Goal: Task Accomplishment & Management: Manage account settings

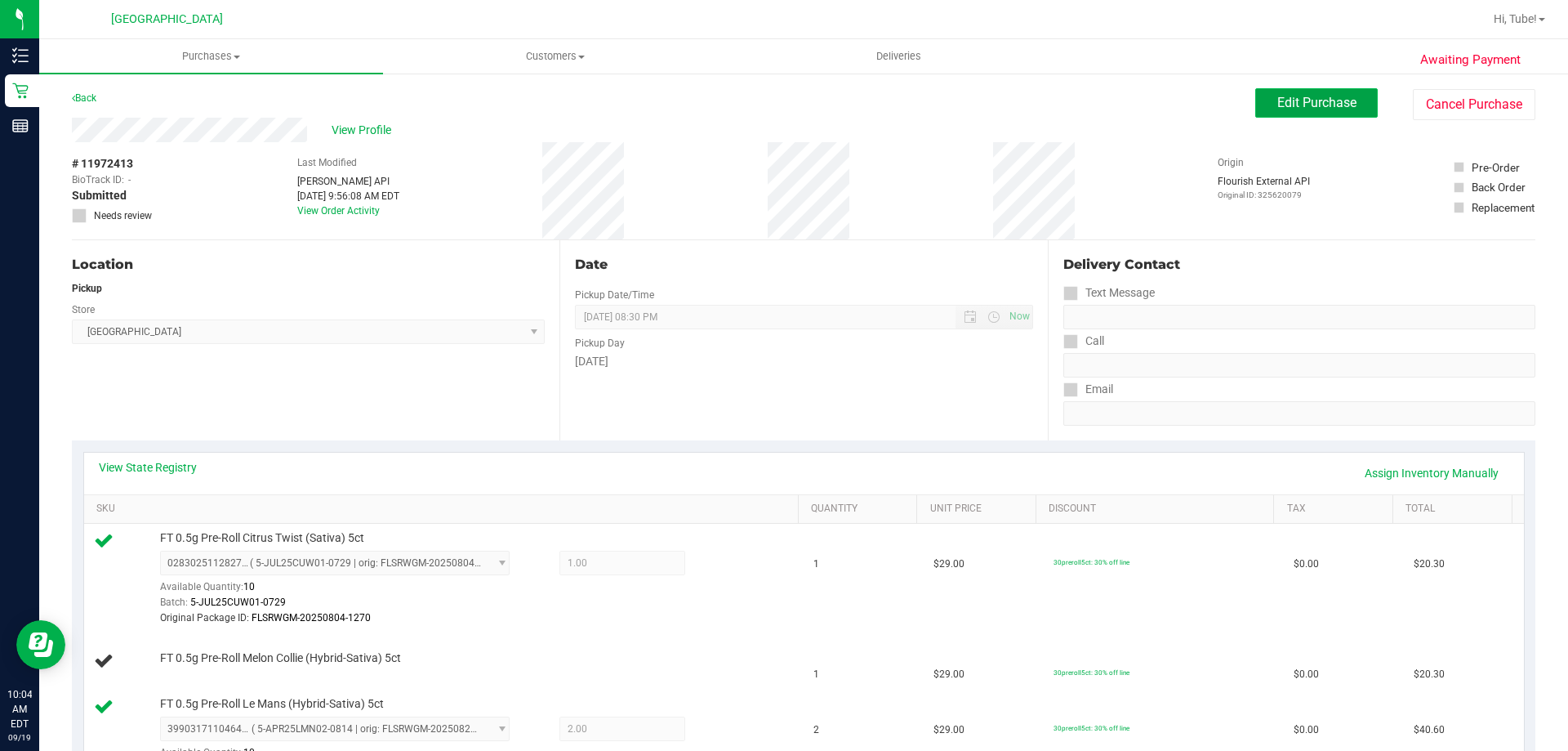
click at [1335, 91] on button "Edit Purchase" at bounding box center [1317, 102] width 122 height 30
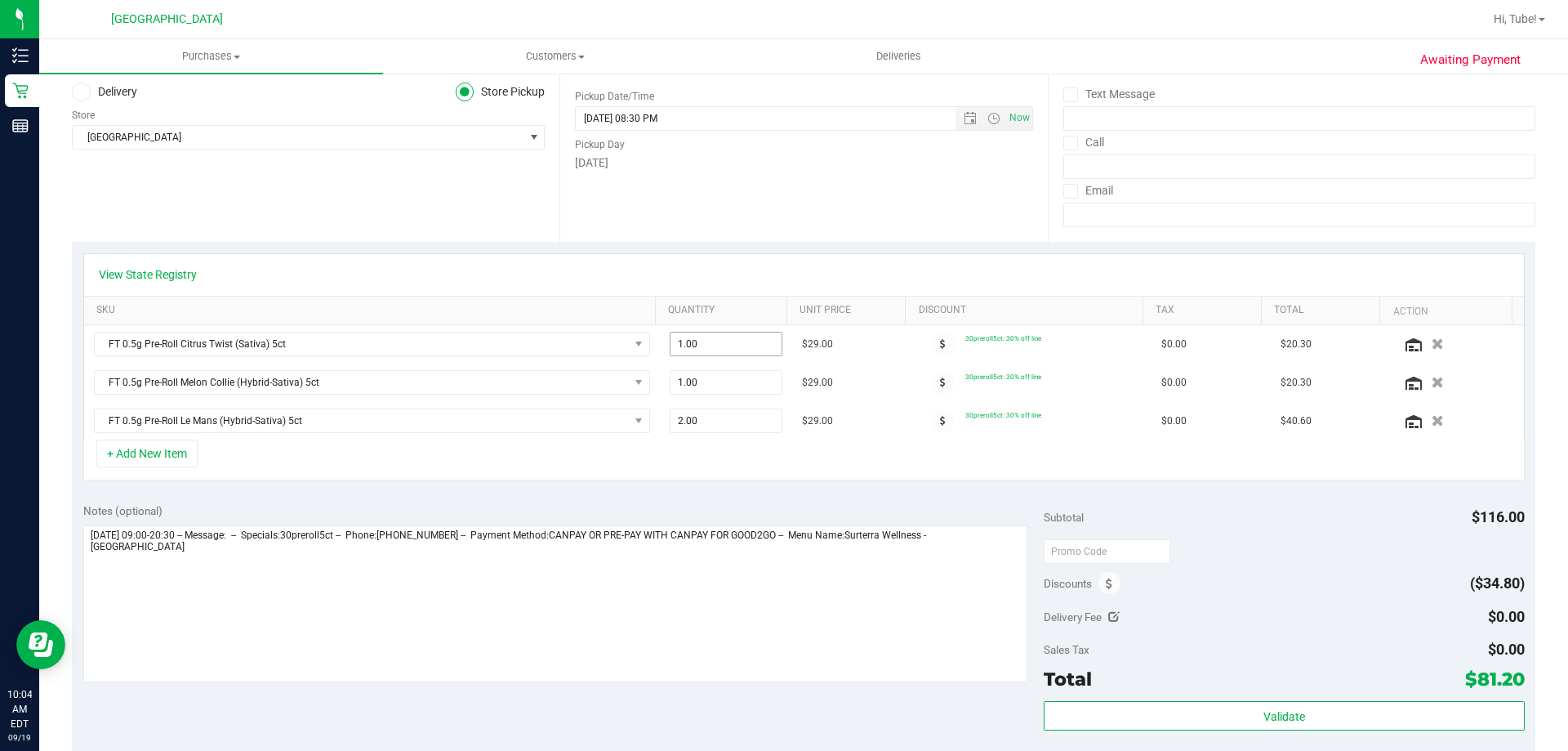
scroll to position [245, 0]
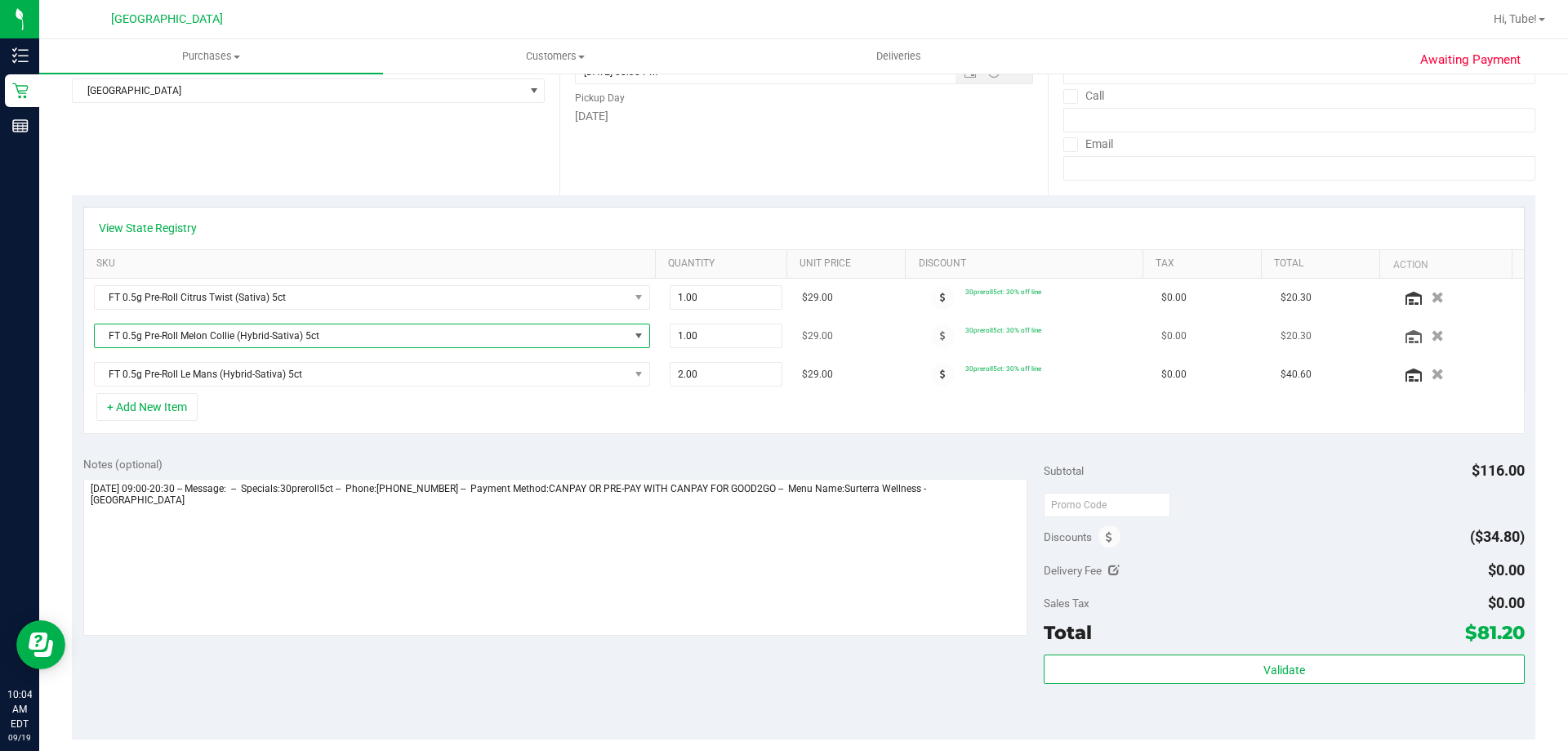
click at [629, 341] on span "NO DATA FOUND" at bounding box center [638, 336] width 20 height 23
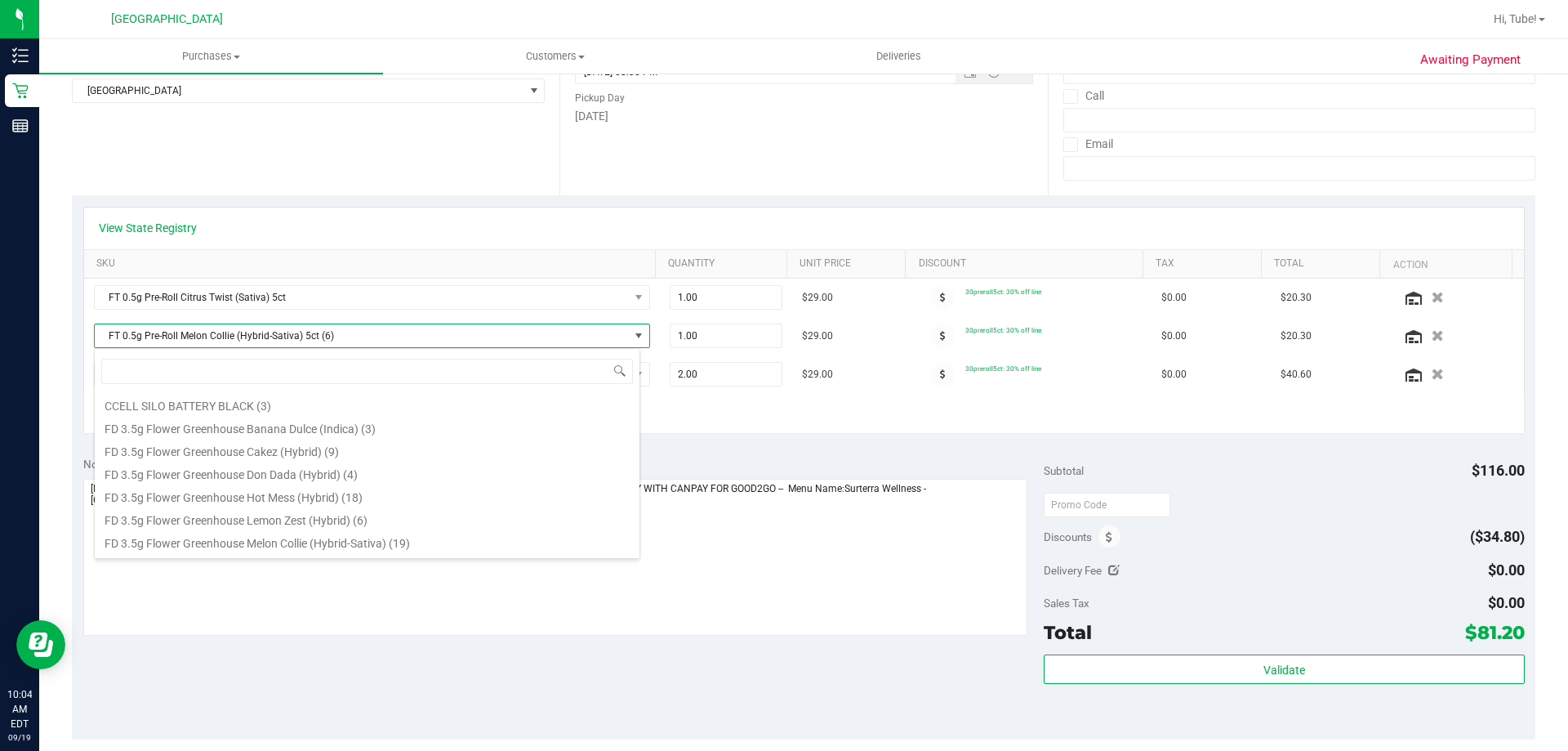
scroll to position [843, 0]
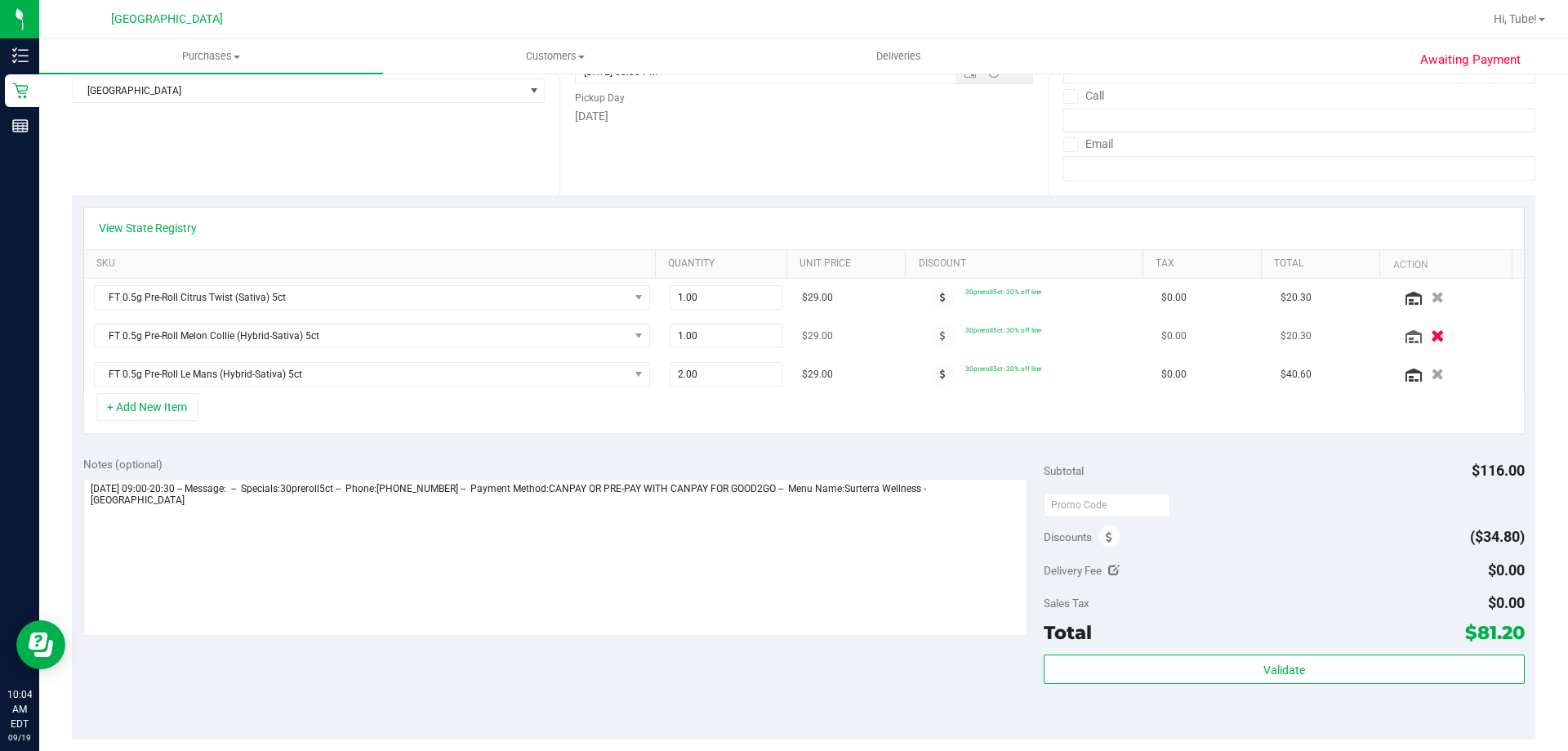
click at [1432, 337] on icon "button" at bounding box center [1438, 336] width 14 height 12
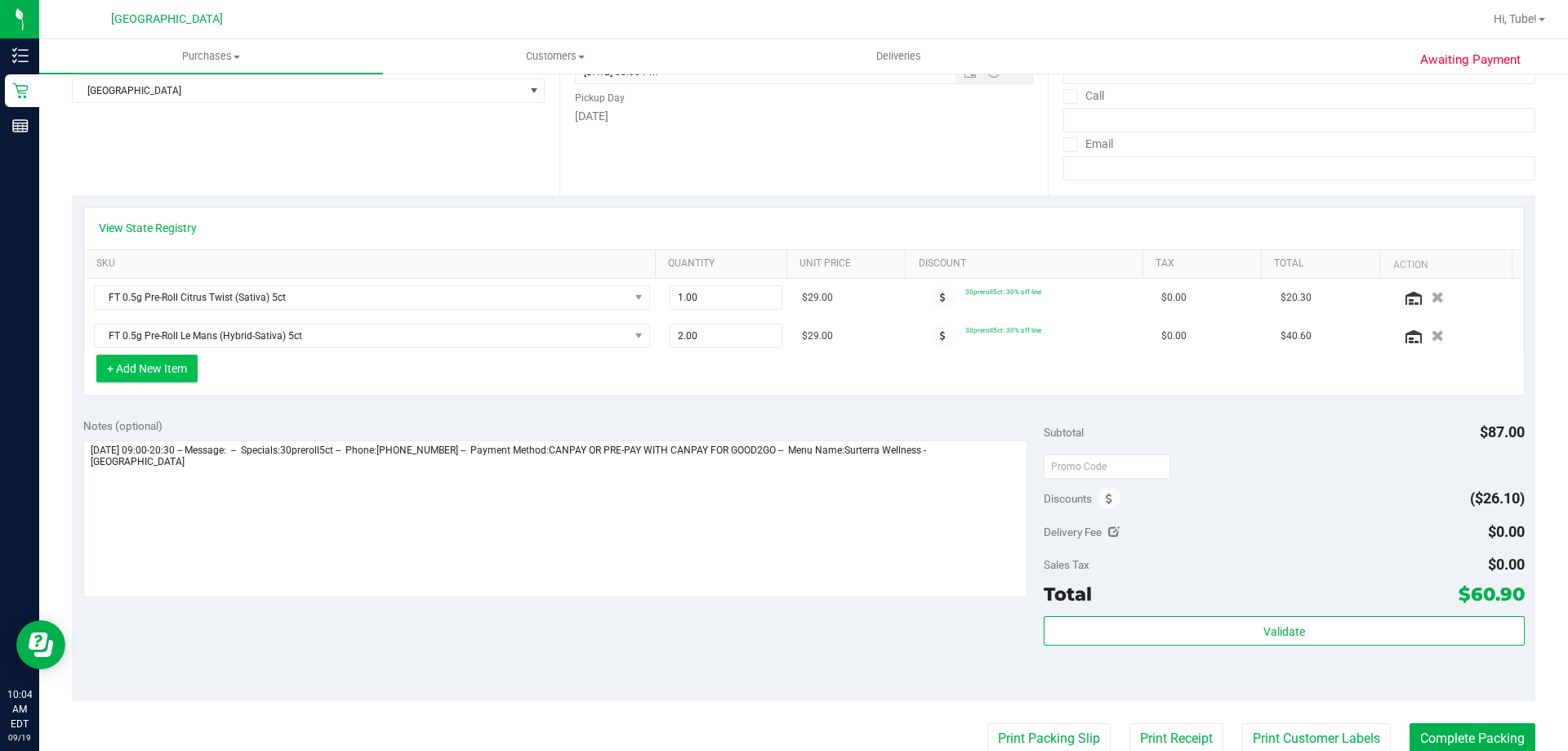
click at [159, 374] on button "+ Add New Item" at bounding box center [147, 367] width 101 height 28
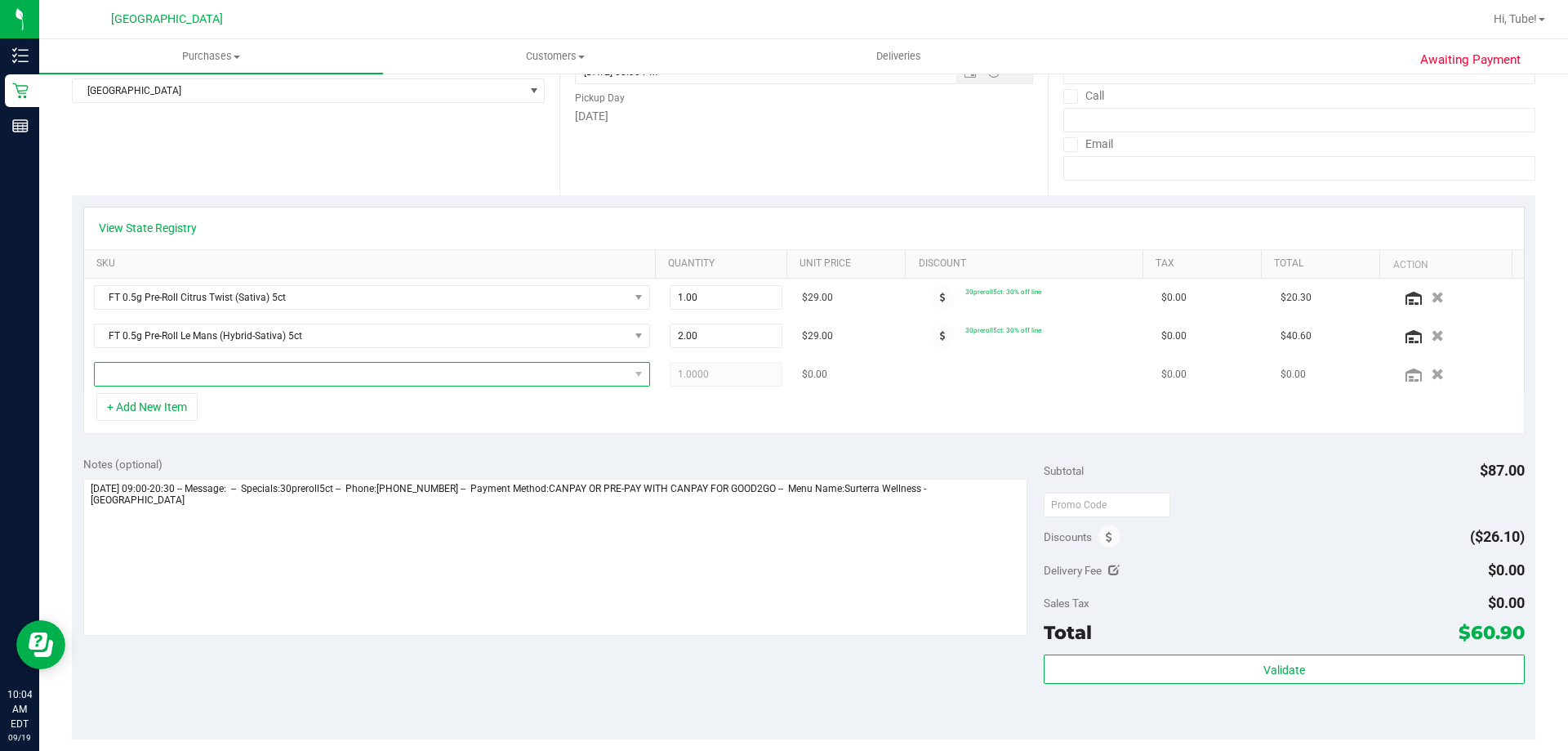
click at [590, 366] on span "NO DATA FOUND" at bounding box center [362, 374] width 534 height 23
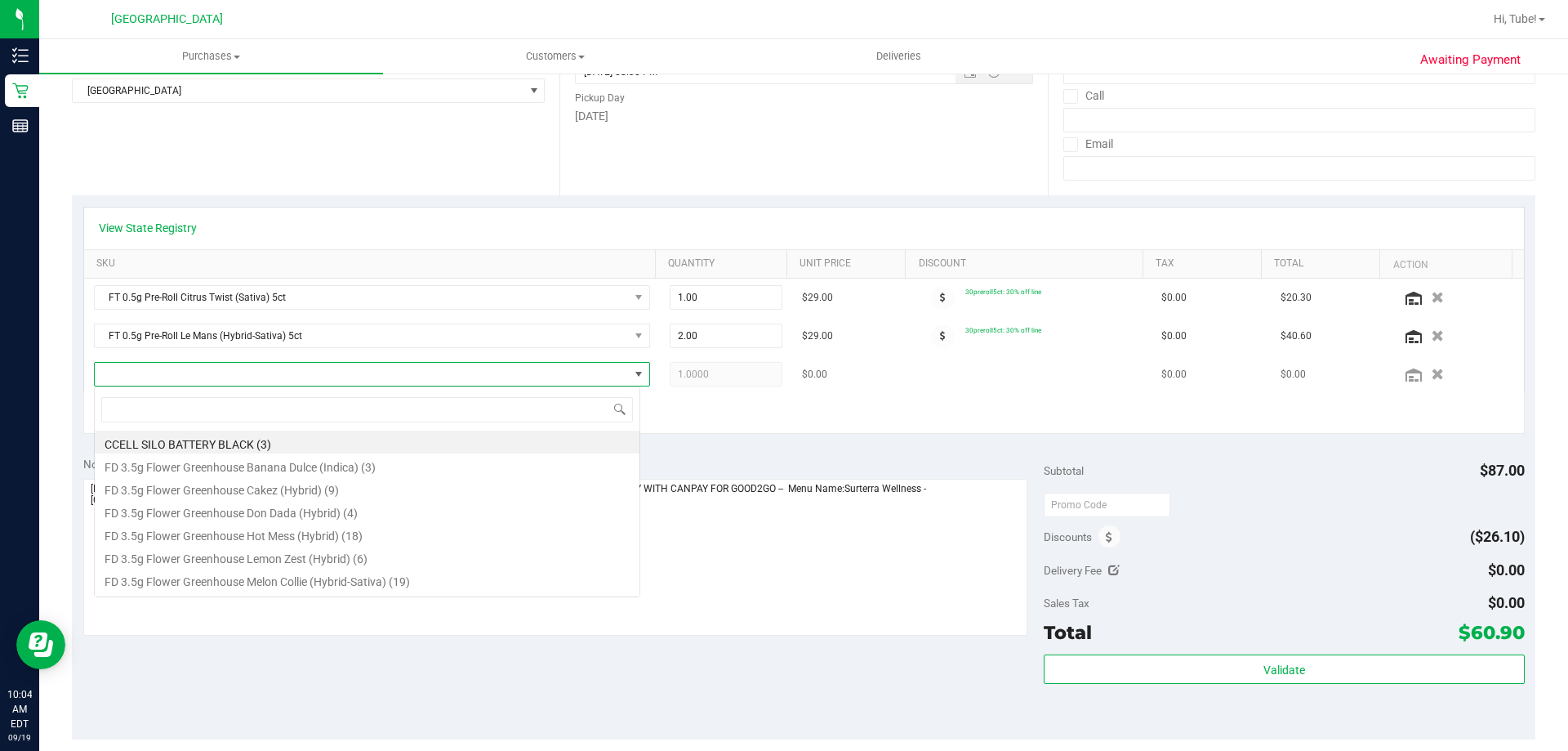
scroll to position [25, 547]
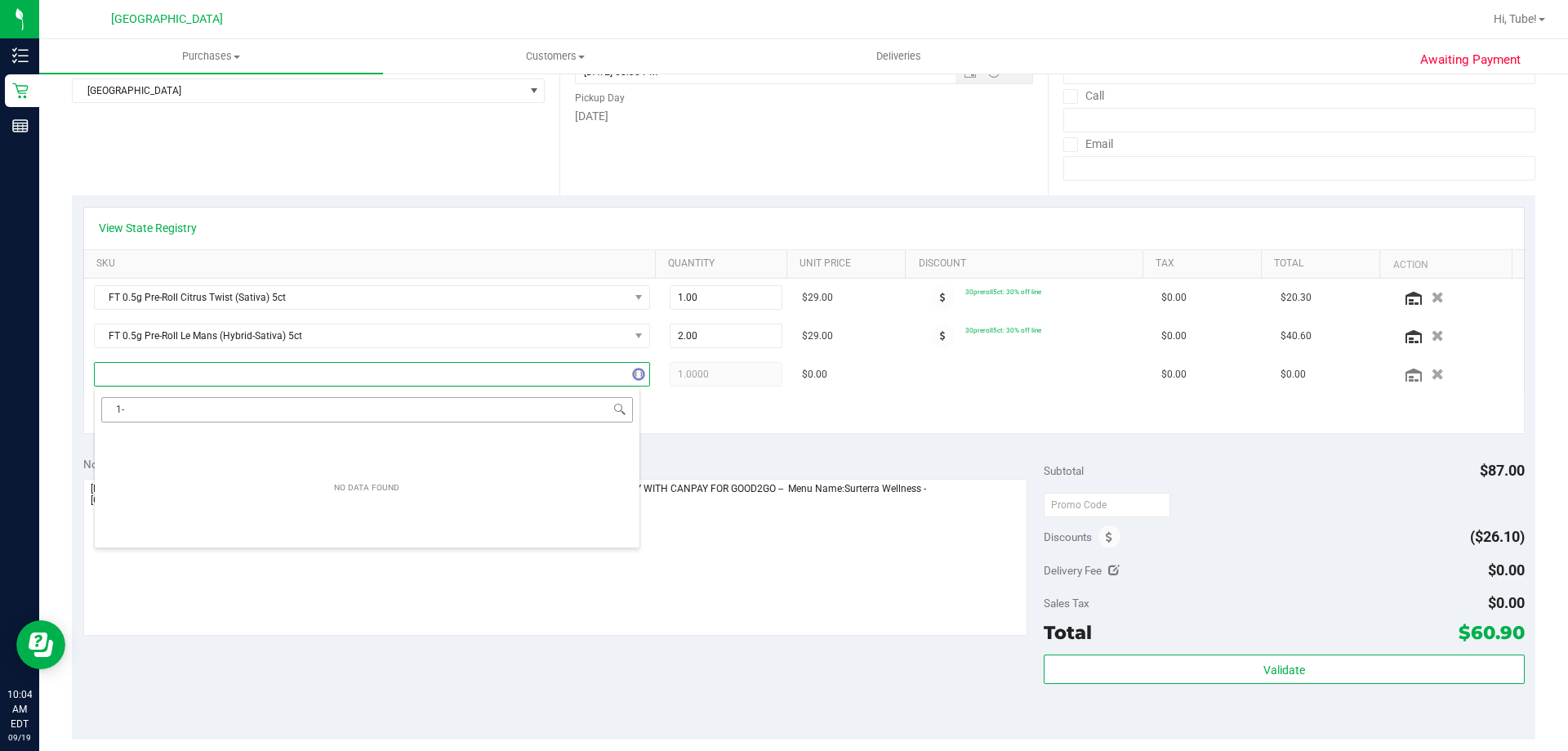
type input "1"
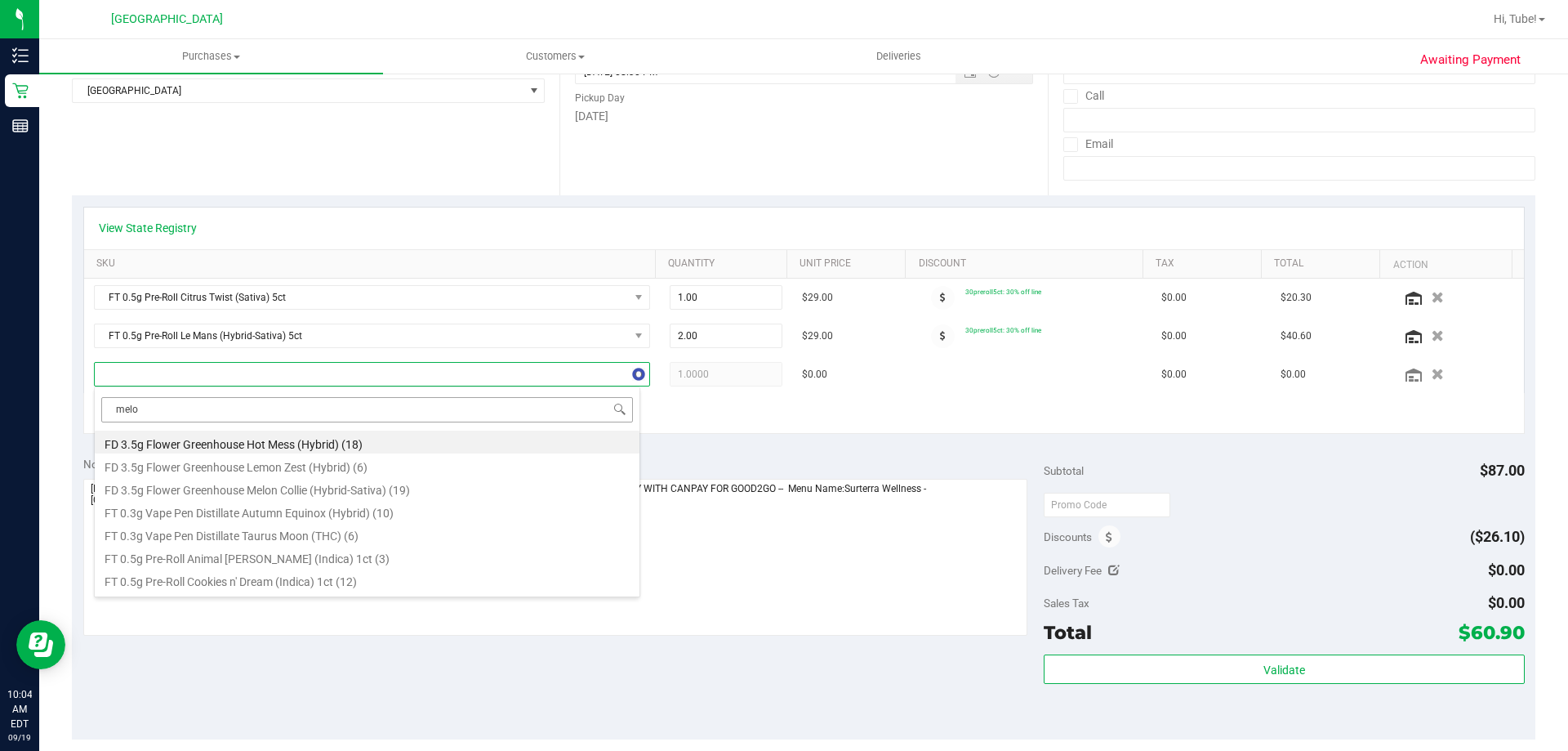
type input "melon"
click at [258, 489] on li "FT 0.5g Pre-Roll Melon Collie (Hybrid-Sativa) 5ct (6)" at bounding box center [366, 488] width 545 height 23
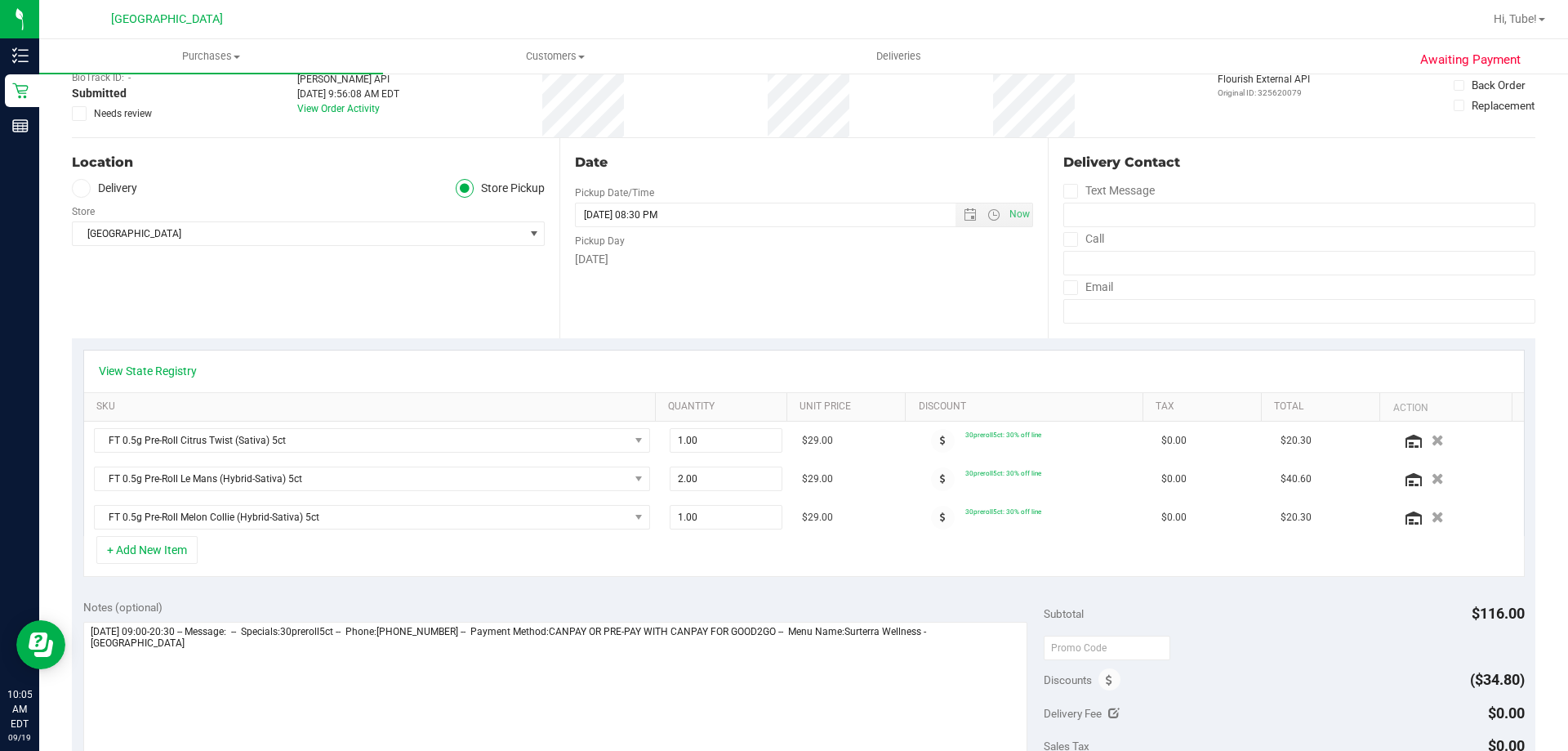
scroll to position [0, 0]
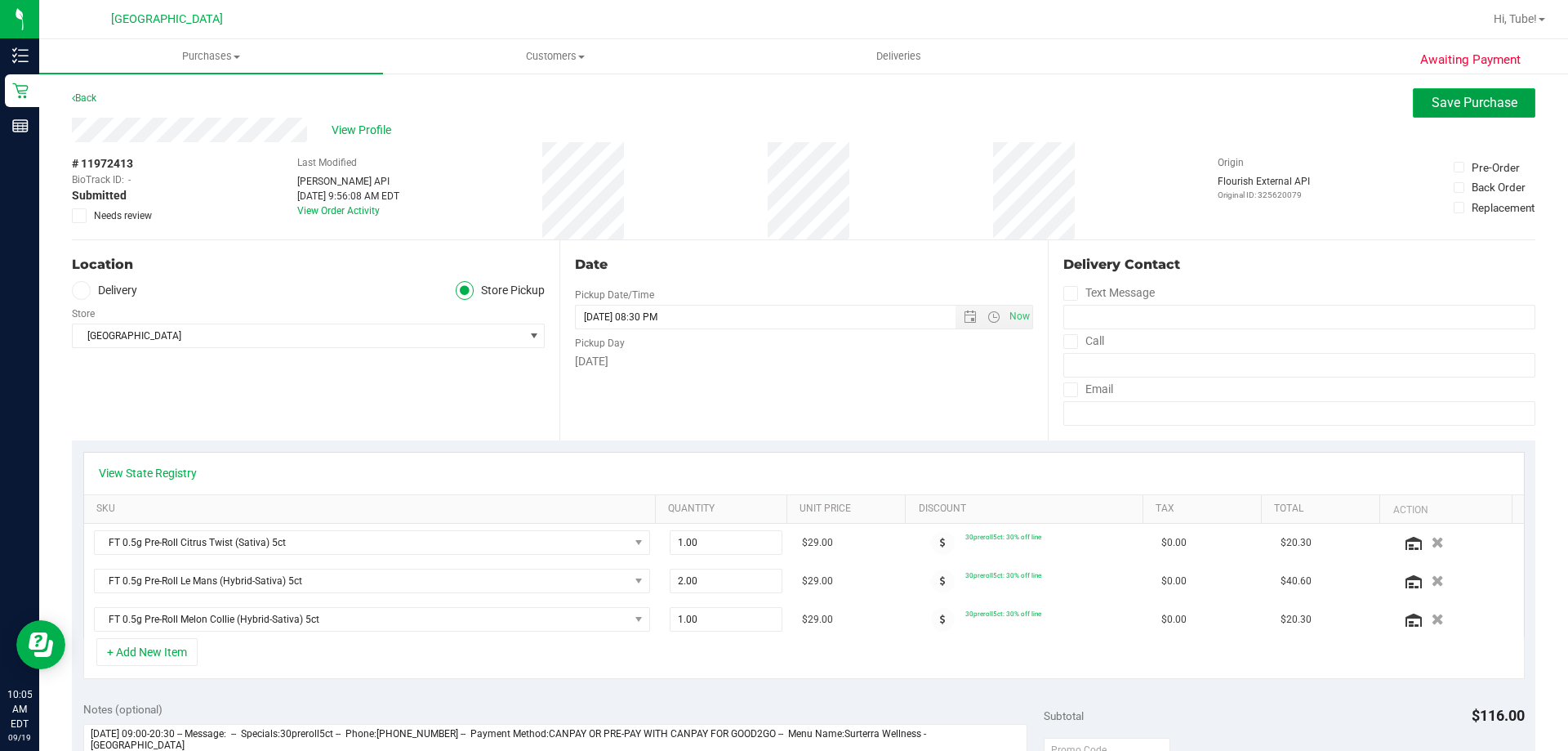
click at [1454, 99] on span "Save Purchase" at bounding box center [1475, 102] width 86 height 15
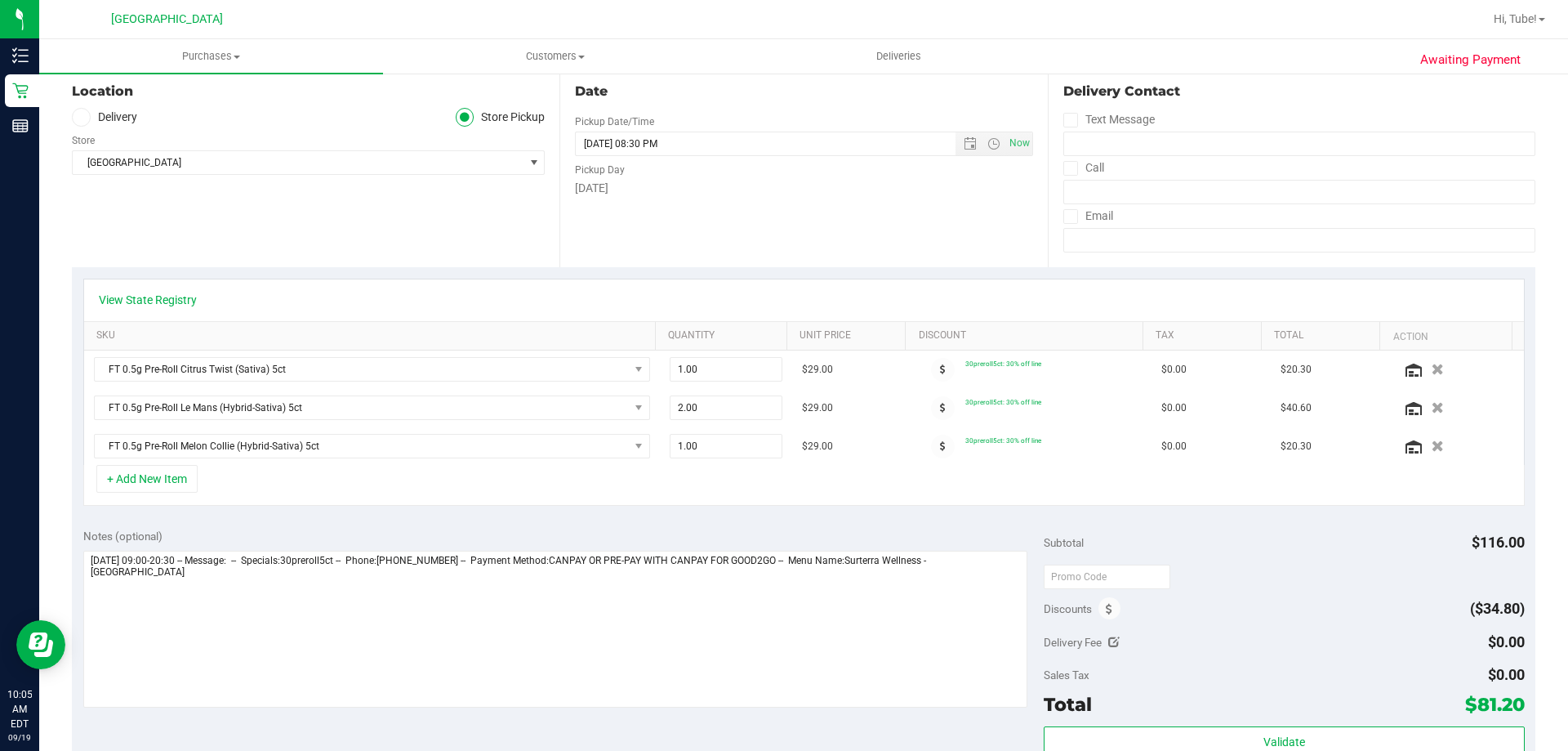
scroll to position [245, 0]
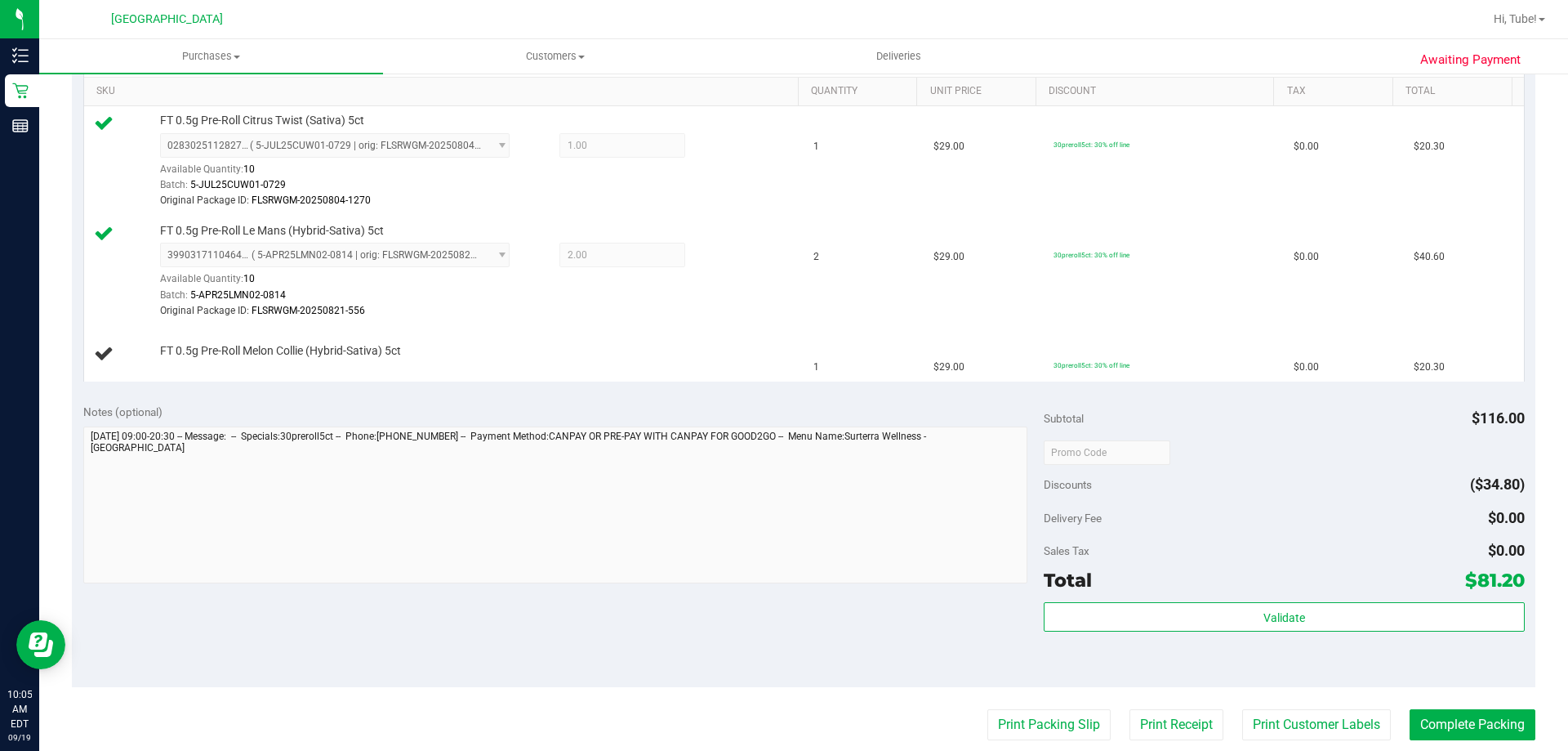
scroll to position [490, 0]
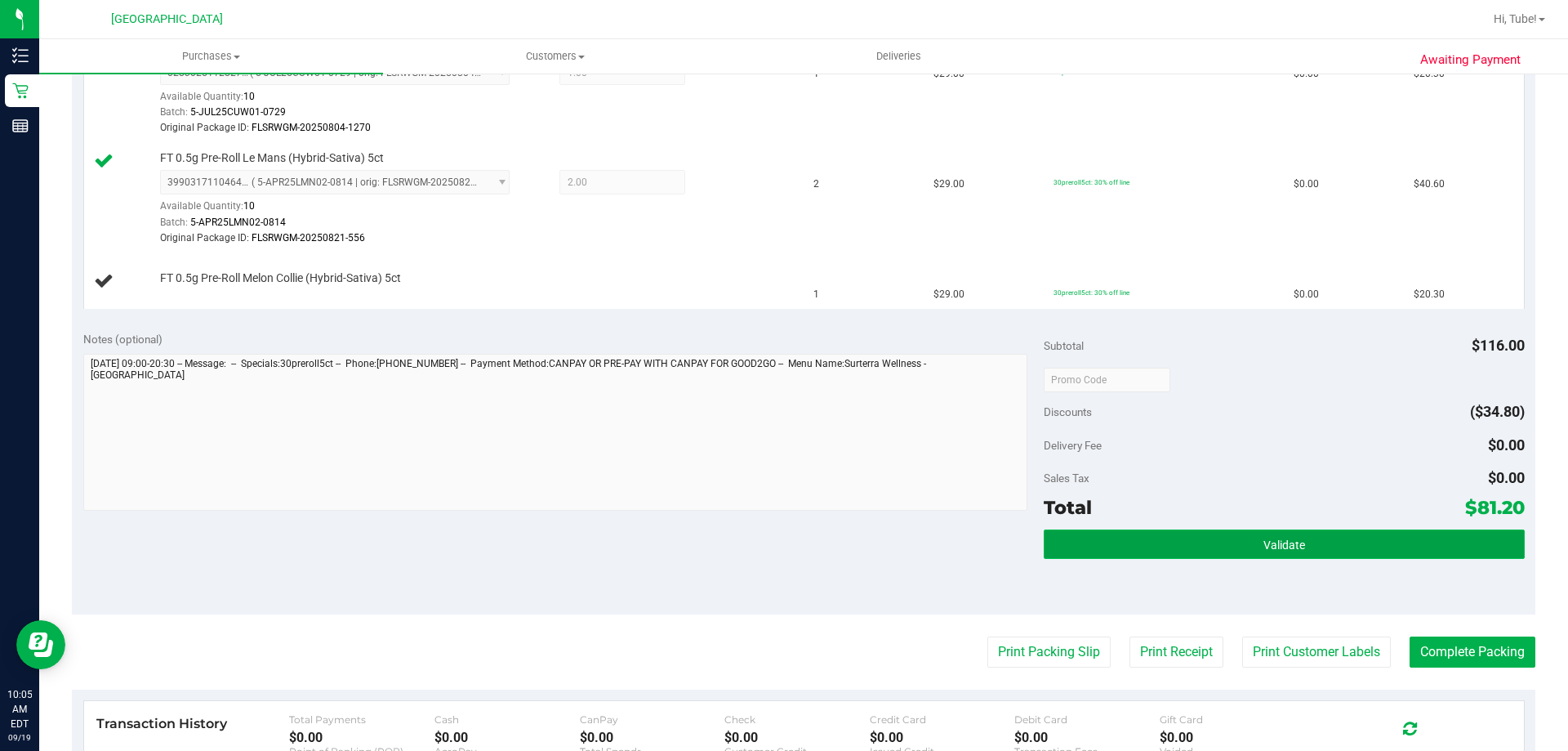
click at [1199, 549] on button "Validate" at bounding box center [1284, 544] width 480 height 30
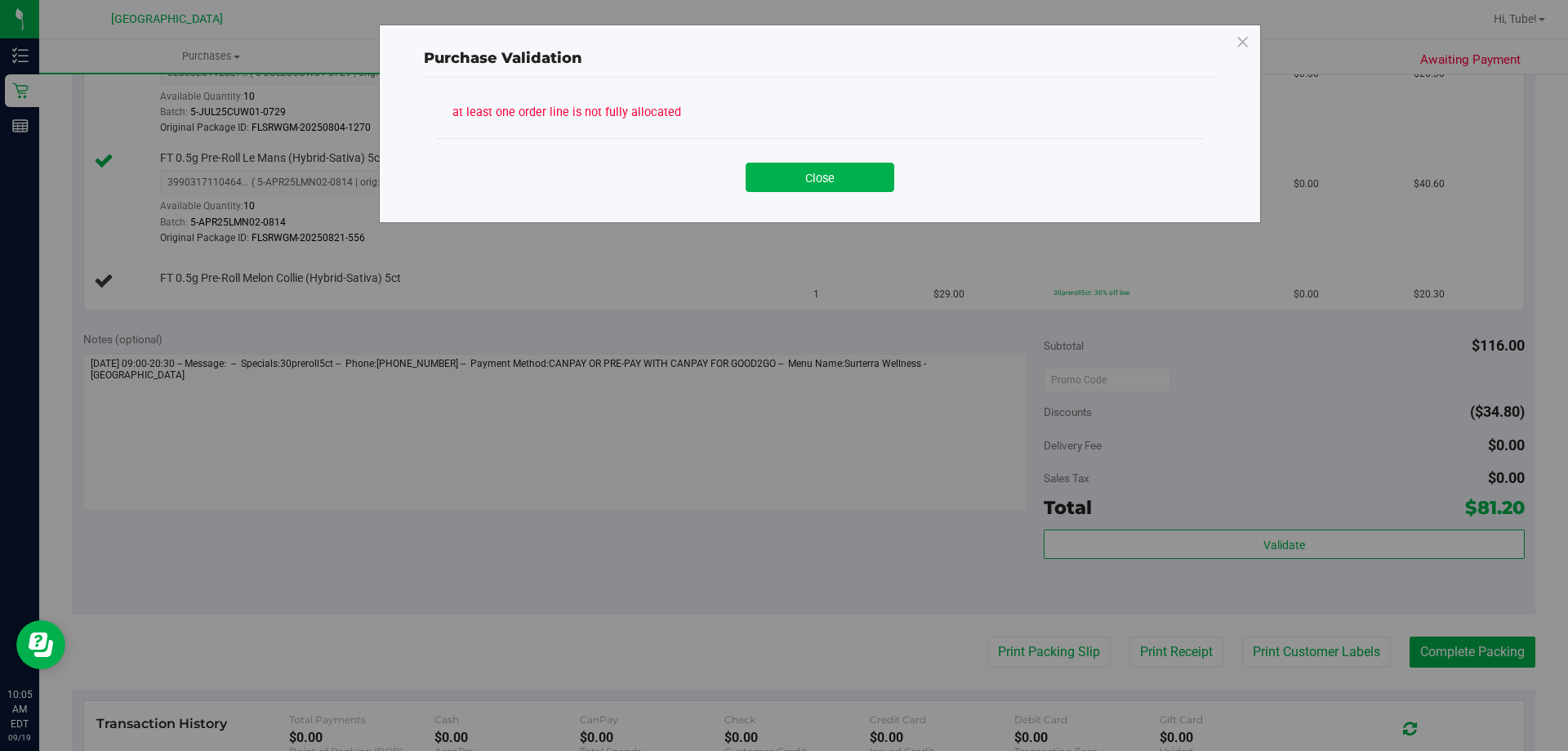
click at [843, 196] on div "Close" at bounding box center [820, 171] width 768 height 66
click at [857, 170] on button "Close" at bounding box center [820, 177] width 149 height 30
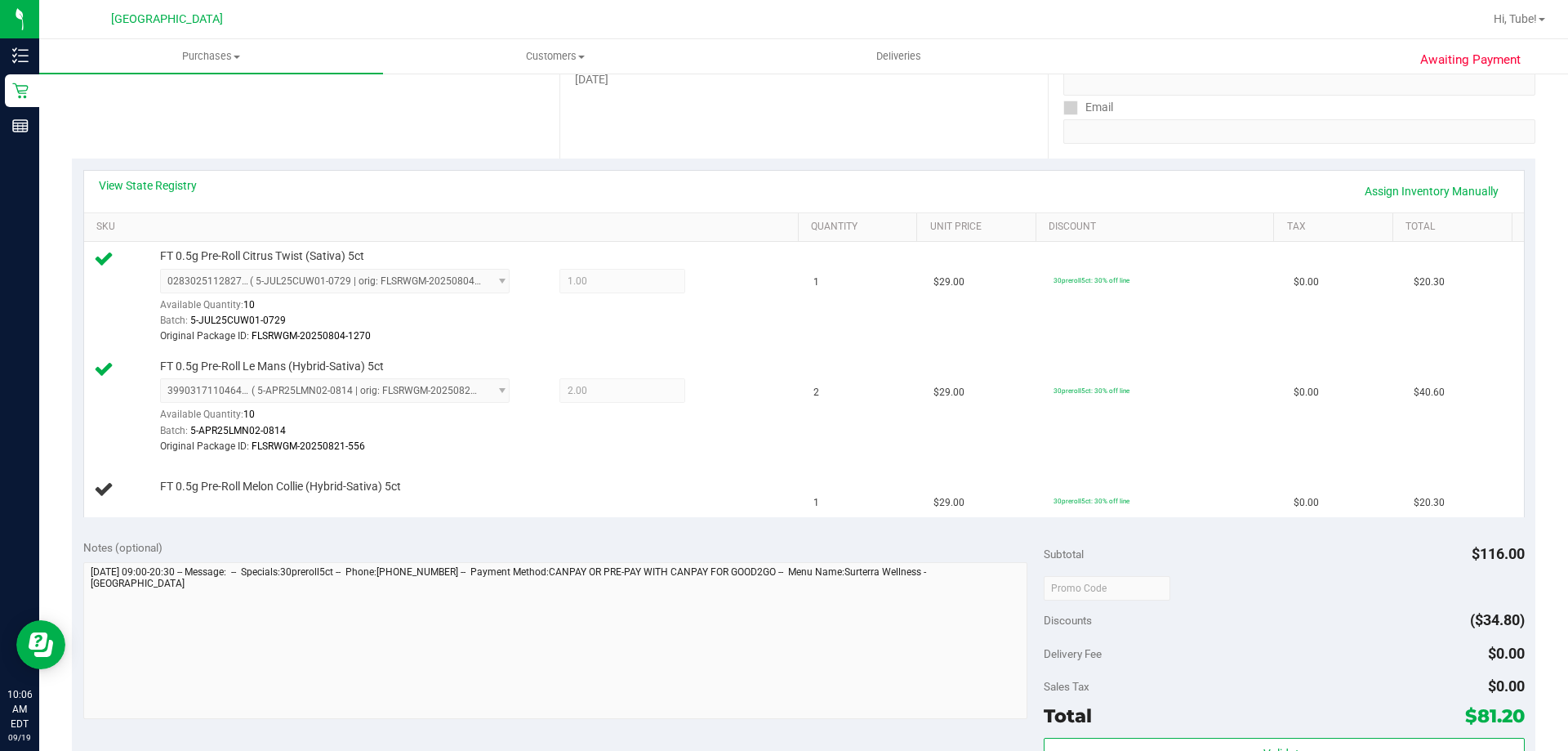
scroll to position [245, 0]
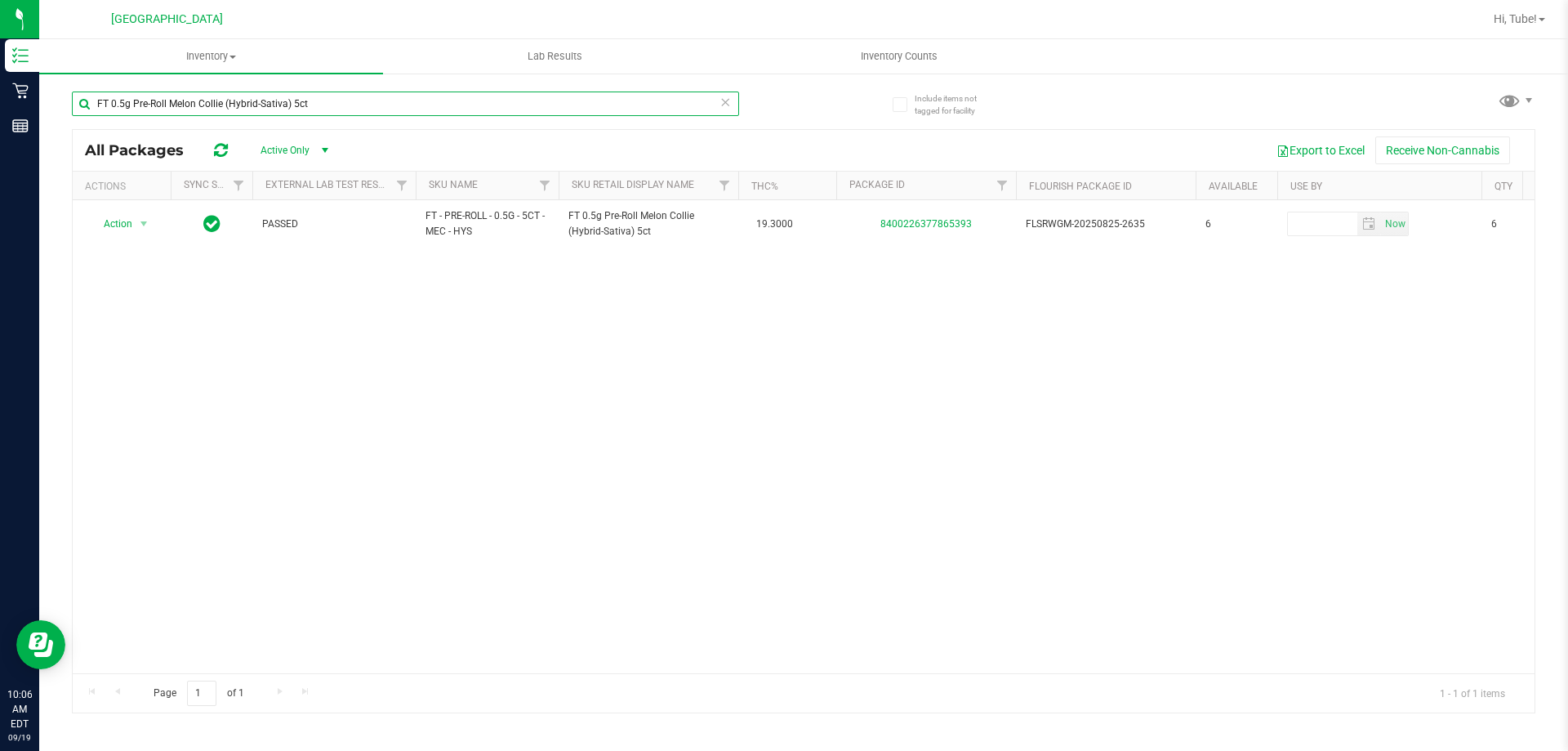
click at [351, 108] on input "FT 0.5g Pre-Roll Melon Collie (Hybrid-Sativa) 5ct" at bounding box center [405, 104] width 667 height 25
type input "F"
type input "mec"
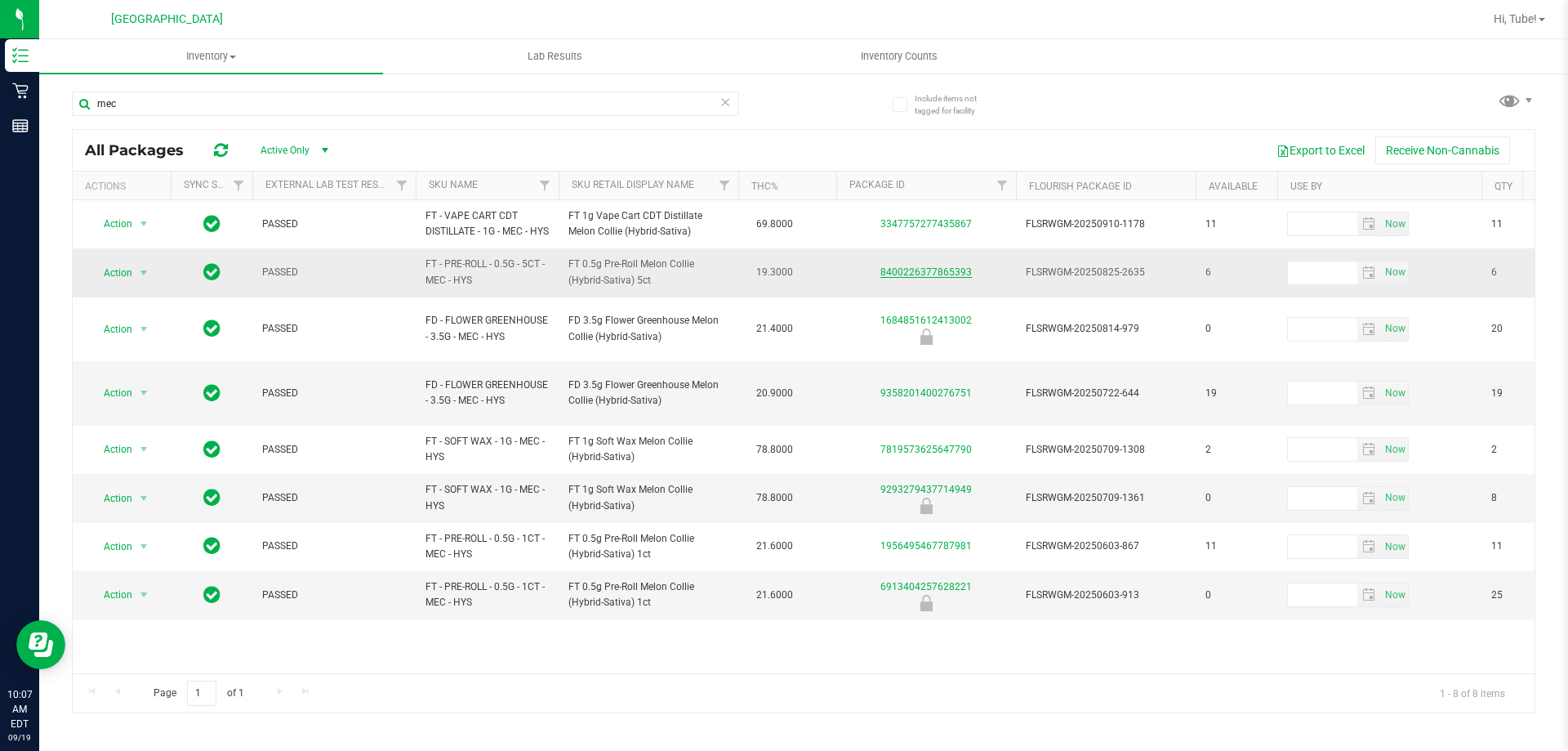
click at [922, 278] on link "8400226377865393" at bounding box center [927, 272] width 92 height 11
click at [120, 284] on span "Action" at bounding box center [111, 273] width 44 height 23
click at [119, 384] on li "Print product labels" at bounding box center [142, 394] width 105 height 45
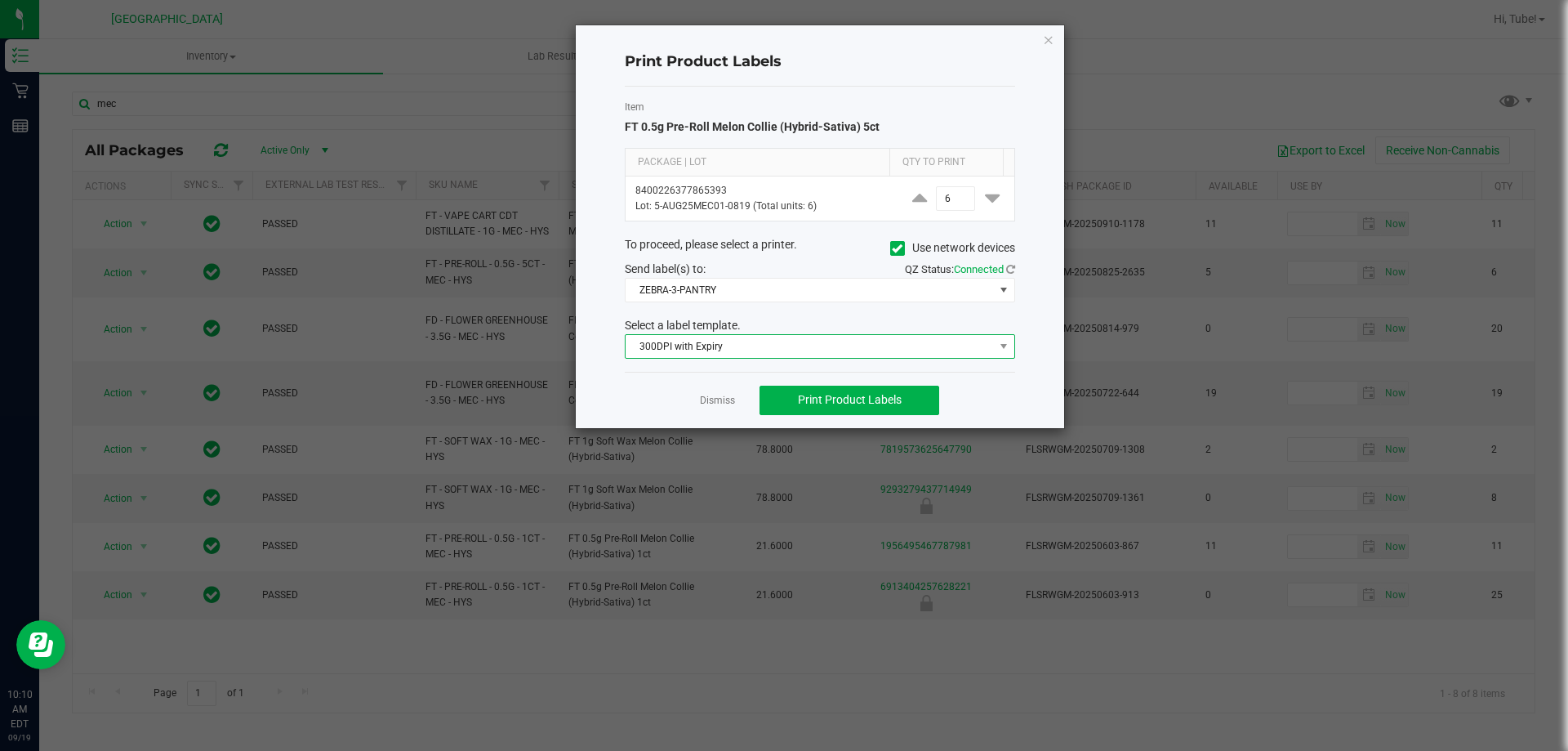
click at [701, 350] on span "300DPI with Expiry" at bounding box center [810, 346] width 368 height 23
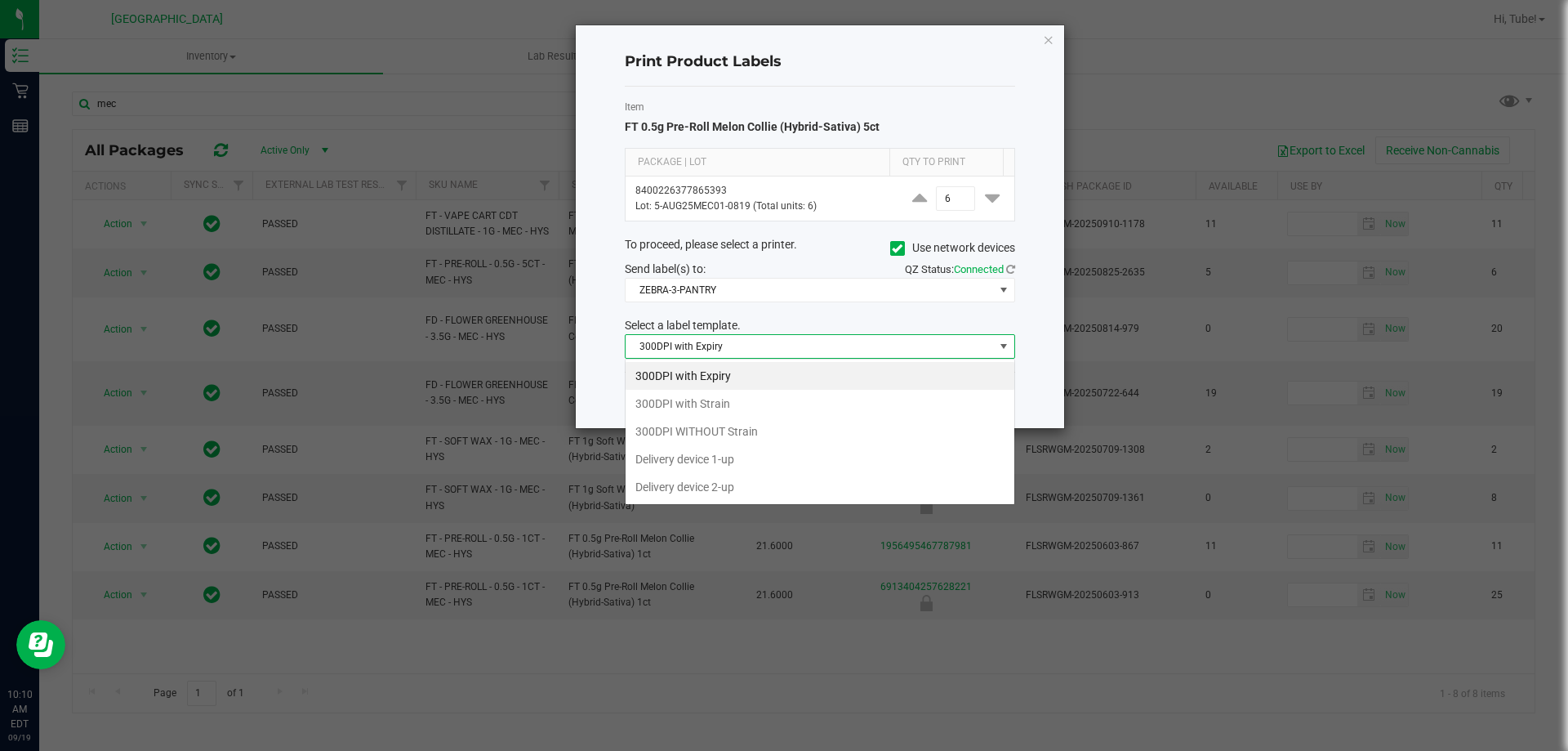
scroll to position [25, 390]
click at [709, 410] on li "300DPI with Strain" at bounding box center [820, 403] width 388 height 28
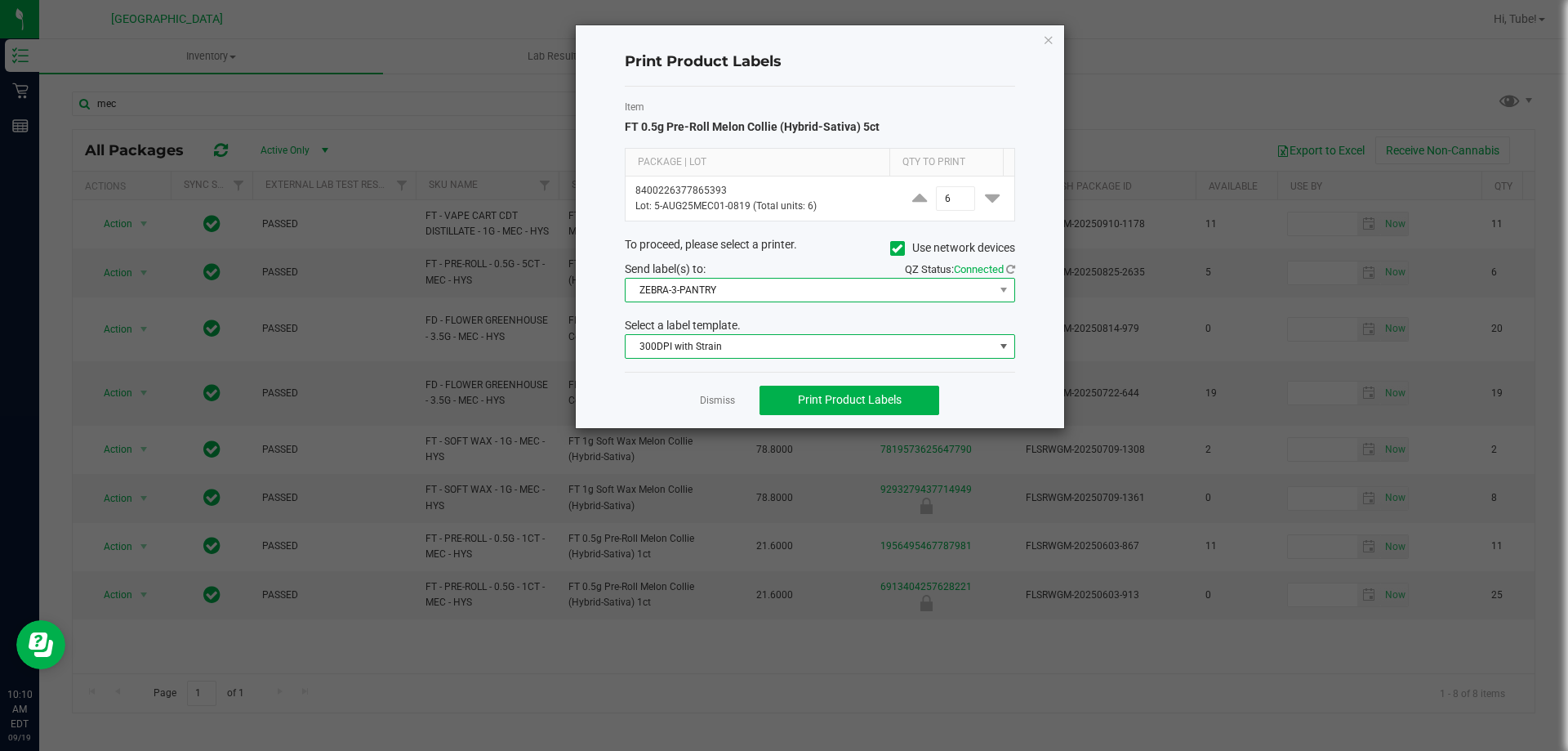
click at [696, 283] on span "ZEBRA-3-PANTRY" at bounding box center [810, 290] width 368 height 23
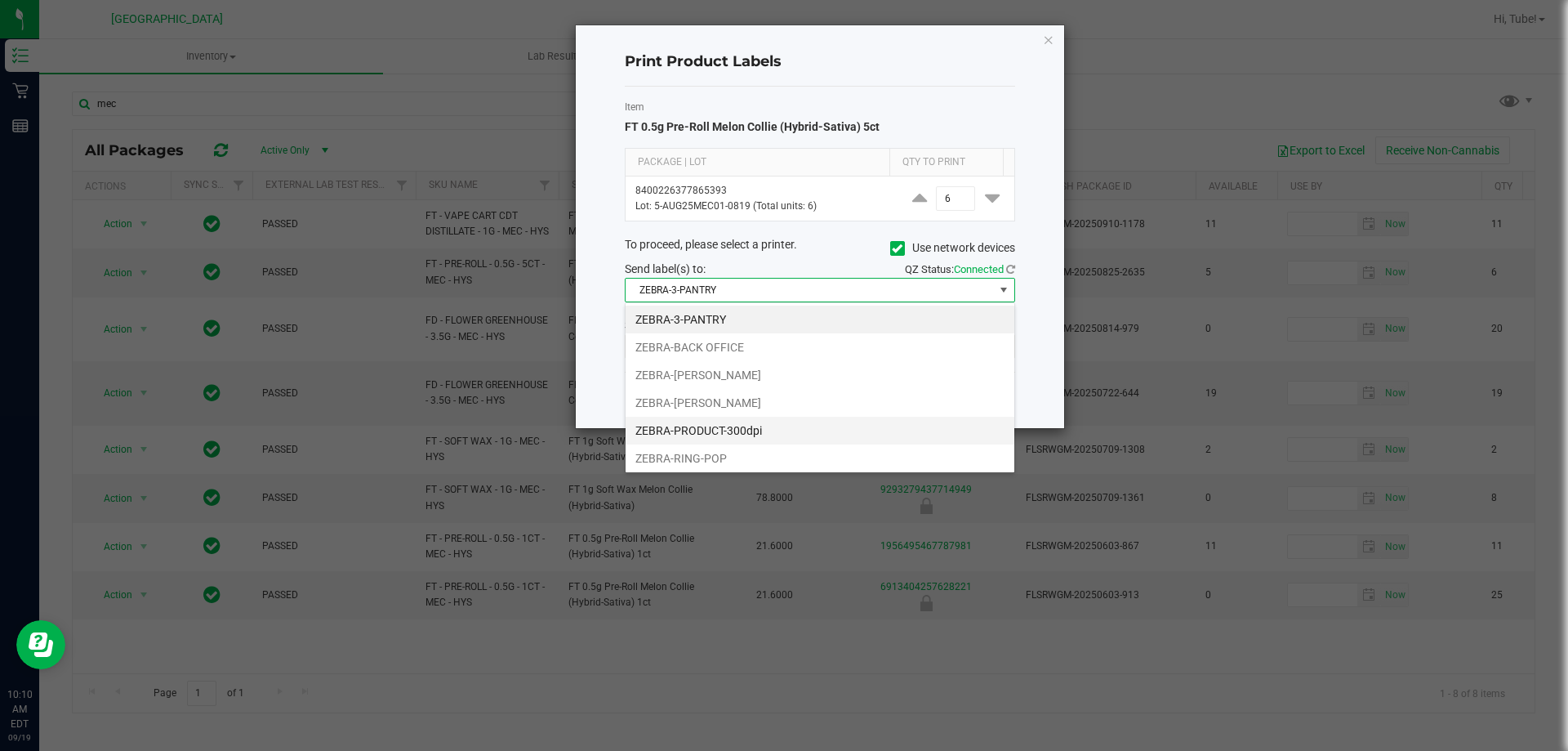
click at [763, 432] on li "ZEBRA-PRODUCT-300dpi" at bounding box center [820, 430] width 388 height 28
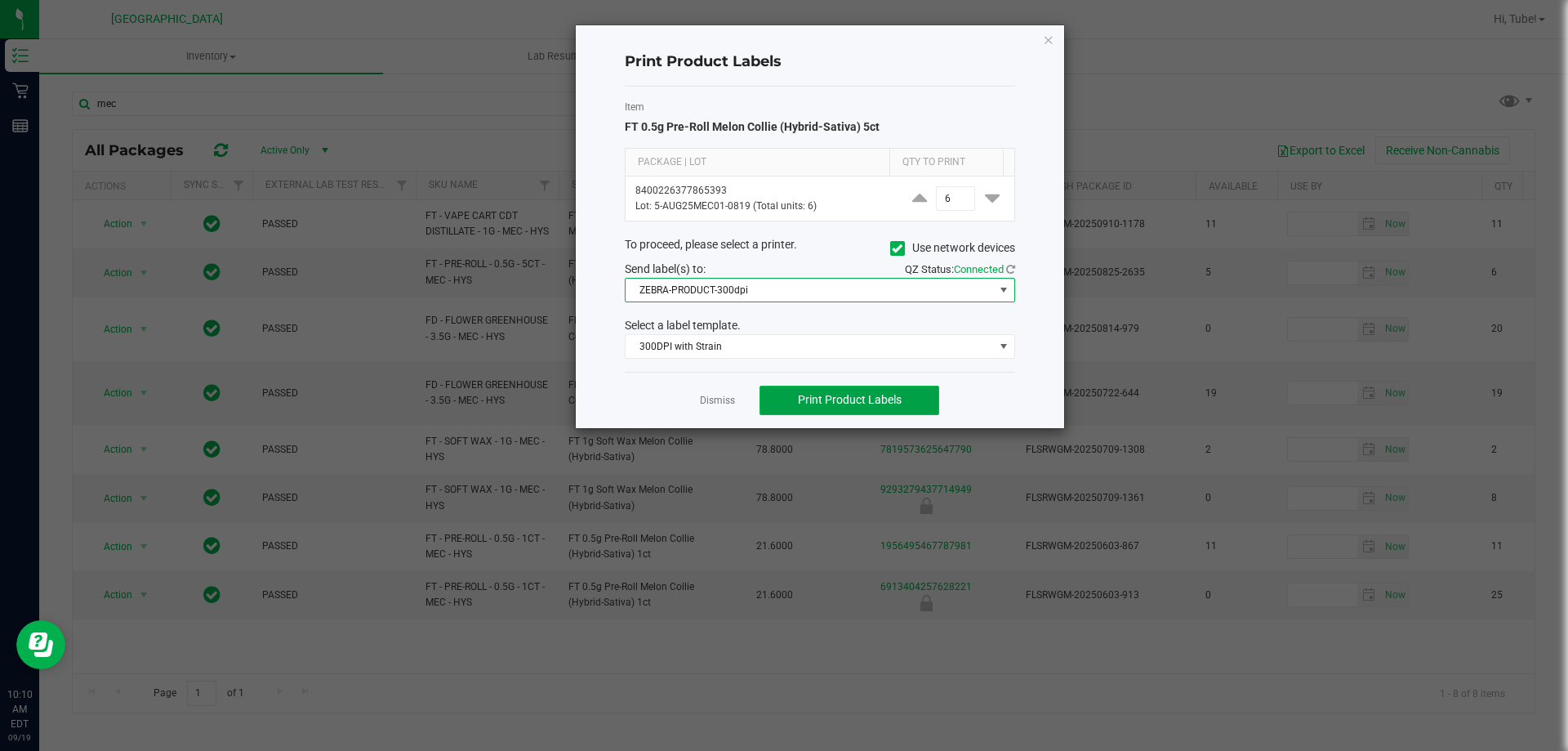
click at [806, 406] on span "Print Product Labels" at bounding box center [849, 400] width 104 height 13
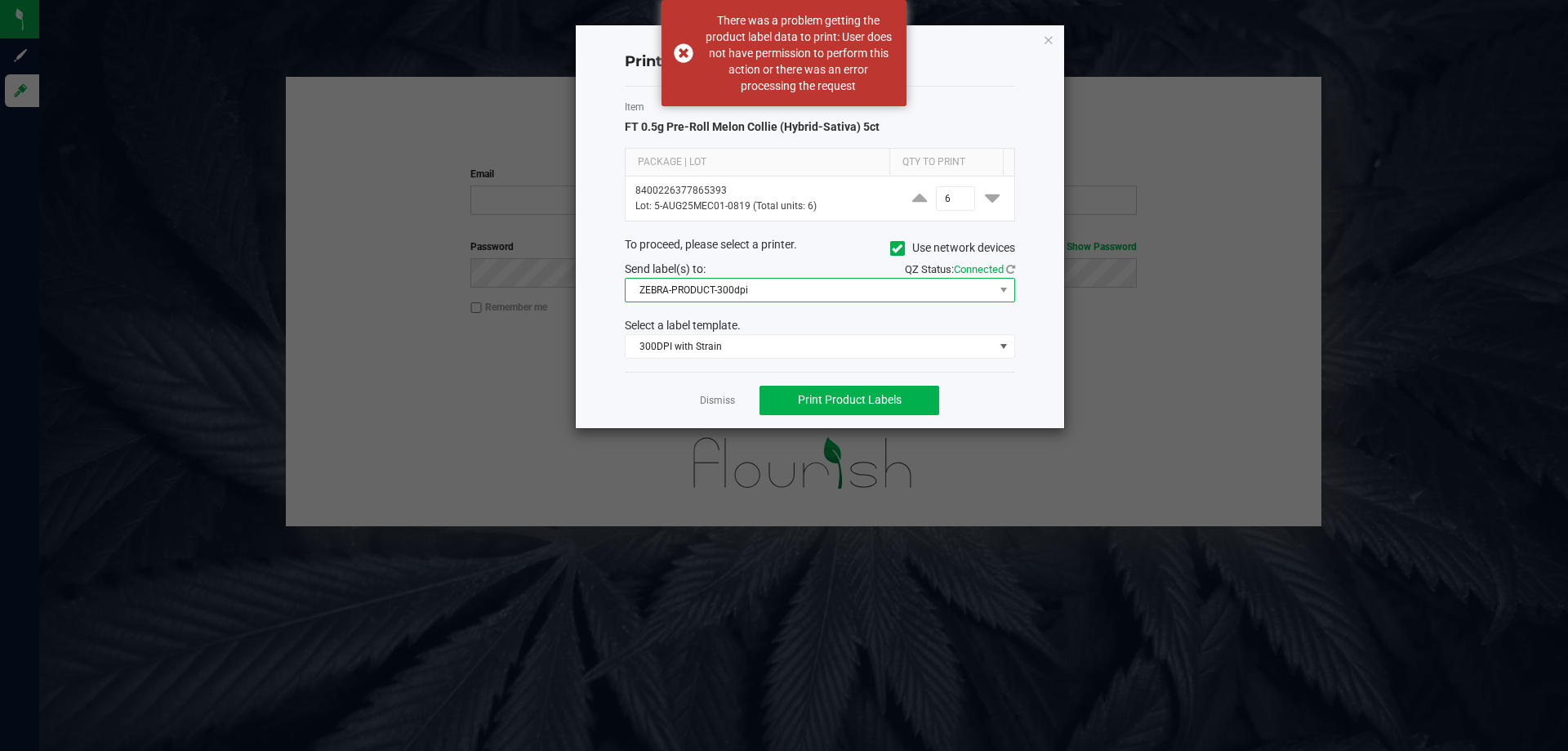
click at [768, 294] on span "ZEBRA-PRODUCT-300dpi" at bounding box center [810, 290] width 368 height 23
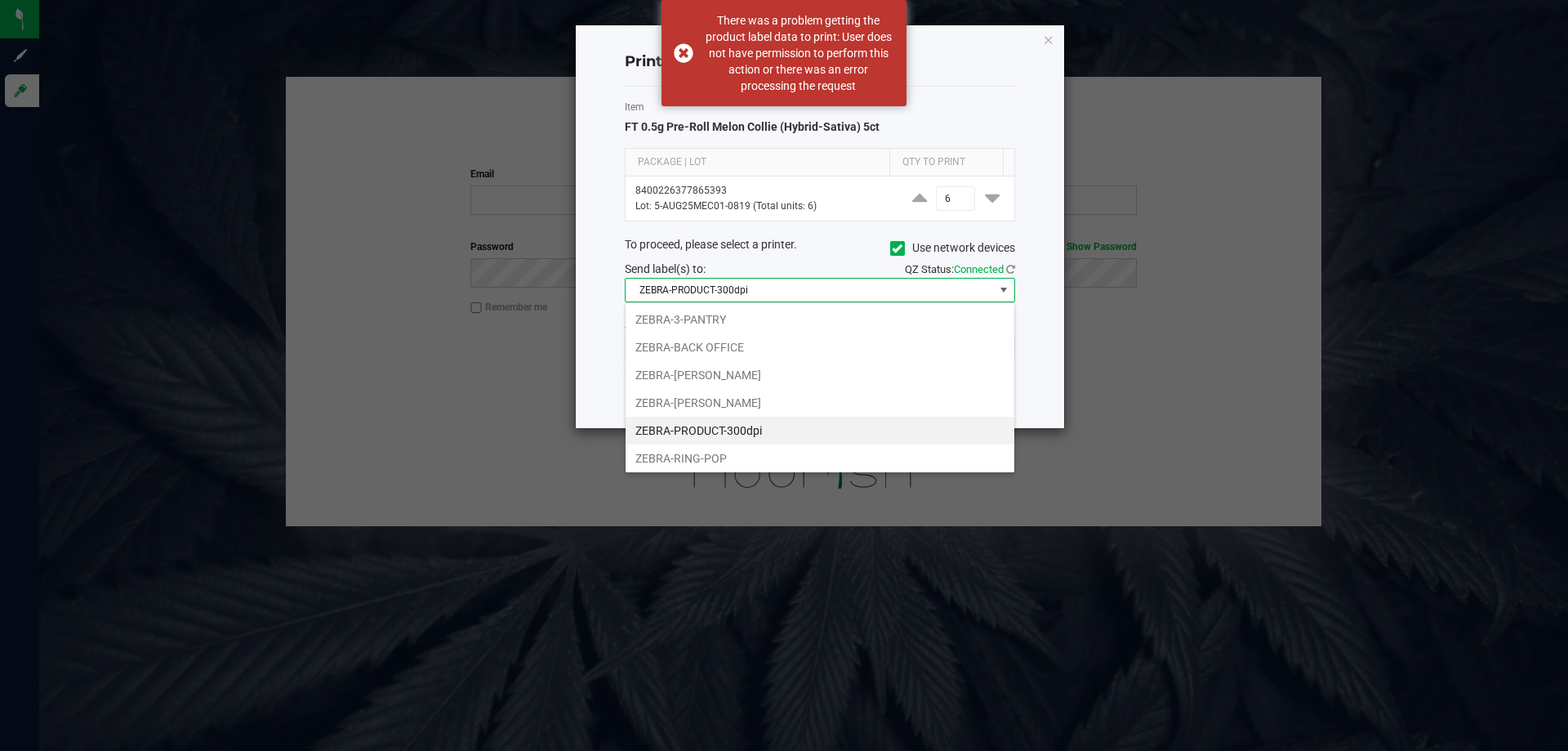
scroll to position [25, 390]
click at [772, 427] on li "ZEBRA-PRODUCT-300dpi" at bounding box center [820, 430] width 388 height 28
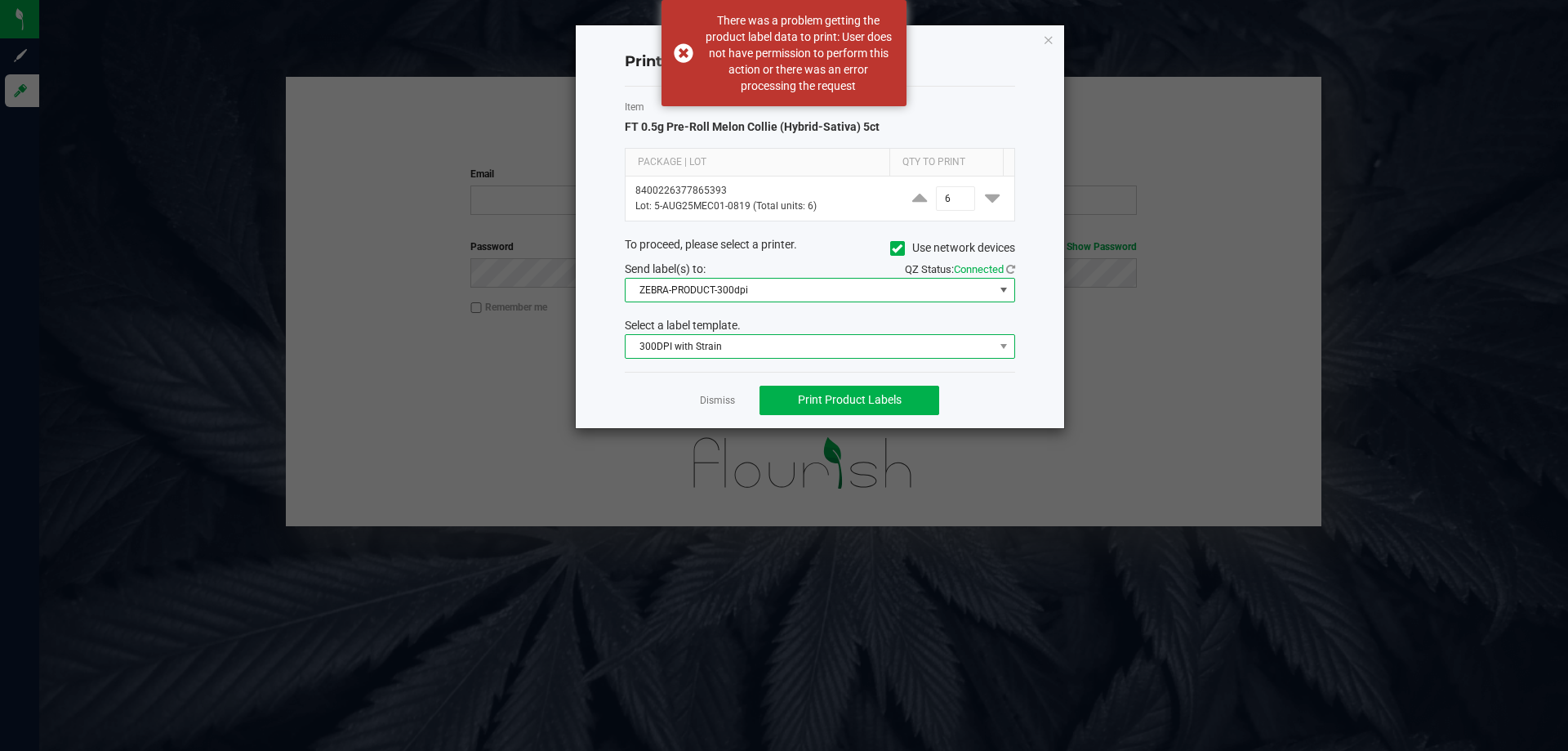
click at [742, 339] on span "300DPI with Strain" at bounding box center [810, 346] width 368 height 23
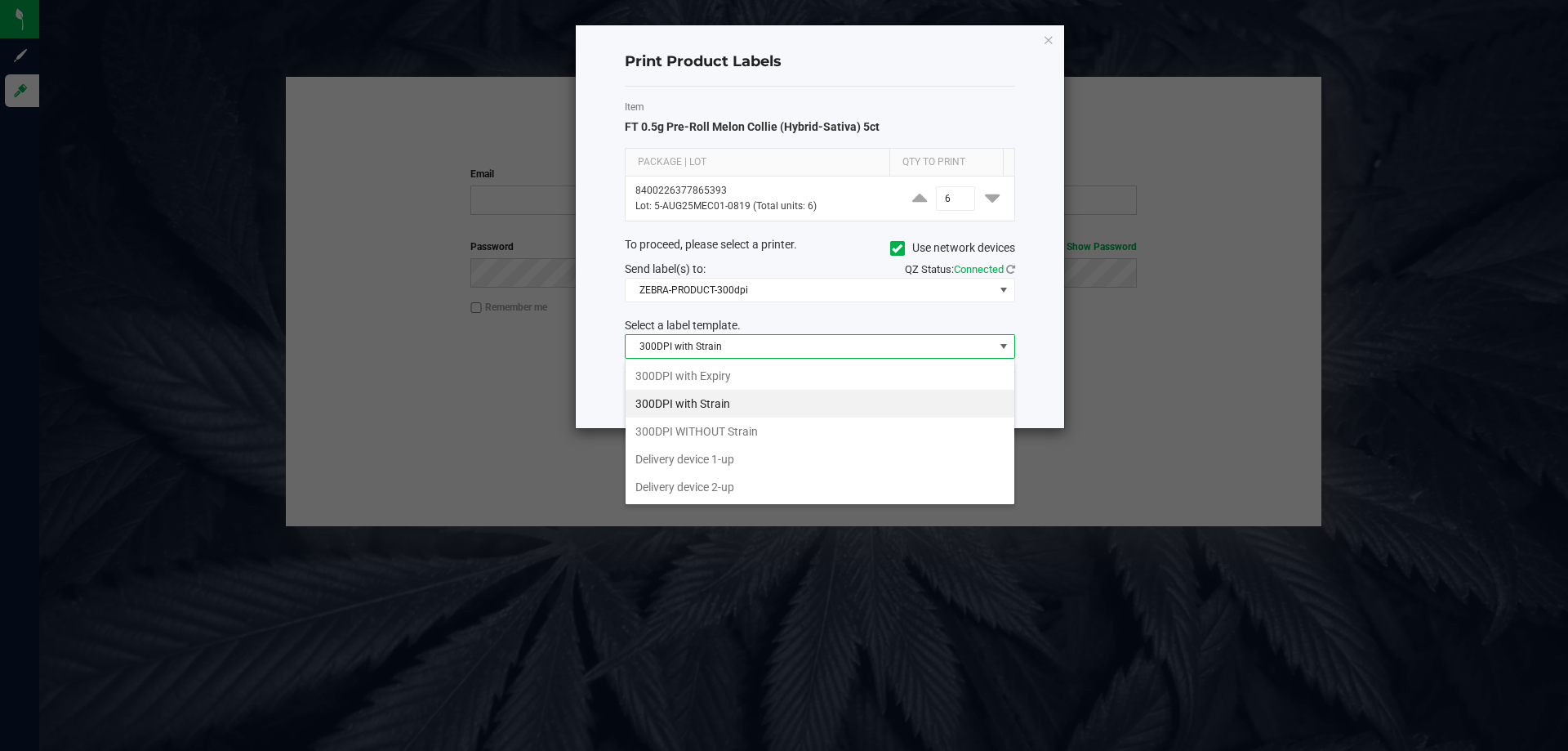
click at [755, 401] on li "300DPI with Strain" at bounding box center [820, 403] width 388 height 28
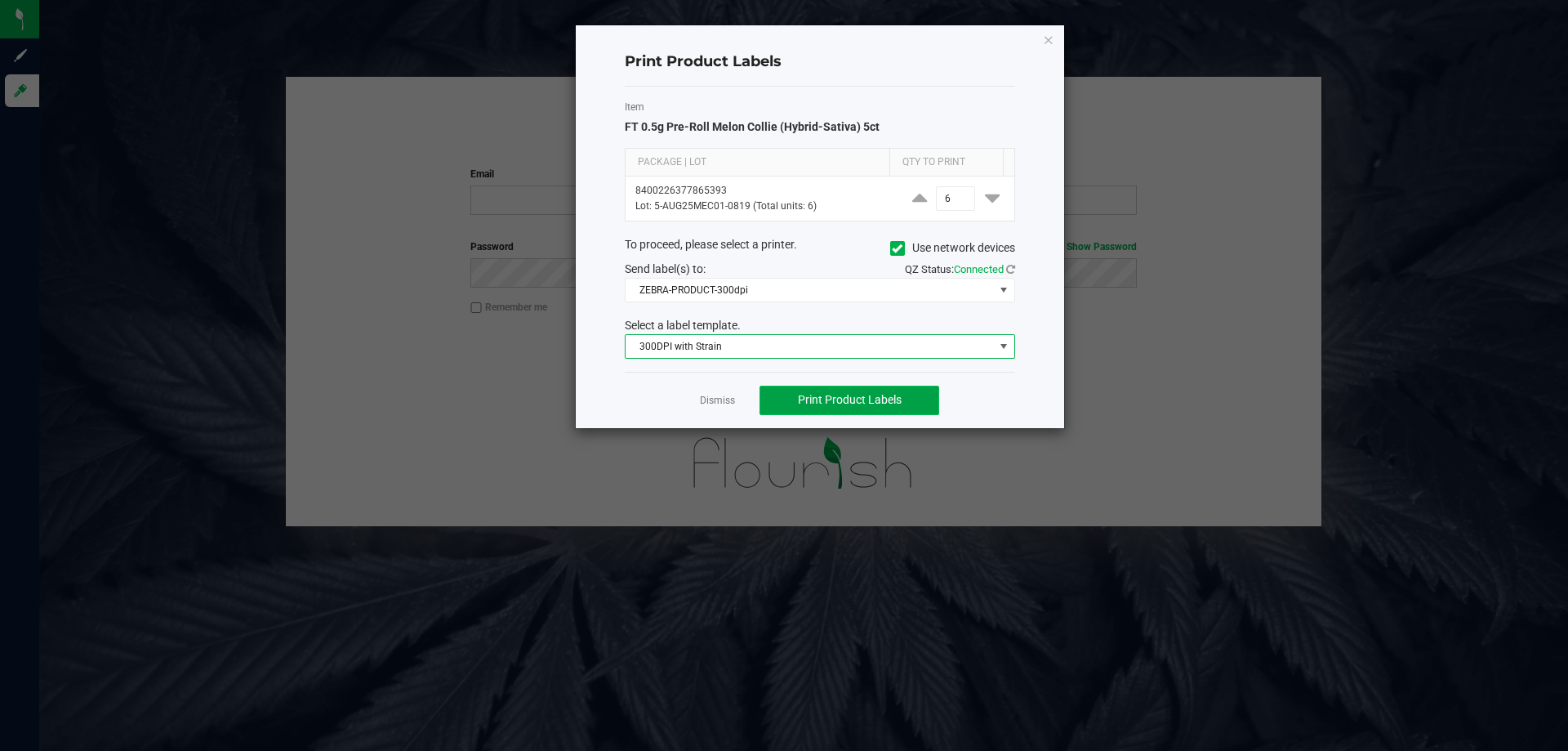
click at [843, 402] on span "Print Product Labels" at bounding box center [849, 400] width 104 height 13
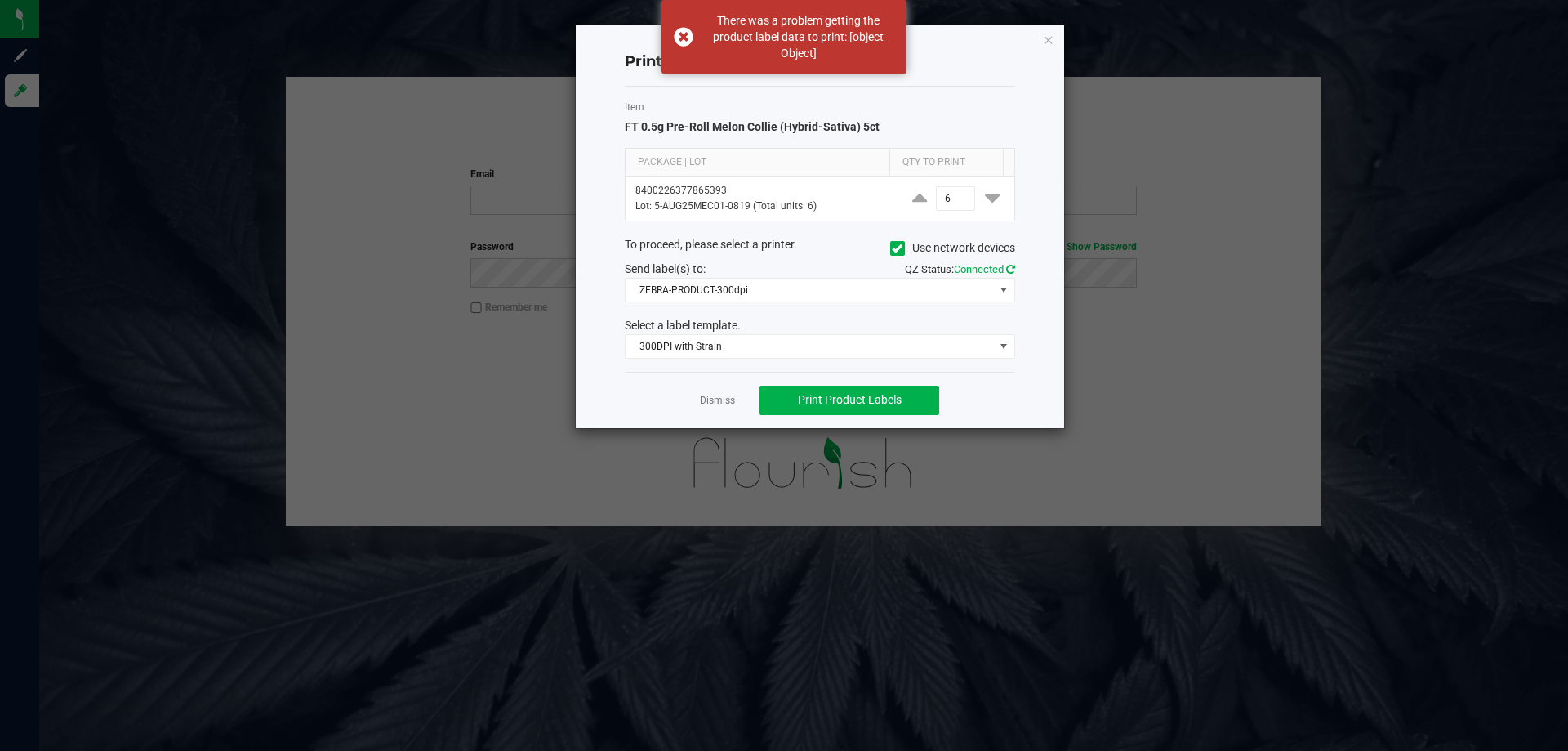
click at [1013, 269] on icon at bounding box center [1011, 268] width 9 height 10
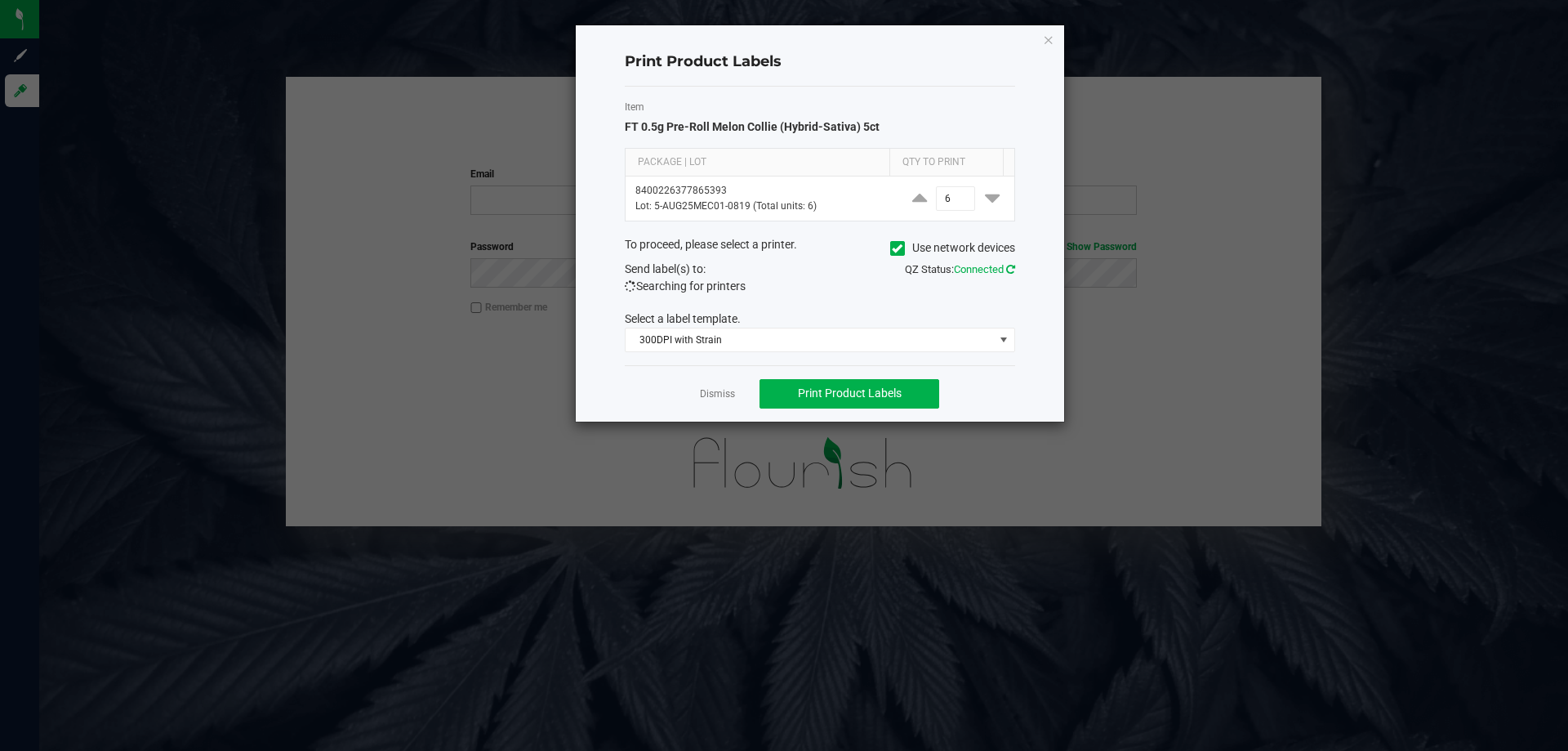
click at [1011, 268] on icon at bounding box center [1011, 268] width 9 height 10
click at [706, 394] on link "Dismiss" at bounding box center [718, 394] width 35 height 14
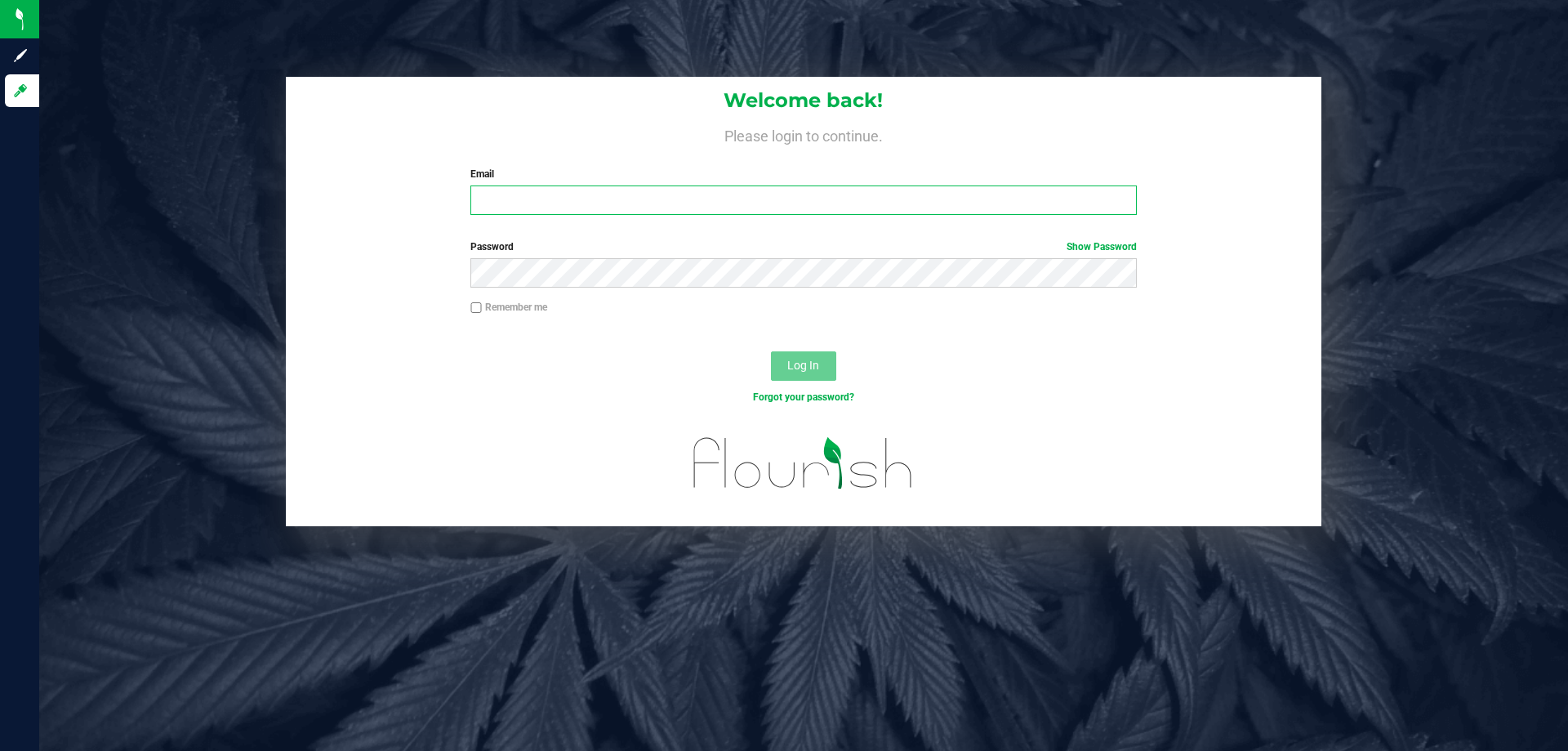
click at [718, 198] on input "Email" at bounding box center [804, 199] width 666 height 30
type input "[EMAIL_ADDRESS][DOMAIN_NAME]"
click at [805, 360] on span "Log In" at bounding box center [803, 365] width 31 height 13
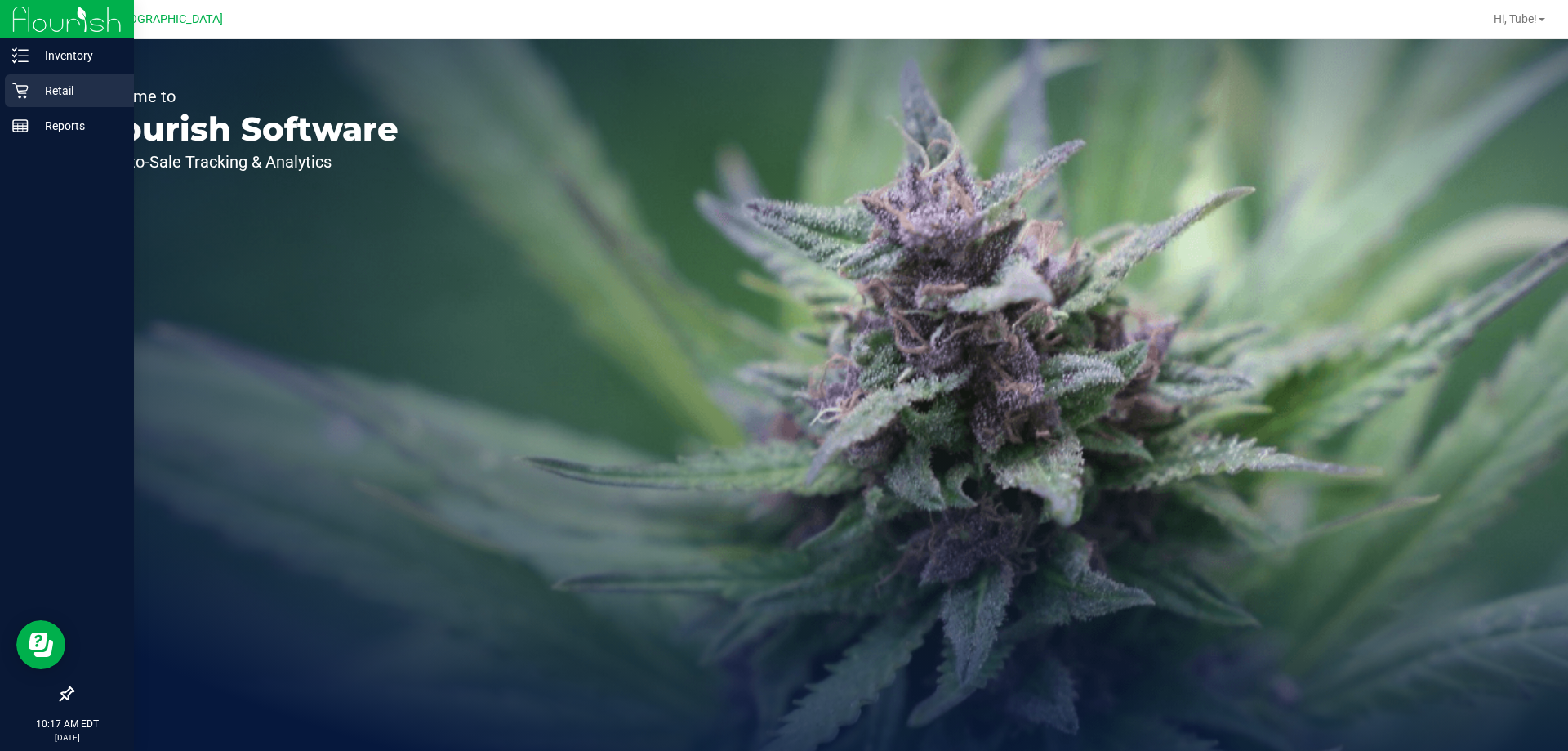
click at [71, 90] on p "Retail" at bounding box center [77, 91] width 98 height 20
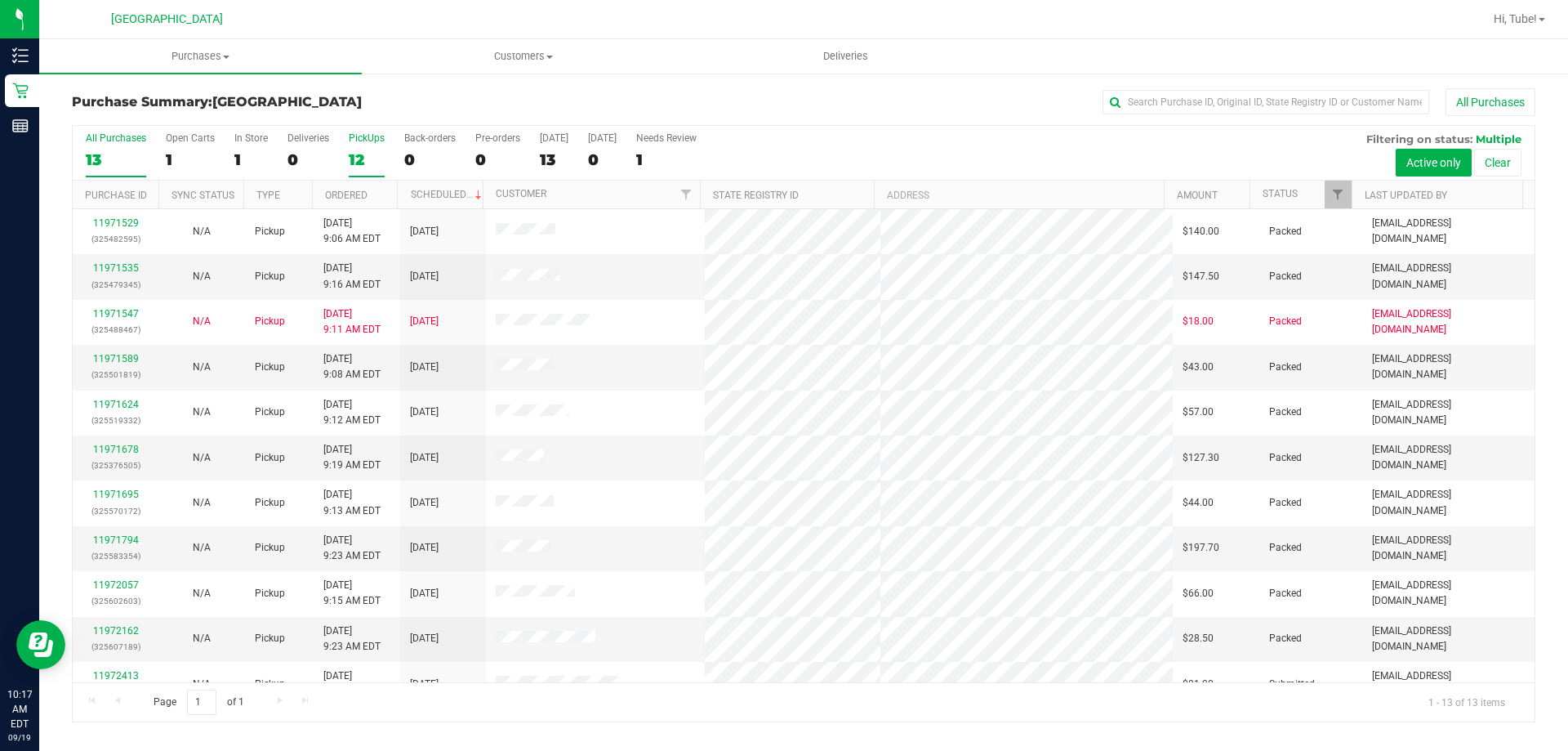
click at [355, 160] on div "12" at bounding box center [366, 159] width 36 height 19
click at [0, 0] on input "PickUps 12" at bounding box center [0, 0] width 0 height 0
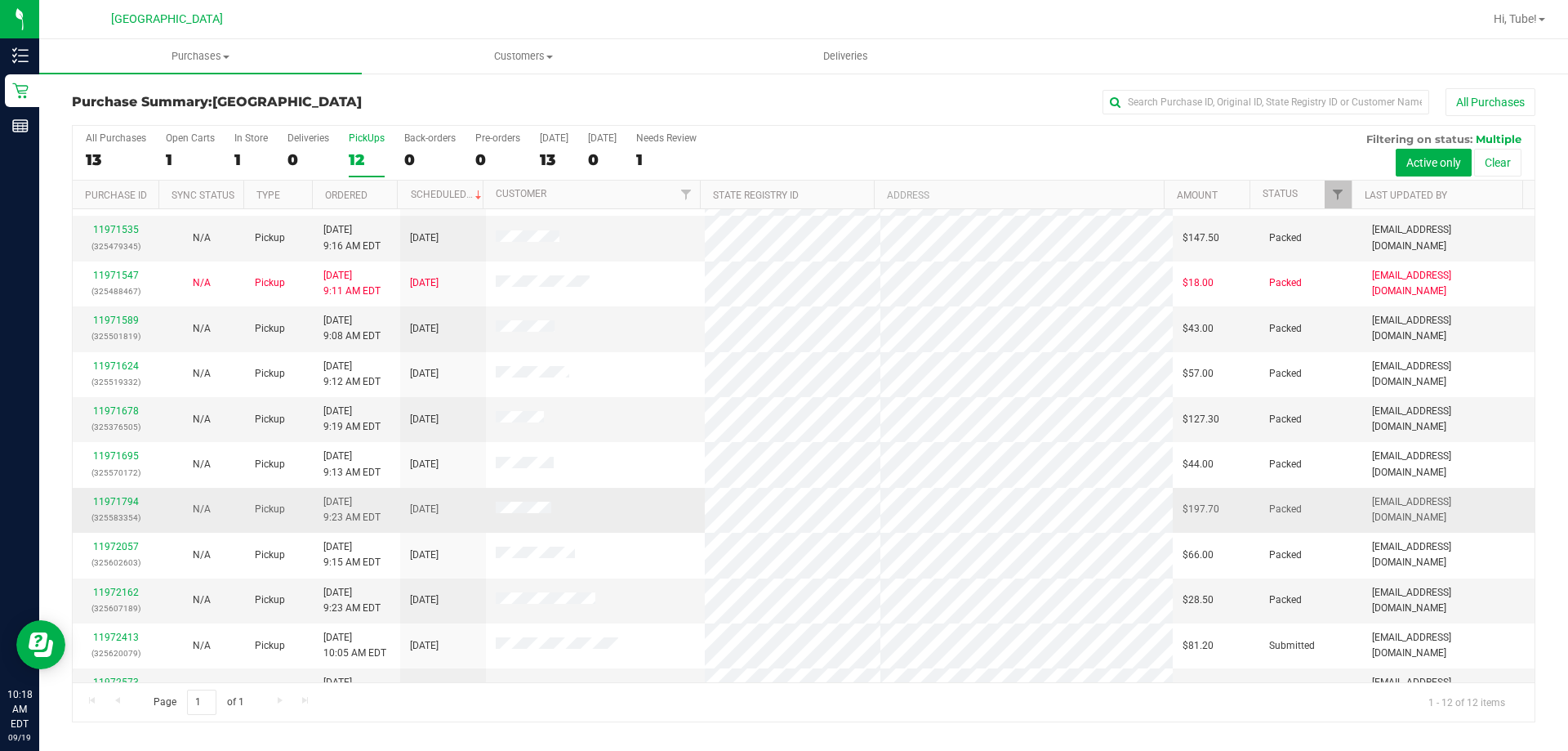
scroll to position [70, 0]
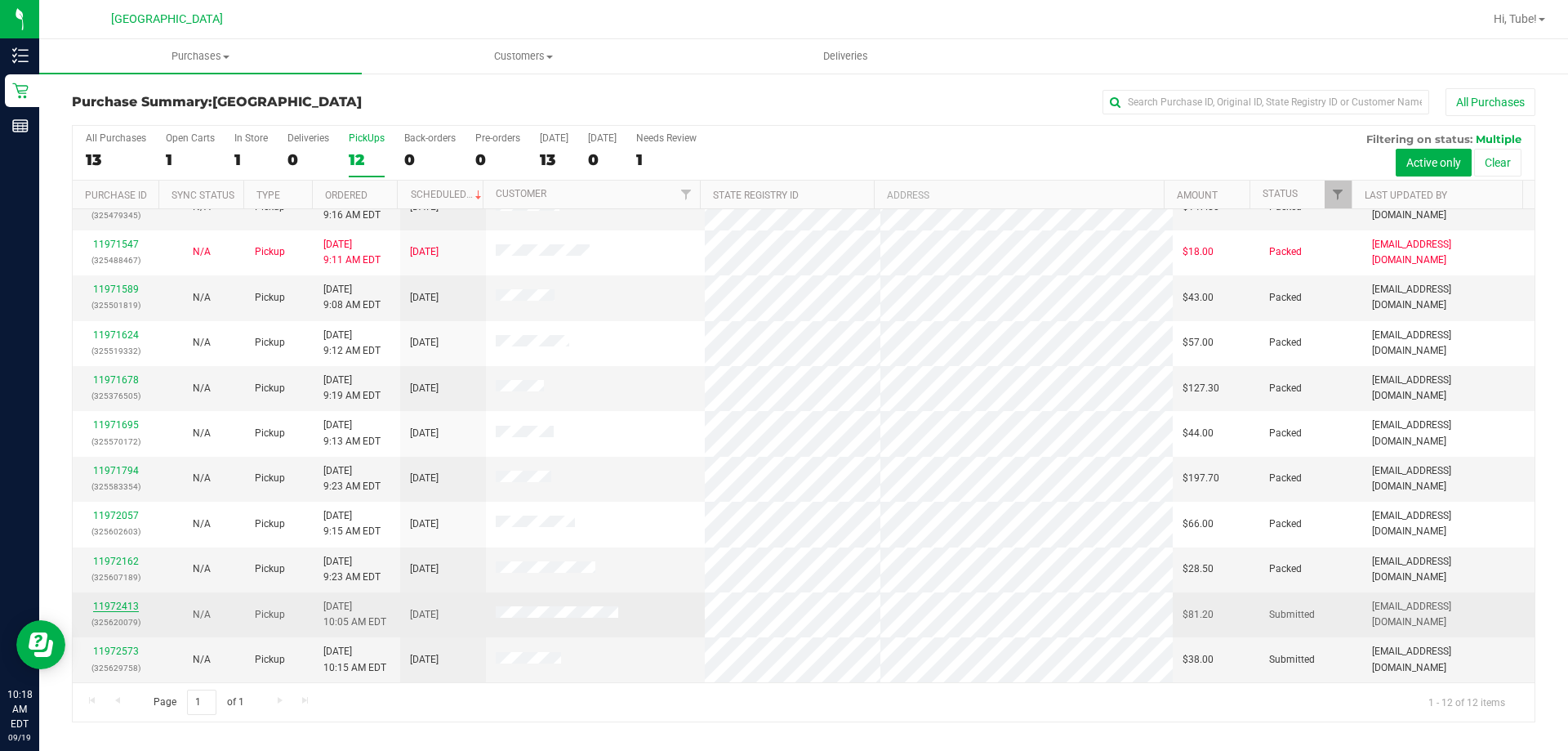
click at [111, 604] on link "11972413" at bounding box center [116, 606] width 46 height 11
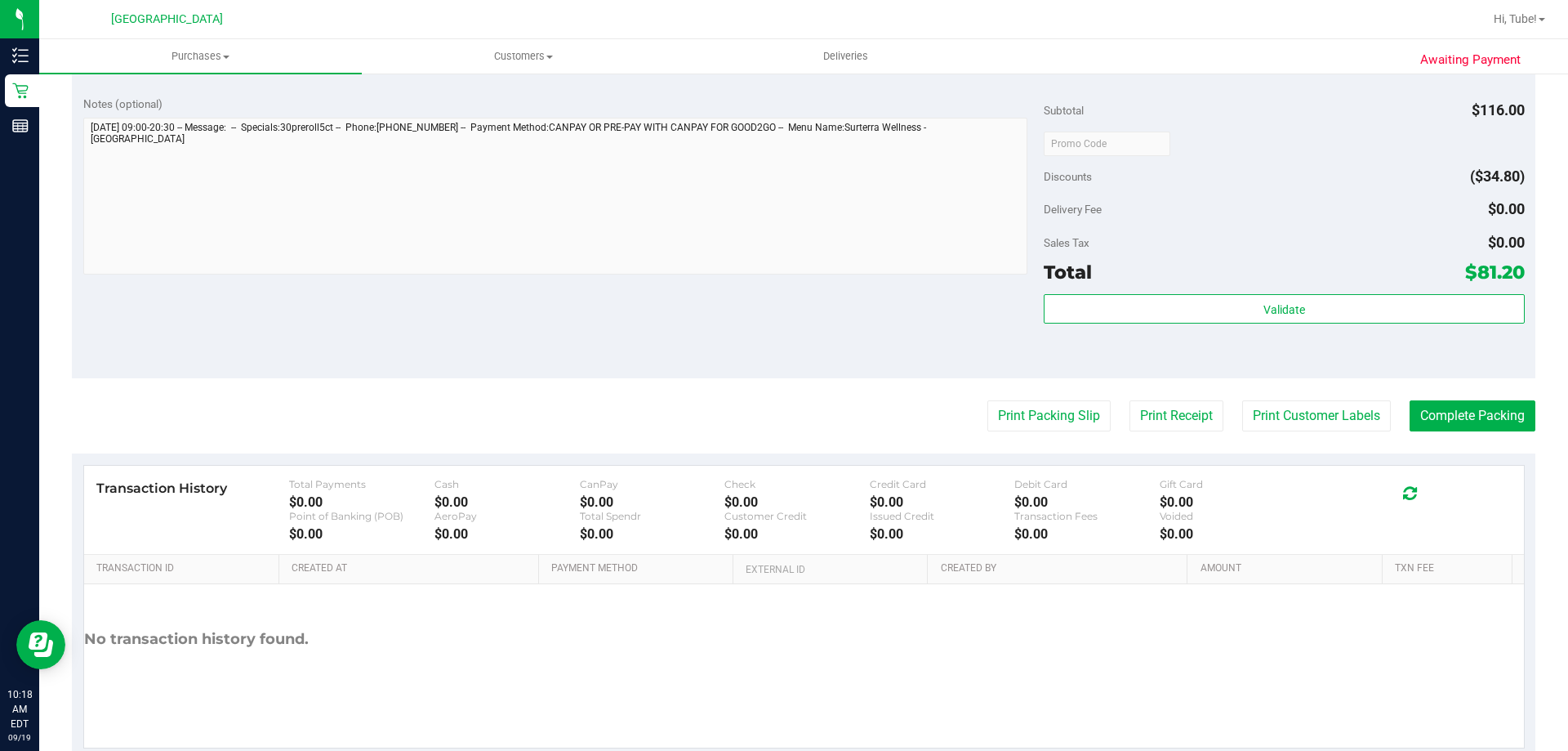
scroll to position [821, 0]
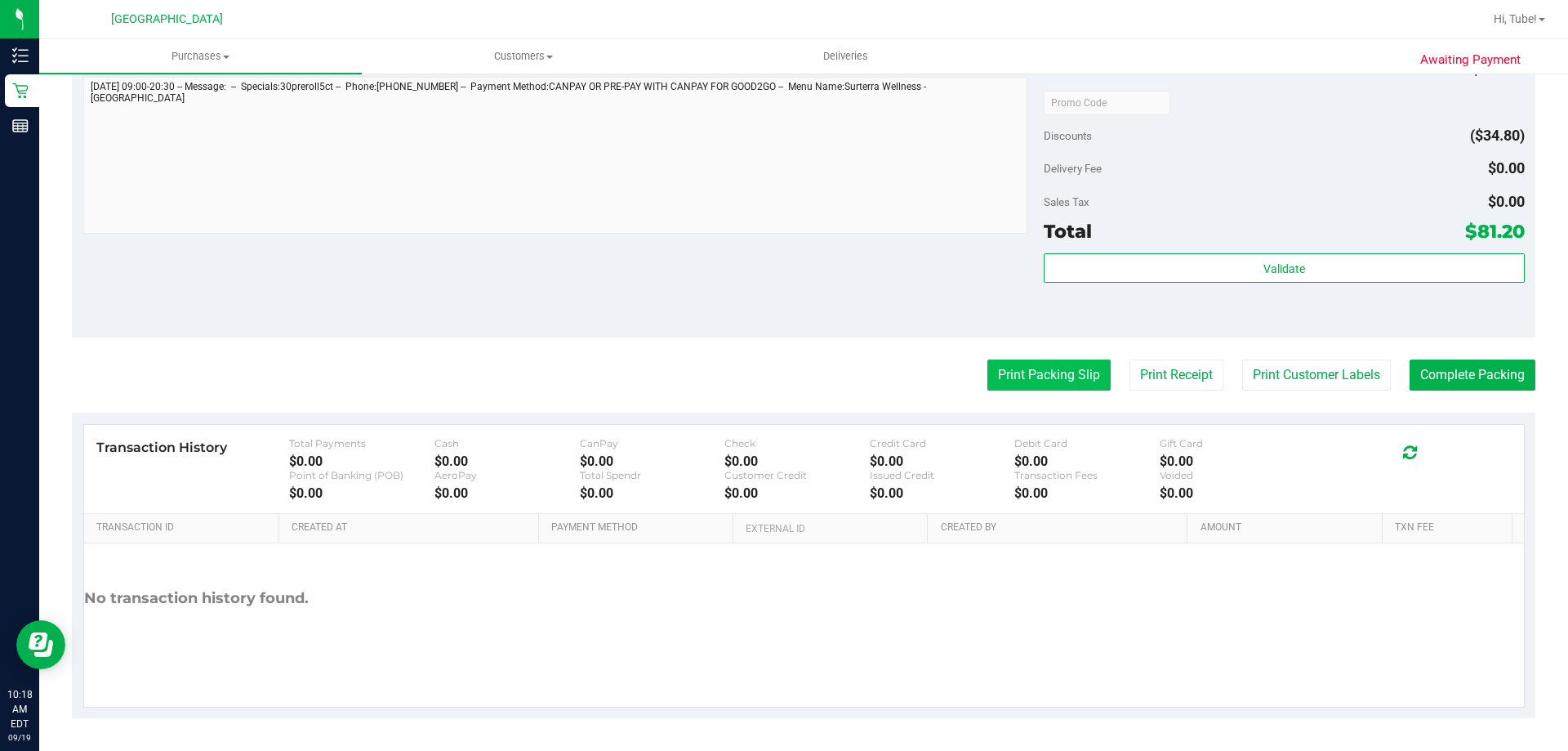
click at [1048, 381] on button "Print Packing Slip" at bounding box center [1049, 375] width 123 height 31
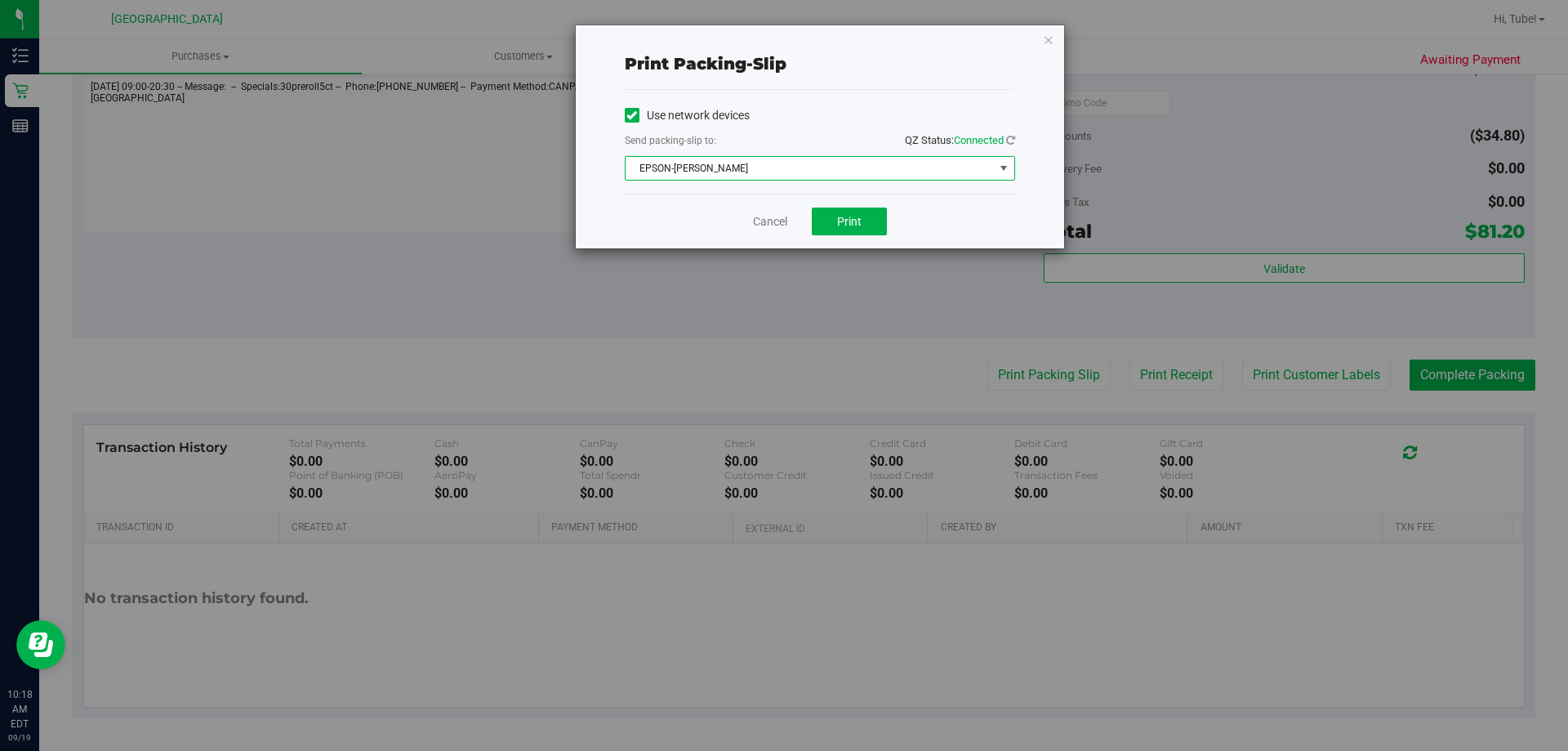
click at [893, 156] on span "EPSON-AUDREY-KITCHING" at bounding box center [820, 168] width 390 height 25
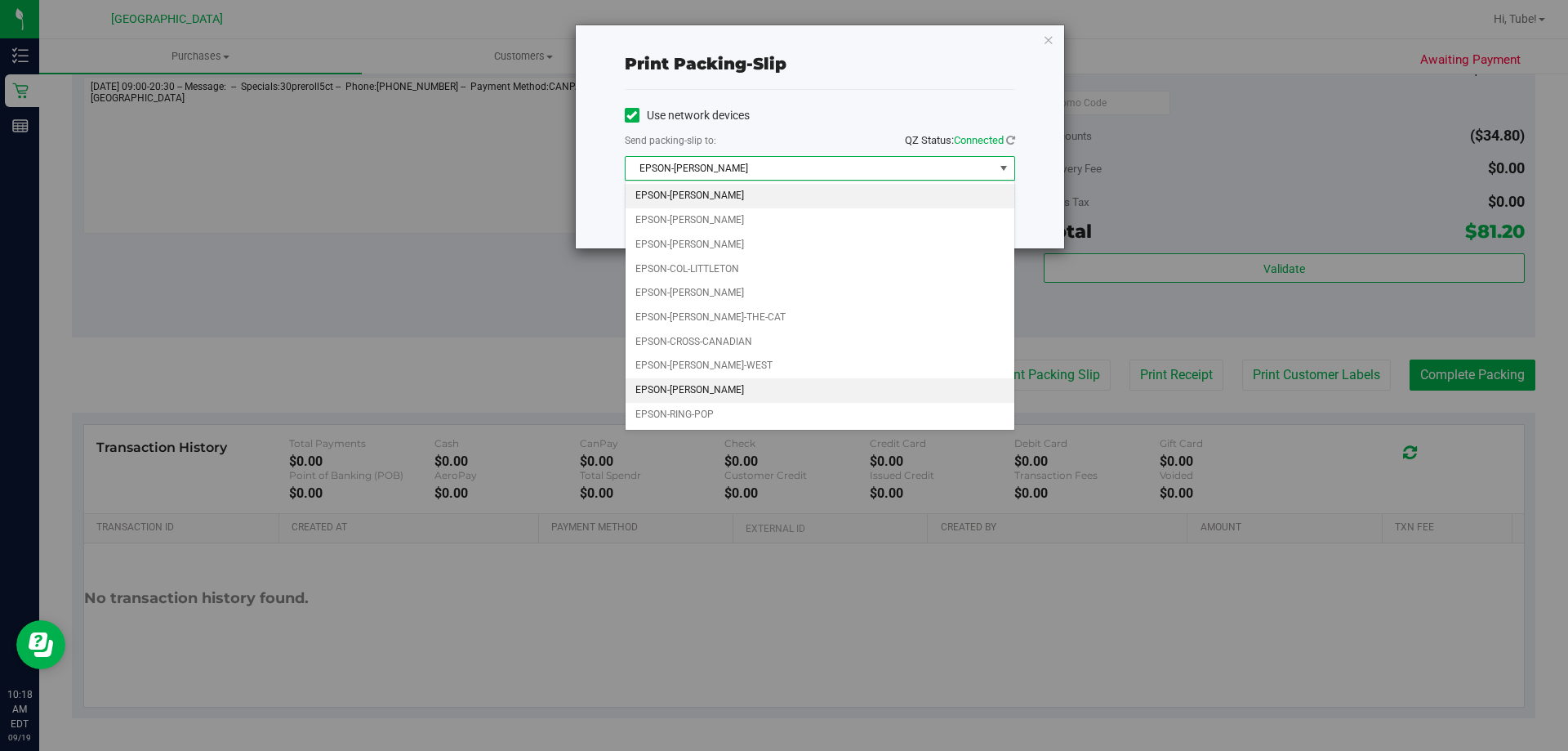
click at [743, 388] on li "EPSON-LIONEL-RICHIE" at bounding box center [820, 390] width 388 height 25
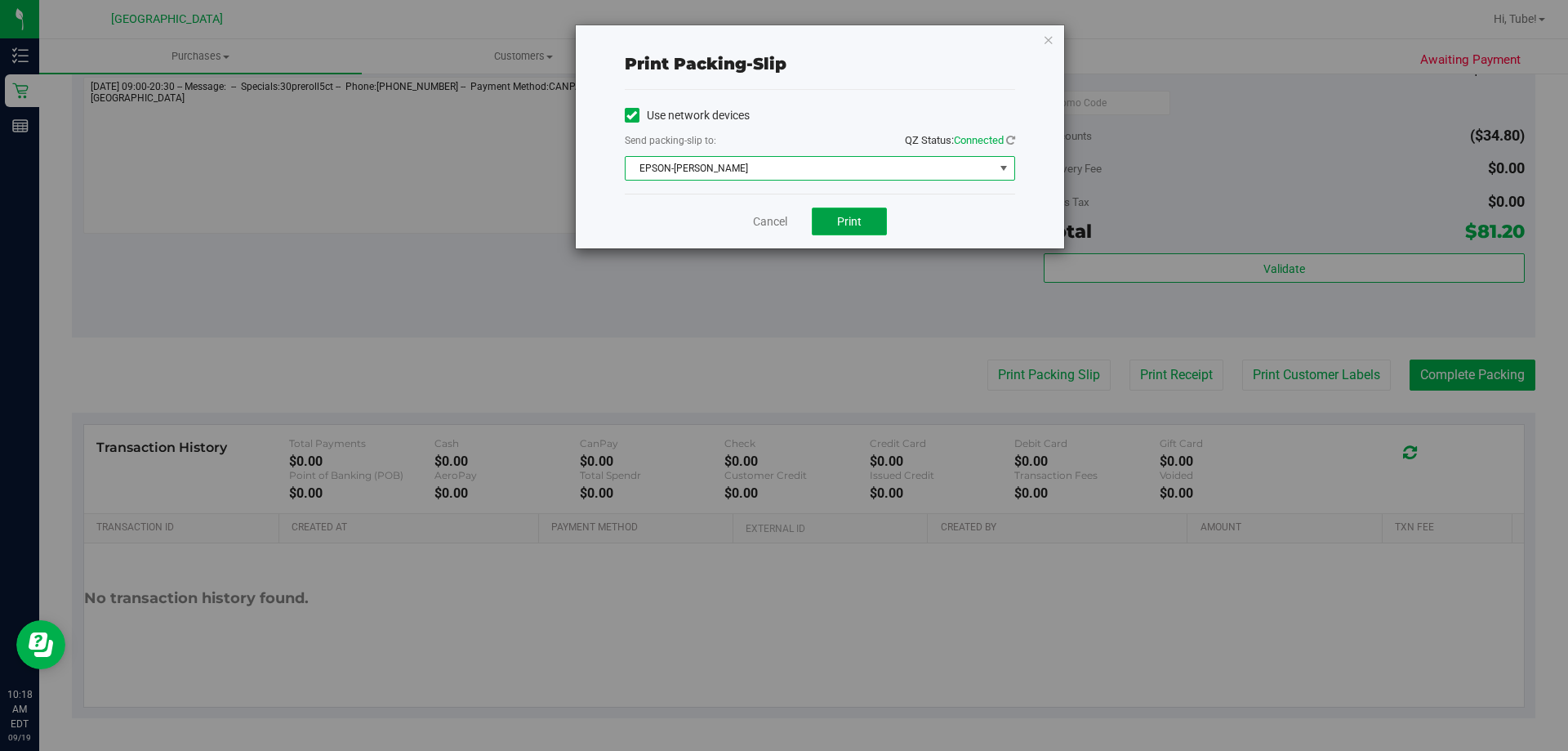
click at [847, 224] on span "Print" at bounding box center [849, 221] width 25 height 13
click at [1041, 45] on div "Print packing-slip Use network devices Send packing-slip to: QZ Status: Connect…" at bounding box center [820, 137] width 489 height 223
click at [1048, 37] on icon "button" at bounding box center [1049, 39] width 11 height 20
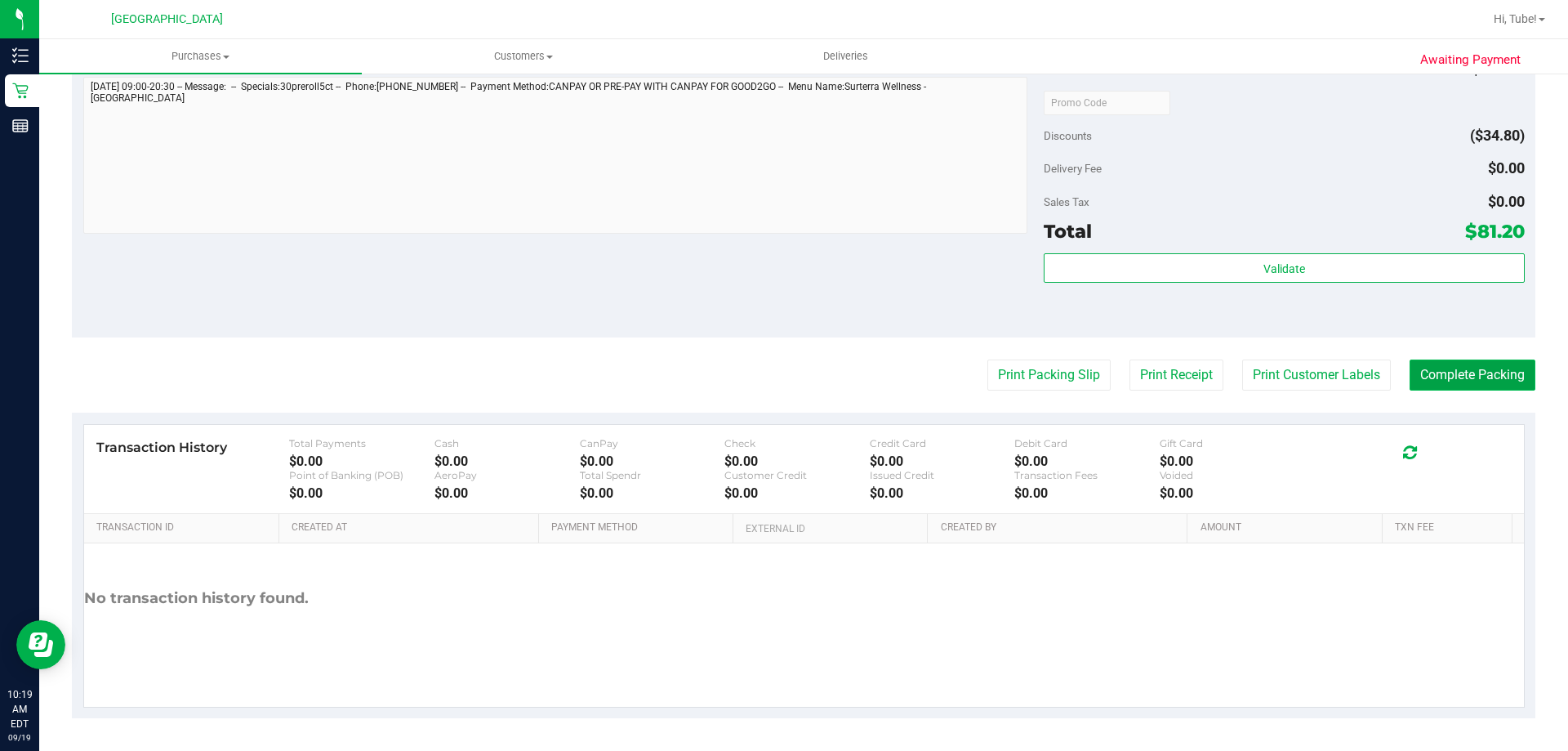
click at [1490, 370] on button "Complete Packing" at bounding box center [1473, 375] width 126 height 31
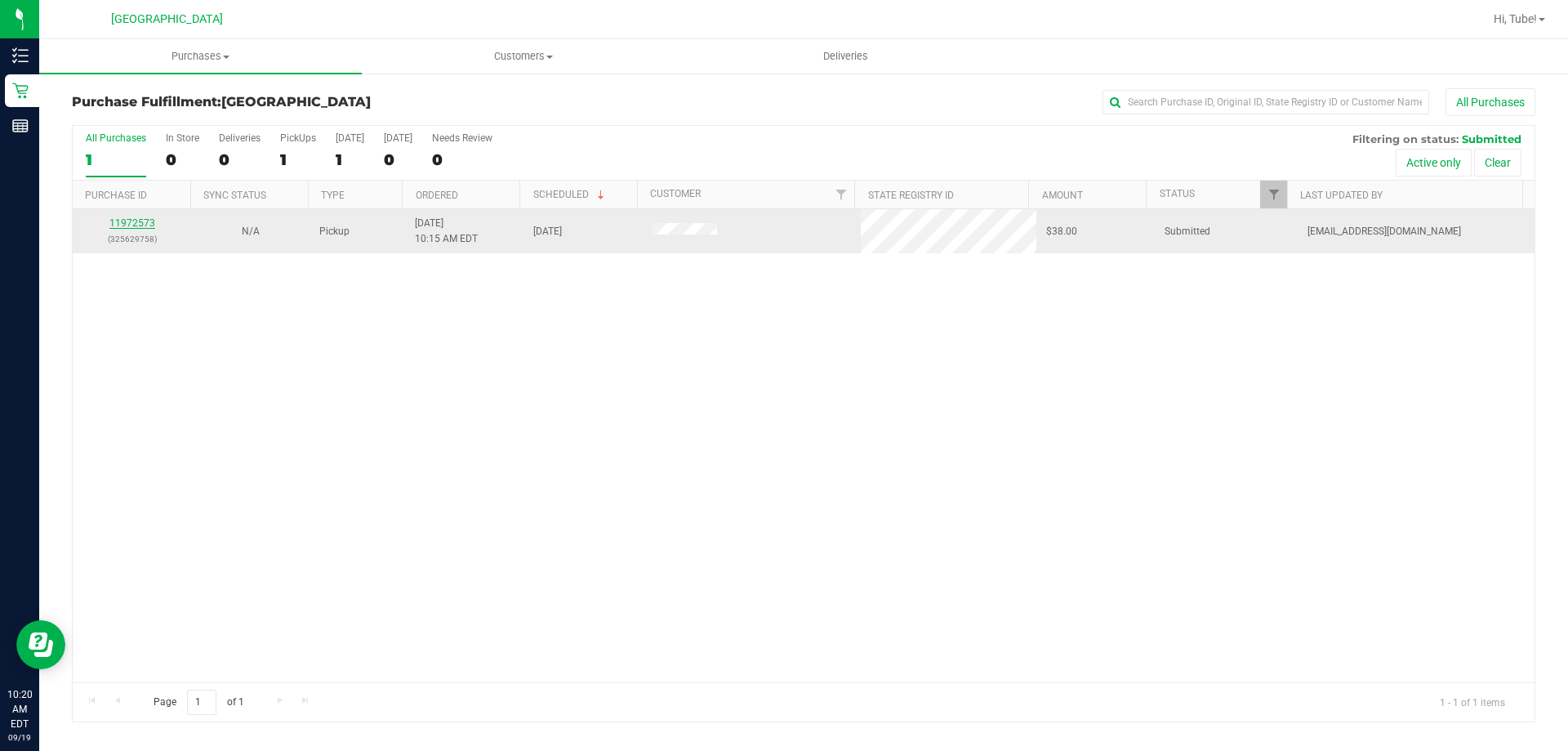
click at [134, 219] on link "11972573" at bounding box center [133, 223] width 46 height 11
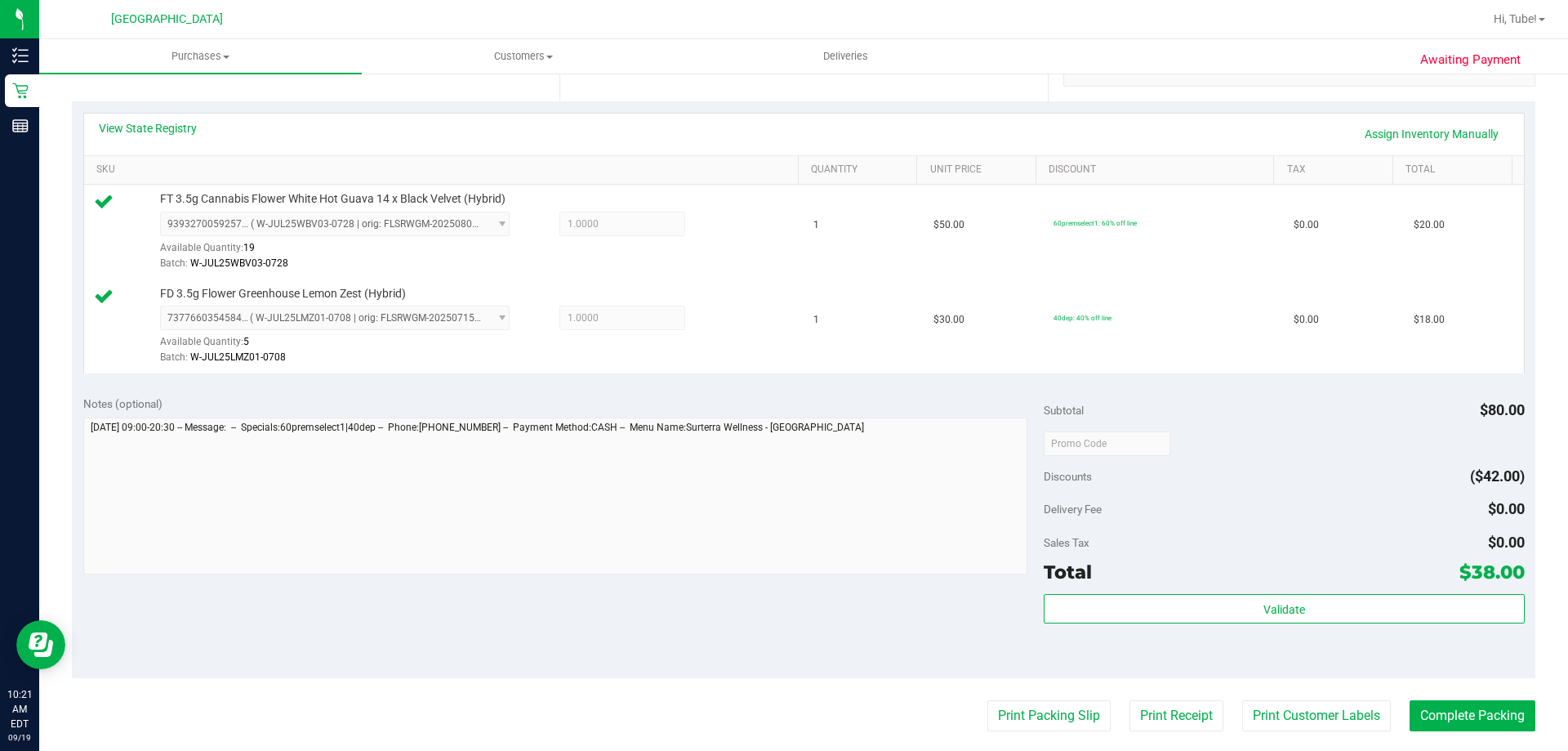
scroll to position [408, 0]
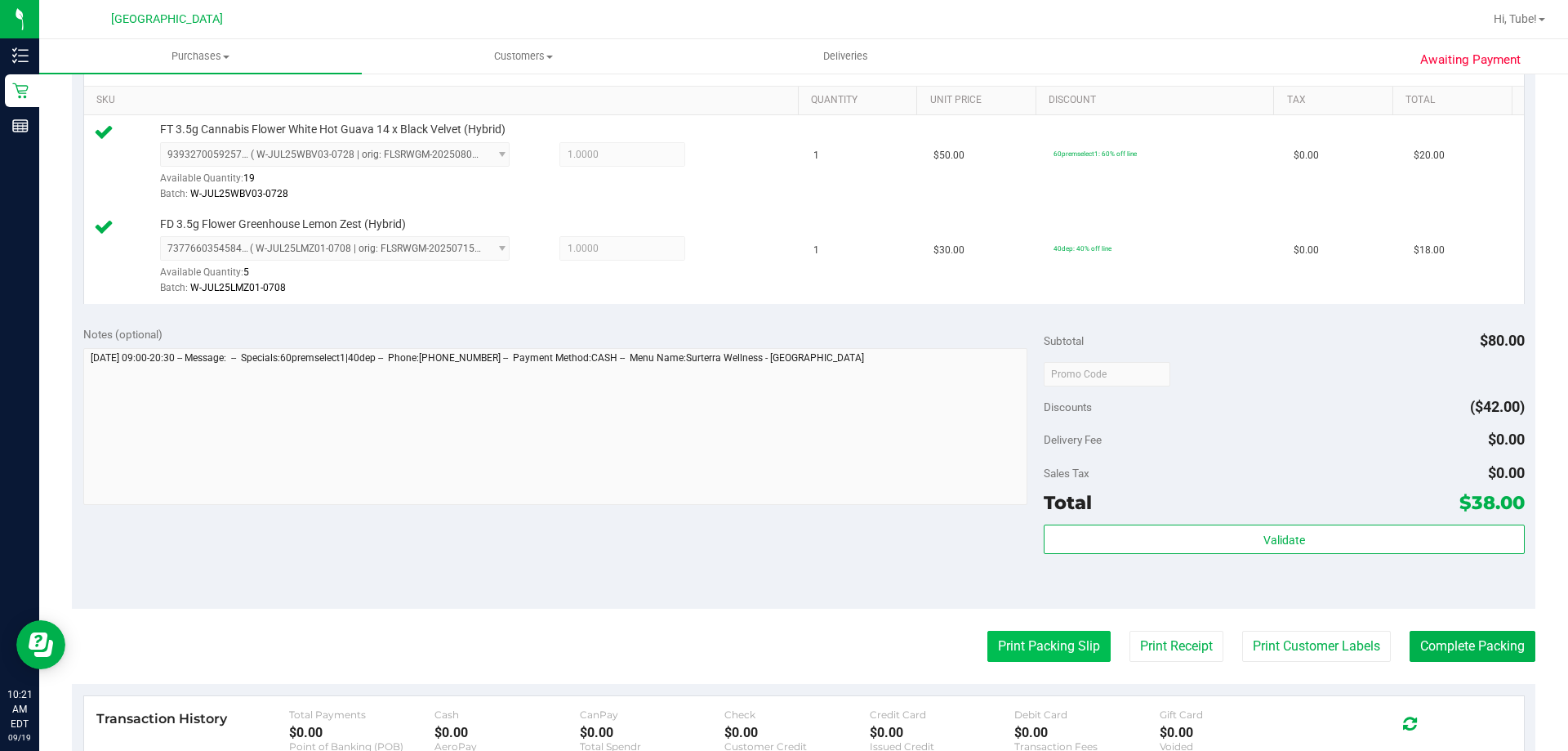
click at [1074, 656] on button "Print Packing Slip" at bounding box center [1049, 646] width 123 height 31
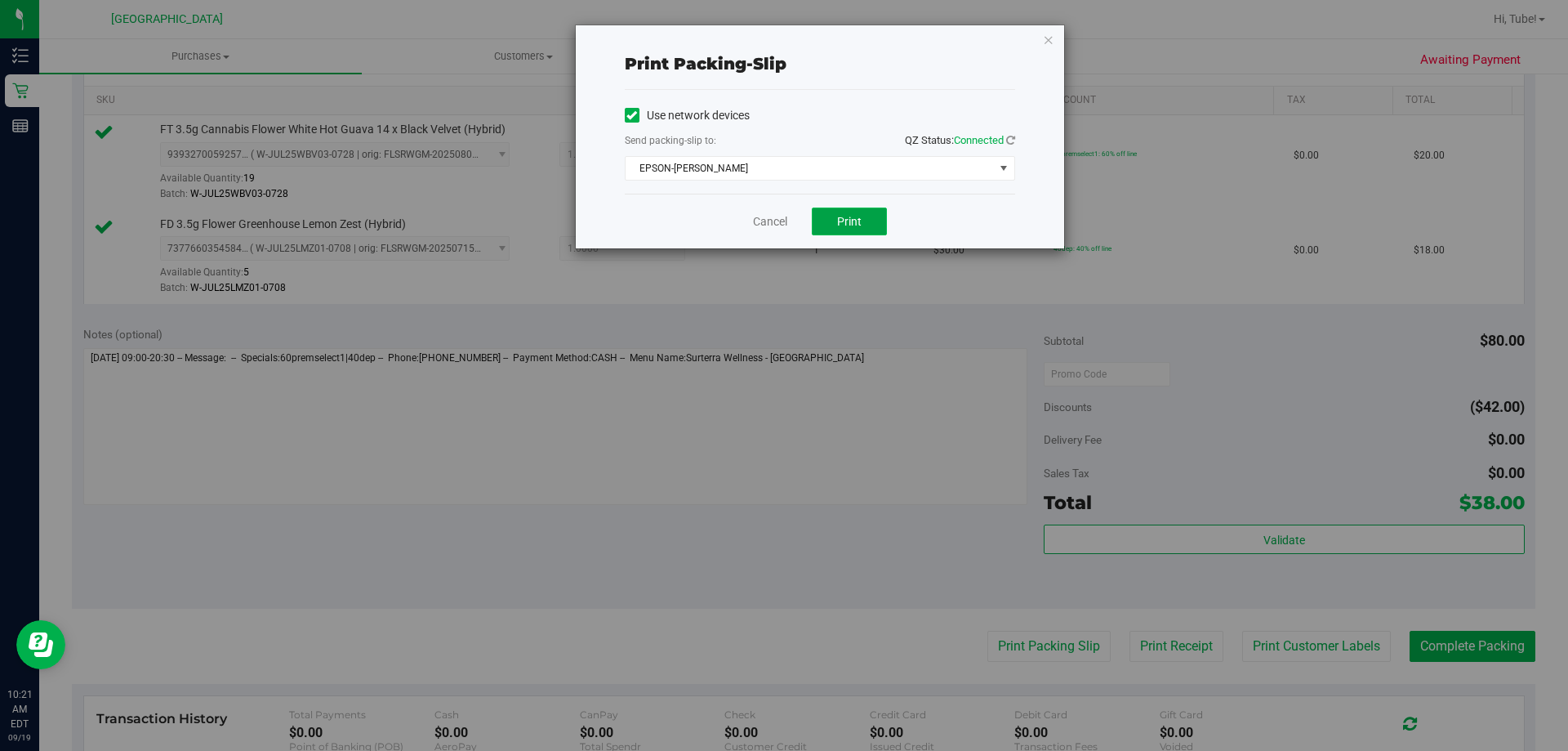
click at [870, 210] on button "Print" at bounding box center [849, 220] width 75 height 28
click at [1046, 36] on icon "button" at bounding box center [1049, 39] width 11 height 20
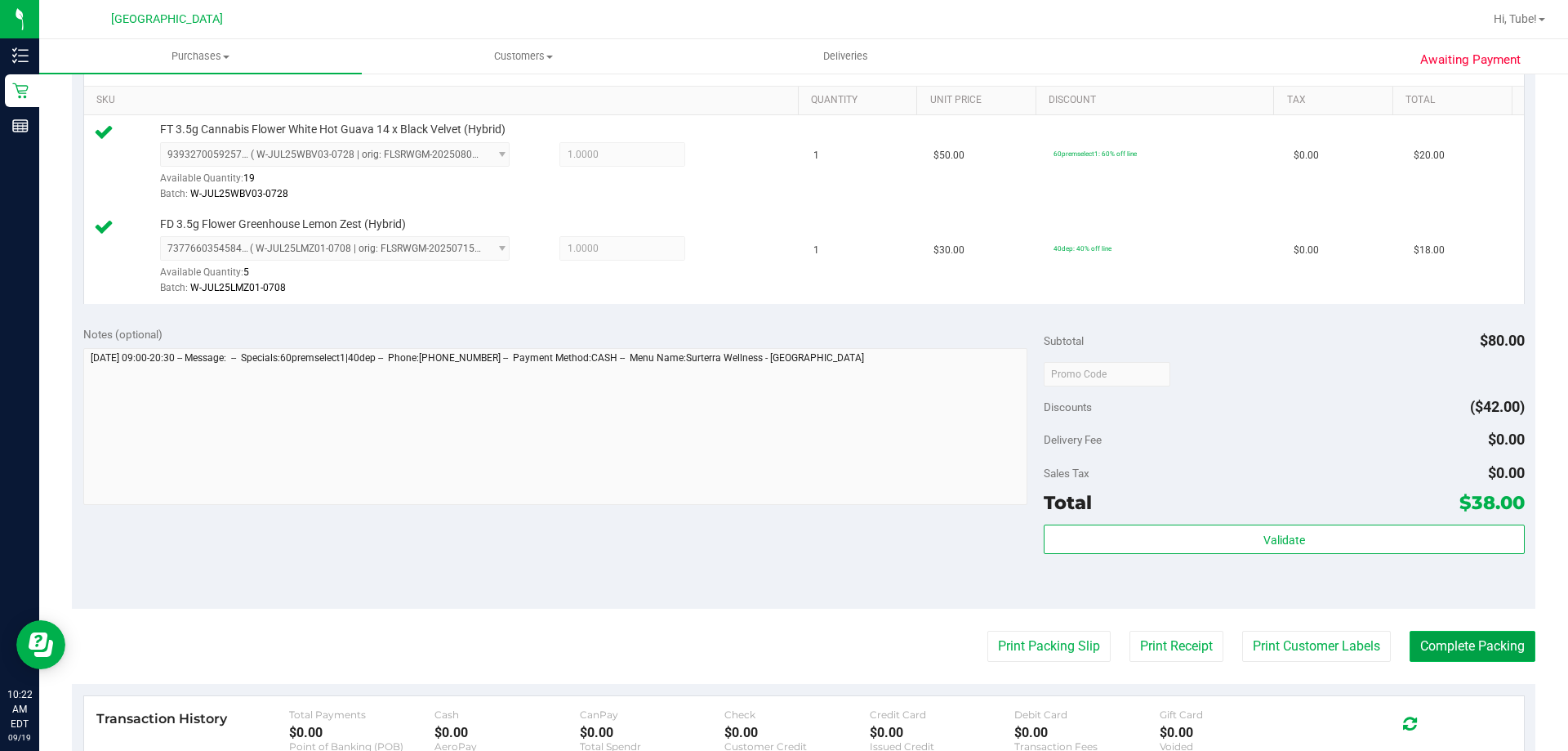
click at [1483, 644] on button "Complete Packing" at bounding box center [1473, 646] width 126 height 31
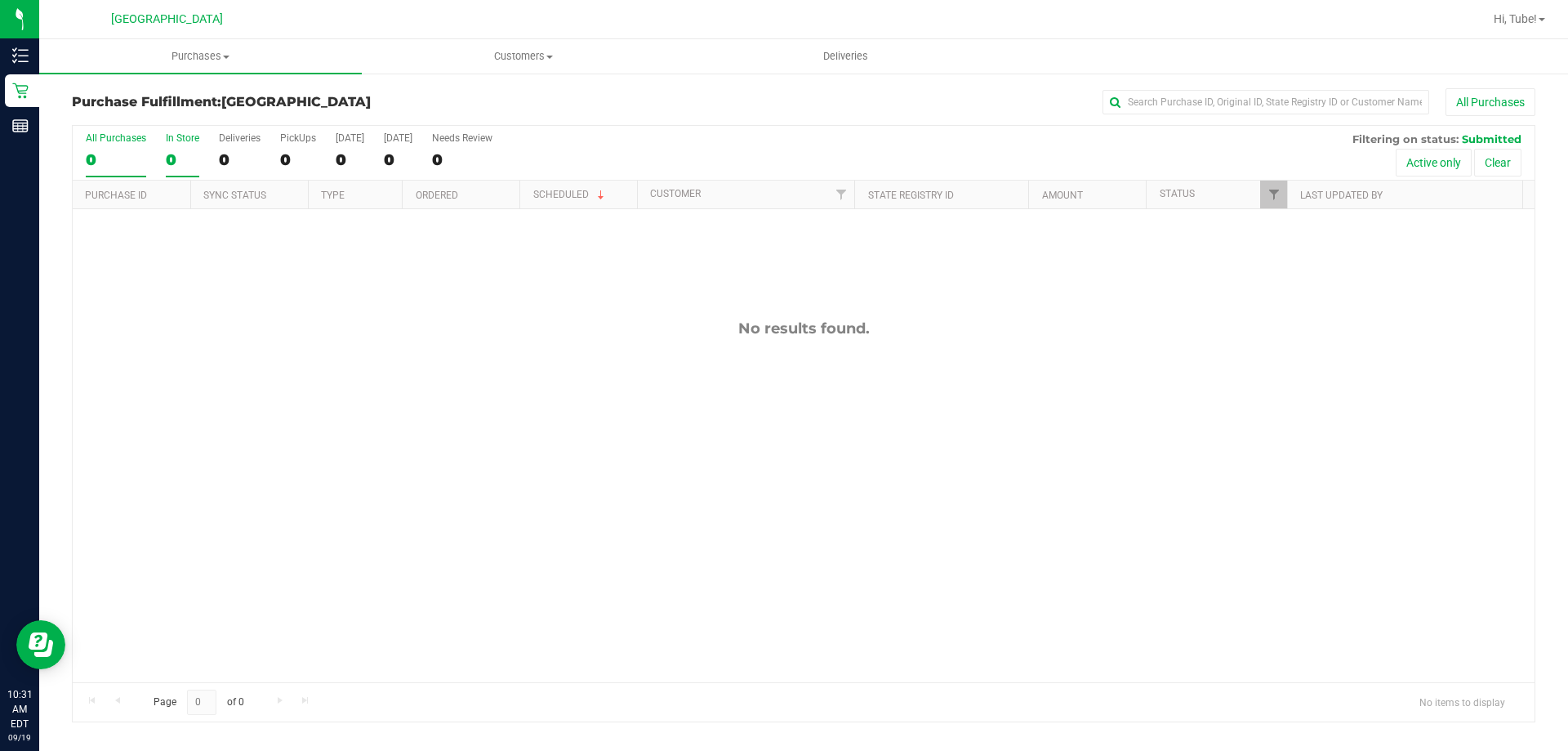
click at [174, 138] on div "In Store" at bounding box center [182, 138] width 33 height 11
click at [0, 0] on input "In Store 0" at bounding box center [0, 0] width 0 height 0
click at [220, 139] on div "Deliveries" at bounding box center [240, 138] width 42 height 11
click at [0, 0] on input "Deliveries 0" at bounding box center [0, 0] width 0 height 0
click at [166, 146] on label "In Store 0" at bounding box center [182, 155] width 33 height 45
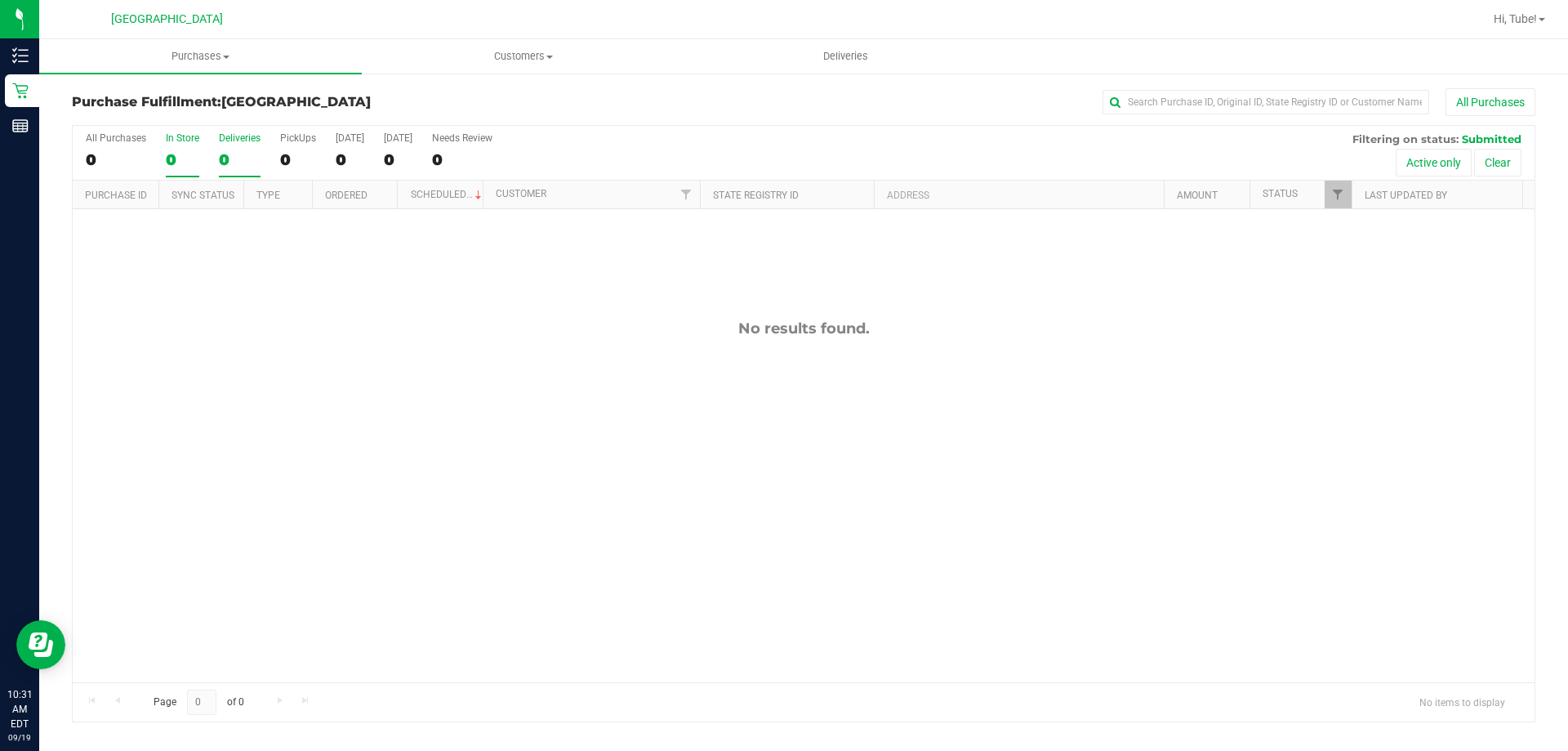
click at [0, 0] on input "In Store 0" at bounding box center [0, 0] width 0 height 0
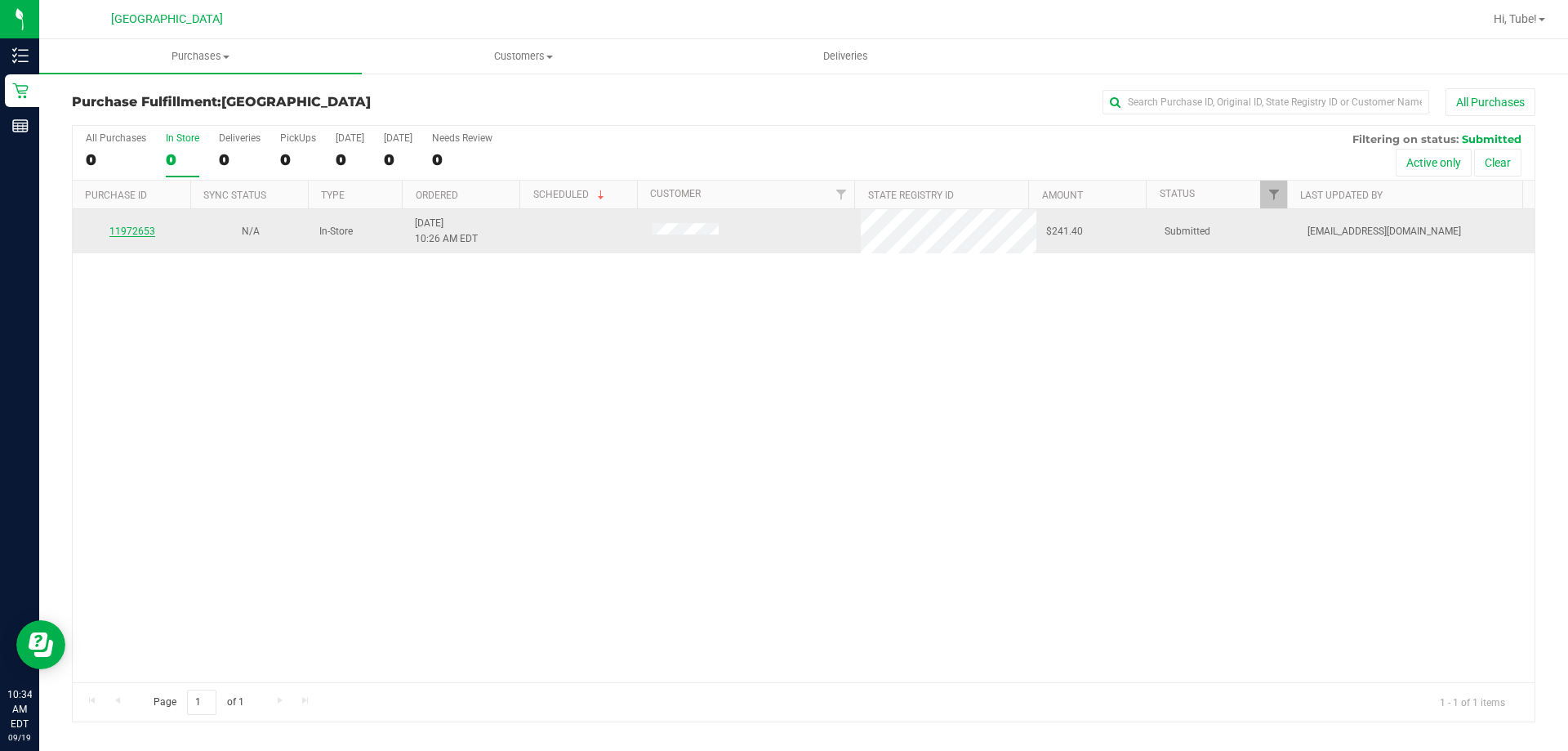
click at [134, 230] on link "11972653" at bounding box center [133, 231] width 46 height 11
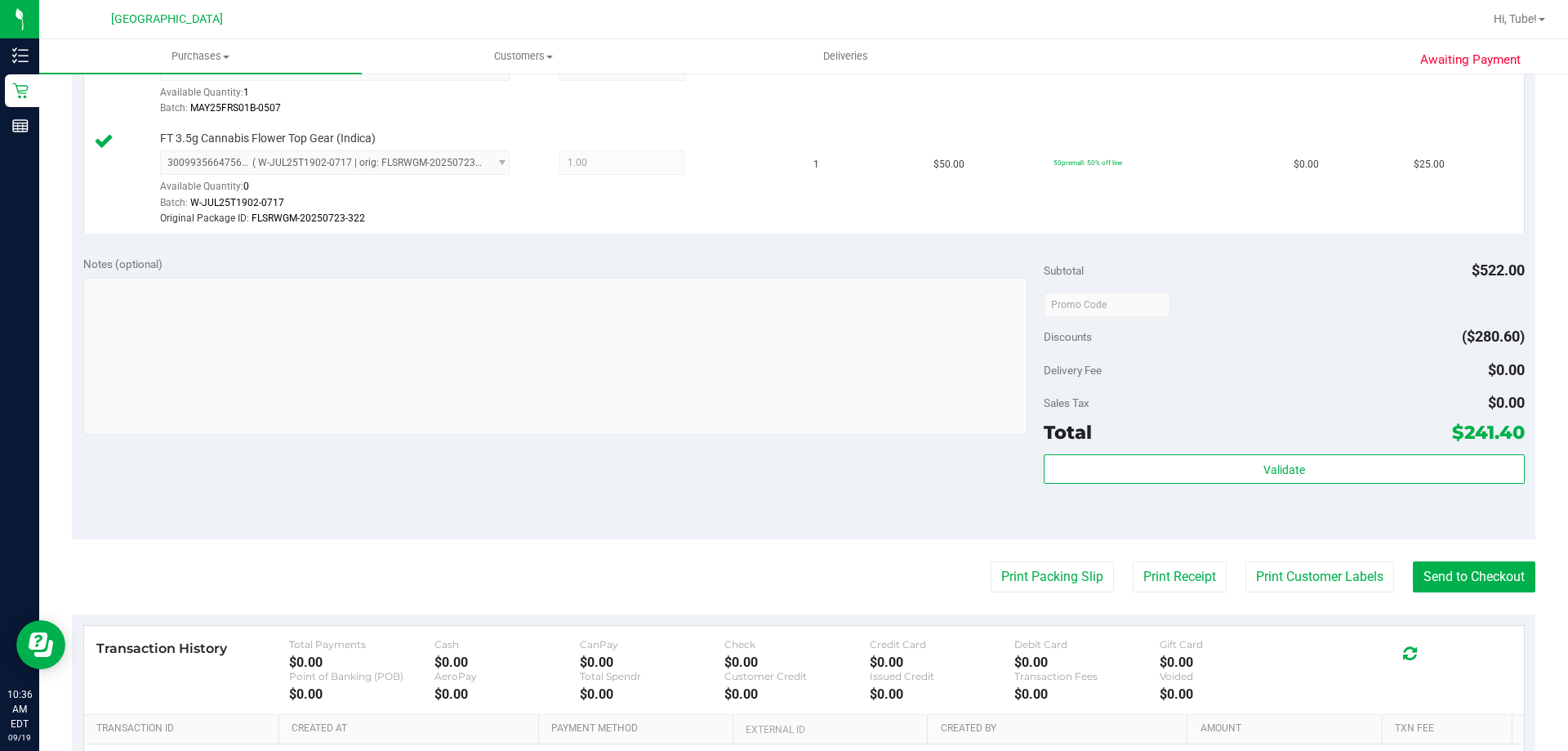
scroll to position [1062, 0]
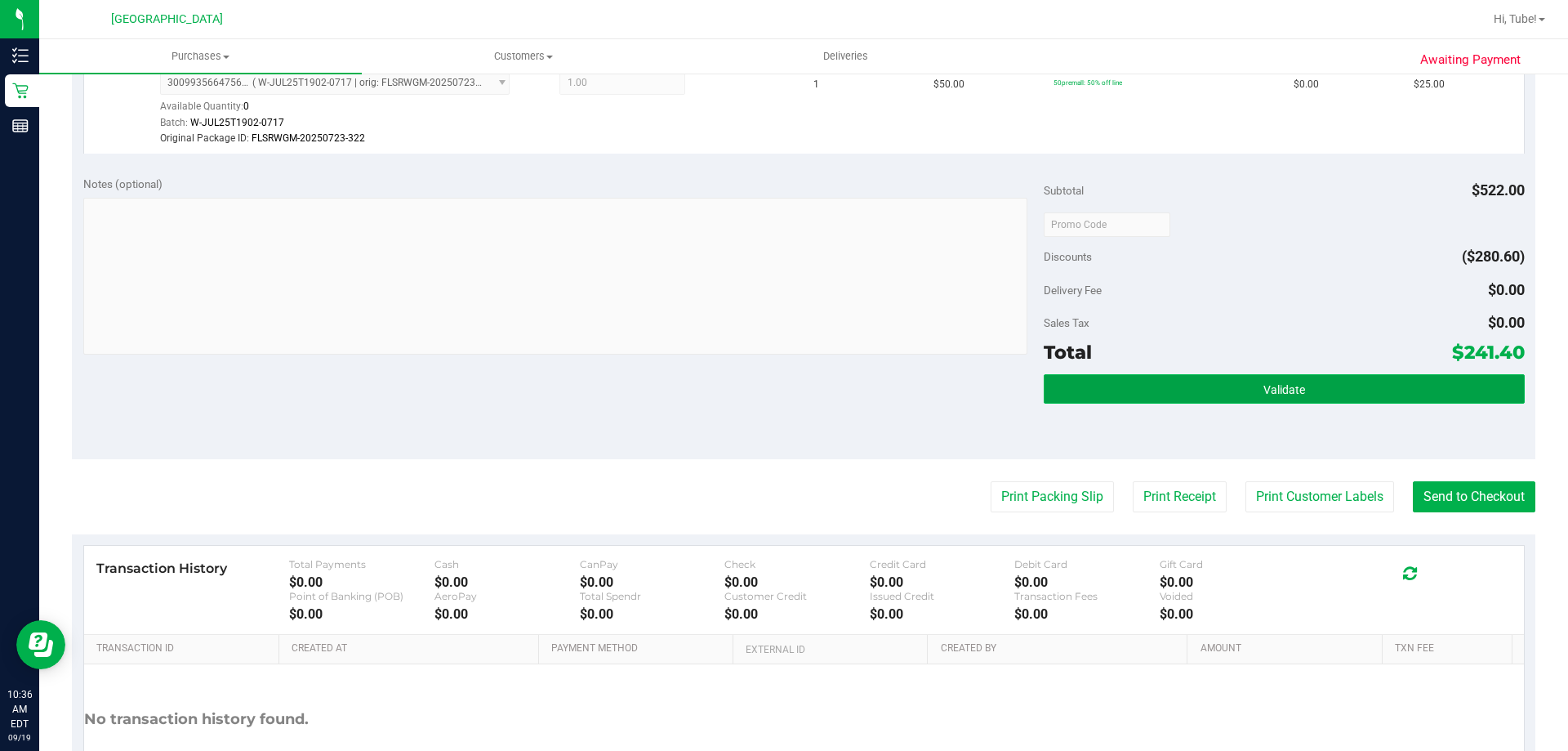
click at [1284, 392] on span "Validate" at bounding box center [1285, 389] width 42 height 13
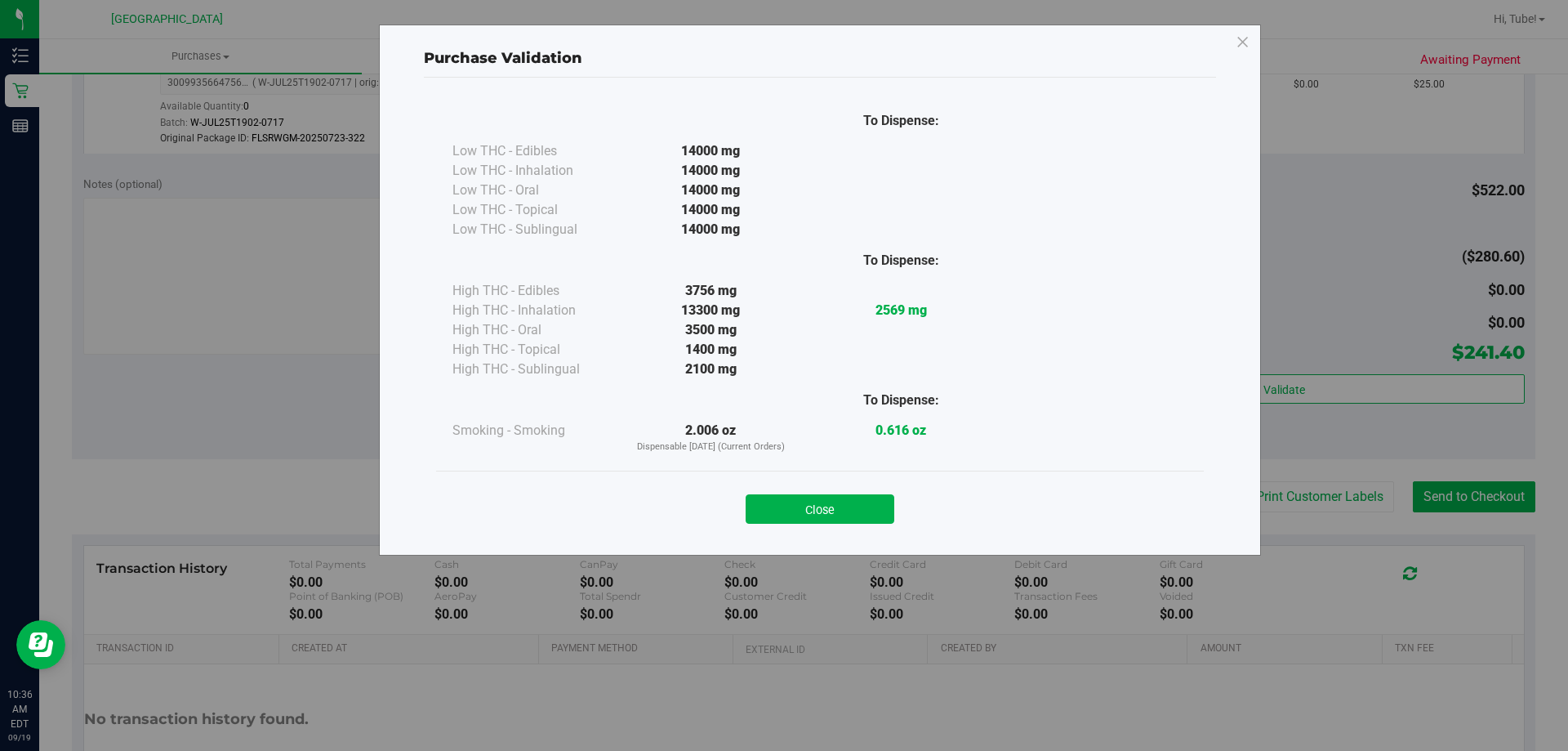
drag, startPoint x: 827, startPoint y: 501, endPoint x: 1234, endPoint y: 554, distance: 410.4
click at [828, 501] on button "Close" at bounding box center [820, 509] width 149 height 30
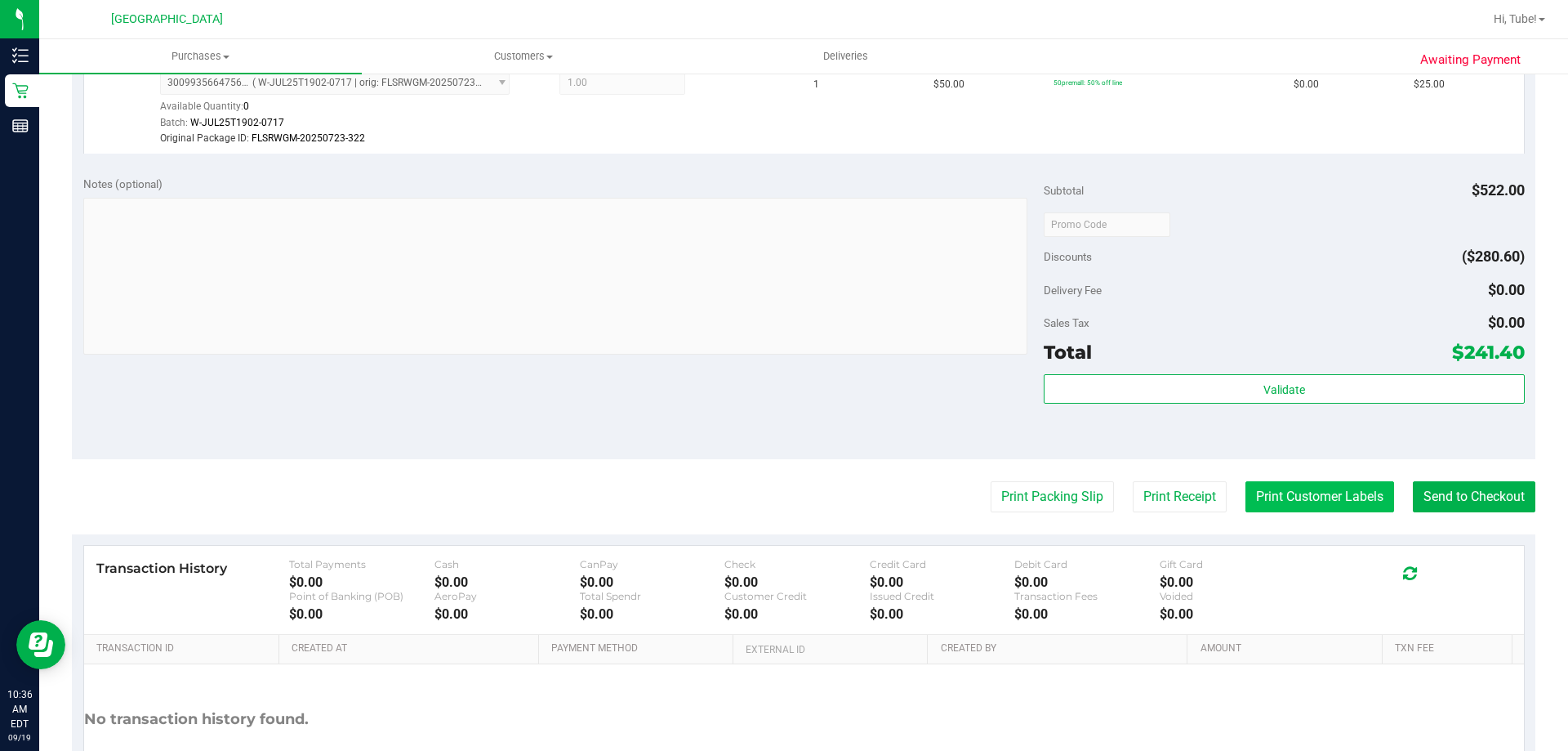
click at [1336, 485] on button "Print Customer Labels" at bounding box center [1320, 496] width 149 height 31
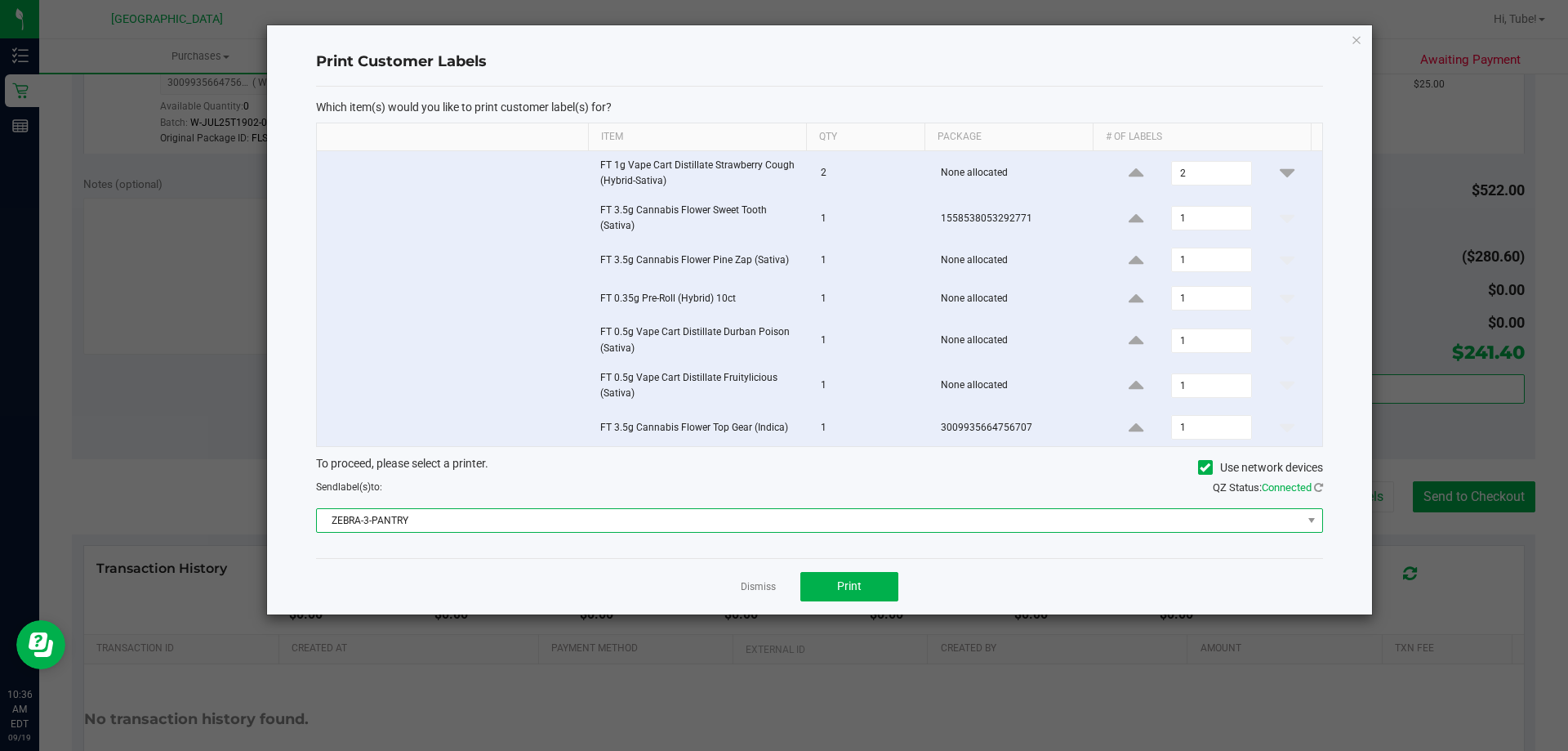
click at [897, 525] on span "ZEBRA-3-PANTRY" at bounding box center [809, 520] width 985 height 23
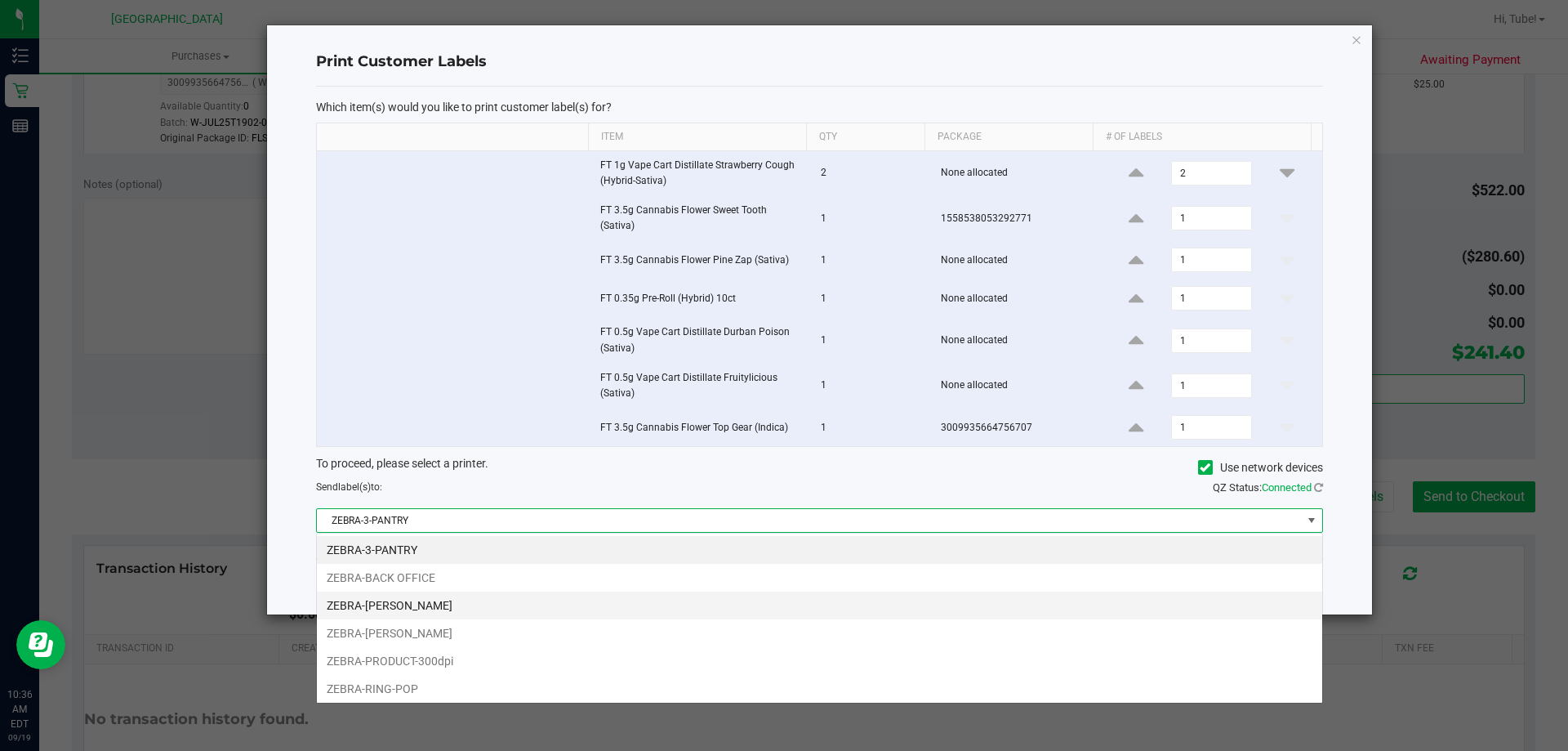
scroll to position [25, 1007]
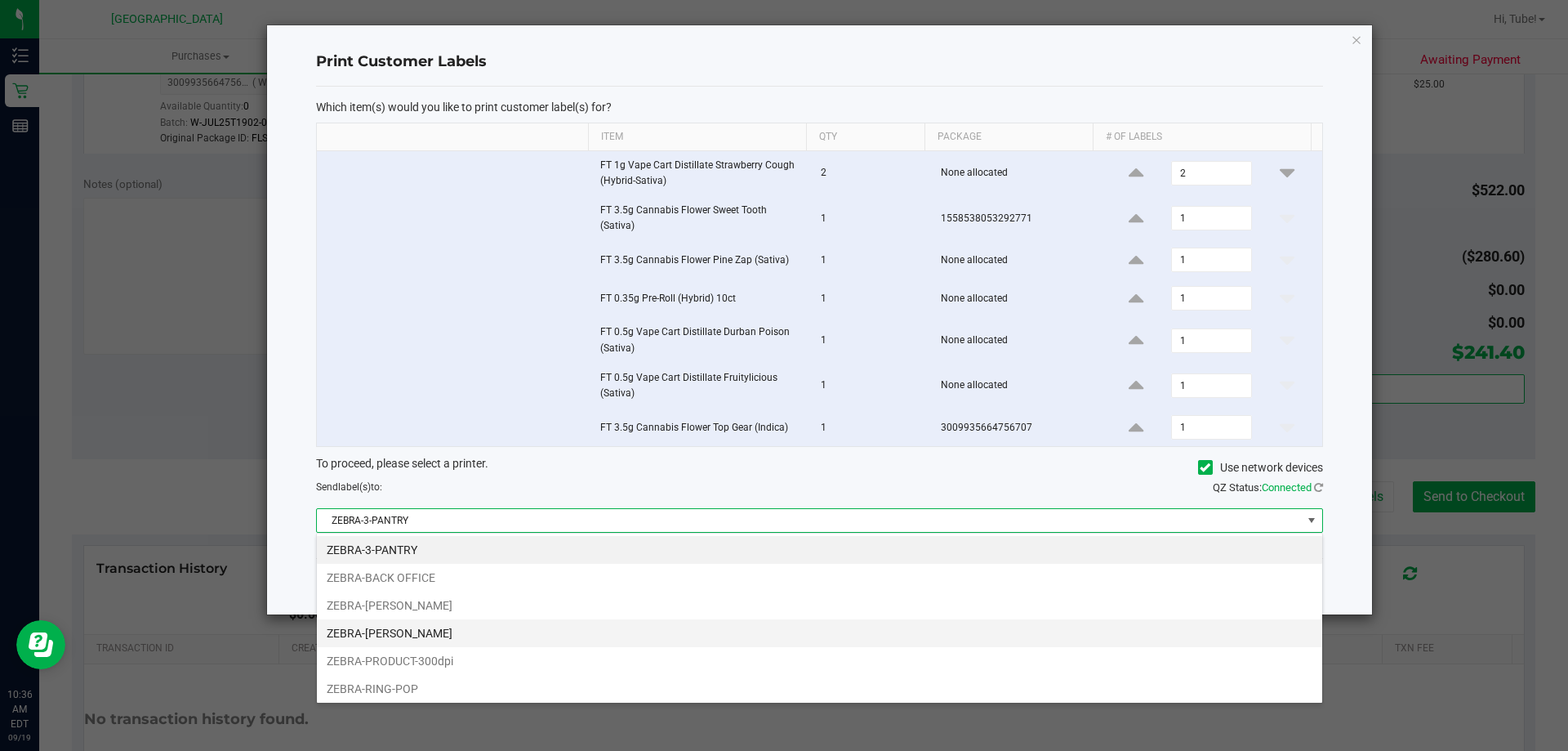
click at [430, 638] on li "ZEBRA-LIONEL-RICHIE" at bounding box center [820, 633] width 1006 height 28
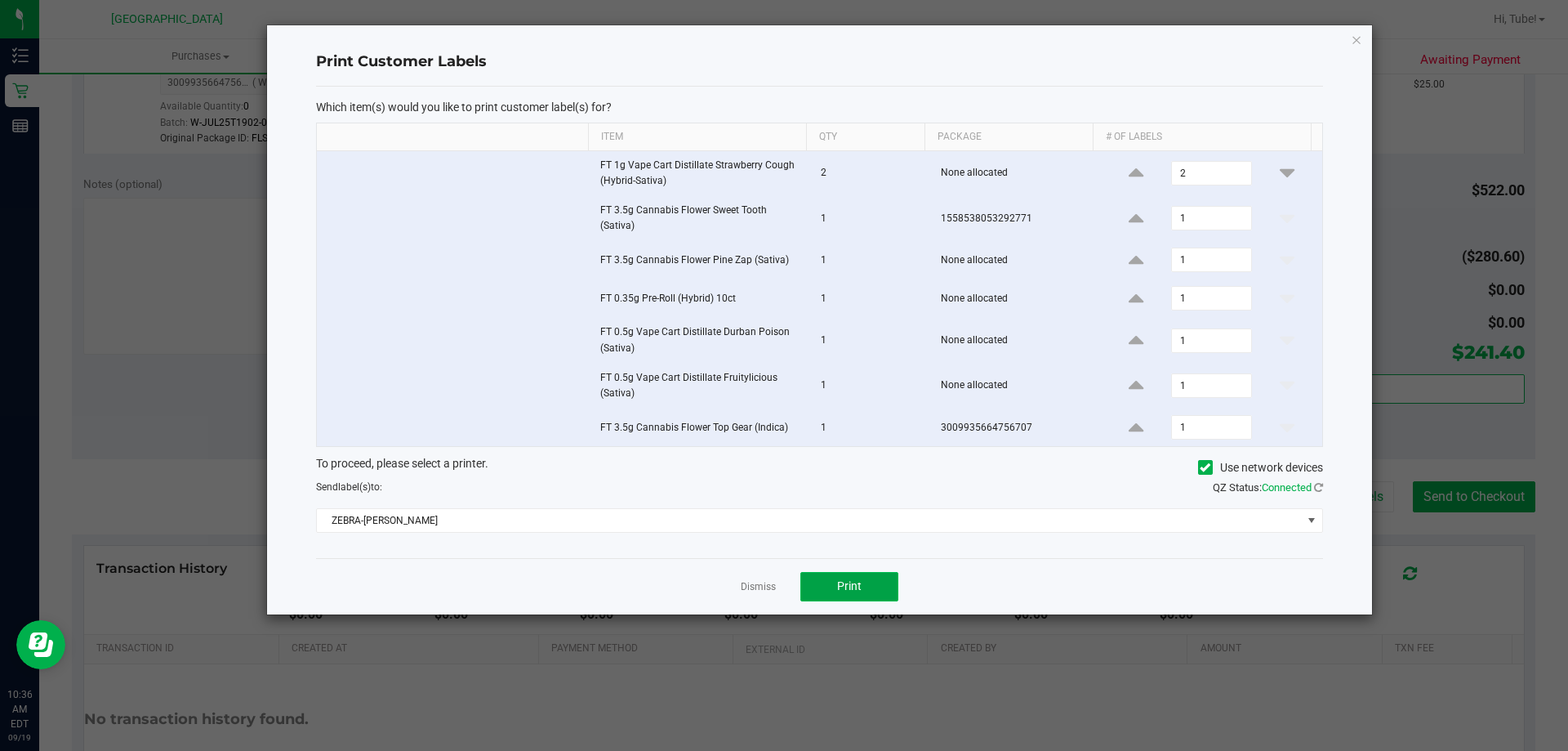
click at [891, 592] on button "Print" at bounding box center [849, 586] width 98 height 30
click at [1354, 28] on div "Print Customer Labels Which item(s) would you like to print customer label(s) f…" at bounding box center [820, 320] width 1105 height 589
click at [1360, 43] on icon "button" at bounding box center [1357, 39] width 11 height 20
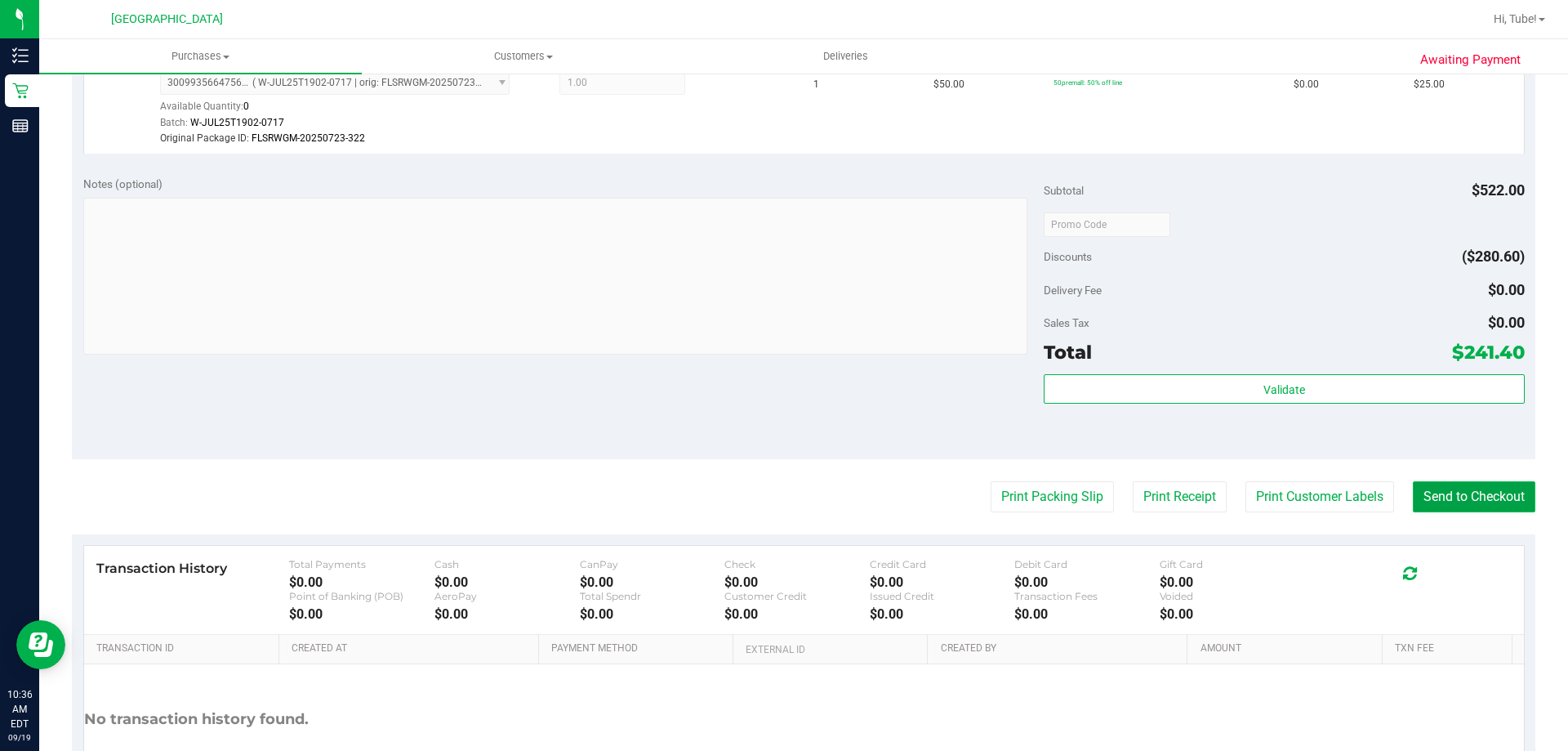
click at [1466, 486] on button "Send to Checkout" at bounding box center [1474, 496] width 122 height 31
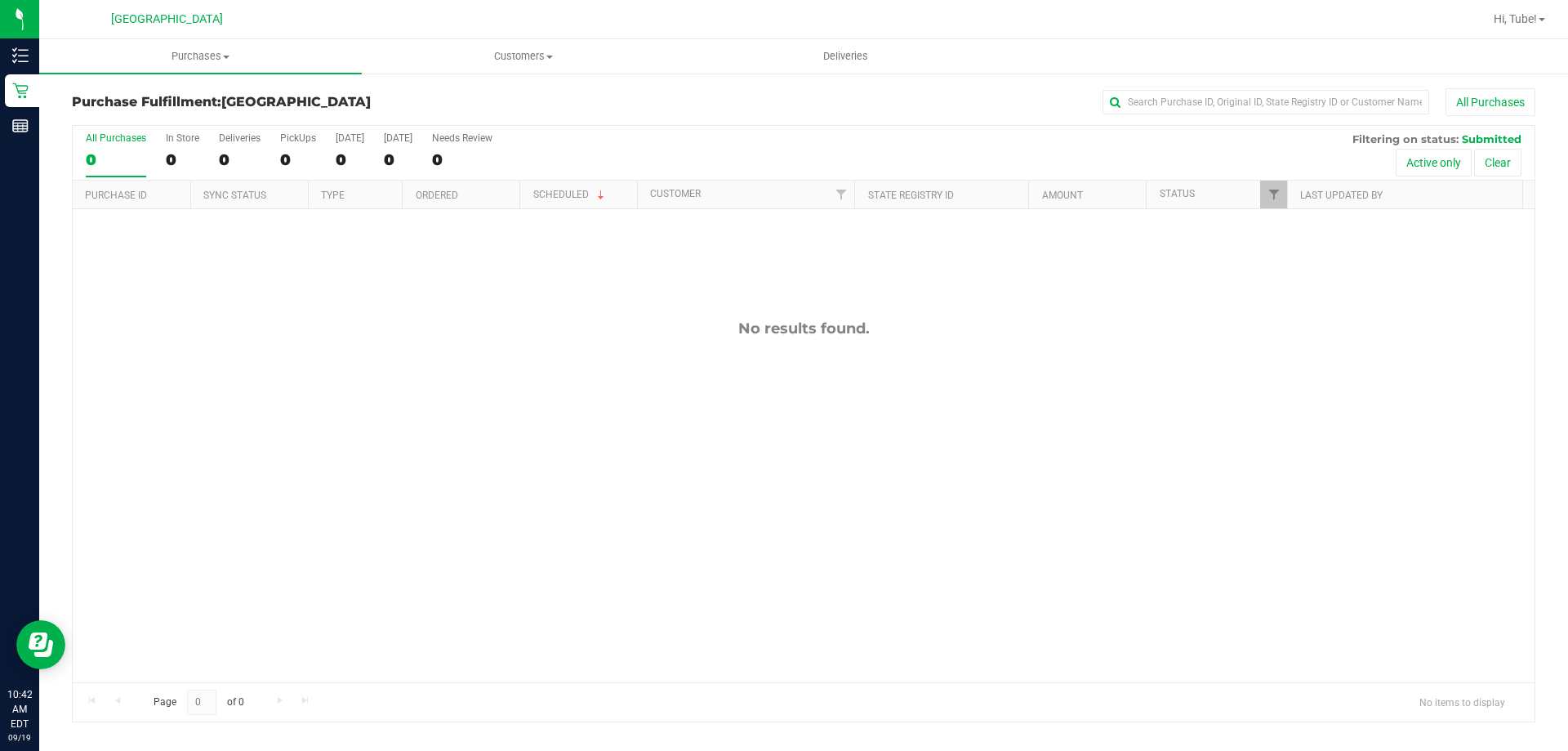
click at [1292, 198] on th "Last Updated By" at bounding box center [1405, 195] width 236 height 29
click at [1283, 199] on link "Filter" at bounding box center [1274, 194] width 27 height 28
click at [1295, 400] on span "Submitted" at bounding box center [1317, 397] width 45 height 10
click at [1287, 400] on input "Submitted" at bounding box center [1282, 396] width 10 height 10
click at [1295, 400] on span "Submitted" at bounding box center [1317, 397] width 45 height 10
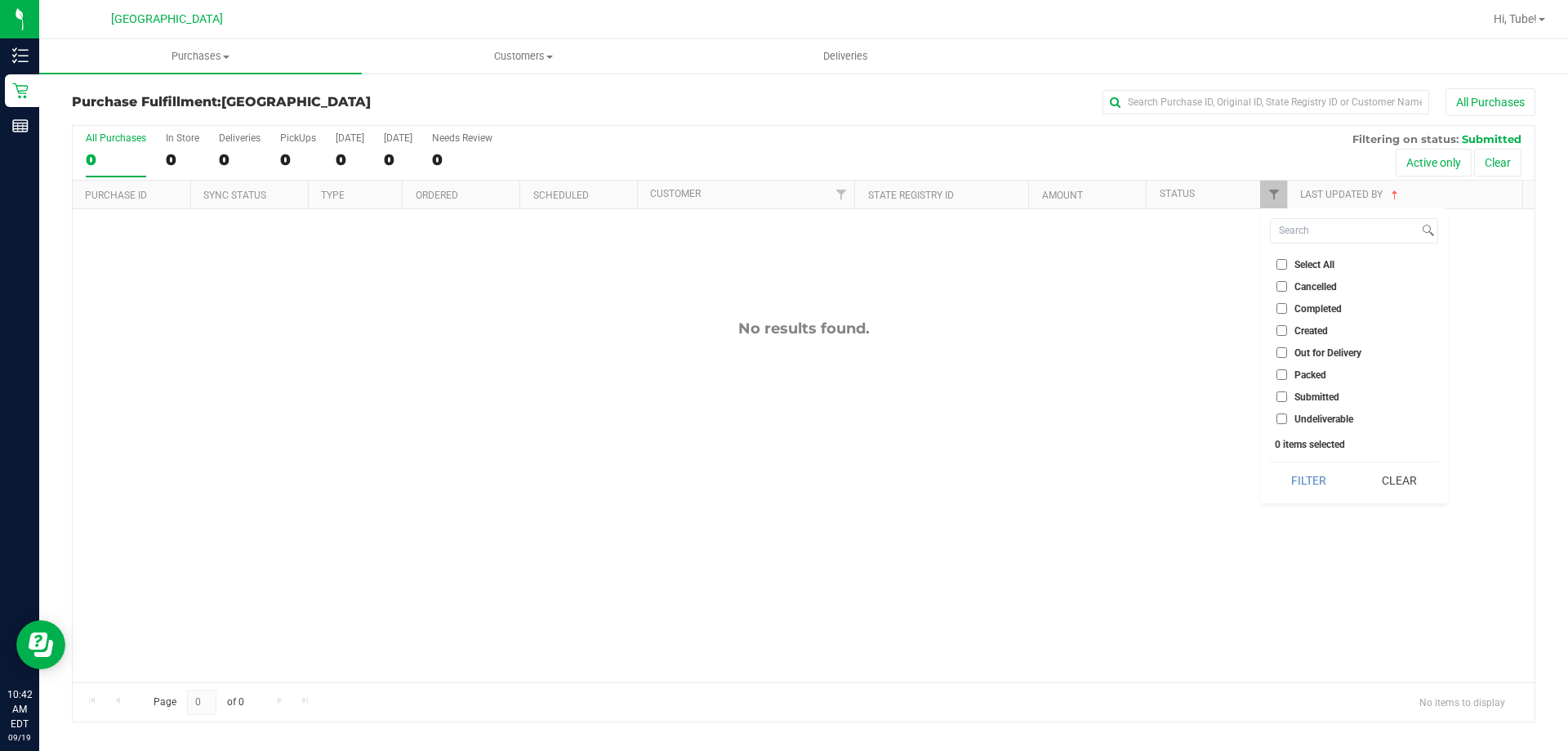
click at [1287, 400] on input "Submitted" at bounding box center [1282, 396] width 10 height 10
checkbox input "true"
click at [1279, 468] on button "Filter" at bounding box center [1309, 480] width 78 height 36
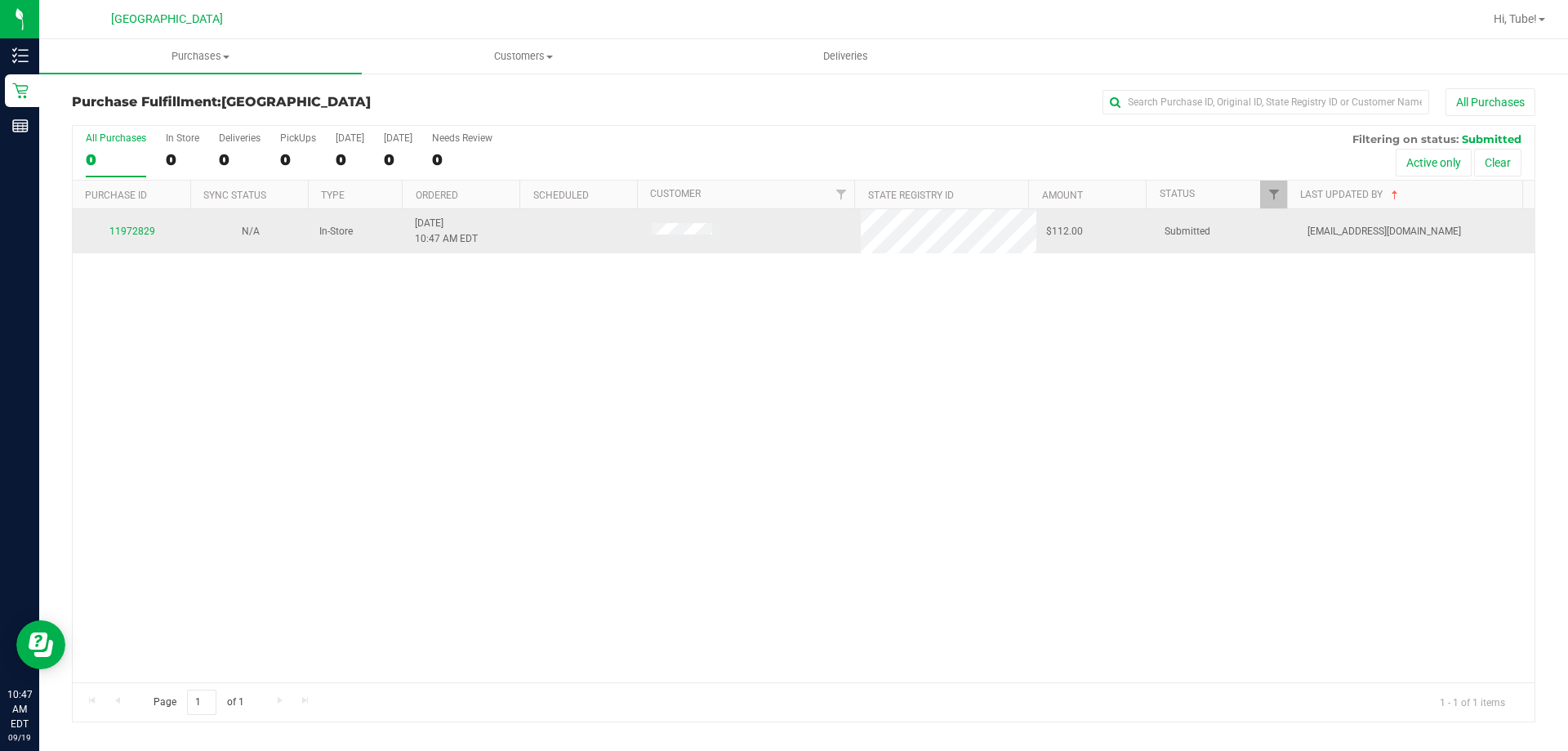
click at [145, 224] on div "11972829" at bounding box center [132, 232] width 99 height 15
click at [145, 232] on link "11972829" at bounding box center [133, 231] width 46 height 11
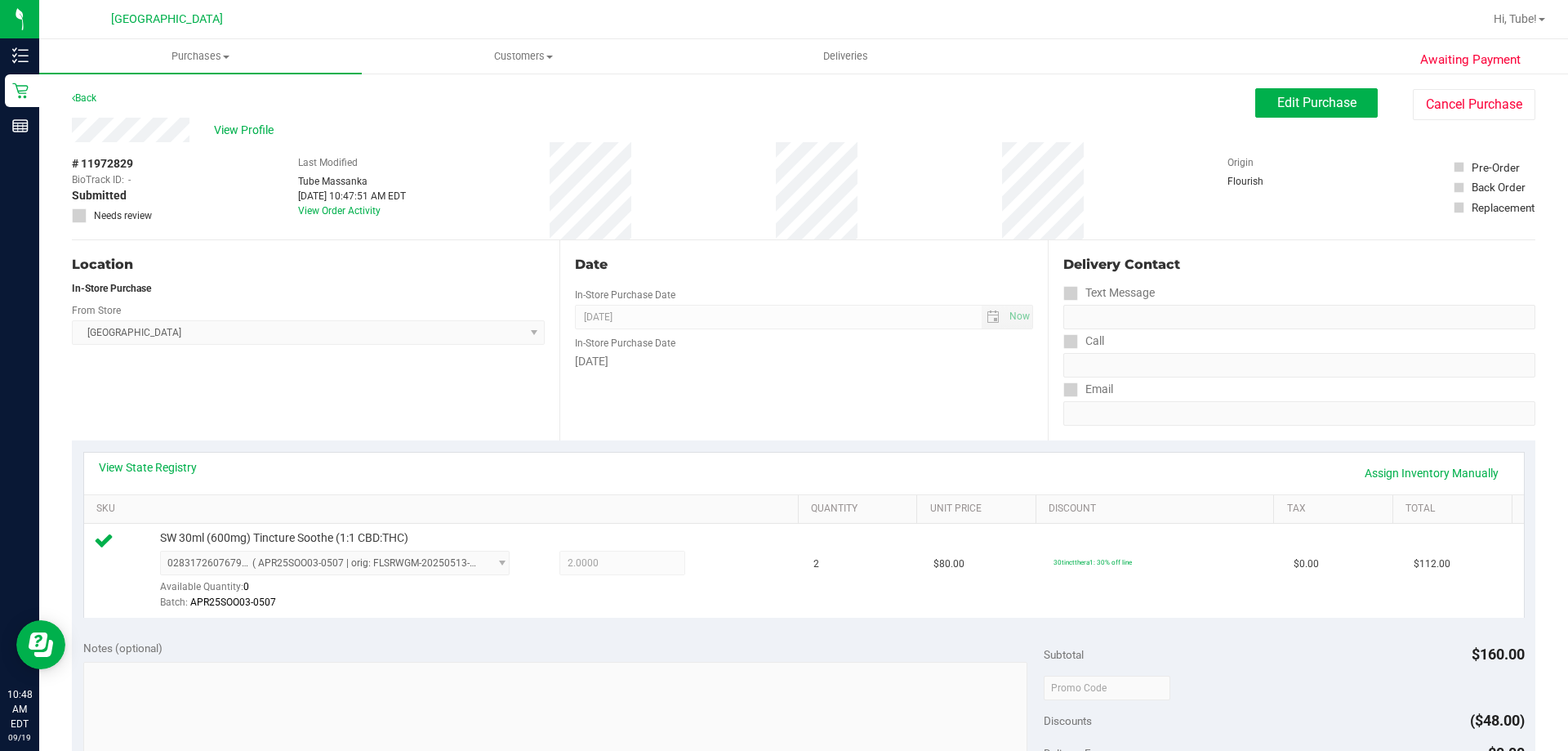
drag, startPoint x: 437, startPoint y: 751, endPoint x: 1240, endPoint y: 425, distance: 866.7
click at [1073, 110] on div "Back Edit Purchase Cancel Purchase" at bounding box center [804, 102] width 1464 height 30
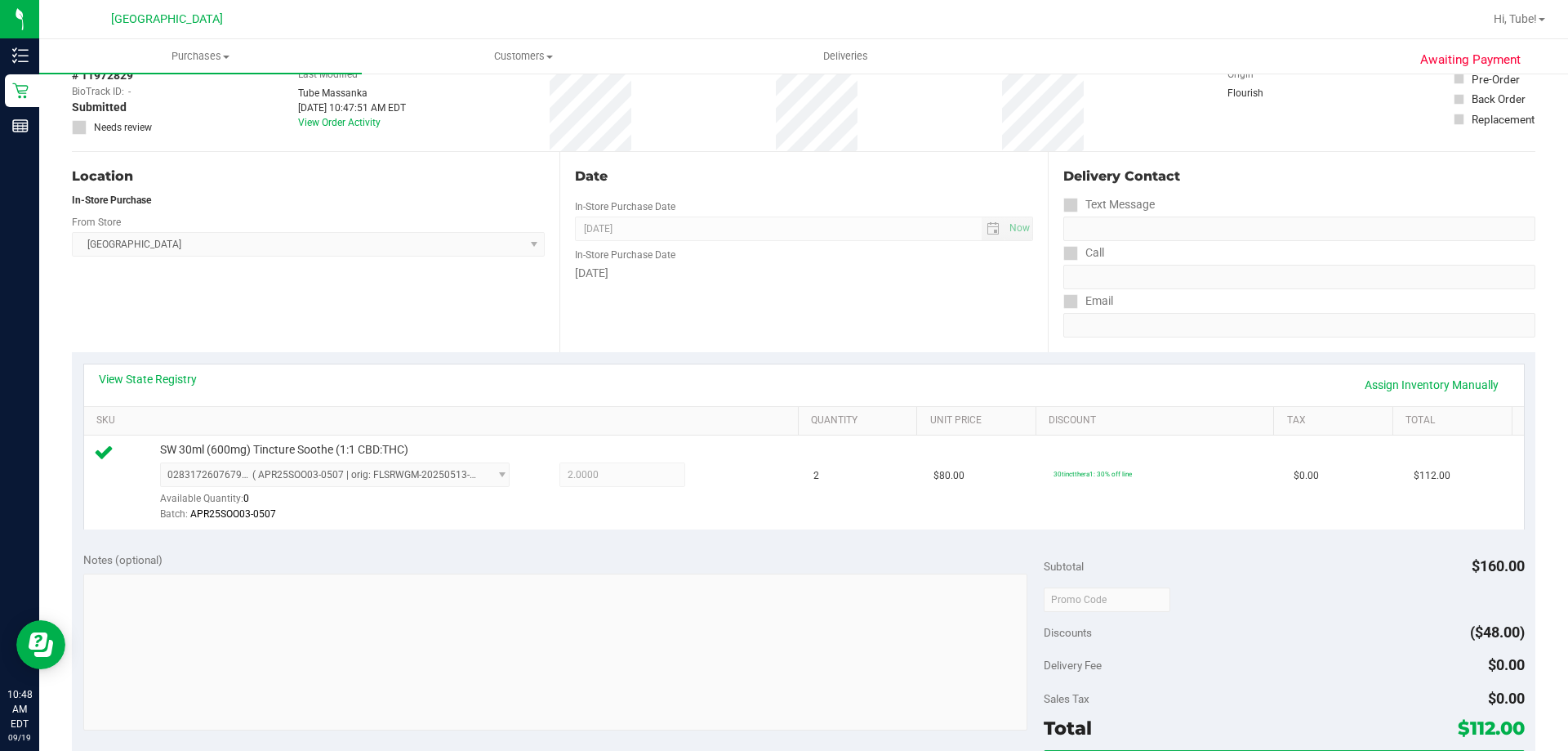
scroll to position [408, 0]
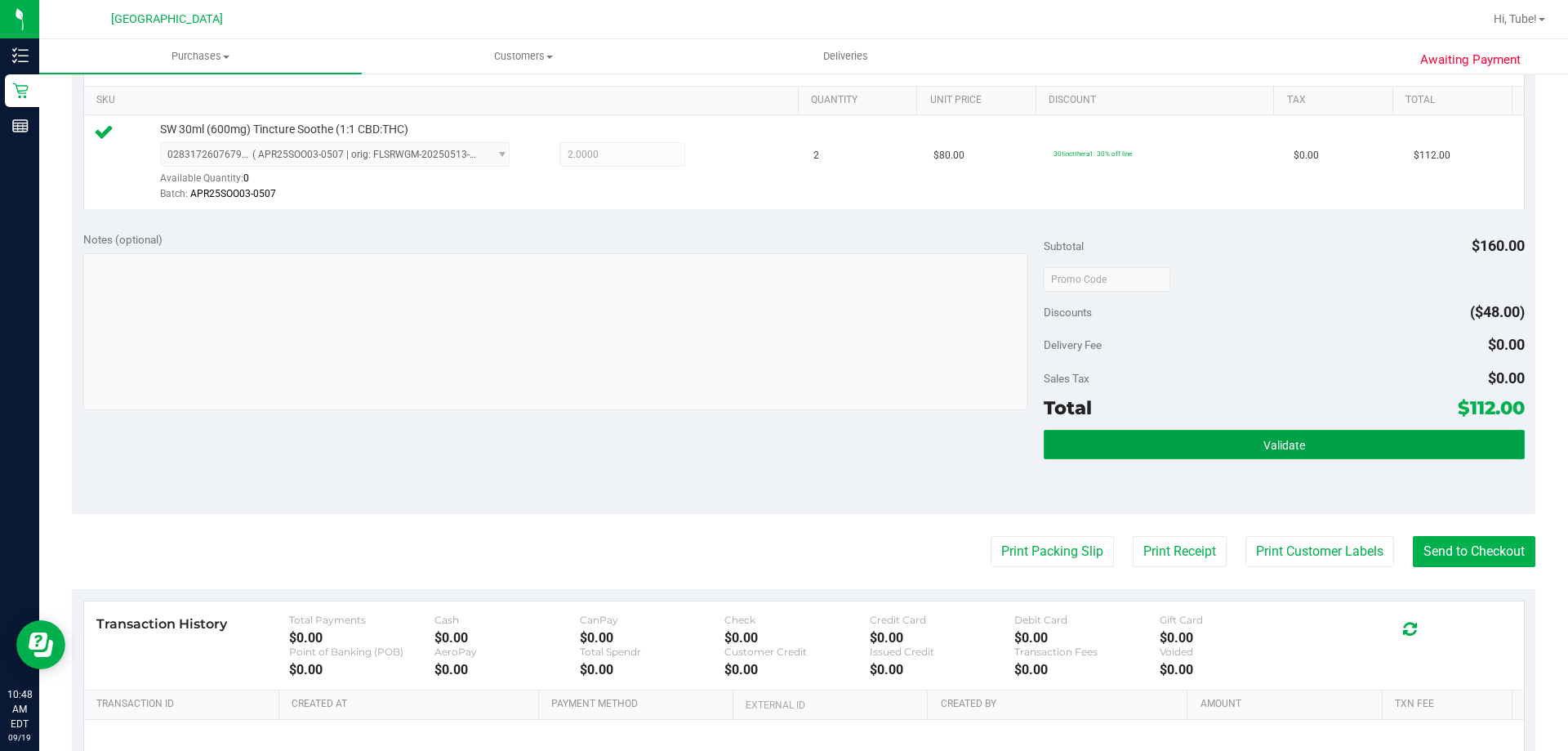
click at [1454, 440] on button "Validate" at bounding box center [1284, 444] width 480 height 30
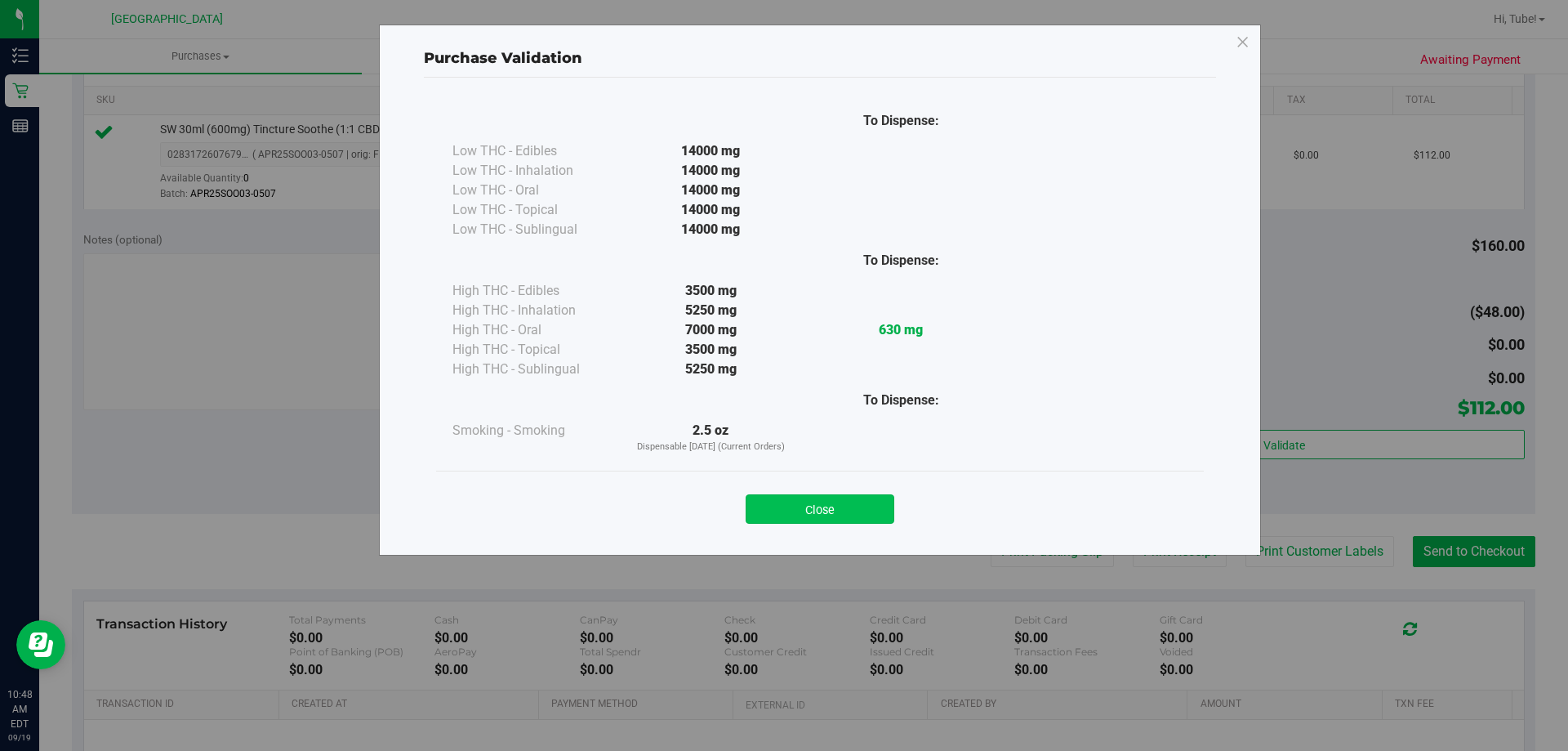
click at [852, 510] on button "Close" at bounding box center [820, 509] width 149 height 30
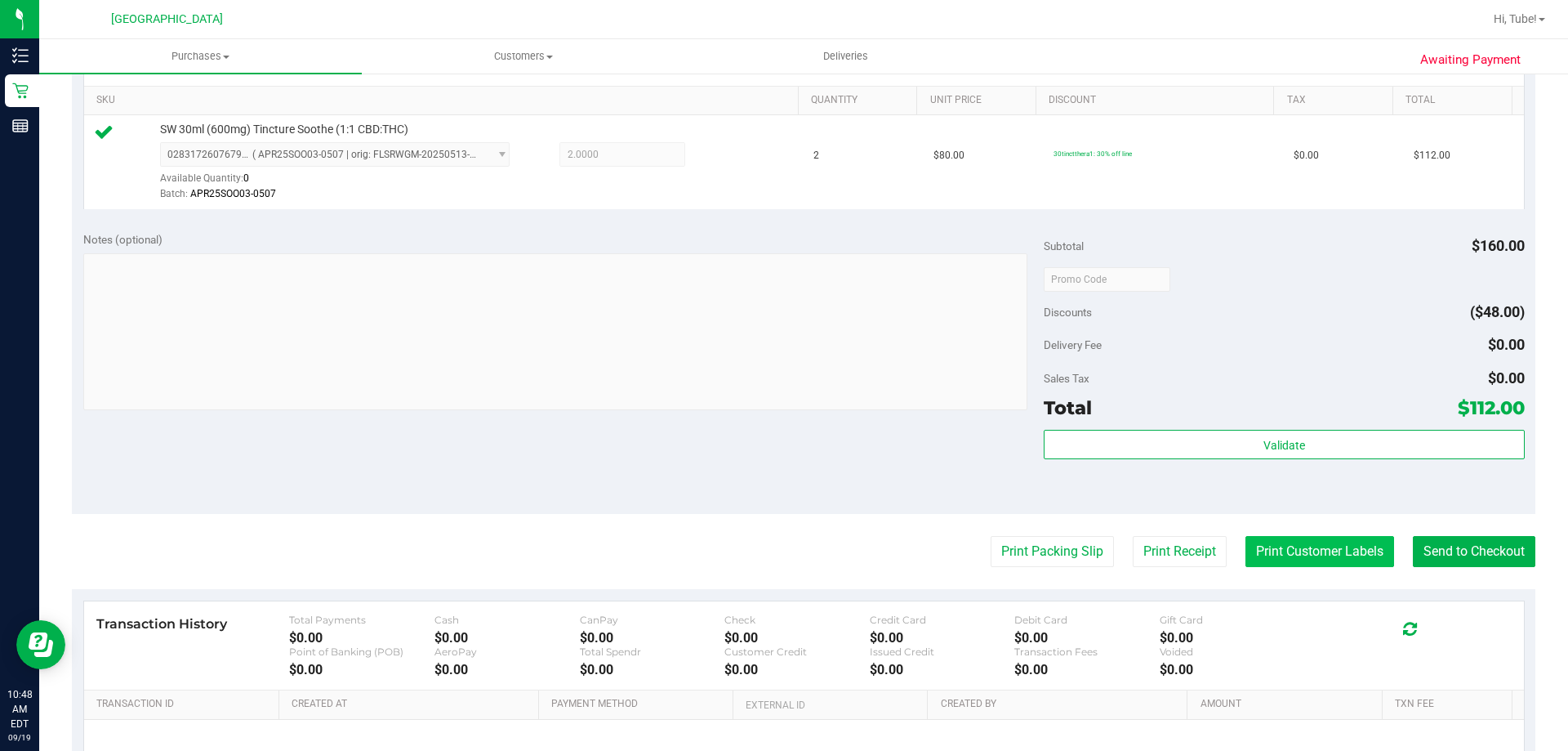
click at [1288, 558] on button "Print Customer Labels" at bounding box center [1320, 552] width 149 height 31
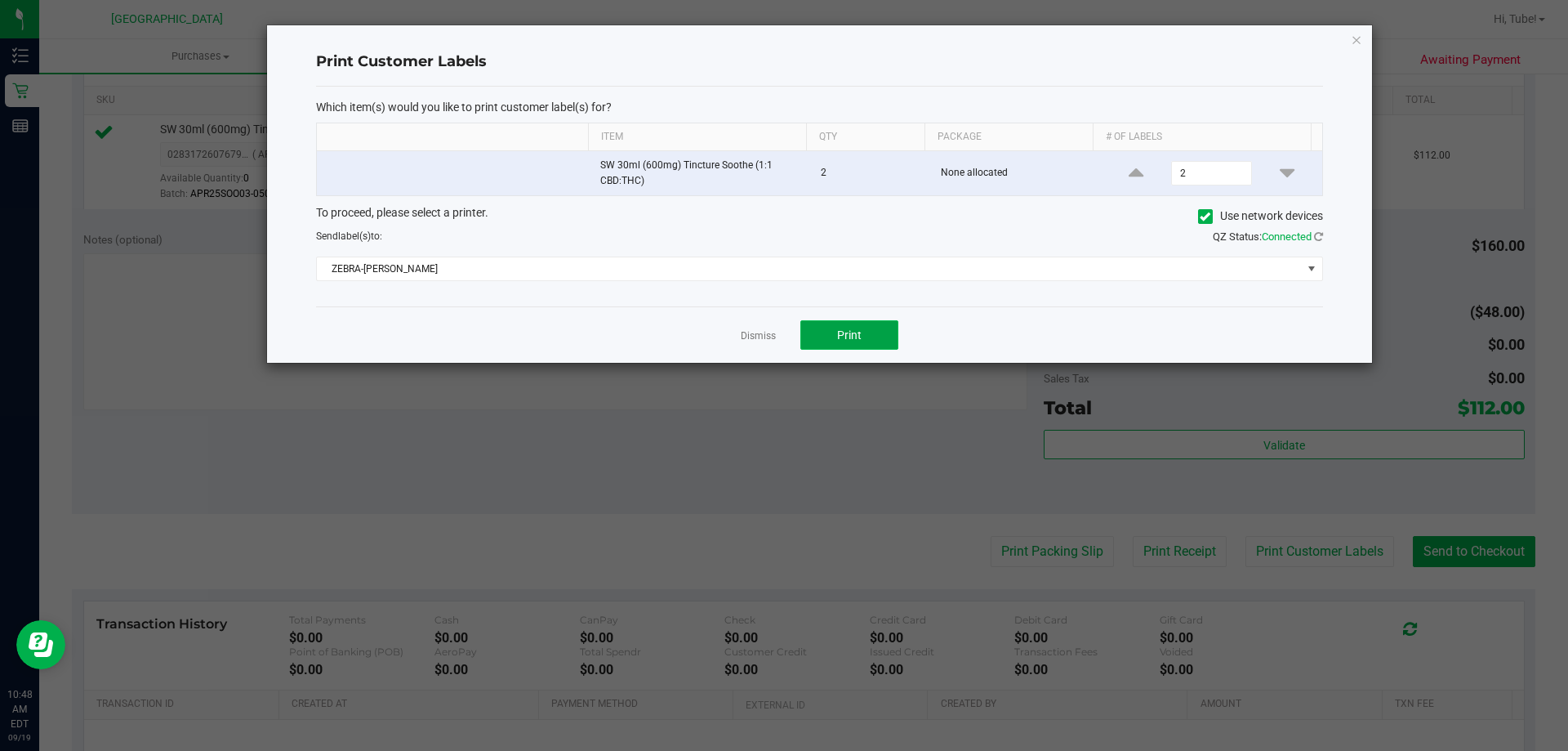
click at [847, 332] on span "Print" at bounding box center [849, 335] width 25 height 13
click at [1354, 32] on icon "button" at bounding box center [1357, 39] width 11 height 20
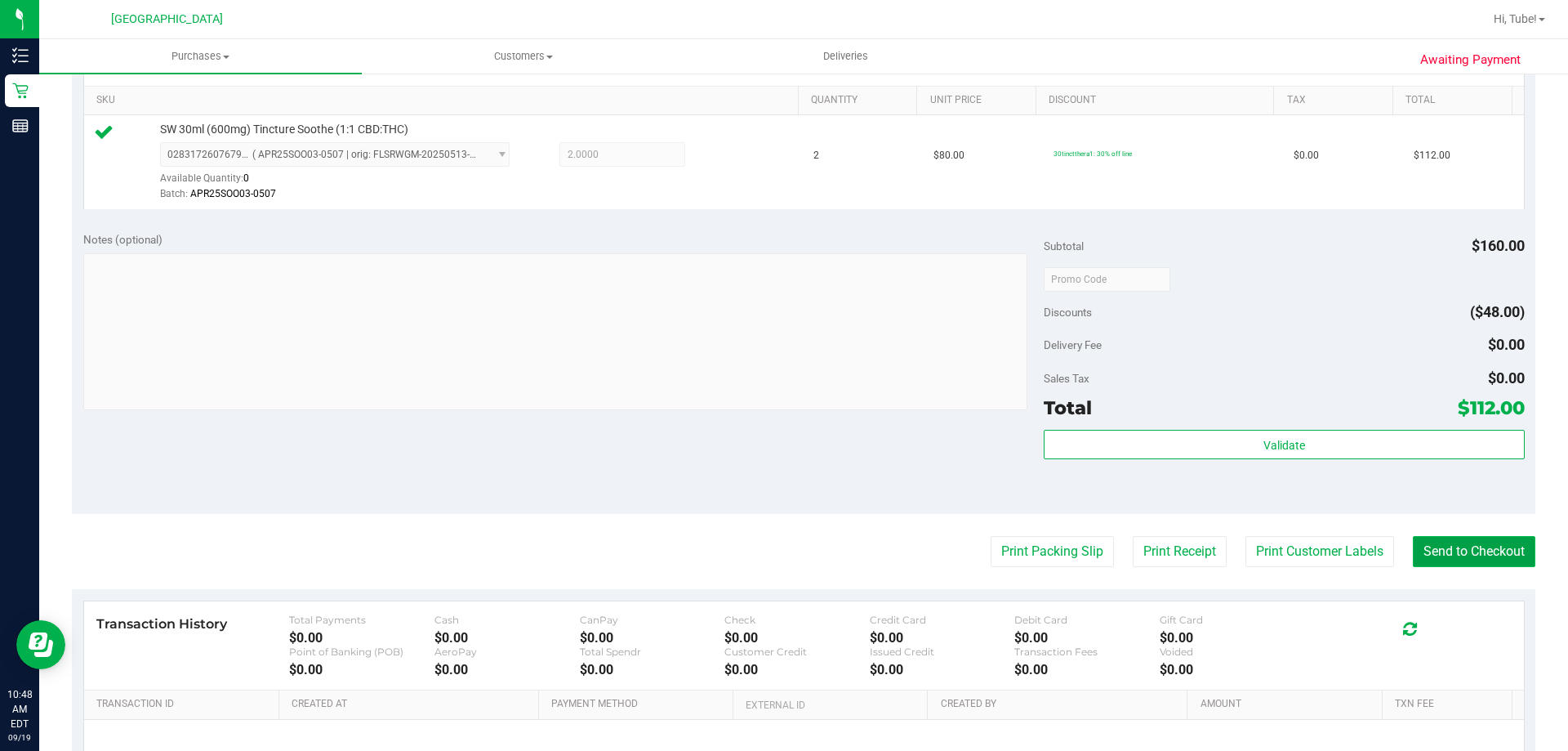
click at [1442, 563] on button "Send to Checkout" at bounding box center [1474, 552] width 122 height 31
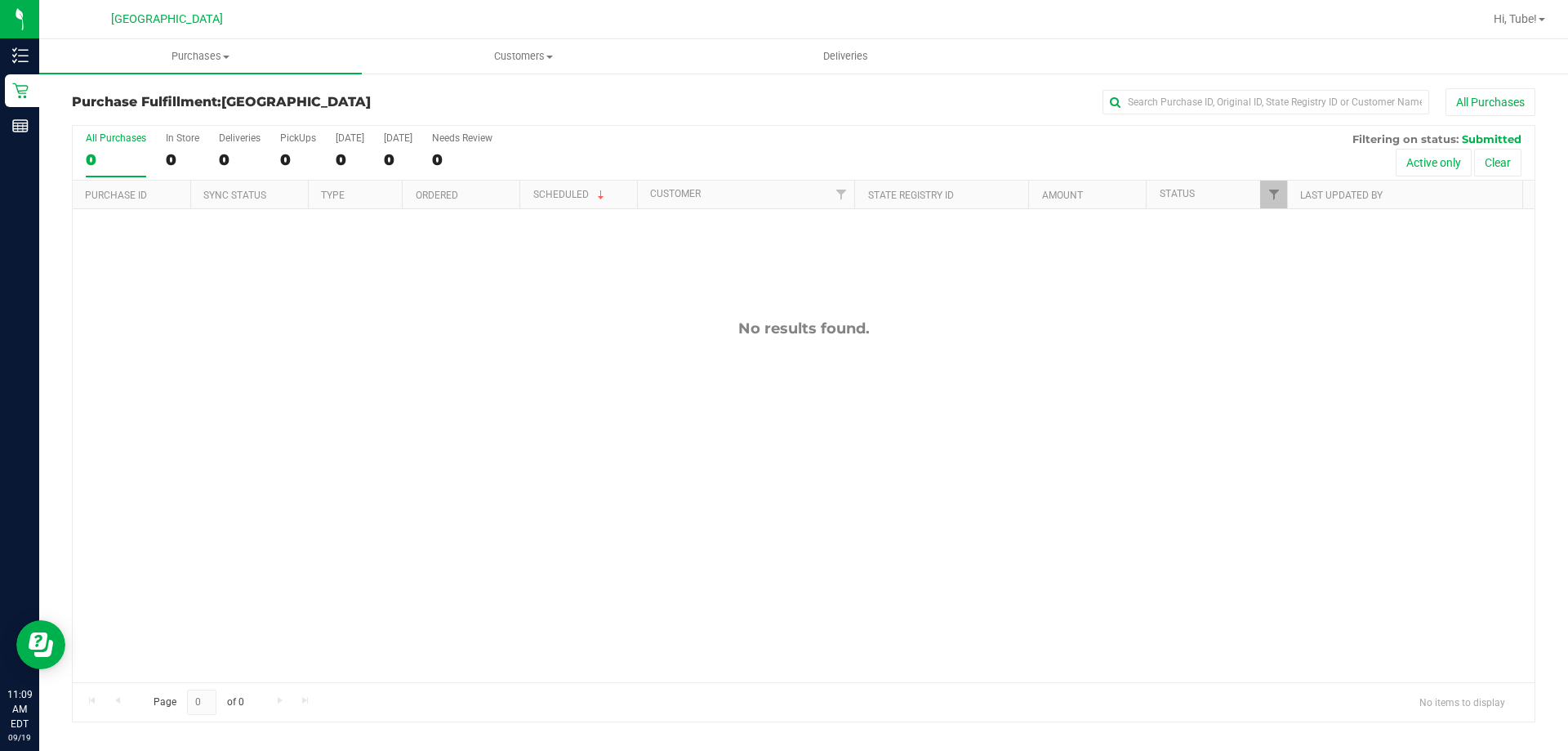
click at [571, 115] on div "All Purchases" at bounding box center [1047, 101] width 976 height 28
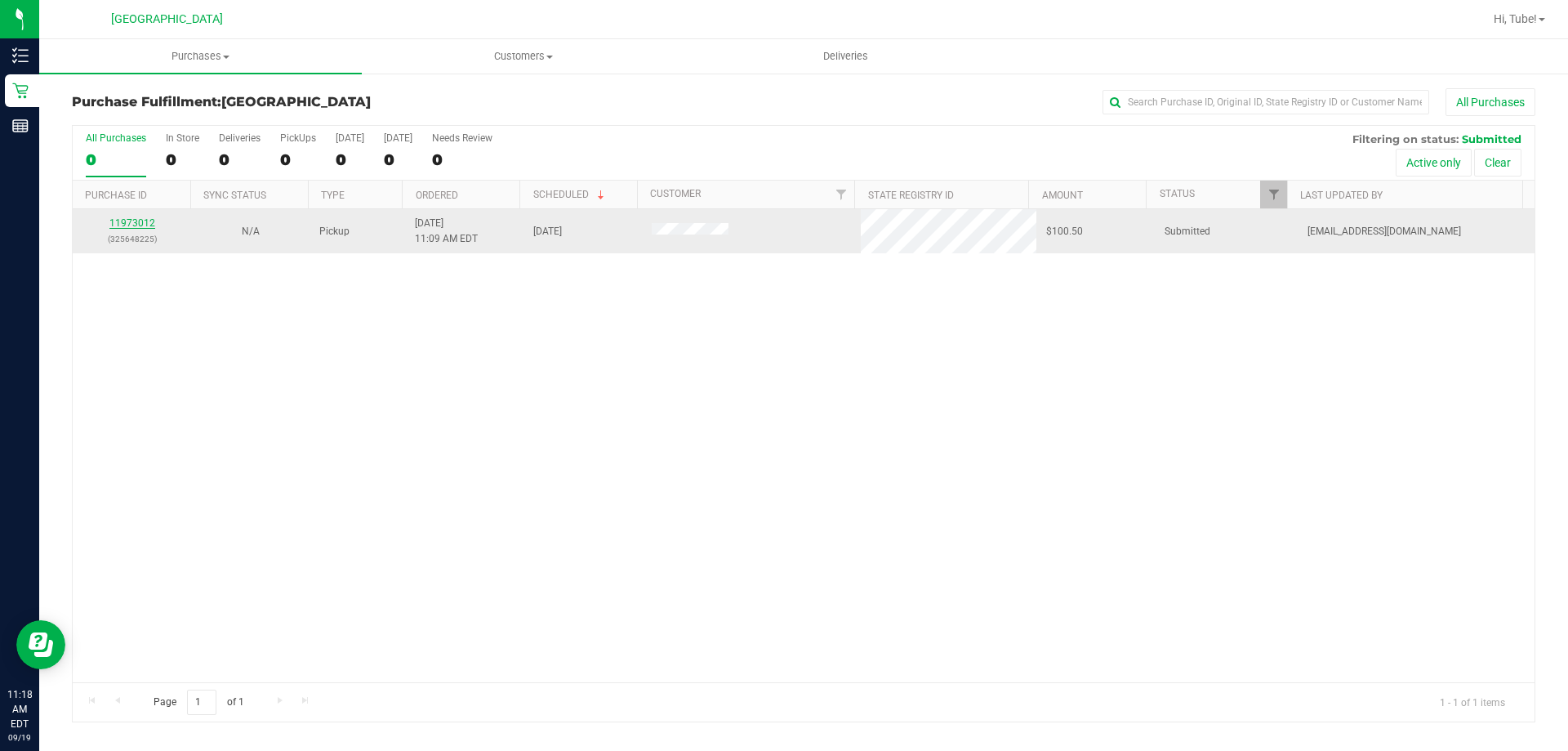
click at [147, 223] on link "11973012" at bounding box center [133, 223] width 46 height 11
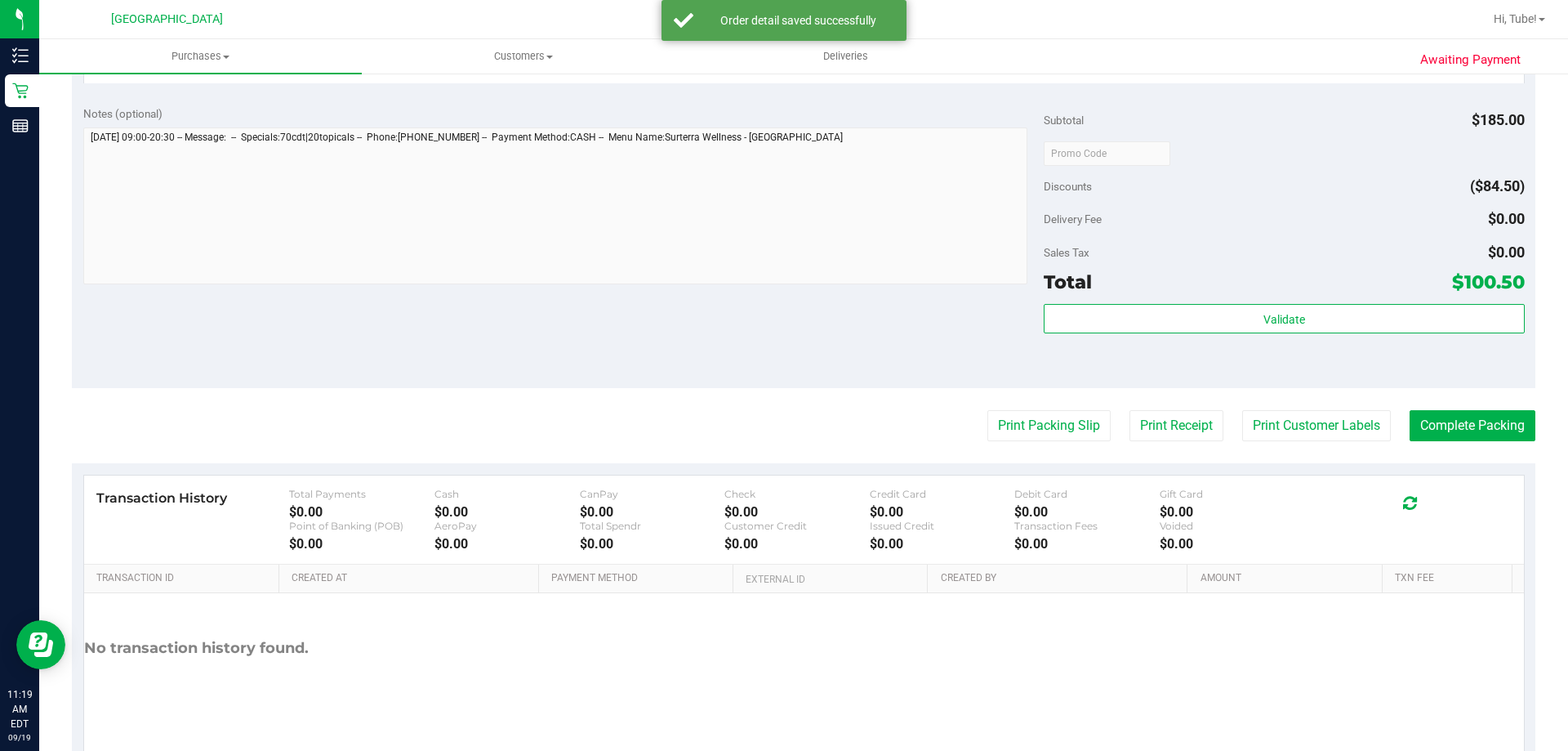
scroll to position [654, 0]
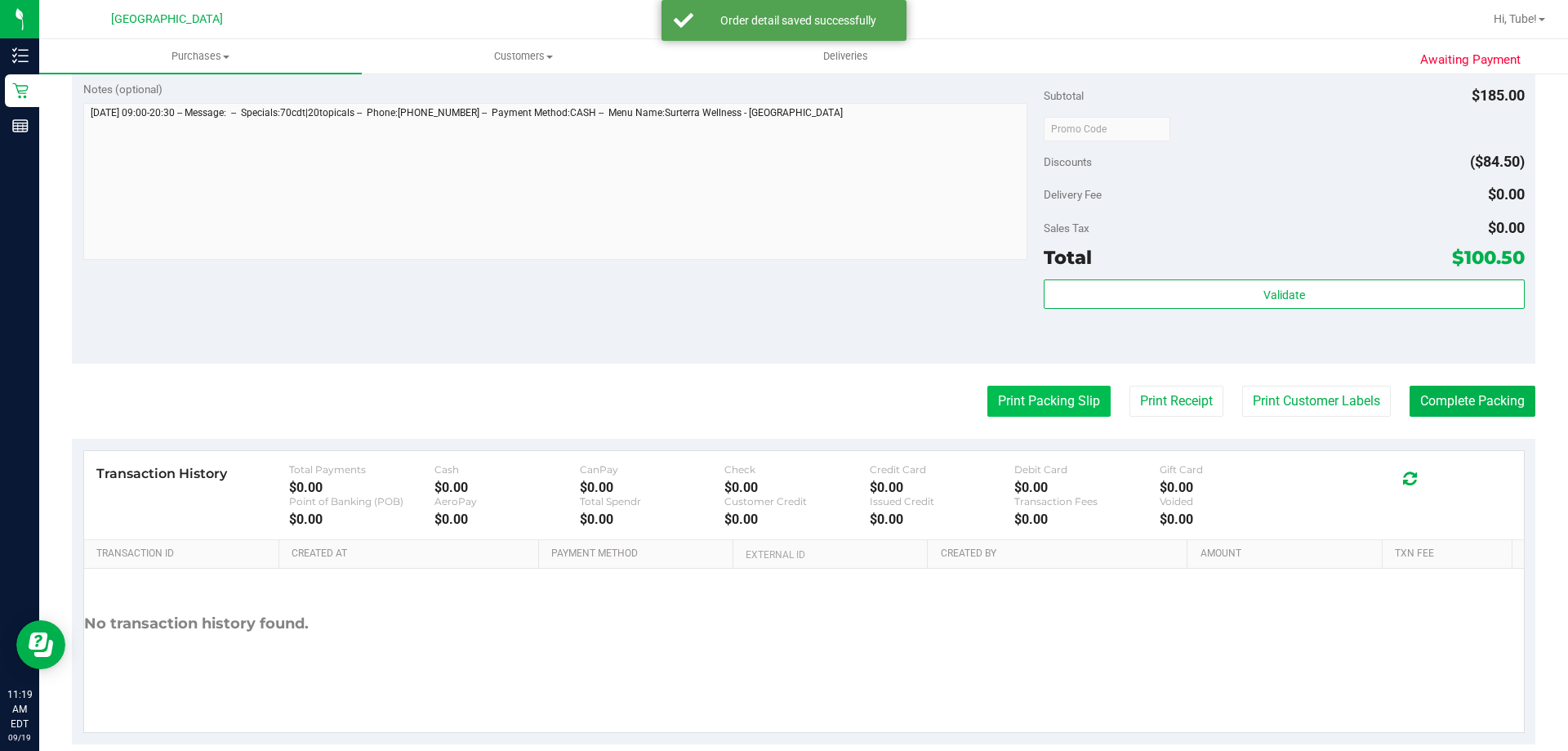
click at [995, 406] on button "Print Packing Slip" at bounding box center [1049, 401] width 123 height 31
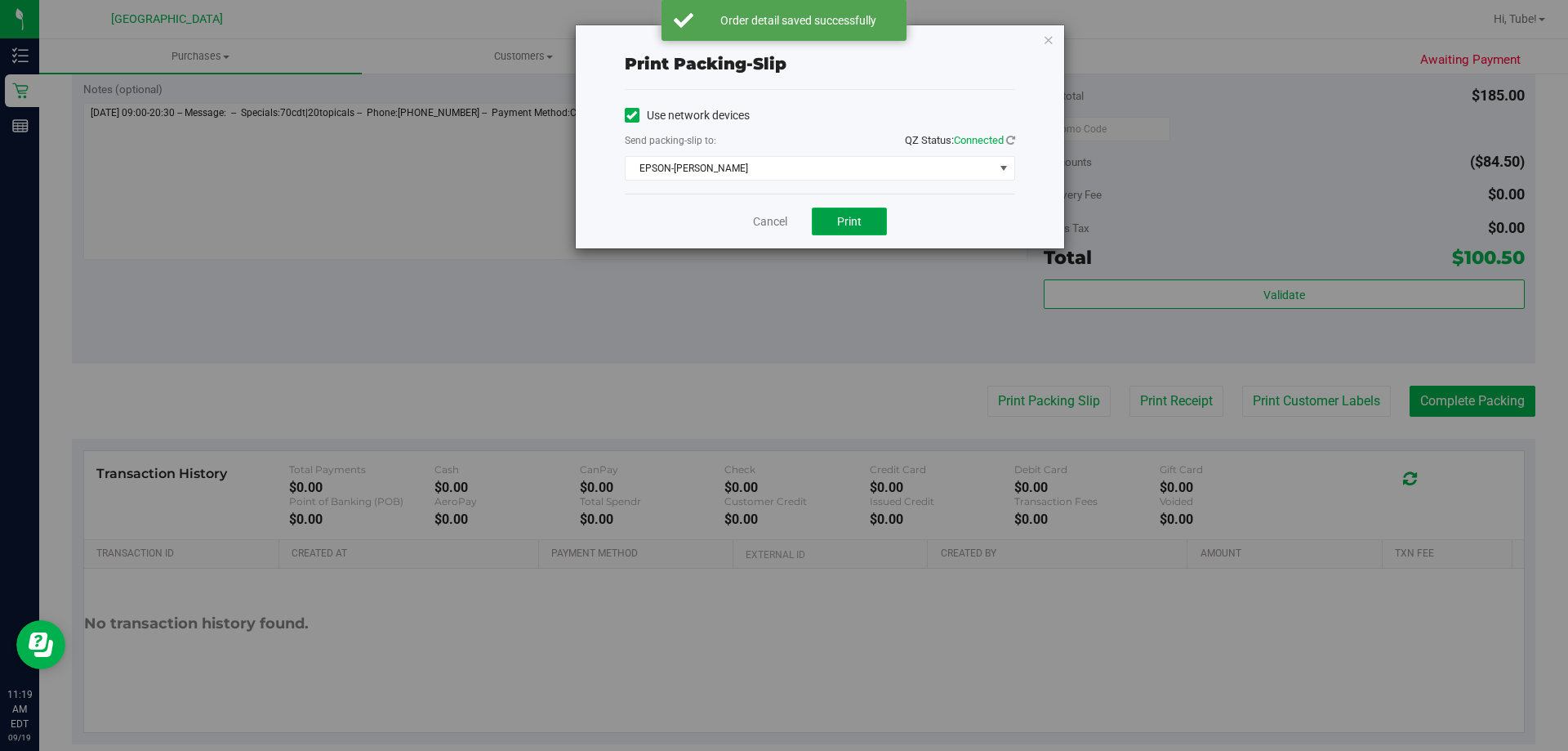
click at [831, 217] on button "Print" at bounding box center [849, 220] width 75 height 28
click at [1049, 45] on icon "button" at bounding box center [1049, 39] width 11 height 20
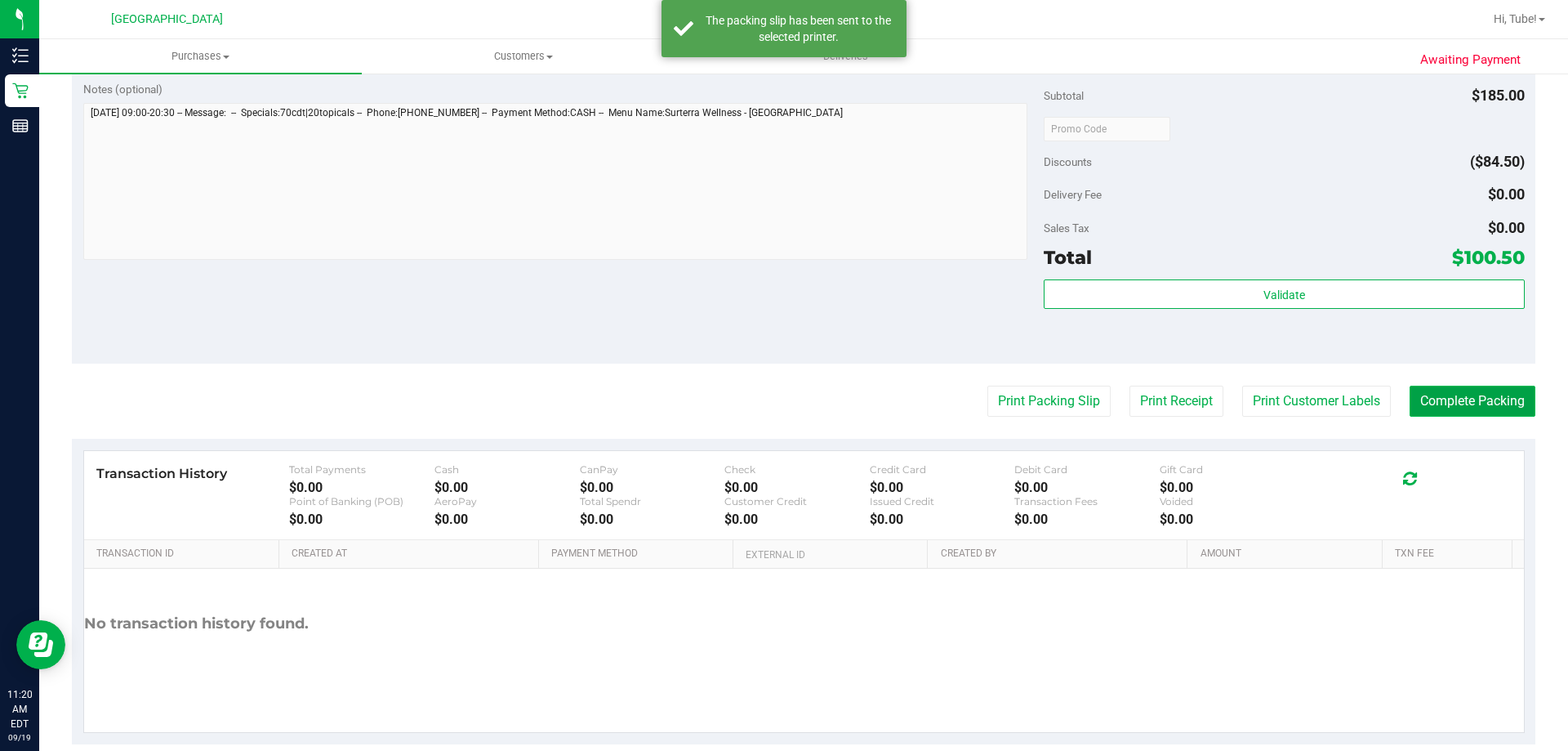
click at [1461, 399] on button "Complete Packing" at bounding box center [1473, 401] width 126 height 31
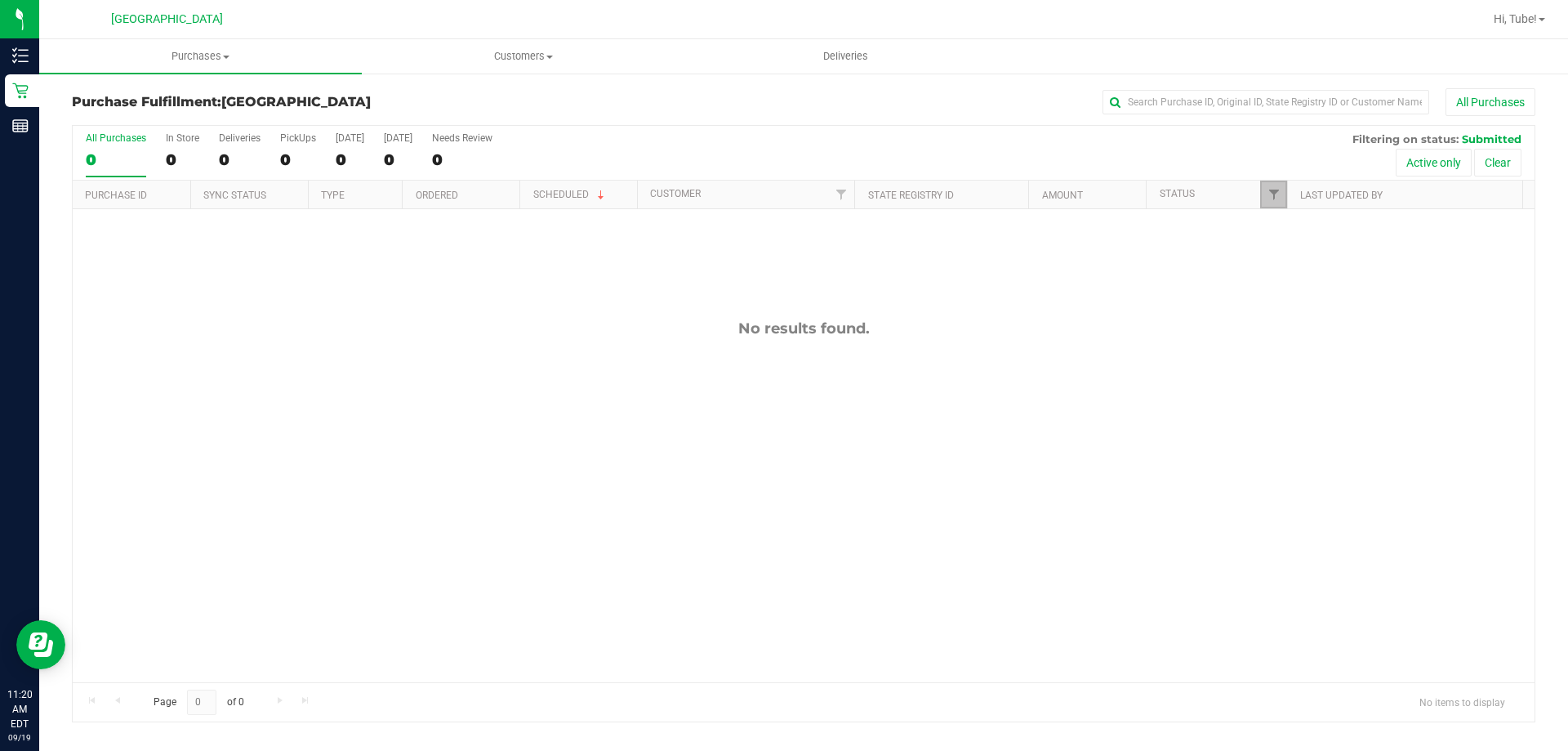
click at [1266, 190] on link "Filter" at bounding box center [1274, 194] width 27 height 28
click at [1333, 373] on li "Packed" at bounding box center [1354, 374] width 168 height 17
click at [1307, 370] on span "Packed" at bounding box center [1310, 375] width 31 height 10
click at [1287, 370] on input "Packed" at bounding box center [1282, 374] width 10 height 10
click at [1304, 374] on span "Packed" at bounding box center [1310, 375] width 31 height 10
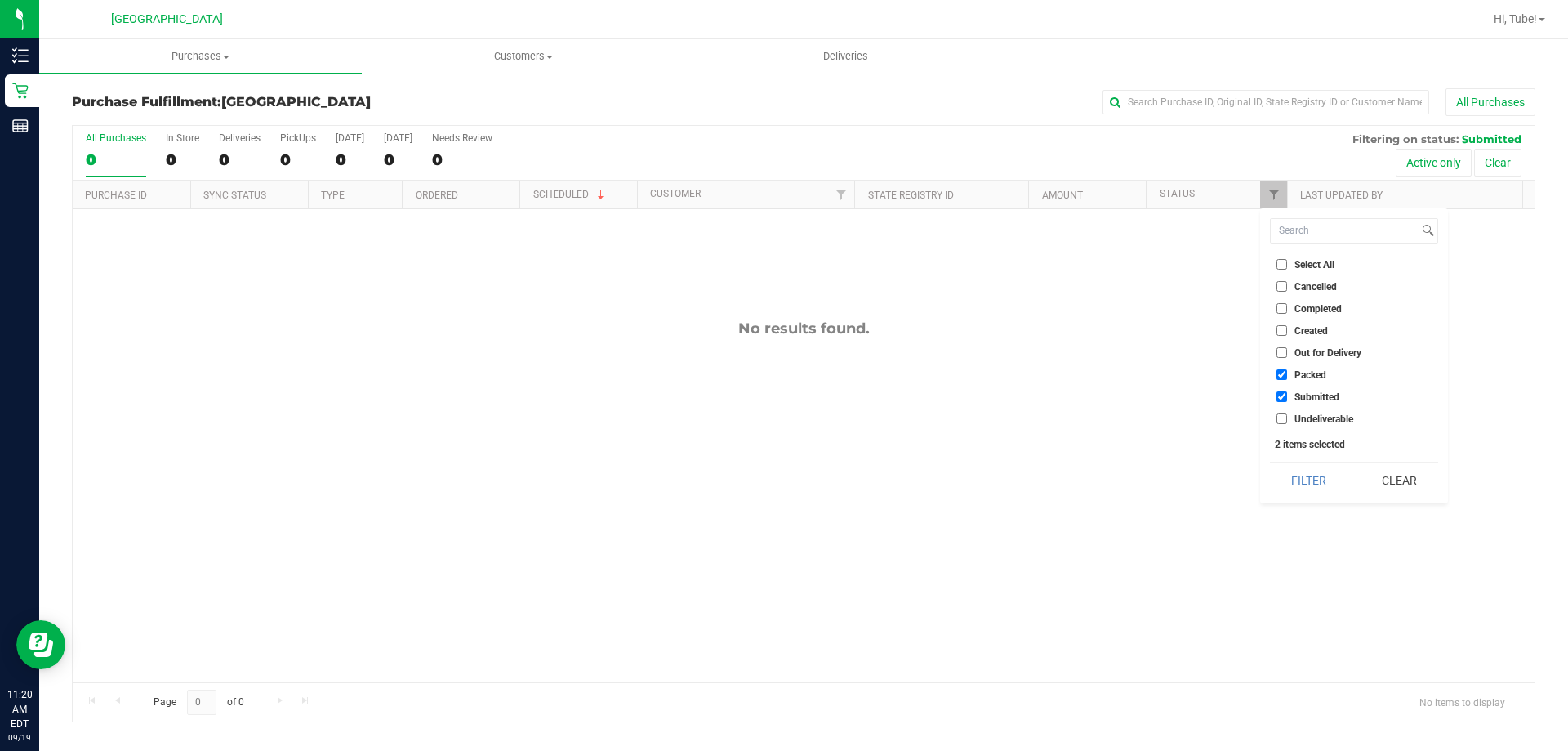
click at [1287, 374] on input "Packed" at bounding box center [1282, 374] width 10 height 10
checkbox input "false"
click at [1313, 484] on button "Filter" at bounding box center [1309, 480] width 78 height 36
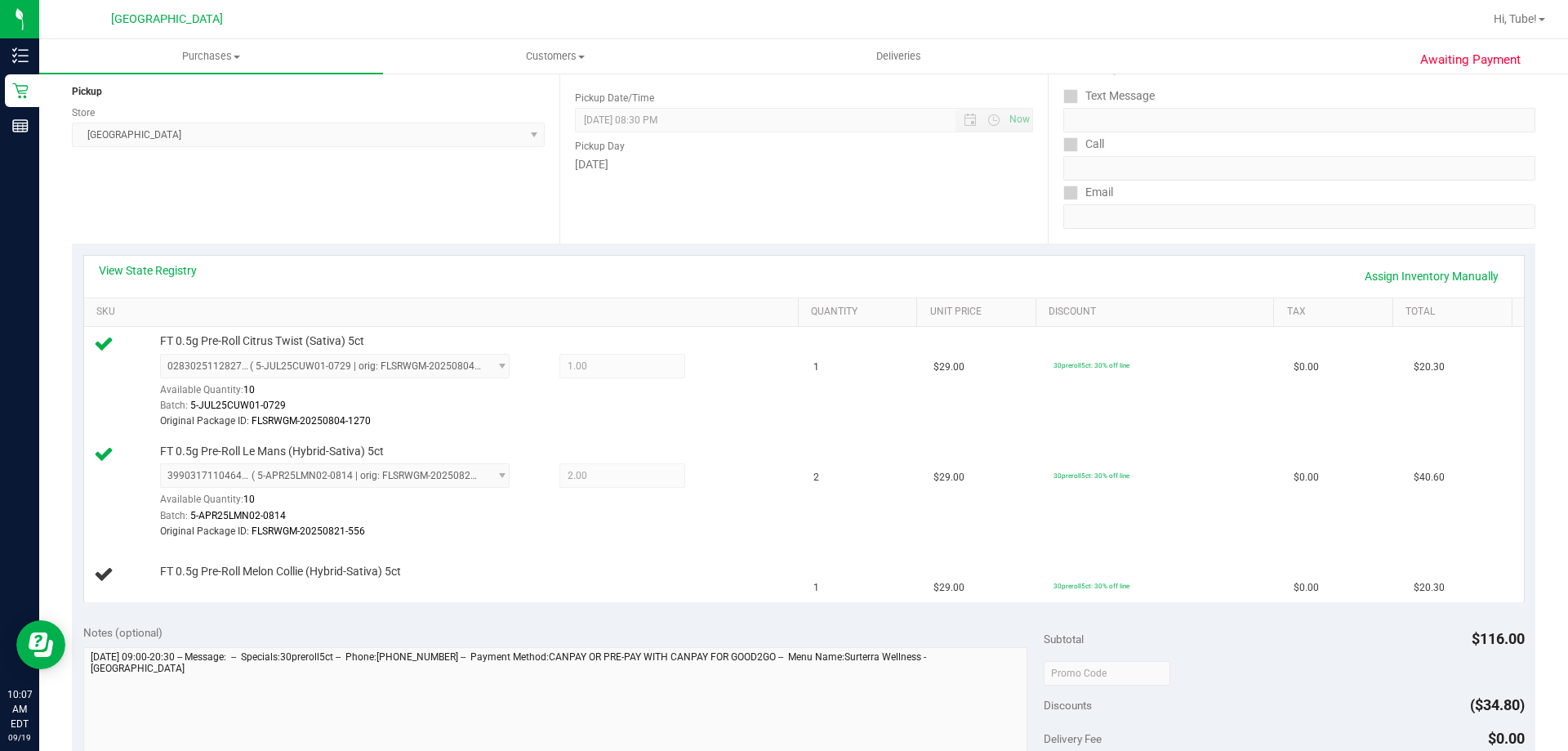
scroll to position [198, 0]
click at [1378, 274] on link "Assign Inventory Manually" at bounding box center [1432, 275] width 156 height 28
click at [205, 580] on link "Add Package" at bounding box center [190, 581] width 59 height 11
click at [269, 584] on span "Select Package" at bounding box center [324, 585] width 327 height 23
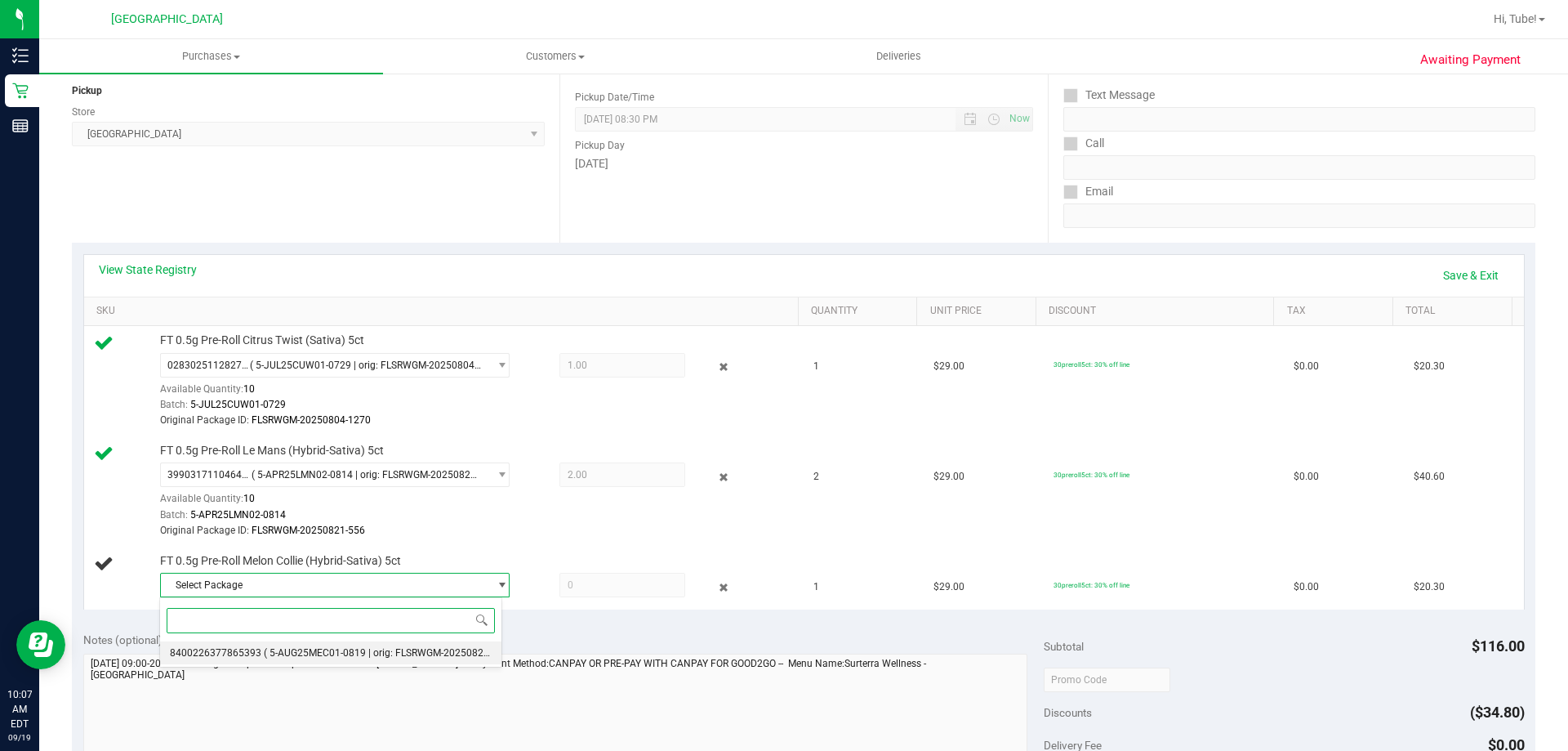
click at [291, 650] on span "( 5-AUG25MEC01-0819 | orig: FLSRWGM-20250825-2635 )" at bounding box center [391, 653] width 257 height 11
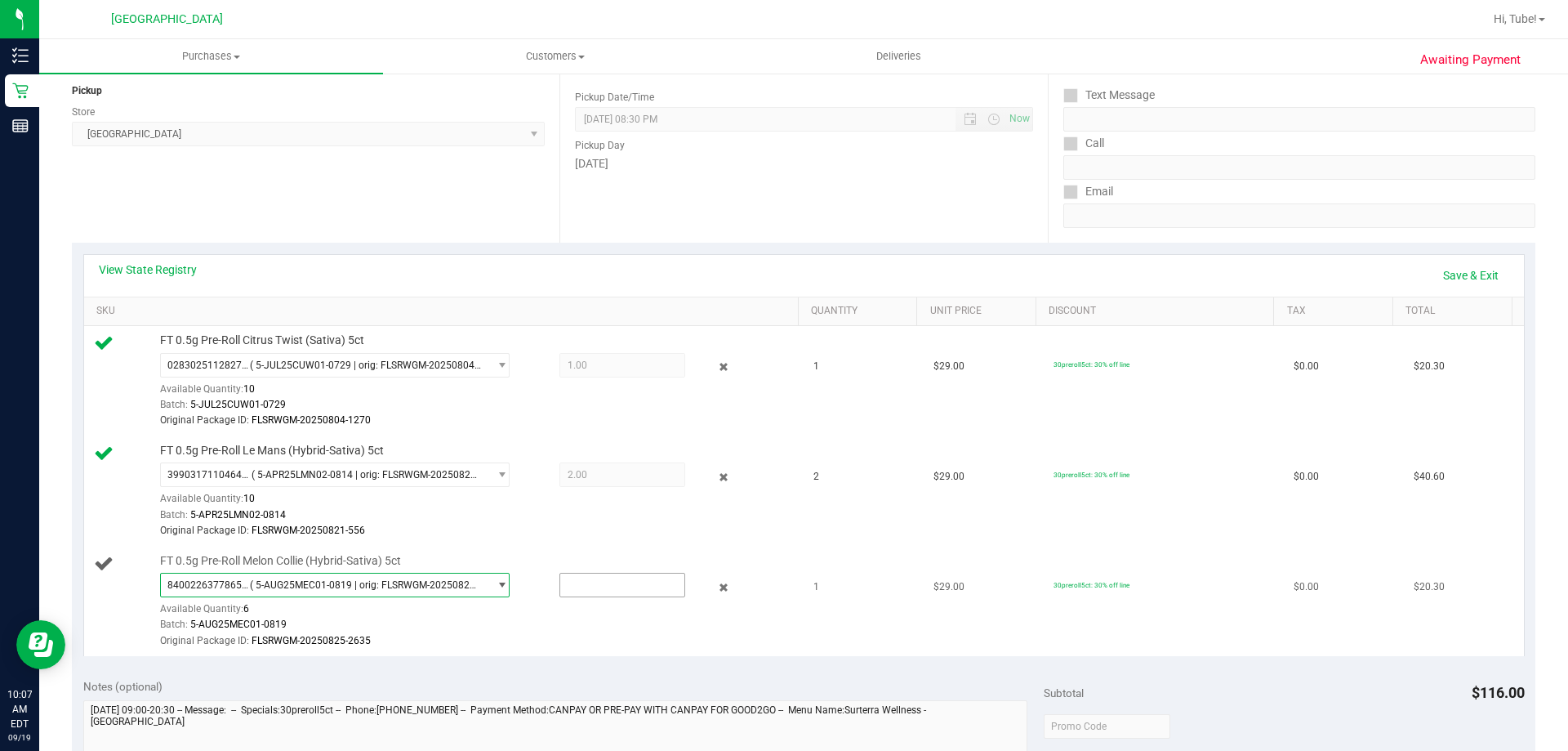
click at [600, 587] on input "text" at bounding box center [622, 585] width 124 height 23
type input "1"
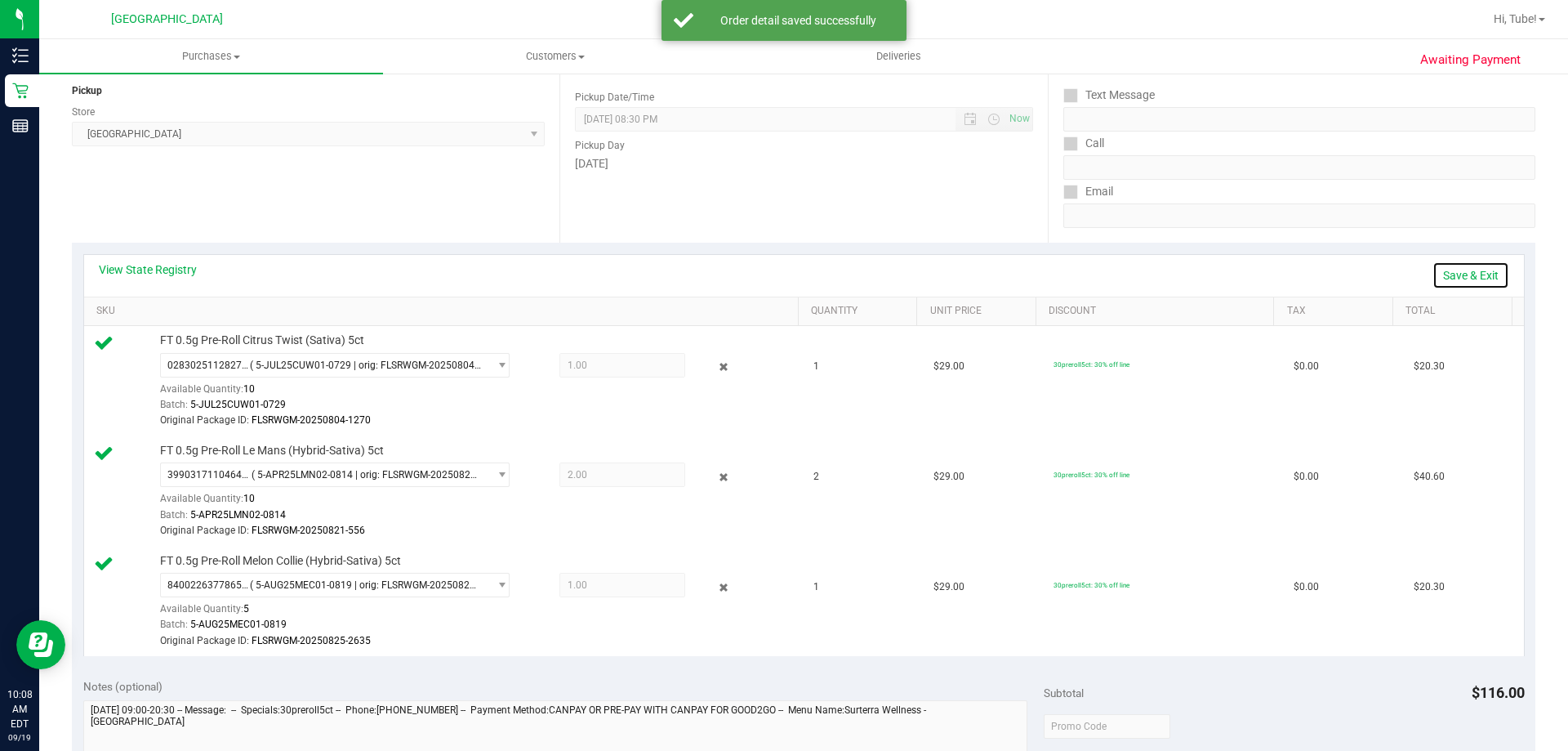
click at [1449, 276] on link "Save & Exit" at bounding box center [1471, 275] width 76 height 28
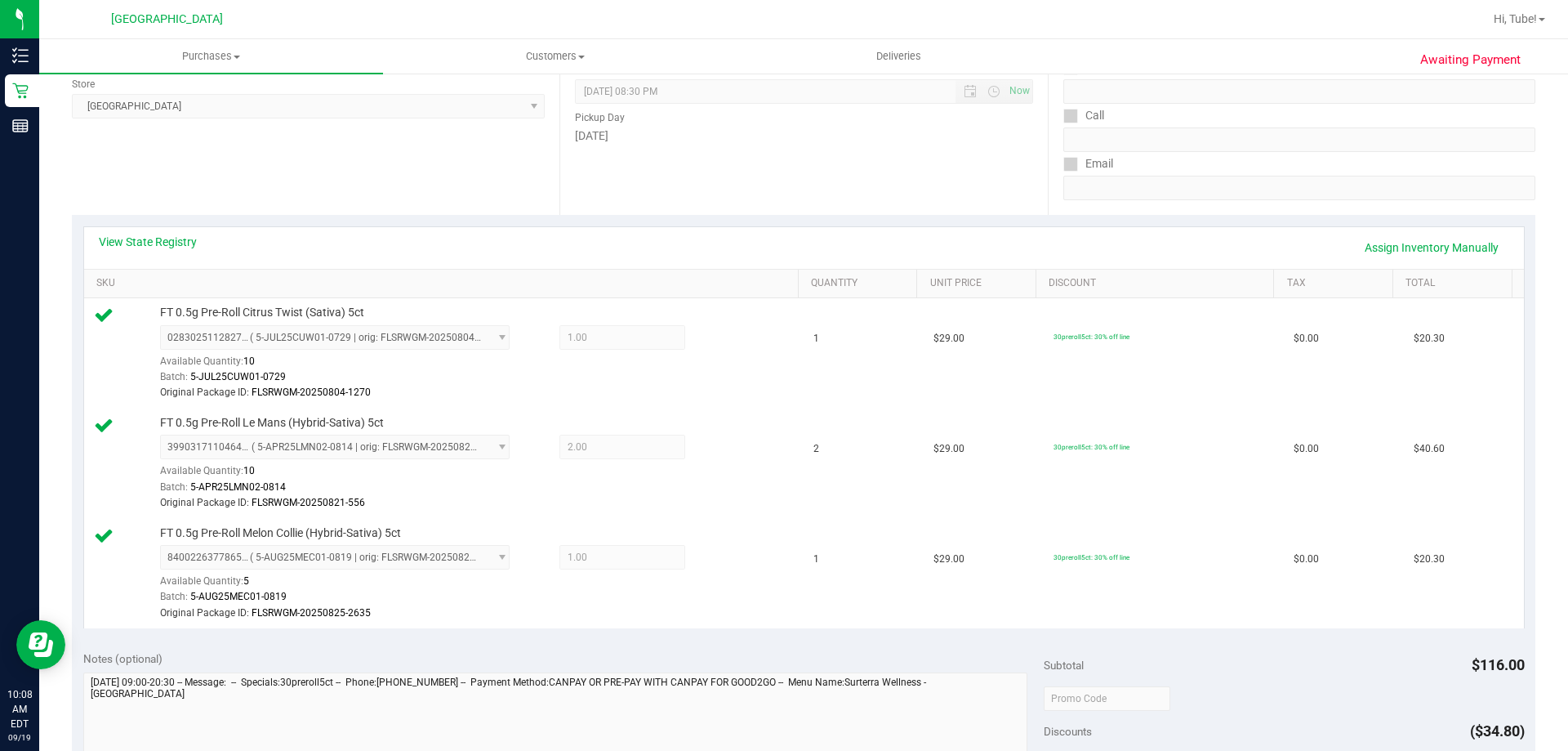
scroll to position [451, 0]
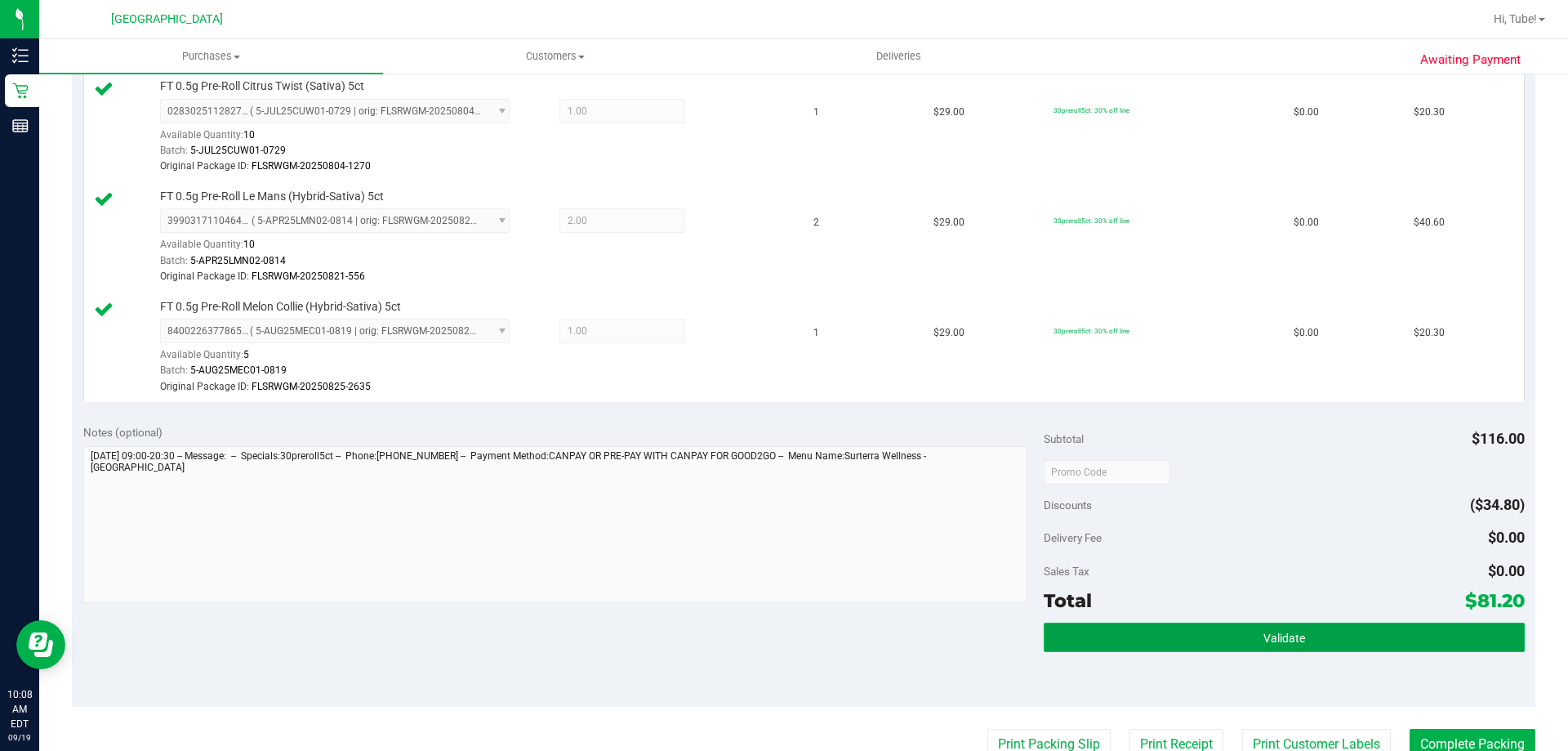
click at [1188, 650] on button "Validate" at bounding box center [1284, 636] width 480 height 30
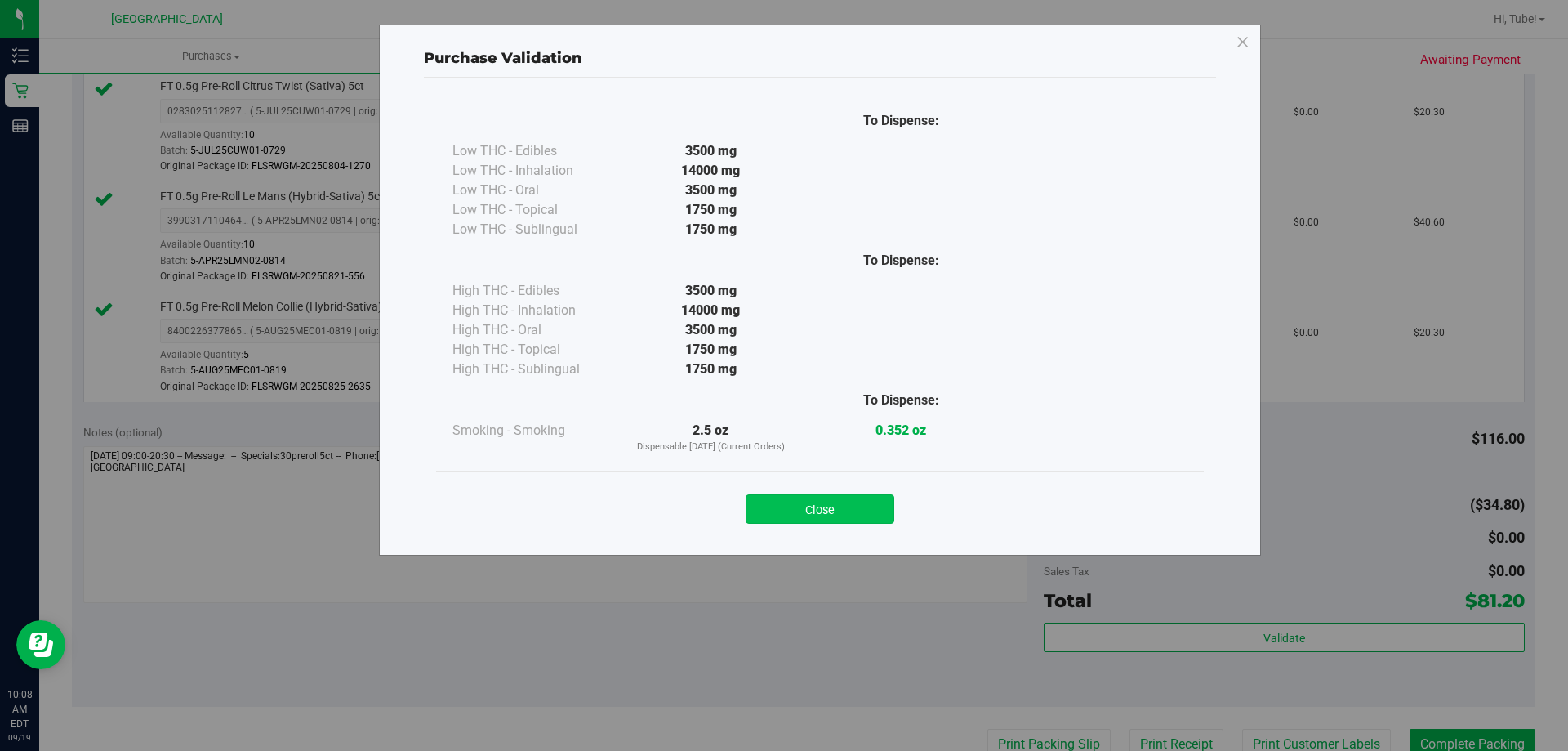
click at [828, 499] on button "Close" at bounding box center [820, 509] width 149 height 30
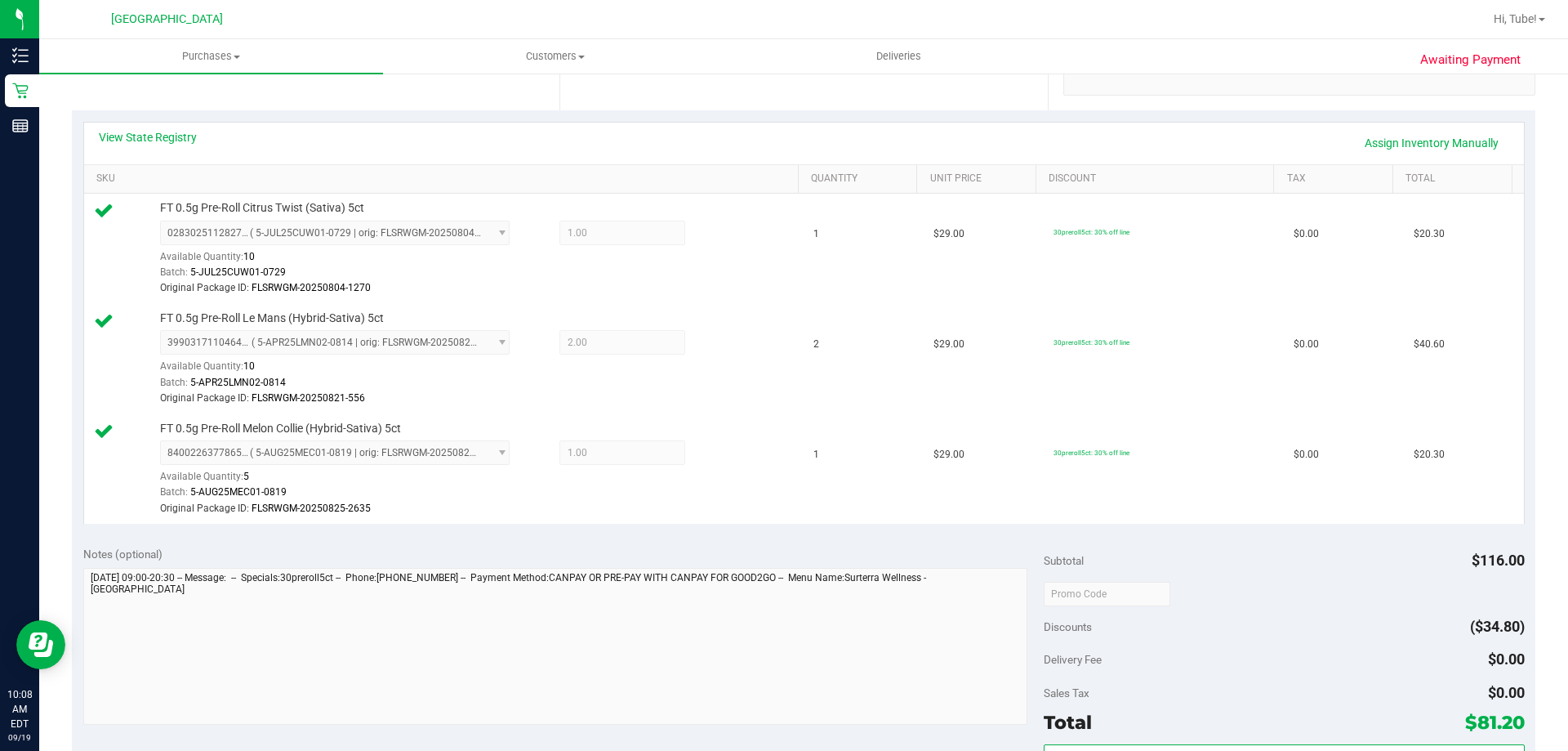
scroll to position [300, 0]
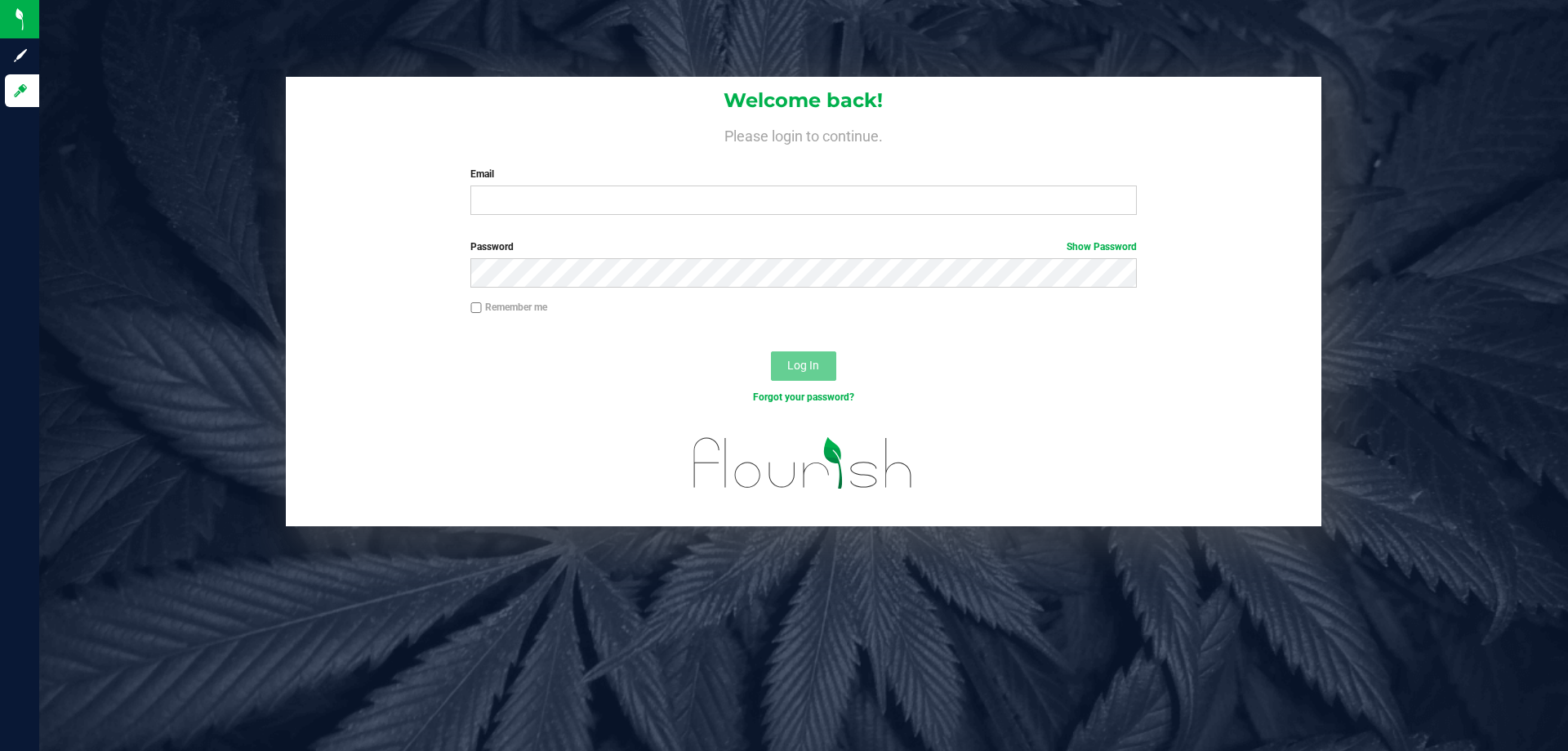
click at [301, 68] on div "Welcome back! Please login to continue. Email Required Please format your email…" at bounding box center [804, 375] width 1529 height 751
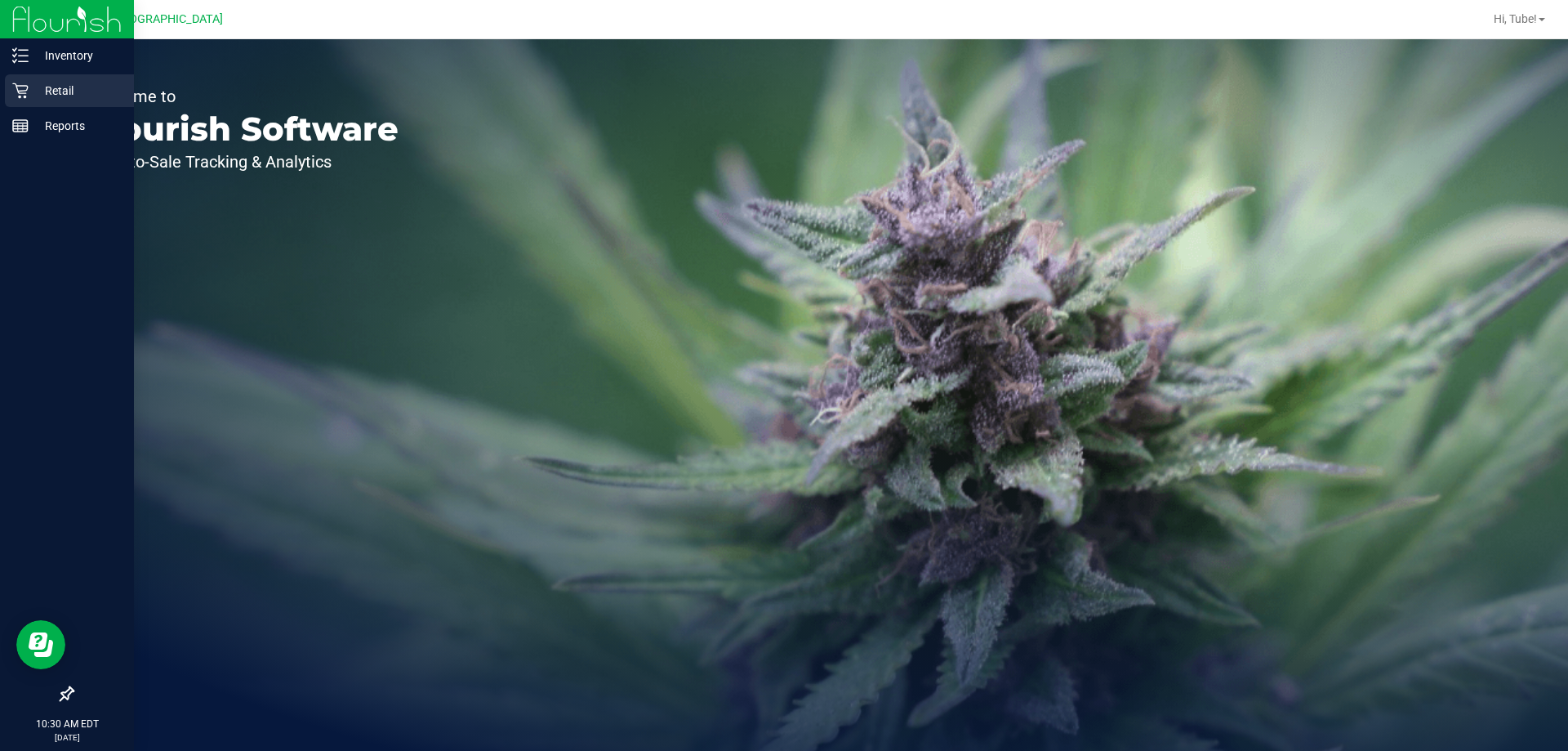
click at [94, 85] on p "Retail" at bounding box center [77, 91] width 98 height 20
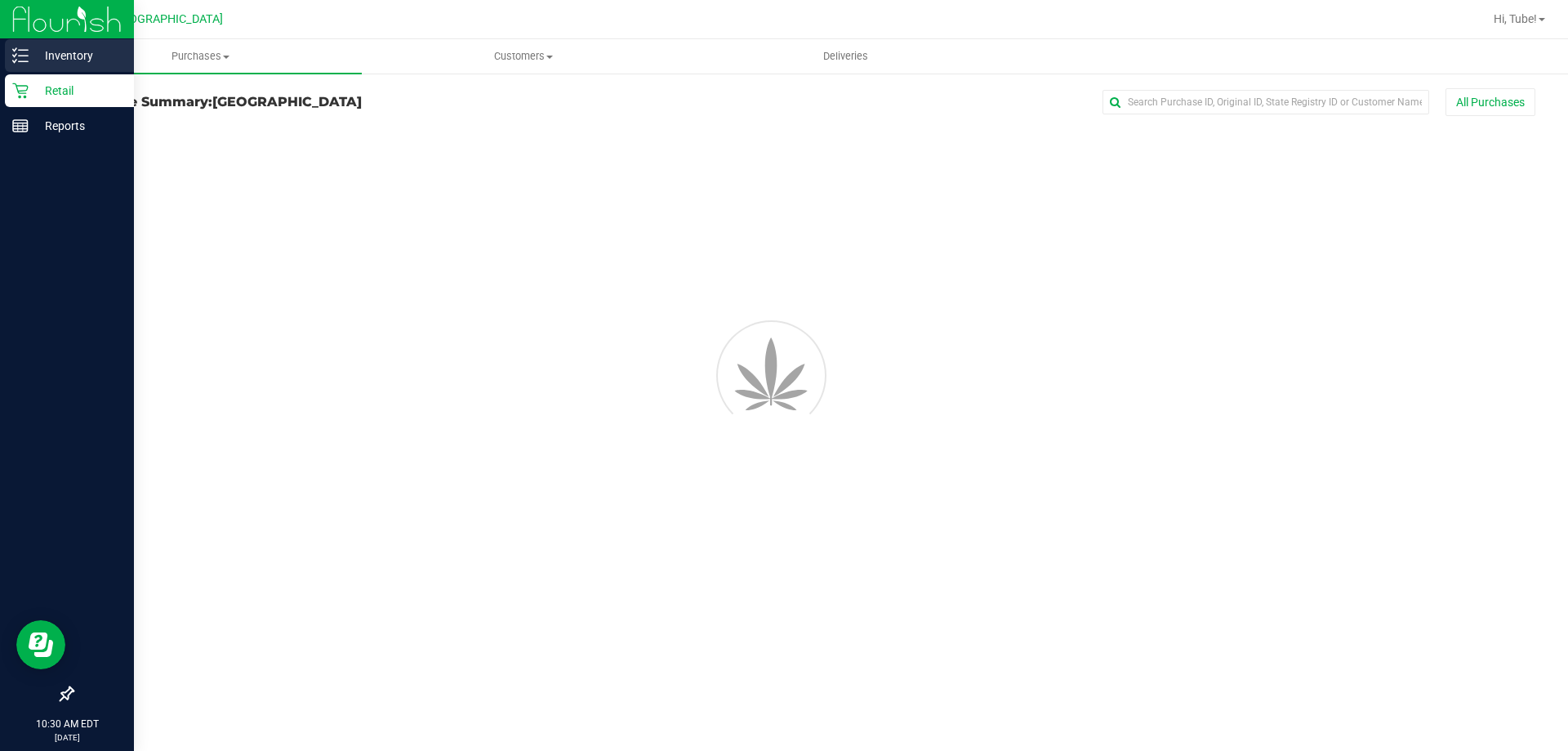
click at [74, 70] on div "Inventory" at bounding box center [69, 55] width 129 height 32
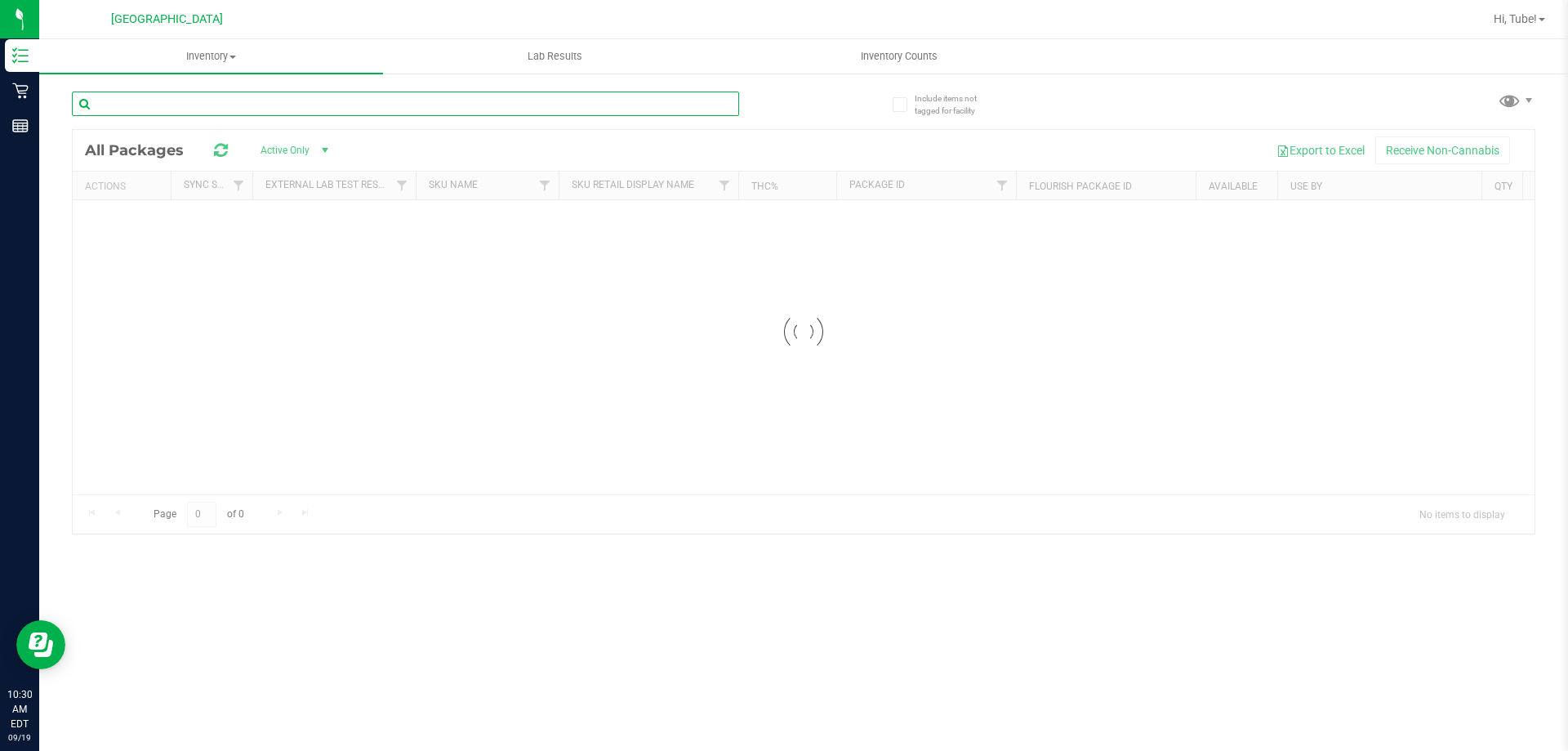
click at [366, 96] on input "text" at bounding box center [405, 104] width 667 height 25
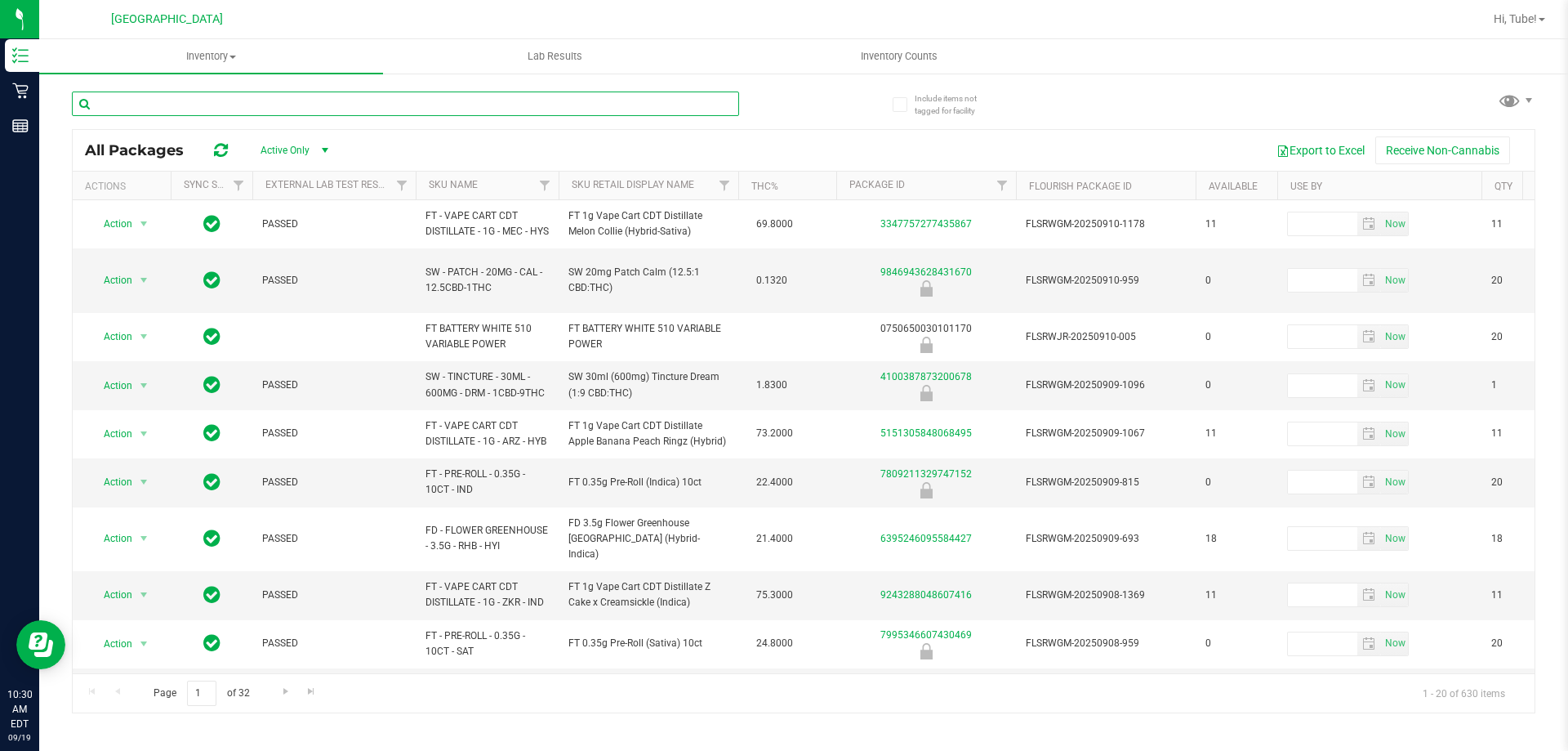
drag, startPoint x: 366, startPoint y: 96, endPoint x: 236, endPoint y: 112, distance: 131.0
click at [236, 112] on input "text" at bounding box center [405, 104] width 667 height 25
paste input "FT 3.5g Cannabis Flower Pine Zap (Sativa)"
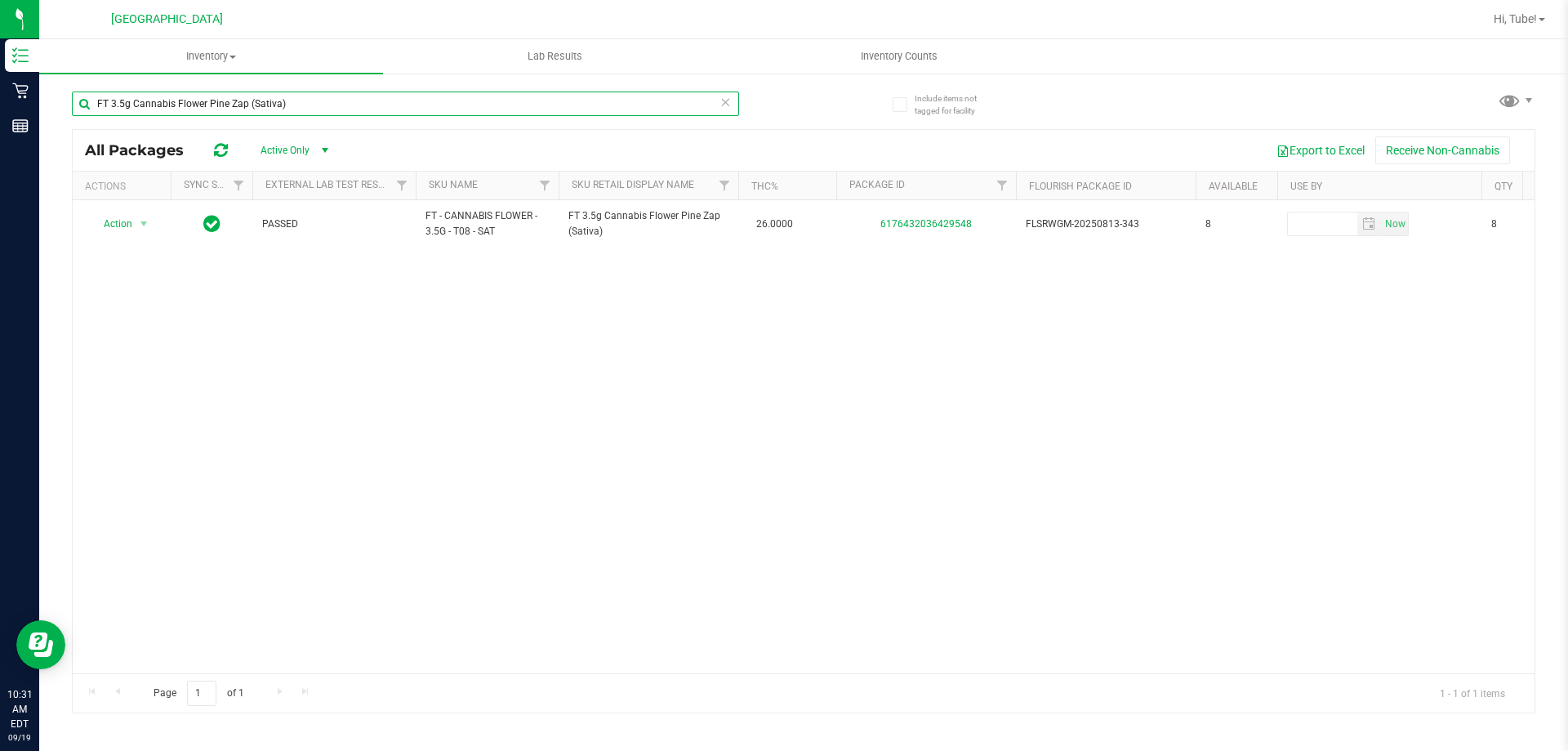
type input "FT 3.5g Cannabis Flower Pine Zap (Sativa)"
type input "F"
type input "creep"
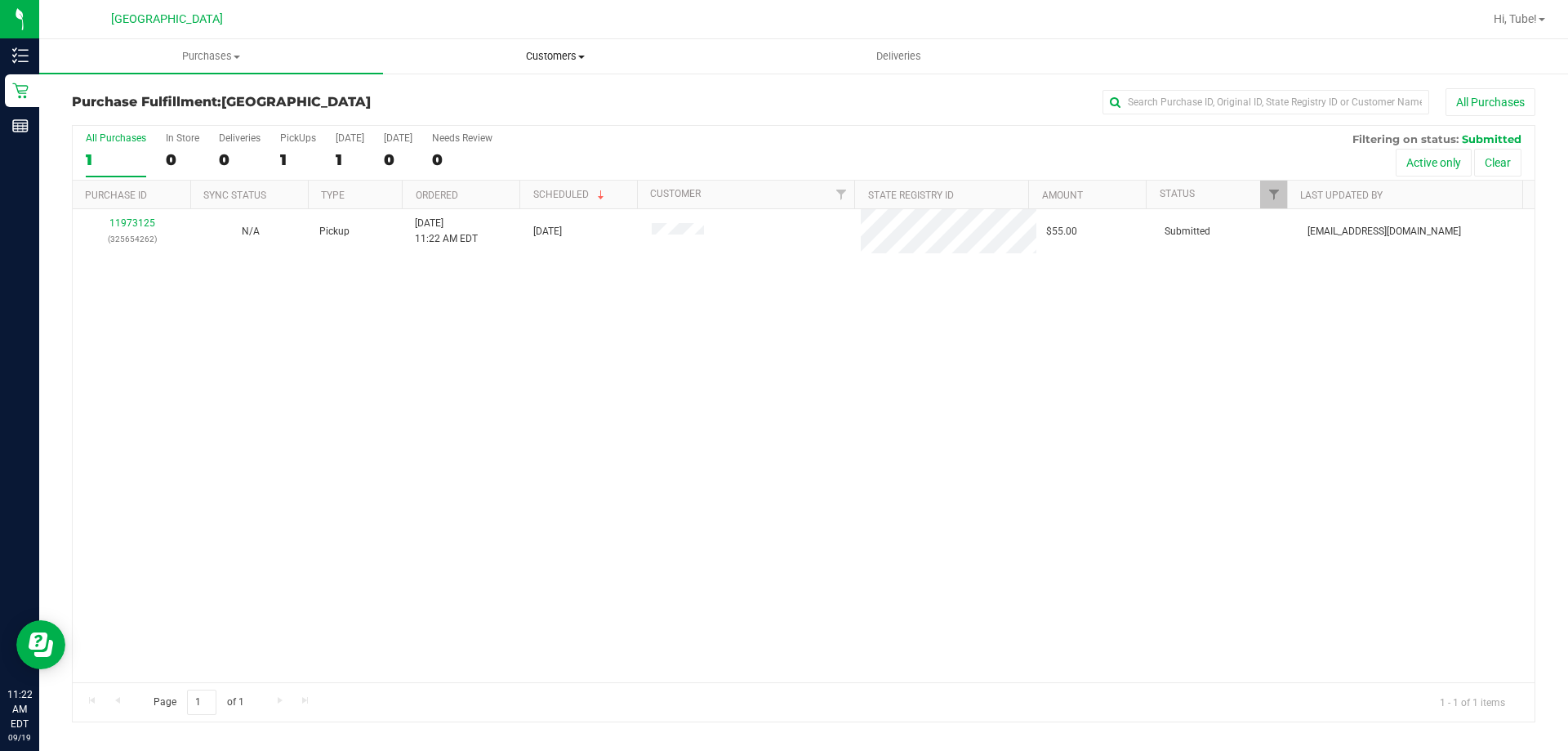
click at [519, 62] on span "Customers" at bounding box center [554, 55] width 343 height 14
click at [546, 103] on li "All customers" at bounding box center [554, 98] width 344 height 20
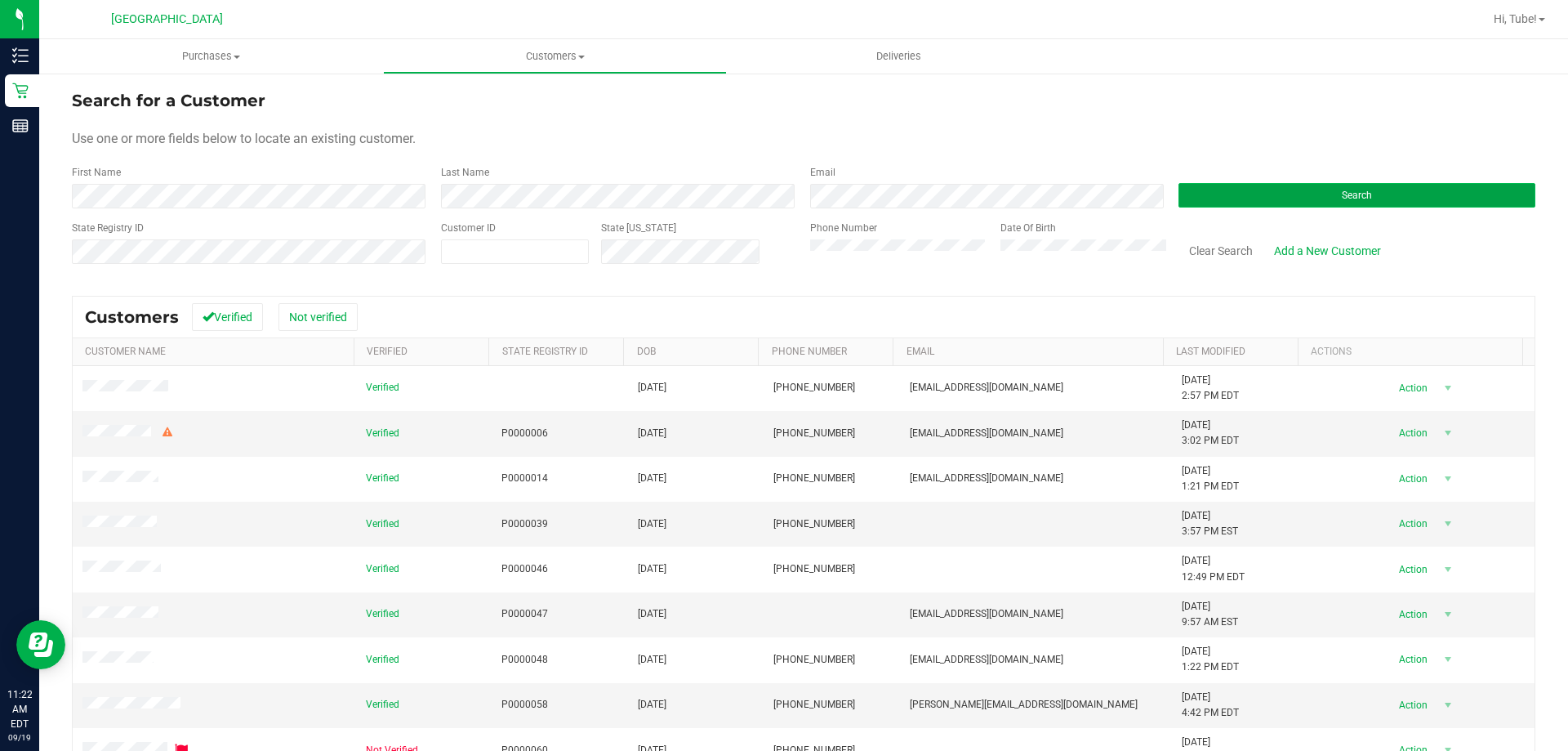
click at [1179, 197] on button "Search" at bounding box center [1357, 196] width 357 height 25
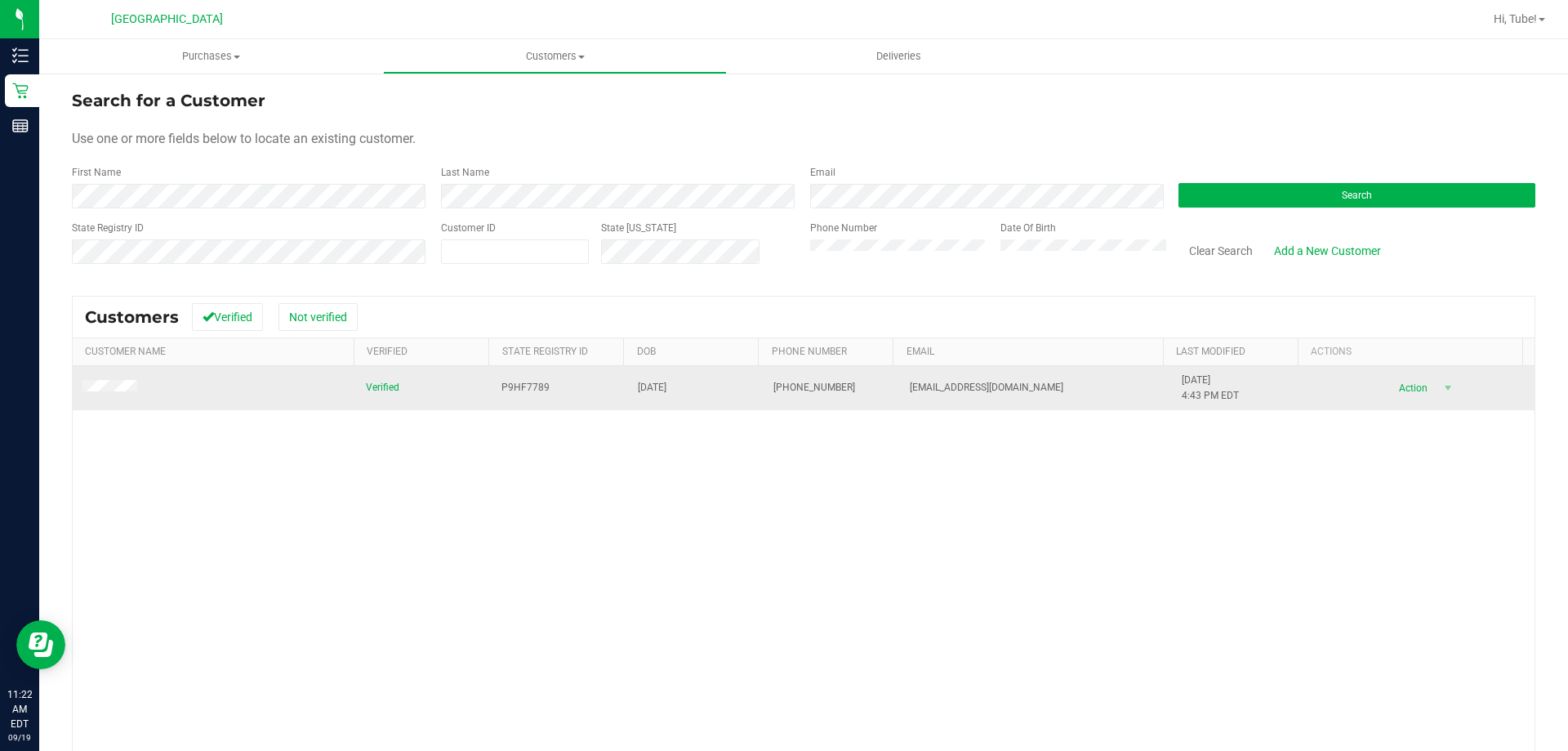
click at [131, 381] on span at bounding box center [112, 387] width 59 height 16
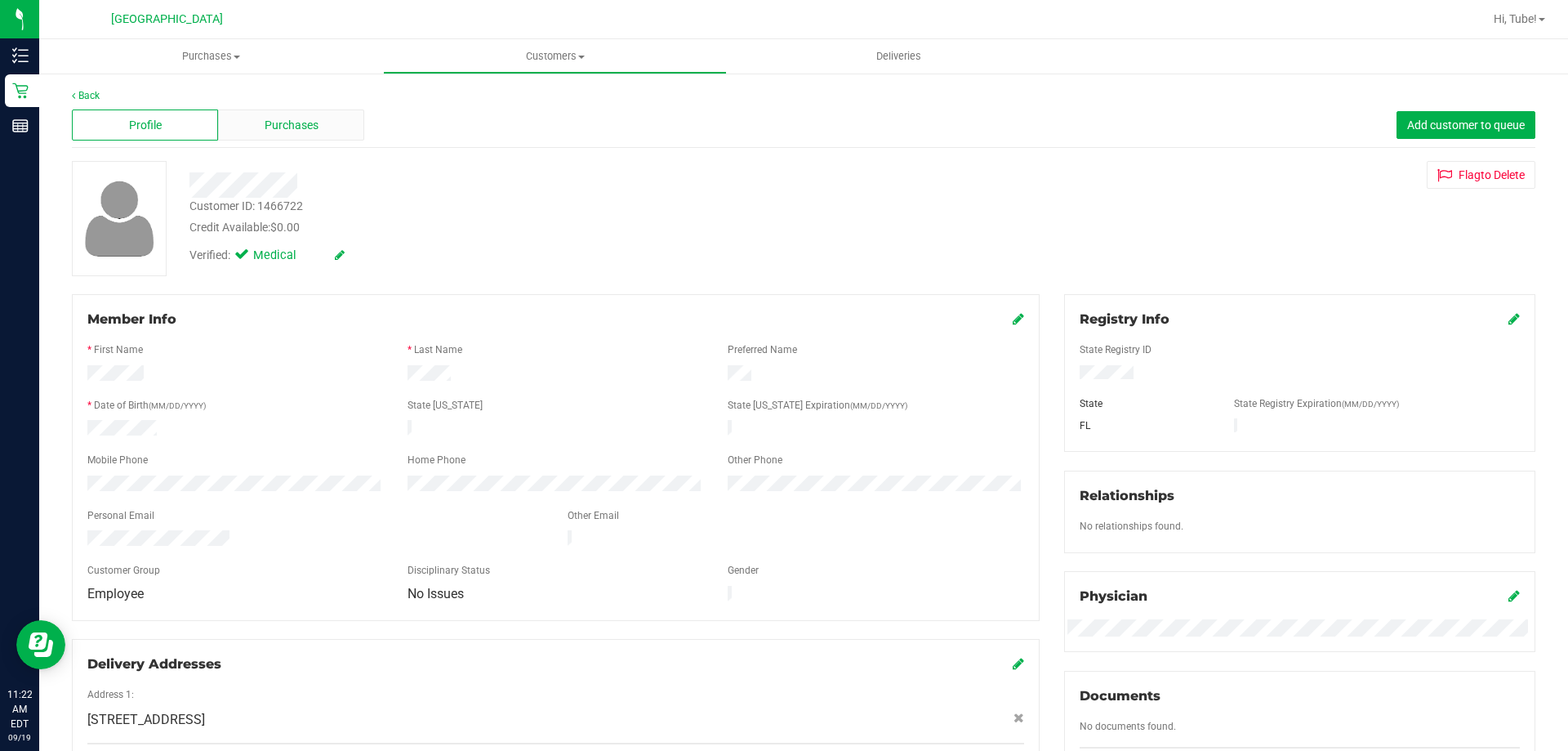
click at [309, 120] on span "Purchases" at bounding box center [291, 125] width 53 height 17
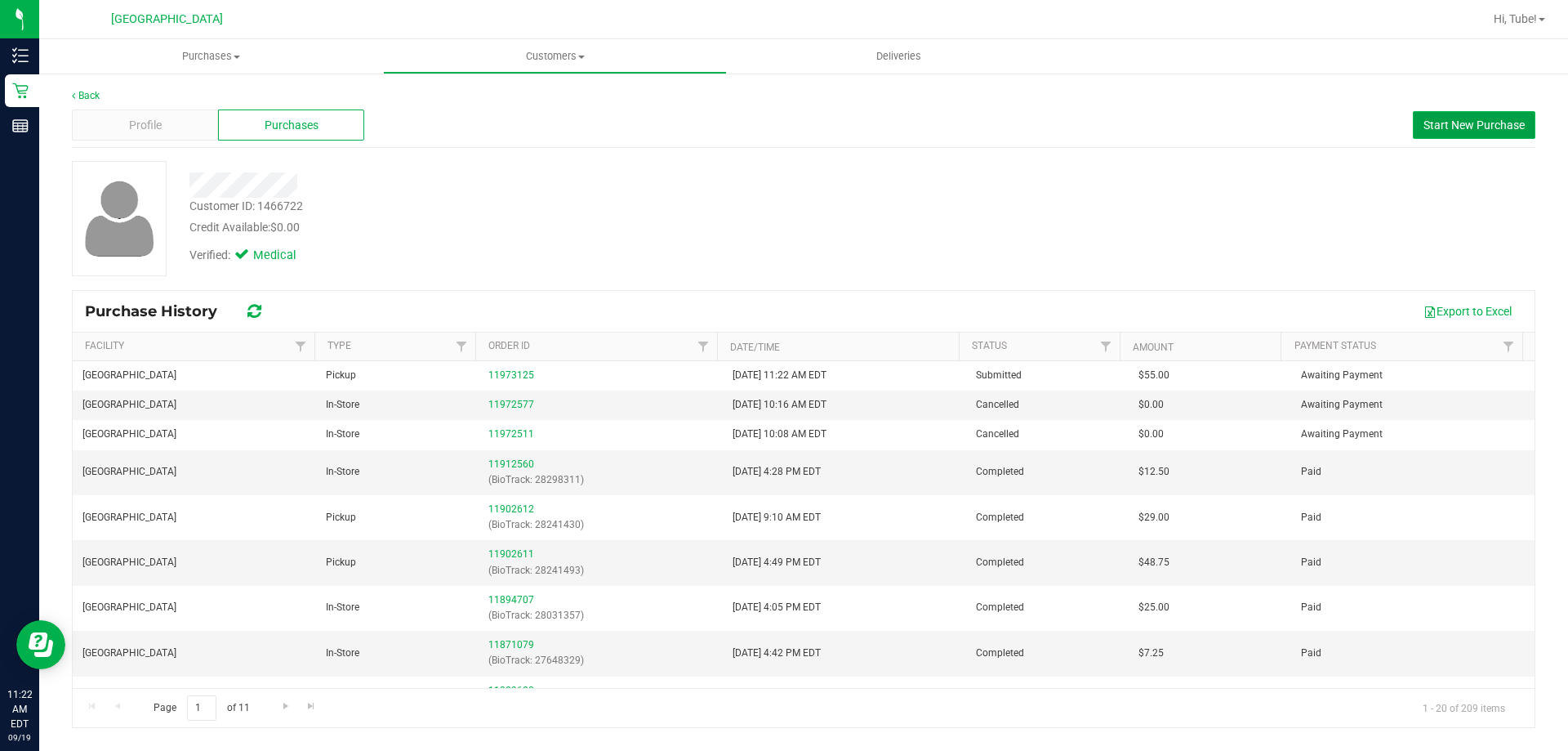
click at [1443, 129] on span "Start New Purchase" at bounding box center [1474, 125] width 101 height 13
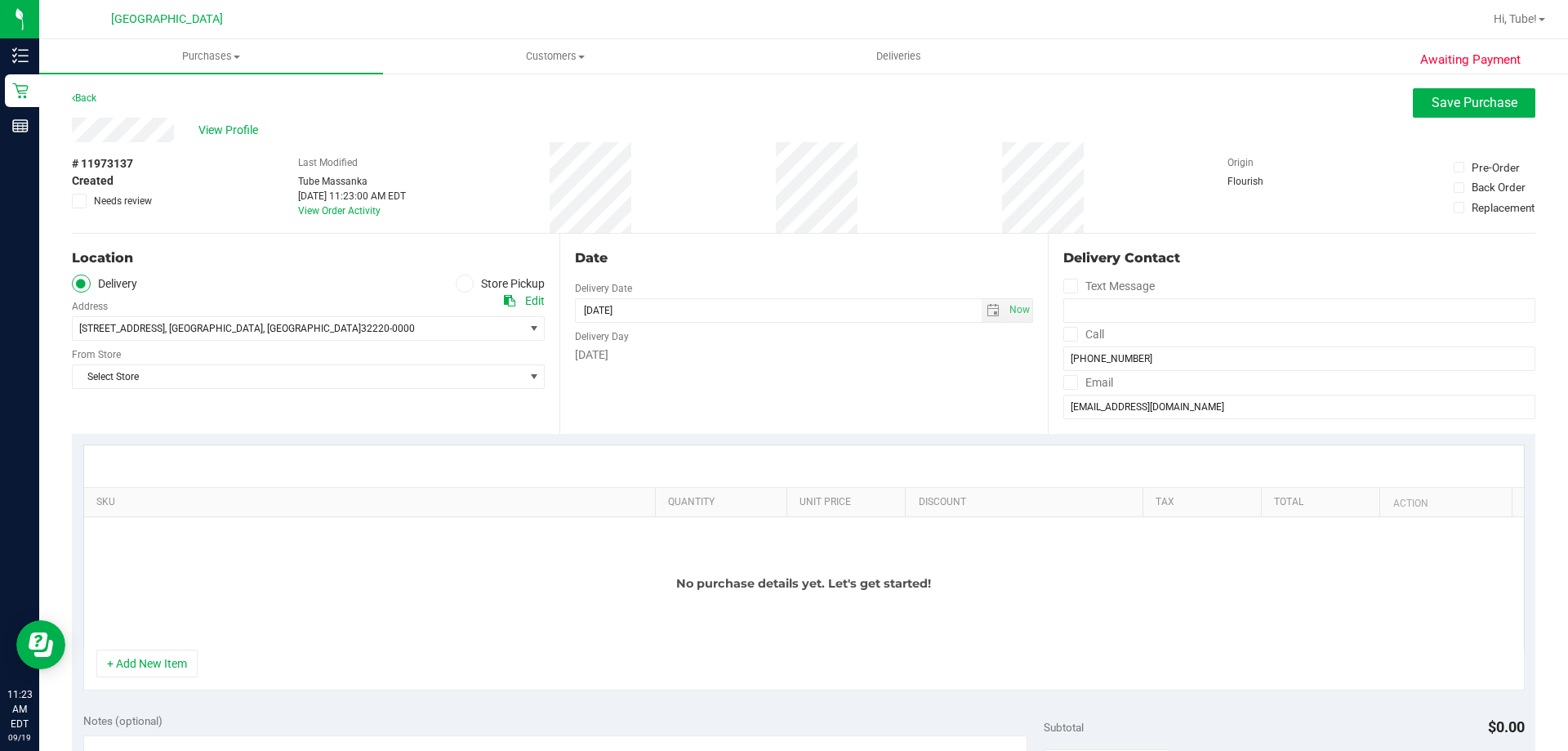
click at [499, 284] on label "Store Pickup" at bounding box center [501, 284] width 90 height 19
click at [0, 0] on input "Store Pickup" at bounding box center [0, 0] width 0 height 0
click at [272, 326] on span "Select Store" at bounding box center [298, 328] width 450 height 23
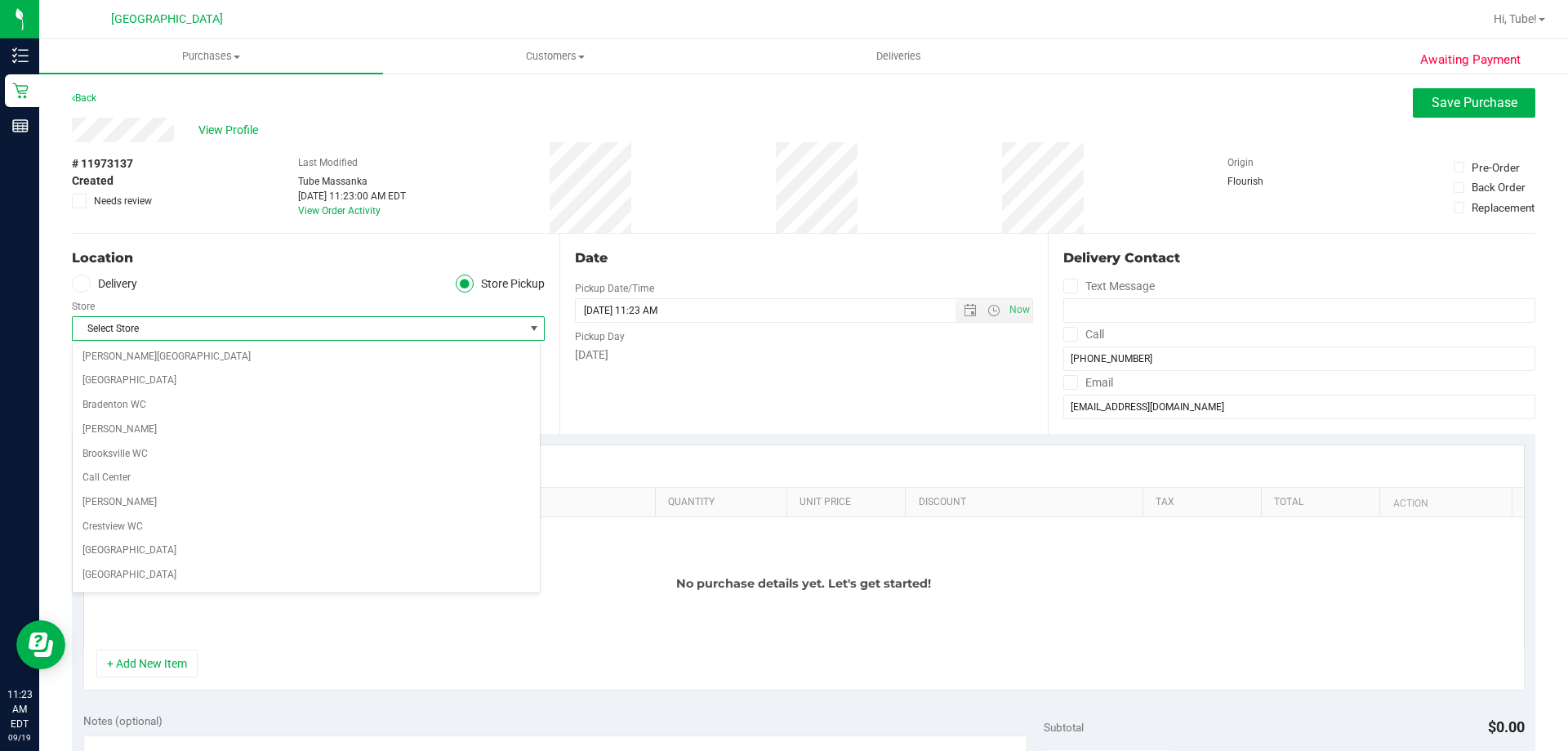
scroll to position [508, 0]
click at [213, 327] on span "Ocala WC" at bounding box center [298, 328] width 450 height 23
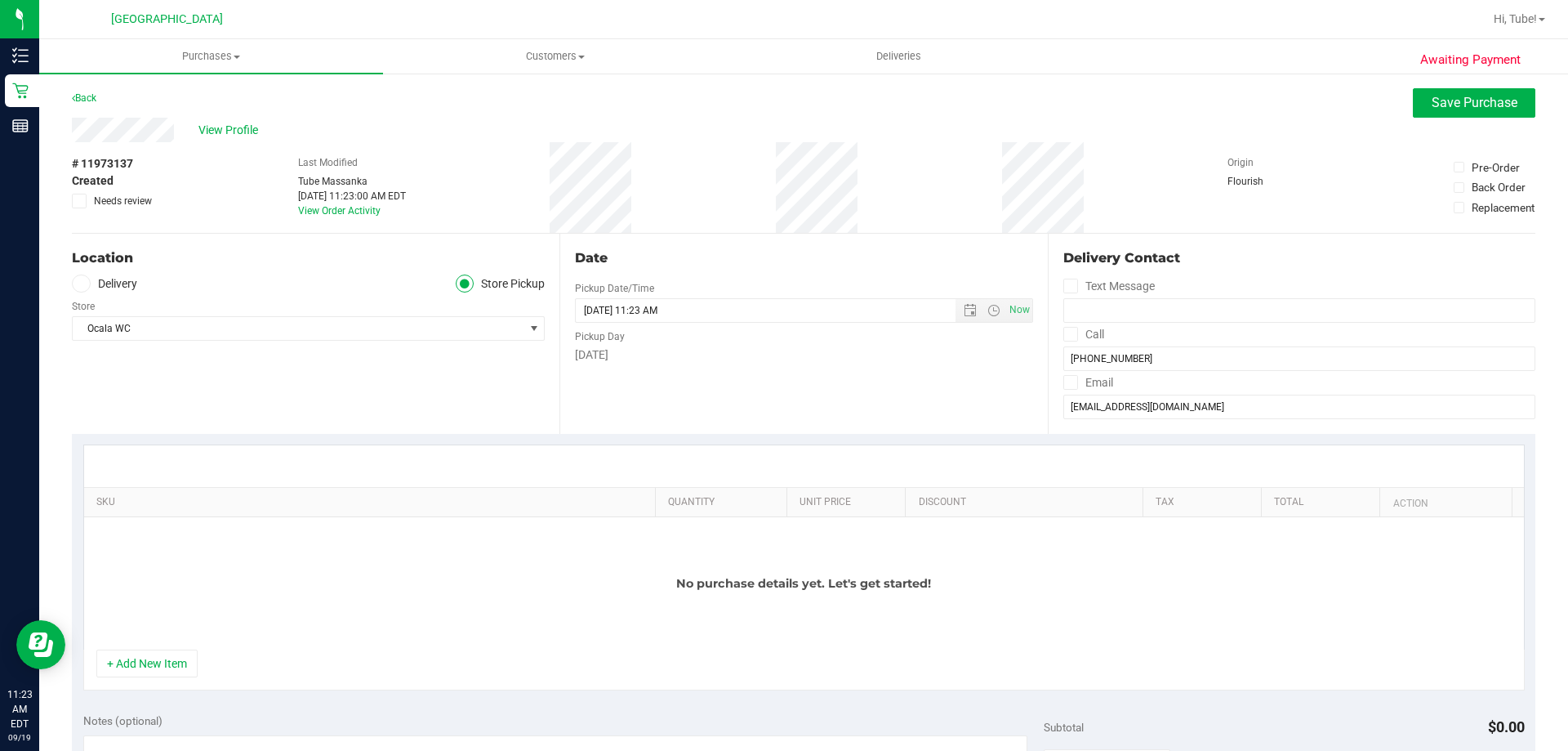
click at [183, 344] on div "Location Delivery Store Pickup Store Ocala WC Select Store Bonita Springs WC Bo…" at bounding box center [315, 334] width 488 height 200
click at [186, 332] on span "Ocala WC" at bounding box center [298, 328] width 450 height 23
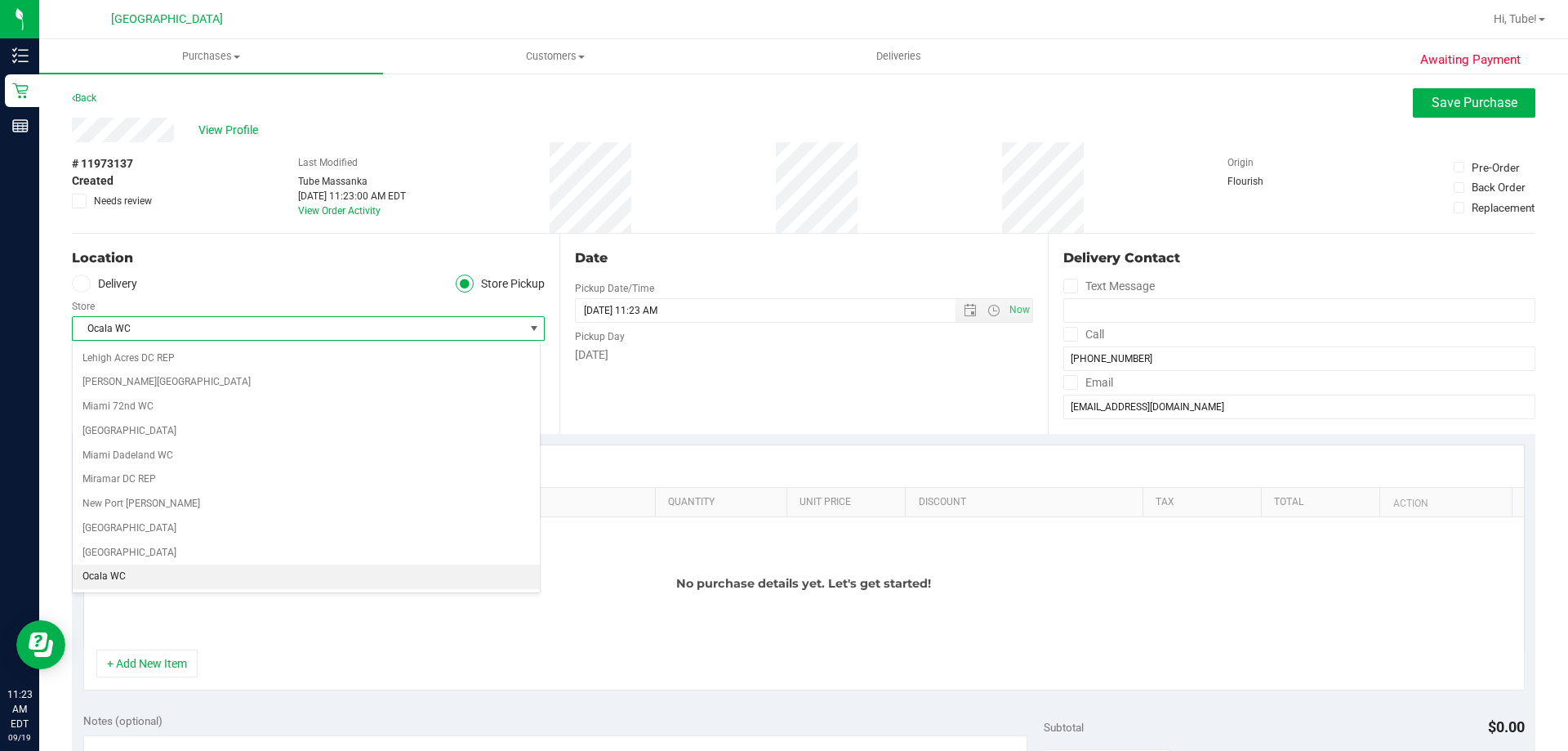
scroll to position [532, 0]
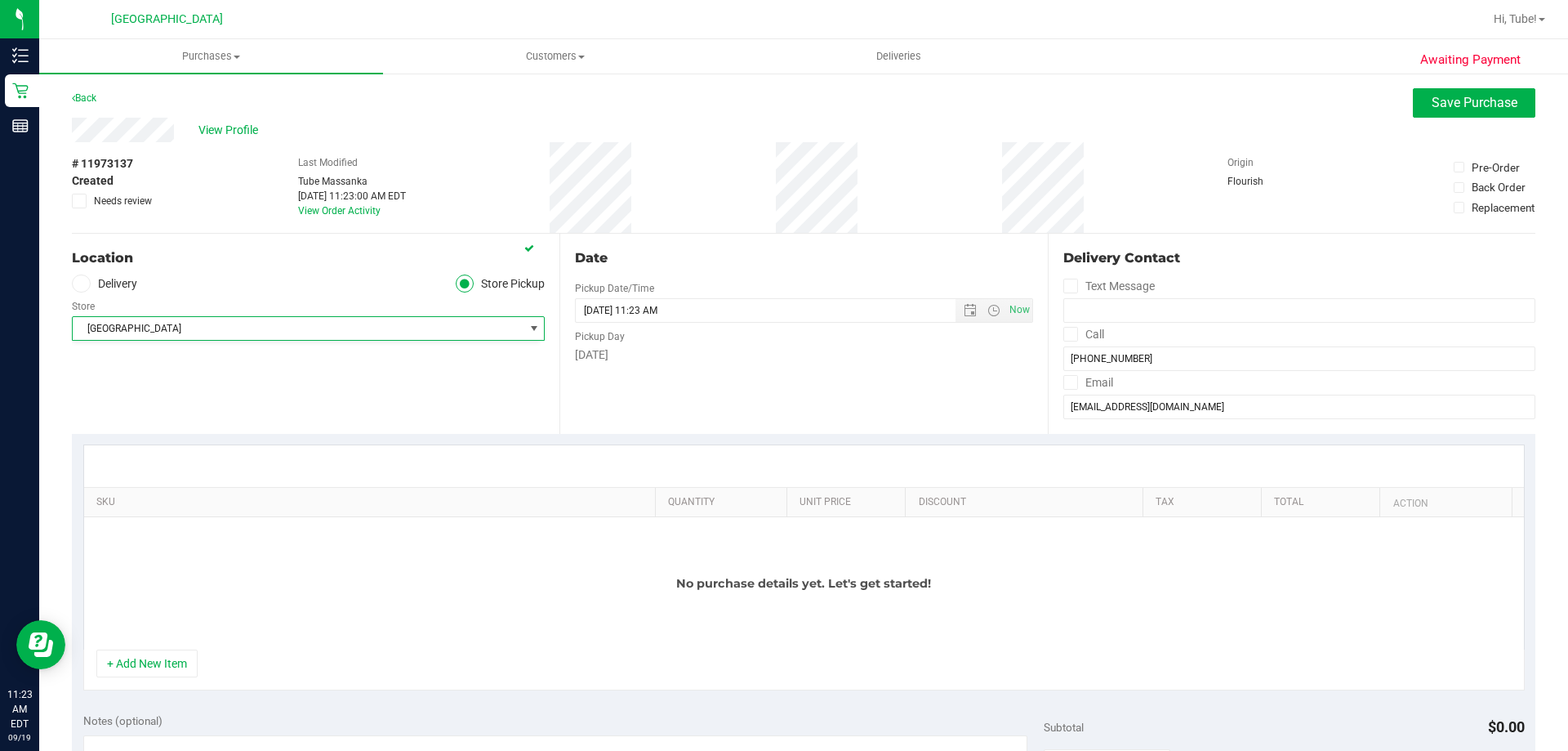
click at [407, 240] on div "Location Delivery Store Pickup Store Orange Park WC Select Store Bonita Springs…" at bounding box center [315, 334] width 488 height 200
click at [175, 660] on button "+ Add New Item" at bounding box center [147, 662] width 101 height 28
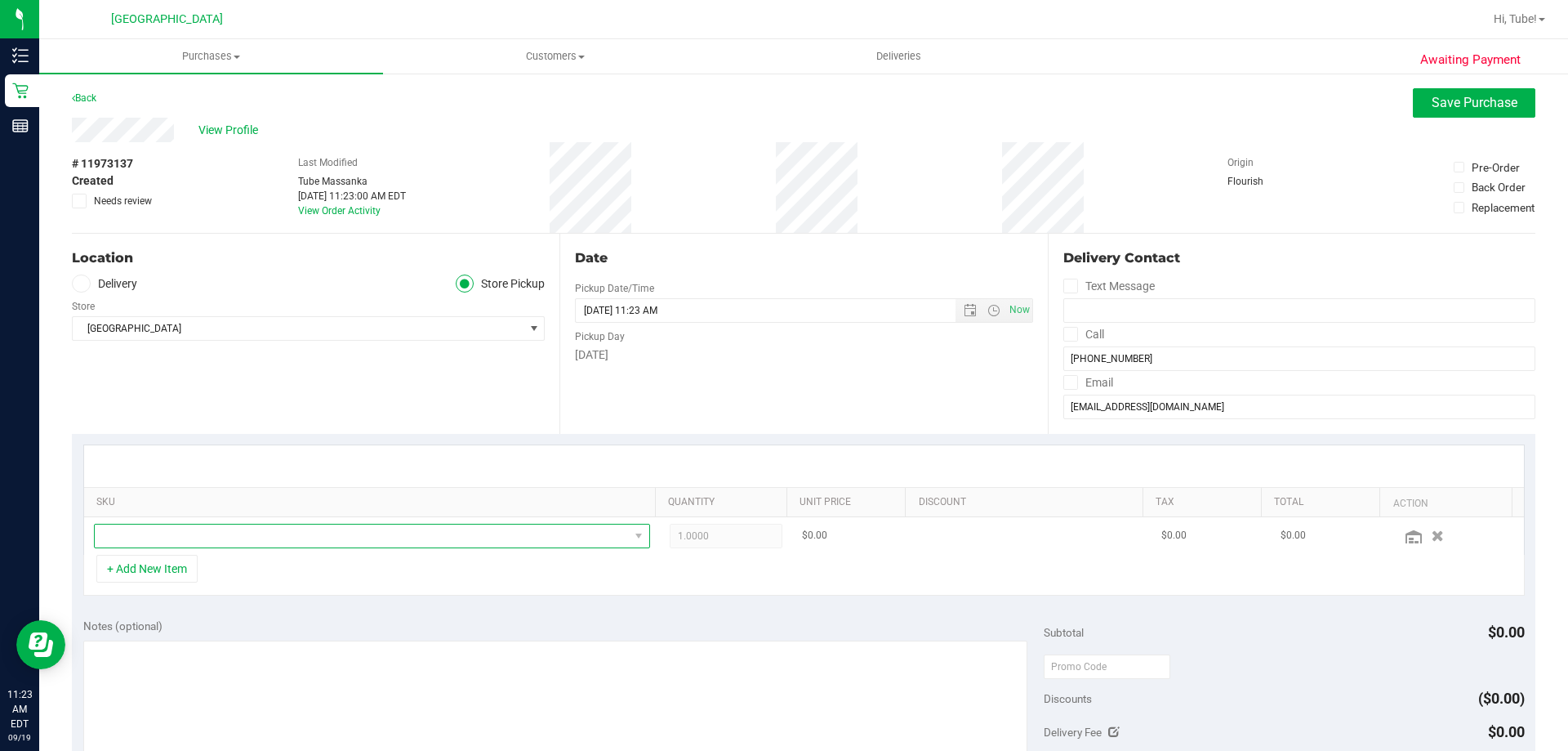
click at [220, 535] on span "NO DATA FOUND" at bounding box center [362, 536] width 534 height 23
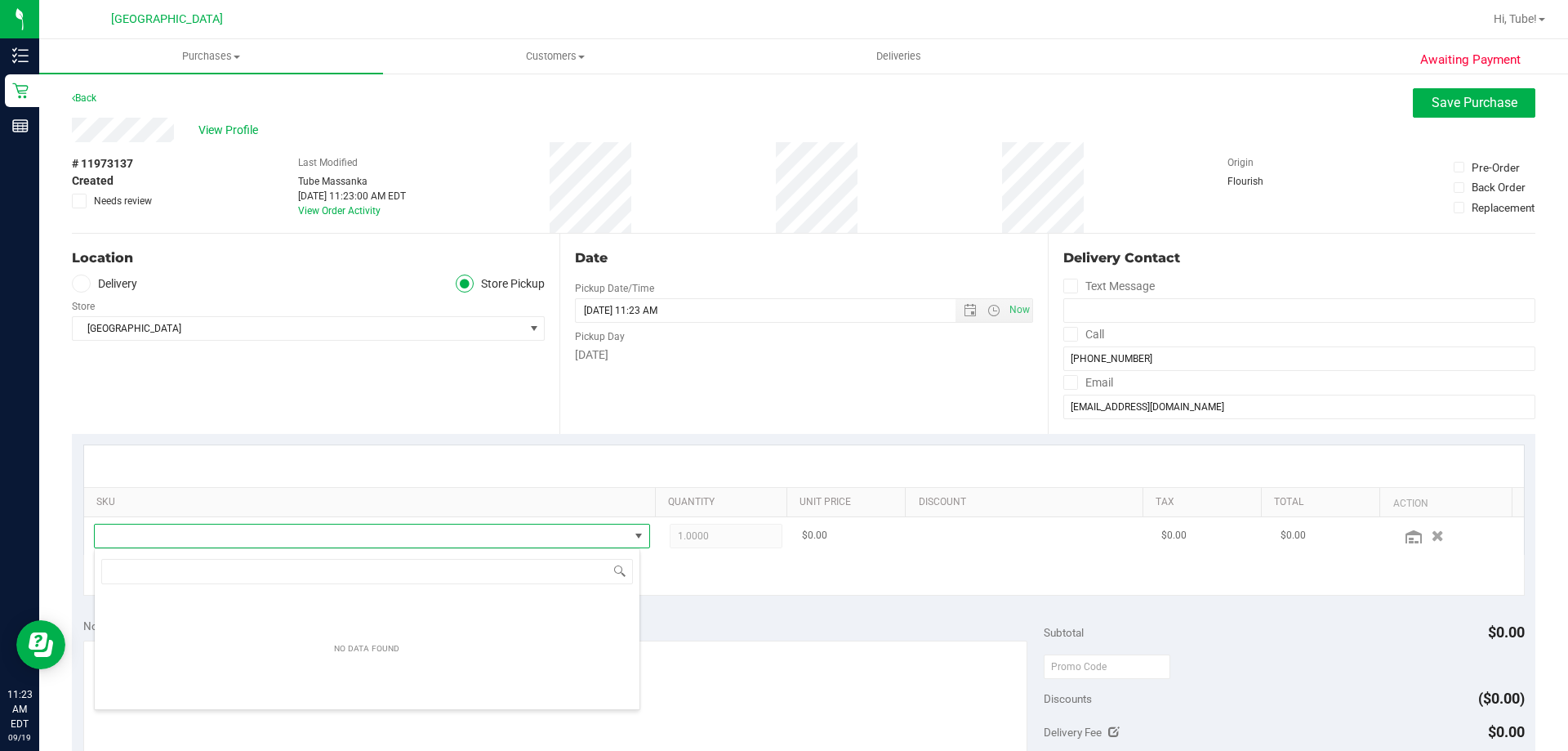
scroll to position [25, 542]
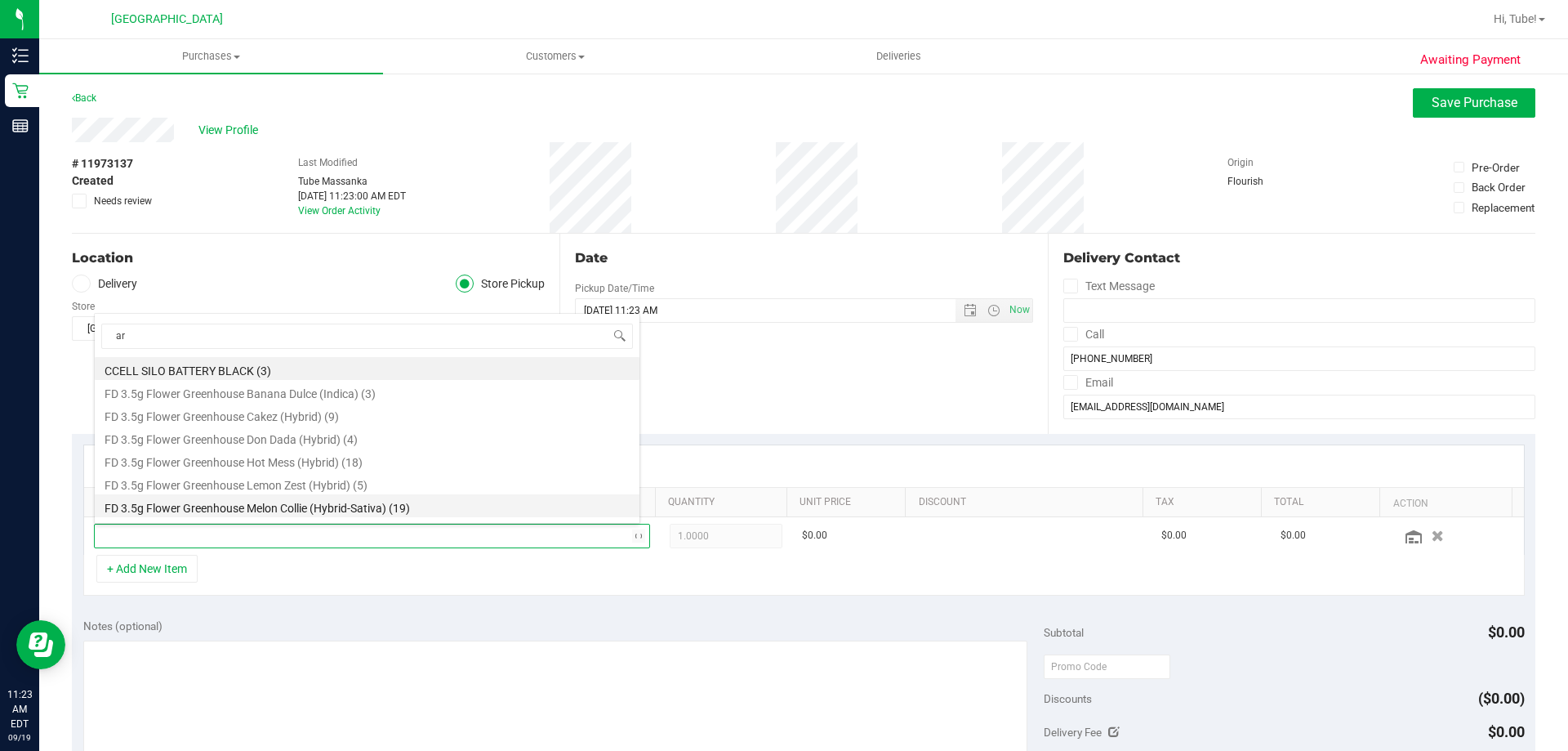
type input "arz"
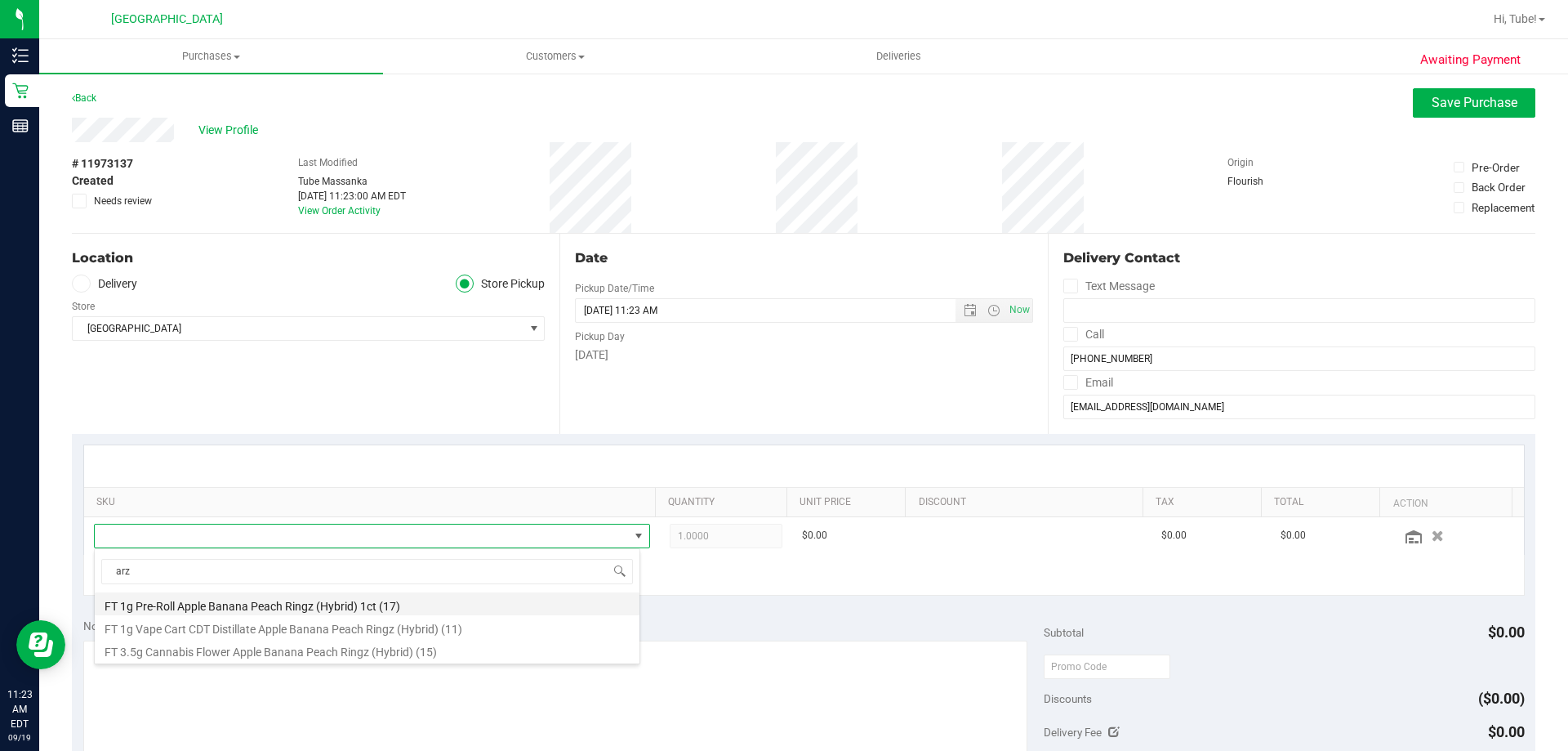
click at [346, 603] on li "FT 1g Pre-Roll Apple Banana Peach Ringz (Hybrid) 1ct (17)" at bounding box center [366, 604] width 545 height 23
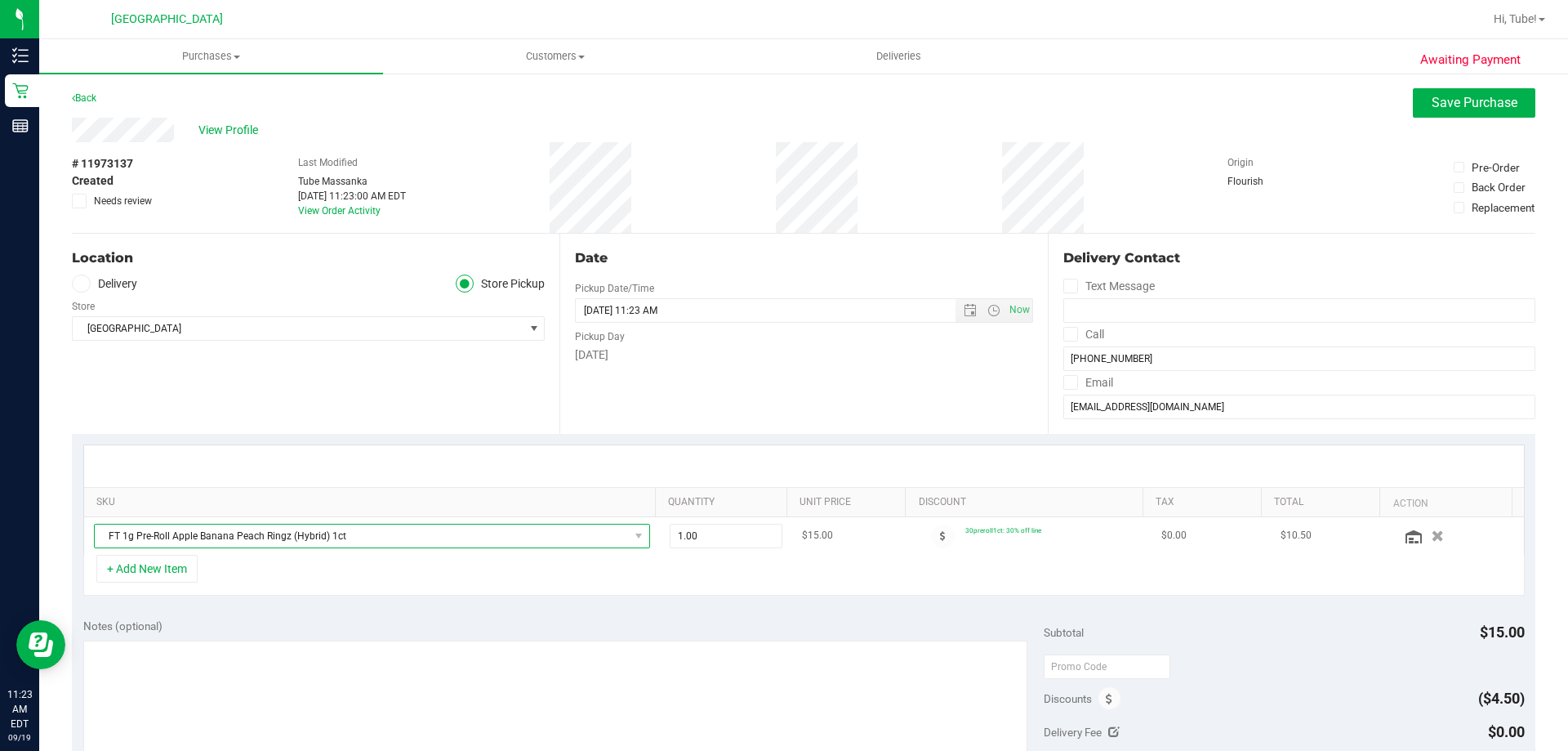
click at [389, 538] on span "FT 1g Pre-Roll Apple Banana Peach Ringz (Hybrid) 1ct" at bounding box center [362, 536] width 534 height 23
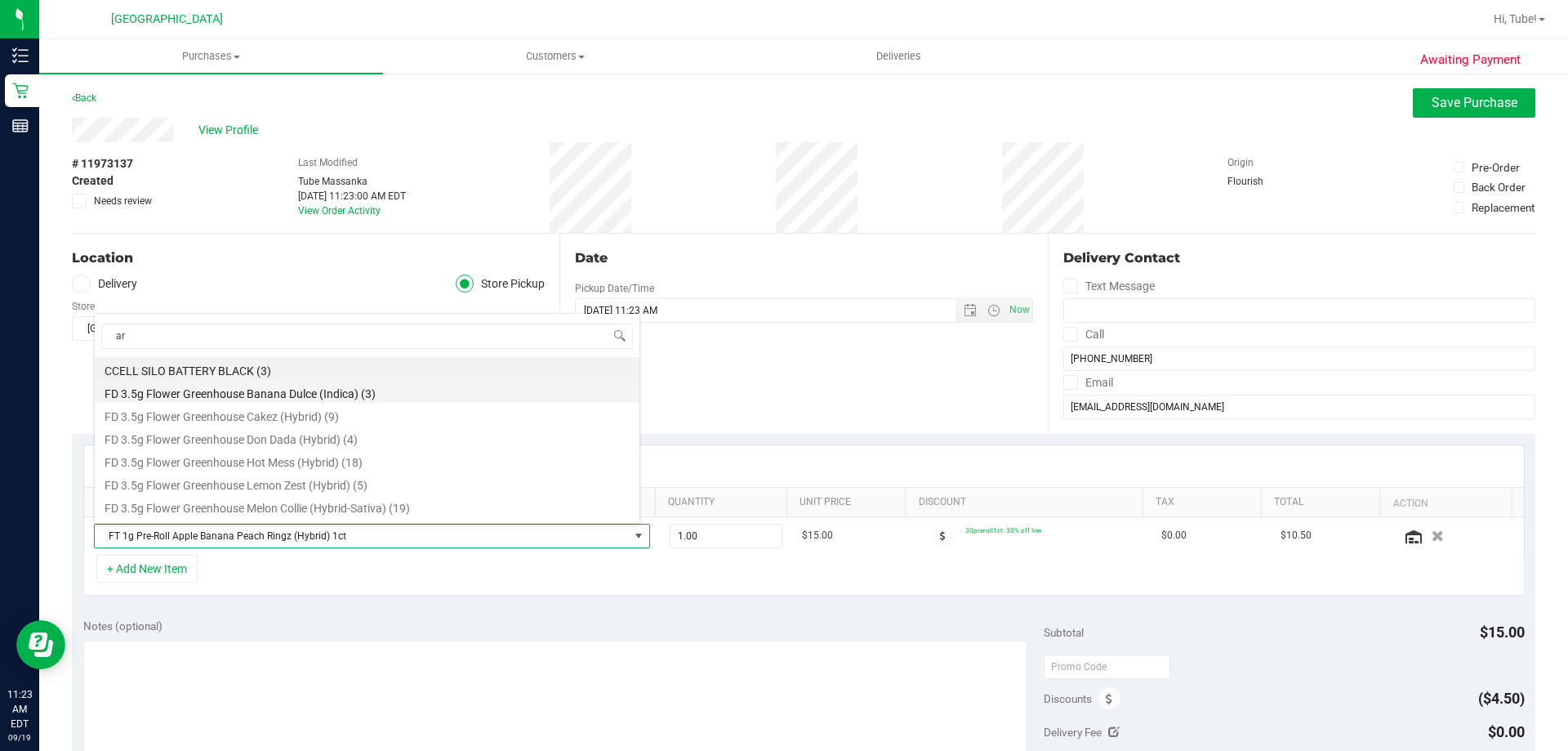
type input "arz"
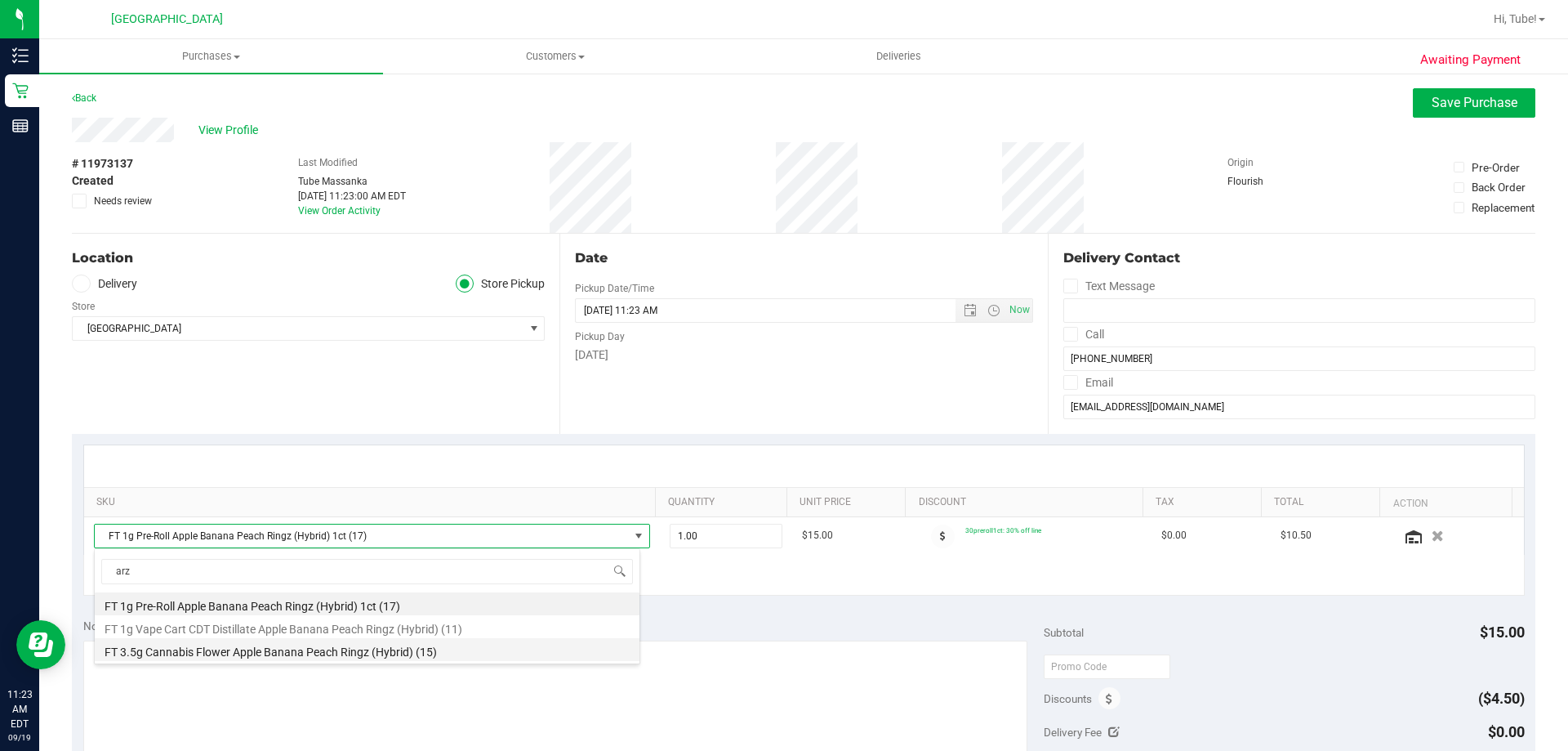
click at [335, 649] on li "FT 3.5g Cannabis Flower Apple Banana Peach Ringz (Hybrid) (15)" at bounding box center [366, 650] width 545 height 23
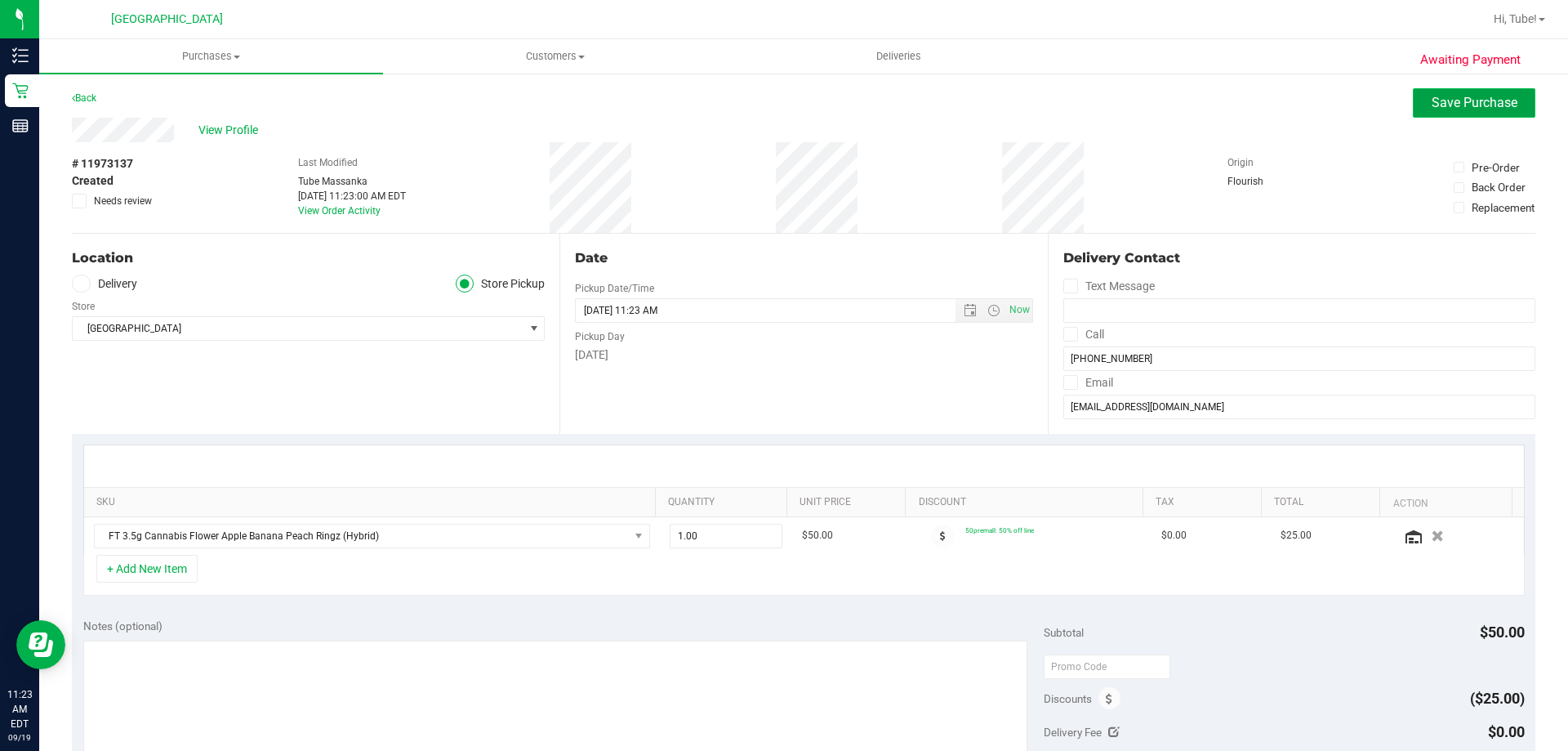
click at [1474, 106] on span "Save Purchase" at bounding box center [1475, 102] width 86 height 15
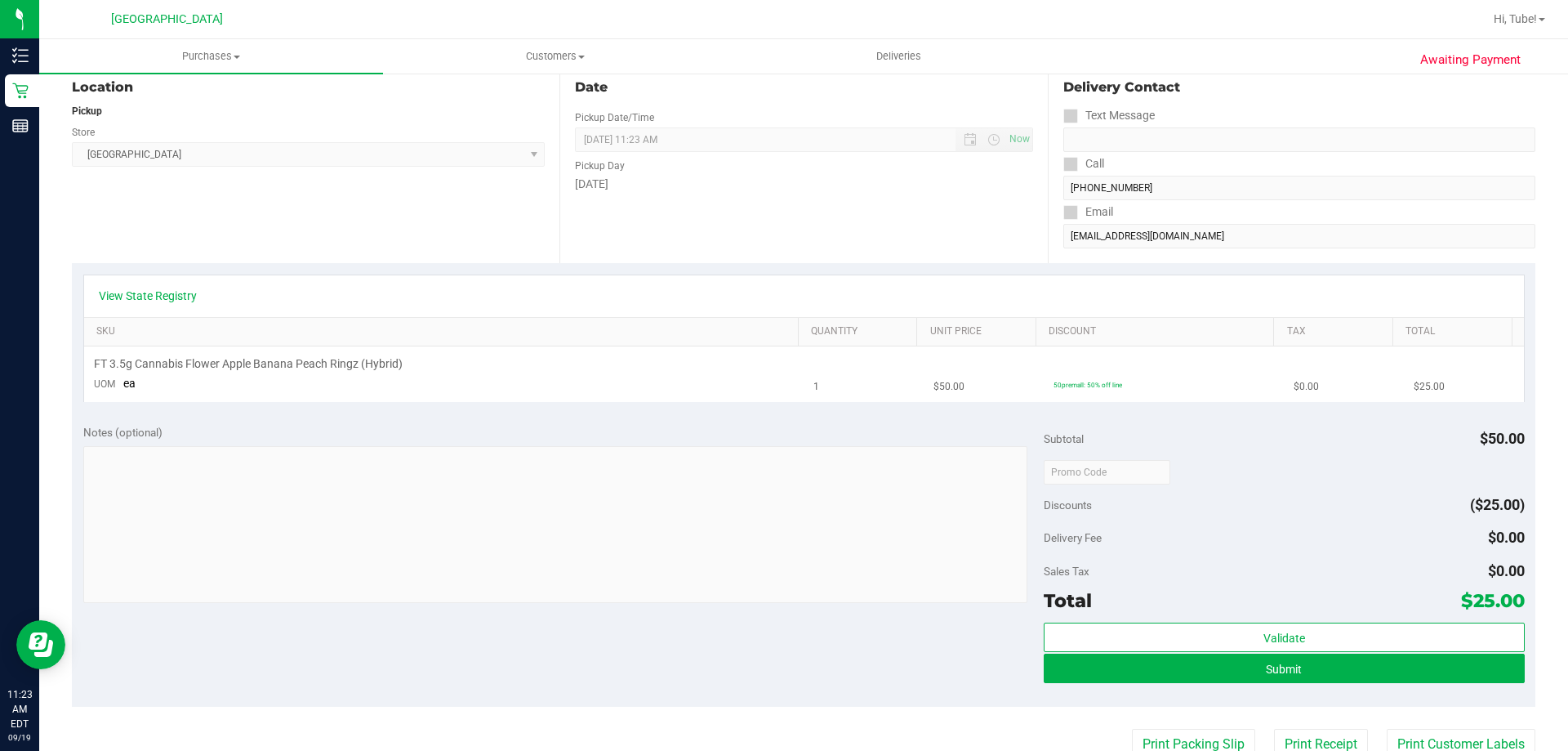
scroll to position [163, 0]
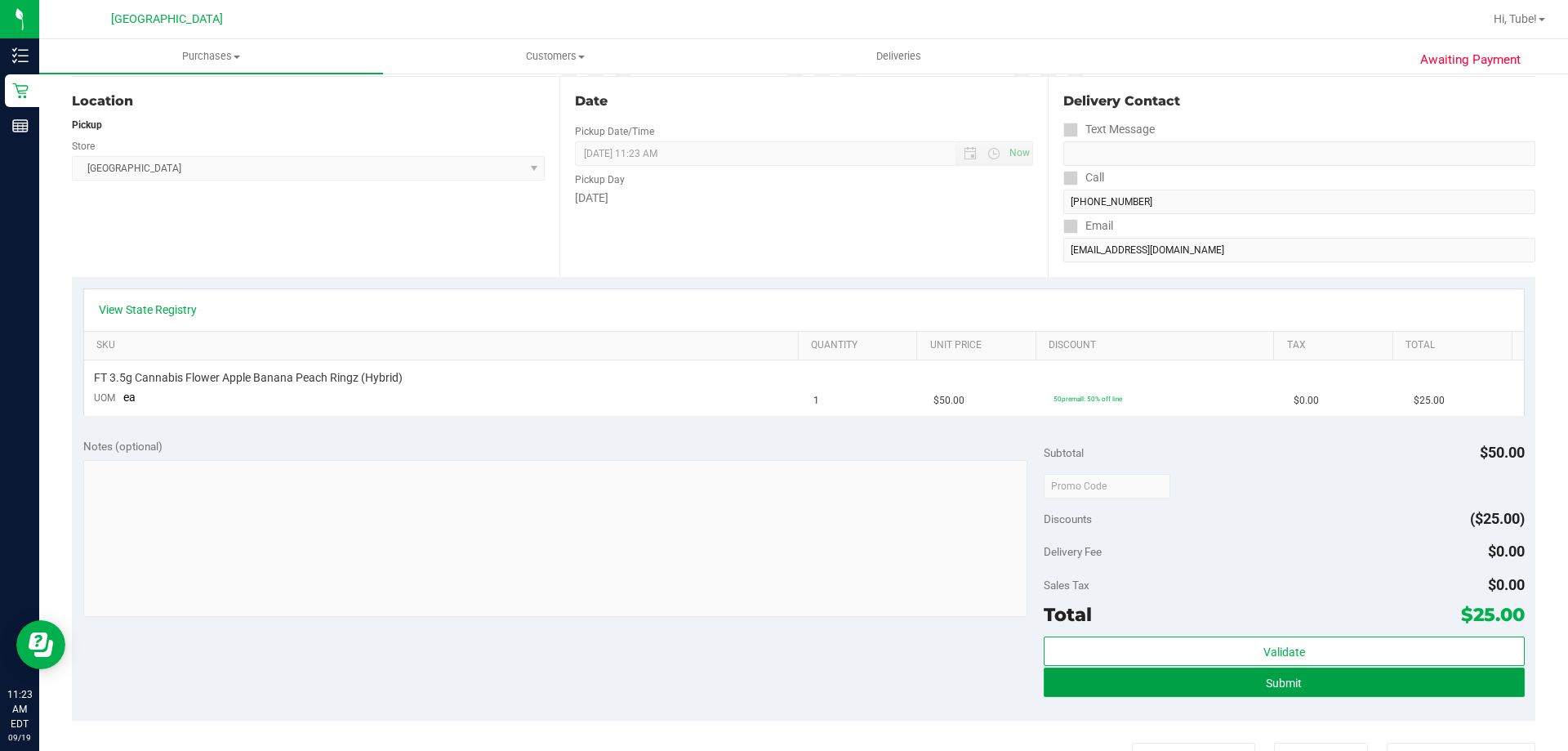
click at [1304, 683] on button "Submit" at bounding box center [1284, 681] width 480 height 30
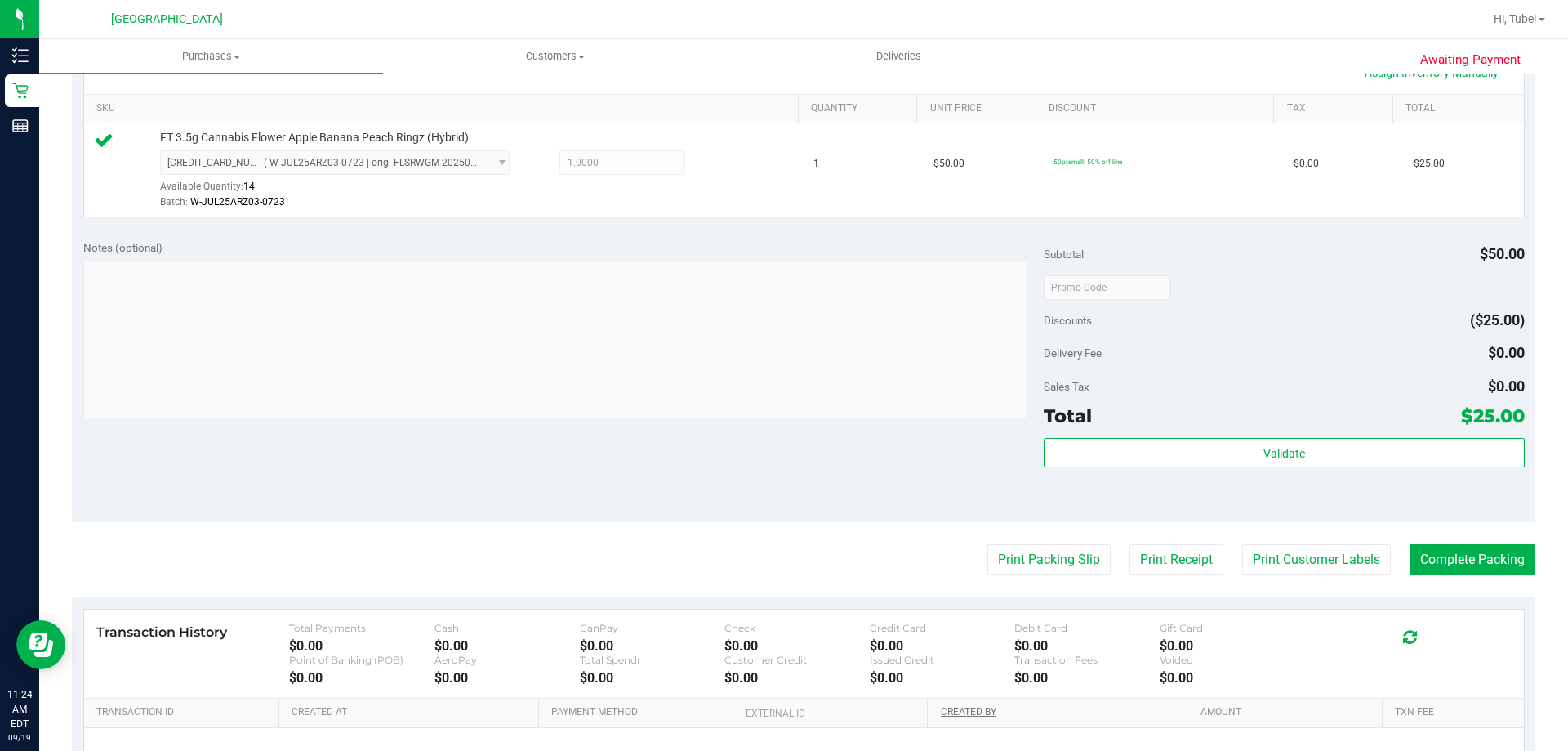
scroll to position [585, 0]
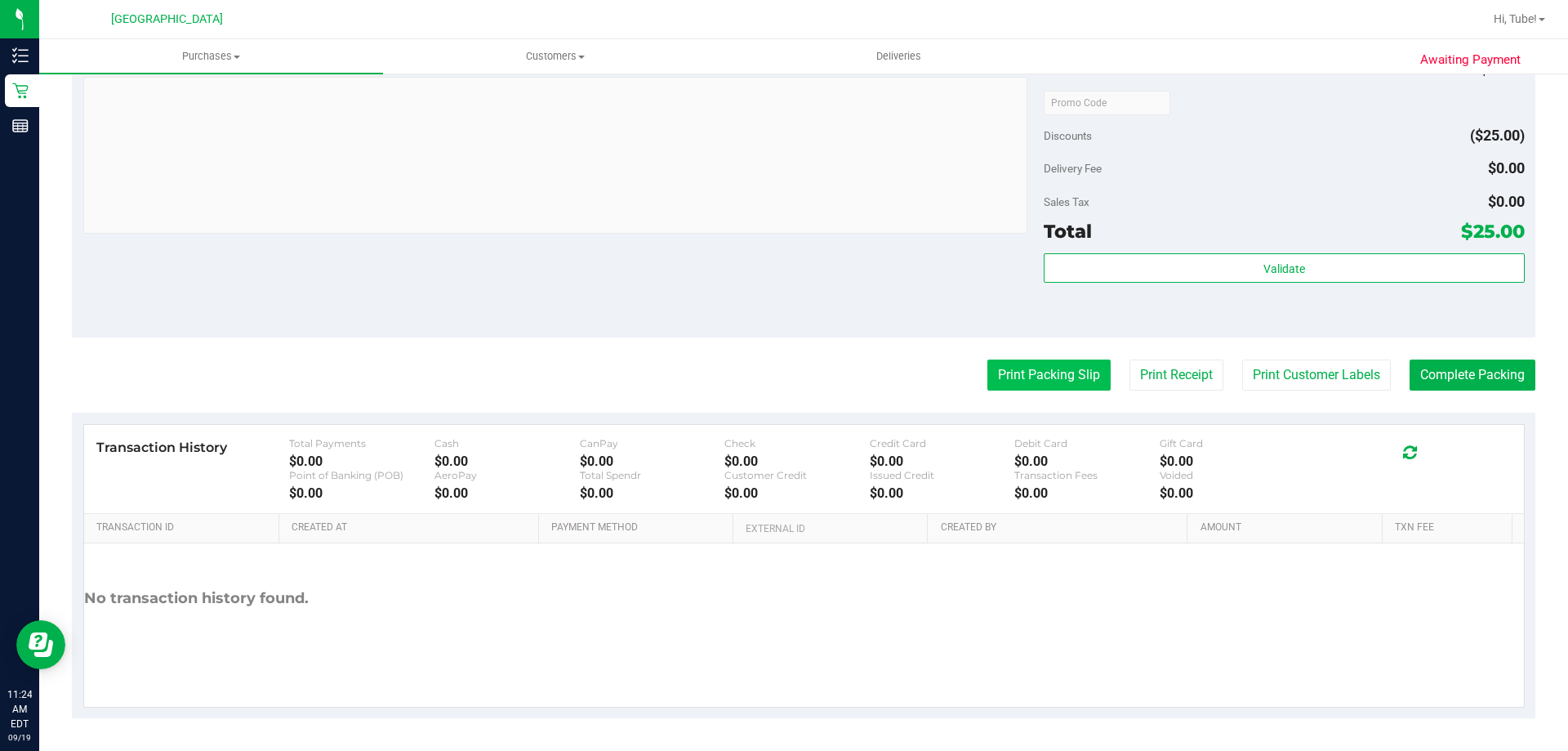
click at [1052, 376] on button "Print Packing Slip" at bounding box center [1049, 375] width 123 height 31
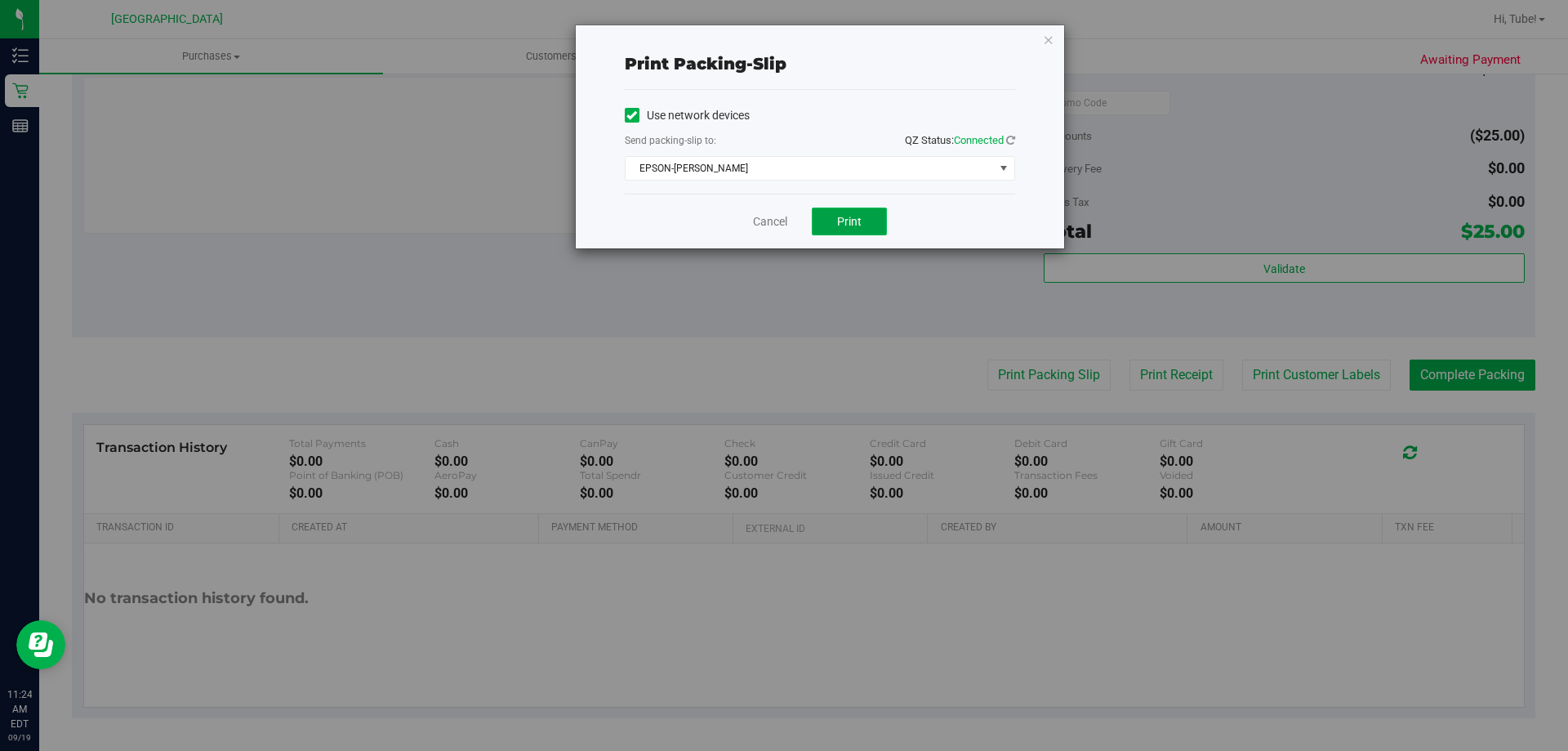
click at [874, 225] on button "Print" at bounding box center [849, 220] width 75 height 28
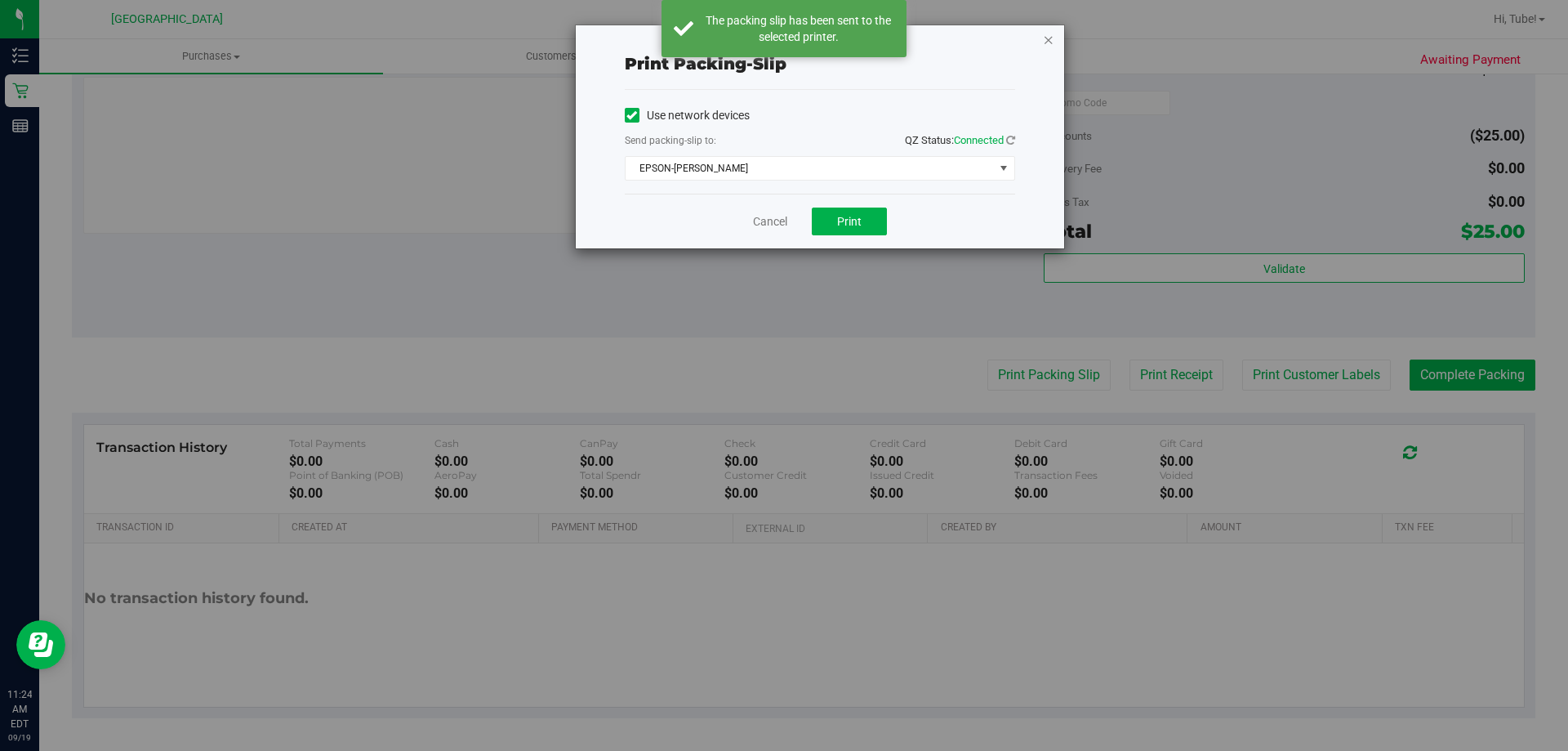
click at [1048, 38] on icon "button" at bounding box center [1049, 39] width 11 height 20
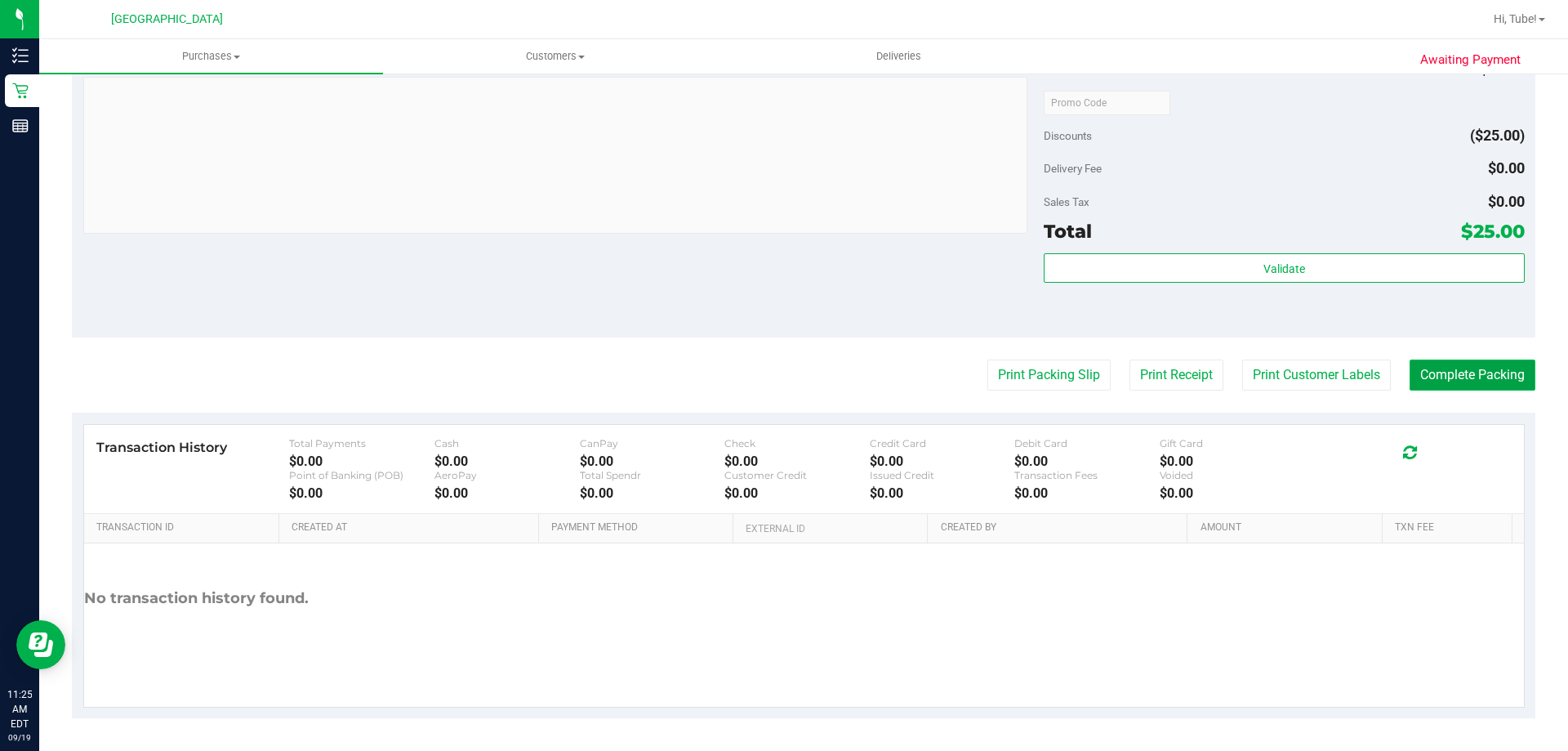
click at [1467, 375] on button "Complete Packing" at bounding box center [1473, 375] width 126 height 31
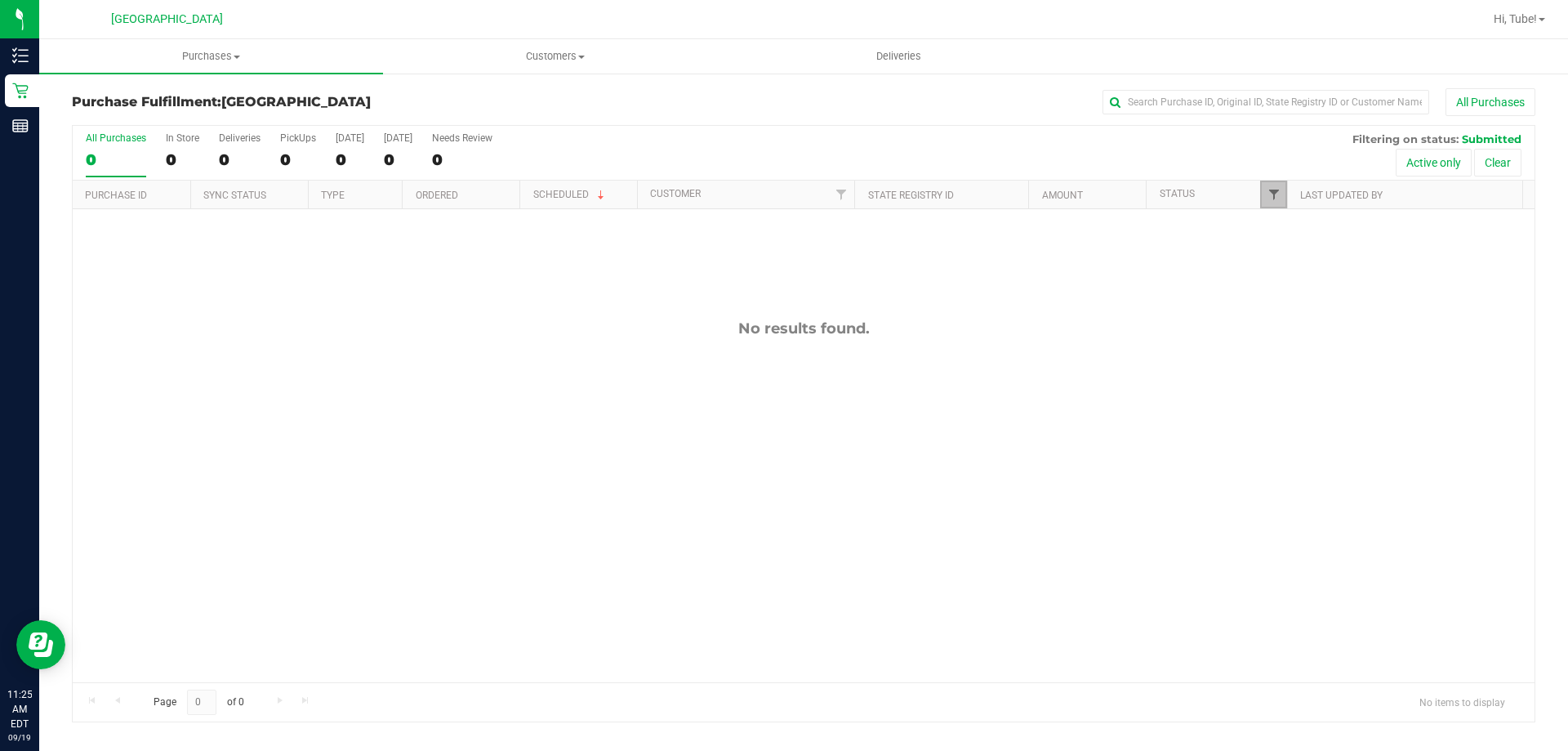
click at [1279, 198] on span "Filter" at bounding box center [1274, 195] width 13 height 13
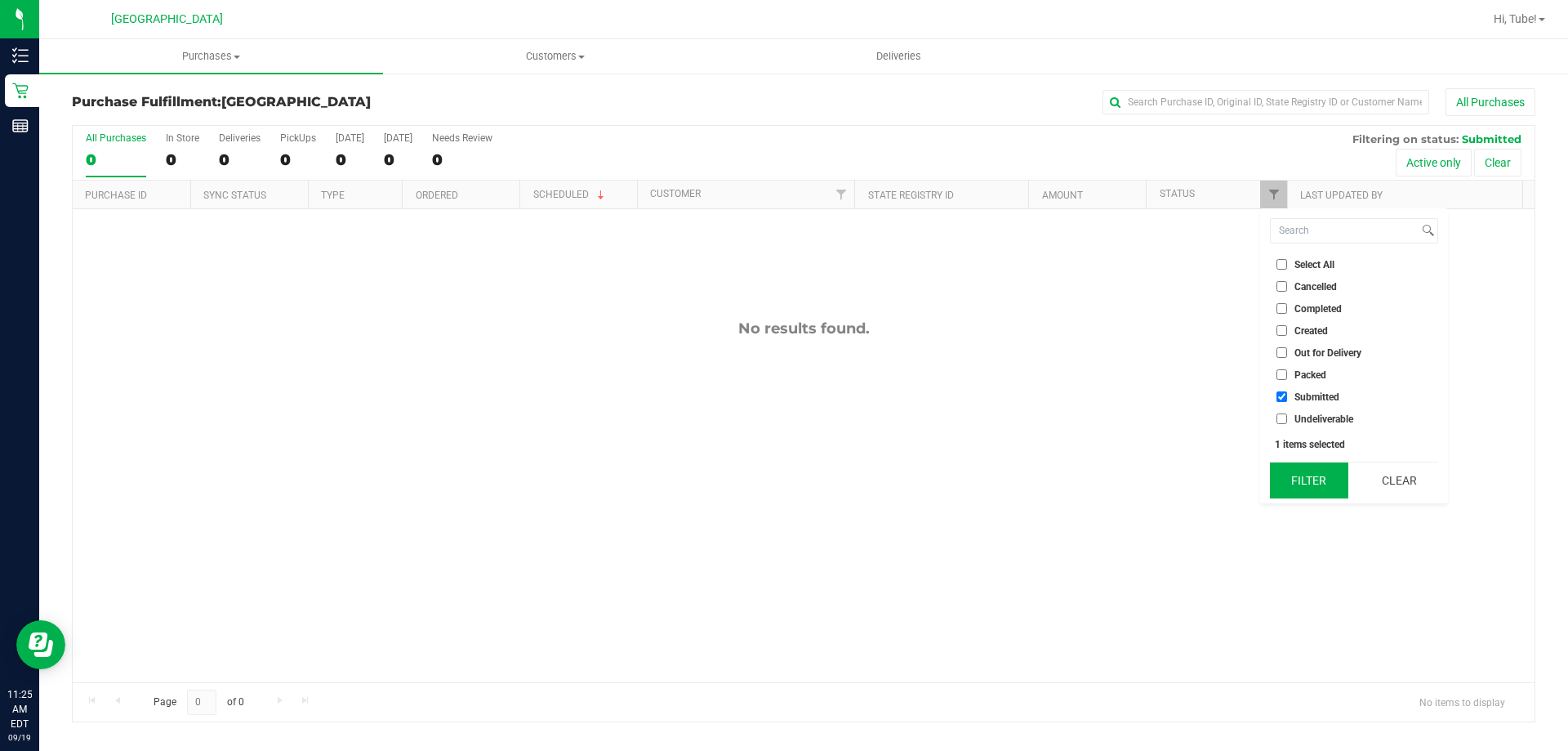
click at [1287, 468] on button "Filter" at bounding box center [1309, 480] width 78 height 36
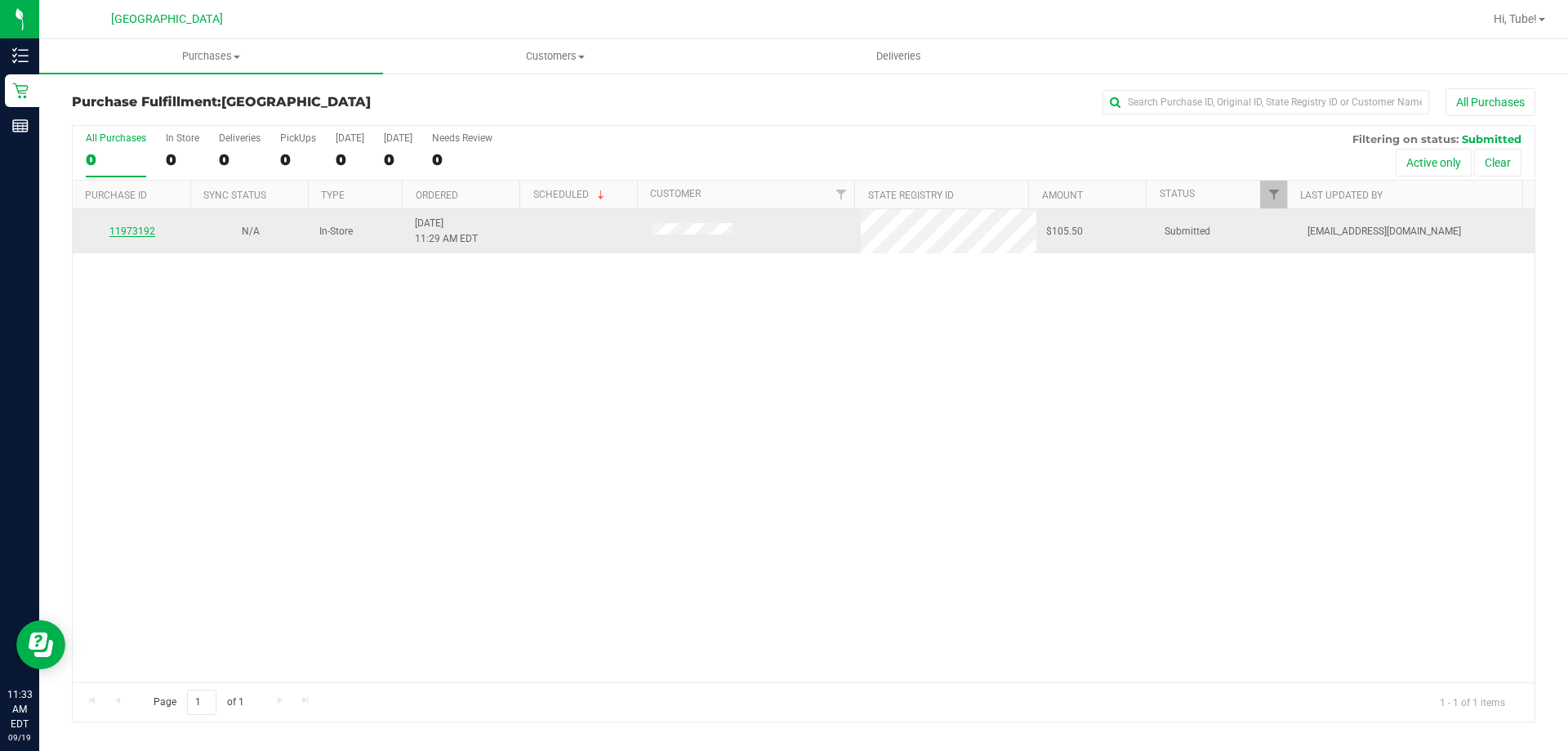
click at [128, 230] on link "11973192" at bounding box center [133, 231] width 46 height 11
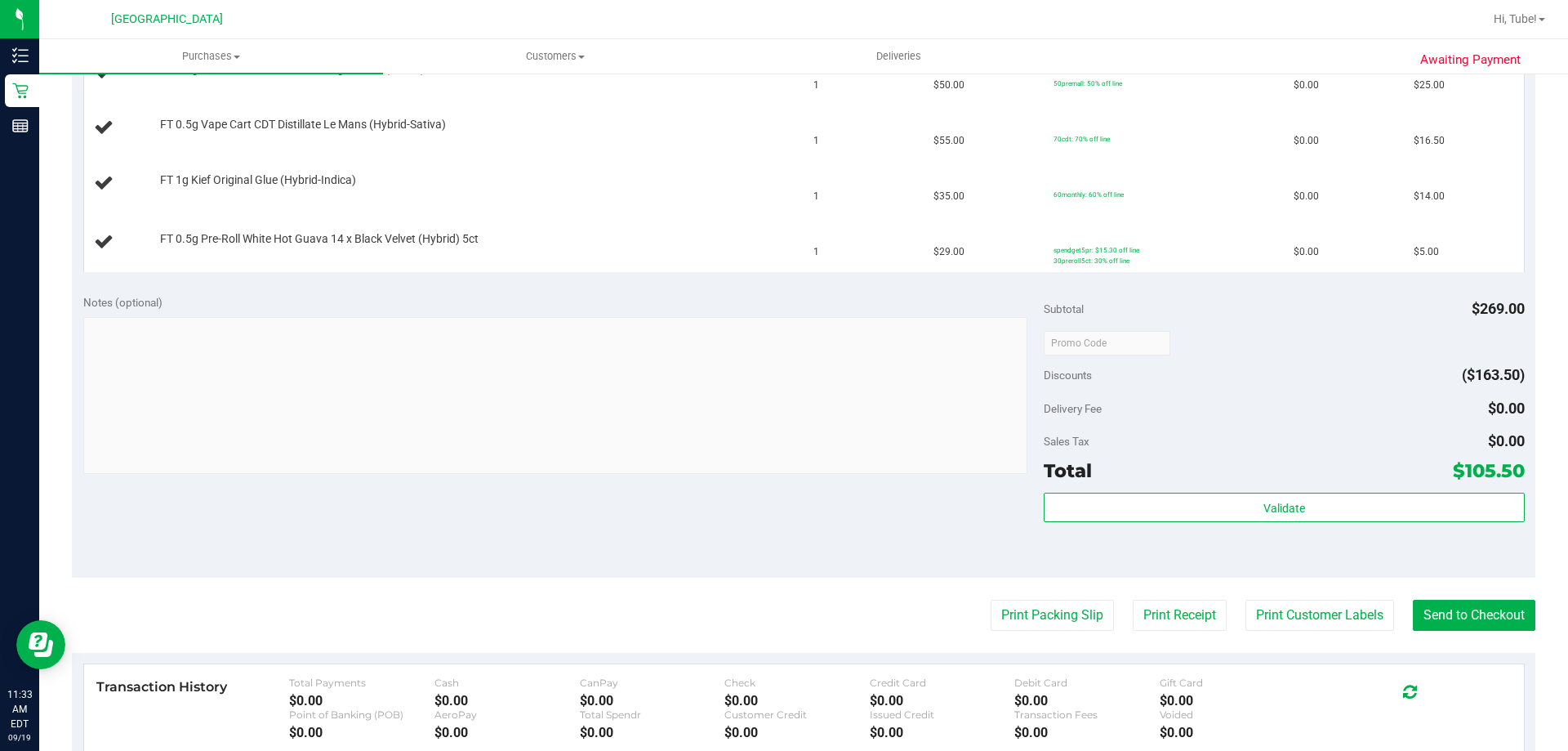
scroll to position [654, 0]
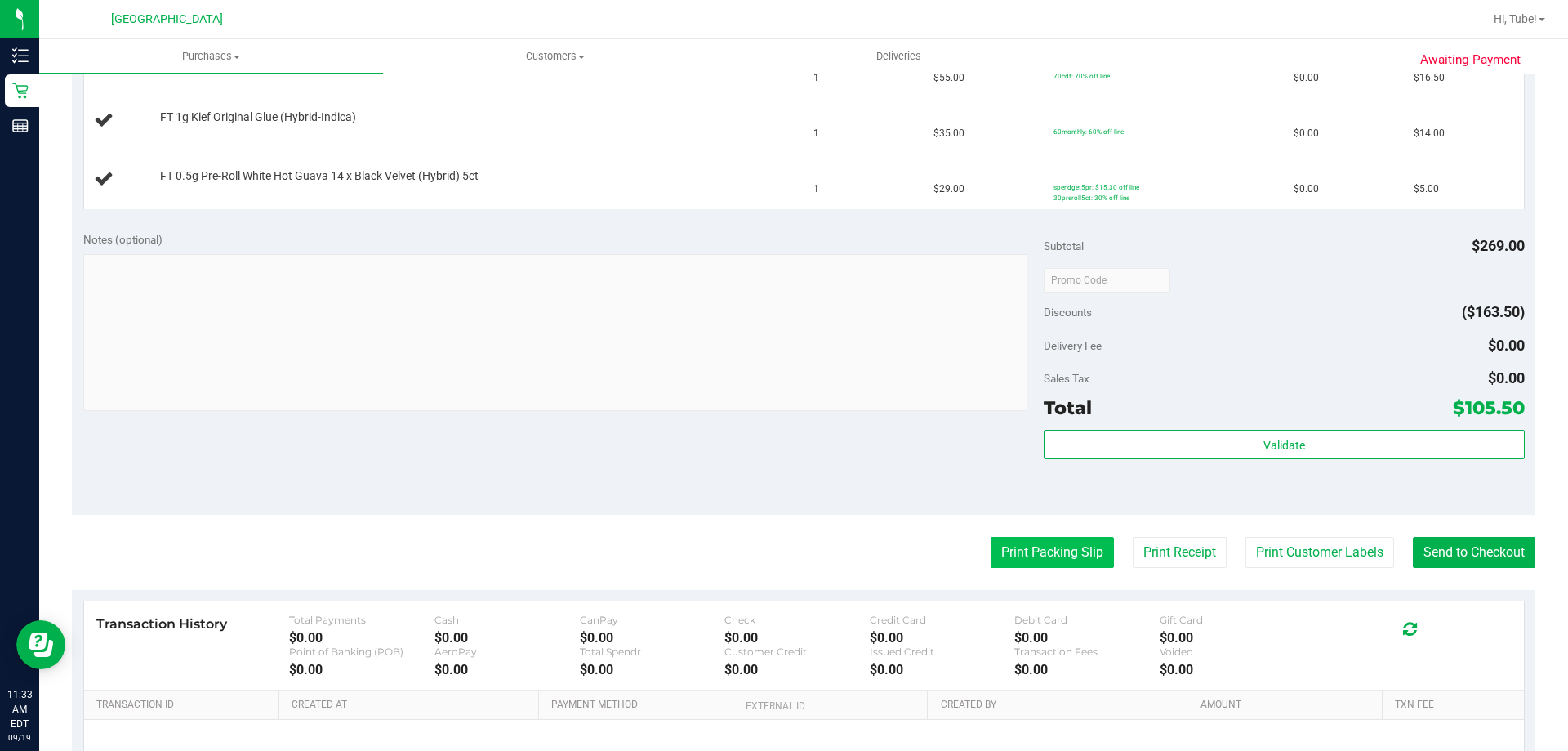
click at [1026, 552] on button "Print Packing Slip" at bounding box center [1052, 552] width 123 height 31
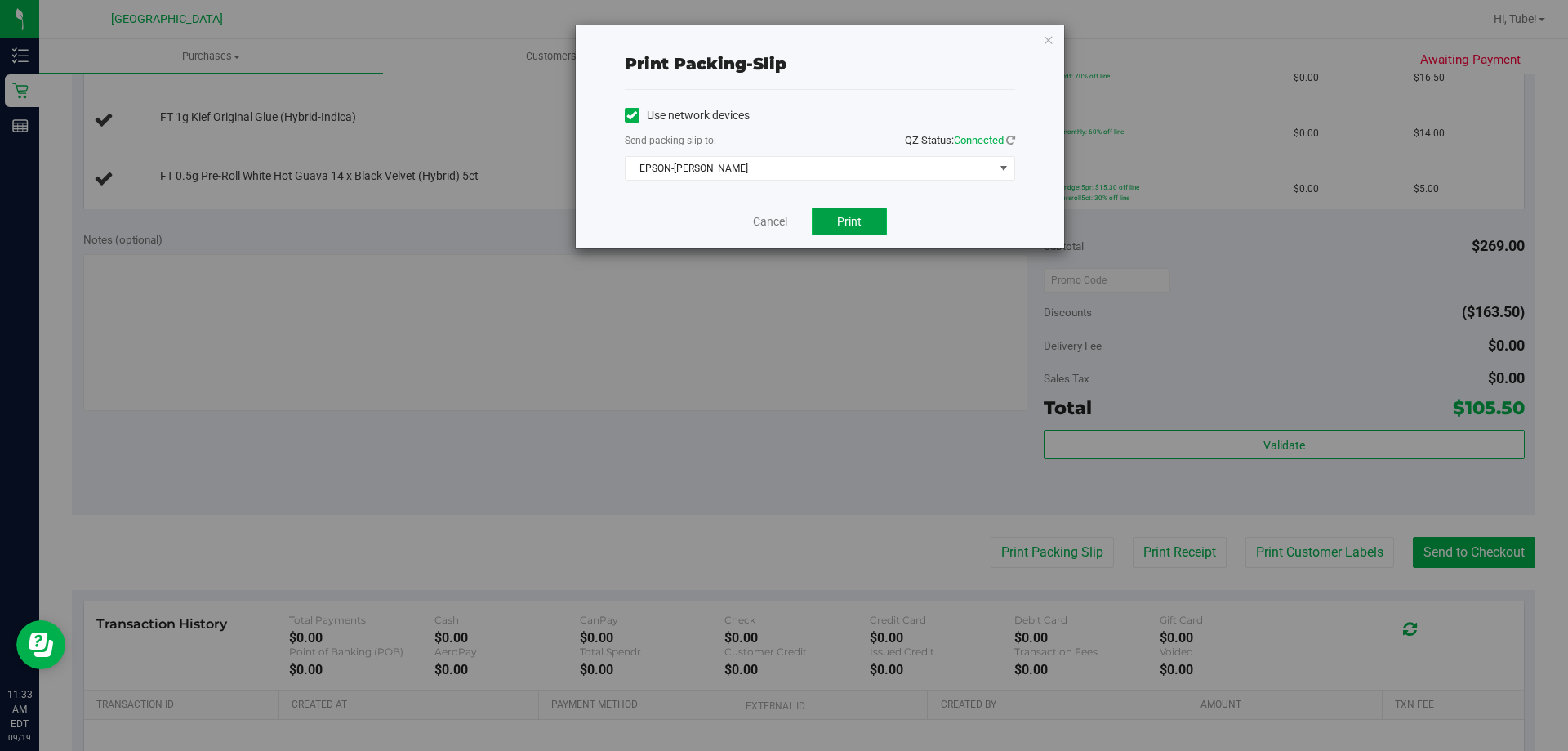
click at [861, 228] on button "Print" at bounding box center [849, 220] width 75 height 28
click at [1052, 43] on icon "button" at bounding box center [1049, 39] width 11 height 20
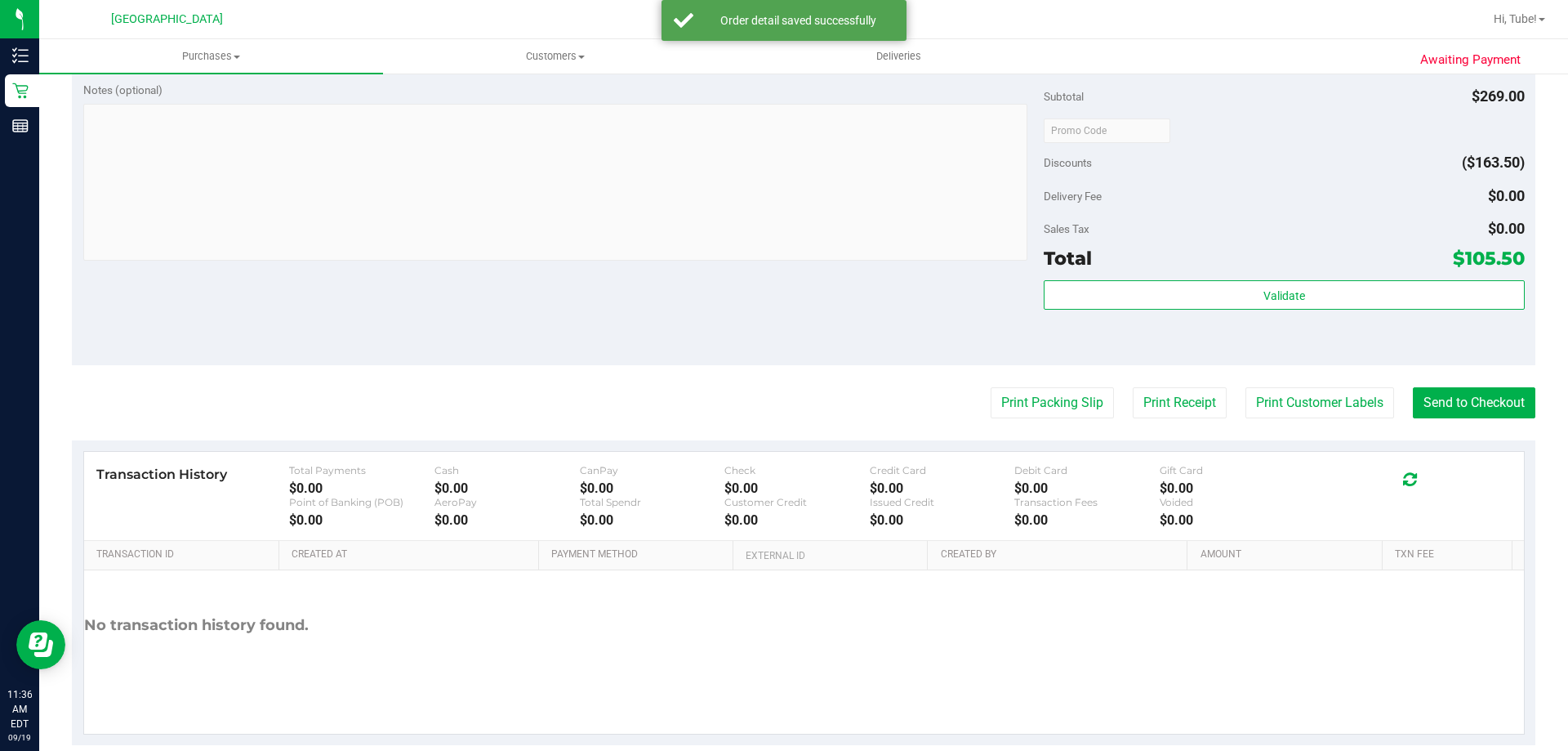
scroll to position [1057, 0]
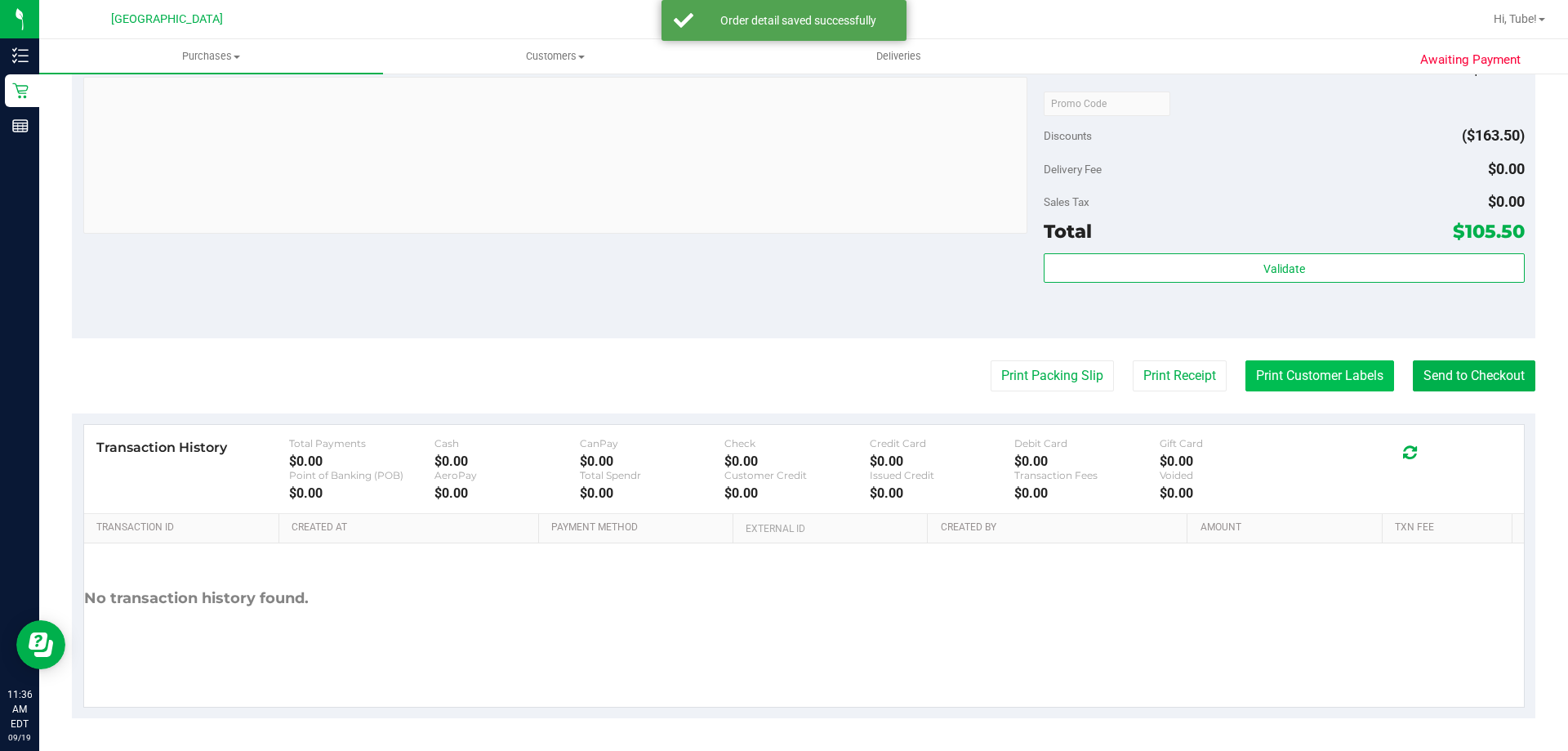
click at [1342, 383] on button "Print Customer Labels" at bounding box center [1320, 375] width 149 height 31
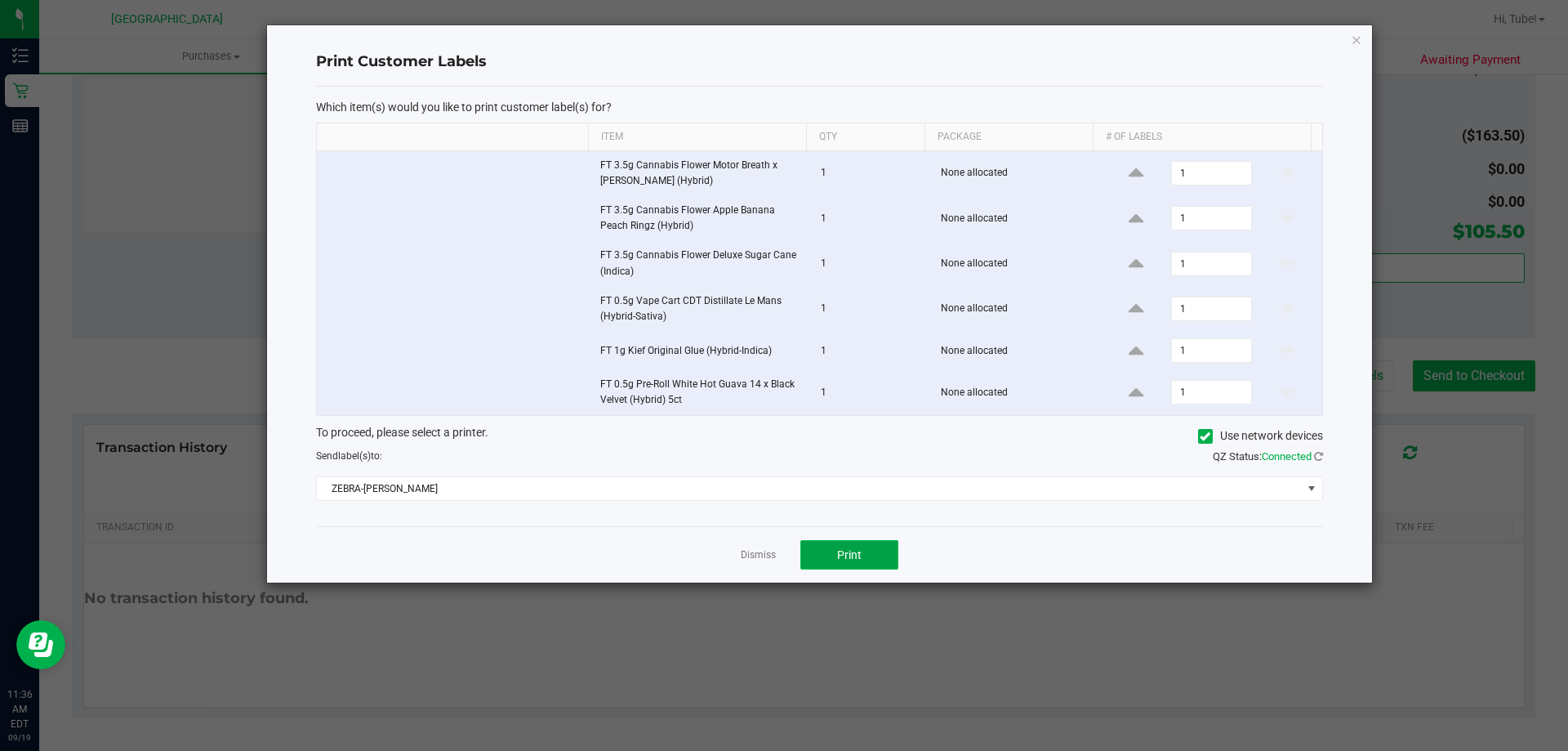
click at [847, 558] on span "Print" at bounding box center [849, 554] width 25 height 13
click at [1358, 41] on icon "button" at bounding box center [1357, 39] width 11 height 20
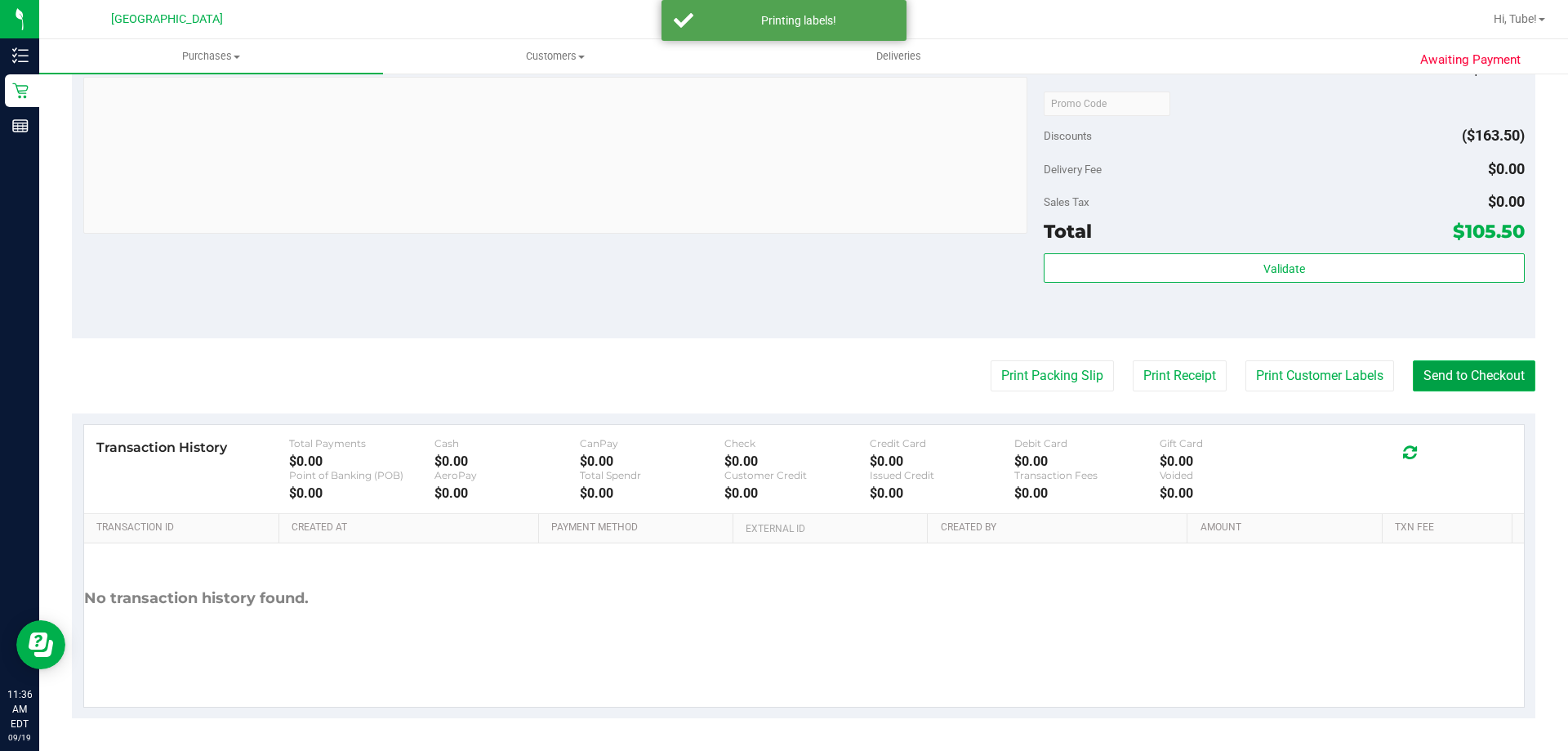
click at [1461, 375] on button "Send to Checkout" at bounding box center [1474, 375] width 122 height 31
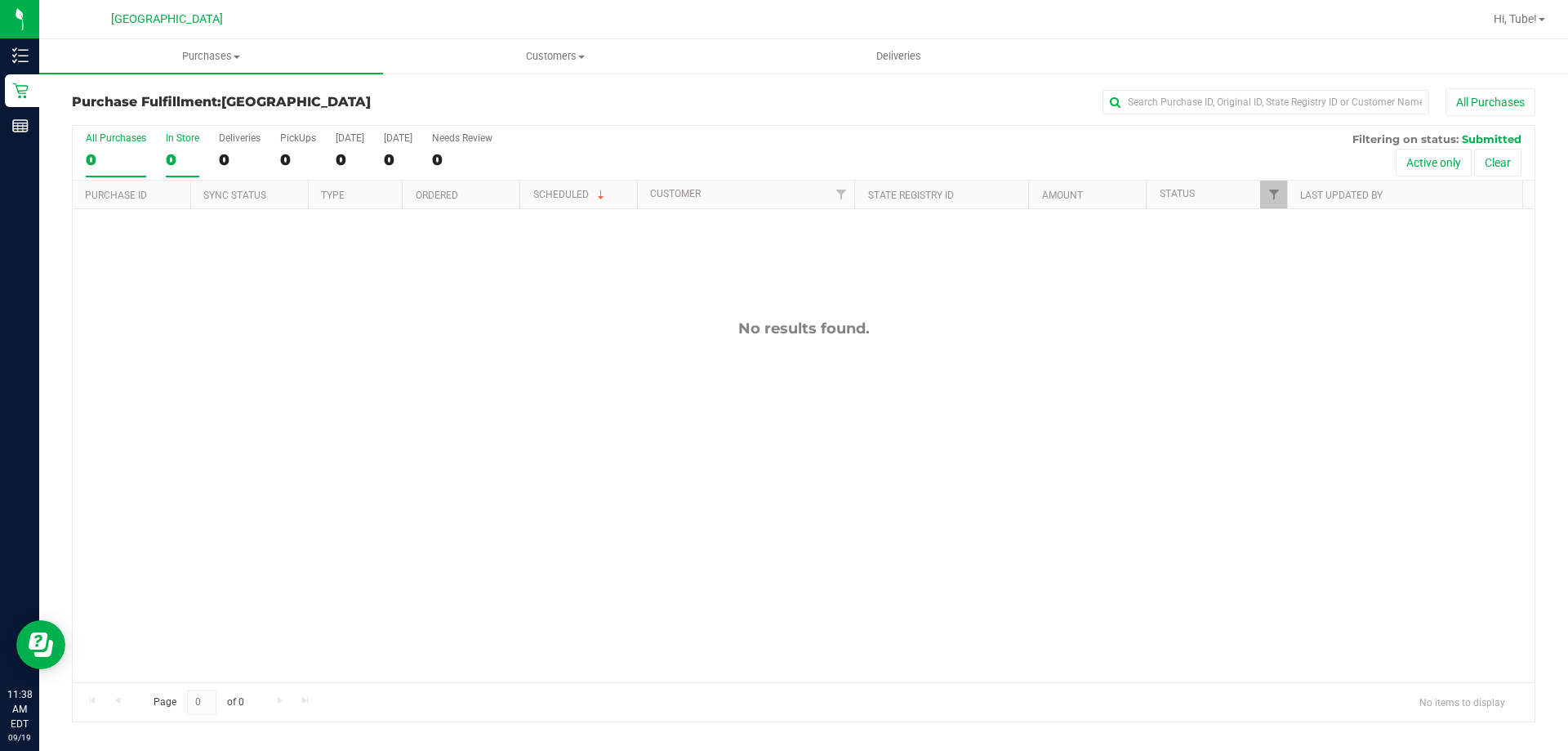
click at [184, 149] on label "In Store 0" at bounding box center [182, 155] width 33 height 45
click at [0, 0] on input "In Store 0" at bounding box center [0, 0] width 0 height 0
click at [127, 145] on label "All Purchases 0" at bounding box center [115, 155] width 60 height 45
click at [0, 0] on input "All Purchases 0" at bounding box center [0, 0] width 0 height 0
click at [183, 141] on div "In Store" at bounding box center [182, 138] width 33 height 11
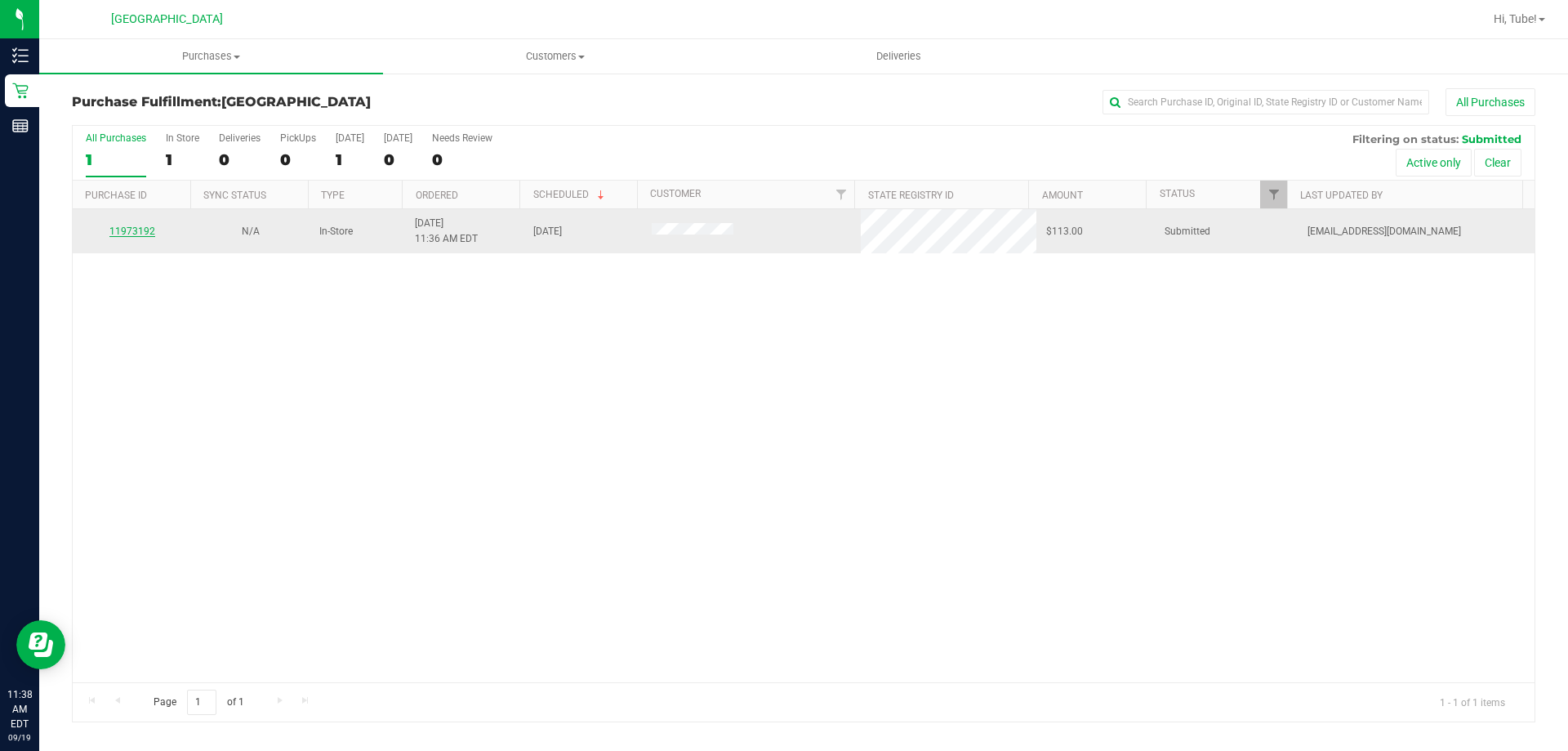
click at [129, 230] on link "11973192" at bounding box center [133, 231] width 46 height 11
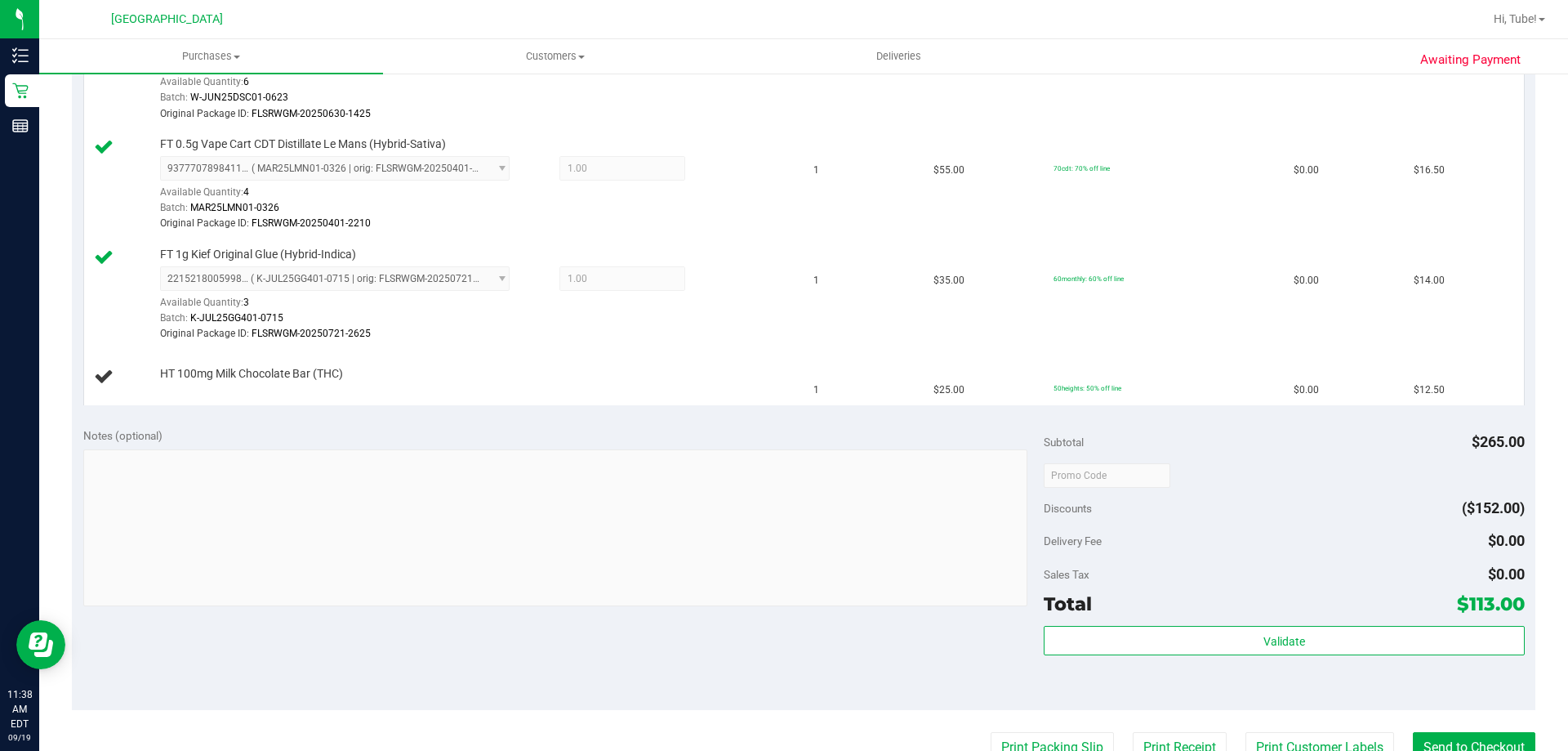
scroll to position [735, 0]
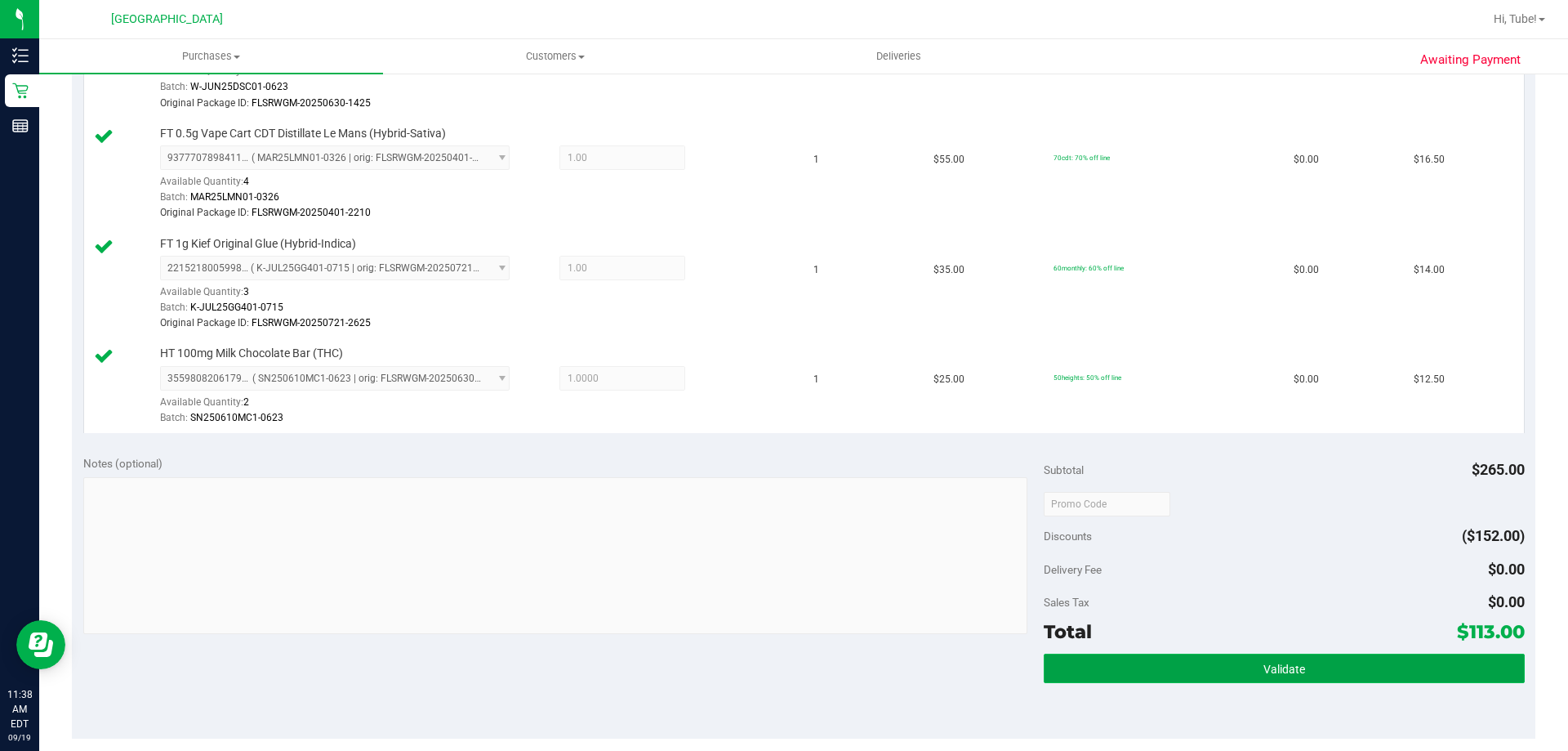
click at [1343, 667] on button "Validate" at bounding box center [1284, 668] width 480 height 30
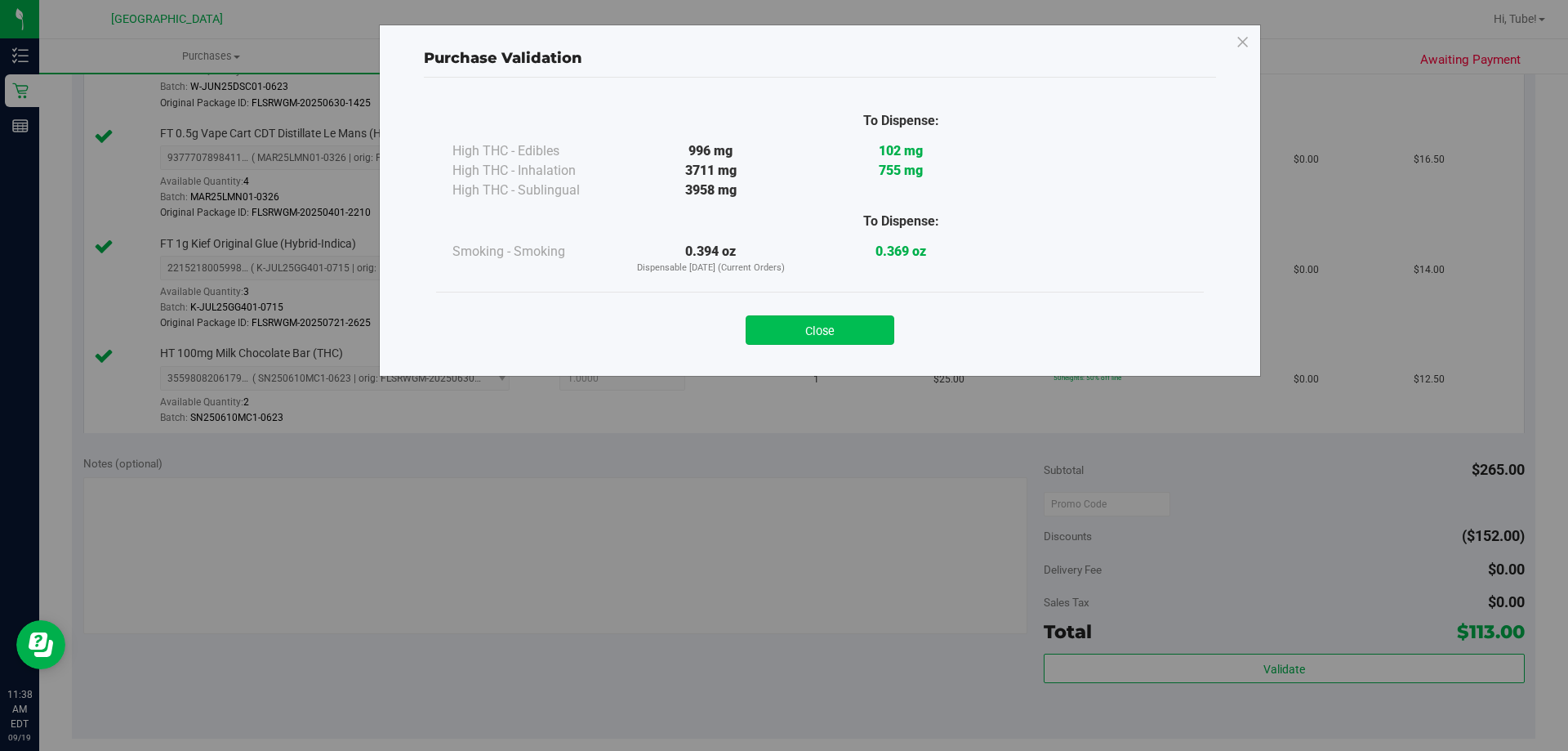
click at [829, 332] on button "Close" at bounding box center [820, 329] width 149 height 30
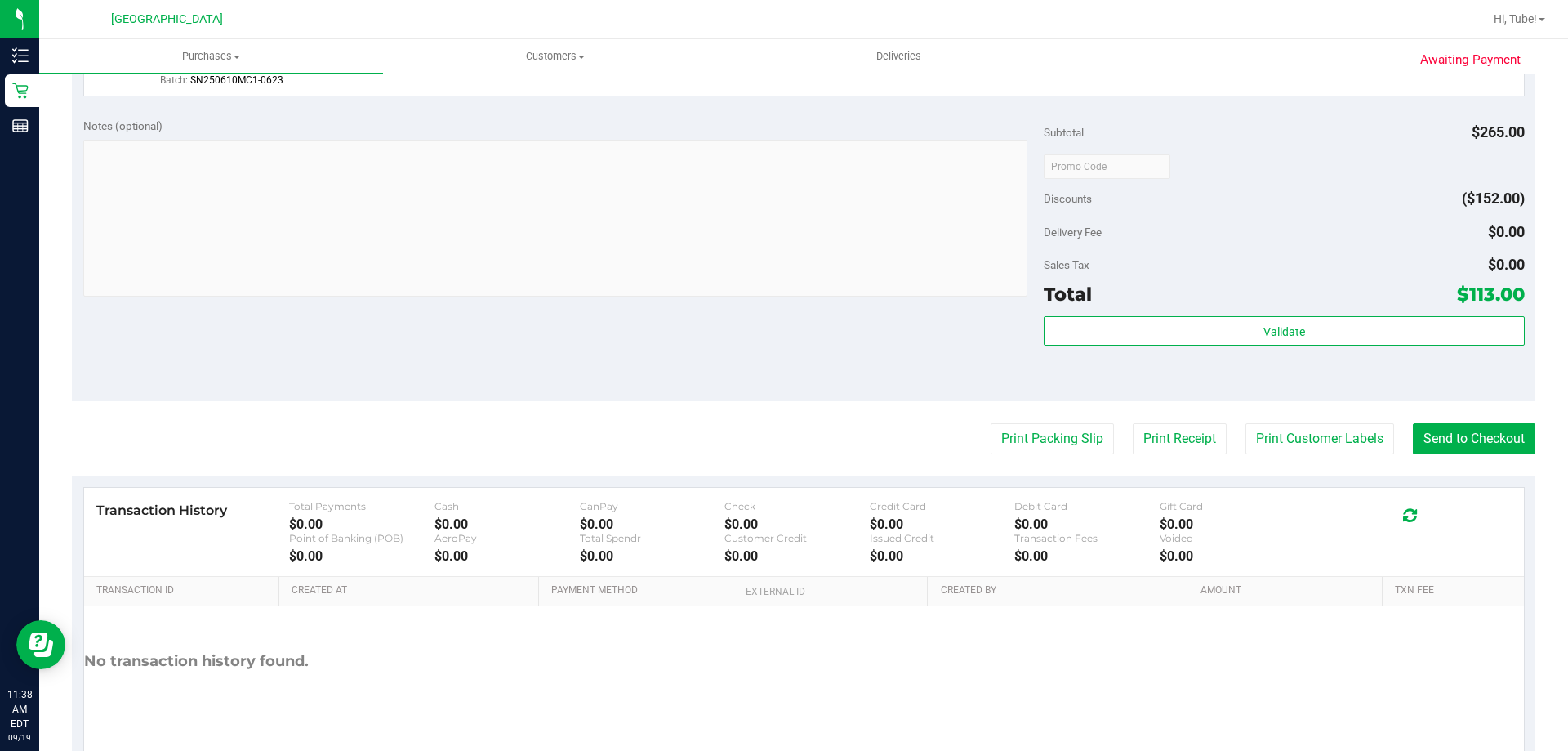
scroll to position [1136, 0]
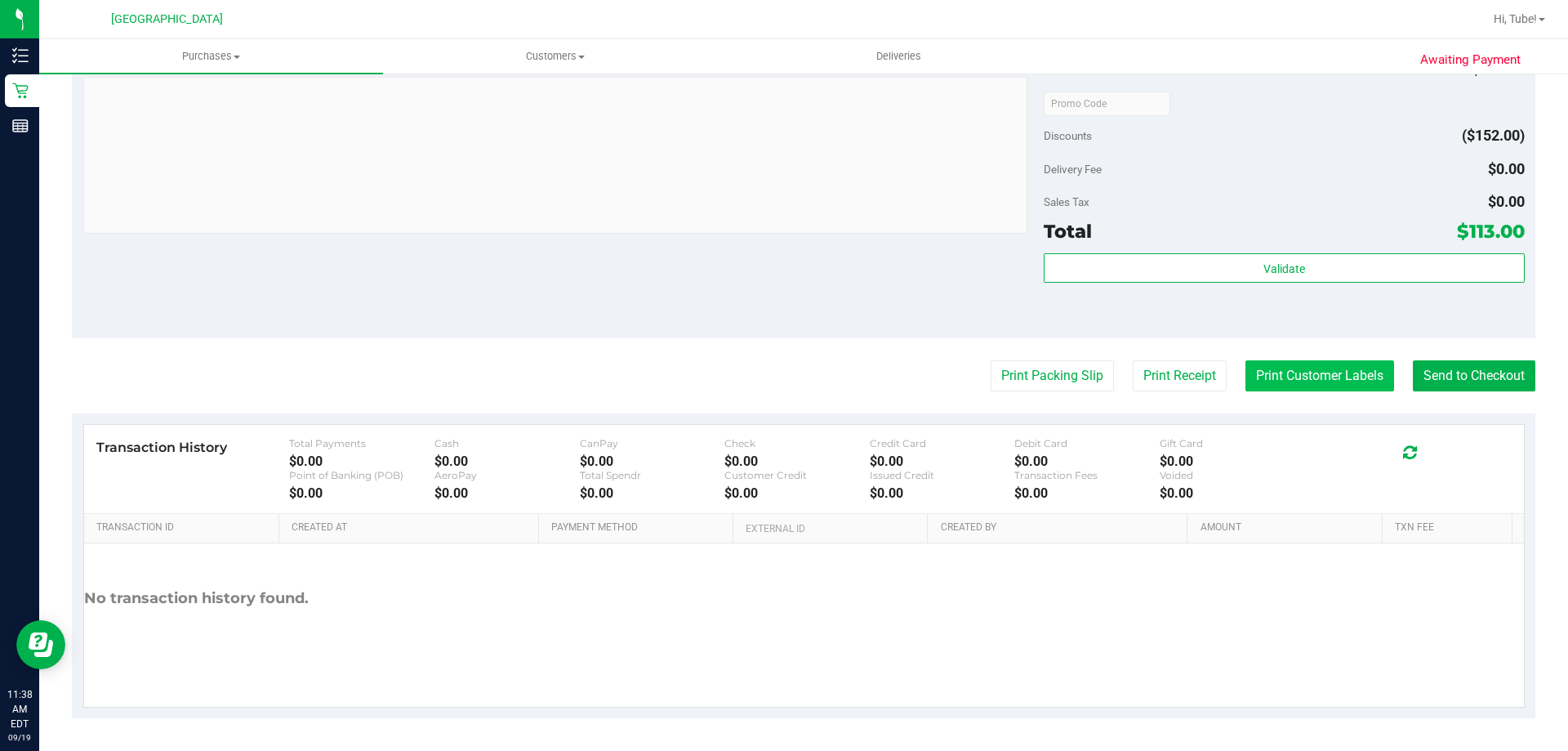
click at [1332, 365] on button "Print Customer Labels" at bounding box center [1320, 375] width 149 height 31
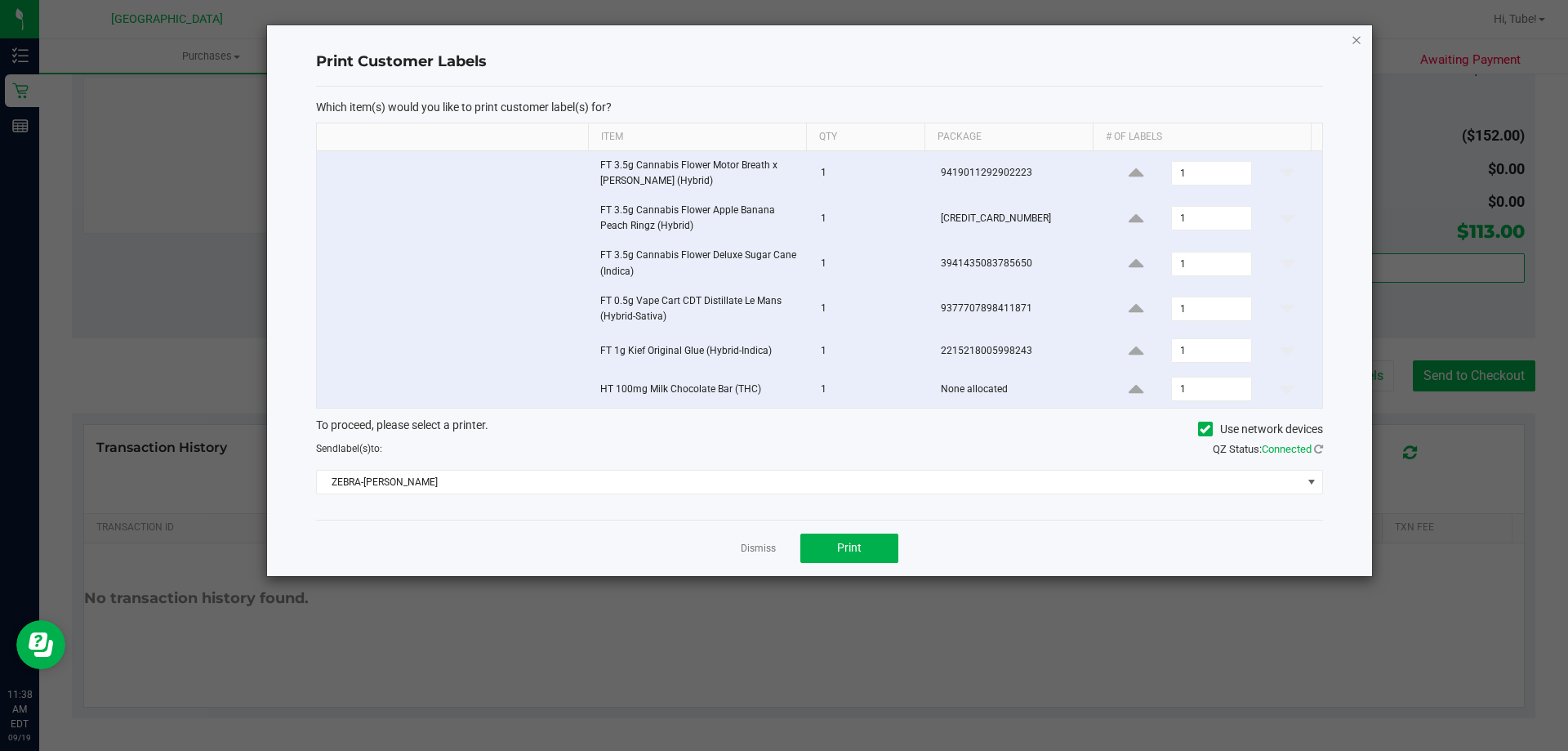
click at [1352, 43] on icon "button" at bounding box center [1357, 39] width 11 height 20
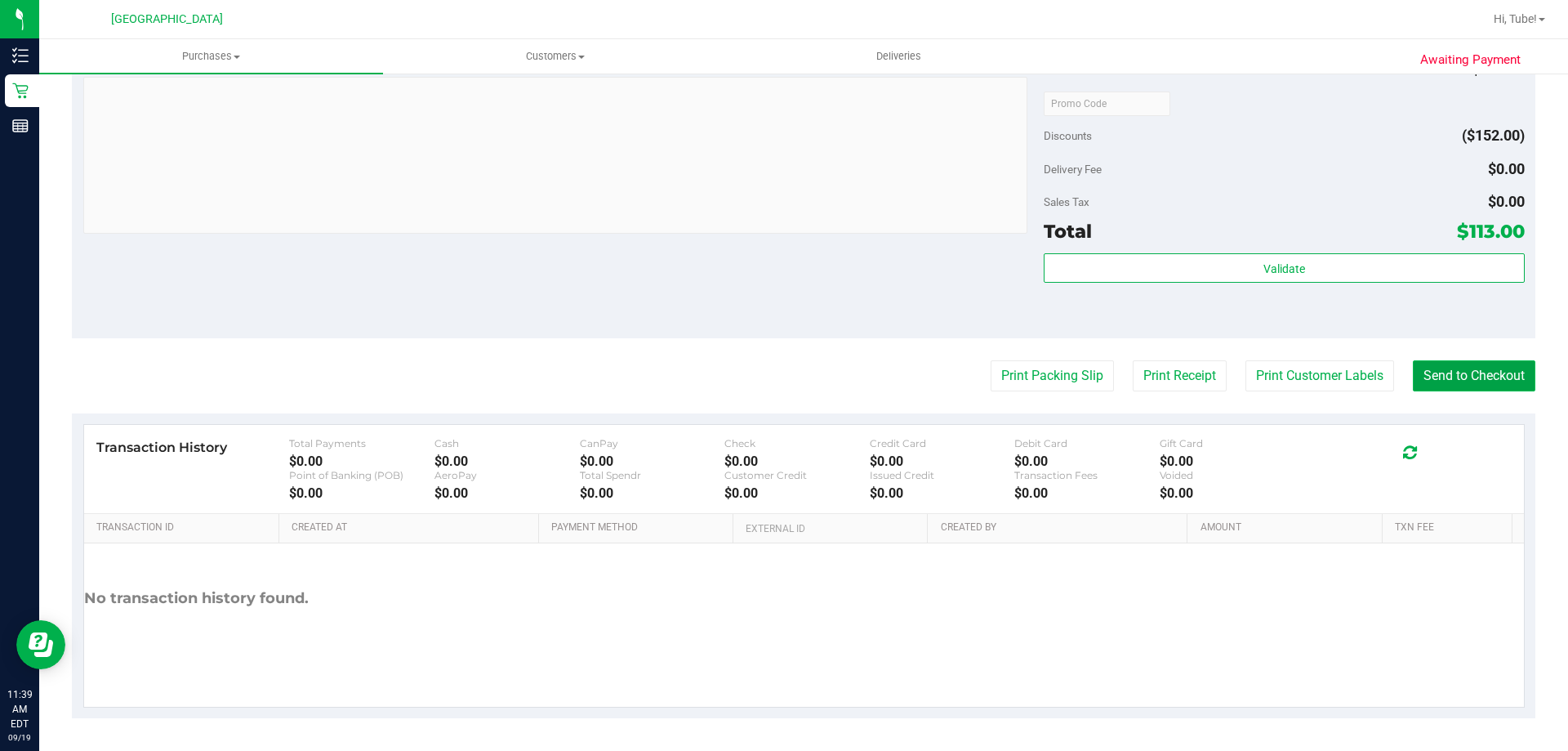
click at [1448, 365] on button "Send to Checkout" at bounding box center [1474, 375] width 122 height 31
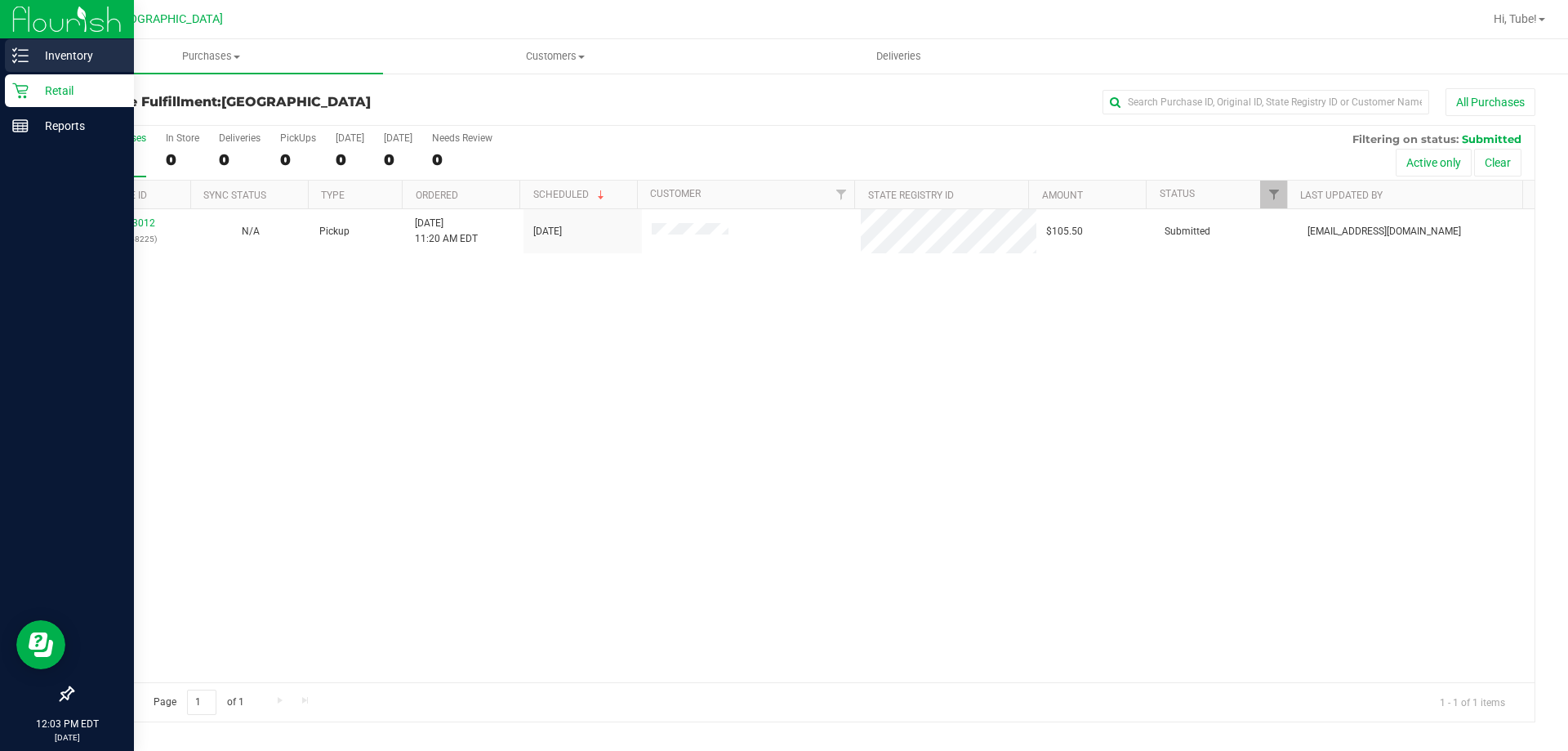
click at [59, 46] on p "Inventory" at bounding box center [77, 55] width 98 height 20
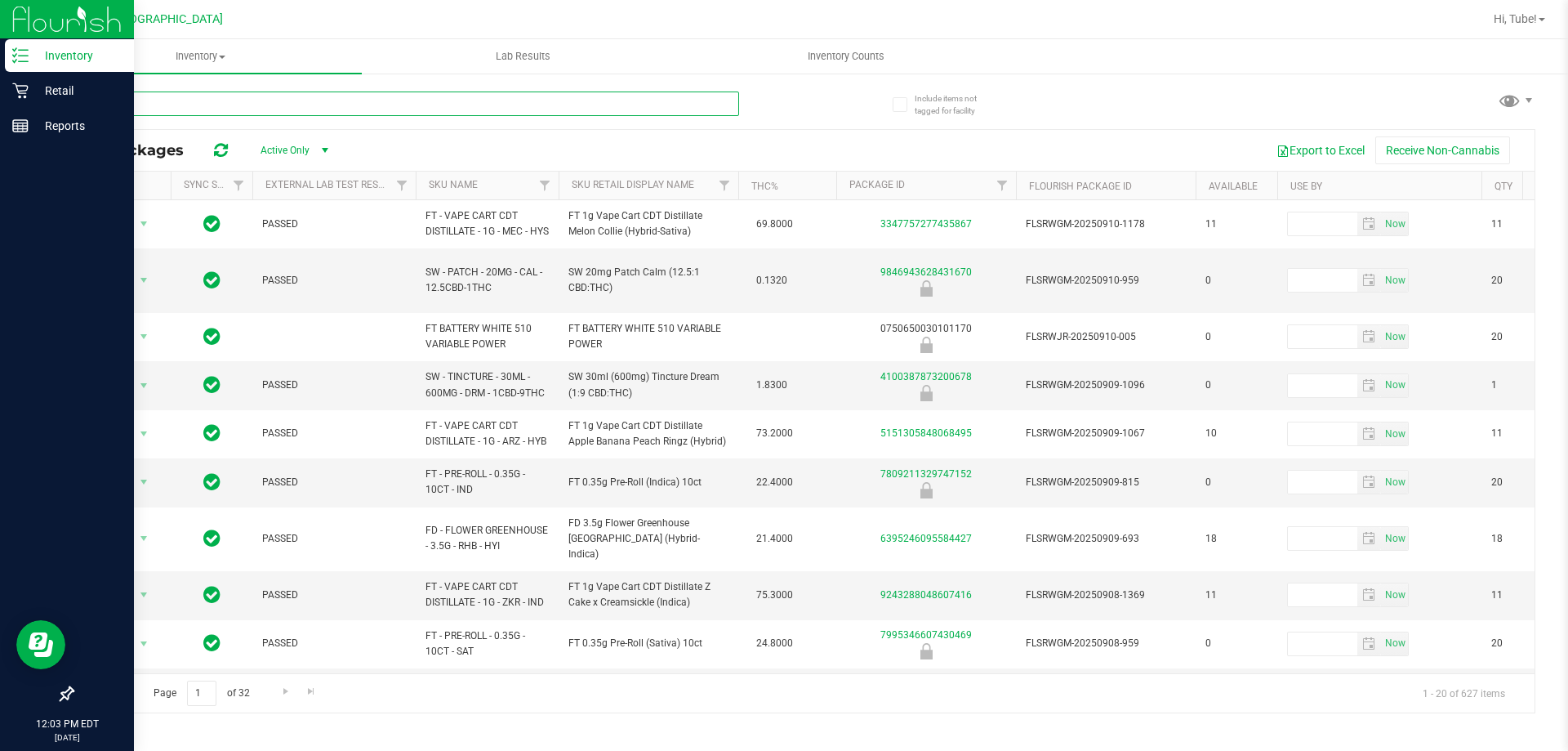
click at [197, 103] on input "text" at bounding box center [405, 104] width 667 height 25
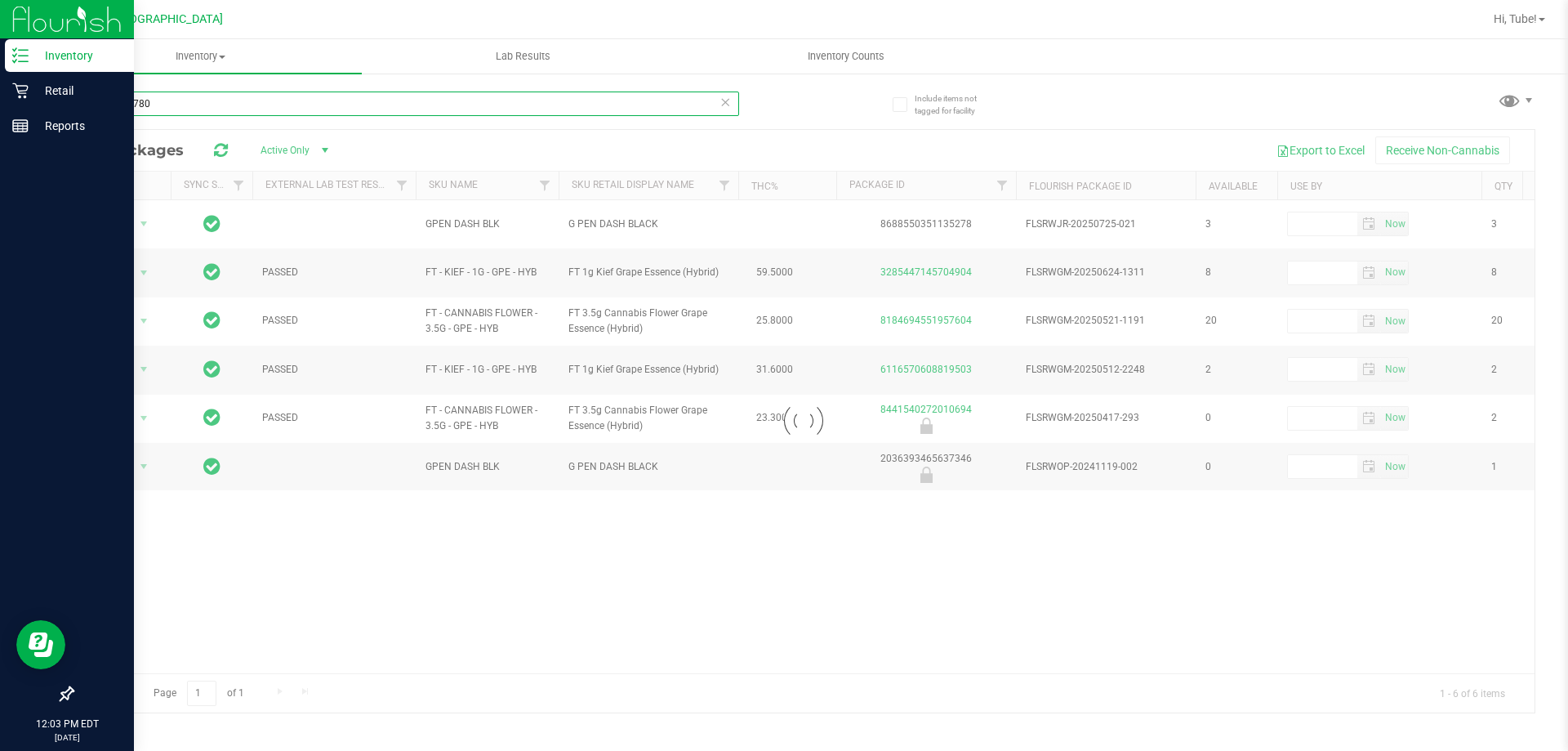
type input "GPE210780"
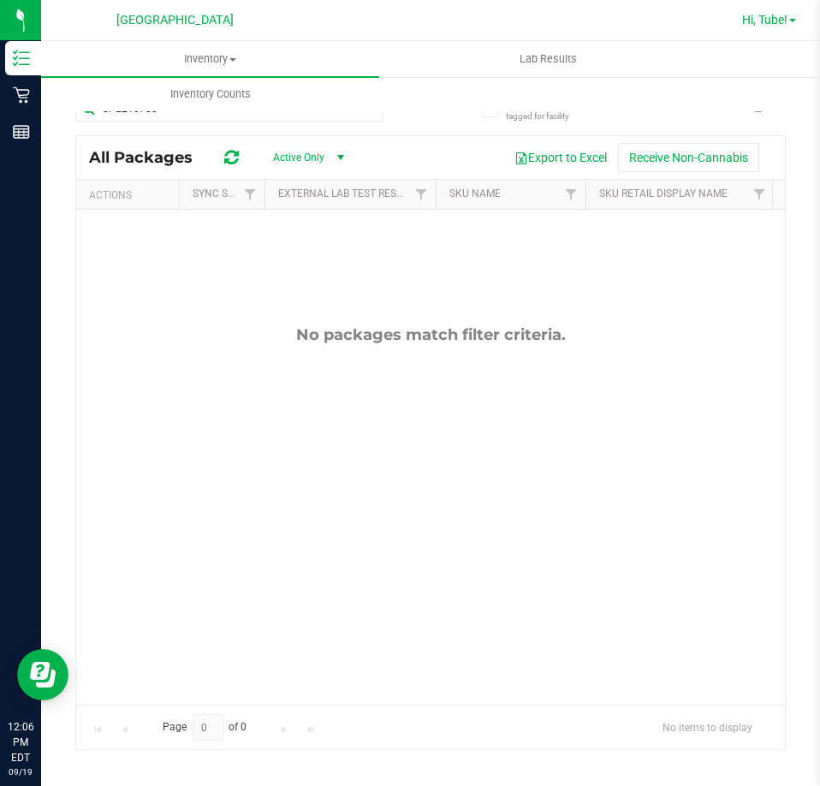
click at [757, 22] on span "Hi, Tube!" at bounding box center [764, 20] width 45 height 14
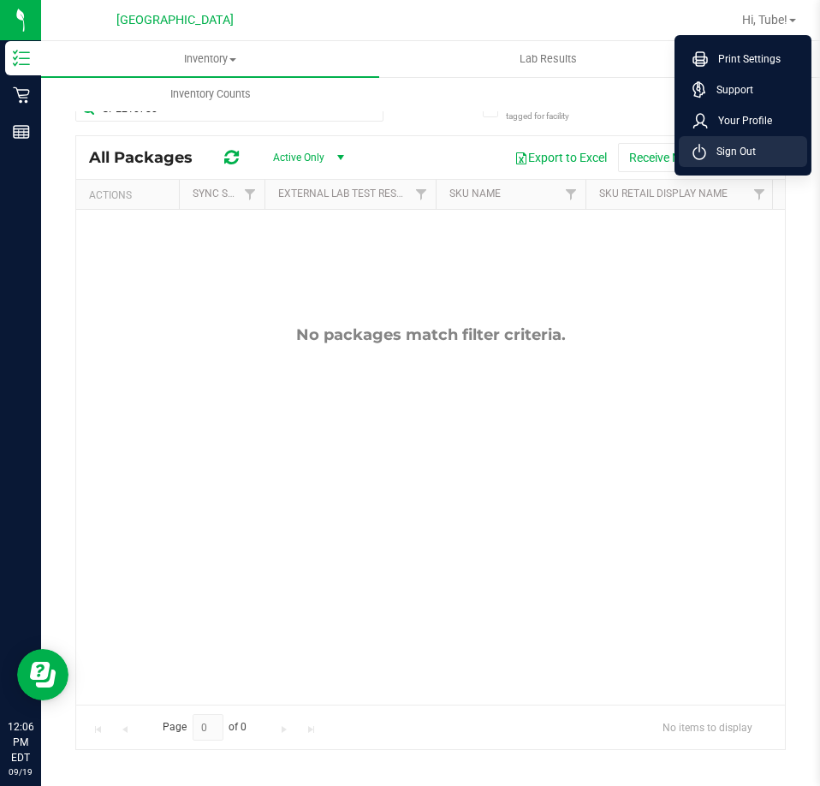
click at [734, 146] on span "Sign Out" at bounding box center [731, 151] width 50 height 17
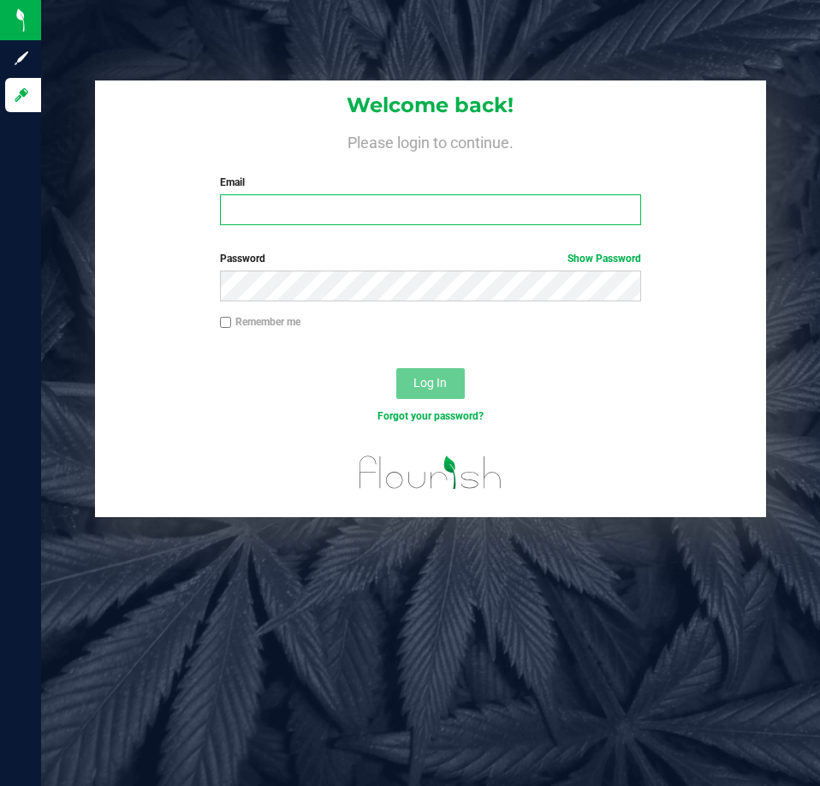
click at [427, 203] on input "Email" at bounding box center [430, 209] width 421 height 31
type input "[EMAIL_ADDRESS][DOMAIN_NAME]"
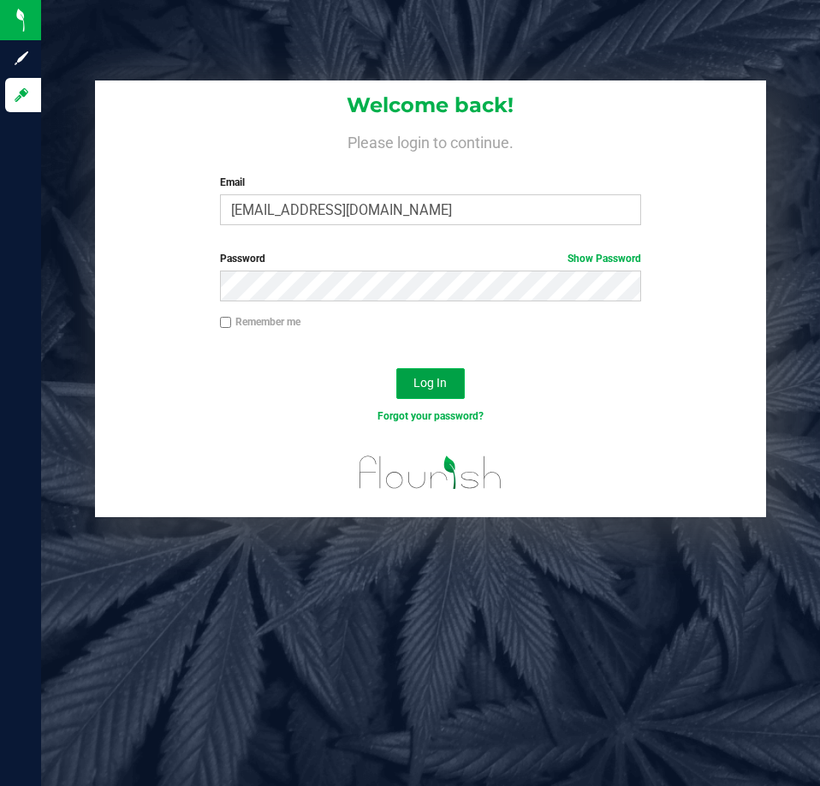
click at [424, 387] on span "Log In" at bounding box center [429, 383] width 33 height 14
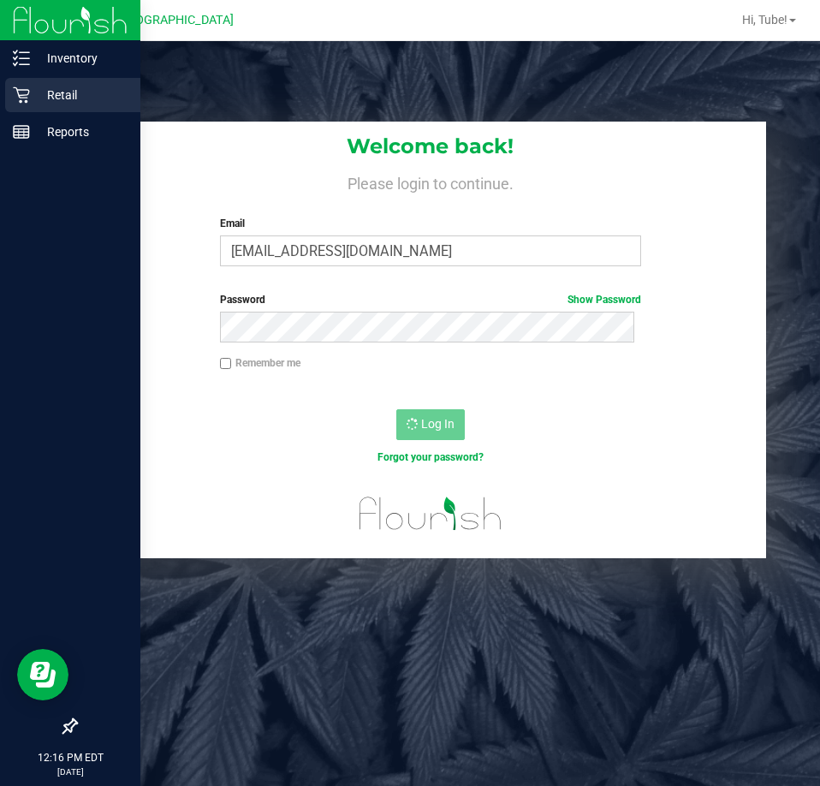
click at [32, 94] on p "Retail" at bounding box center [81, 95] width 103 height 21
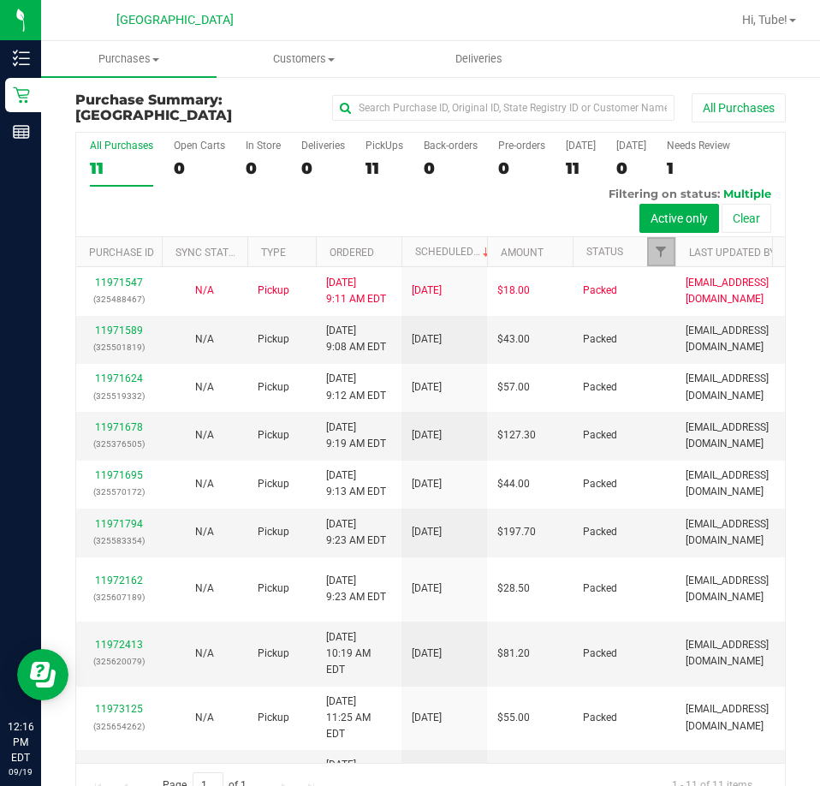
click at [663, 239] on link "Filter" at bounding box center [661, 251] width 28 height 29
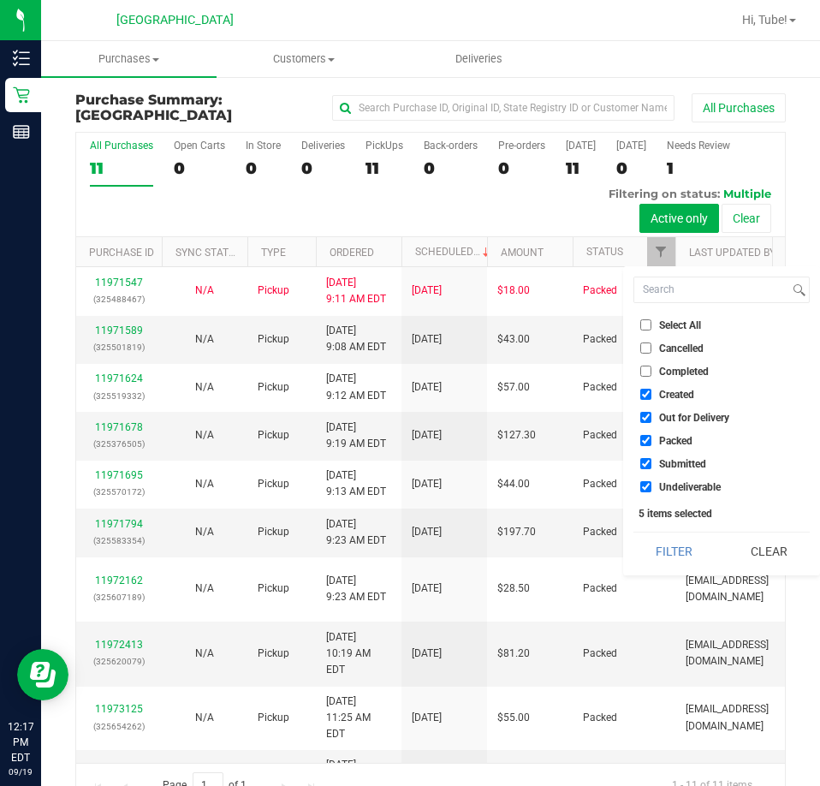
click at [692, 442] on span "Packed" at bounding box center [675, 441] width 33 height 10
click at [651, 442] on input "Packed" at bounding box center [645, 440] width 11 height 11
checkbox input "false"
click at [675, 551] on button "Filter" at bounding box center [674, 551] width 82 height 38
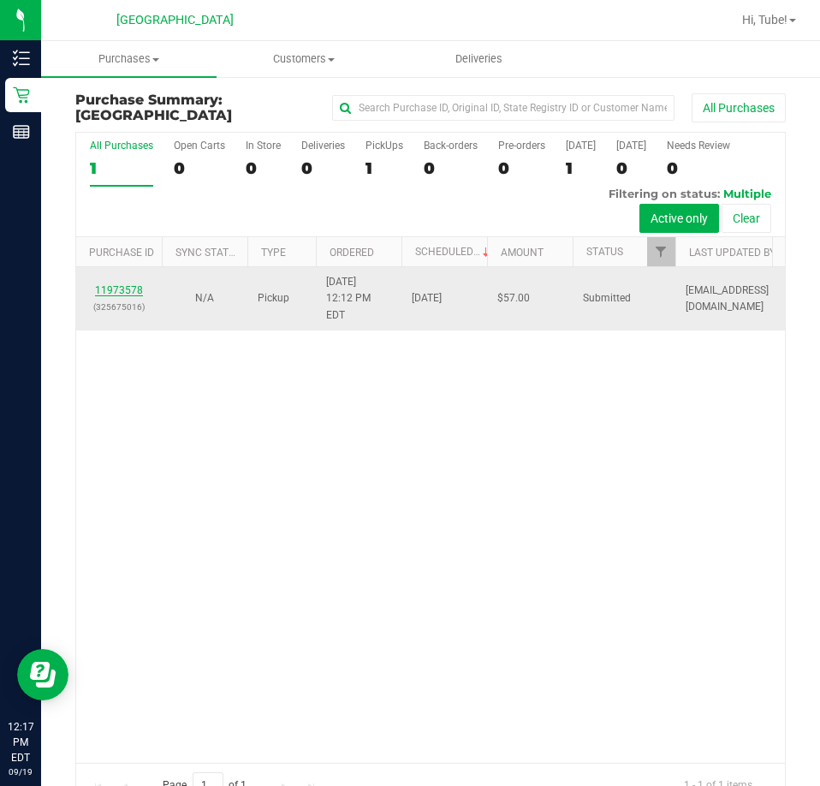
click at [110, 285] on link "11973578" at bounding box center [119, 290] width 48 height 12
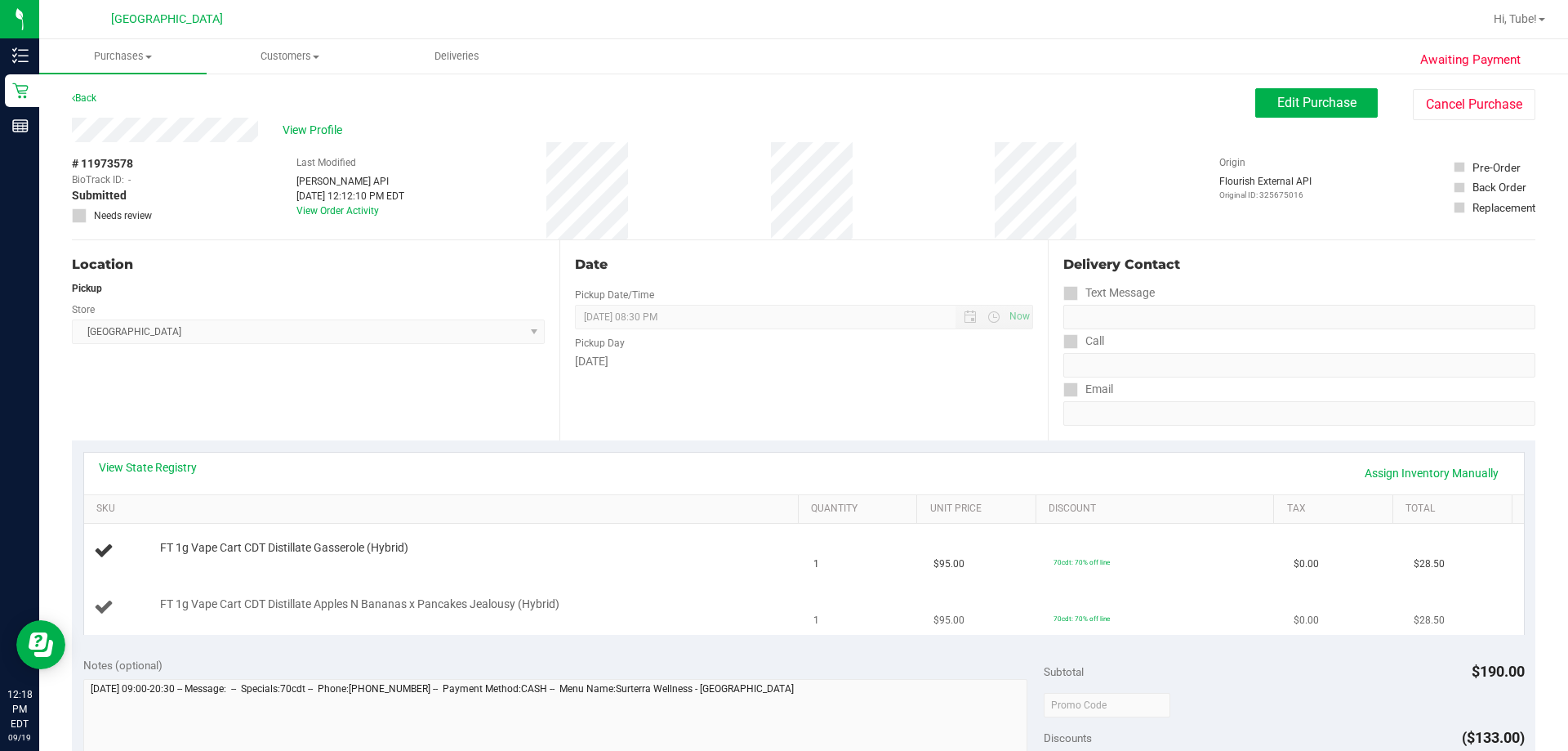
scroll to position [82, 0]
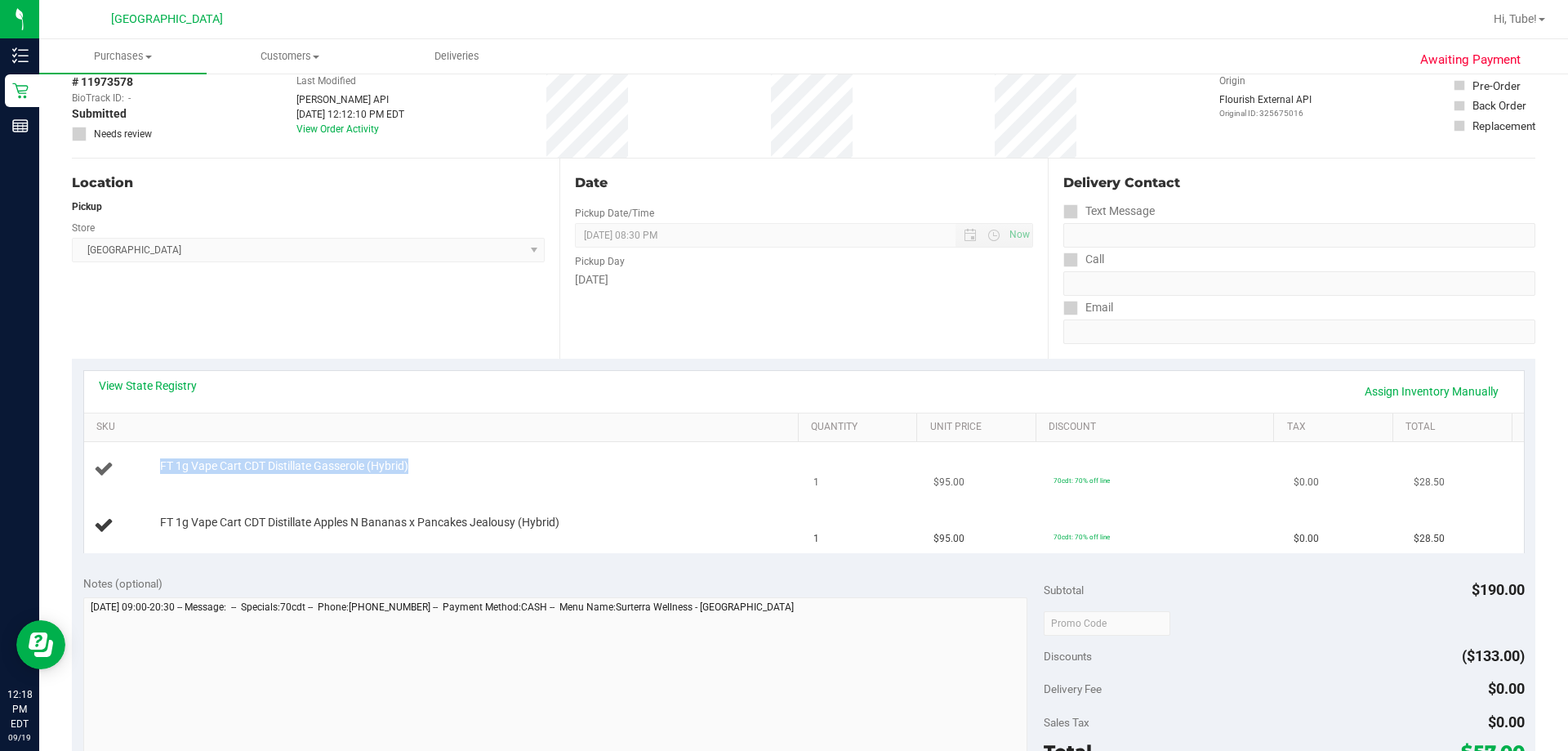
drag, startPoint x: 131, startPoint y: 455, endPoint x: 459, endPoint y: 462, distance: 328.1
click at [459, 462] on td "FT 1g Vape Cart CDT Distillate Gasserole (Hybrid)" at bounding box center [444, 469] width 721 height 55
copy div "FT 1g Vape Cart CDT Distillate Gasserole (Hybrid)"
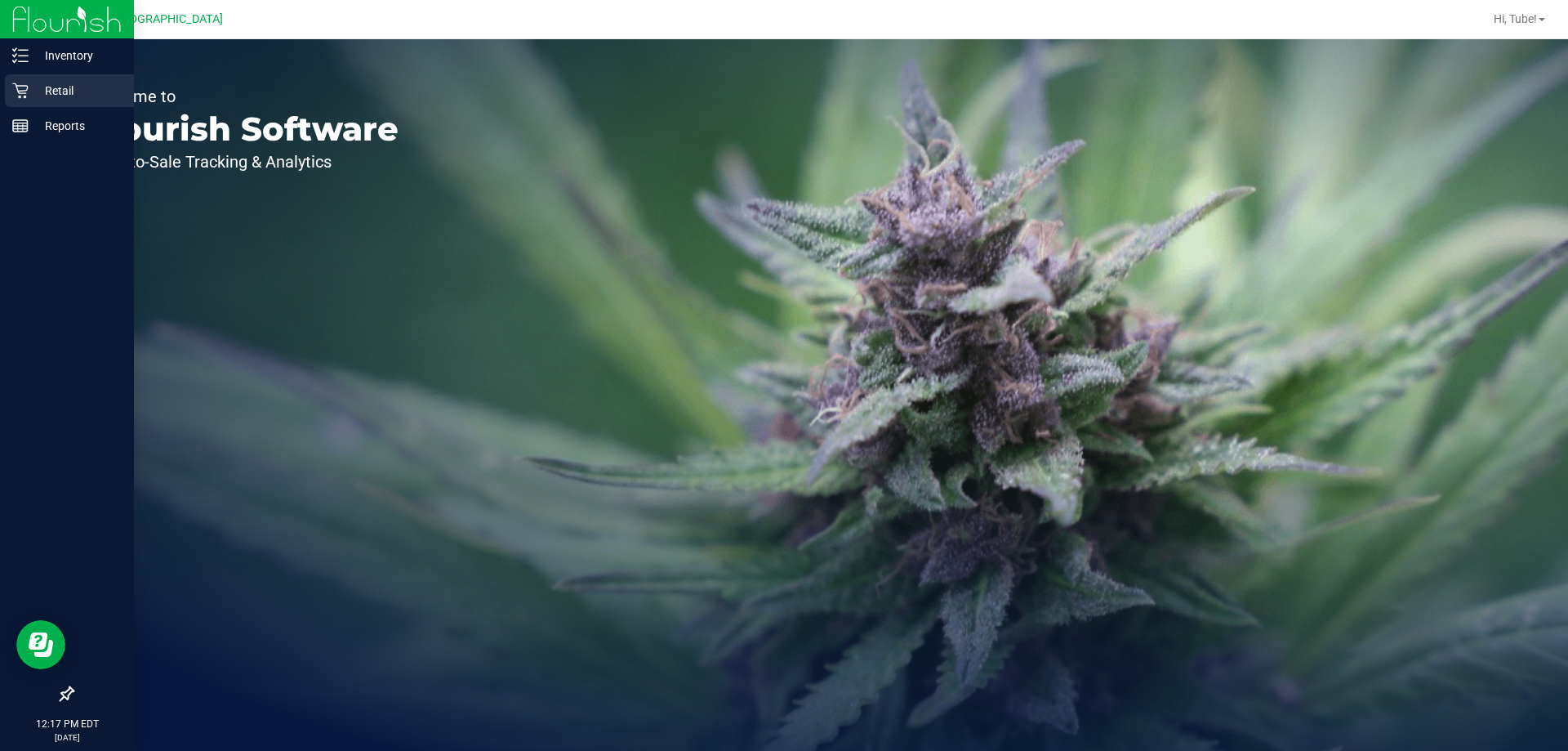
click at [14, 82] on icon at bounding box center [20, 90] width 16 height 16
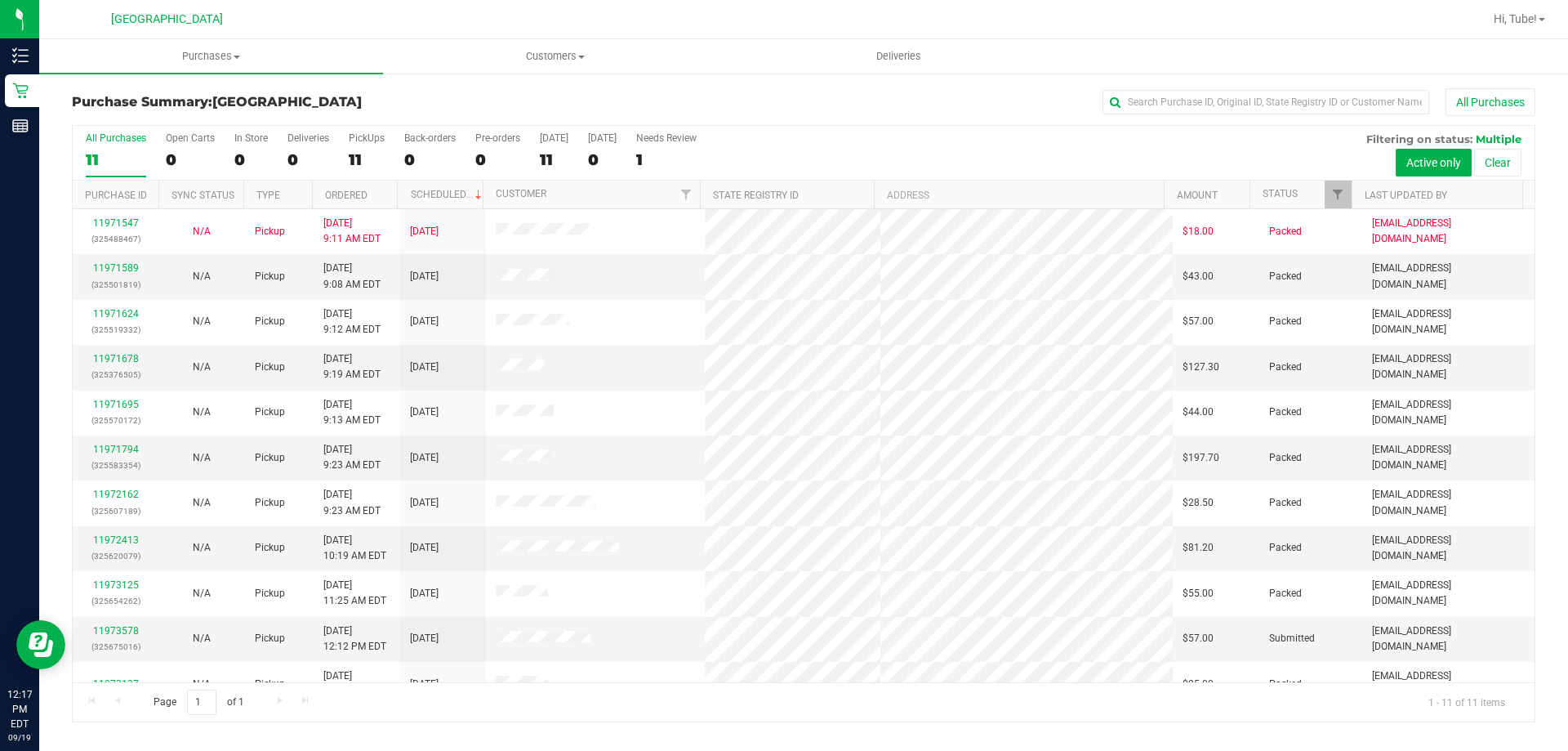
click at [782, 195] on div at bounding box center [1351, 195] width 8 height 29
click at [782, 195] on span "Filter" at bounding box center [1338, 195] width 13 height 13
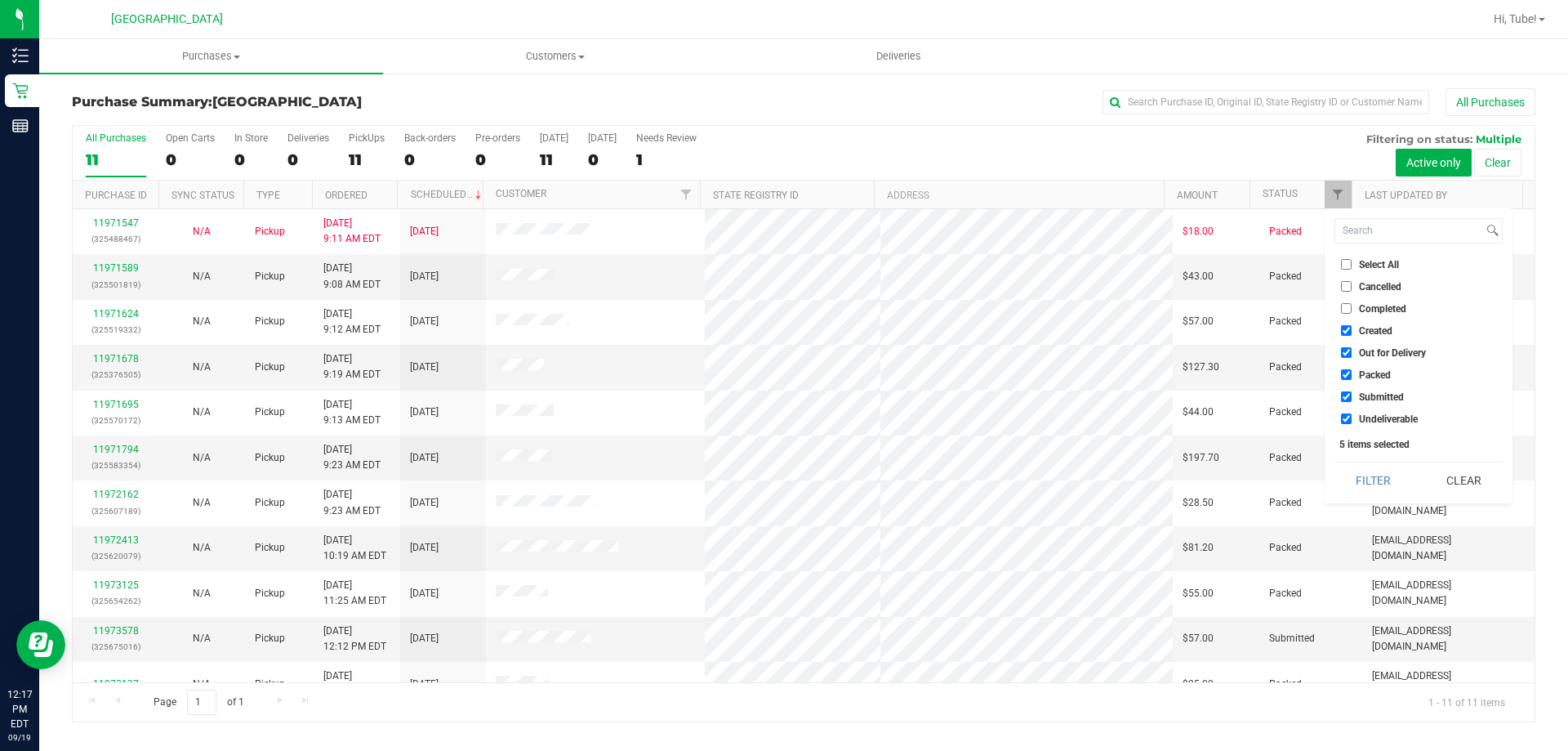
click at [782, 366] on li "Packed" at bounding box center [1419, 374] width 168 height 17
click at [782, 374] on span "Packed" at bounding box center [1374, 375] width 31 height 10
click at [782, 374] on input "Packed" at bounding box center [1346, 374] width 10 height 10
checkbox input "false"
click at [782, 479] on button "Filter" at bounding box center [1374, 480] width 78 height 36
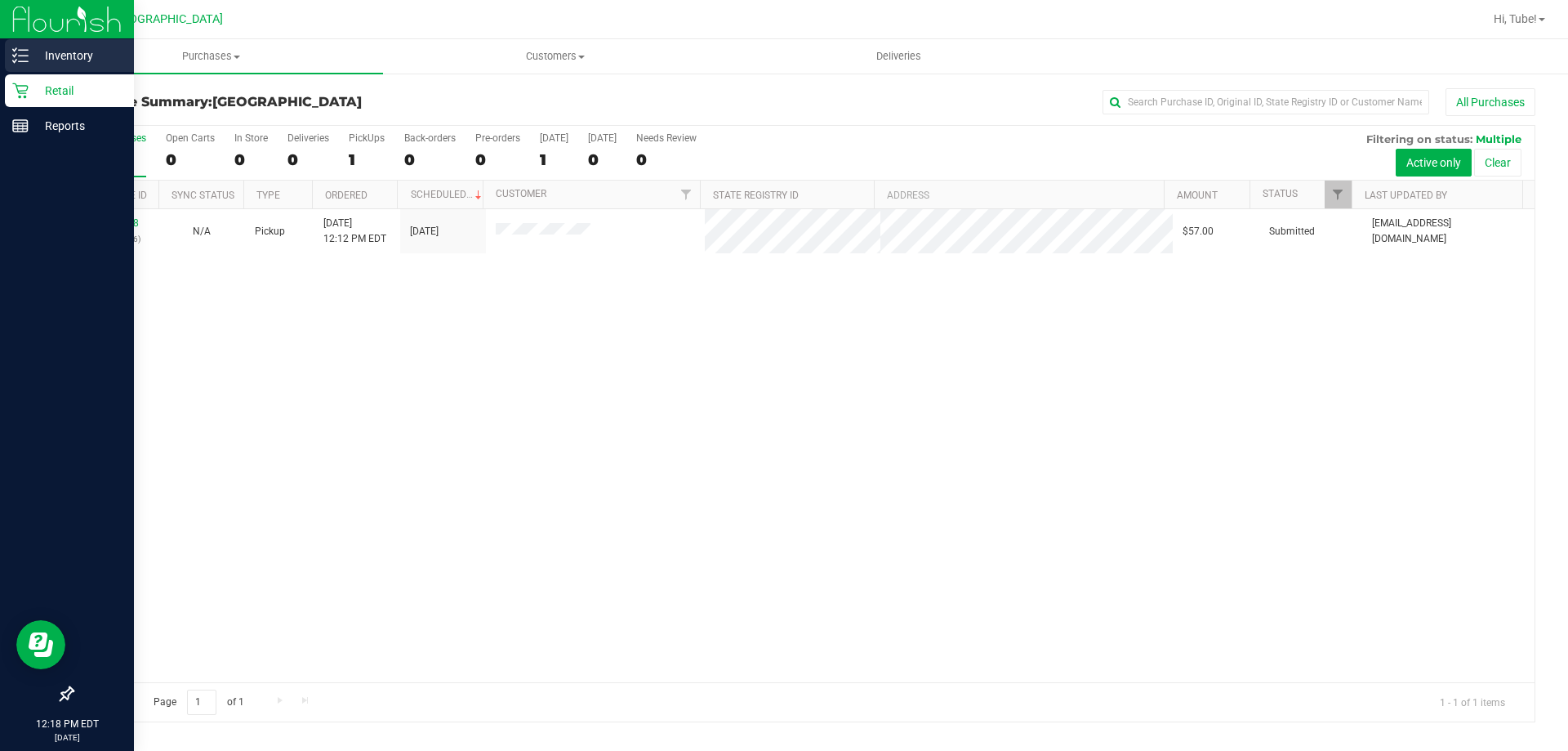
click at [100, 49] on p "Inventory" at bounding box center [77, 55] width 98 height 20
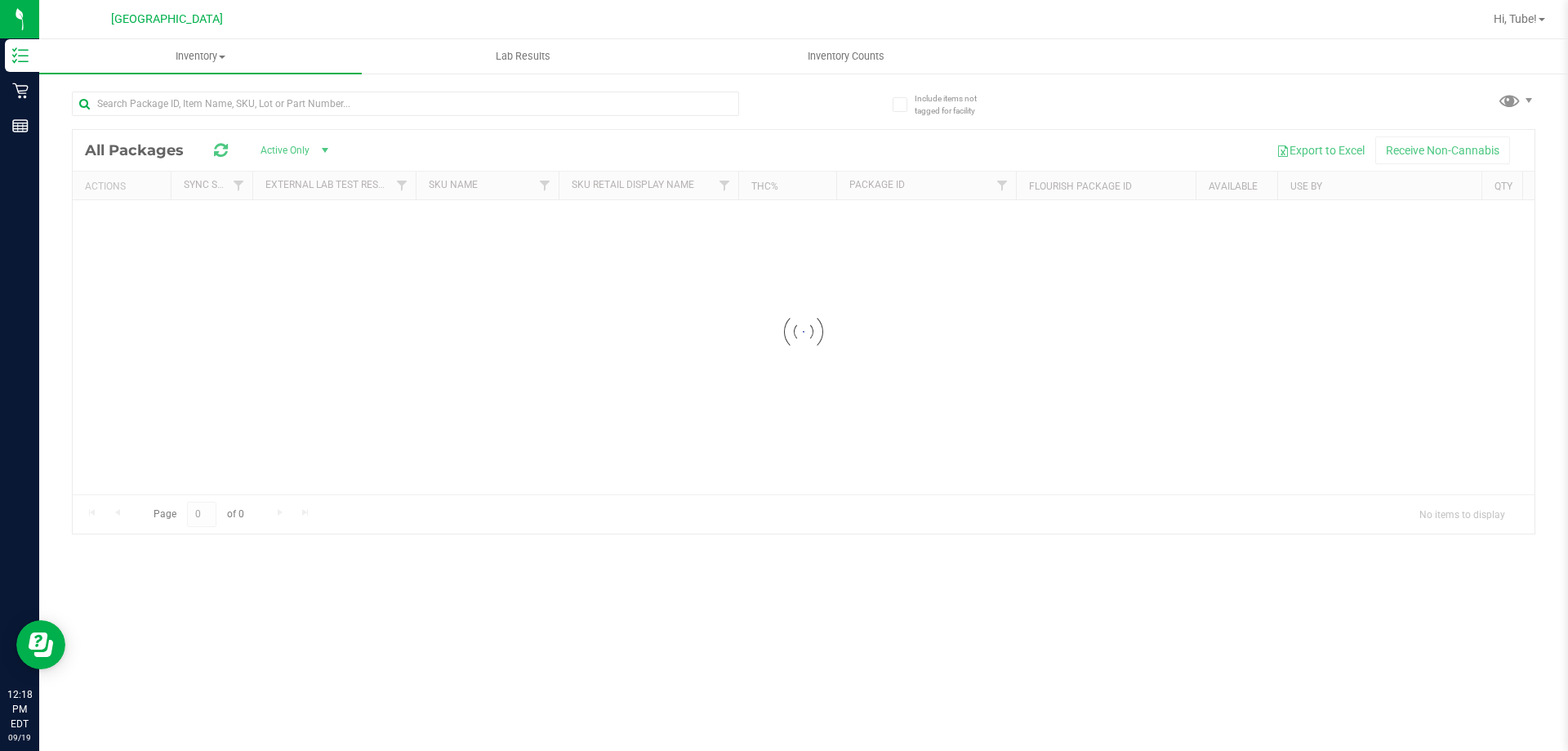
click at [282, 116] on div "Inventory All packages All inventory Waste log Lab Results Inventory Counts" at bounding box center [804, 395] width 1529 height 712
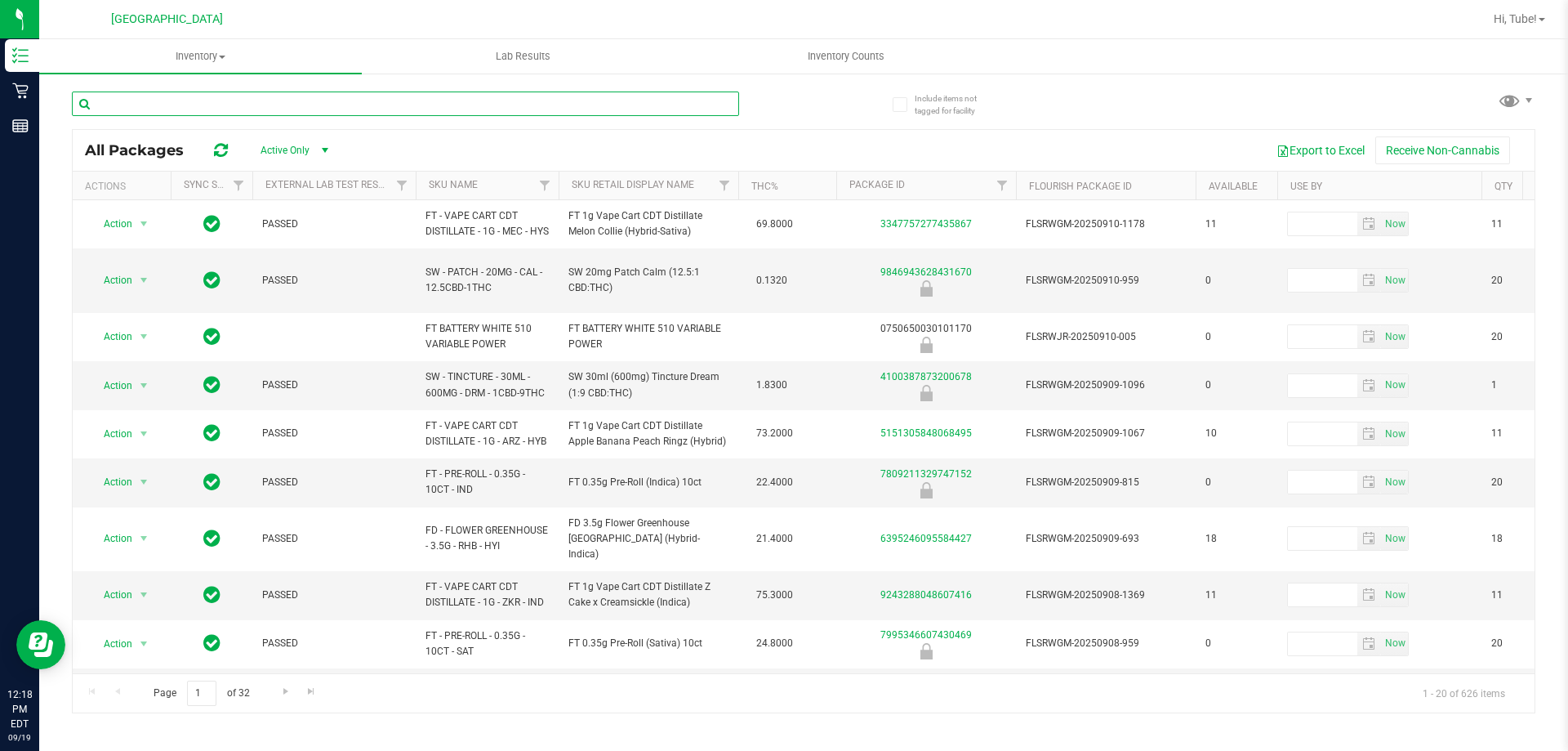
click at [288, 102] on input "text" at bounding box center [405, 104] width 667 height 25
paste input "FT 1g Vape Cart CDT Distillate Gasserole (Hybrid)"
type input "FT 1g Vape Cart CDT Distillate Gasserole (Hybrid)"
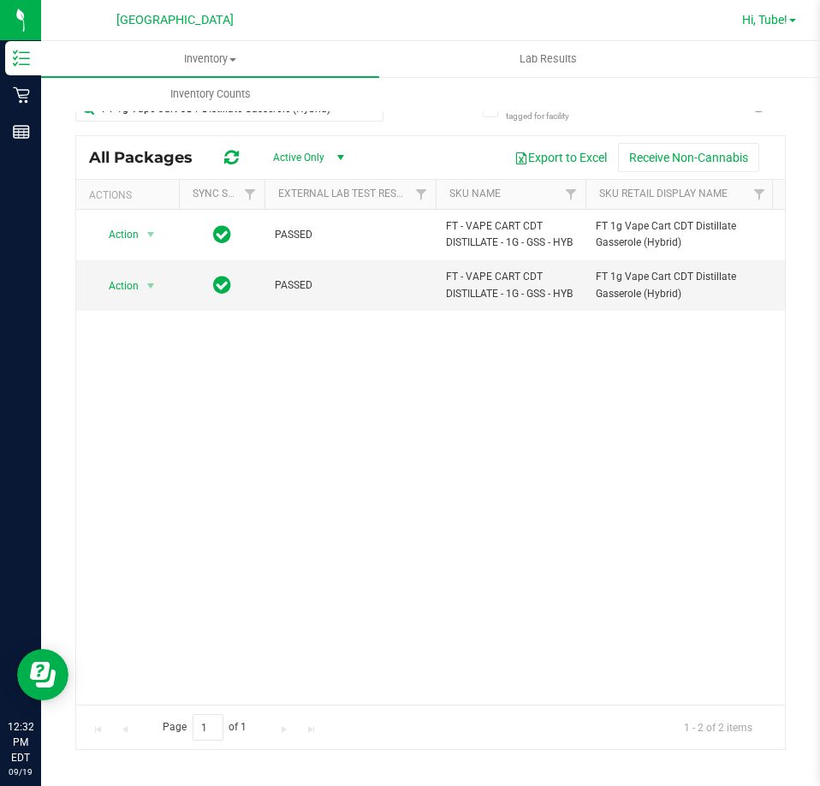
click at [783, 28] on link "Hi, Tube!" at bounding box center [769, 20] width 68 height 18
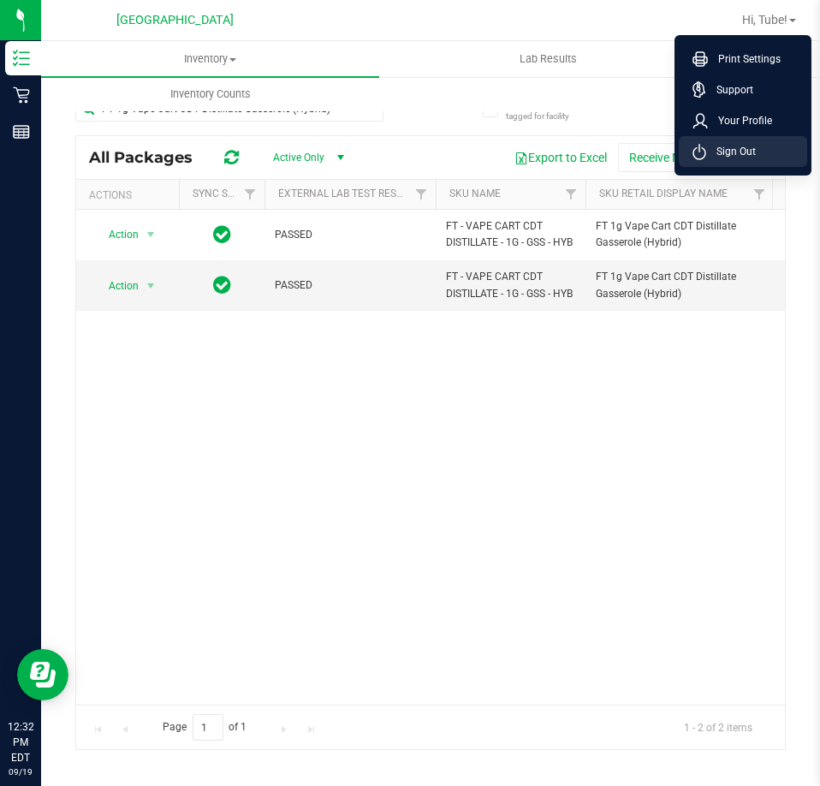
click at [766, 160] on li "Sign Out" at bounding box center [743, 151] width 128 height 31
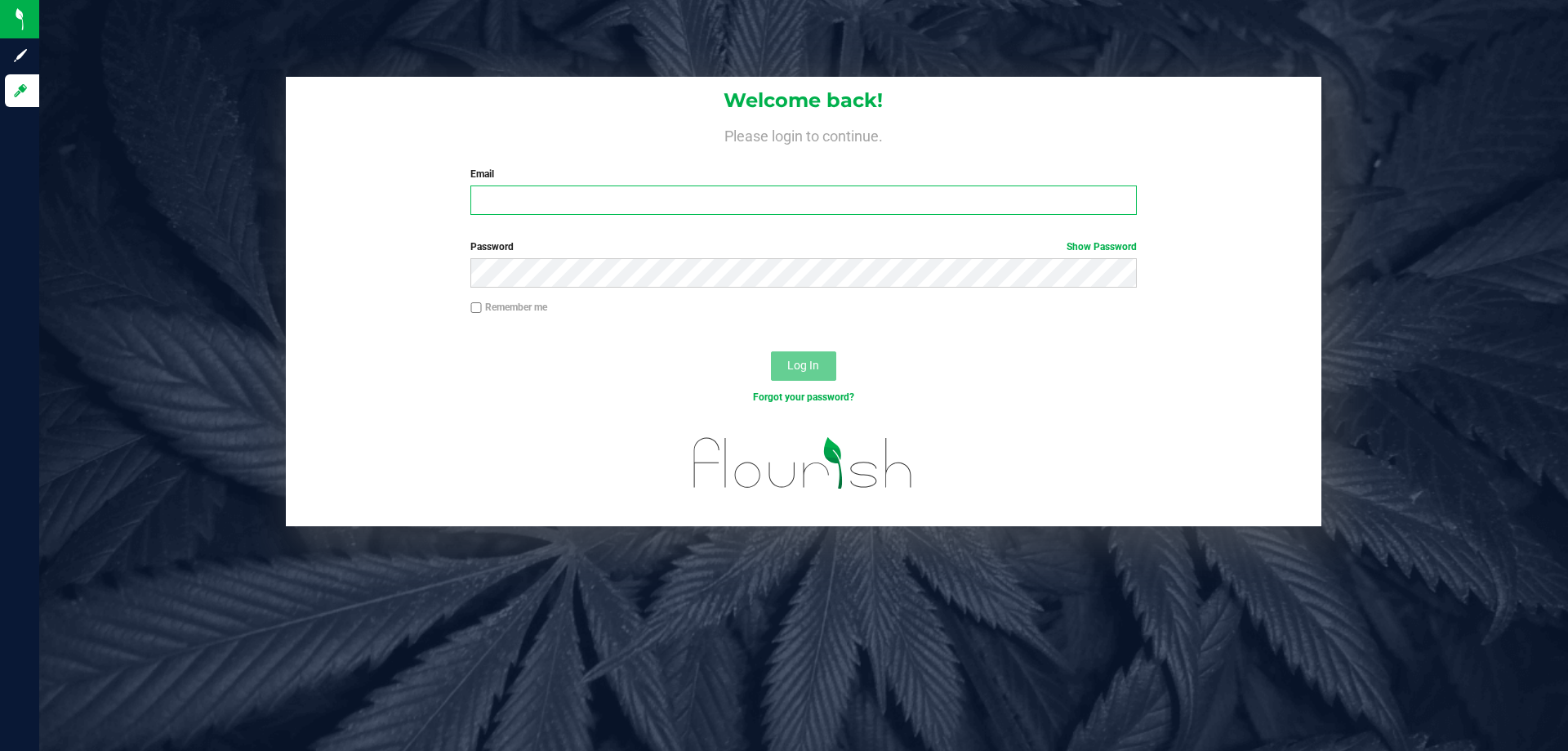
click at [517, 202] on input "Email" at bounding box center [804, 199] width 666 height 30
click at [519, 198] on input "[EMAIL_ADDRESS][DOMAIN_NAME]" at bounding box center [804, 199] width 666 height 30
type input "[EMAIL_ADDRESS][DOMAIN_NAME]"
click at [763, 248] on label "Password Show Password" at bounding box center [804, 246] width 666 height 14
click at [791, 361] on span "Log In" at bounding box center [803, 365] width 31 height 13
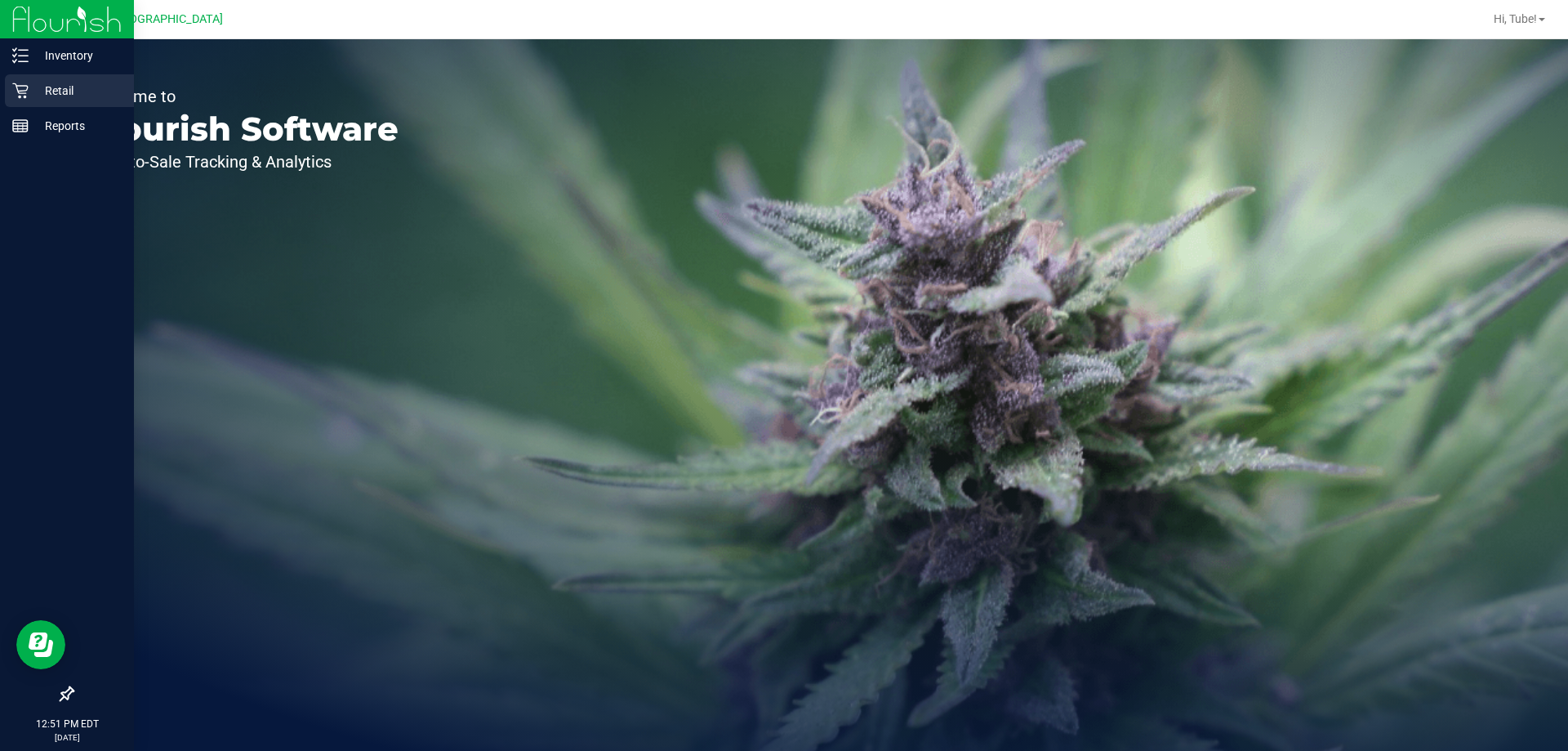
click at [72, 97] on p "Retail" at bounding box center [77, 91] width 98 height 20
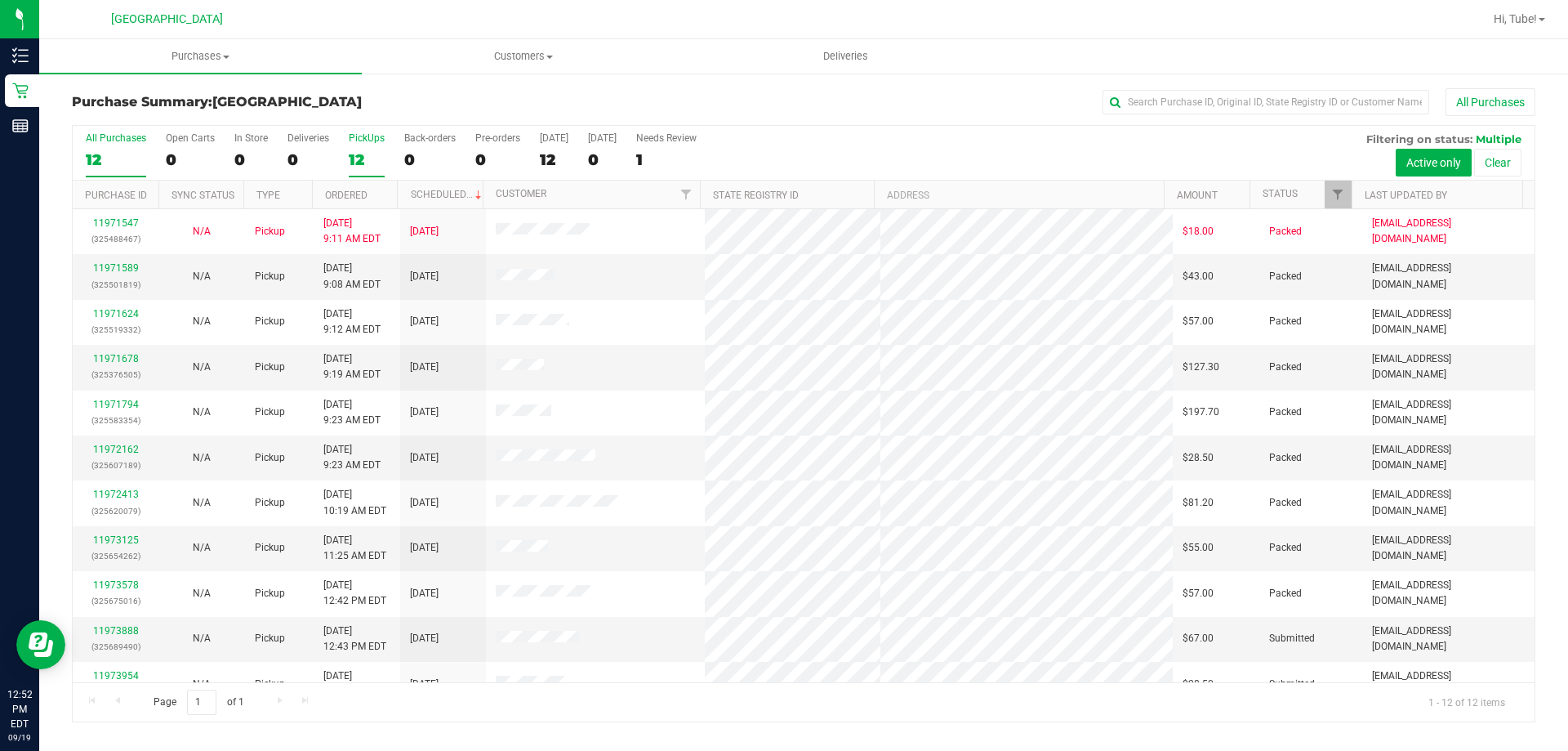
click at [366, 156] on div "12" at bounding box center [366, 159] width 36 height 19
click at [0, 0] on input "PickUps 12" at bounding box center [0, 0] width 0 height 0
click at [1345, 189] on span "Filter" at bounding box center [1338, 195] width 13 height 13
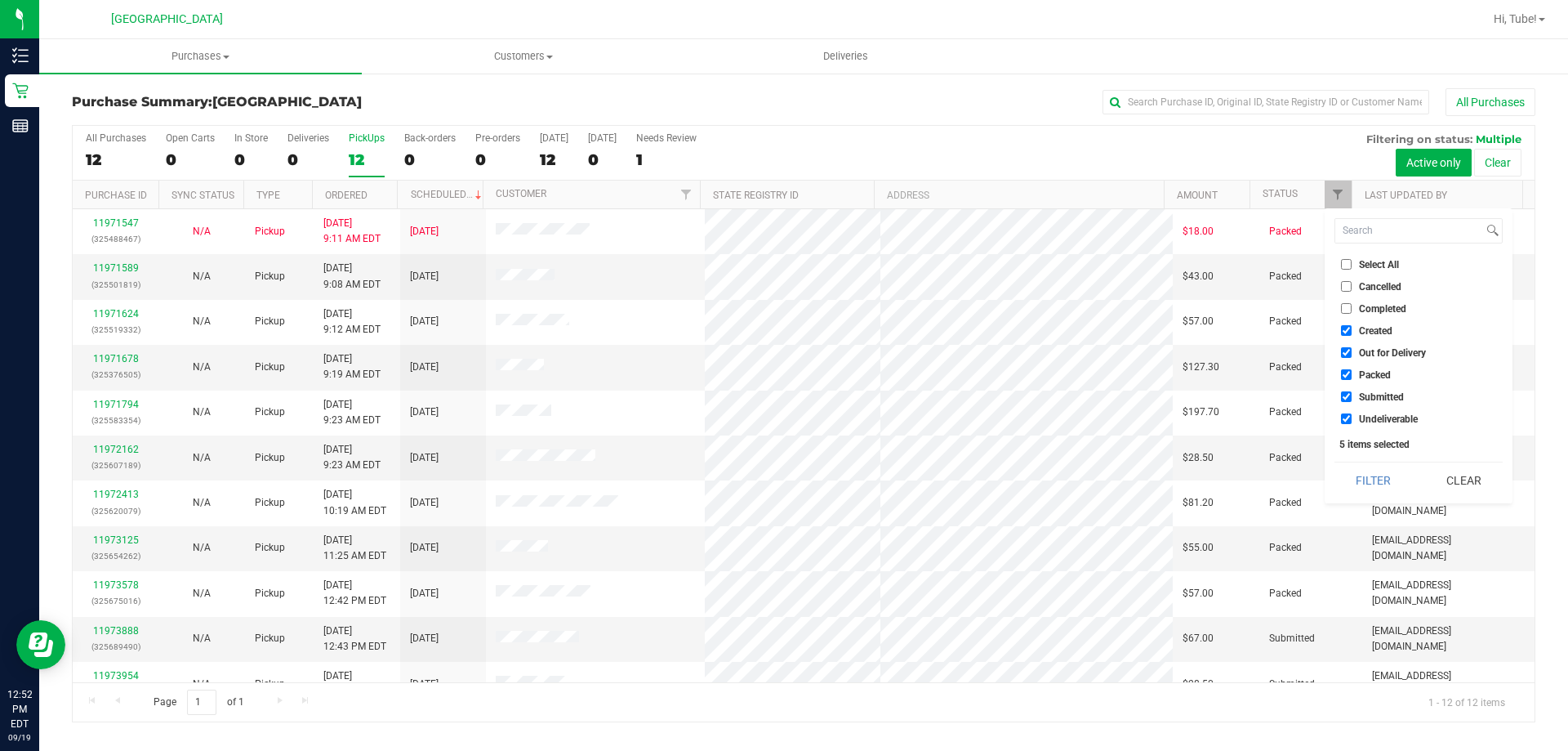
click at [1373, 376] on span "Packed" at bounding box center [1374, 375] width 31 height 10
click at [1352, 376] on input "Packed" at bounding box center [1346, 374] width 10 height 10
checkbox input "false"
click at [1370, 479] on button "Filter" at bounding box center [1374, 480] width 78 height 36
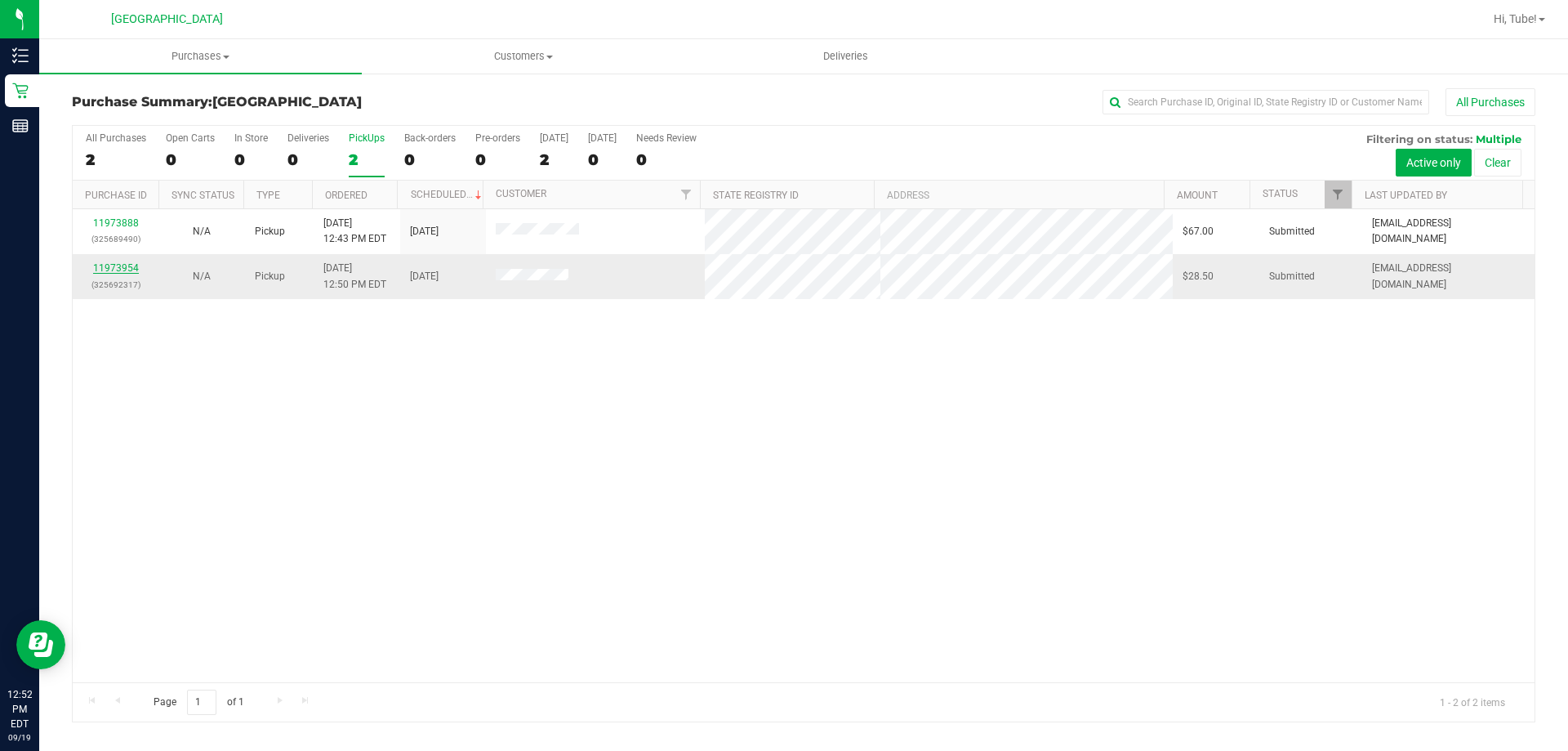
click at [128, 268] on link "11973954" at bounding box center [116, 268] width 46 height 11
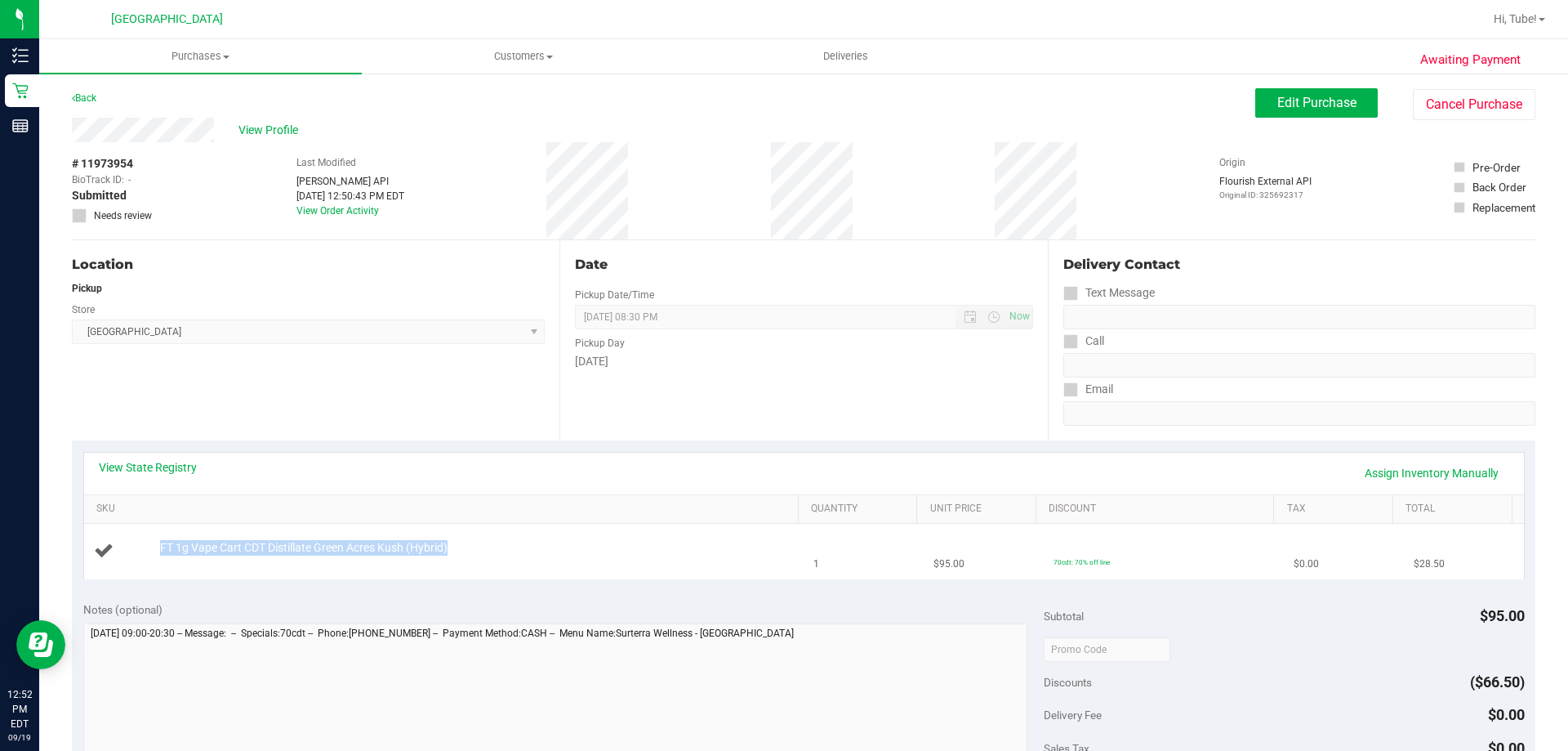
drag, startPoint x: 472, startPoint y: 526, endPoint x: 134, endPoint y: 553, distance: 339.1
click at [134, 553] on td "FT 1g Vape Cart CDT Distillate Green Acres Kush (Hybrid)" at bounding box center [444, 551] width 721 height 54
copy div "FT 1g Vape Cart CDT Distillate Green Acres Kush (Hybrid)"
drag, startPoint x: 240, startPoint y: 298, endPoint x: 236, endPoint y: 264, distance: 34.2
click at [237, 275] on div "Location Pickup Store Orange Park WC Select Store Bonita Springs WC Boynton Bea…" at bounding box center [315, 341] width 488 height 200
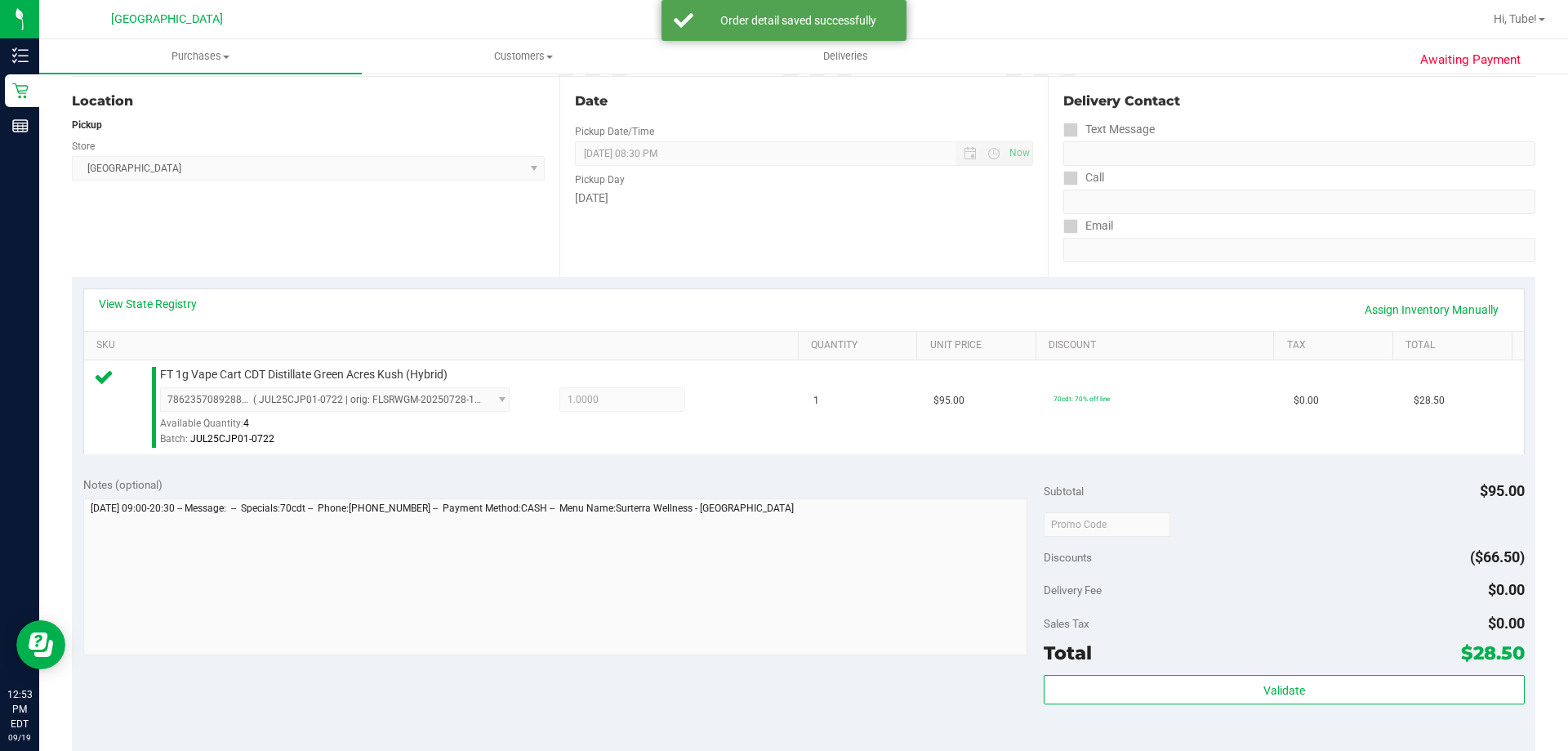
scroll to position [245, 0]
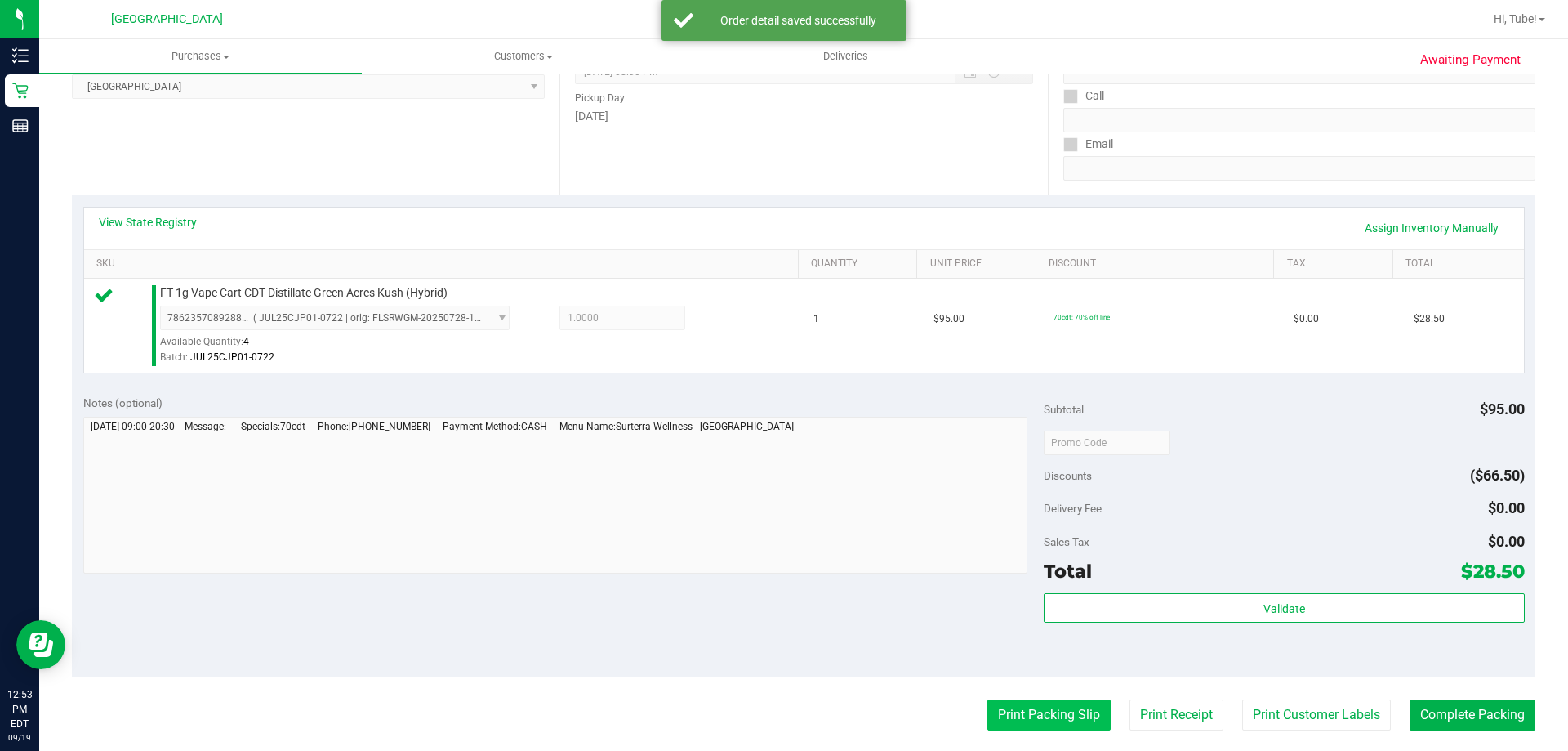
click at [1069, 718] on button "Print Packing Slip" at bounding box center [1049, 715] width 123 height 31
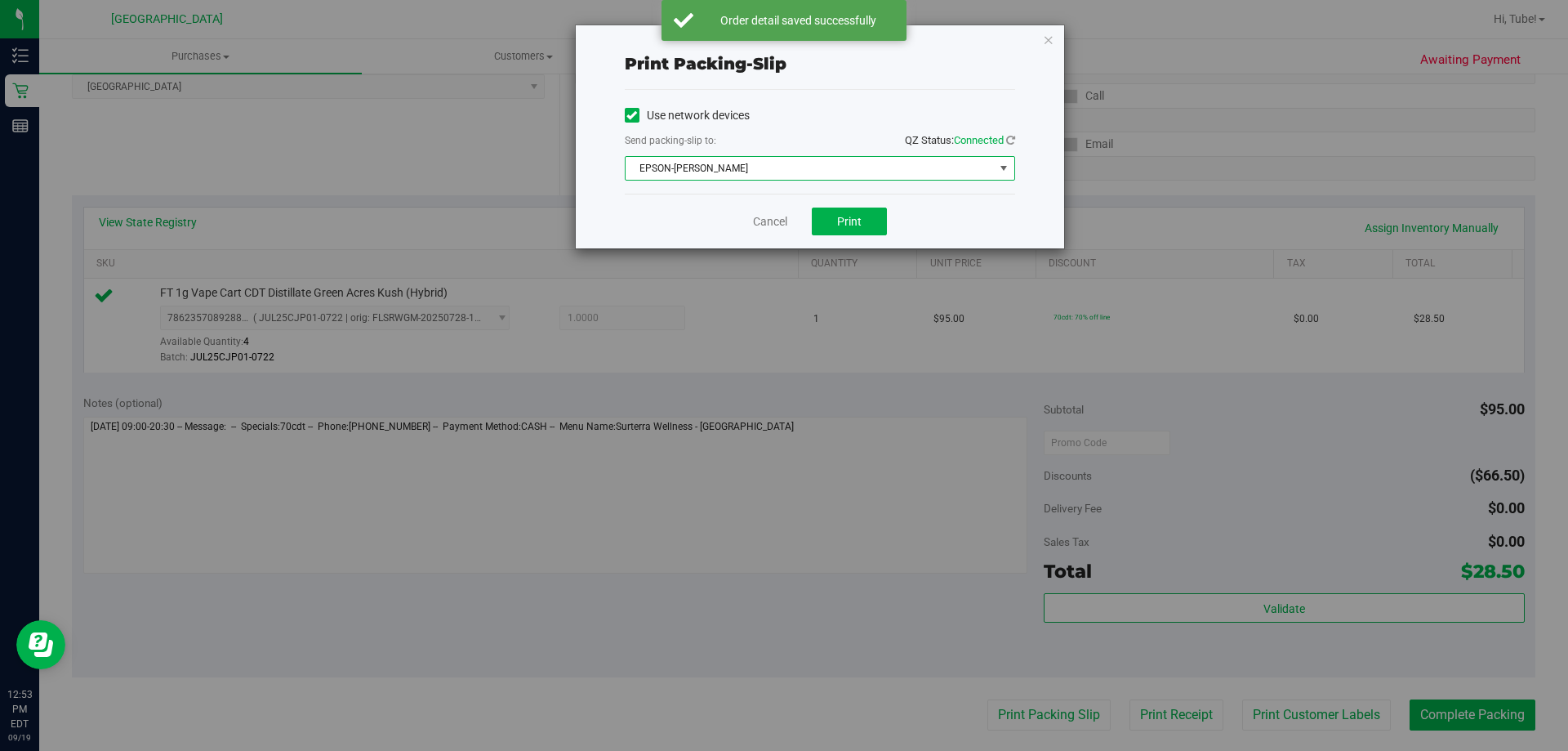
click at [870, 173] on span "EPSON-[PERSON_NAME]" at bounding box center [810, 168] width 368 height 23
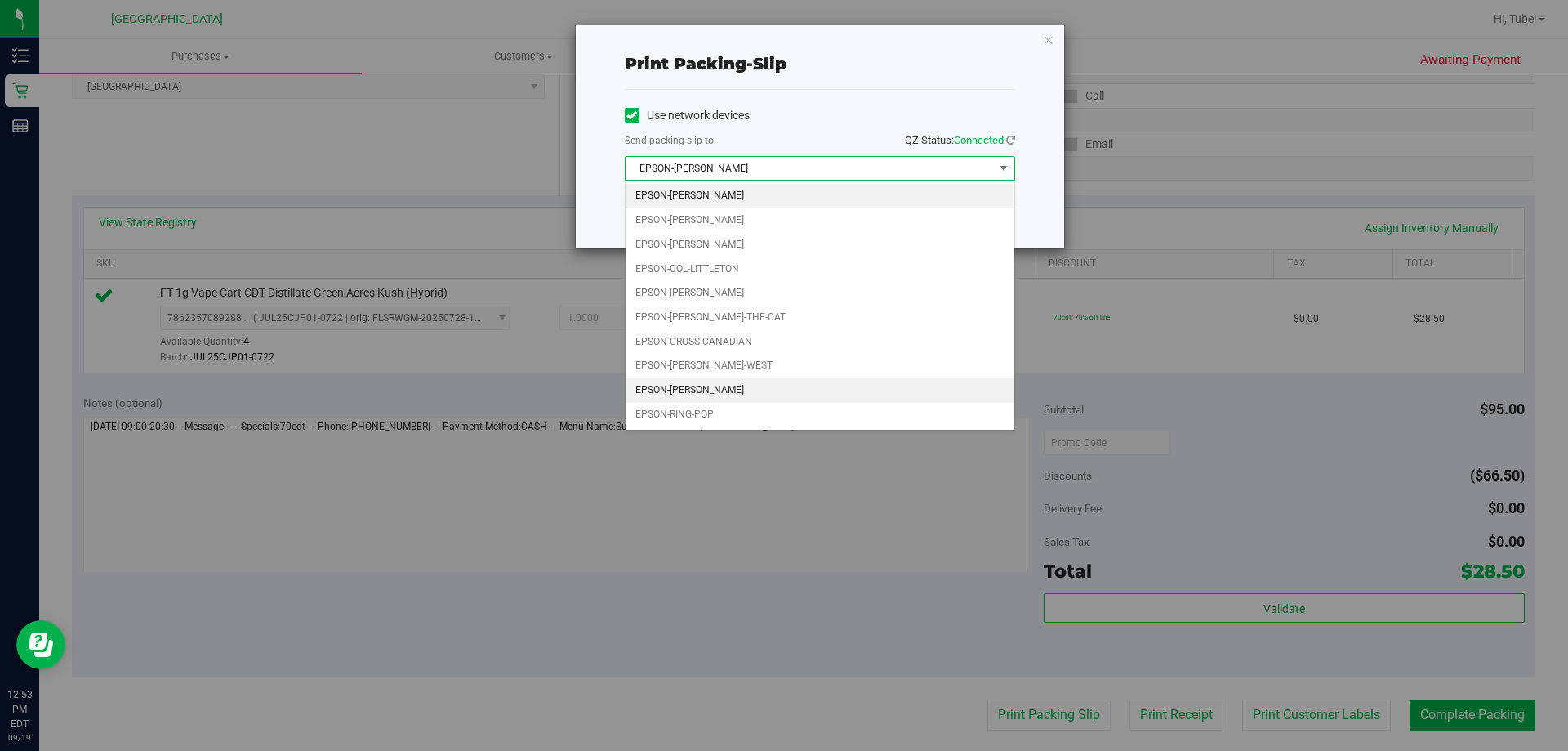
click at [777, 383] on li "EPSON-[PERSON_NAME]" at bounding box center [820, 390] width 388 height 25
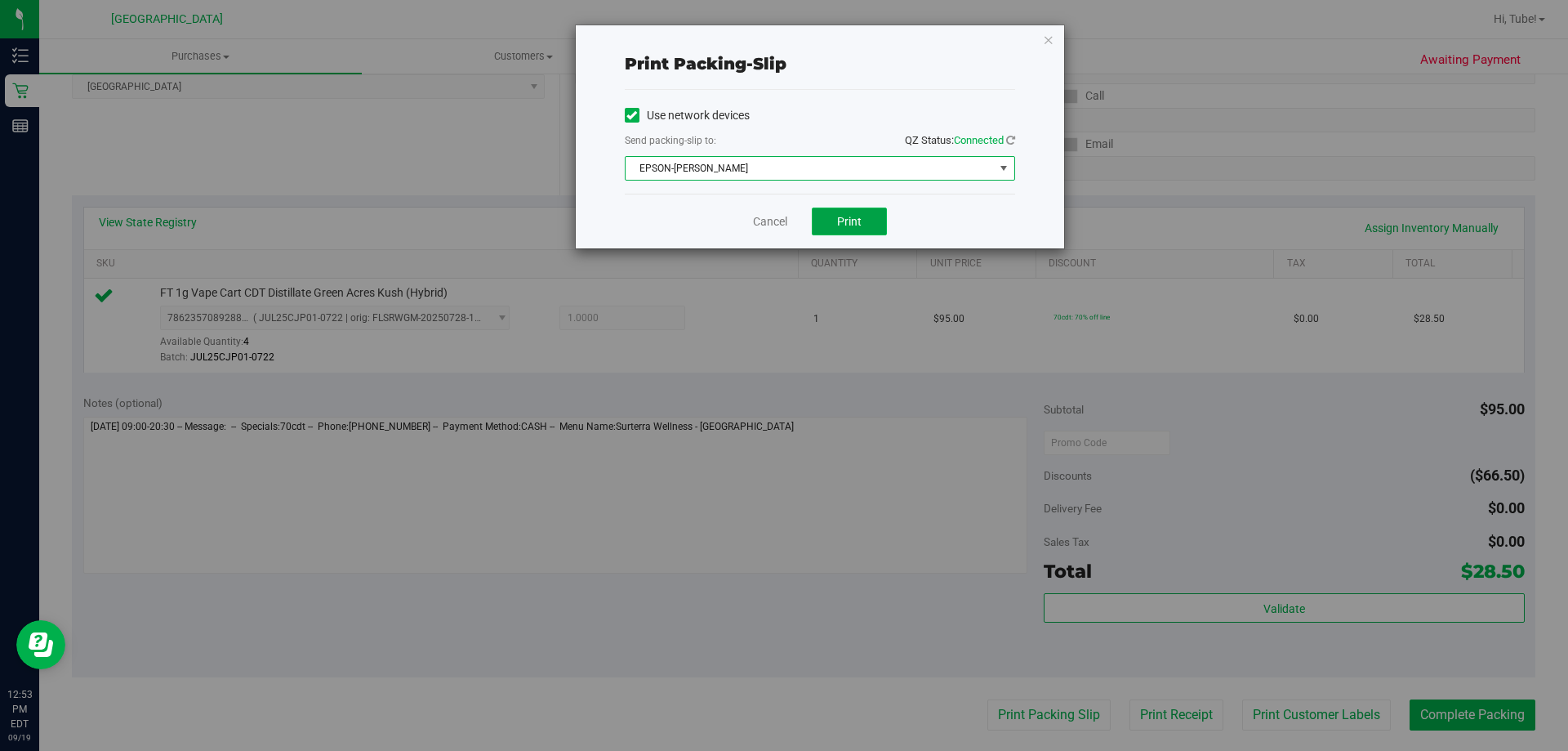
click at [850, 219] on span "Print" at bounding box center [849, 221] width 25 height 13
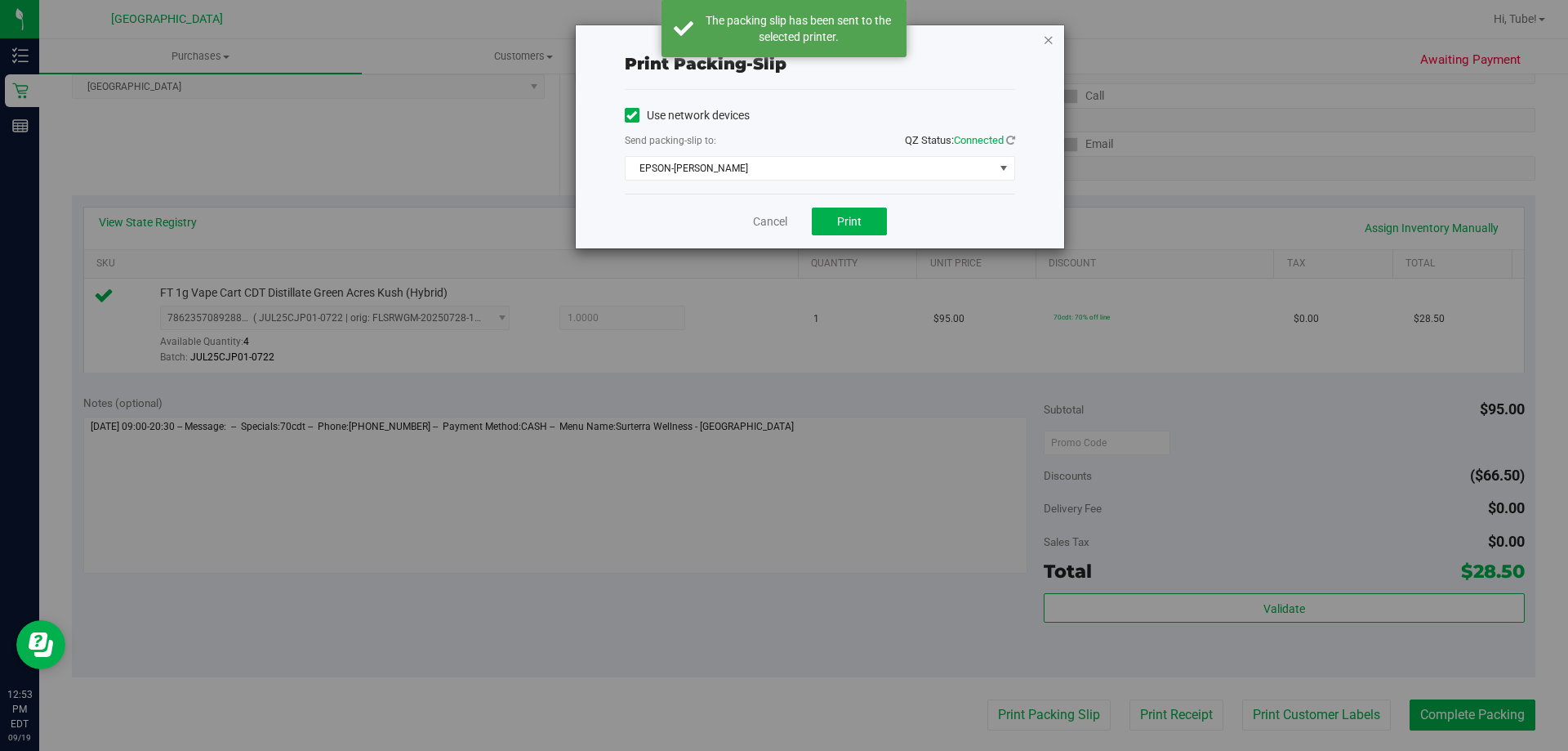
click at [1046, 31] on icon "button" at bounding box center [1049, 39] width 11 height 20
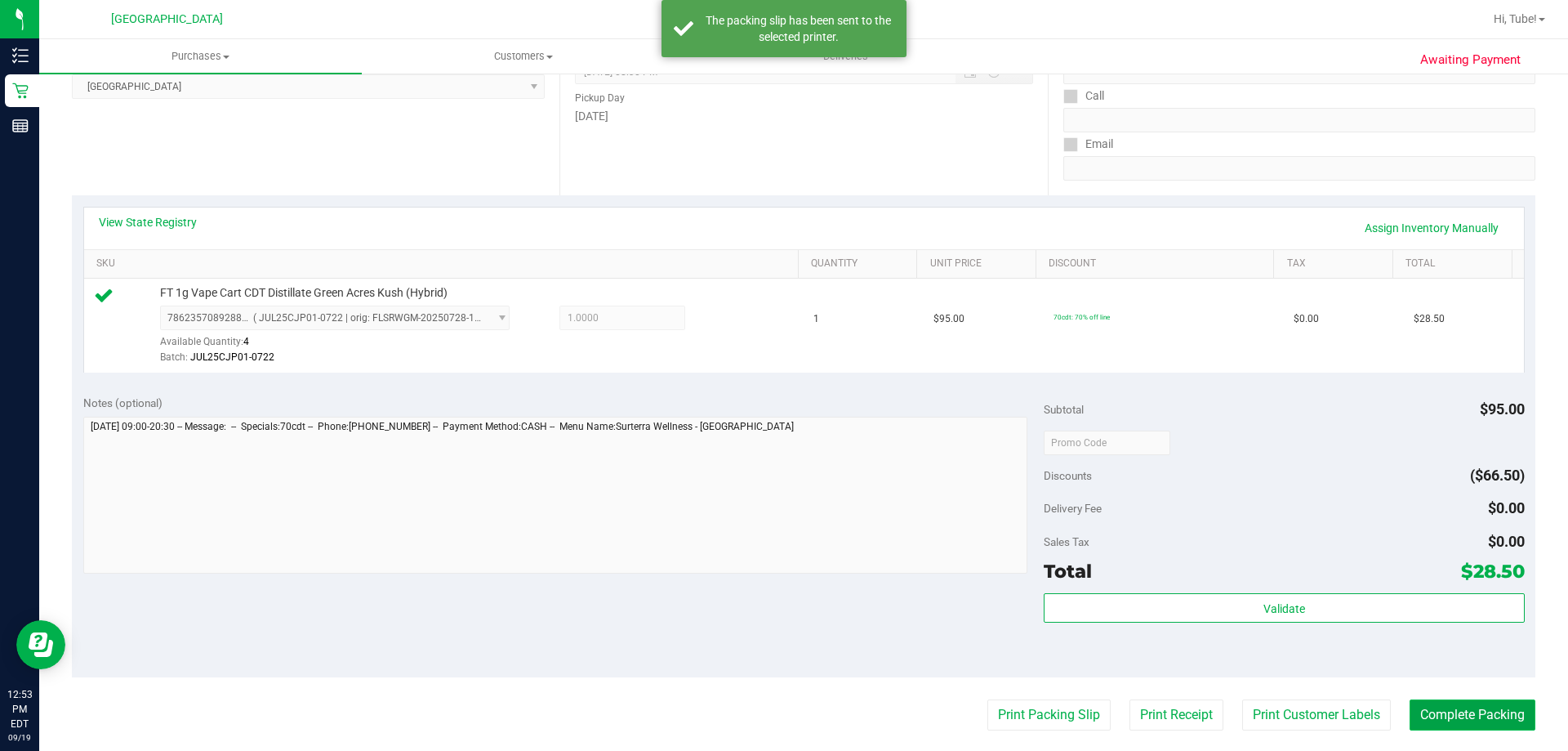
click at [1446, 707] on button "Complete Packing" at bounding box center [1473, 715] width 126 height 31
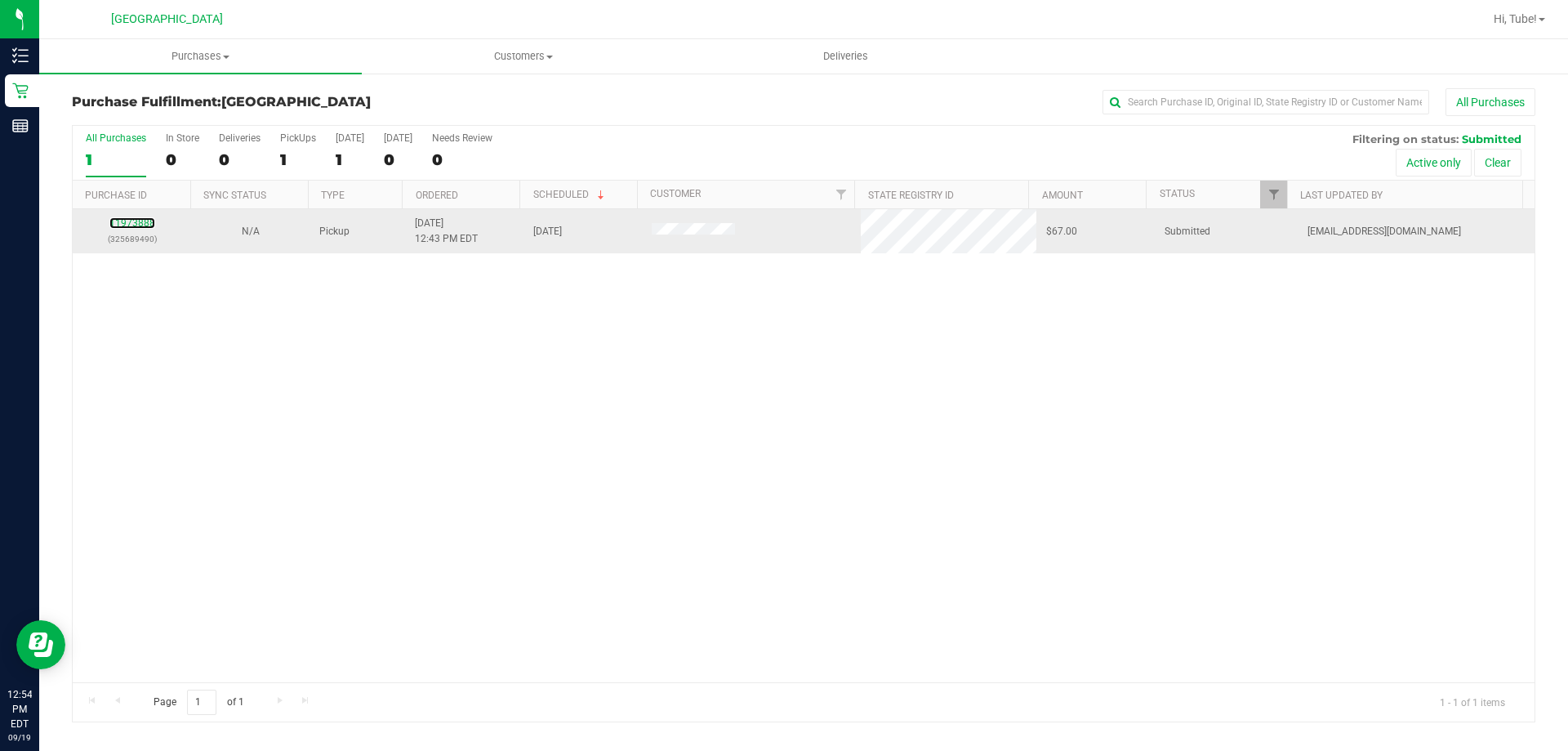
click at [132, 217] on div "11973888 (325689490)" at bounding box center [132, 231] width 99 height 31
click at [134, 219] on link "11973888" at bounding box center [133, 223] width 46 height 11
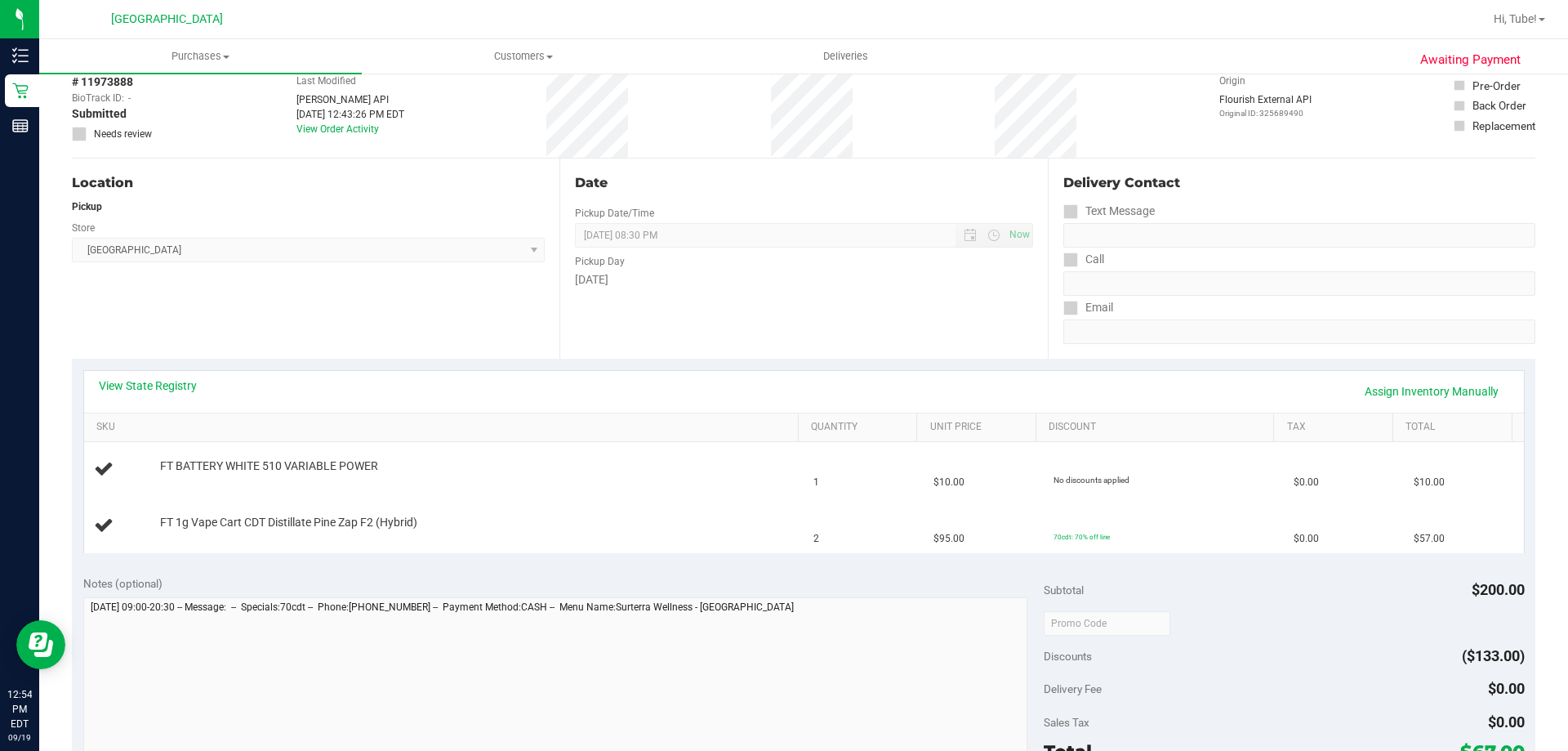
scroll to position [163, 0]
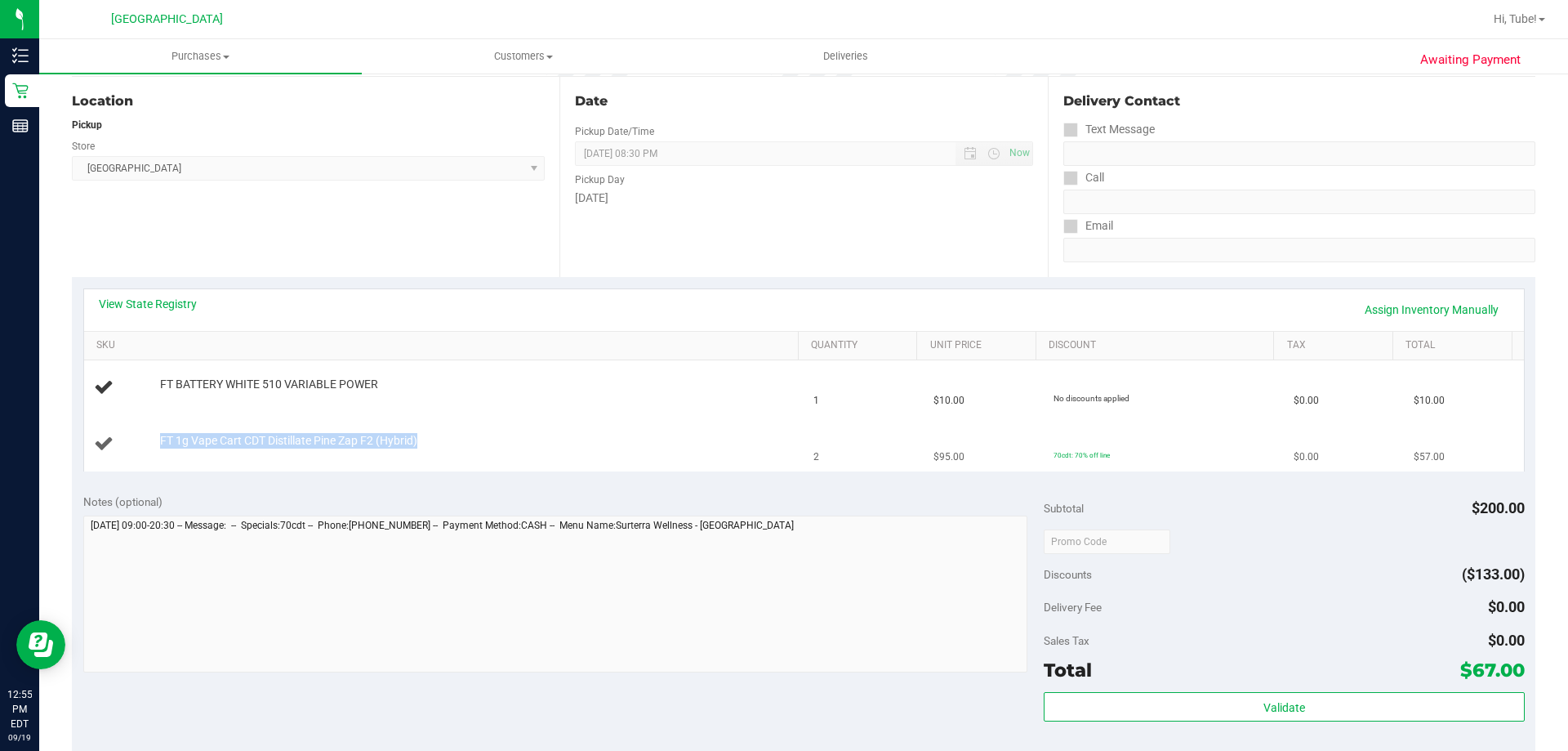
drag, startPoint x: 471, startPoint y: 438, endPoint x: 127, endPoint y: 428, distance: 344.1
click at [123, 428] on td "FT 1g Vape Cart CDT Distillate Pine Zap F2 (Hybrid)" at bounding box center [444, 444] width 721 height 54
copy div "FT 1g Vape Cart CDT Distillate Pine Zap F2 (Hybrid)"
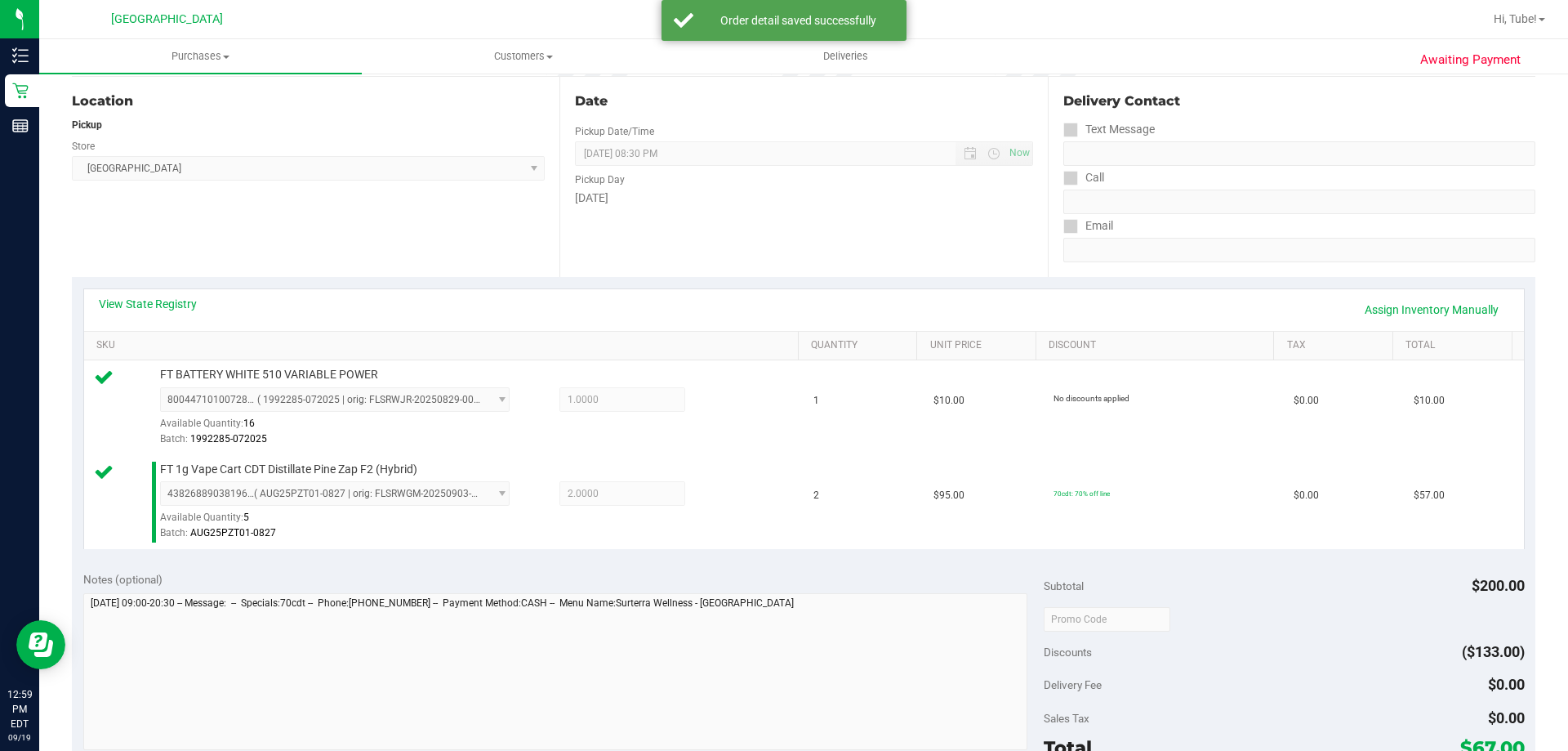
drag, startPoint x: 531, startPoint y: 576, endPoint x: 868, endPoint y: 560, distance: 337.4
click at [868, 560] on div "Notes (optional) Subtotal $200.00 Discounts ($133.00) Delivery Fee $0.00 Sales …" at bounding box center [804, 706] width 1464 height 294
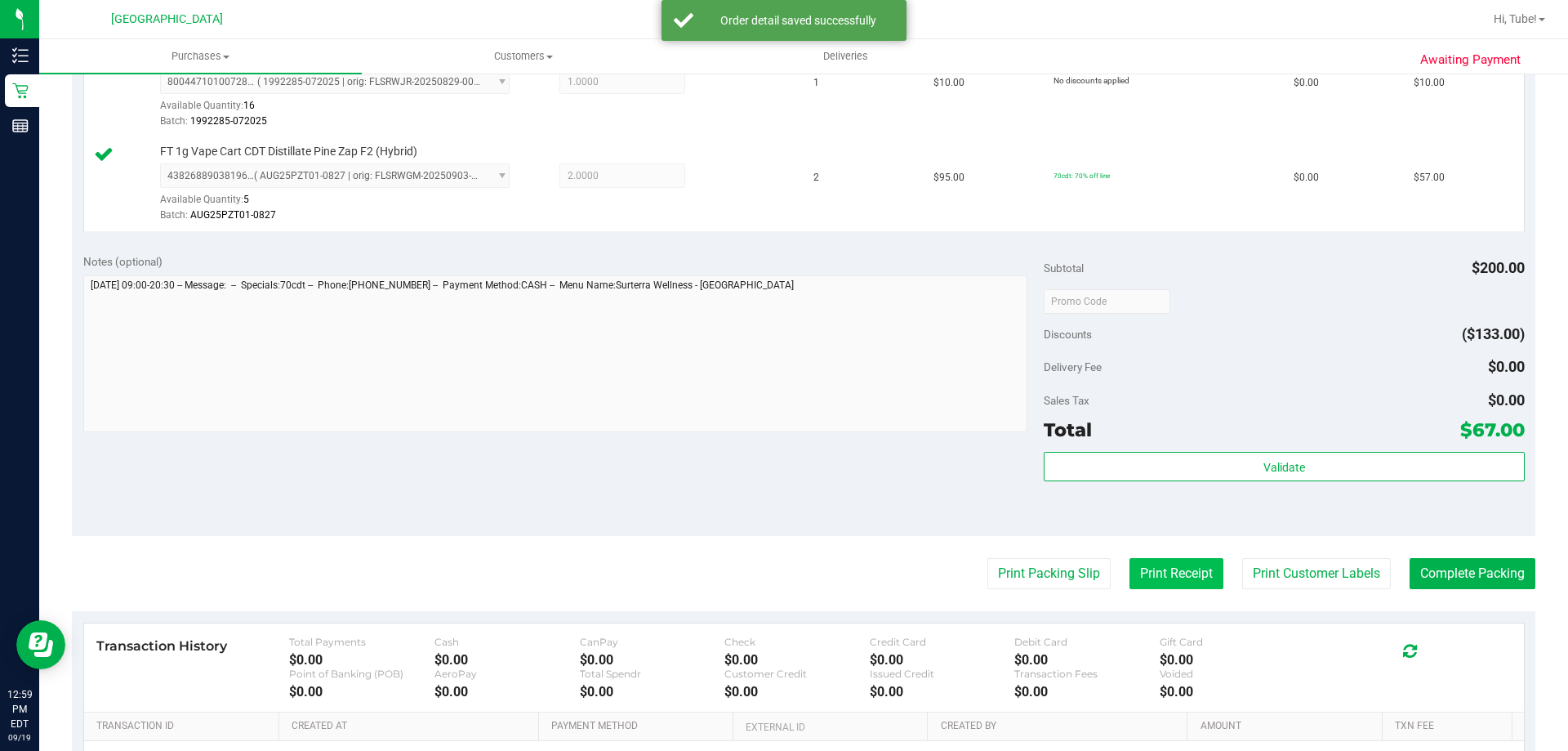
scroll to position [490, 0]
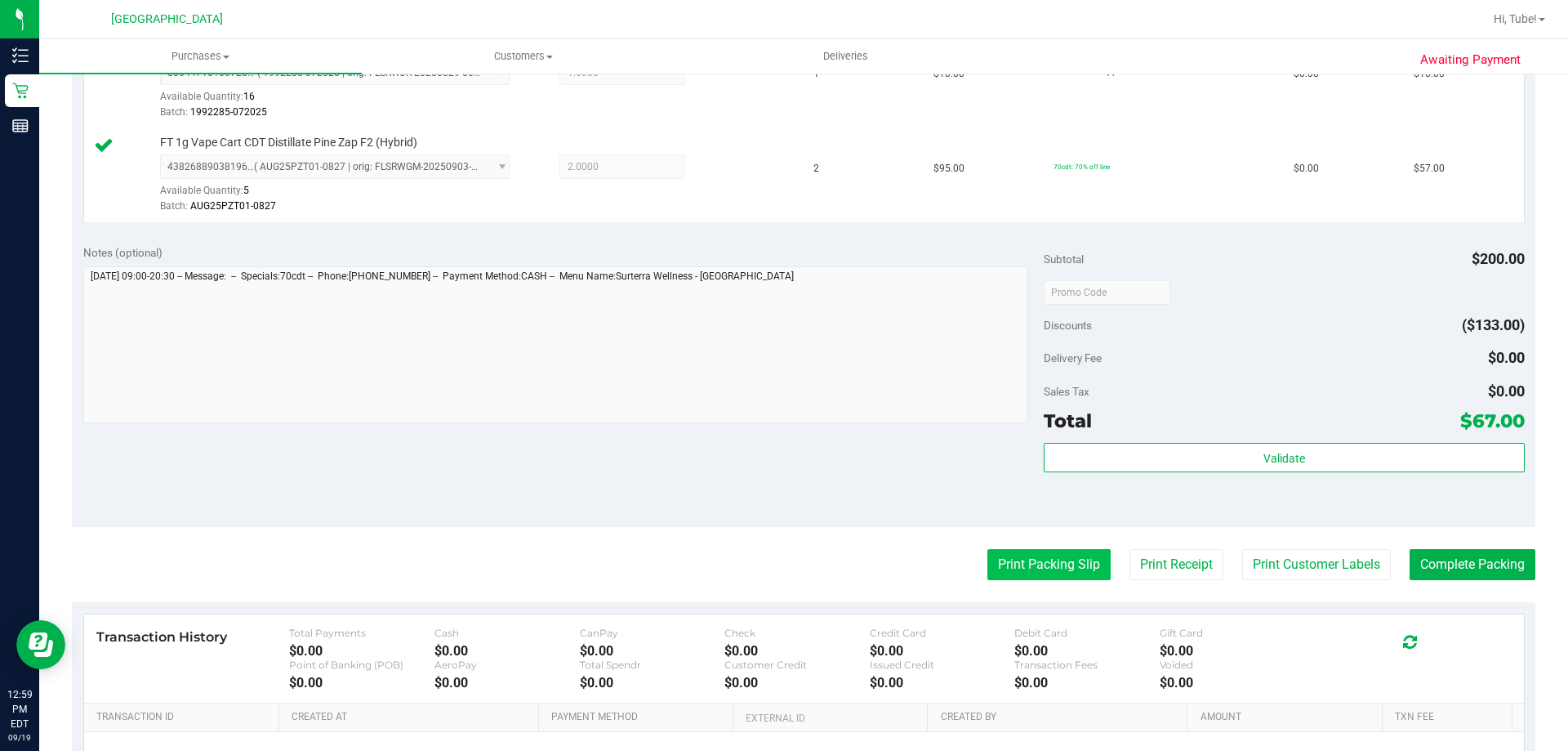
drag, startPoint x: 1002, startPoint y: 585, endPoint x: 1002, endPoint y: 574, distance: 11.0
click at [1002, 582] on purchase-details "Back Edit Purchase Cancel Purchase View Profile # 11973888 BioTrack ID: - Submi…" at bounding box center [804, 253] width 1464 height 1309
click at [1001, 566] on button "Print Packing Slip" at bounding box center [1049, 564] width 123 height 31
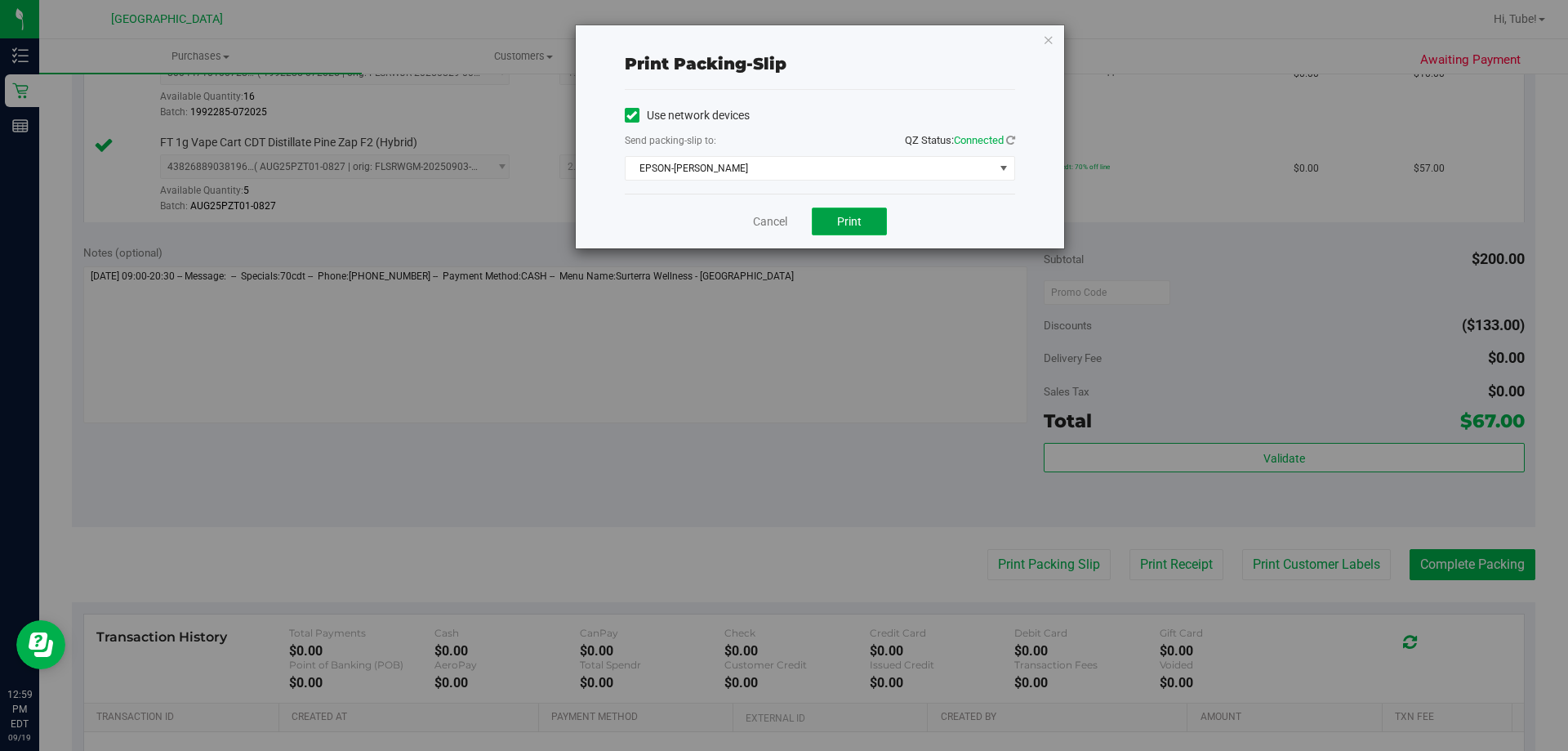
click at [840, 212] on button "Print" at bounding box center [849, 220] width 75 height 28
click at [1051, 39] on icon "button" at bounding box center [1049, 39] width 11 height 20
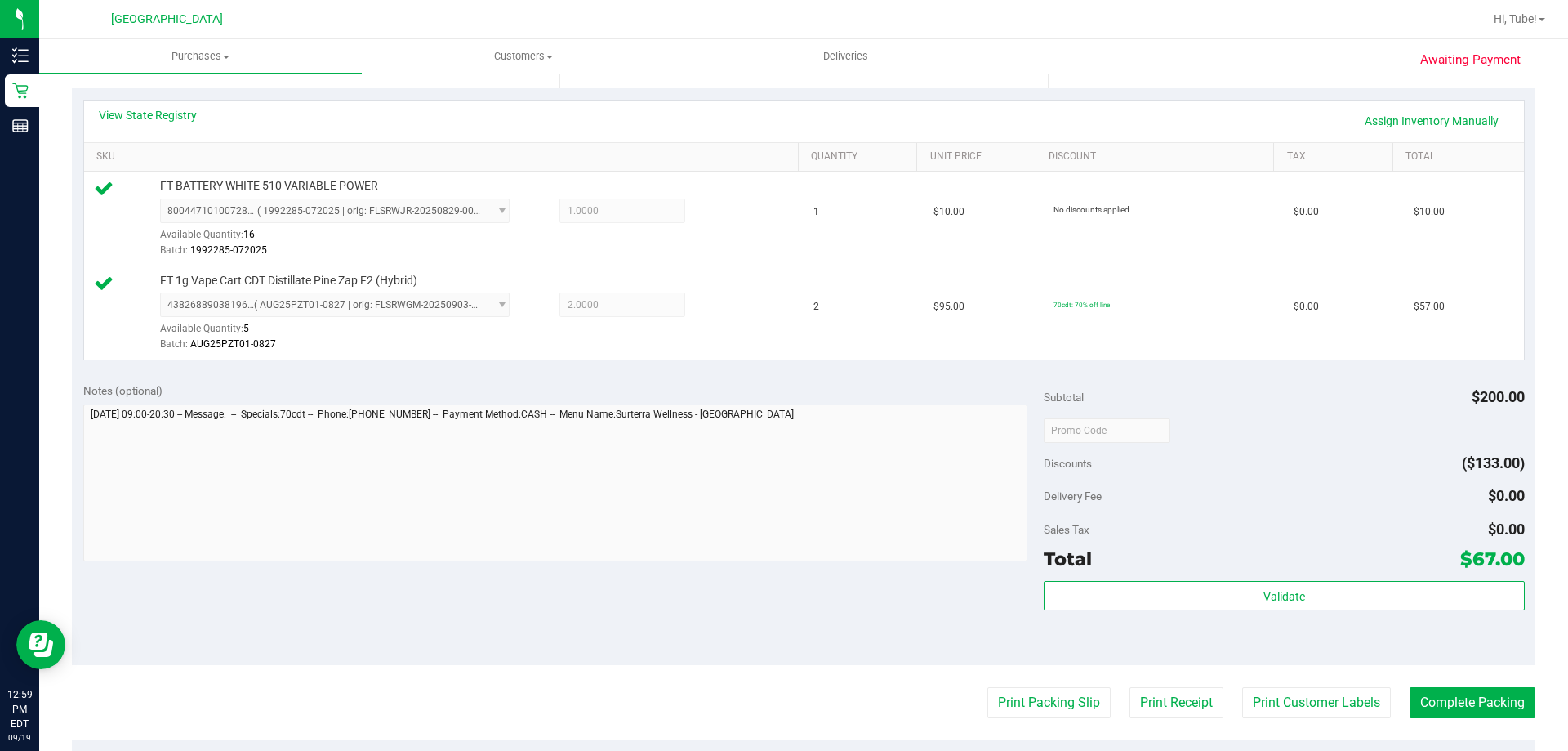
scroll to position [326, 0]
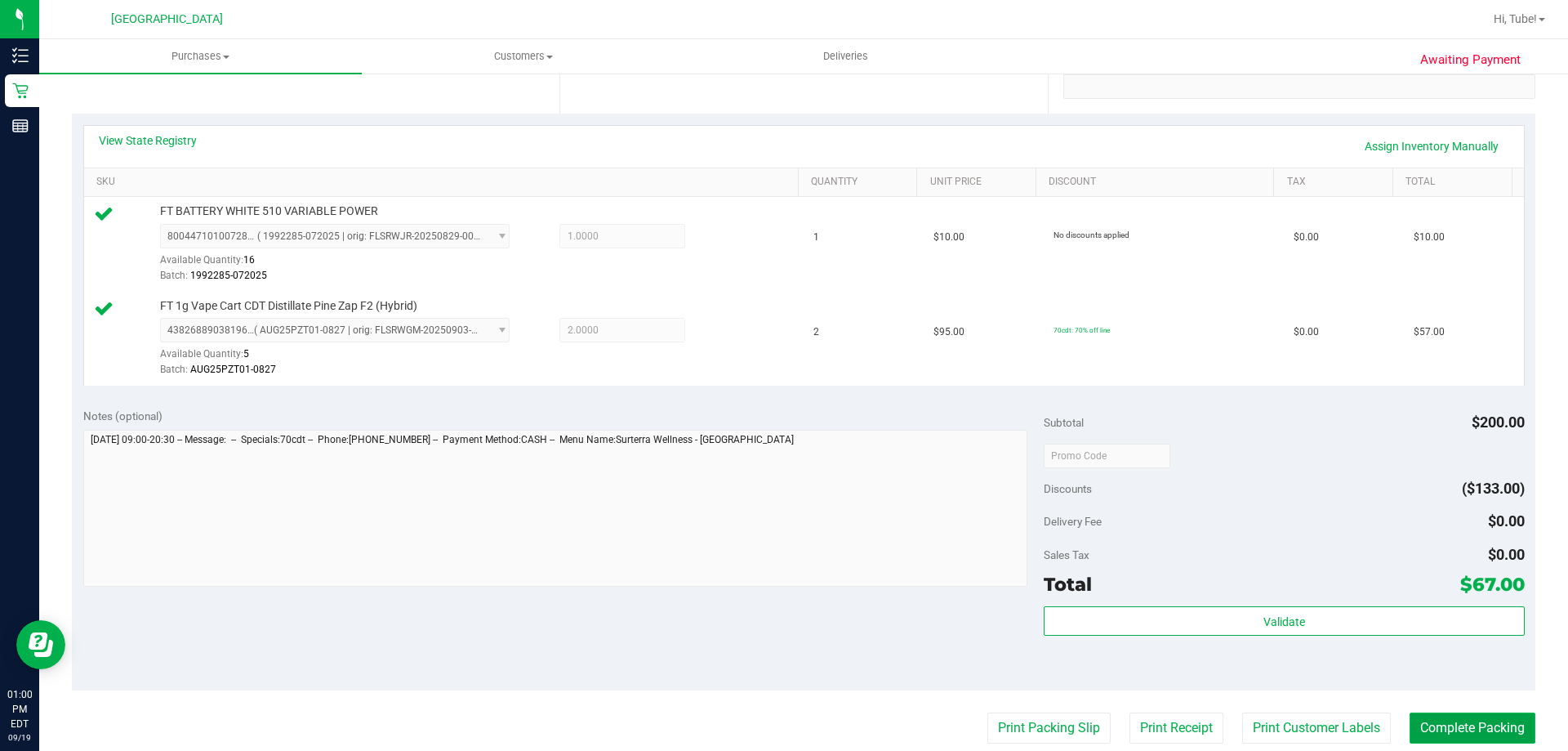
click at [1438, 737] on button "Complete Packing" at bounding box center [1473, 727] width 126 height 31
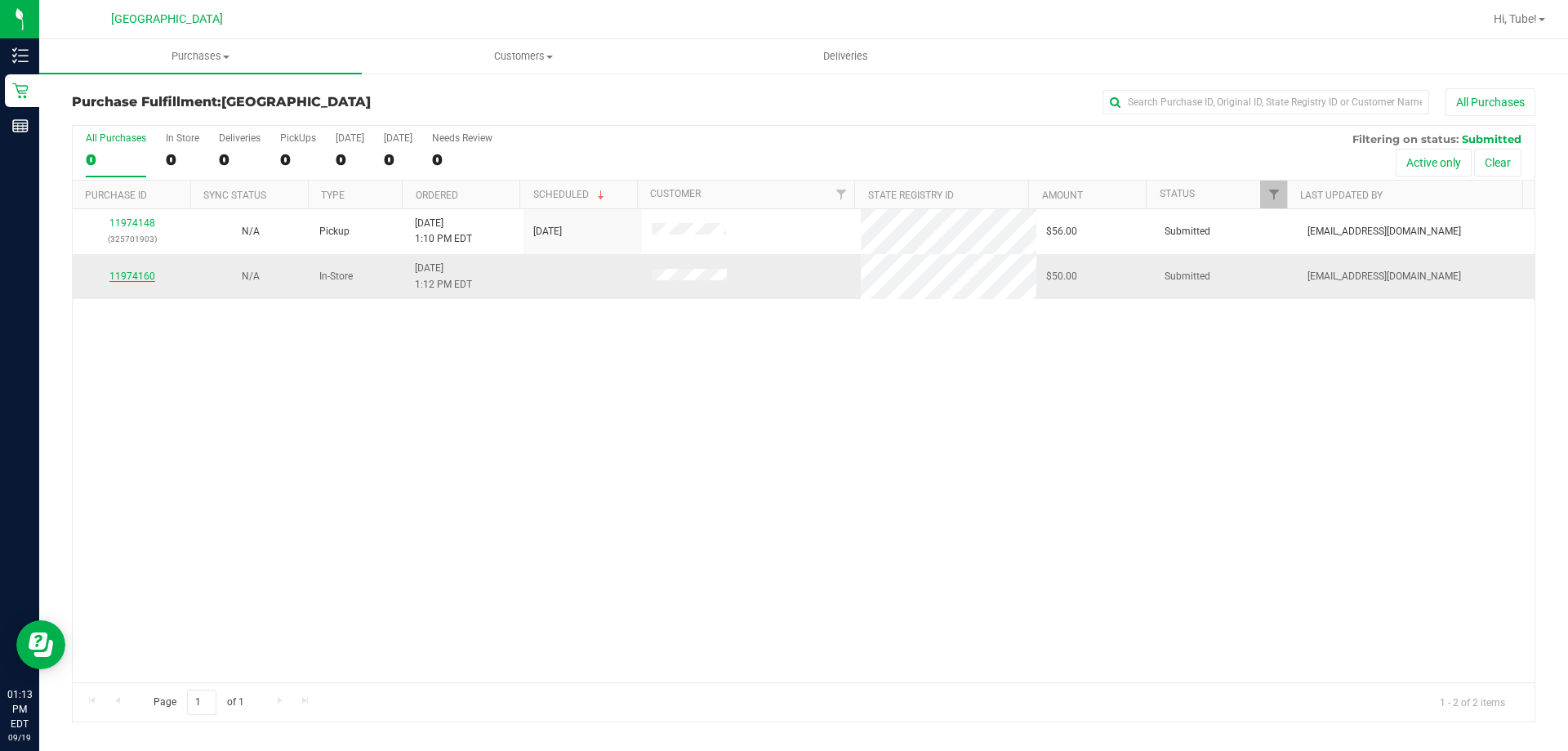
click at [140, 272] on link "11974160" at bounding box center [133, 276] width 46 height 11
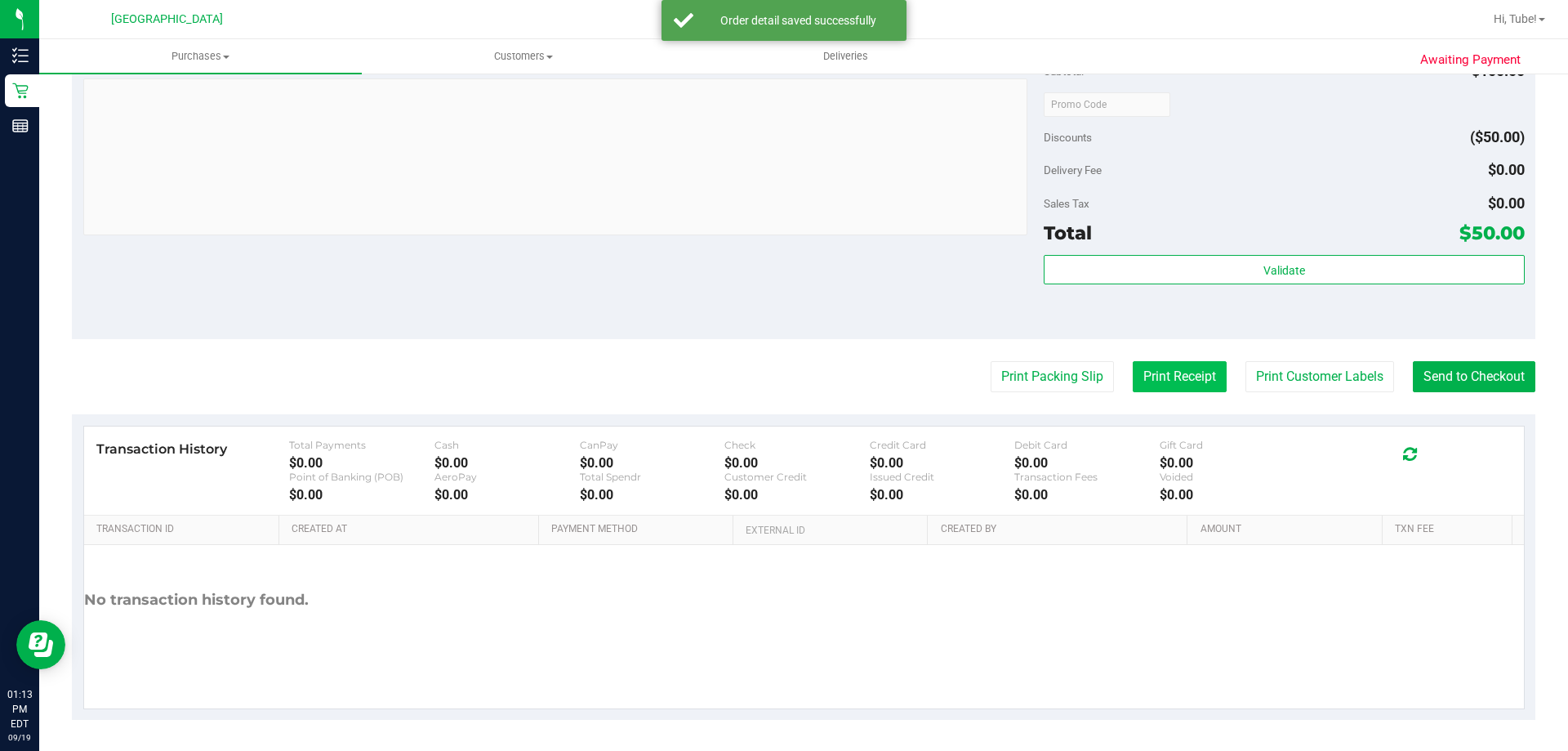
scroll to position [585, 0]
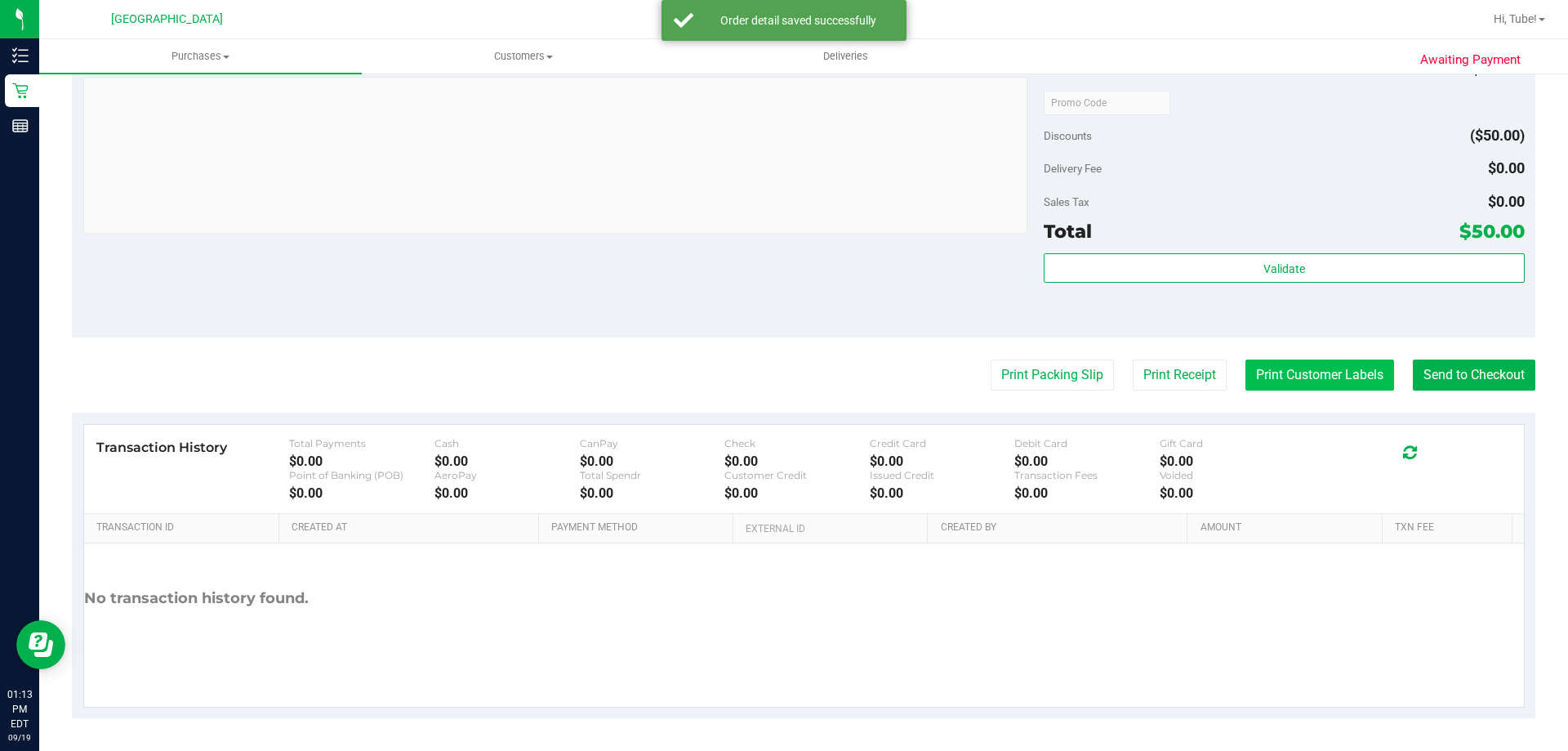
click at [1261, 369] on button "Print Customer Labels" at bounding box center [1320, 375] width 149 height 31
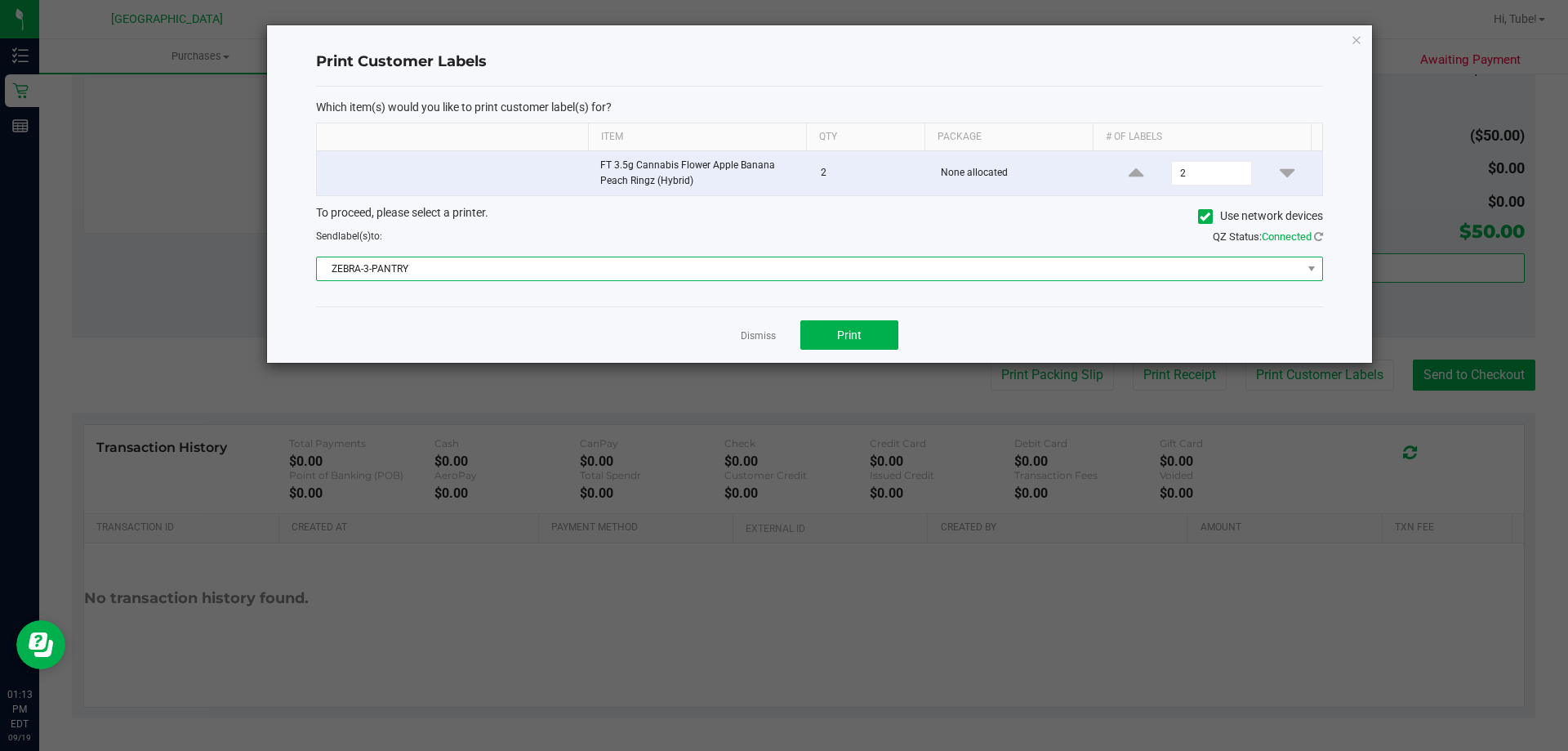
click at [624, 276] on span "ZEBRA-3-PANTRY" at bounding box center [809, 269] width 985 height 23
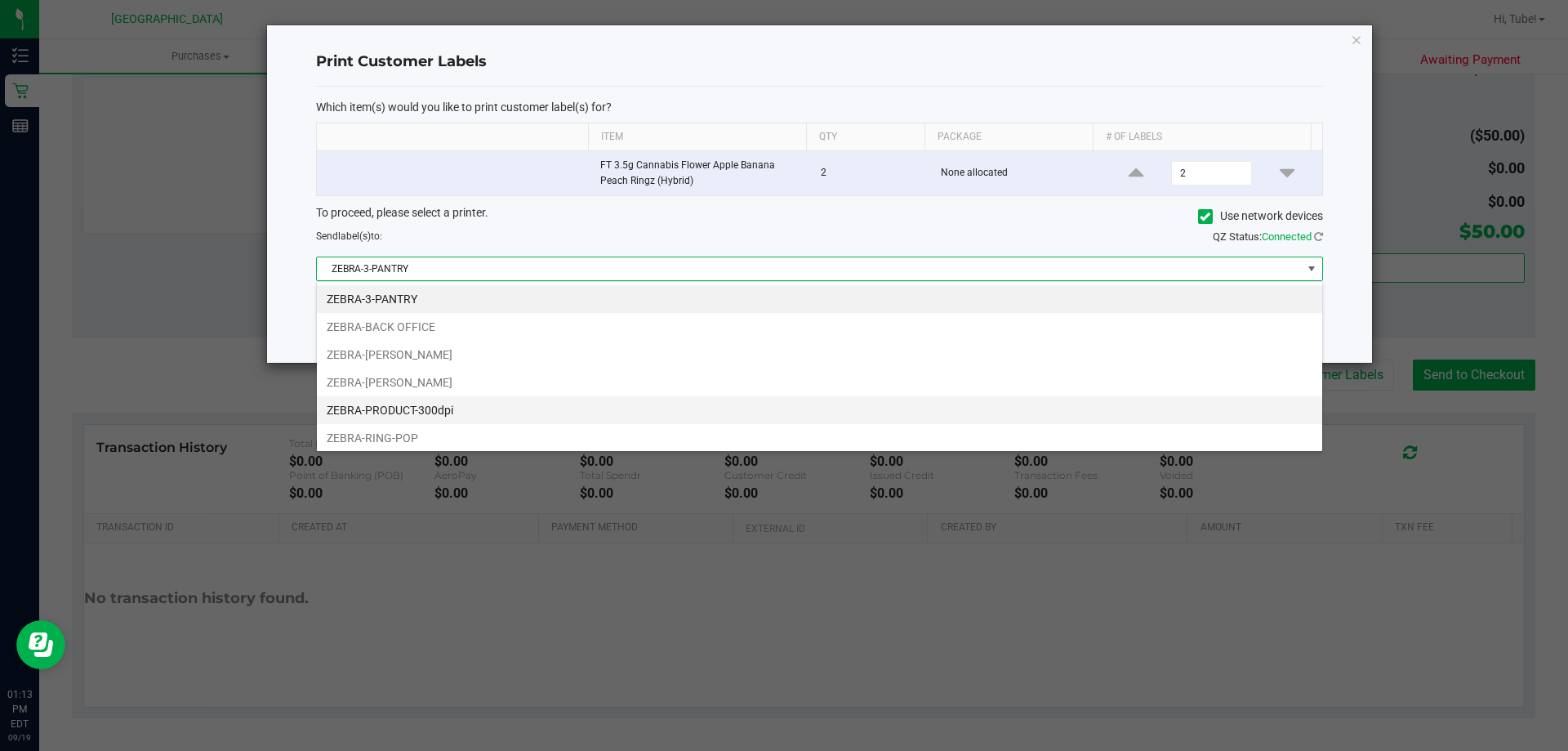
scroll to position [25, 1007]
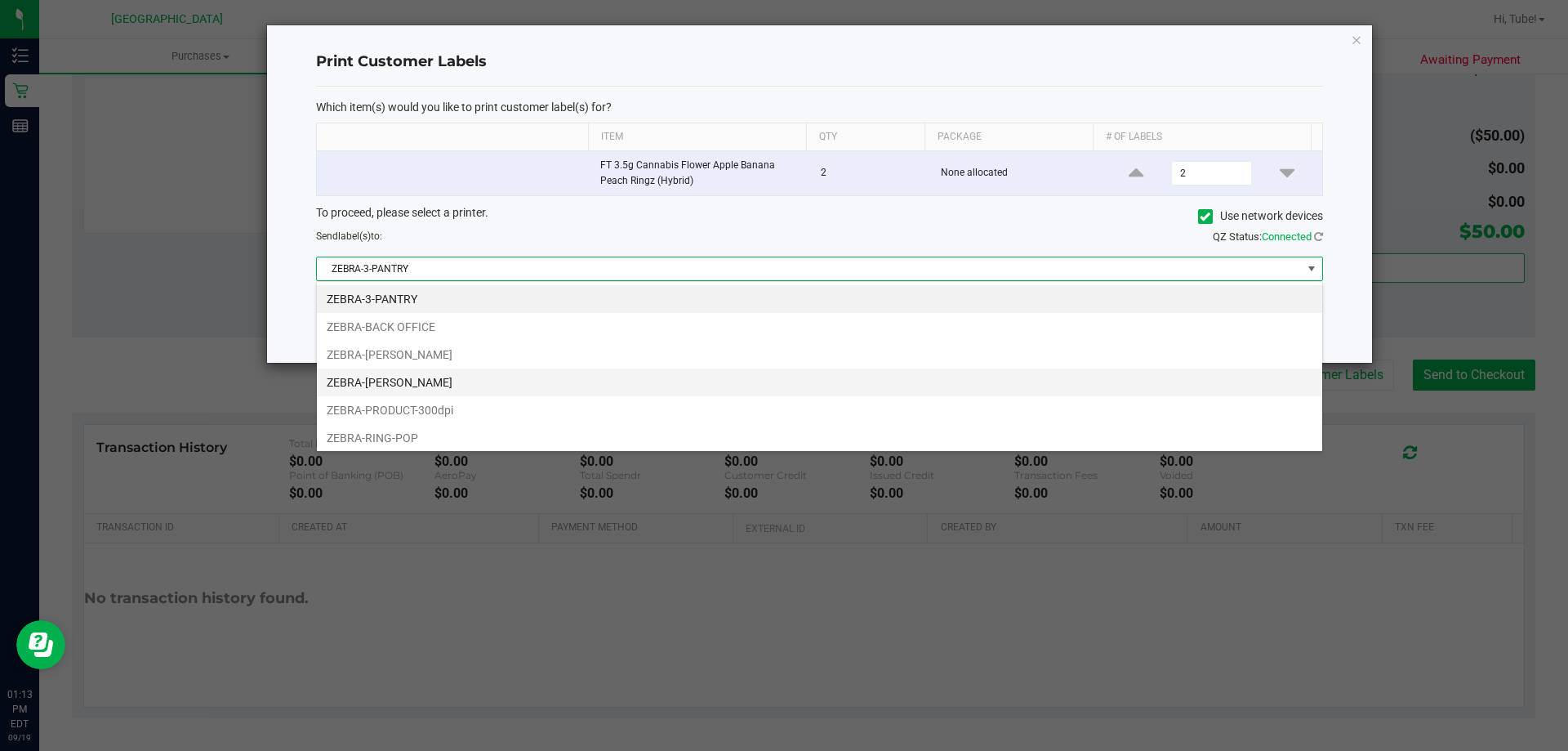
click at [433, 383] on li "ZEBRA-LIONEL-RICHIE" at bounding box center [820, 382] width 1006 height 28
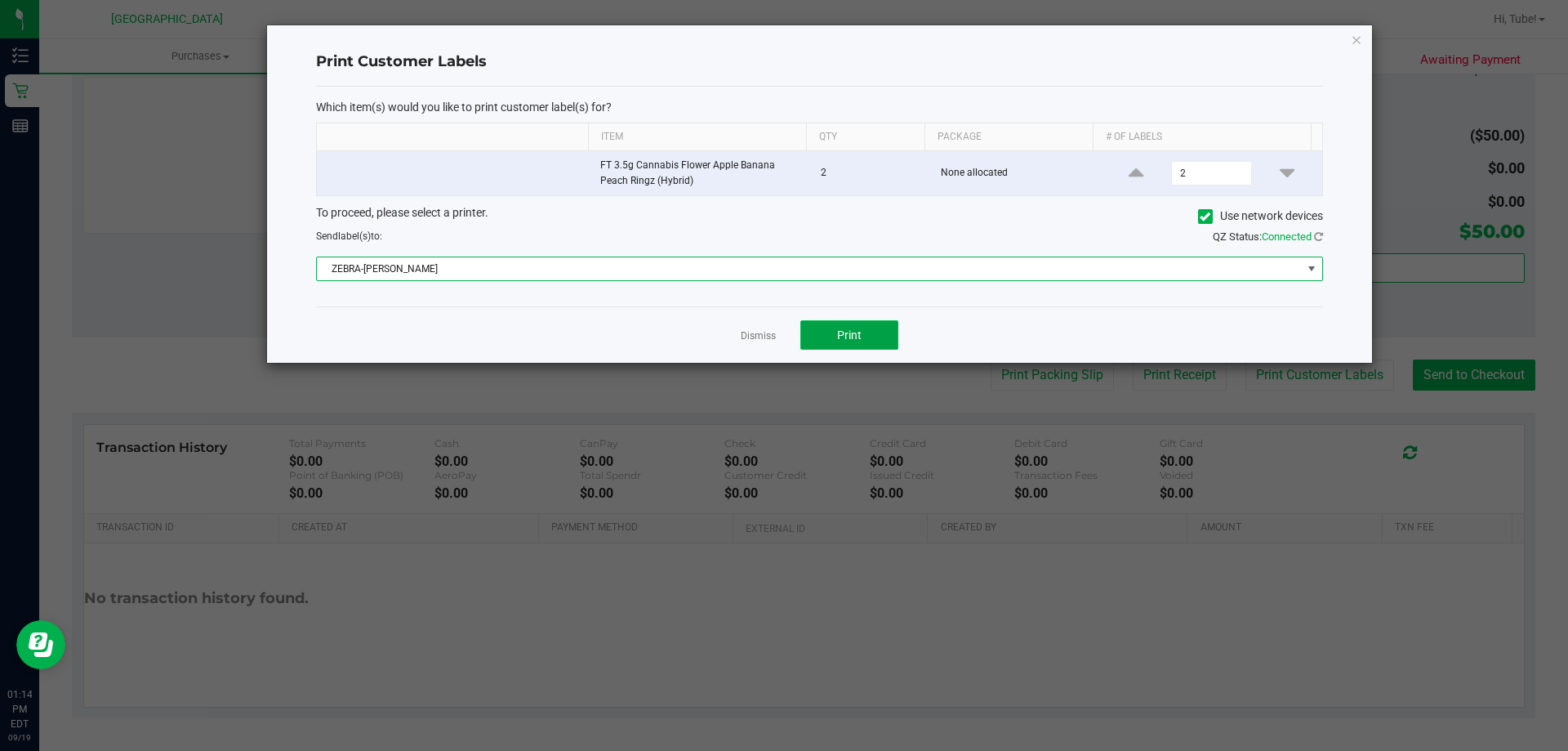
click at [861, 340] on span "Print" at bounding box center [849, 335] width 25 height 13
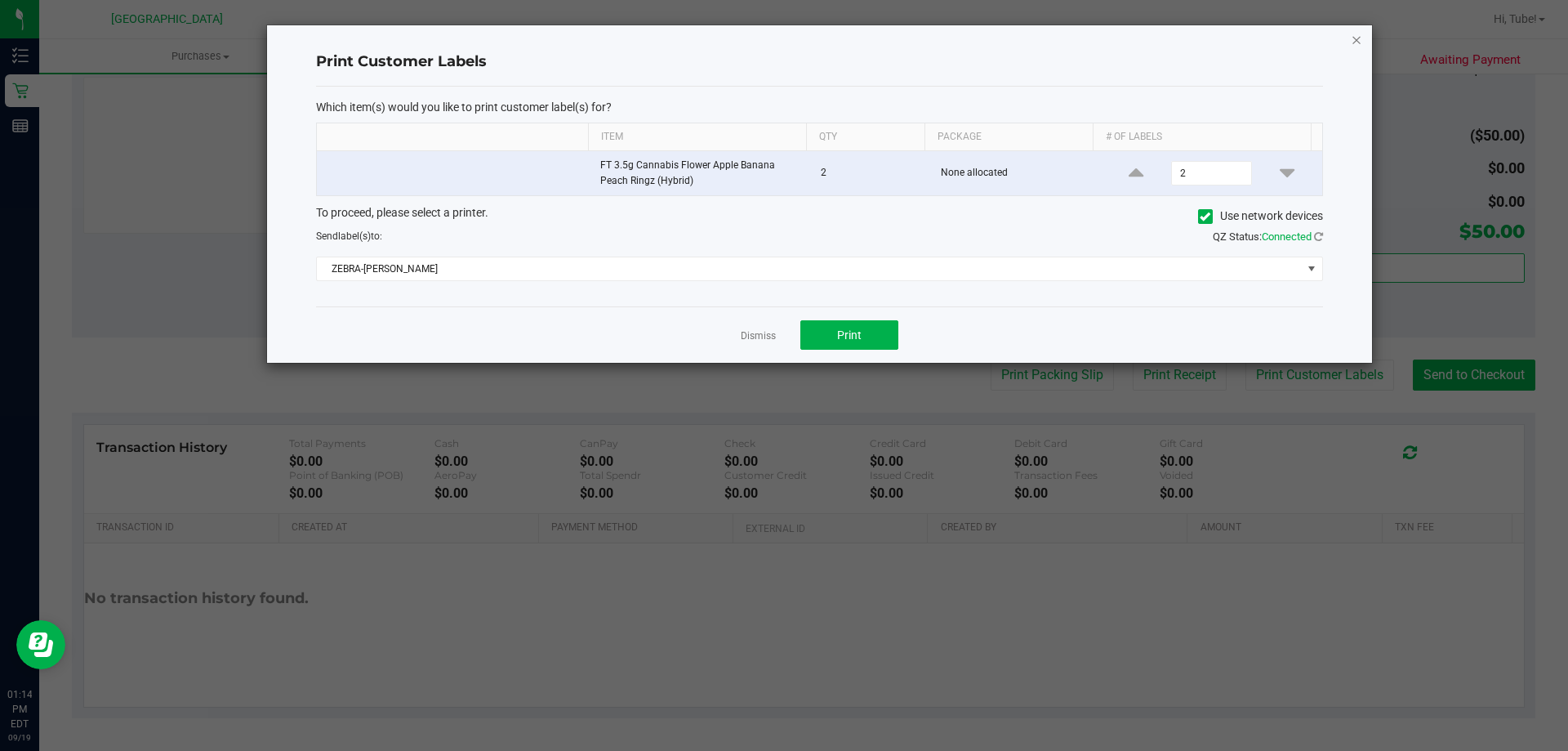
click at [1352, 40] on icon "button" at bounding box center [1357, 39] width 11 height 20
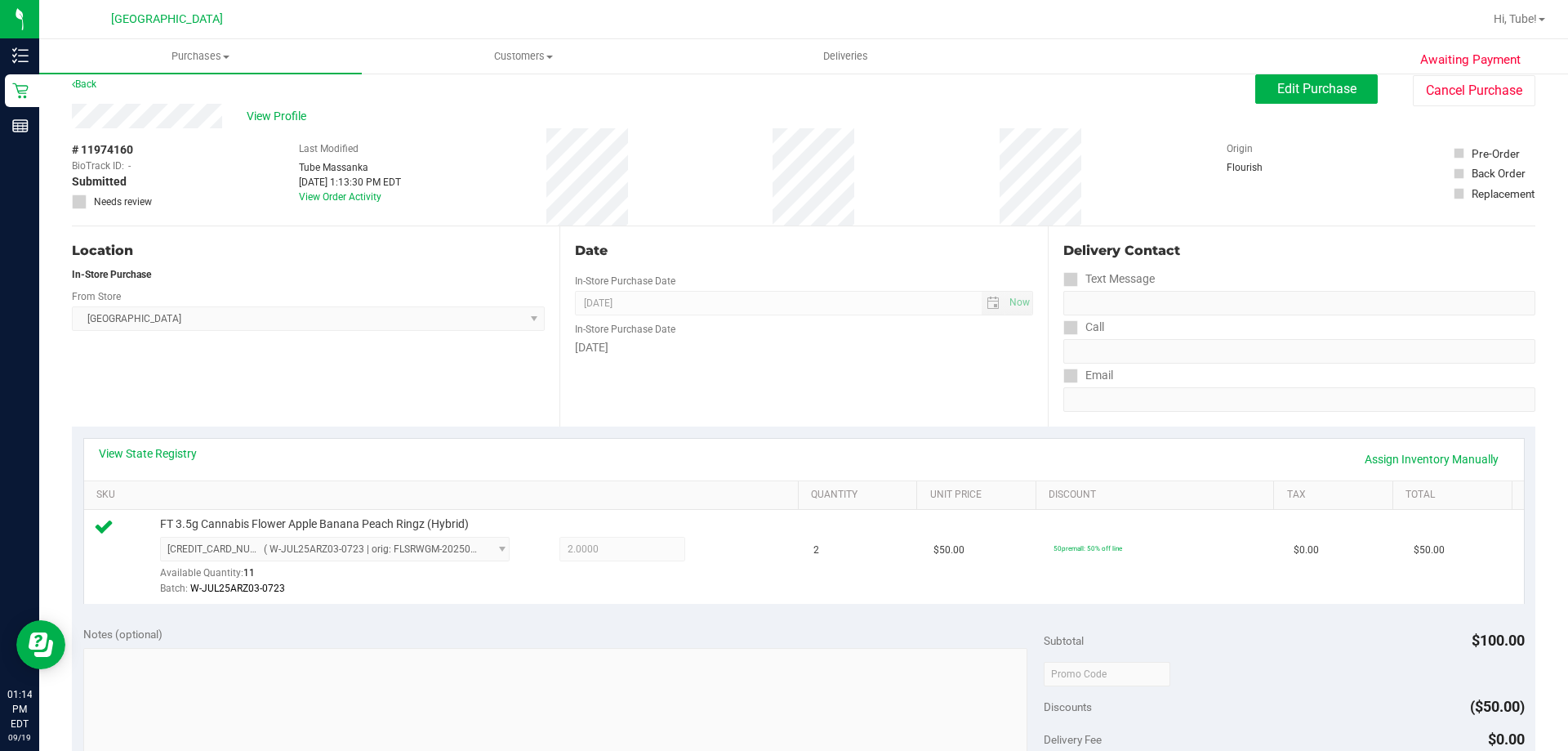
scroll to position [13, 0]
drag, startPoint x: 1273, startPoint y: 88, endPoint x: 1290, endPoint y: 124, distance: 39.8
click at [1278, 88] on span "Edit Purchase" at bounding box center [1317, 90] width 79 height 15
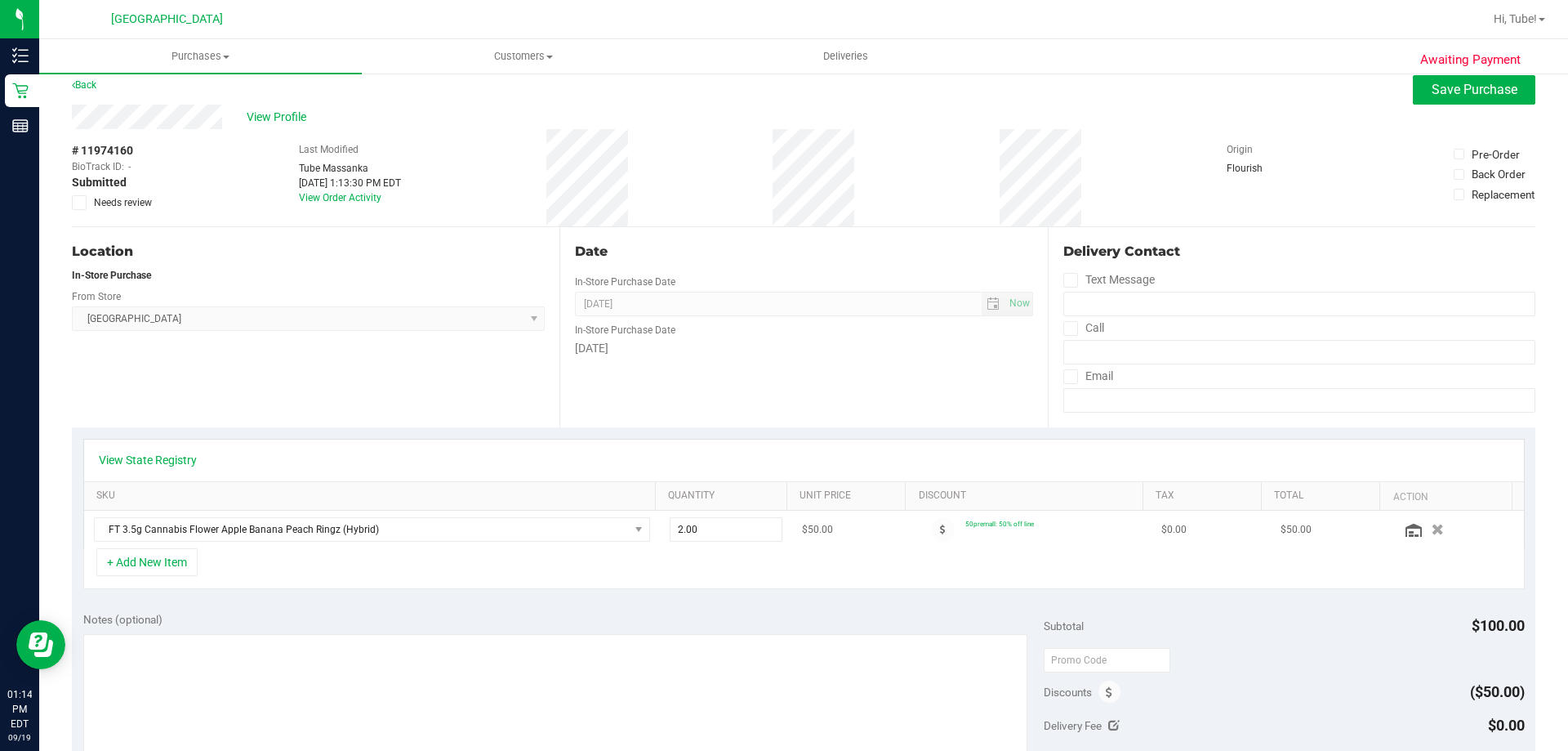
click at [669, 514] on td "2.00 2" at bounding box center [727, 529] width 134 height 37
click at [684, 526] on span "2.00 2" at bounding box center [726, 530] width 114 height 25
type input "1"
type input "2.00"
click at [751, 582] on div "+ Add New Item" at bounding box center [804, 568] width 1442 height 41
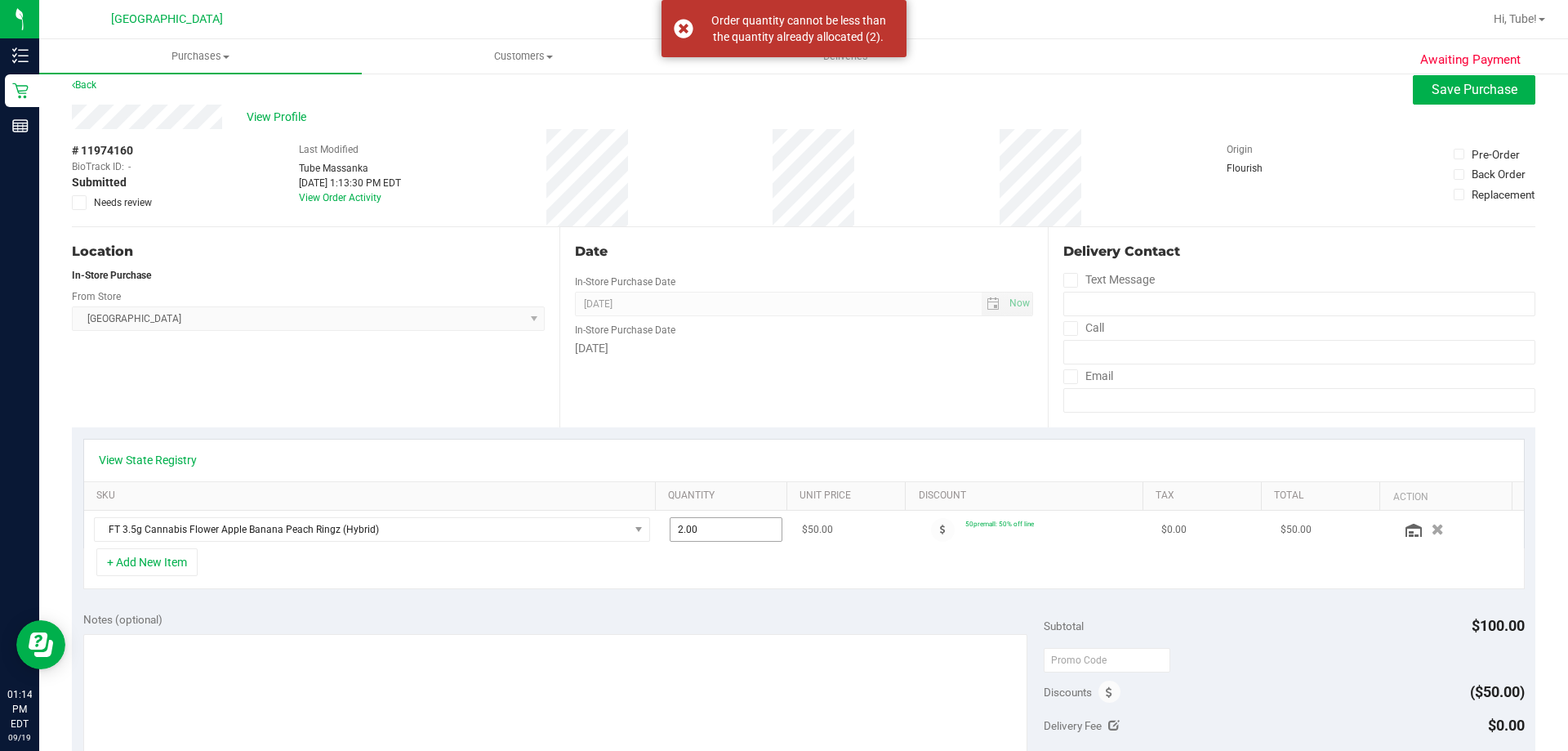
click at [682, 534] on span "2.00 2" at bounding box center [726, 530] width 114 height 25
click at [1413, 539] on td at bounding box center [1458, 529] width 134 height 37
click at [1432, 532] on icon "button" at bounding box center [1438, 530] width 14 height 12
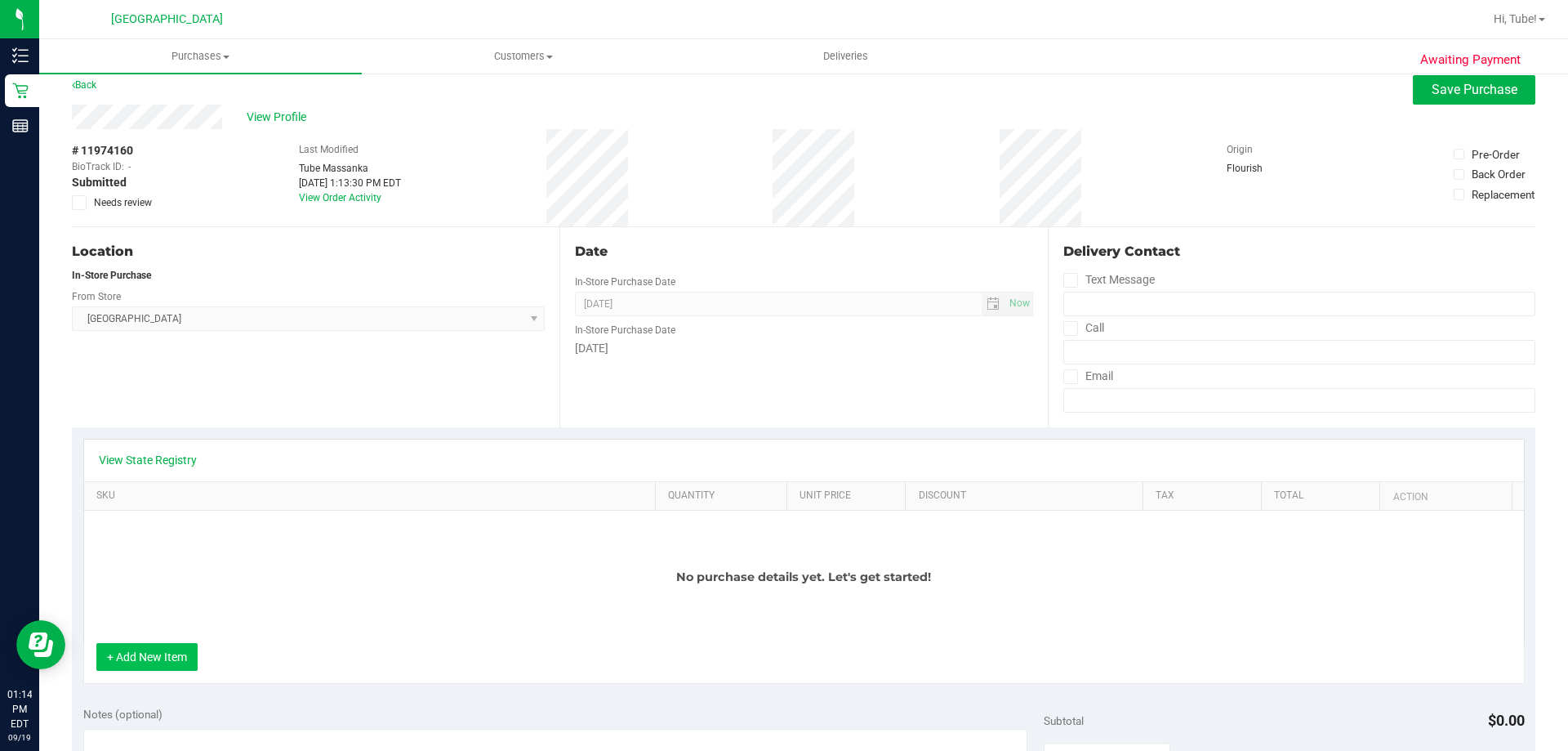
click at [180, 655] on button "+ Add New Item" at bounding box center [147, 657] width 101 height 28
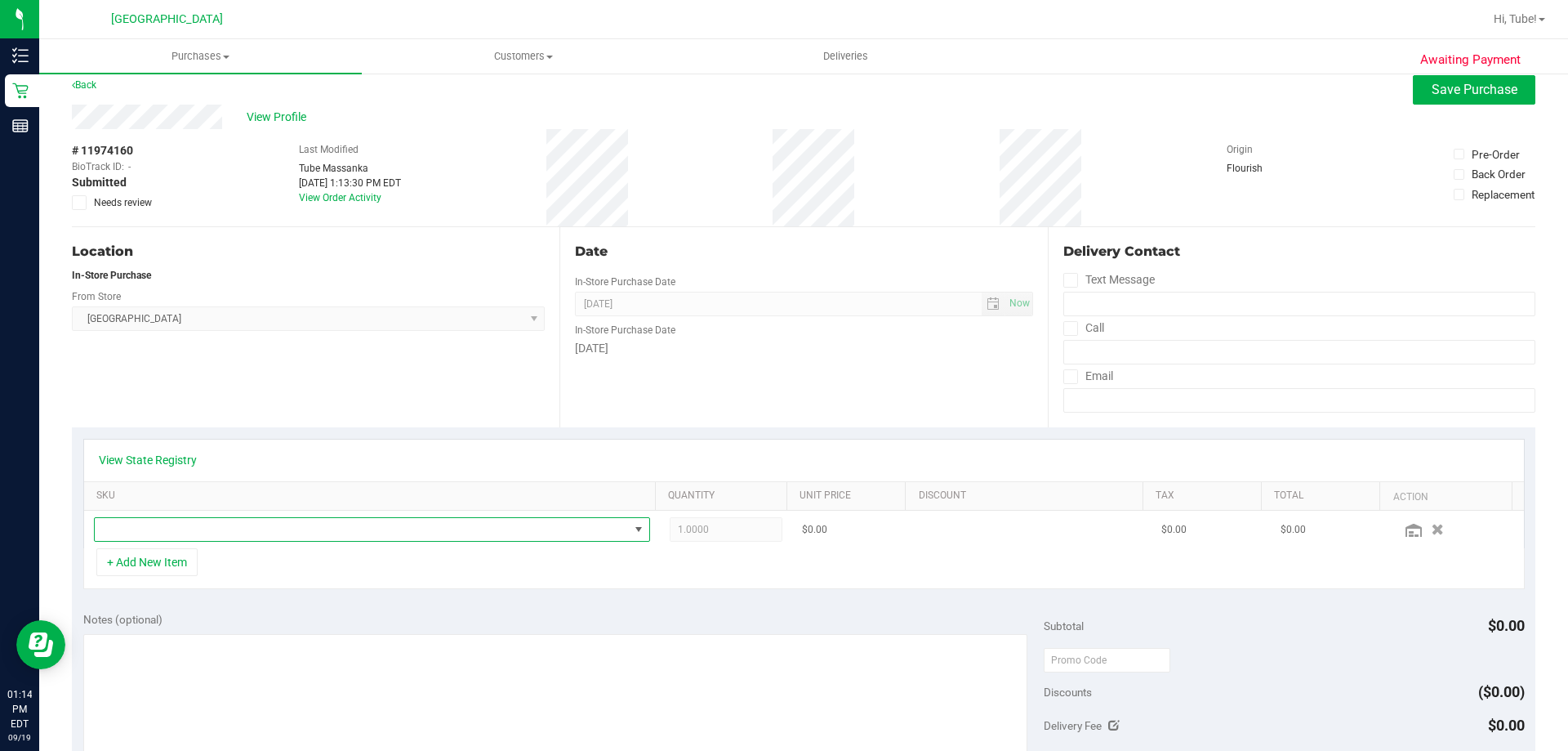
click at [417, 527] on span "NO DATA FOUND" at bounding box center [362, 530] width 534 height 23
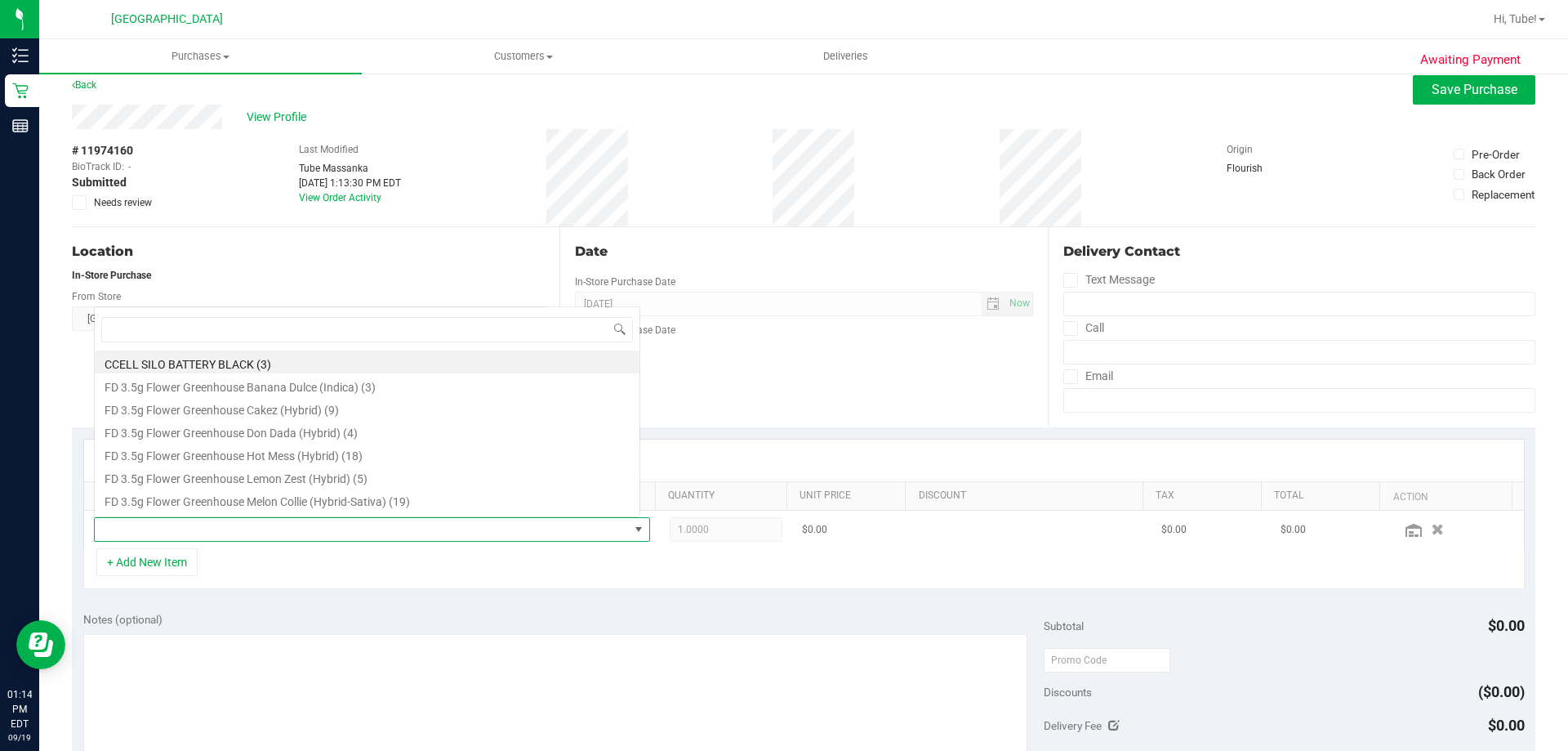
scroll to position [25, 542]
type input "apple"
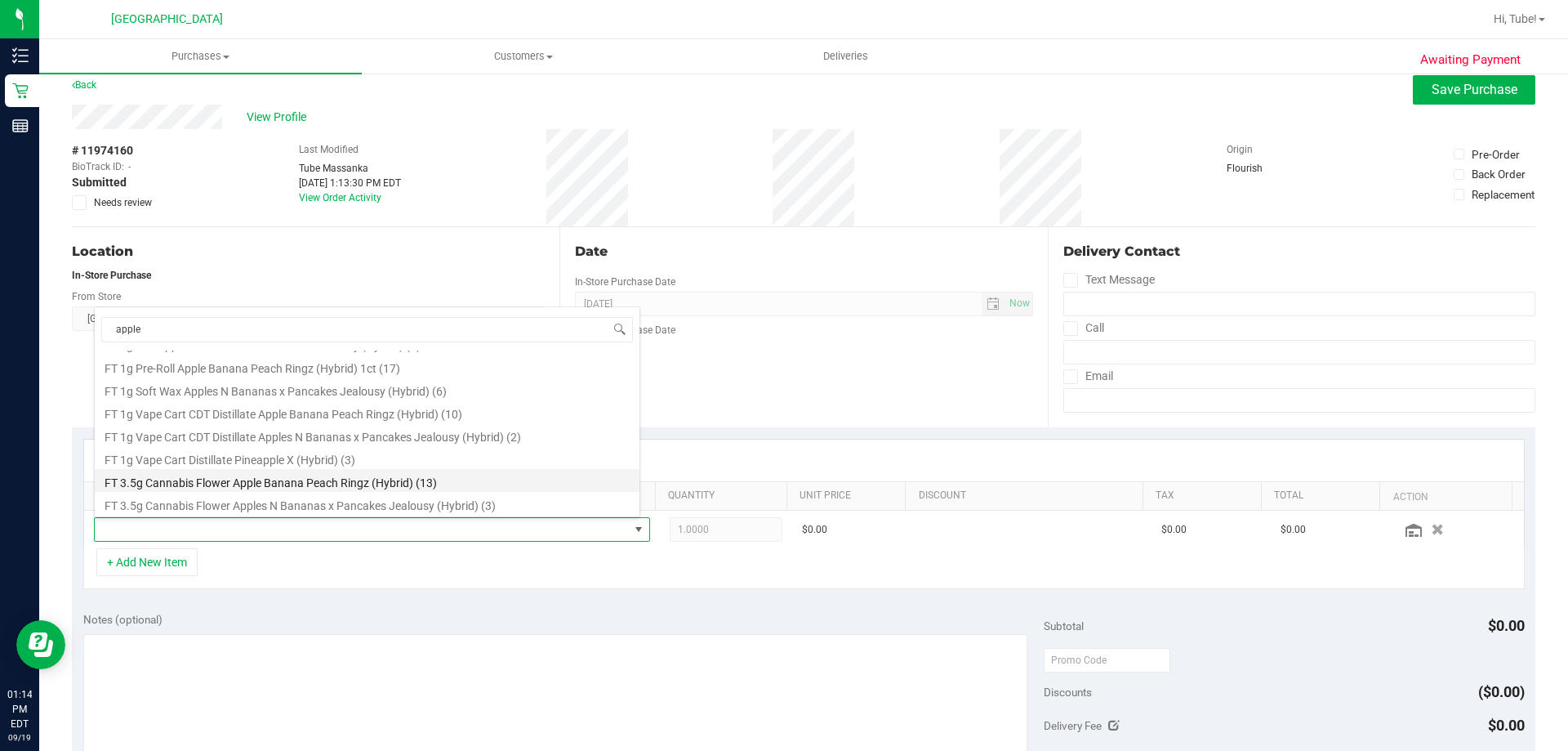
scroll to position [82, 0]
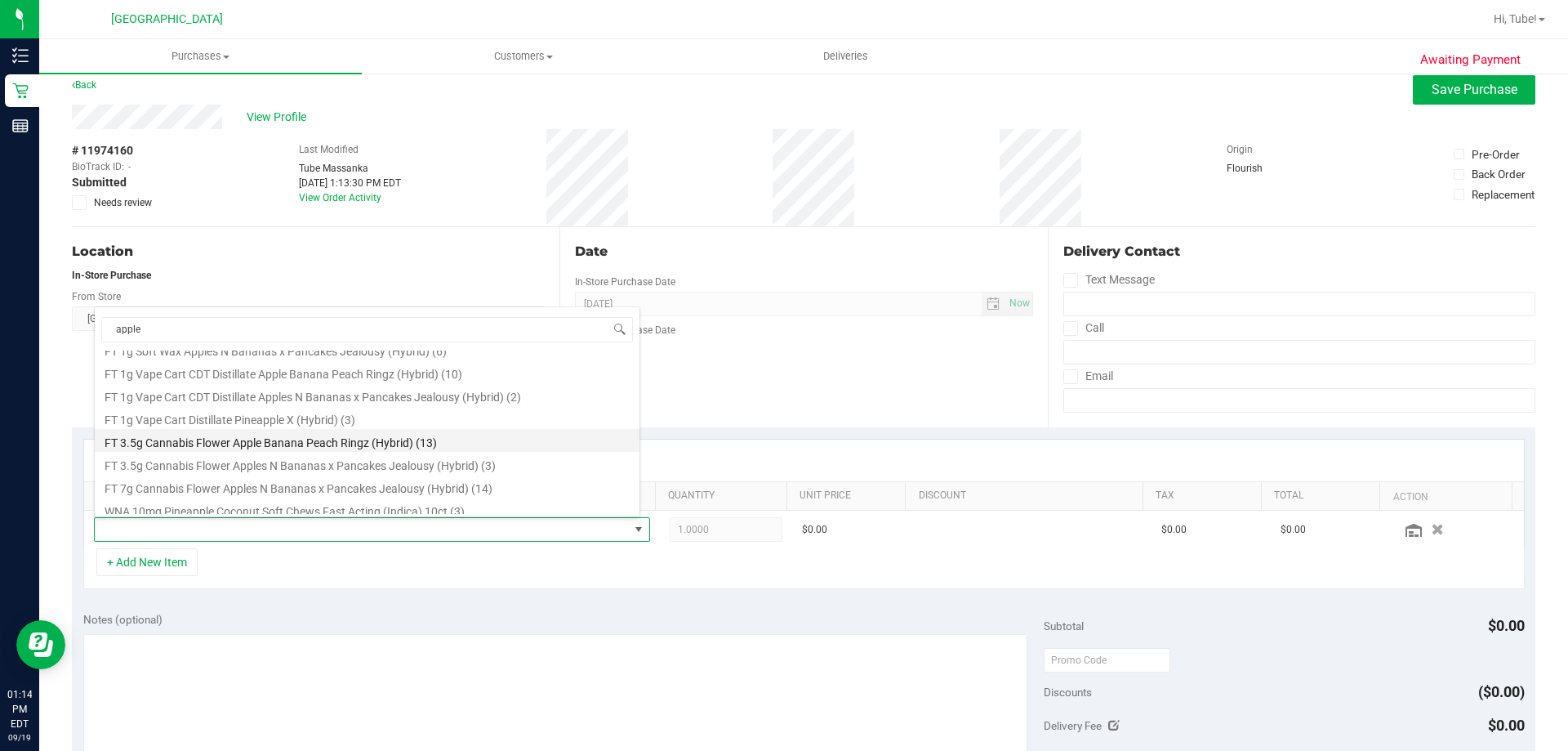
click at [268, 448] on li "FT 3.5g Cannabis Flower Apple Banana Peach Ringz (Hybrid) (13)" at bounding box center [366, 440] width 545 height 23
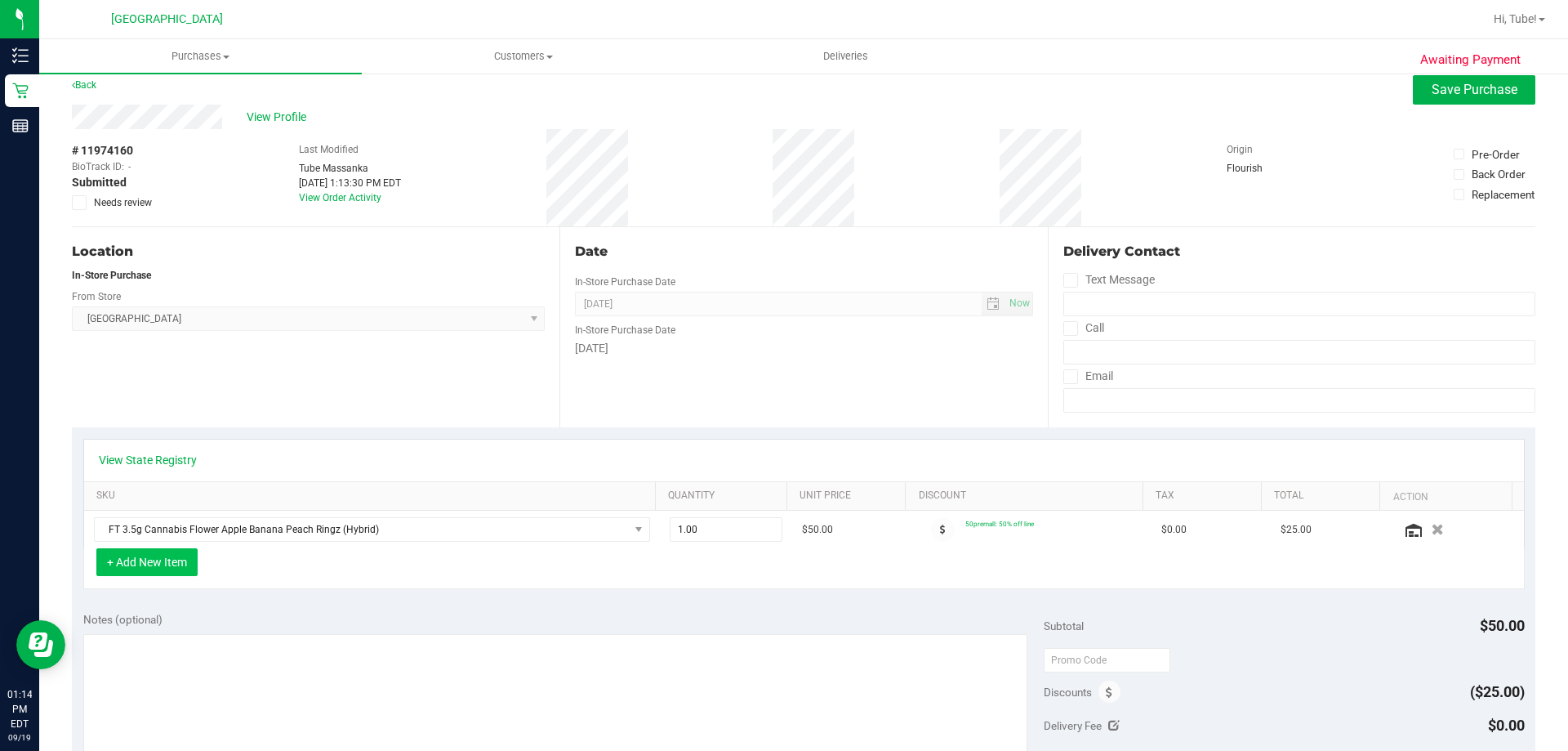
click at [163, 550] on button "+ Add New Item" at bounding box center [147, 561] width 101 height 28
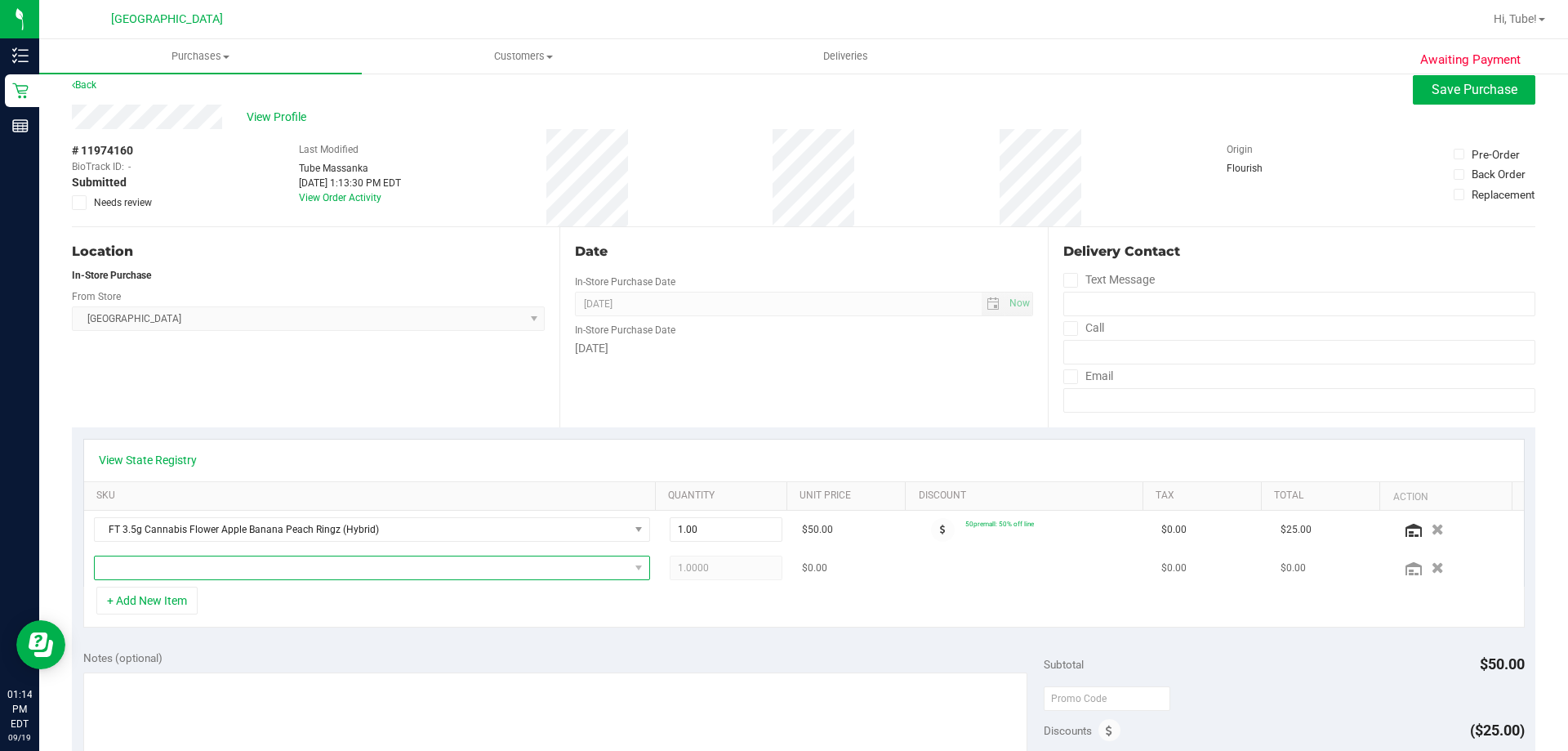
click at [181, 555] on span "NO DATA FOUND" at bounding box center [371, 568] width 556 height 25
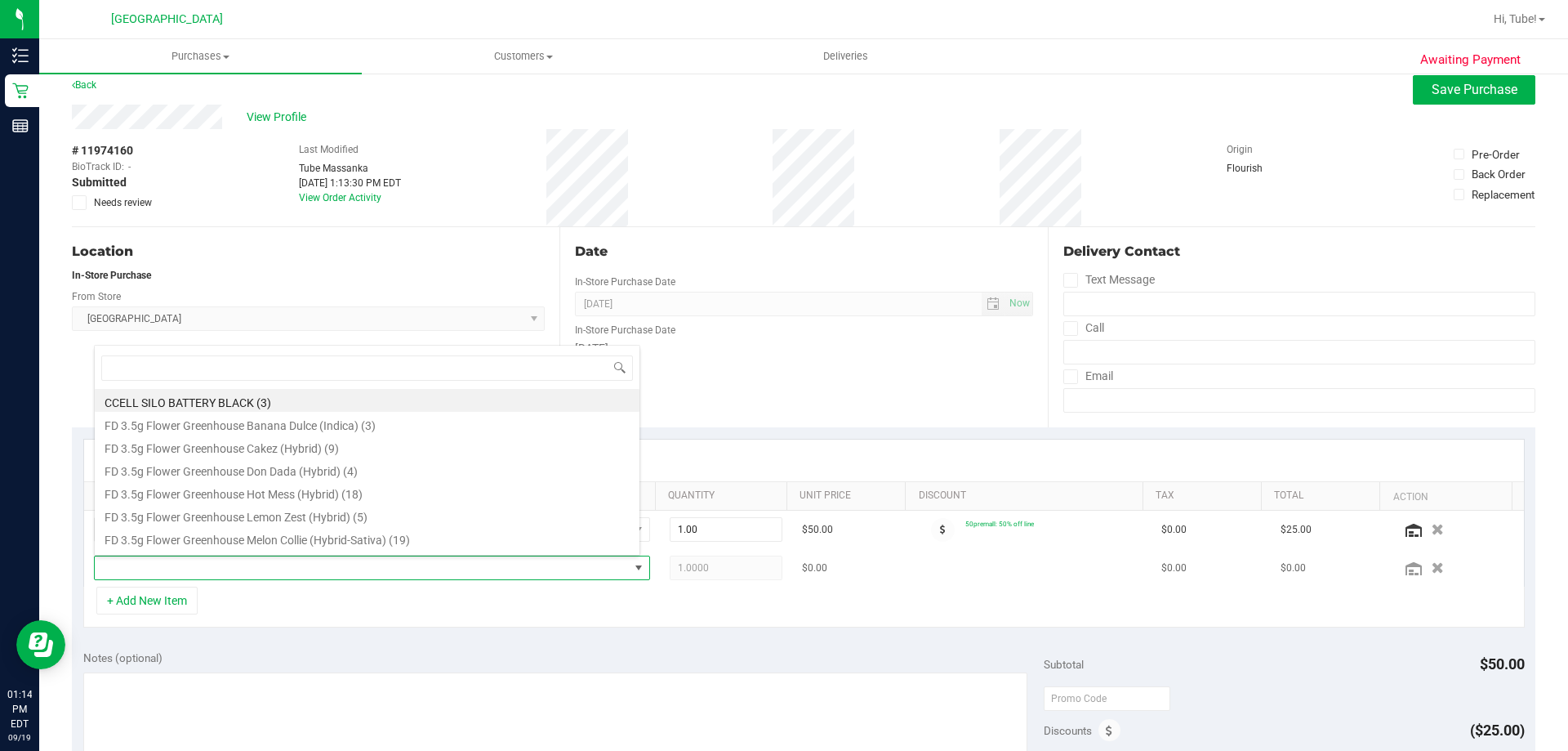
scroll to position [25, 542]
type input "rain"
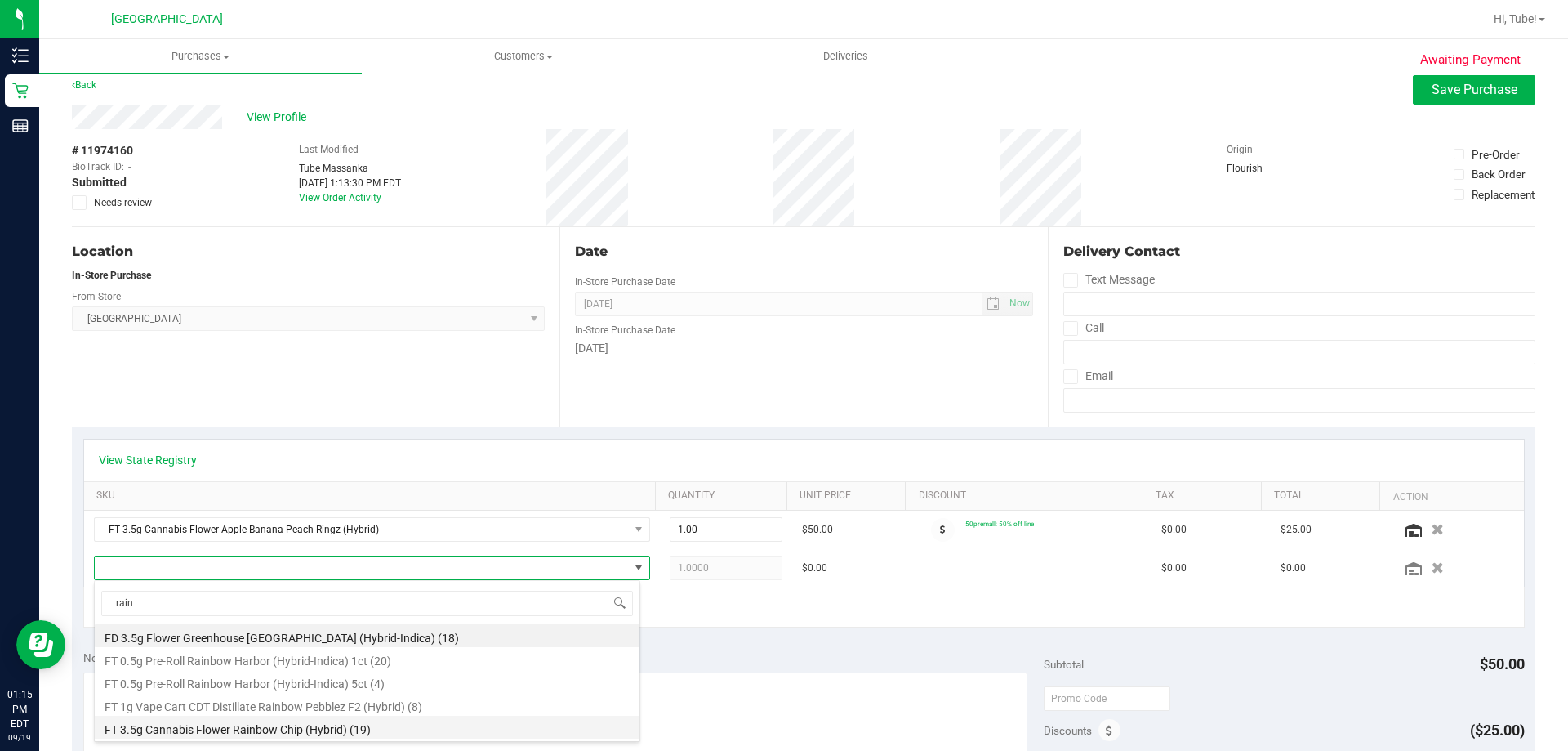
click at [276, 731] on li "FT 3.5g Cannabis Flower Rainbow Chip (Hybrid) (19)" at bounding box center [366, 727] width 545 height 23
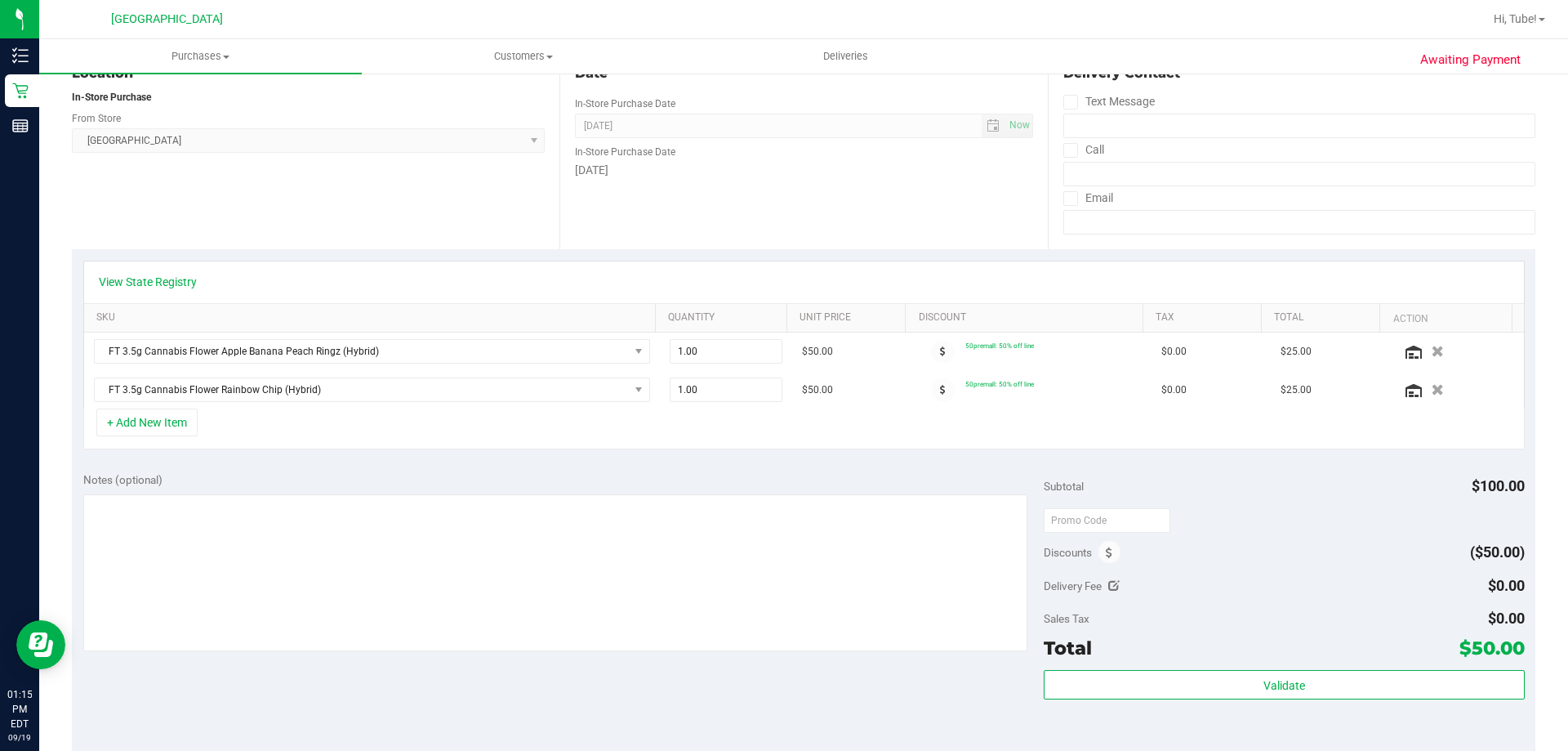
scroll to position [13, 0]
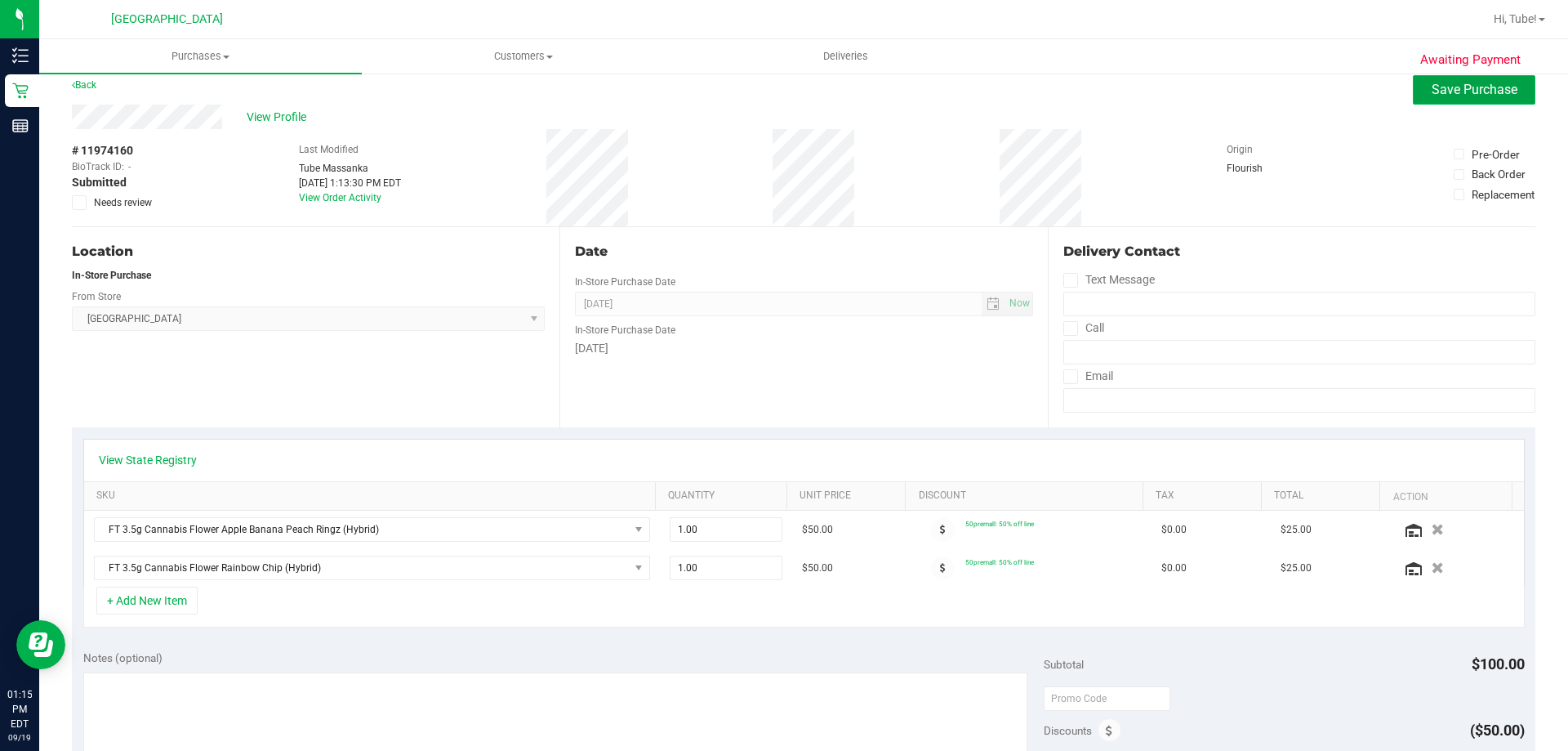
click at [1413, 96] on button "Save Purchase" at bounding box center [1474, 90] width 122 height 30
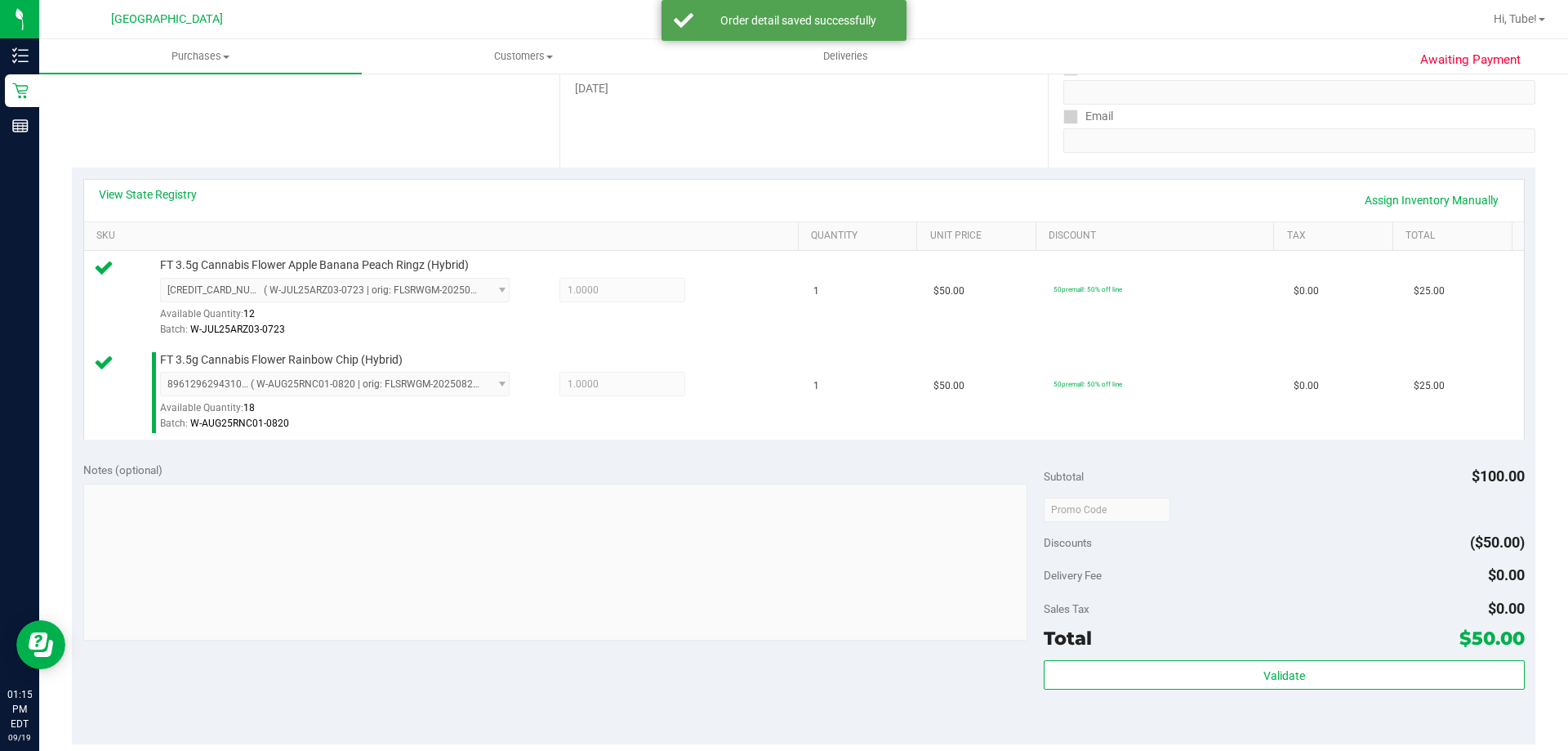
scroll to position [503, 0]
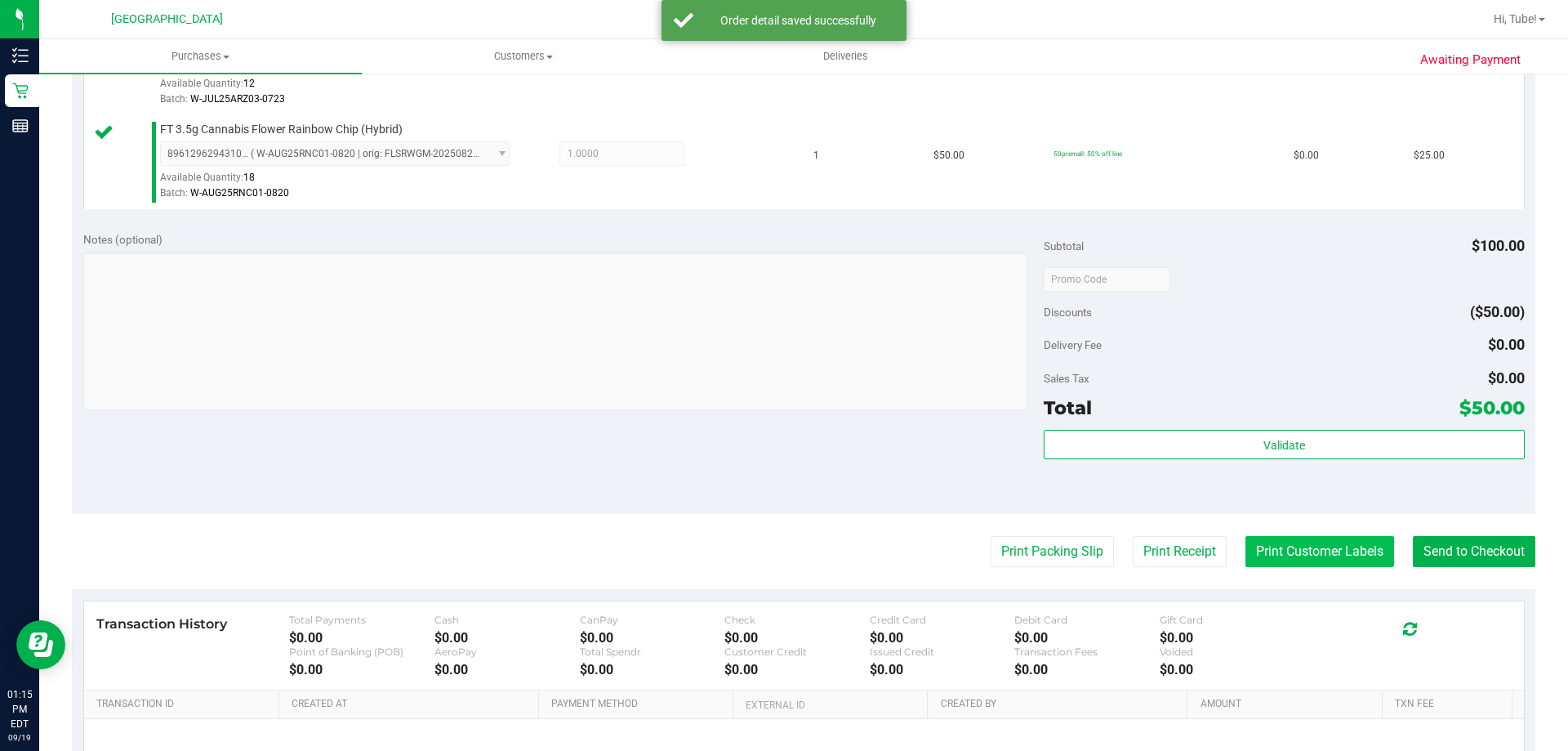
click at [1279, 558] on button "Print Customer Labels" at bounding box center [1320, 552] width 149 height 31
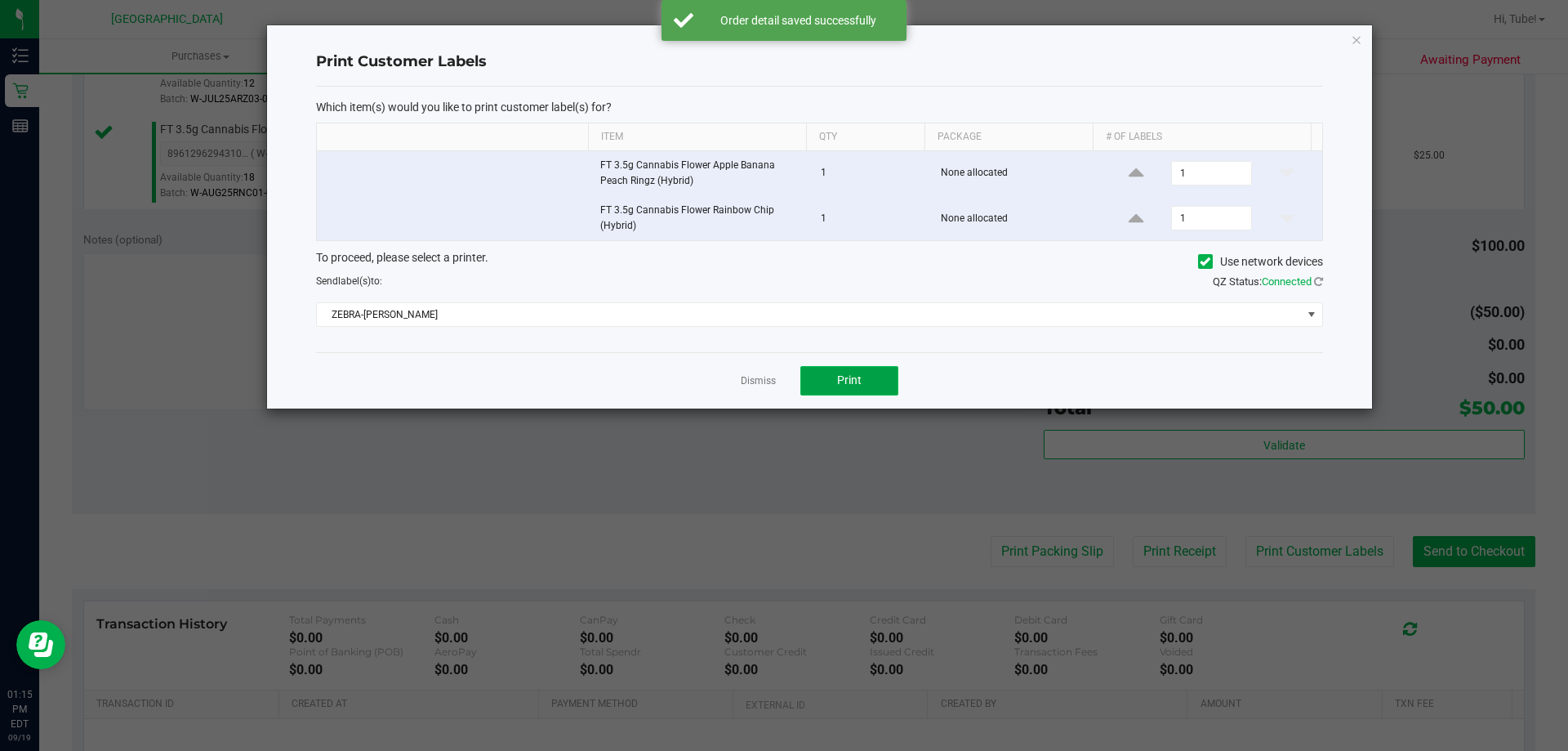
click at [817, 374] on button "Print" at bounding box center [849, 380] width 98 height 30
click at [1361, 39] on icon "button" at bounding box center [1357, 39] width 11 height 20
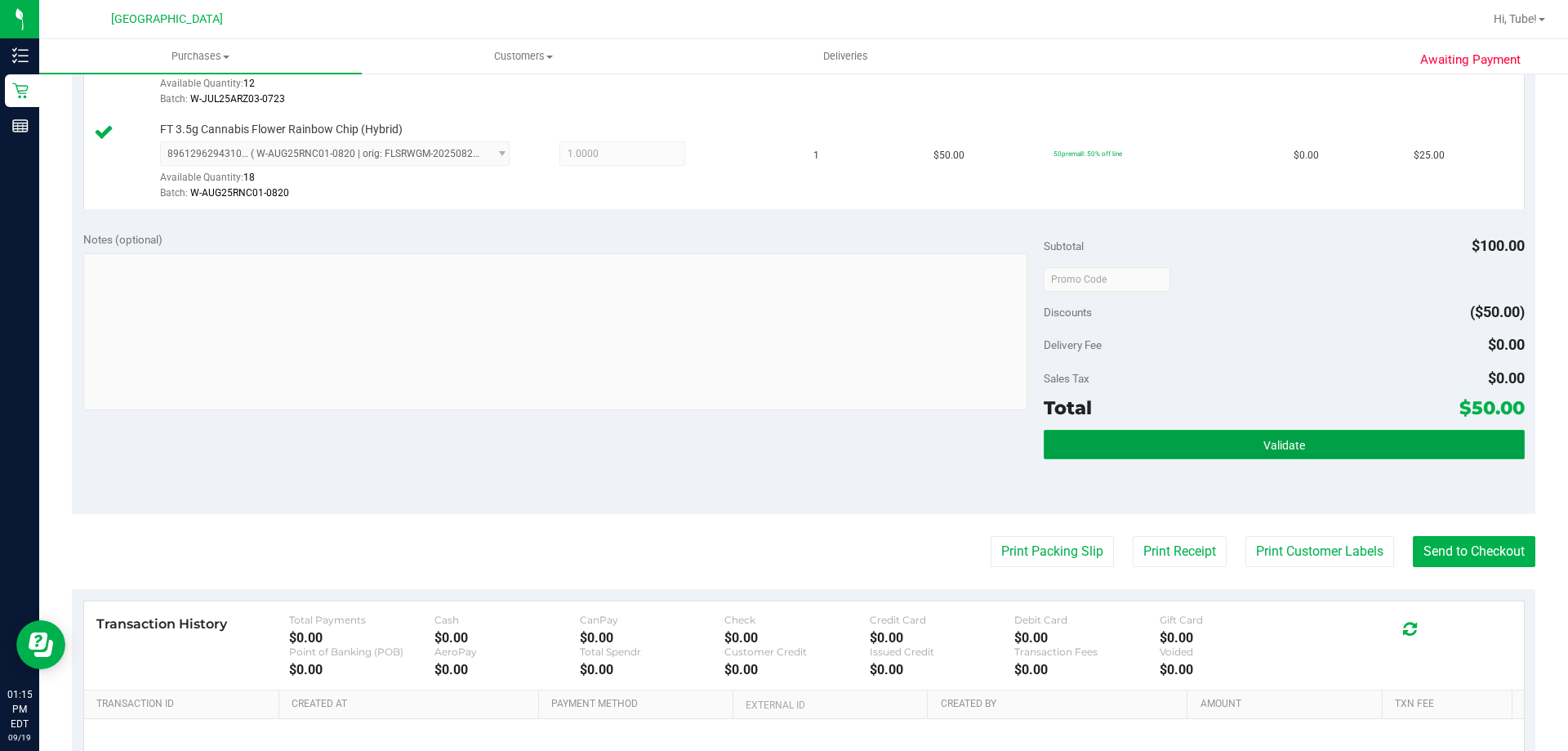
click at [1407, 438] on button "Validate" at bounding box center [1284, 444] width 480 height 30
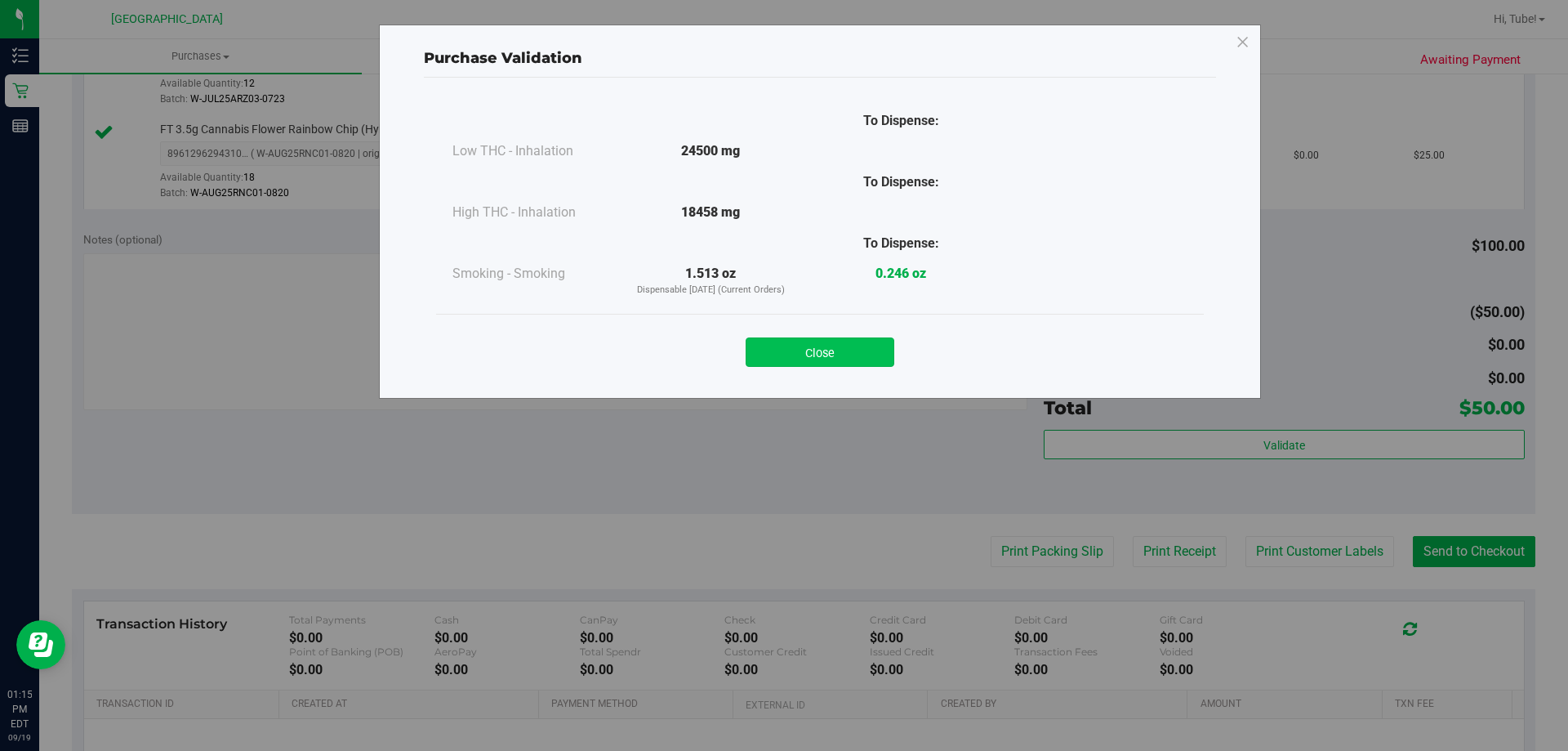
click at [836, 352] on button "Close" at bounding box center [820, 352] width 149 height 30
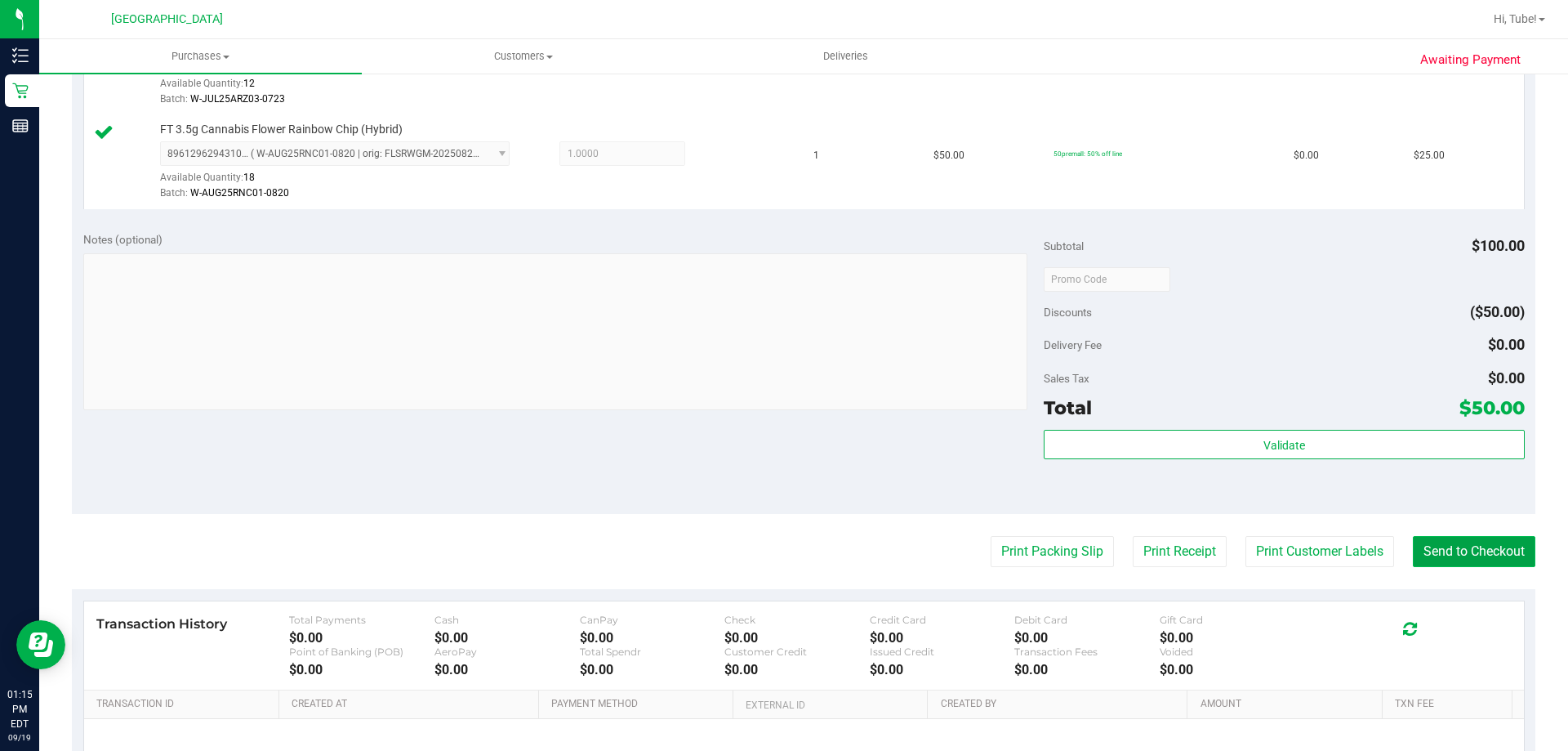
click at [1466, 555] on button "Send to Checkout" at bounding box center [1474, 552] width 122 height 31
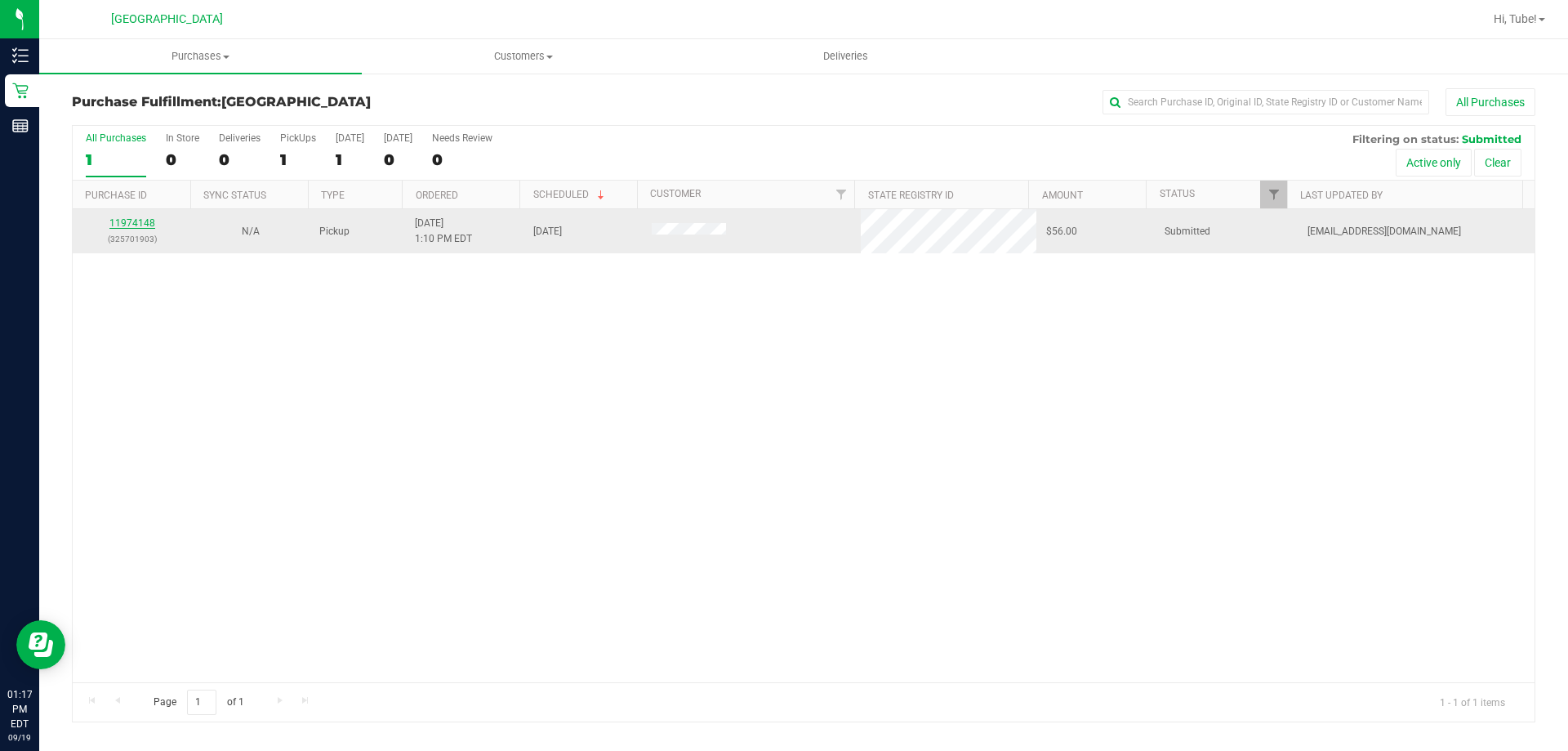
click at [131, 226] on link "11974148" at bounding box center [133, 223] width 46 height 11
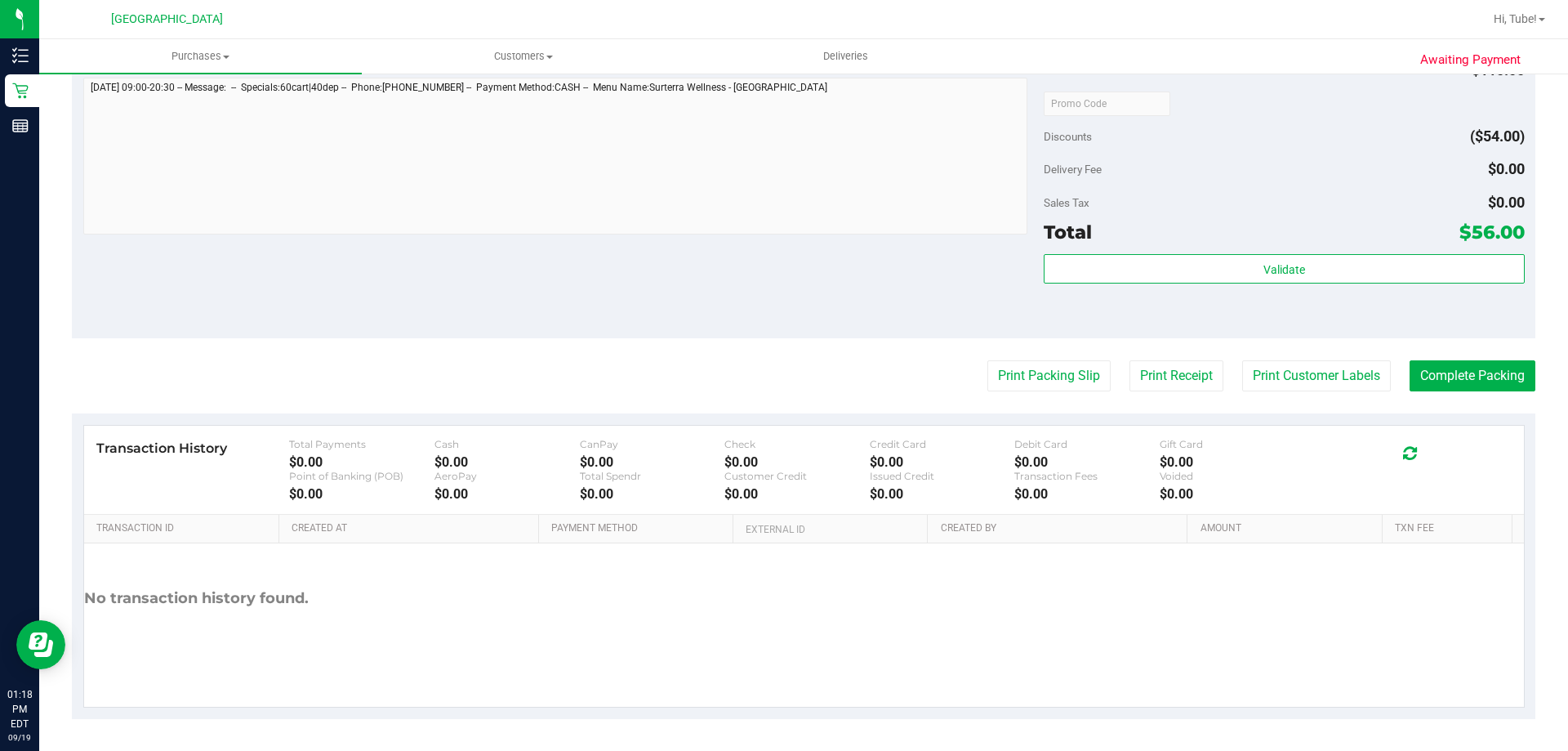
scroll to position [679, 0]
click at [1060, 360] on button "Print Packing Slip" at bounding box center [1049, 375] width 123 height 31
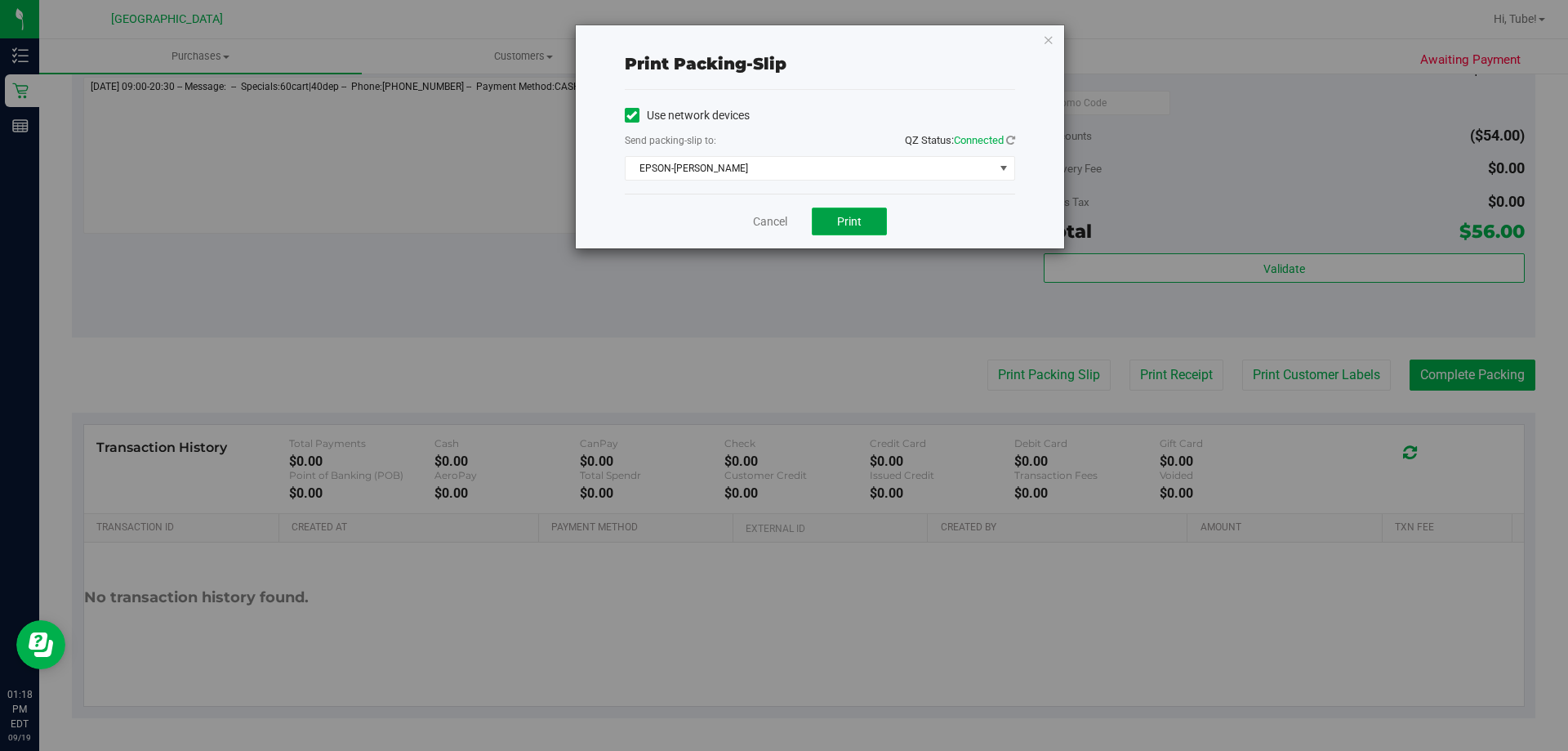
click at [871, 219] on button "Print" at bounding box center [849, 220] width 75 height 28
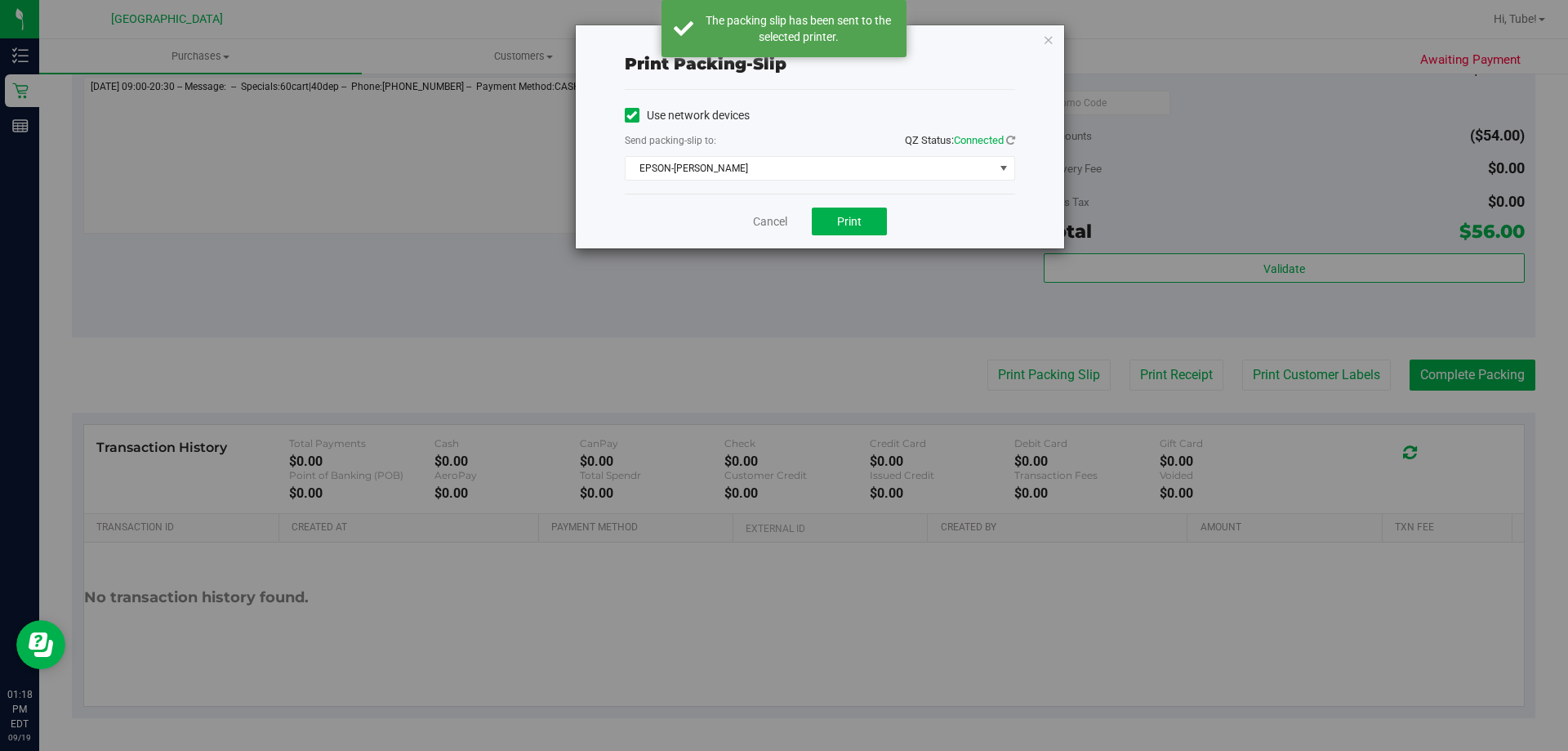
click at [1057, 52] on div "Print packing-slip Use network devices Send packing-slip to: QZ Status: Connect…" at bounding box center [820, 137] width 489 height 223
click at [1049, 30] on icon "button" at bounding box center [1049, 39] width 11 height 20
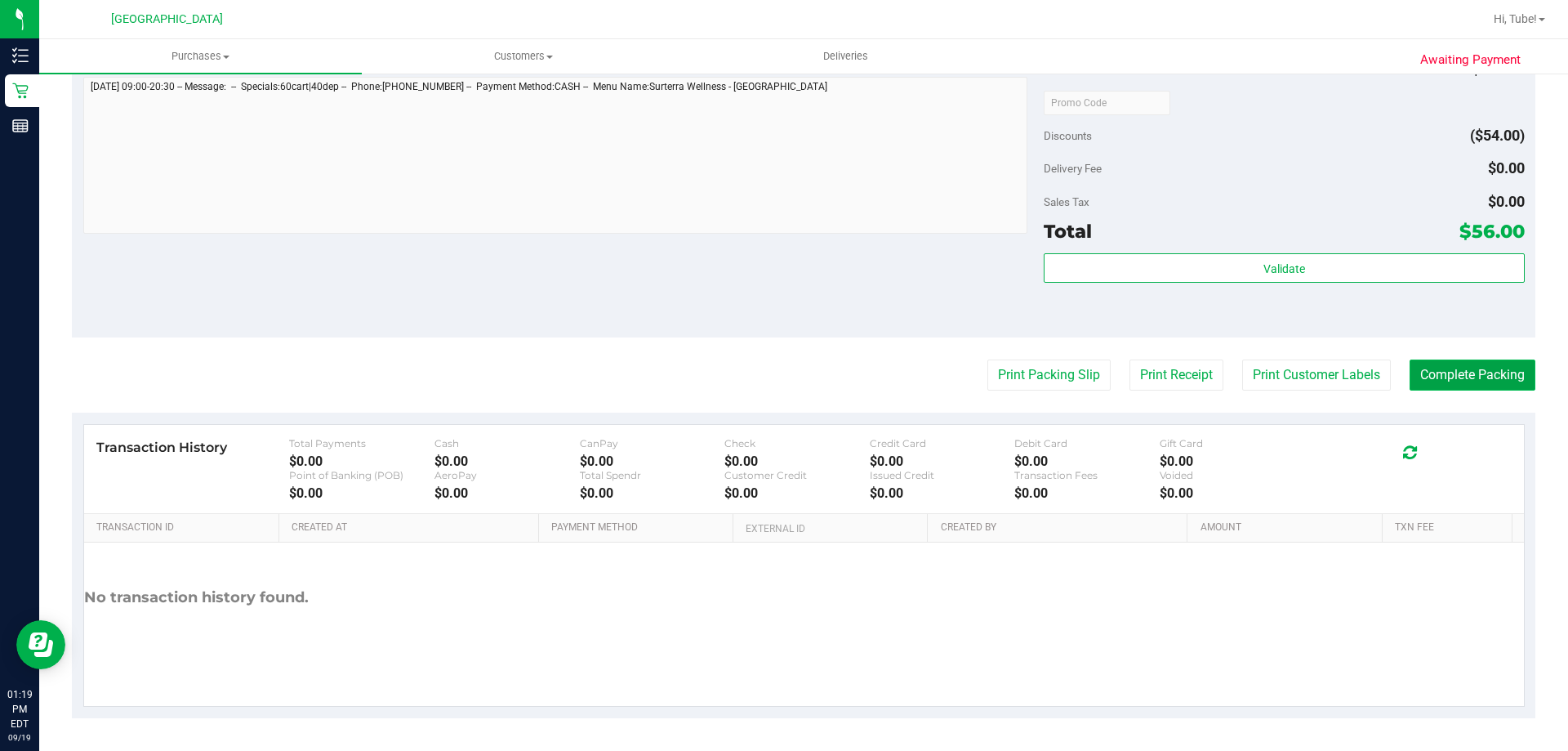
click at [1449, 382] on button "Complete Packing" at bounding box center [1473, 375] width 126 height 31
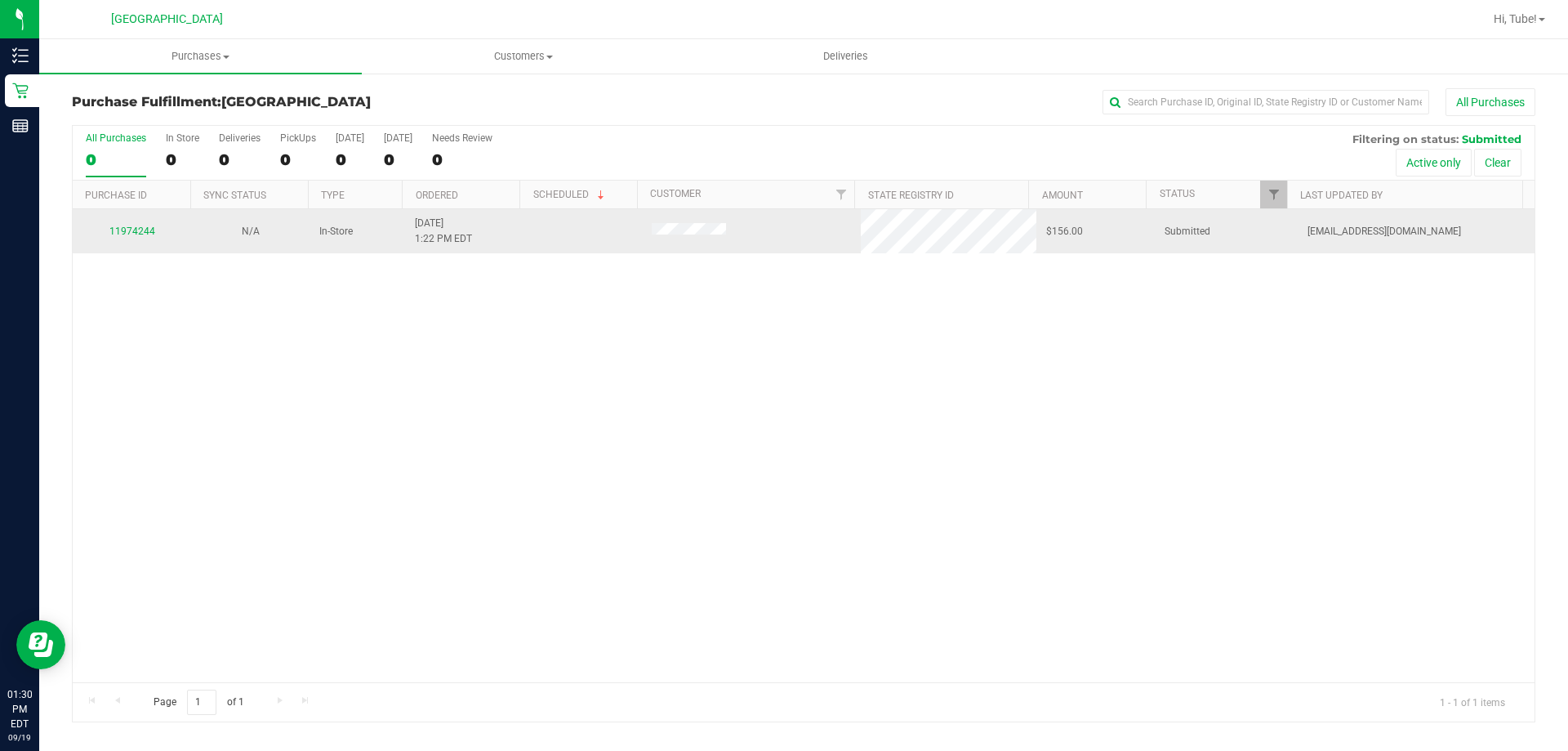
click at [150, 241] on td "11974244" at bounding box center [132, 231] width 118 height 44
click at [148, 225] on link "11974244" at bounding box center [133, 231] width 46 height 11
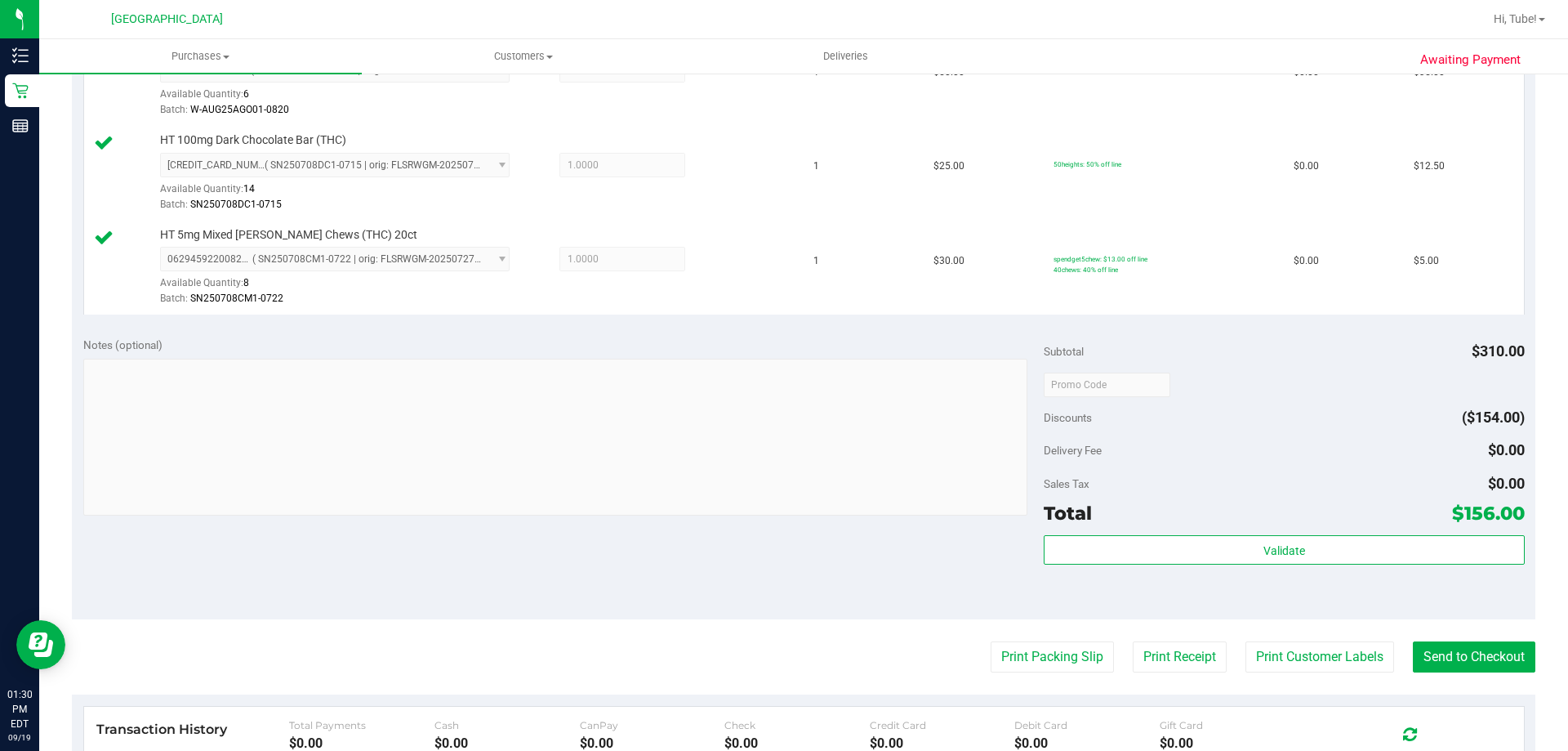
scroll to position [817, 0]
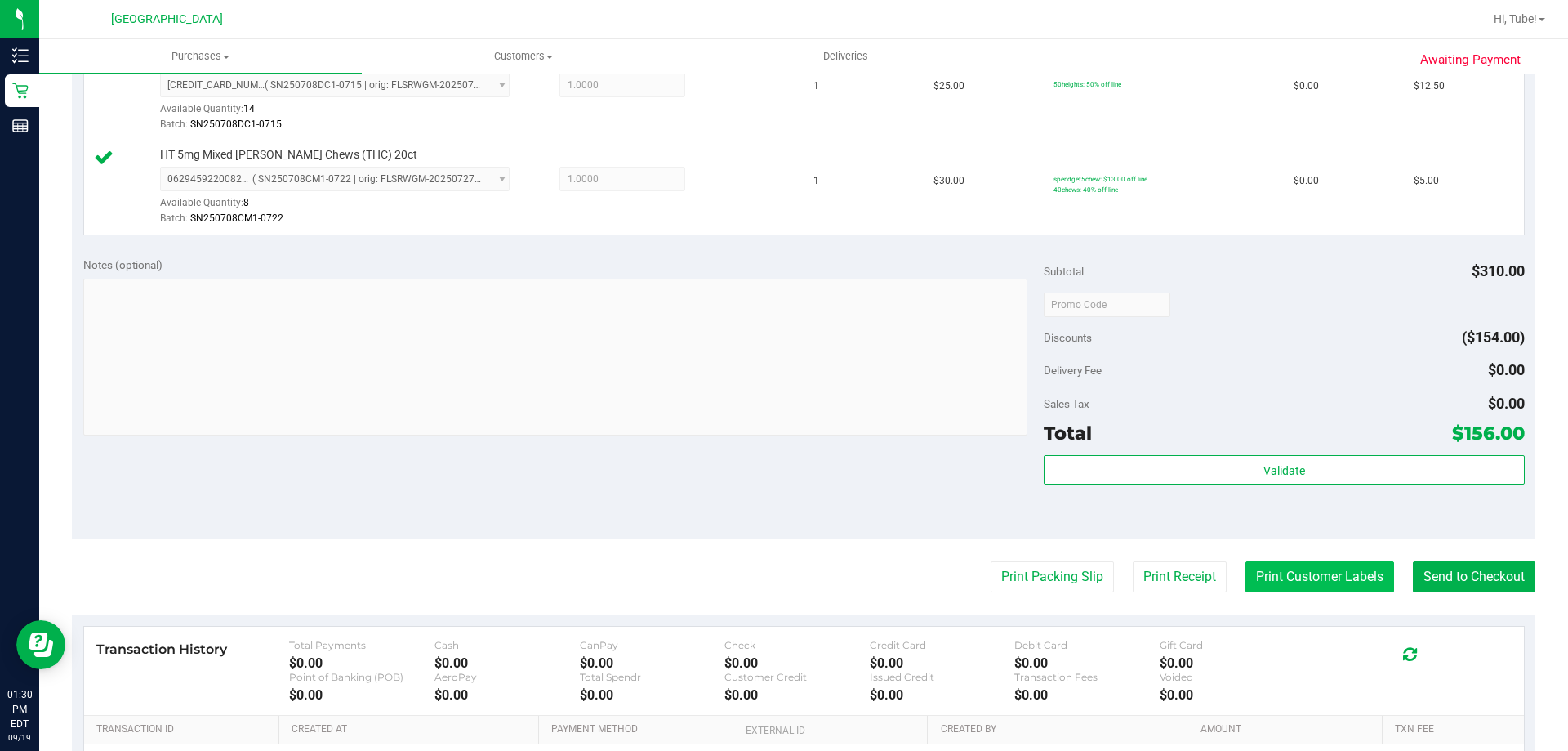
click at [1313, 570] on button "Print Customer Labels" at bounding box center [1320, 576] width 149 height 31
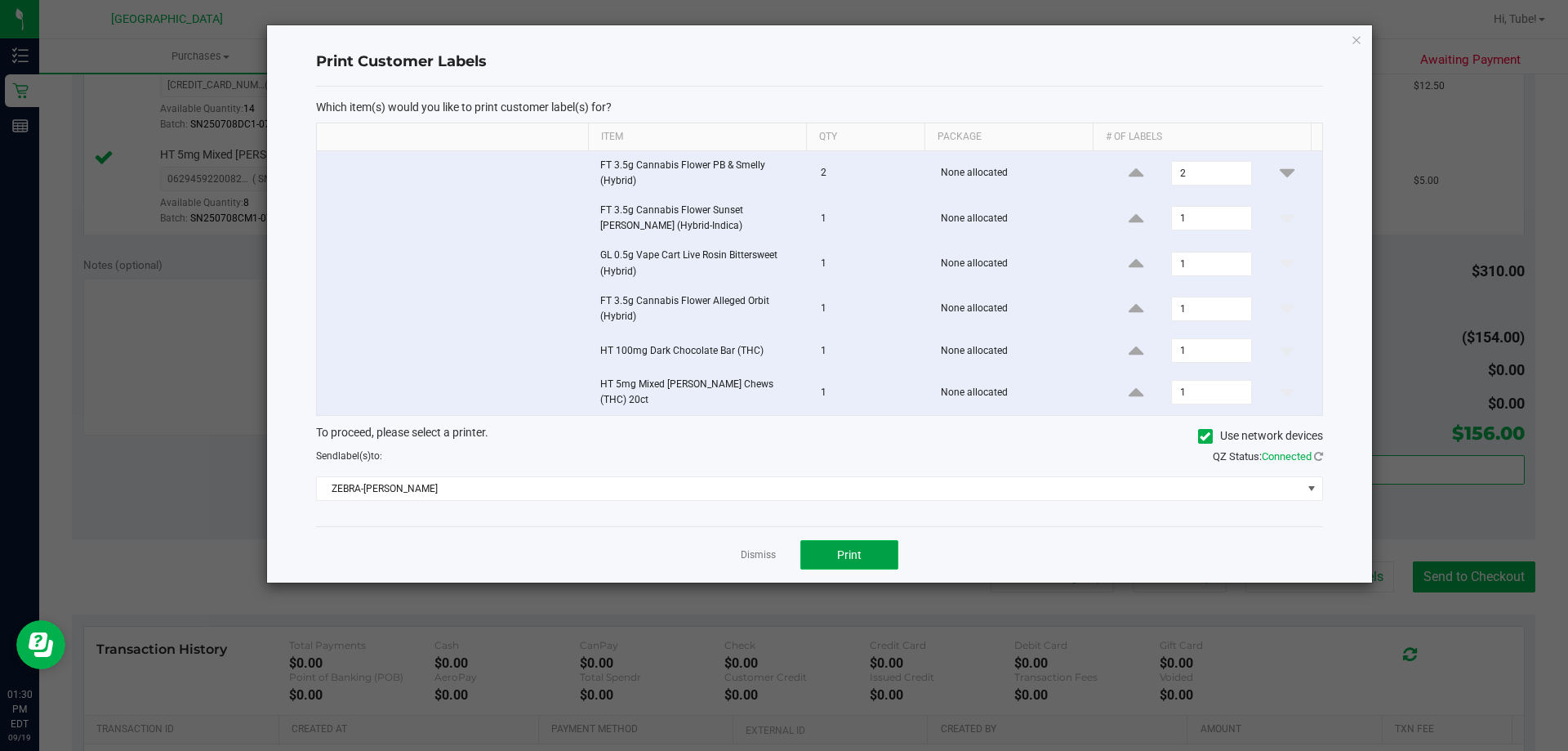
click at [864, 540] on button "Print" at bounding box center [849, 554] width 98 height 30
click at [1357, 35] on icon "button" at bounding box center [1357, 39] width 11 height 20
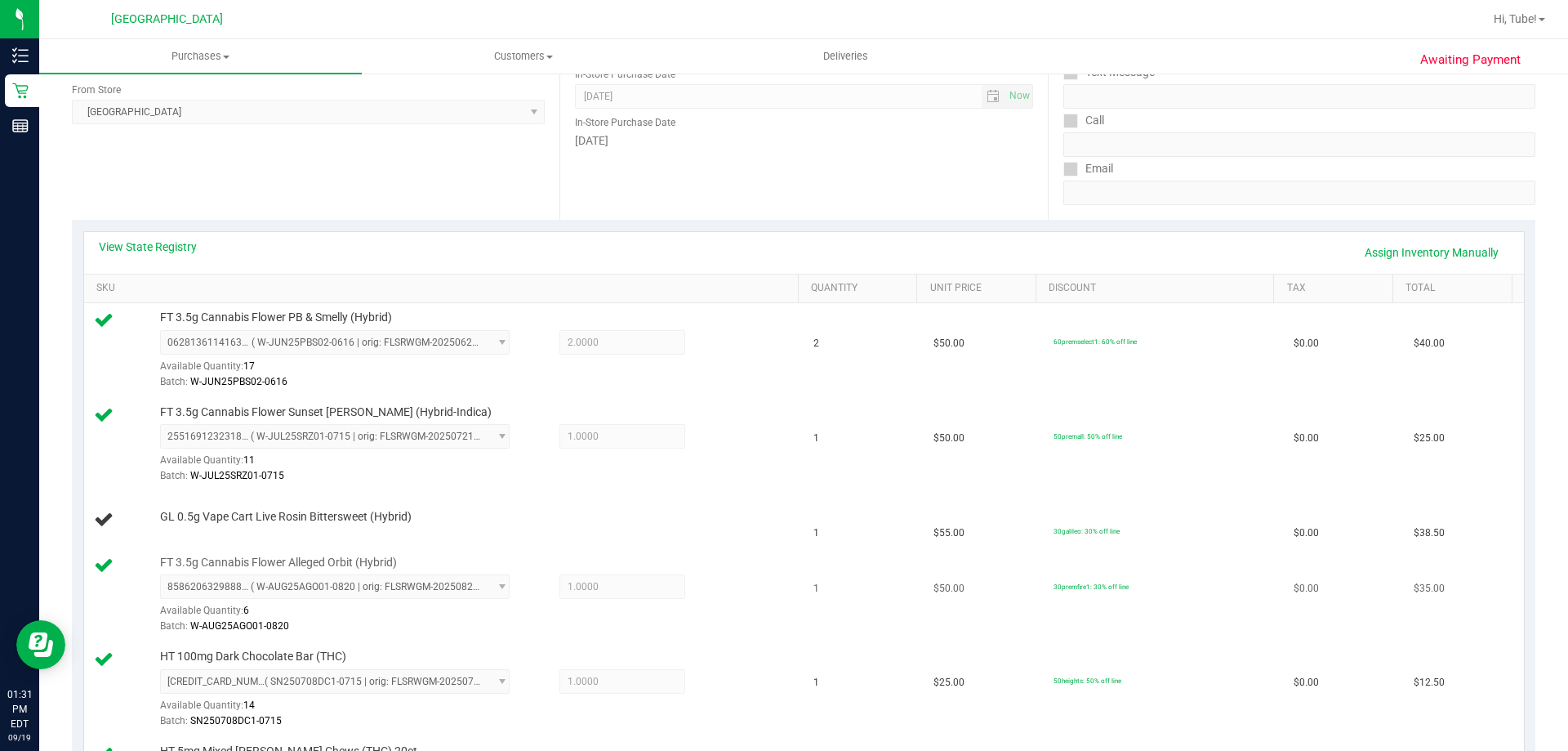
scroll to position [245, 0]
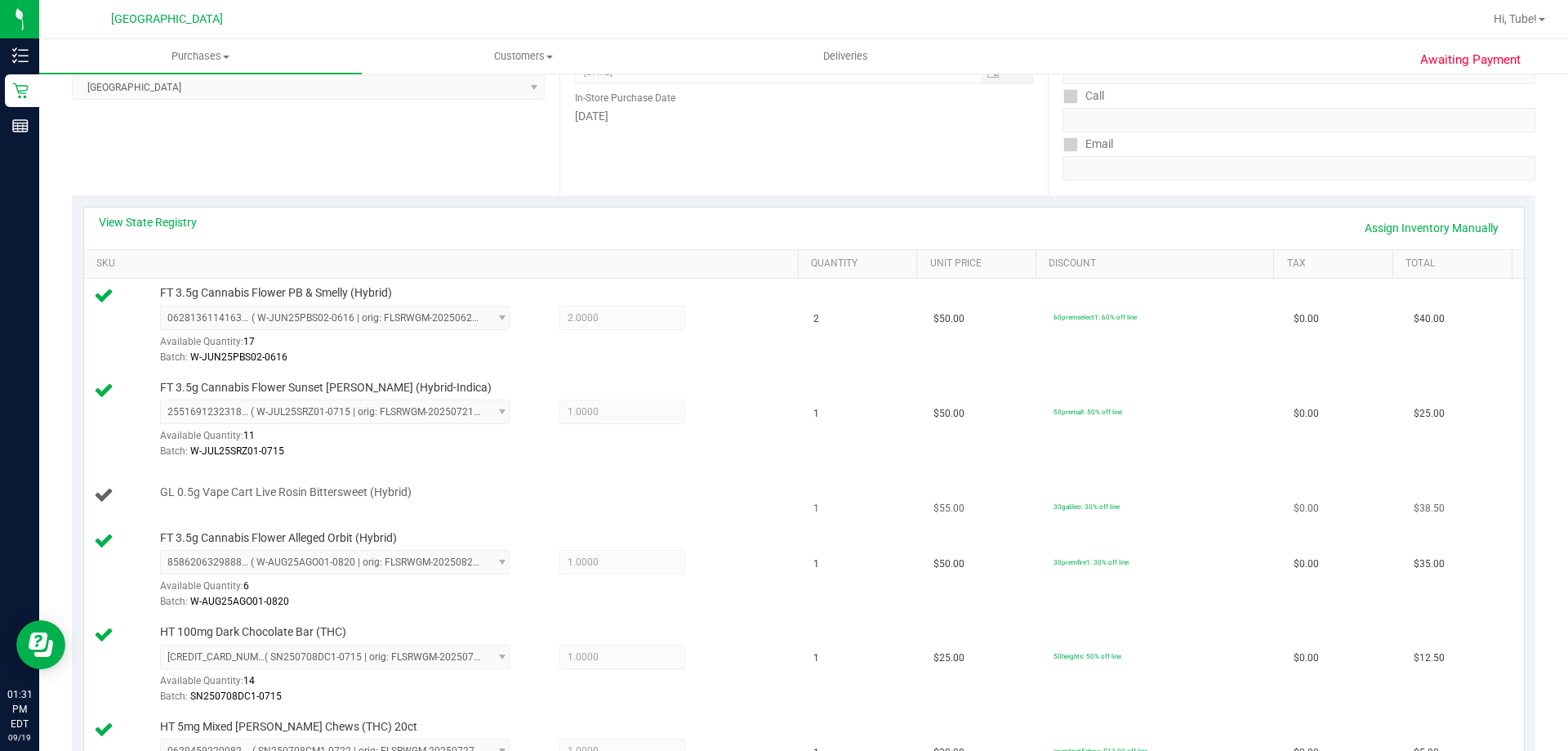
click at [345, 492] on span "GL 0.5g Vape Cart Live Rosin Bittersweet (Hybrid)" at bounding box center [286, 492] width 252 height 15
click at [476, 509] on td "GL 0.5g Vape Cart Live Rosin Bittersweet (Hybrid)" at bounding box center [444, 495] width 721 height 55
click at [423, 482] on td "GL 0.5g Vape Cart Live Rosin Bittersweet (Hybrid)" at bounding box center [444, 495] width 721 height 55
click at [1421, 224] on link "Assign Inventory Manually" at bounding box center [1432, 227] width 156 height 28
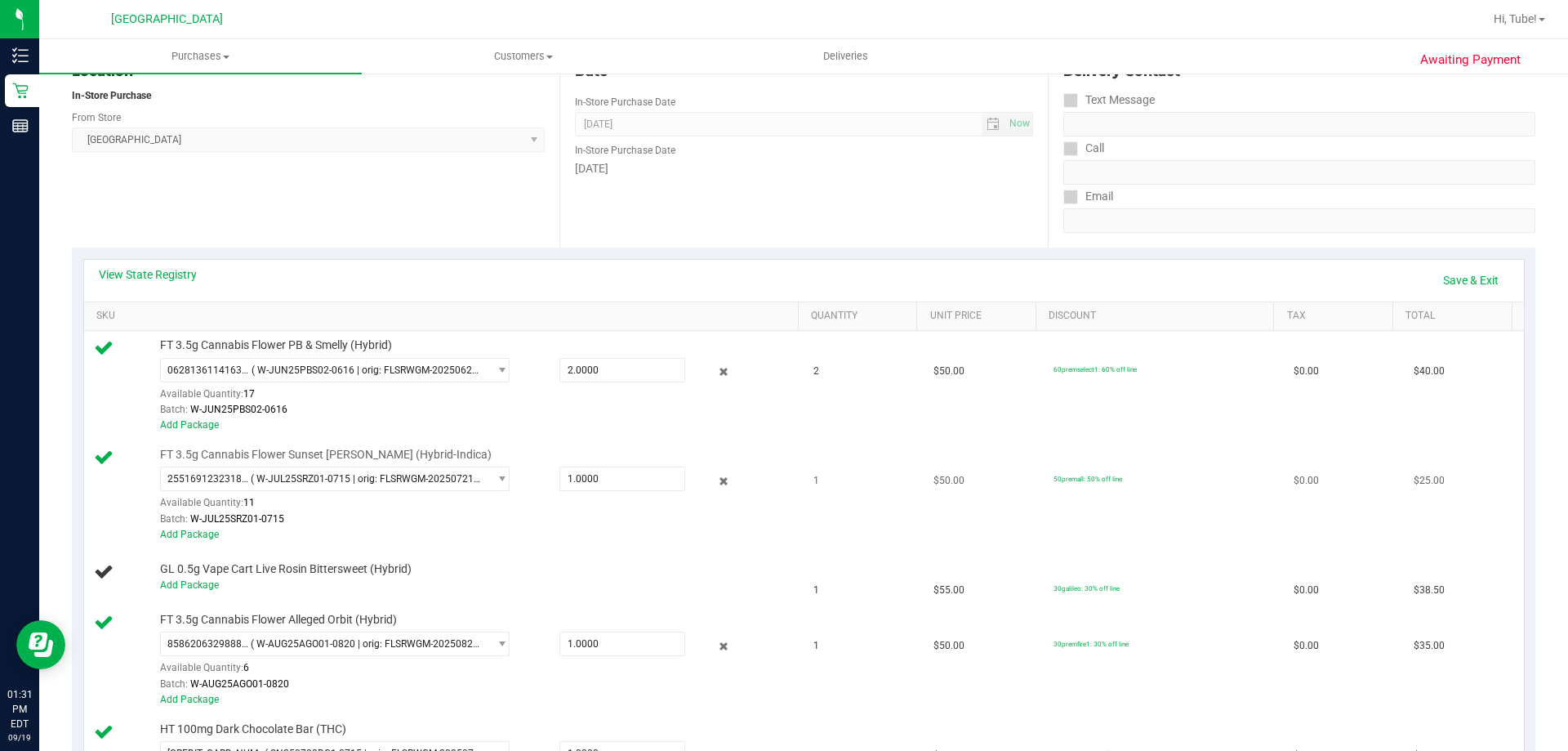
scroll to position [163, 0]
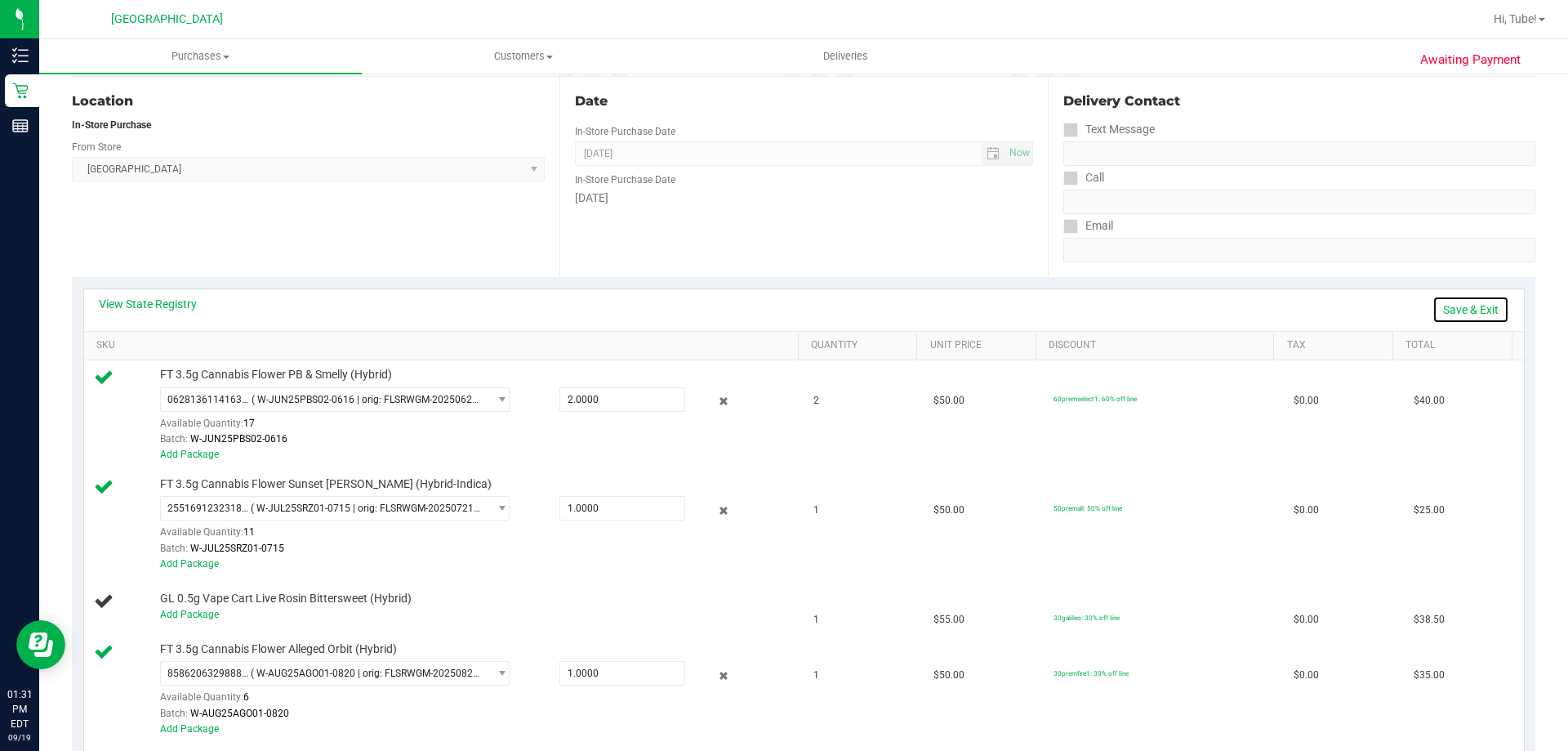
click at [1453, 302] on link "Save & Exit" at bounding box center [1471, 309] width 76 height 28
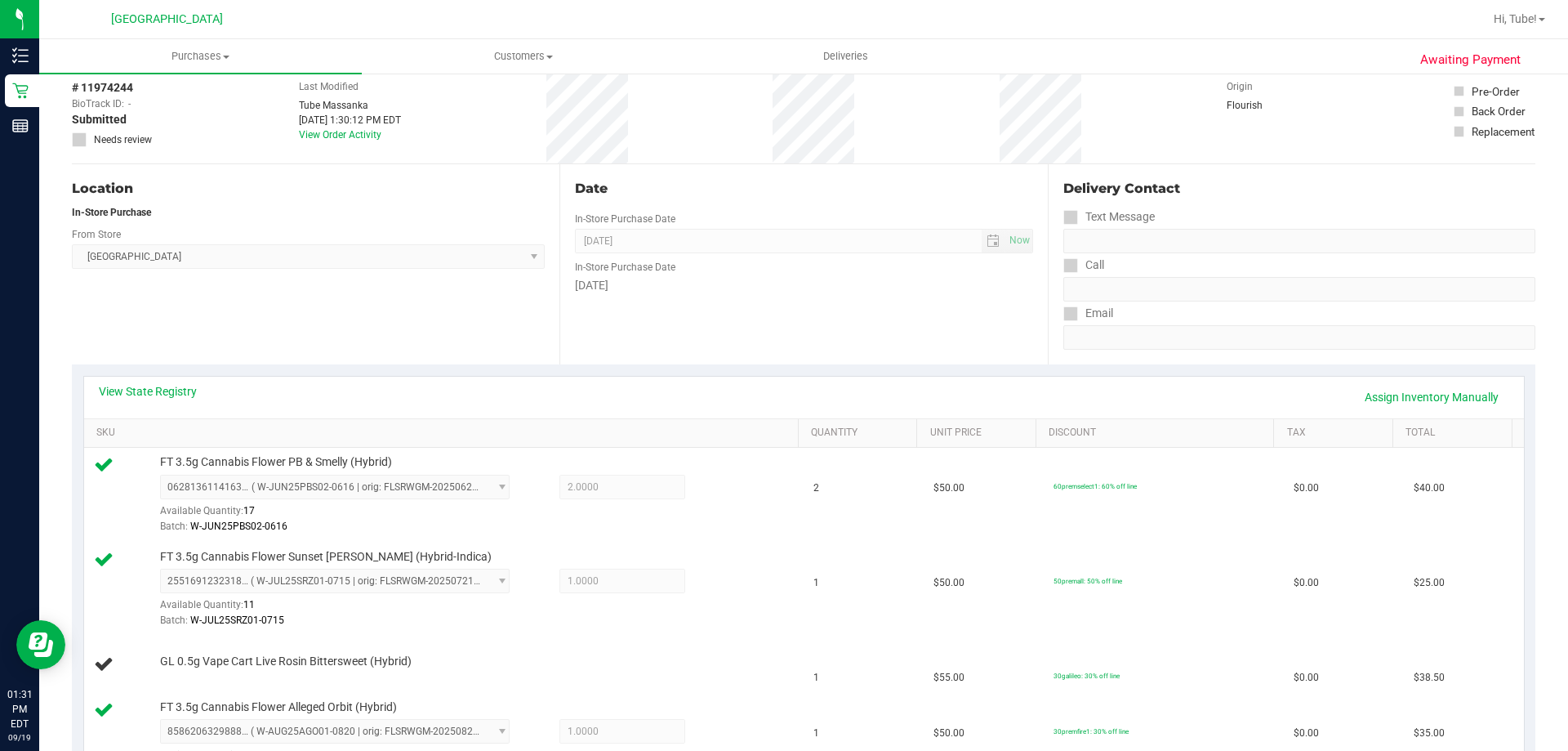
scroll to position [0, 0]
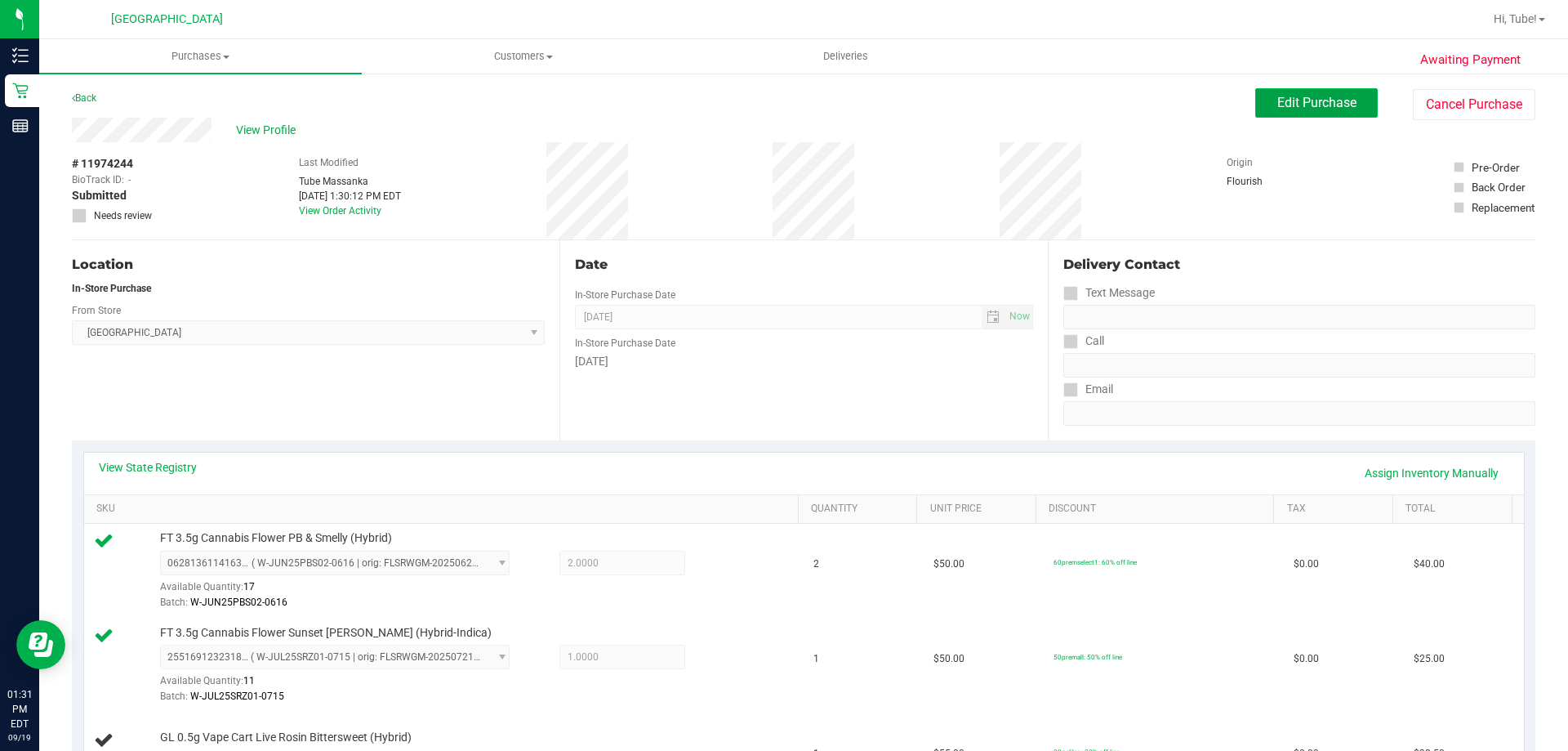
click at [1307, 97] on span "Edit Purchase" at bounding box center [1317, 102] width 79 height 15
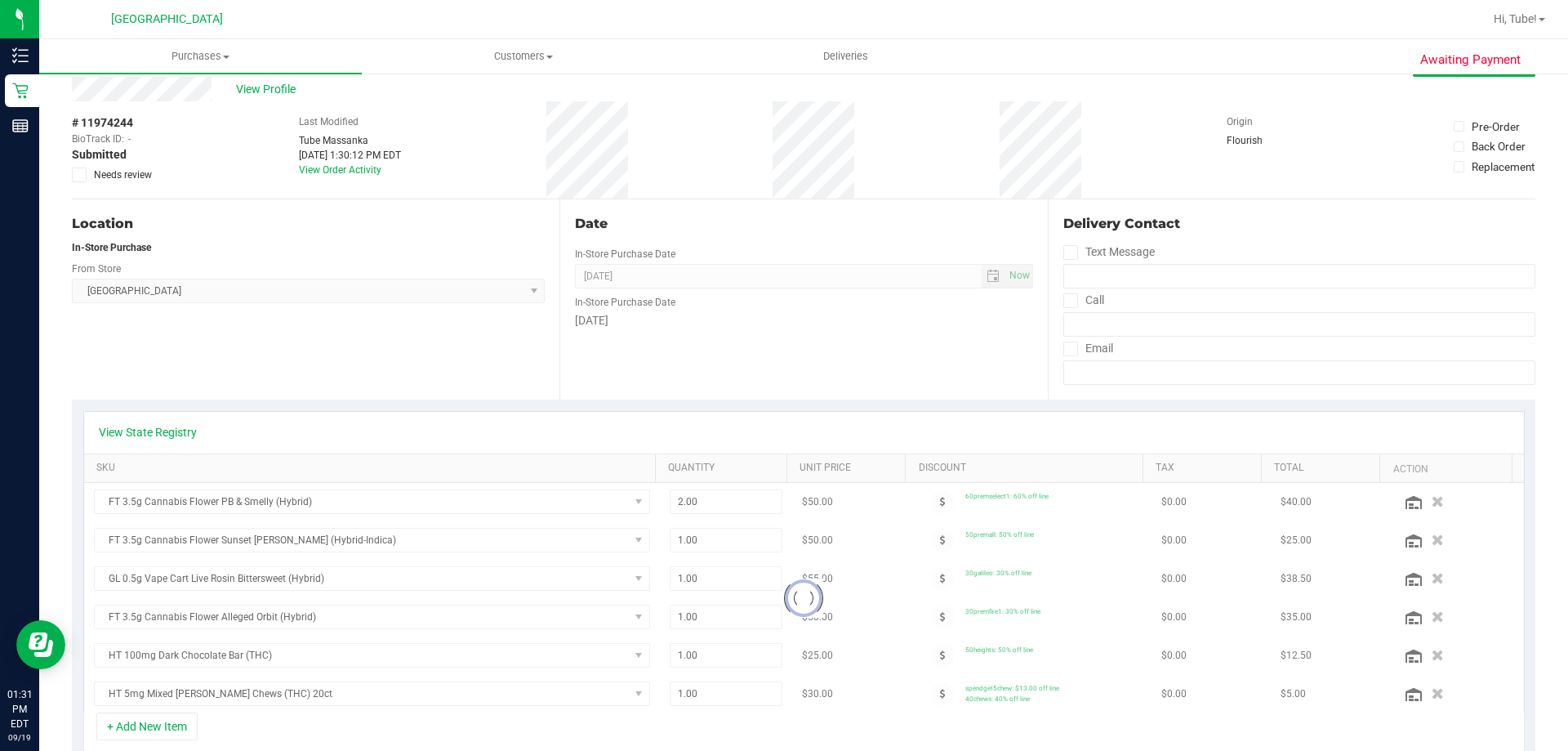
scroll to position [82, 0]
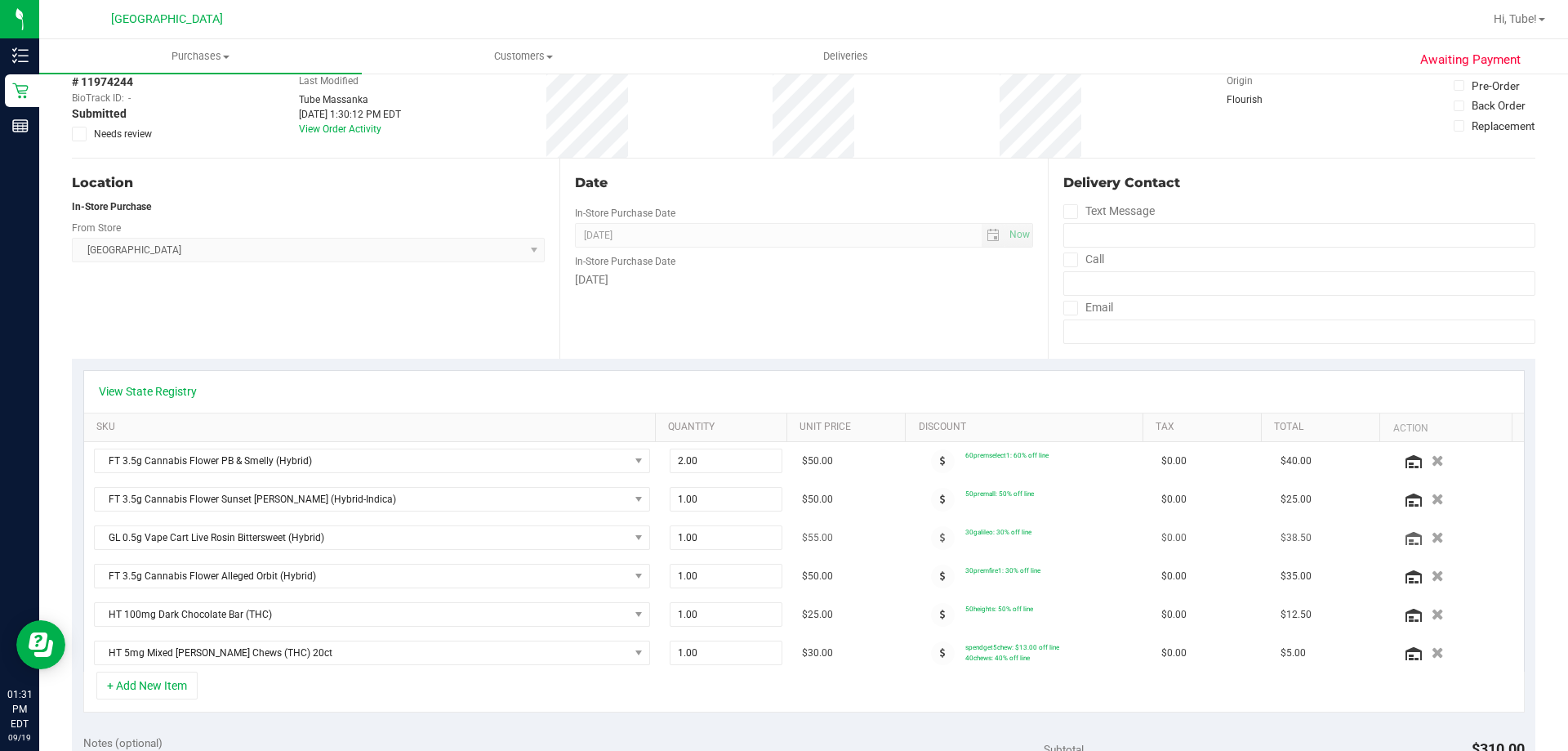
drag, startPoint x: 1000, startPoint y: 536, endPoint x: 1063, endPoint y: 532, distance: 63.1
click at [1063, 532] on td "30galileo: 30% off line" at bounding box center [1032, 538] width 240 height 38
click at [1432, 538] on icon "button" at bounding box center [1438, 537] width 14 height 12
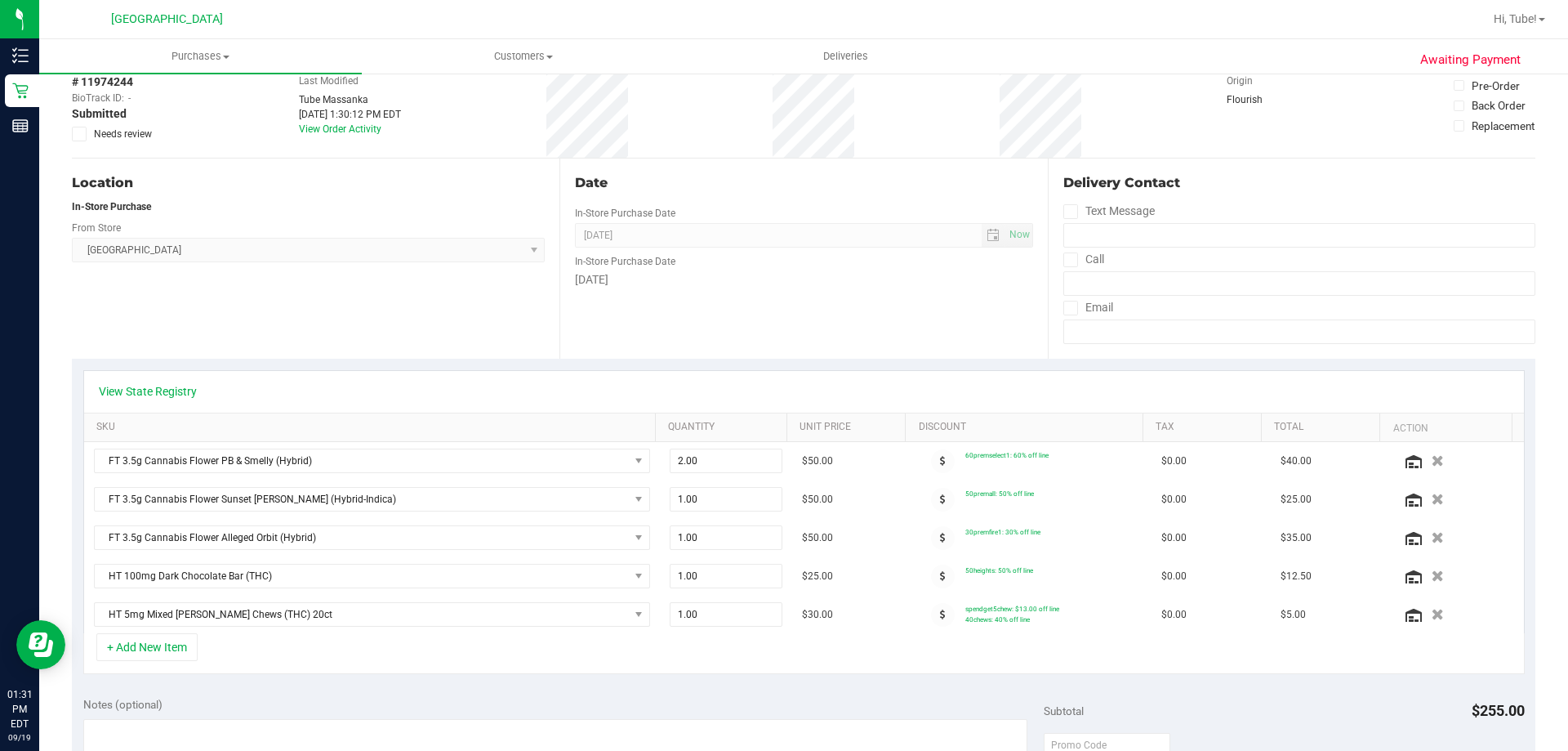
click at [366, 295] on div "Location In-Store Purchase From Store Orange Park WC Select Store Bonita Spring…" at bounding box center [315, 259] width 488 height 200
click at [687, 311] on div "Date In-Store Purchase Date Sep 19, 2025 Now In-Store Purchase Date Friday" at bounding box center [803, 259] width 488 height 200
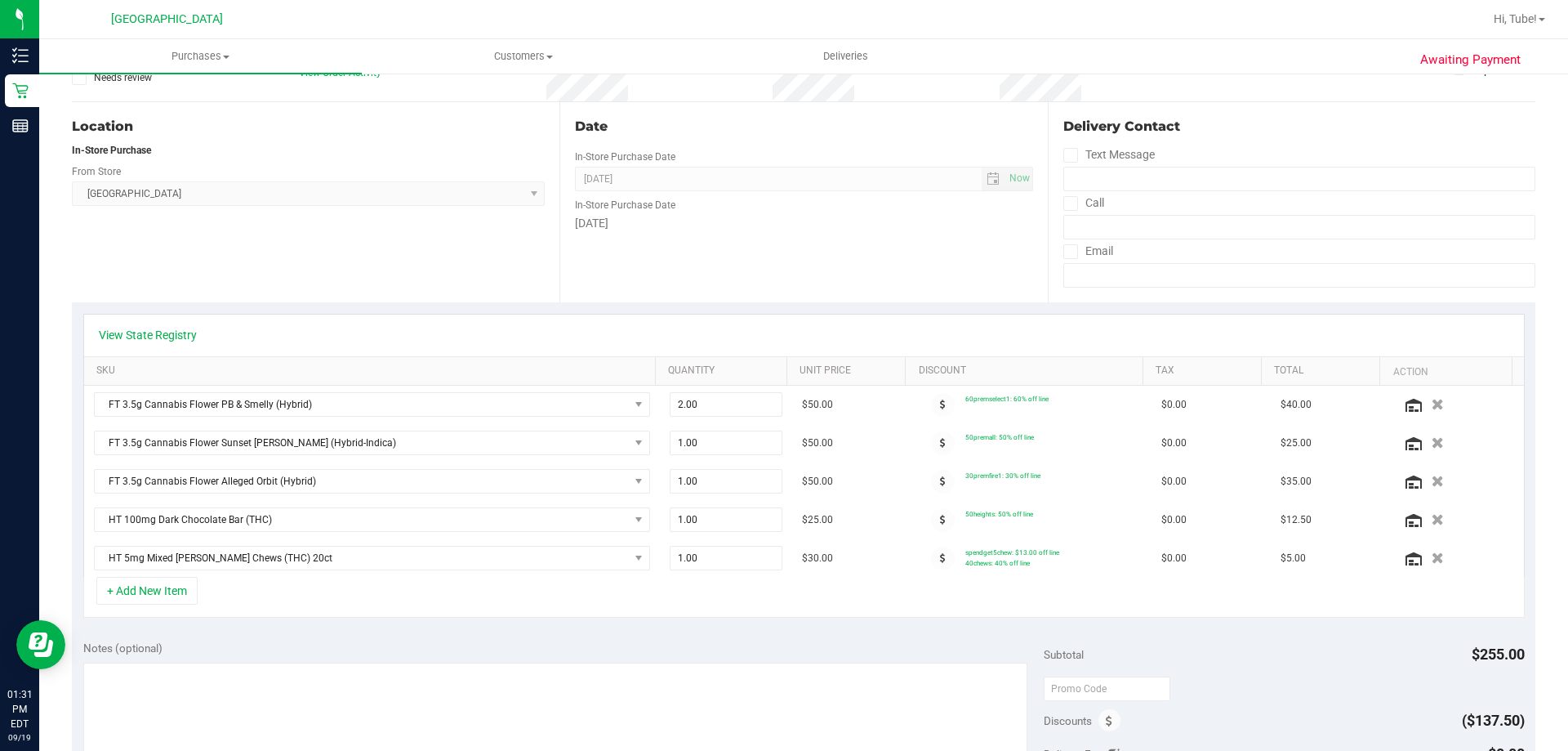
scroll to position [0, 0]
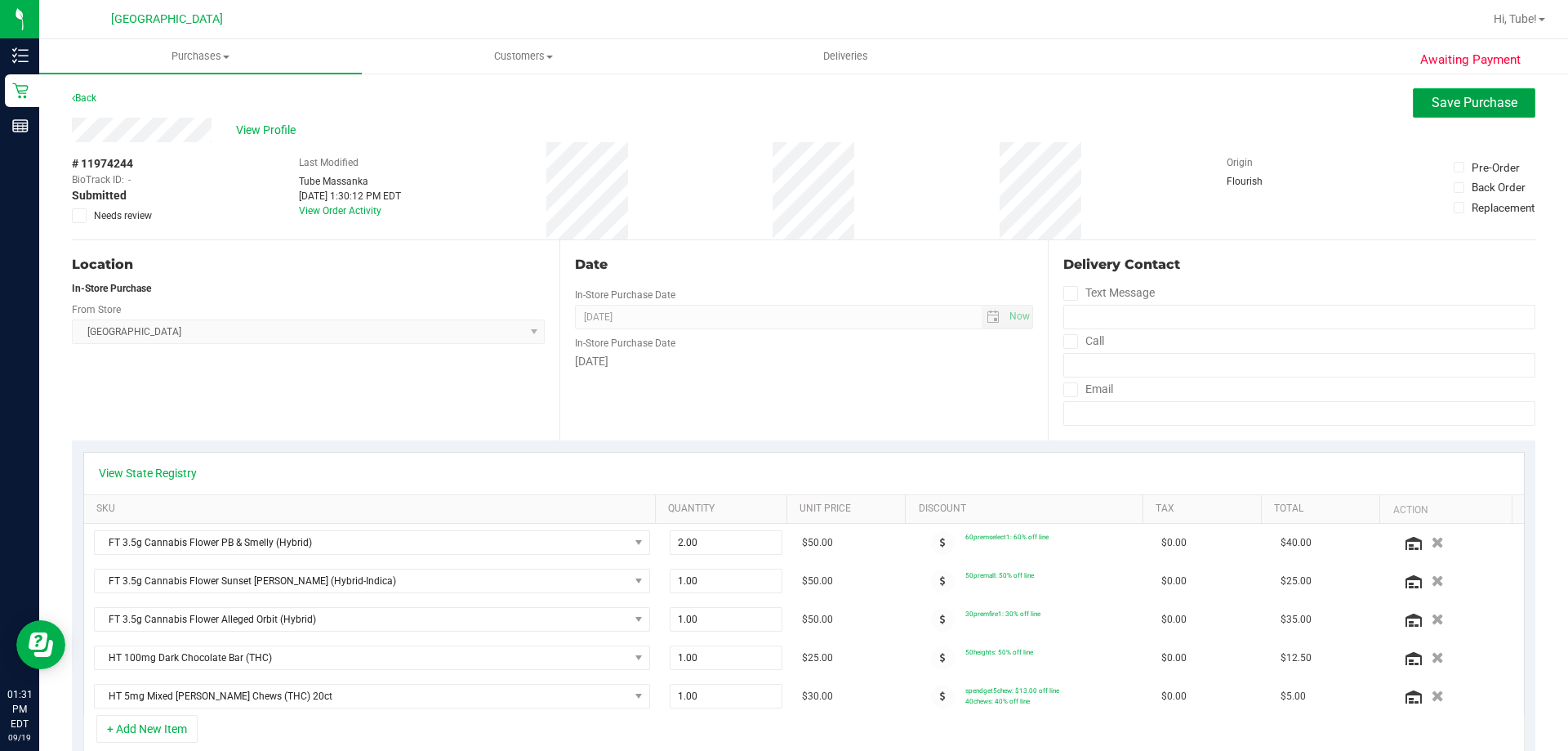
click at [1453, 108] on span "Save Purchase" at bounding box center [1475, 102] width 86 height 15
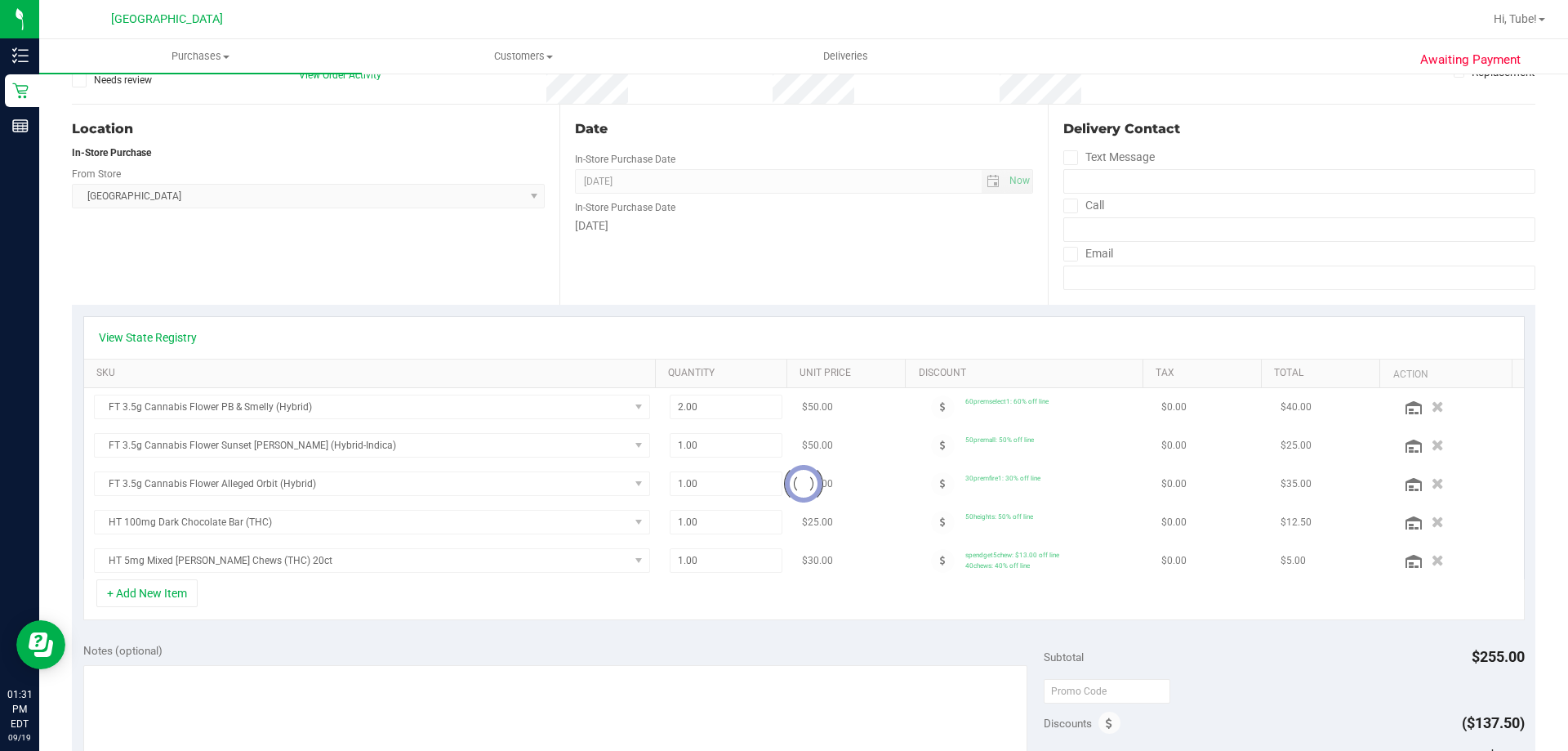
scroll to position [326, 0]
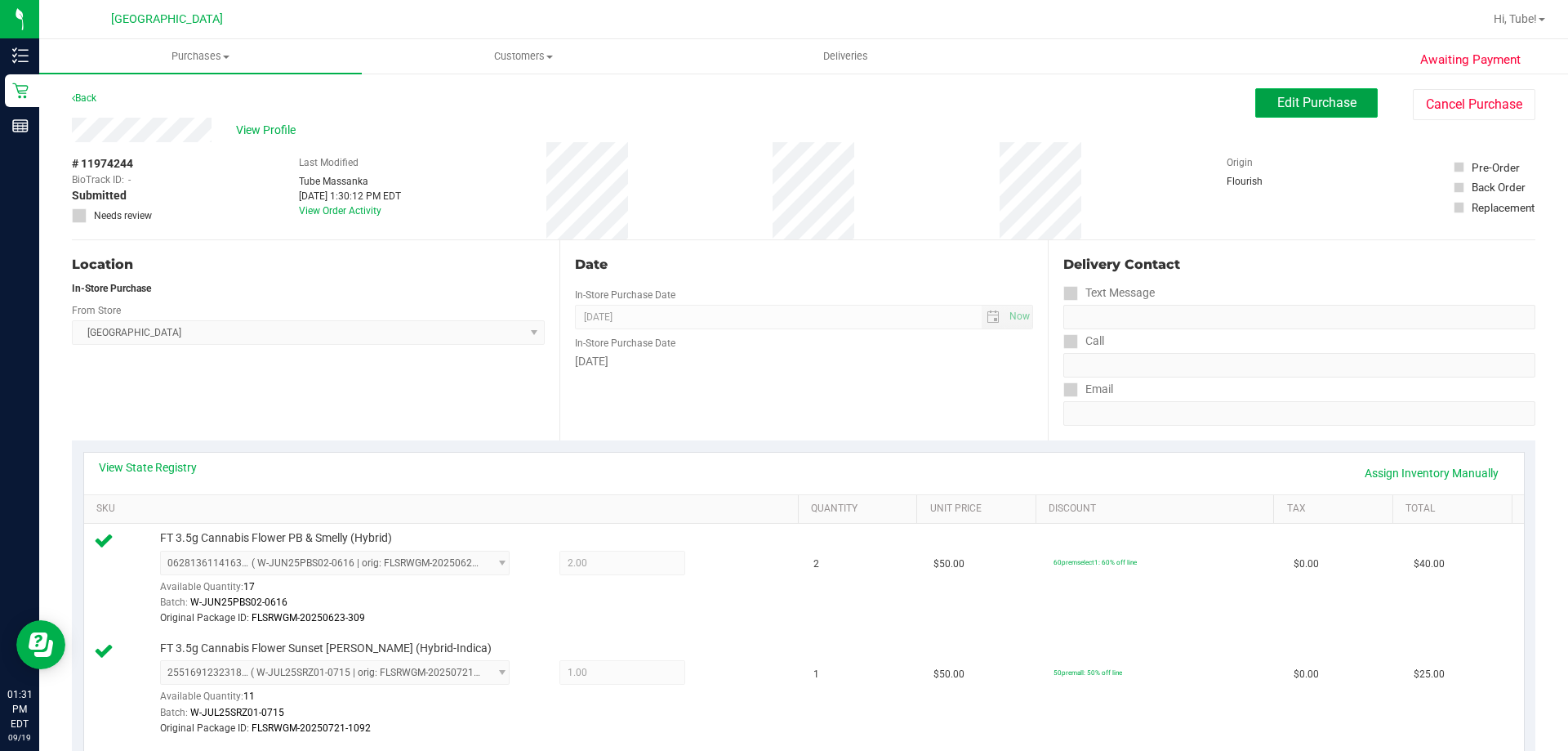
click at [1296, 103] on span "Edit Purchase" at bounding box center [1317, 102] width 79 height 15
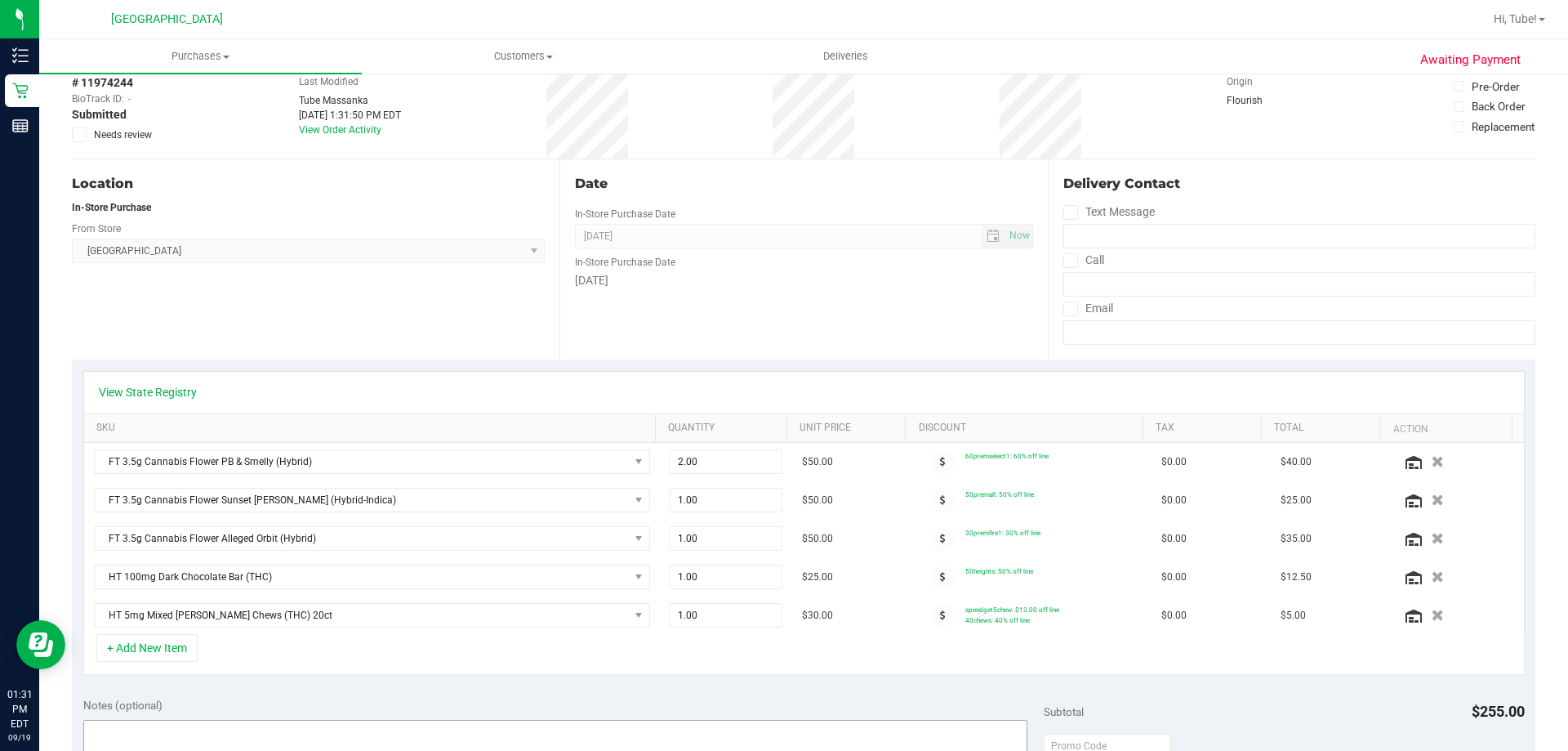
scroll to position [326, 0]
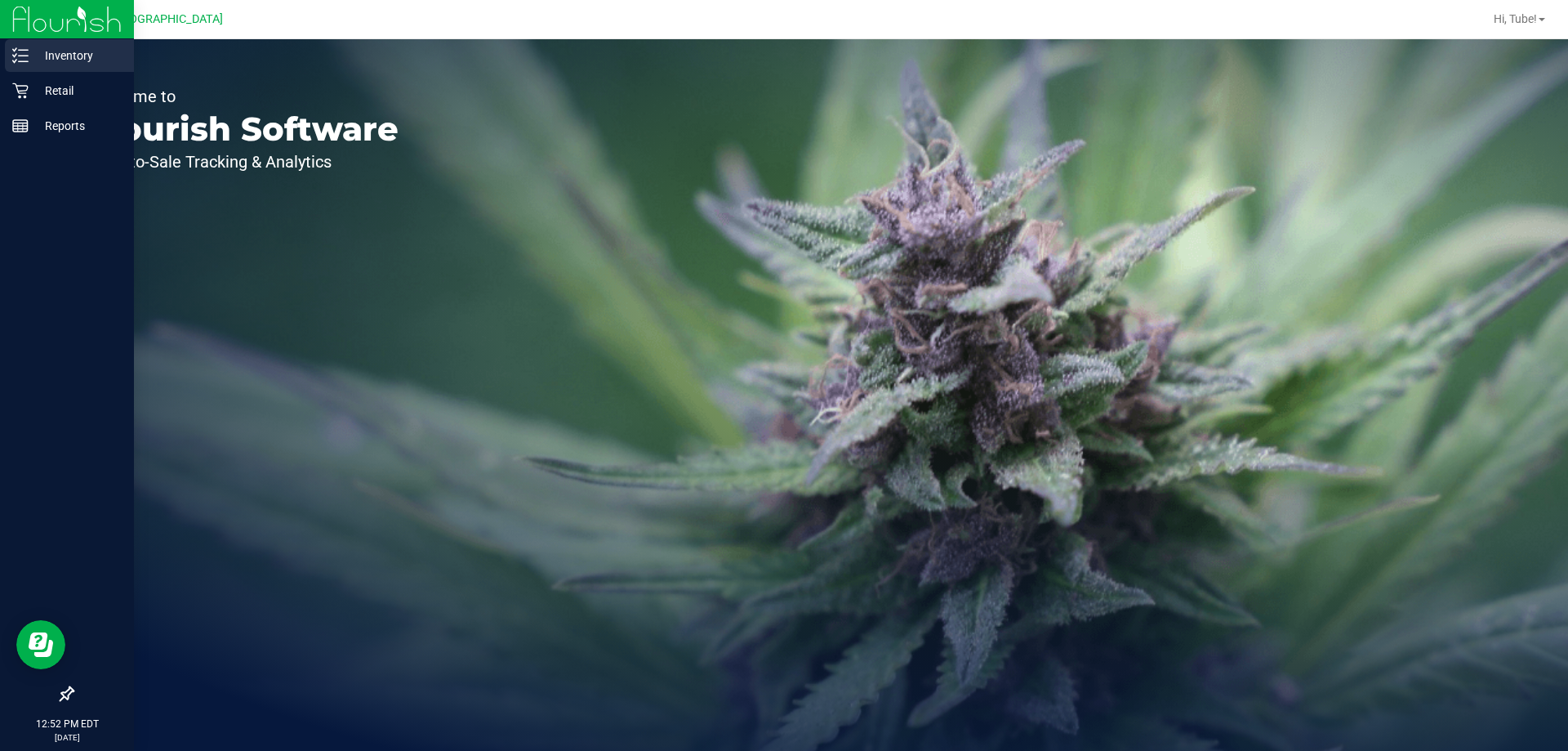
click at [78, 62] on p "Inventory" at bounding box center [77, 55] width 98 height 20
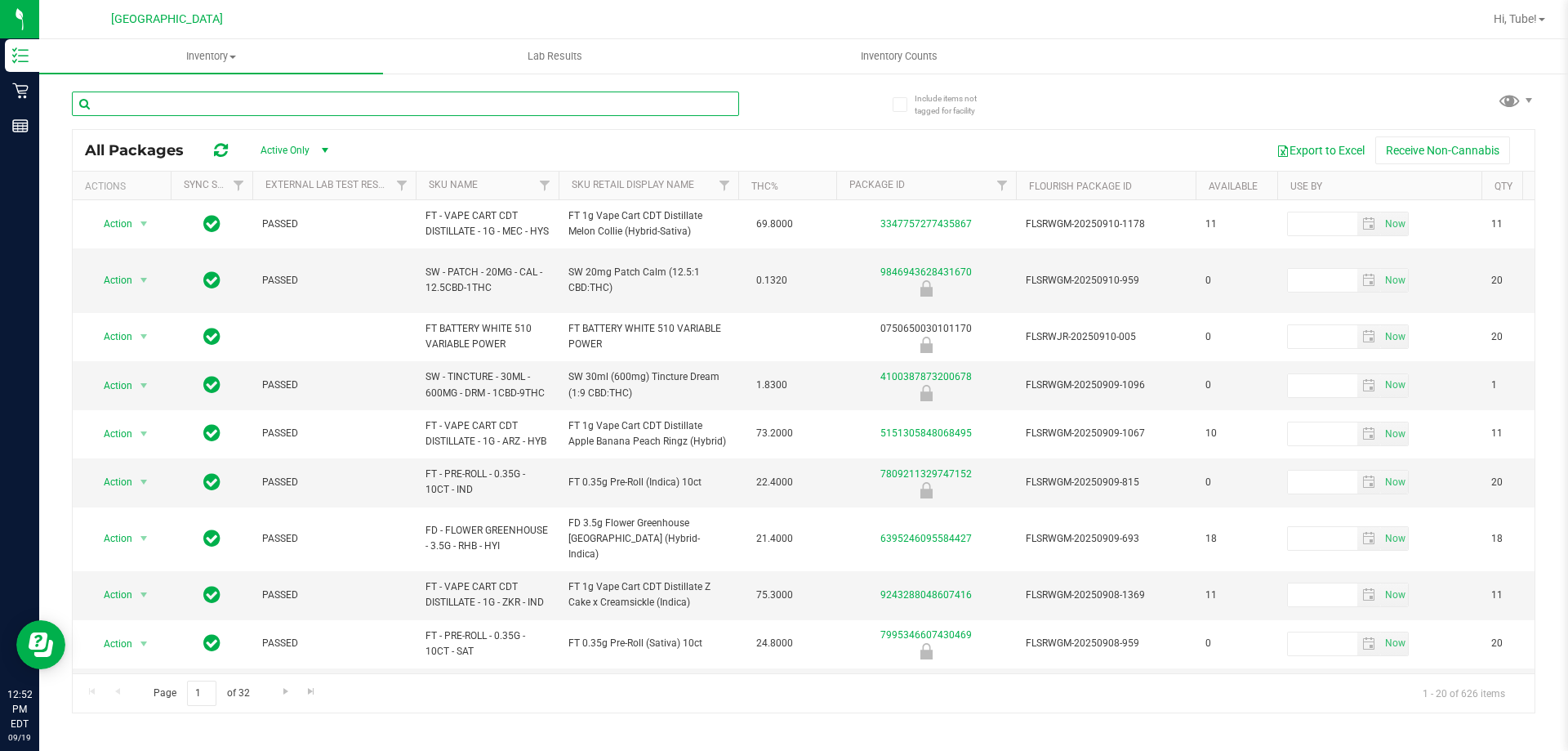
click at [309, 99] on input "text" at bounding box center [405, 104] width 667 height 25
paste input "FT 1g Vape Cart CDT Distillate Green Acres Kush (Hybrid)"
type input "FT 1g Vape Cart CDT Distillate Green Acres Kush (Hybrid)"
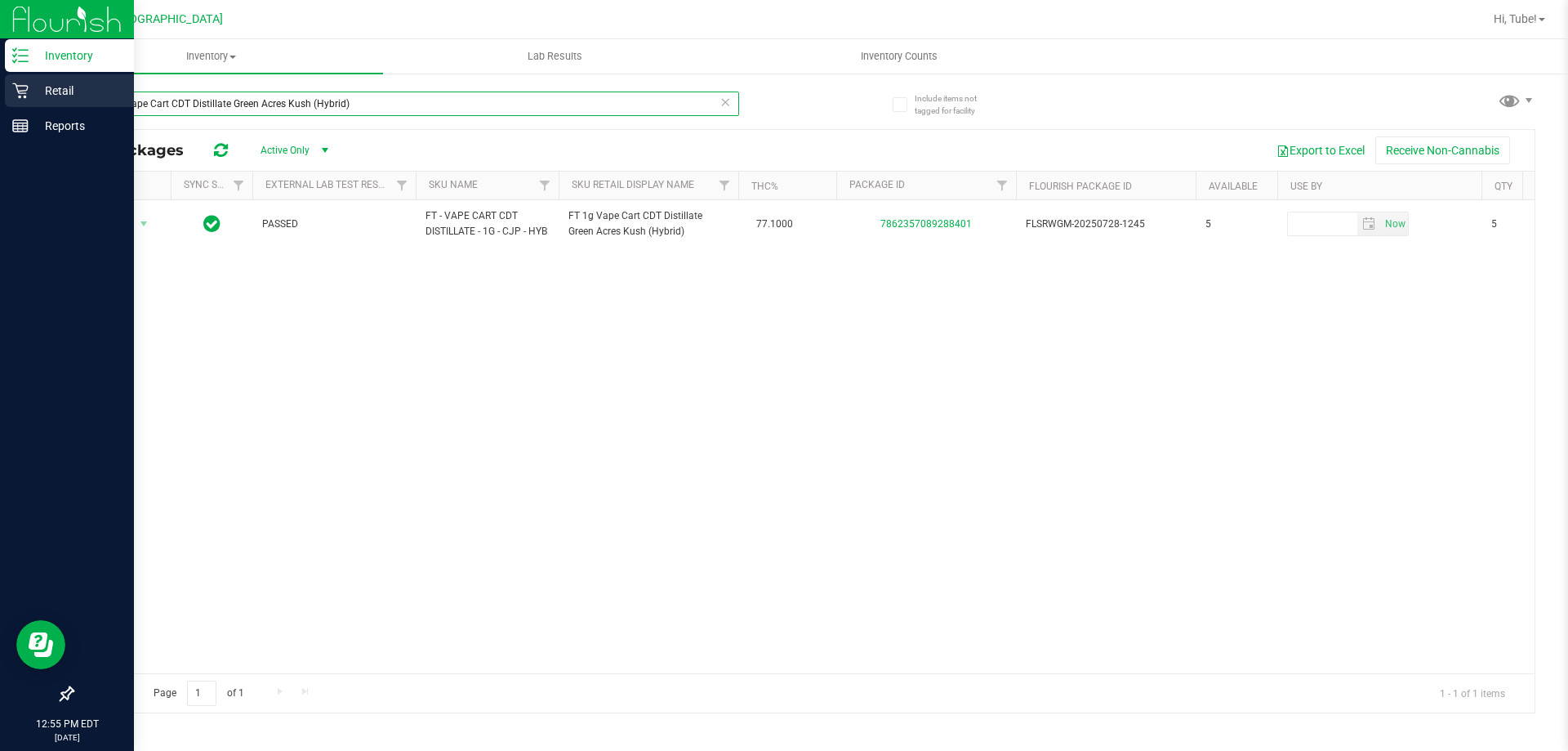
drag, startPoint x: 428, startPoint y: 108, endPoint x: 12, endPoint y: 102, distance: 416.0
click at [12, 102] on div "Inventory Retail Reports 12:55 PM EDT [DATE] 09/[GEOGRAPHIC_DATA] WC Hi, Tube! …" at bounding box center [784, 375] width 1568 height 751
type input "FT 1g Vape Cart CDT Distillate Pine Zap F2 (Hybrid)"
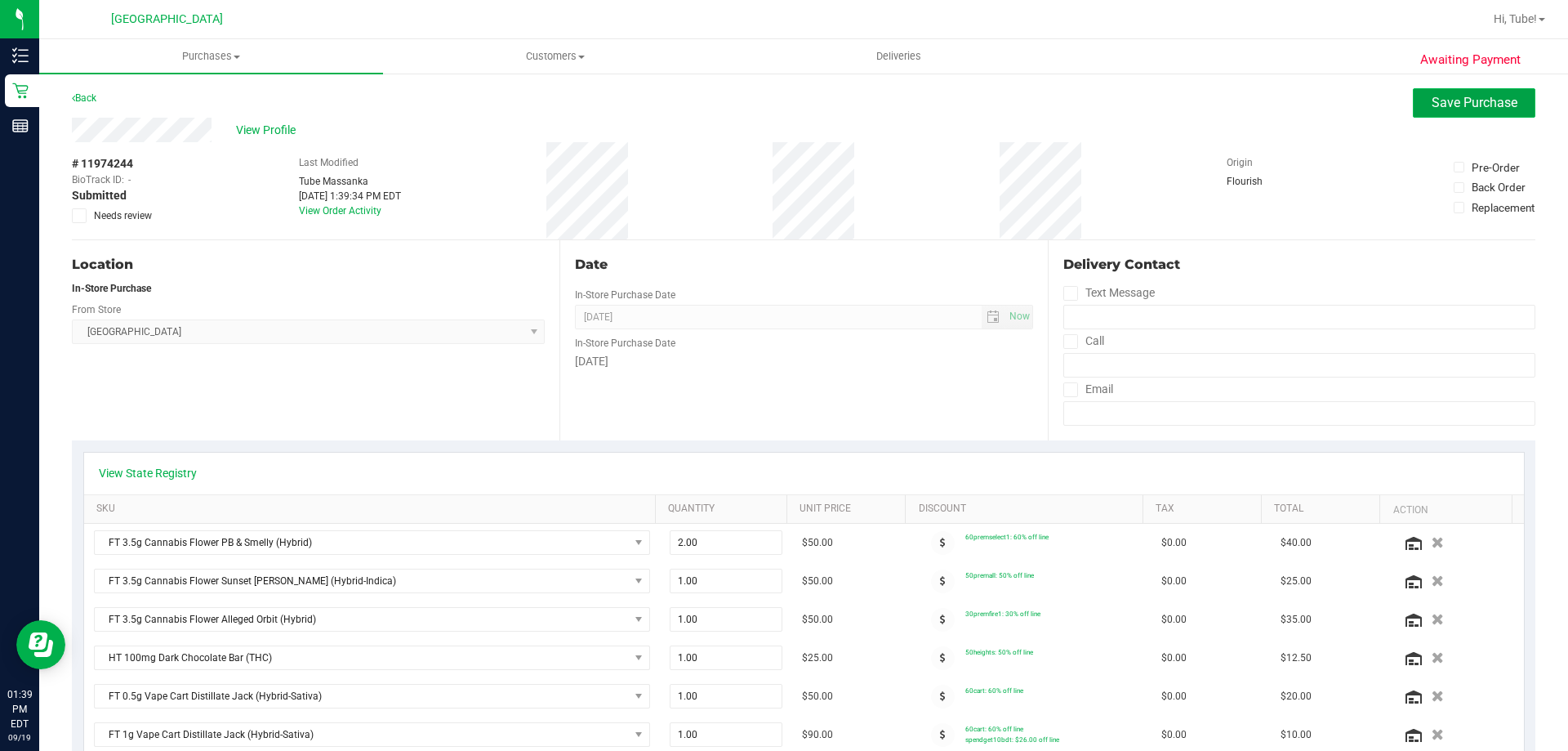
click at [1443, 96] on span "Save Purchase" at bounding box center [1475, 102] width 86 height 15
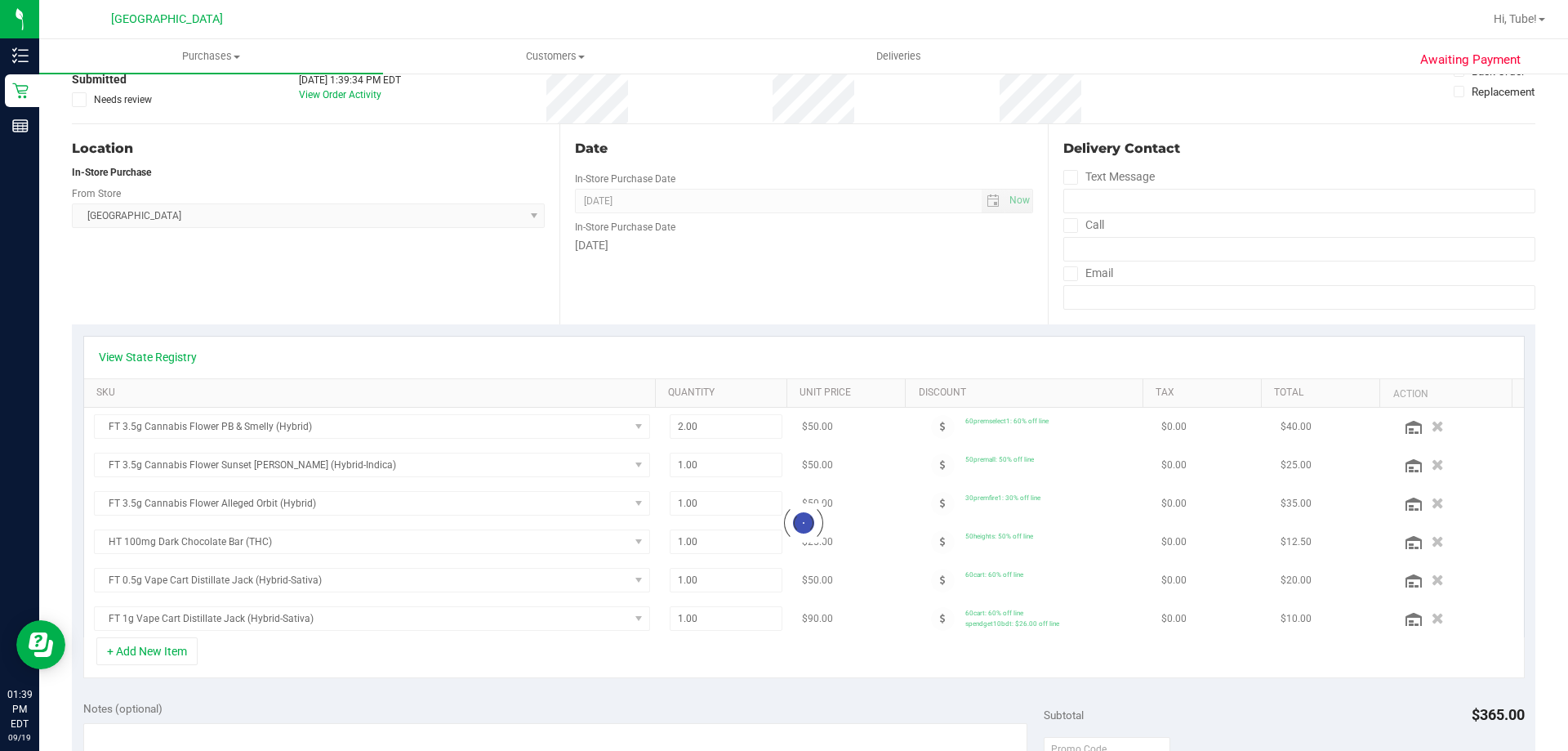
scroll to position [408, 0]
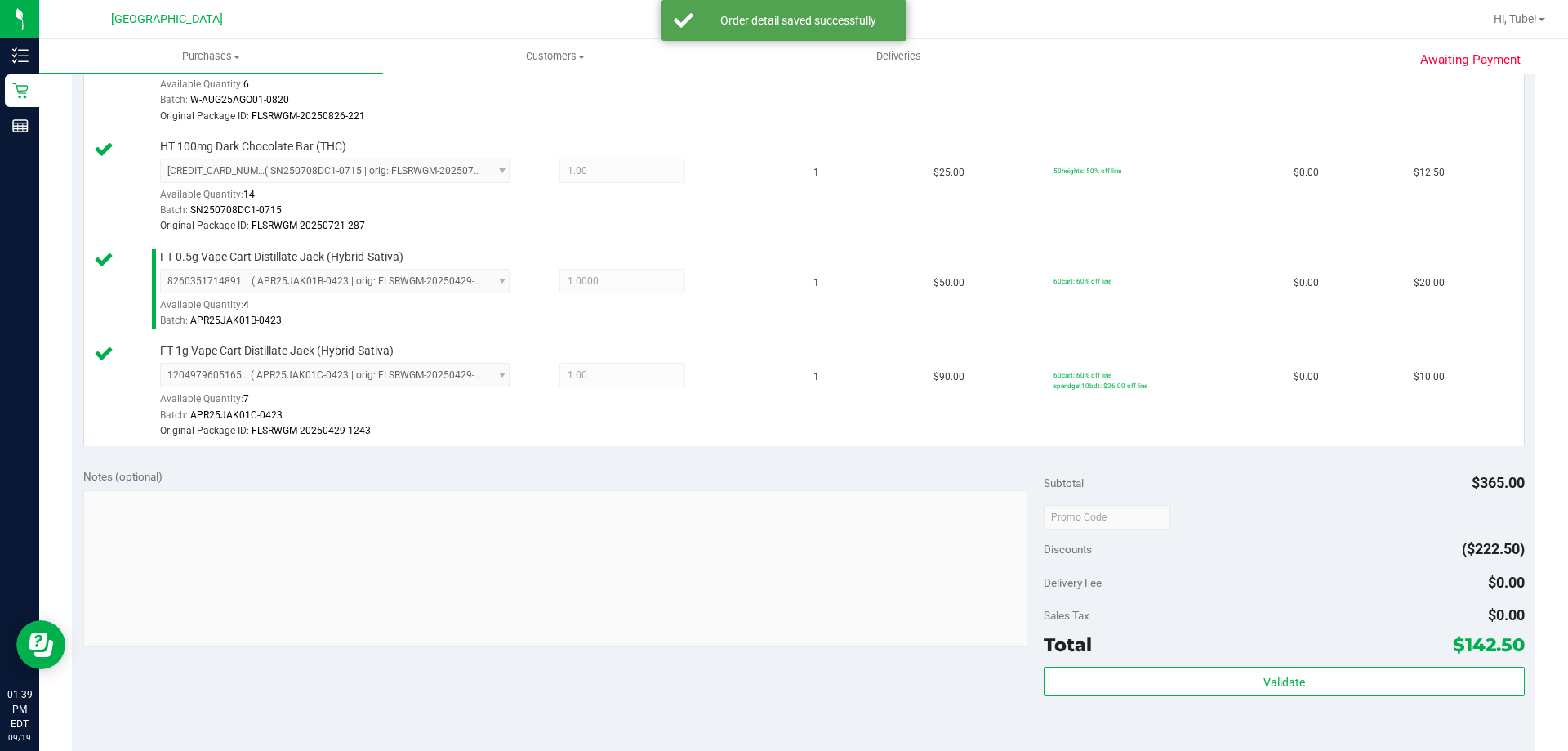
scroll to position [1062, 0]
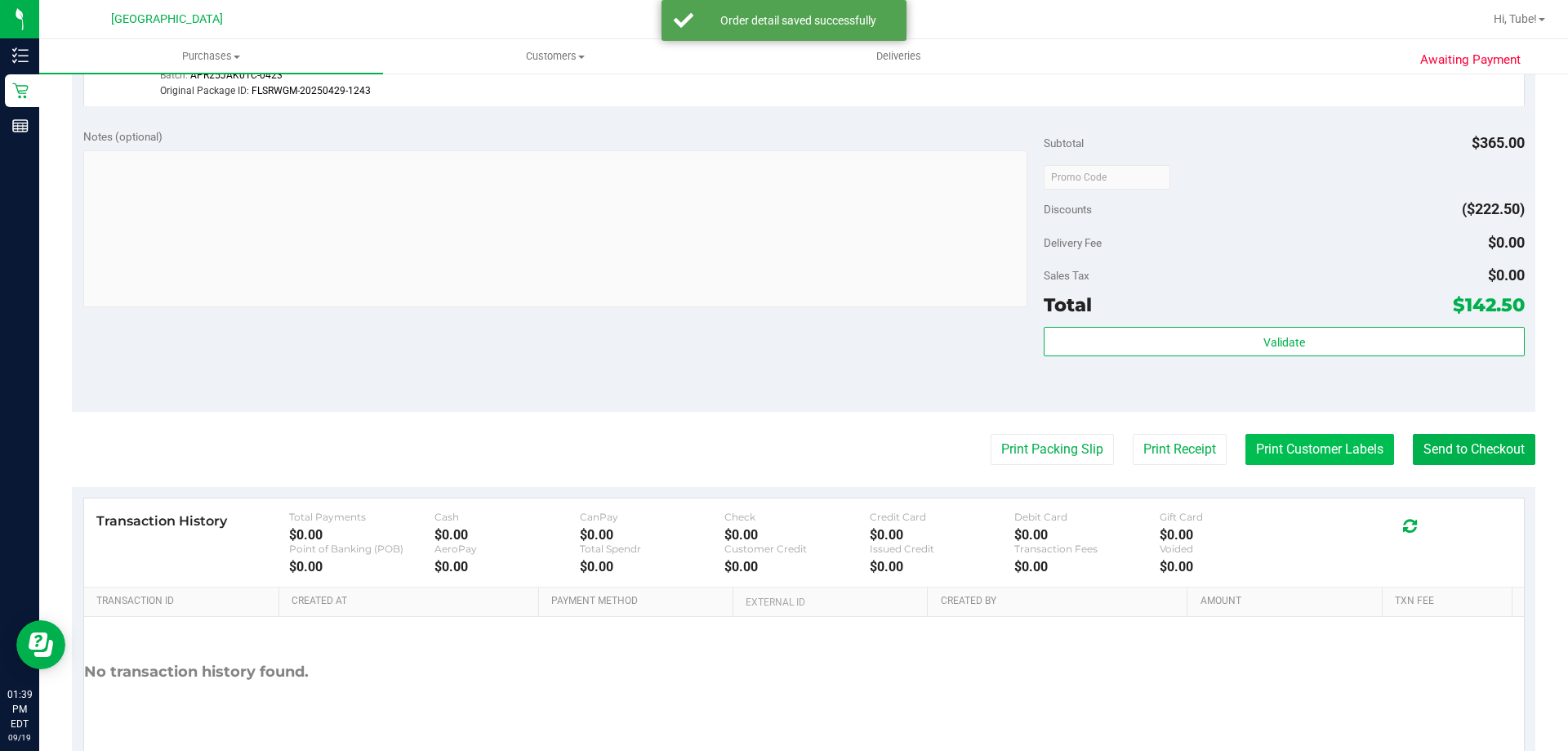
click at [1302, 454] on button "Print Customer Labels" at bounding box center [1320, 449] width 149 height 31
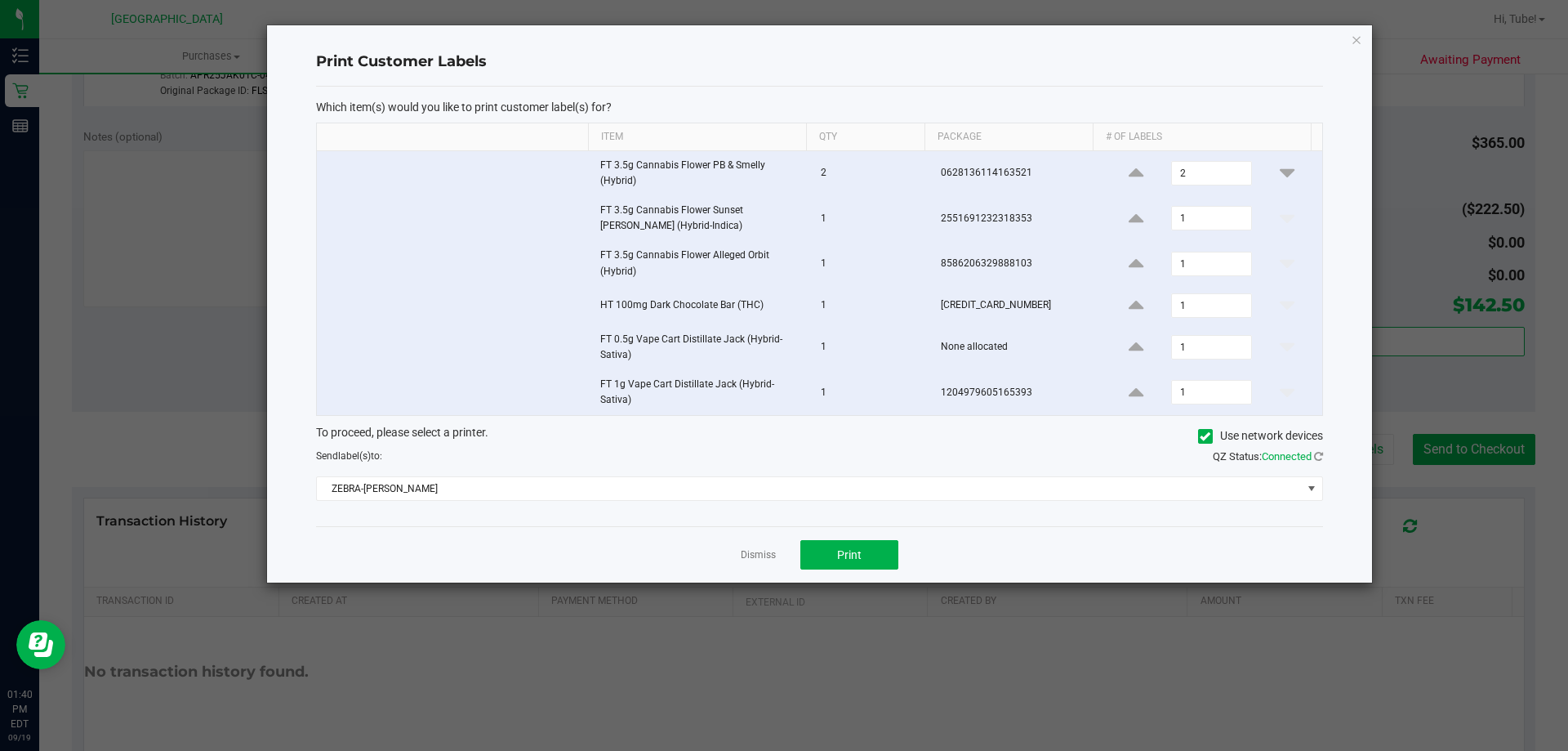
click at [1350, 40] on div "Print Customer Labels Which item(s) would you like to print customer label(s) f…" at bounding box center [820, 304] width 1105 height 557
click at [1355, 46] on icon "button" at bounding box center [1357, 39] width 11 height 20
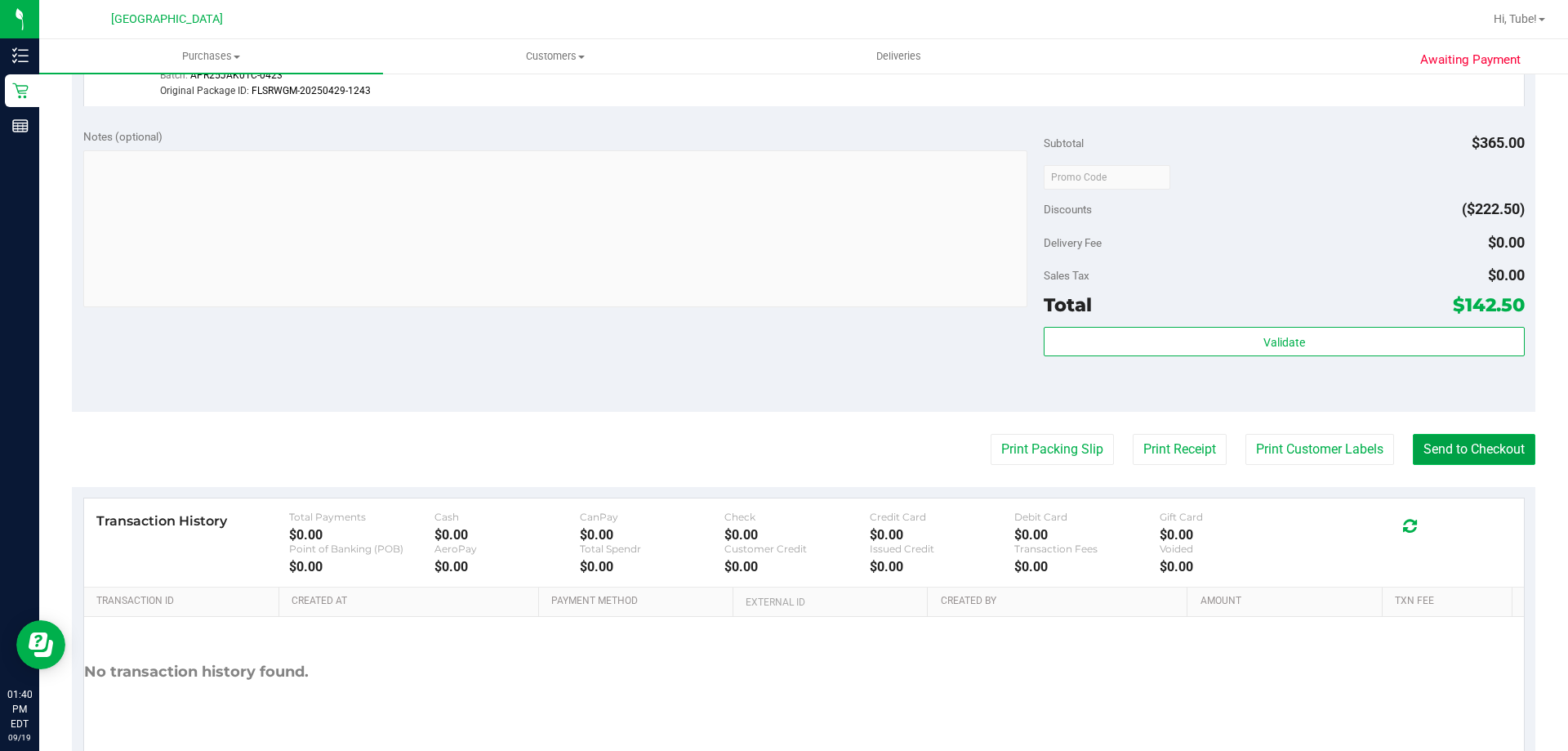
click at [1447, 434] on button "Send to Checkout" at bounding box center [1474, 449] width 122 height 31
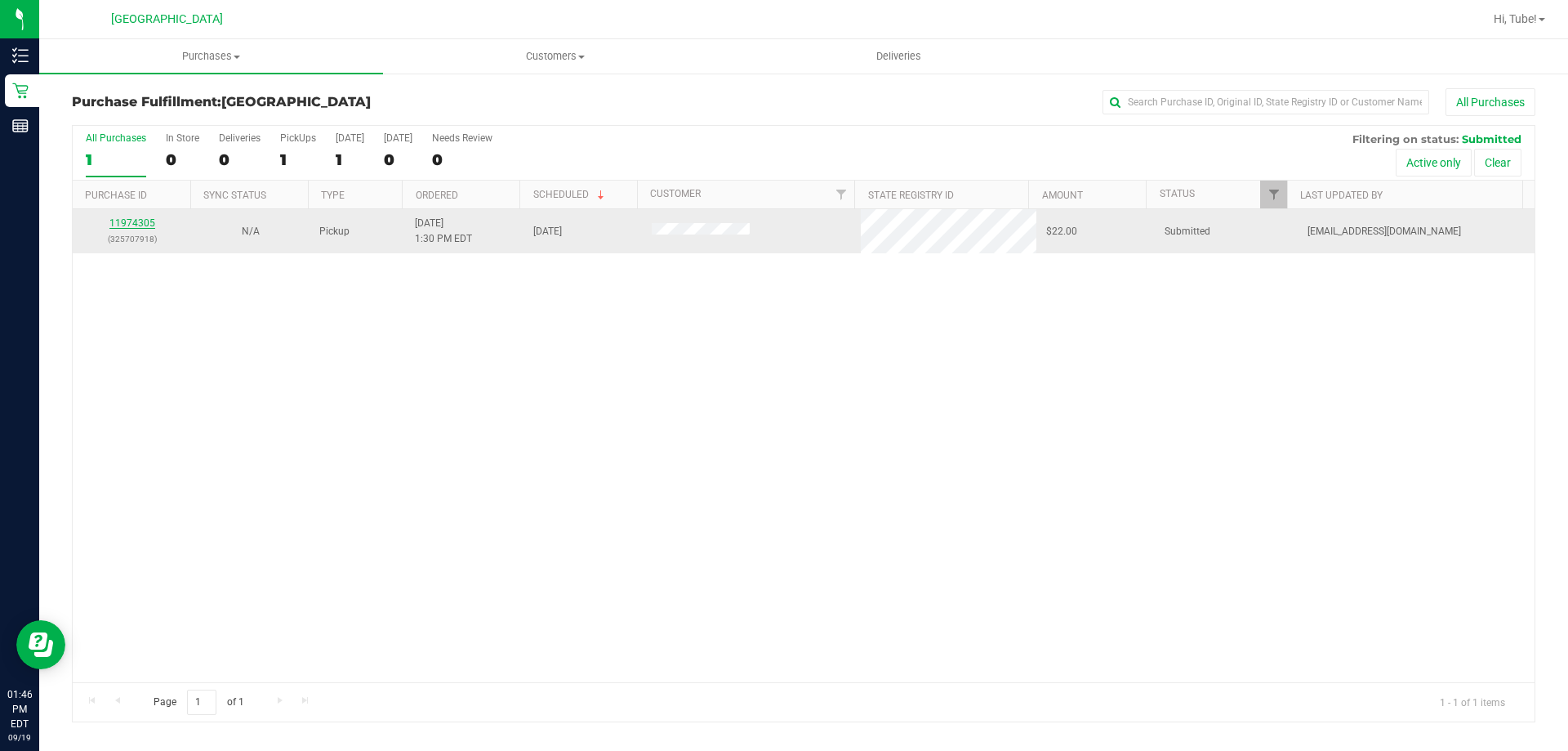
click at [143, 218] on link "11974305" at bounding box center [133, 223] width 46 height 11
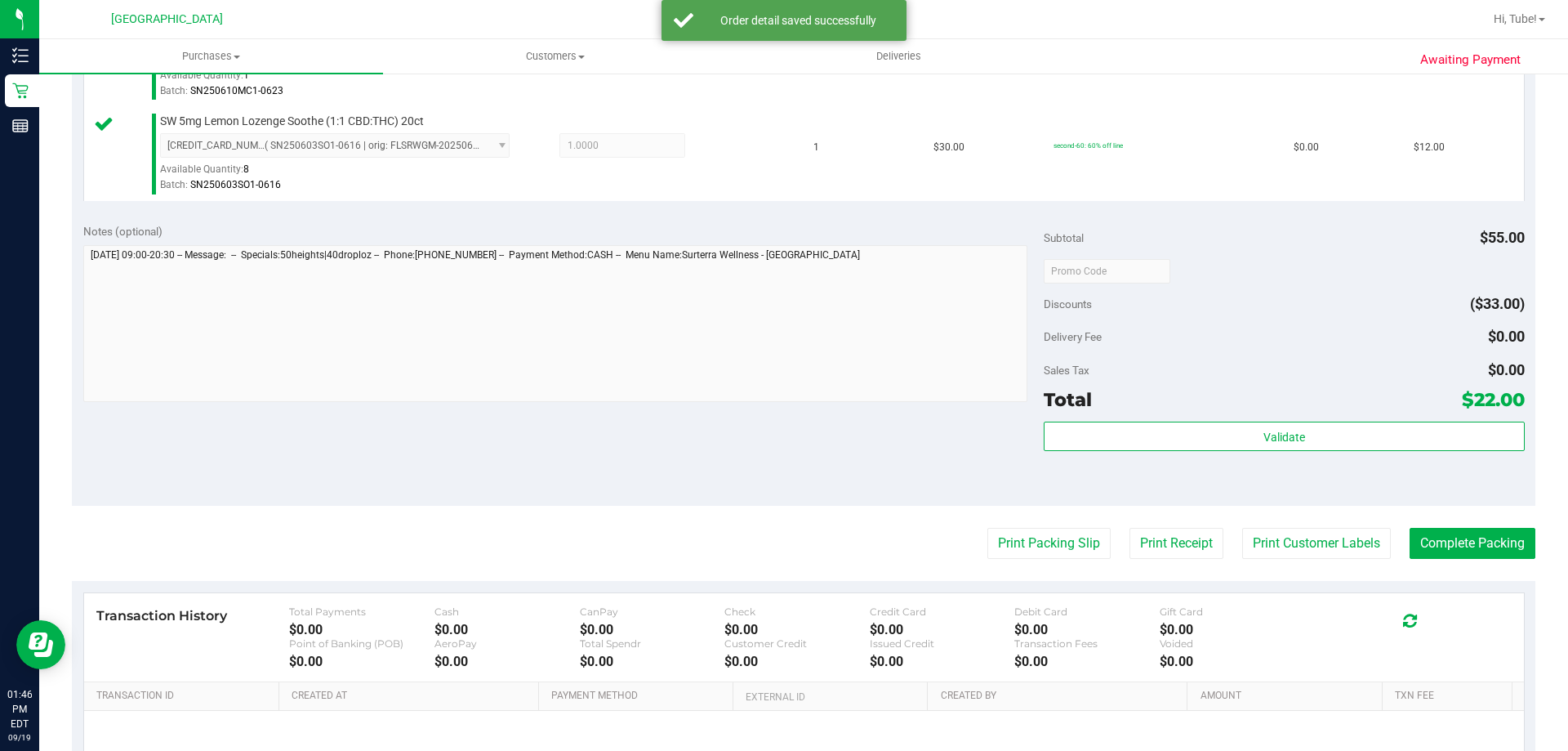
scroll to position [572, 0]
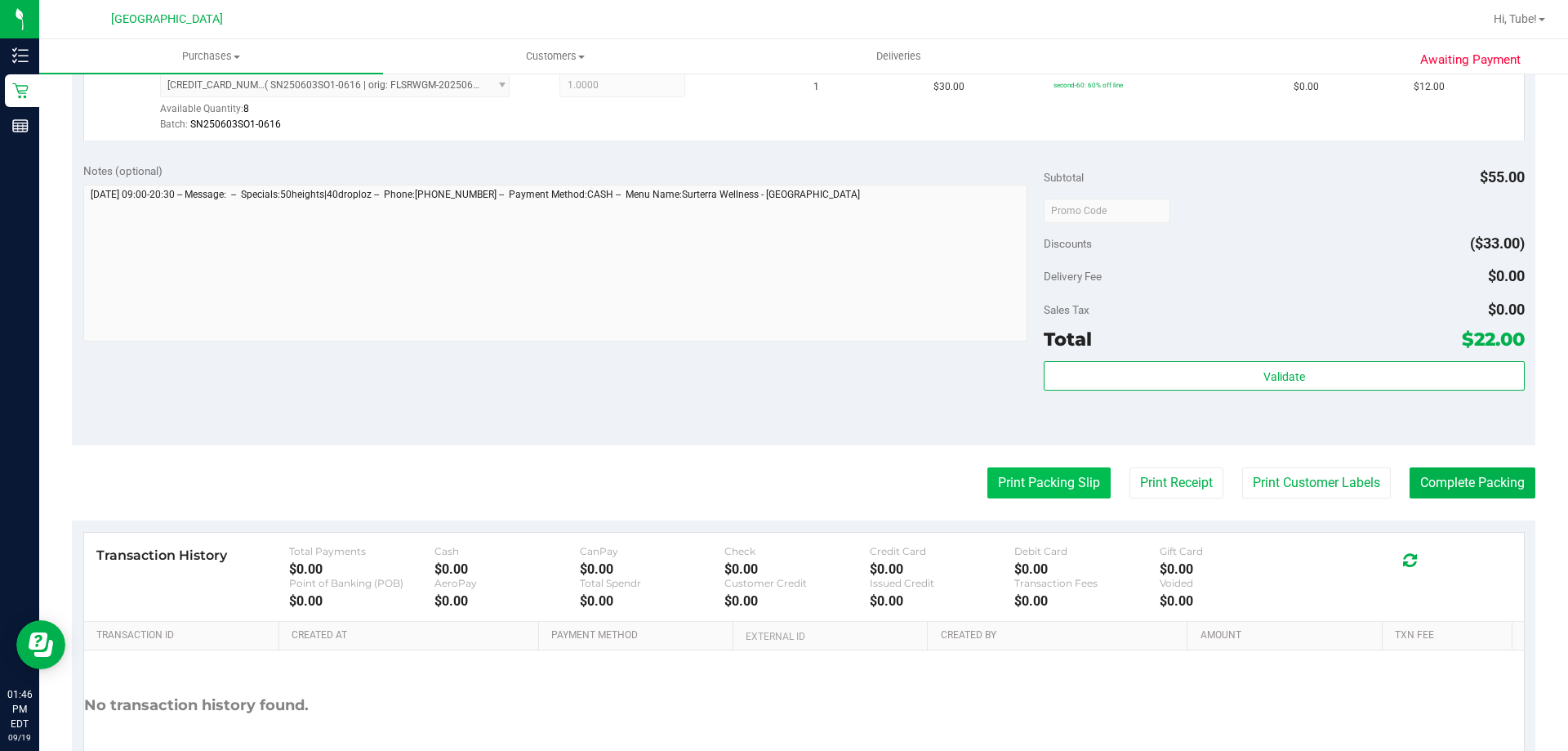
click at [992, 493] on button "Print Packing Slip" at bounding box center [1049, 483] width 123 height 31
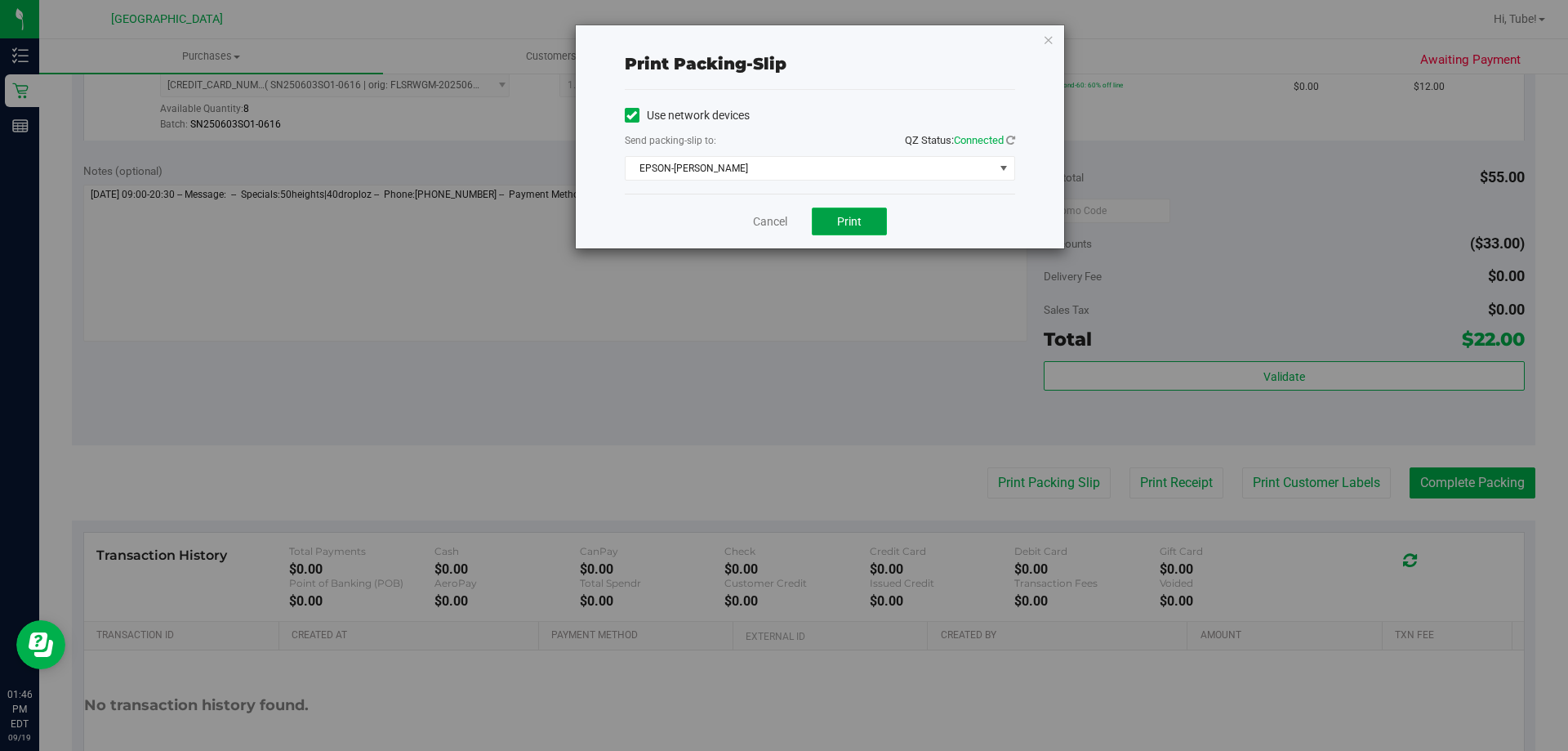
click at [846, 219] on span "Print" at bounding box center [849, 221] width 25 height 13
click at [1053, 43] on icon "button" at bounding box center [1049, 39] width 11 height 20
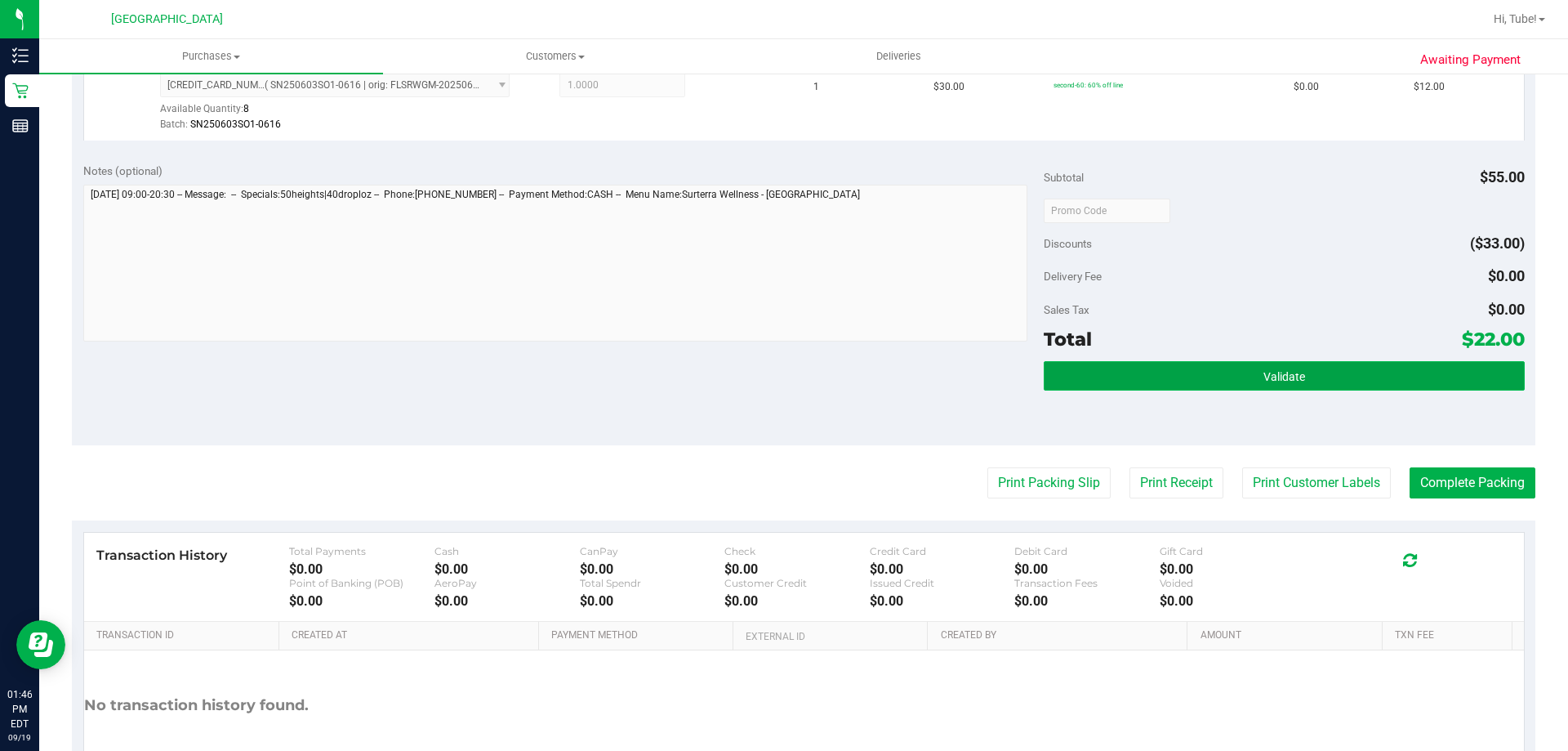
click at [1265, 385] on button "Validate" at bounding box center [1284, 375] width 480 height 30
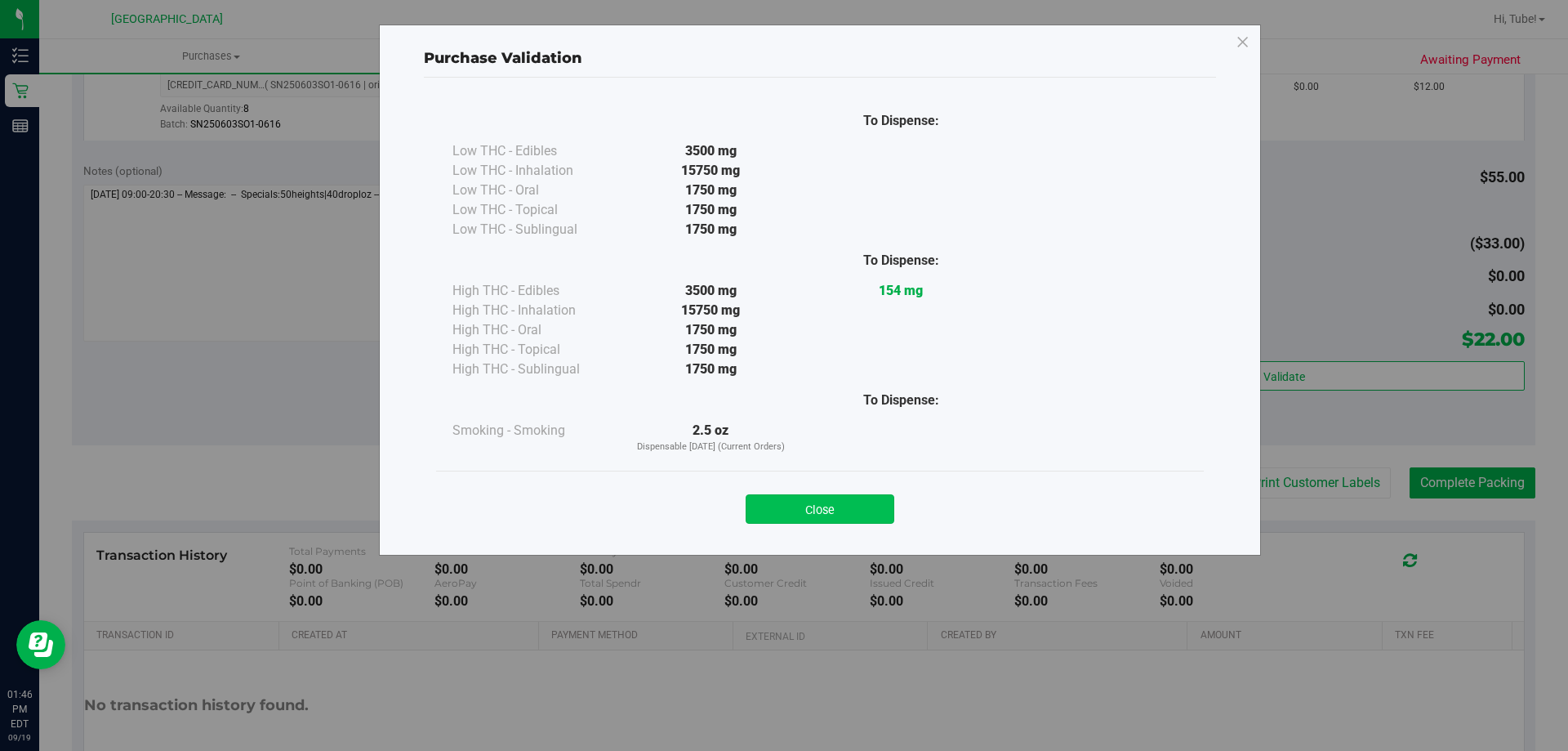
drag, startPoint x: 870, startPoint y: 481, endPoint x: 870, endPoint y: 504, distance: 23.0
click at [870, 495] on div "Close" at bounding box center [820, 503] width 768 height 66
click at [869, 511] on button "Close" at bounding box center [820, 509] width 149 height 30
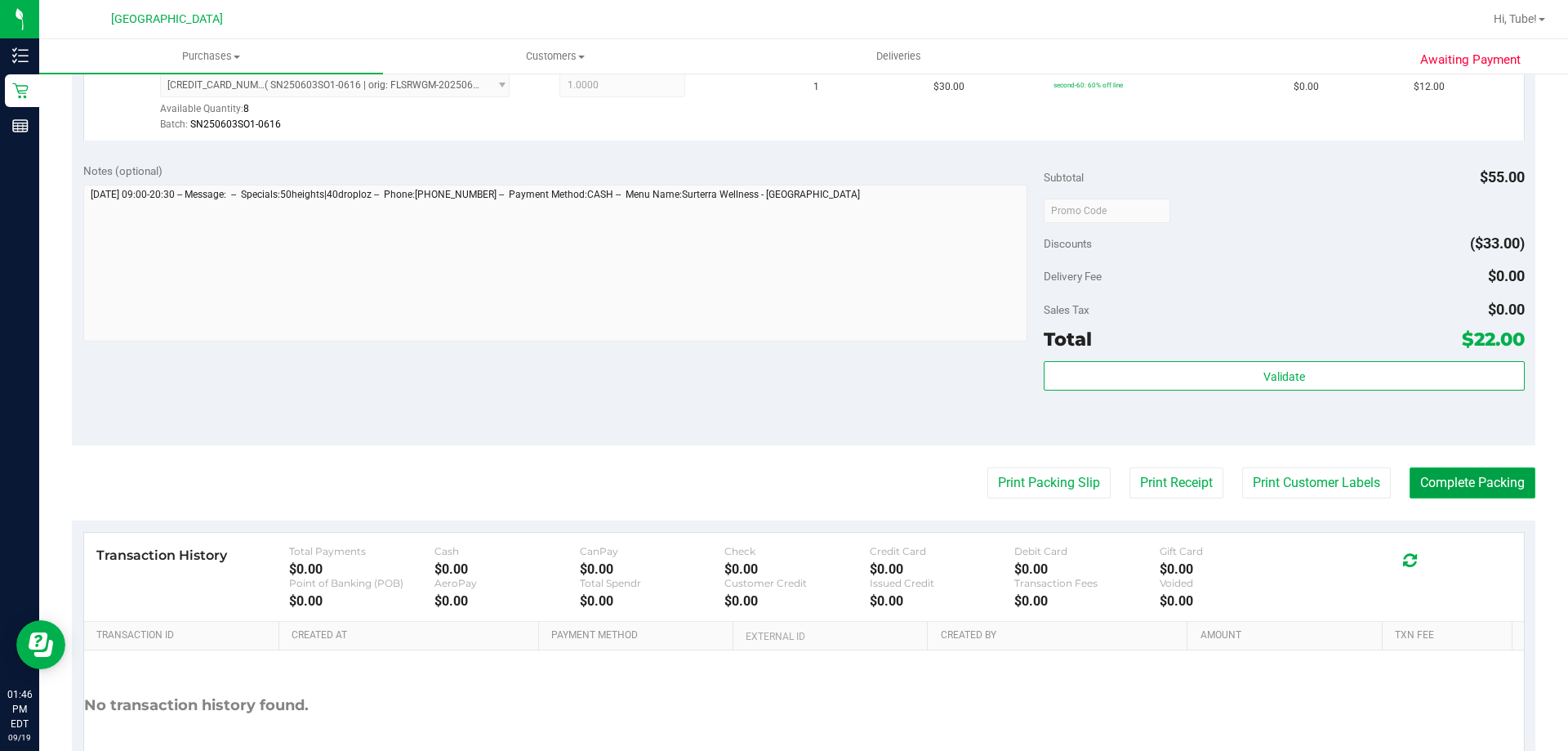
click at [1440, 477] on button "Complete Packing" at bounding box center [1473, 483] width 126 height 31
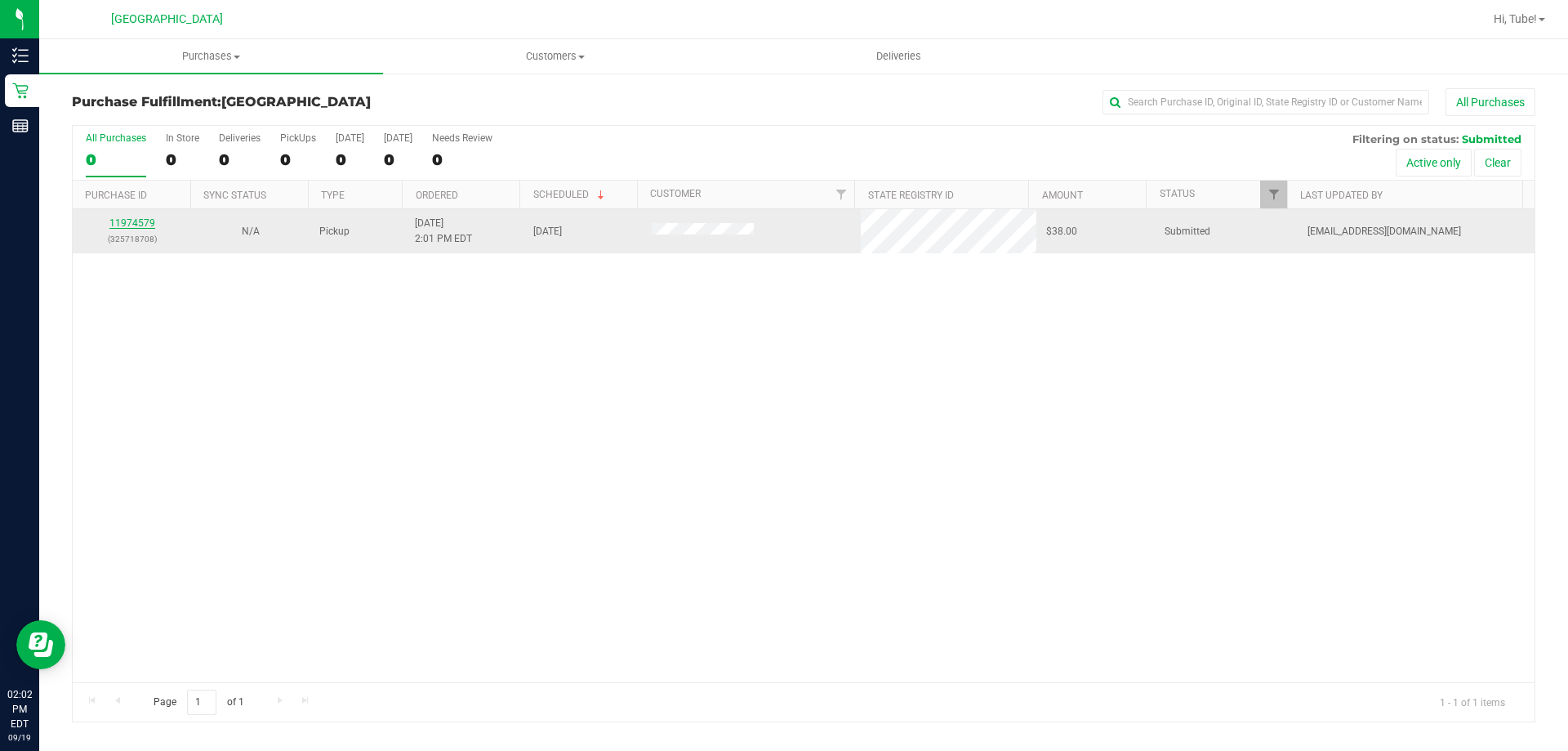
click at [128, 224] on link "11974579" at bounding box center [133, 223] width 46 height 11
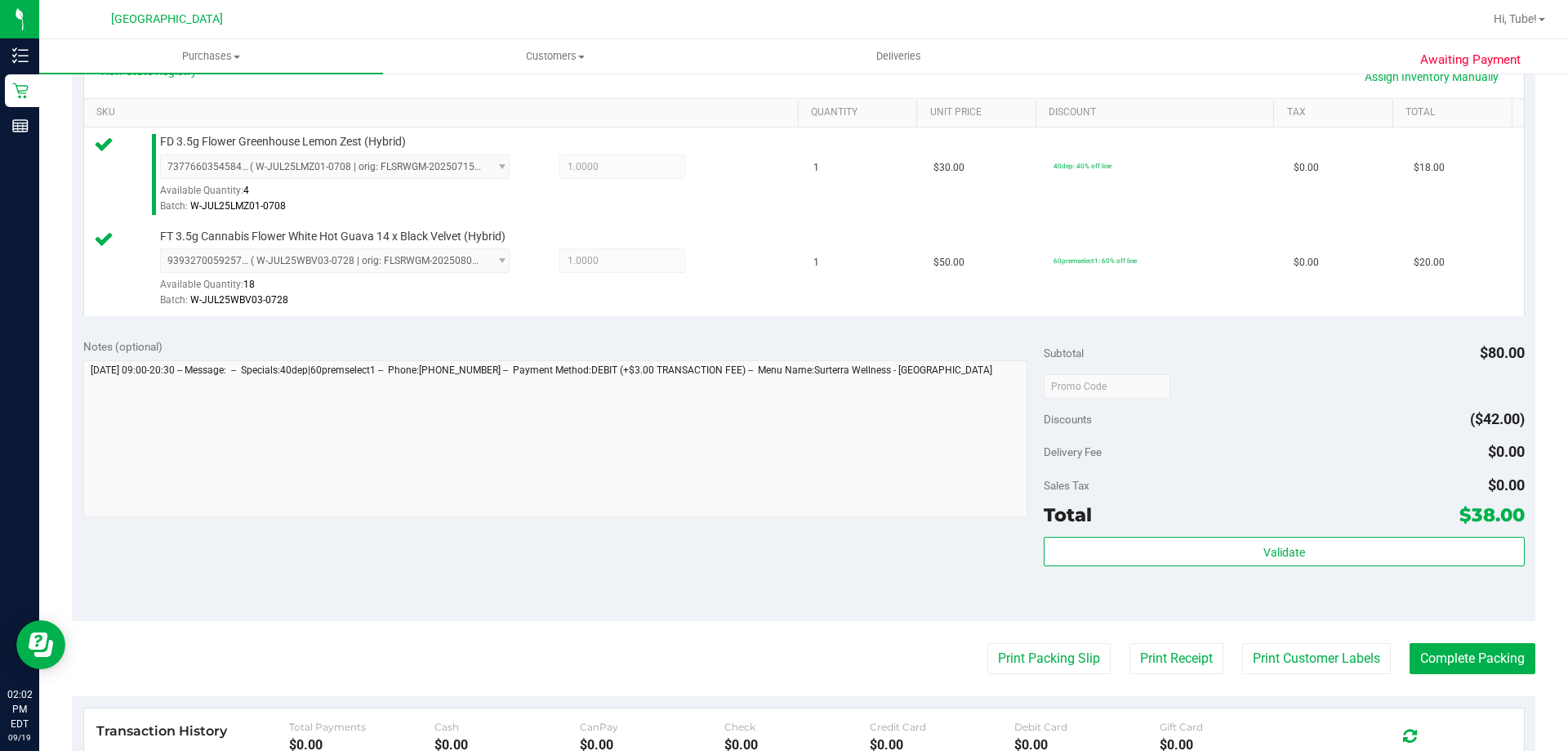
scroll to position [490, 0]
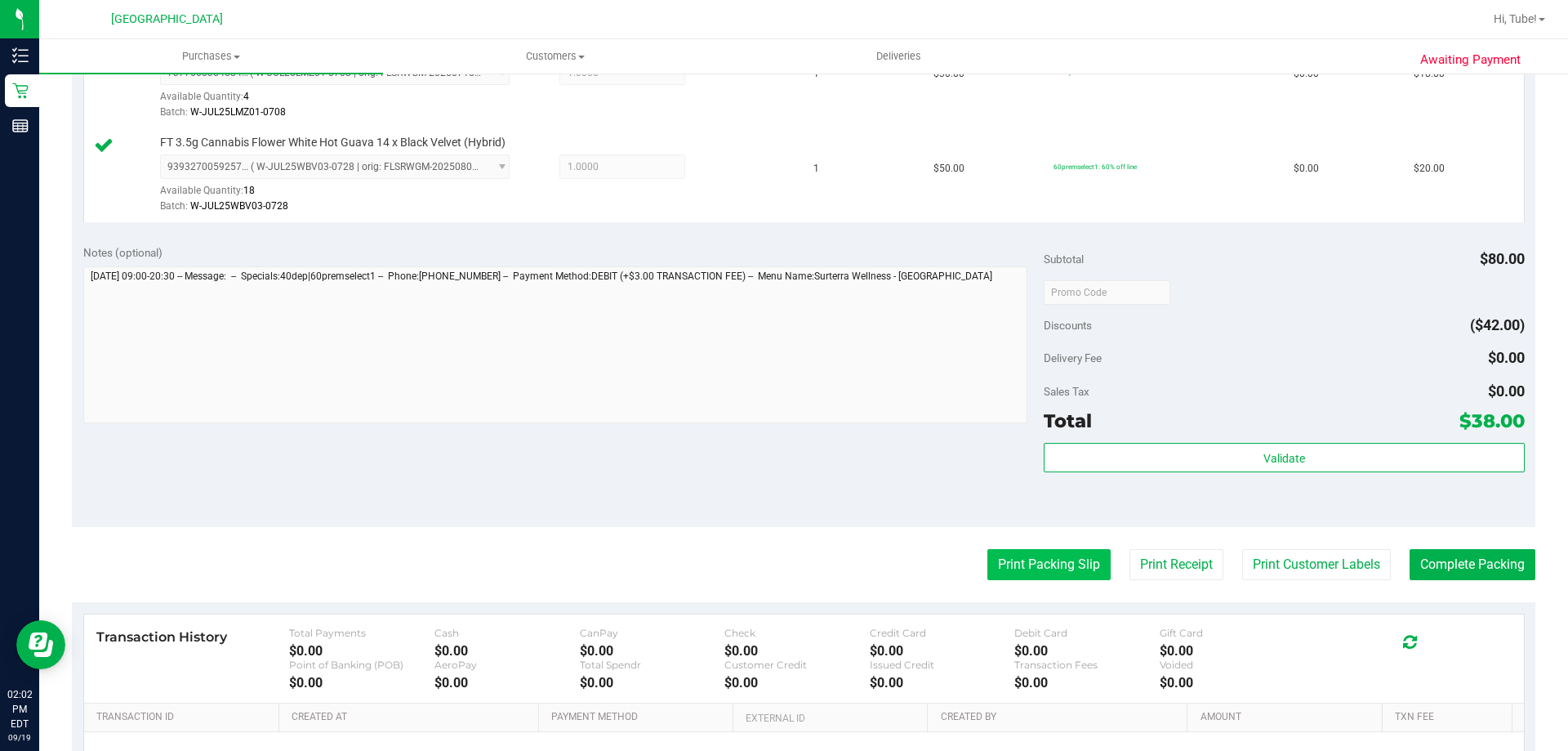
click at [1056, 553] on button "Print Packing Slip" at bounding box center [1049, 564] width 123 height 31
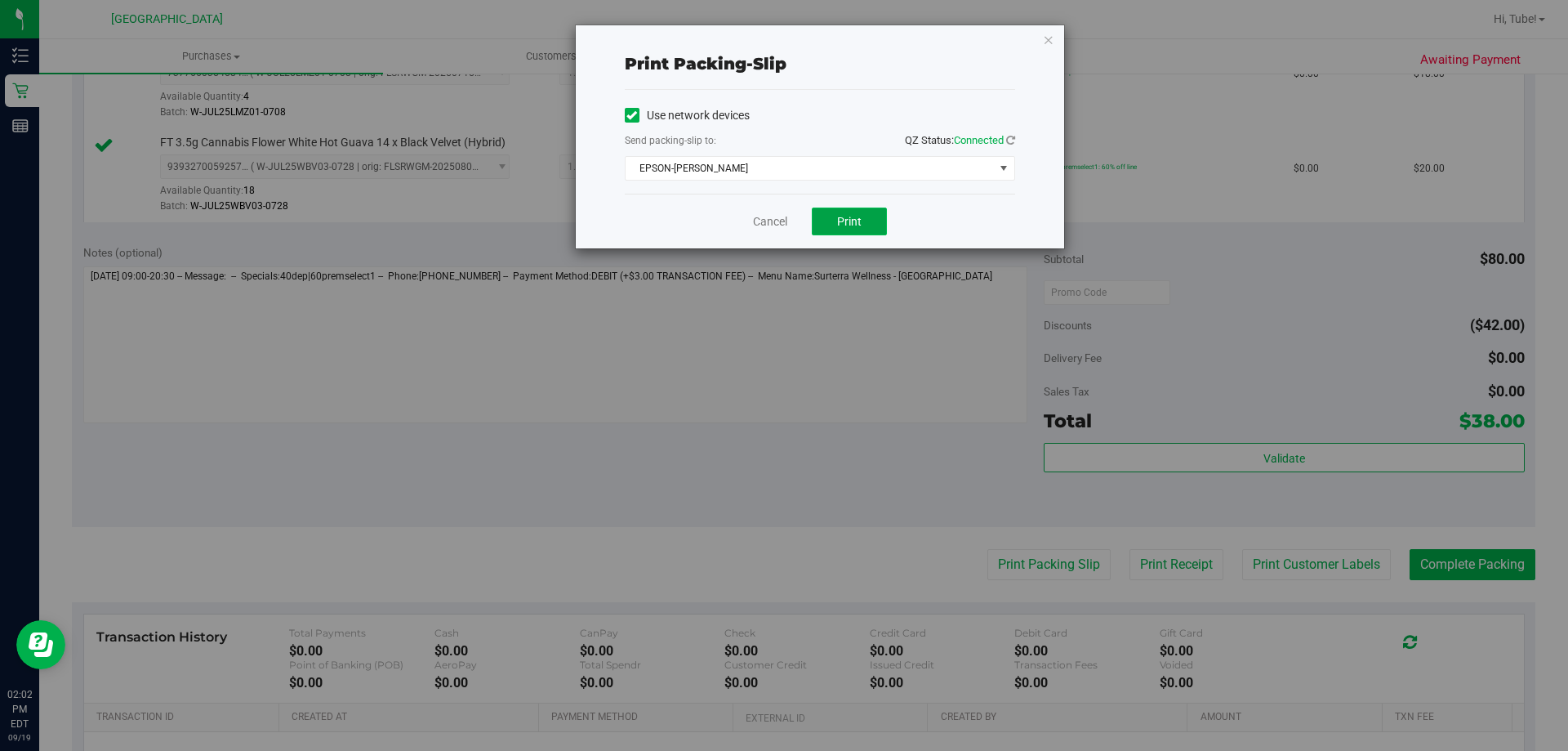
click at [851, 228] on button "Print" at bounding box center [849, 220] width 75 height 28
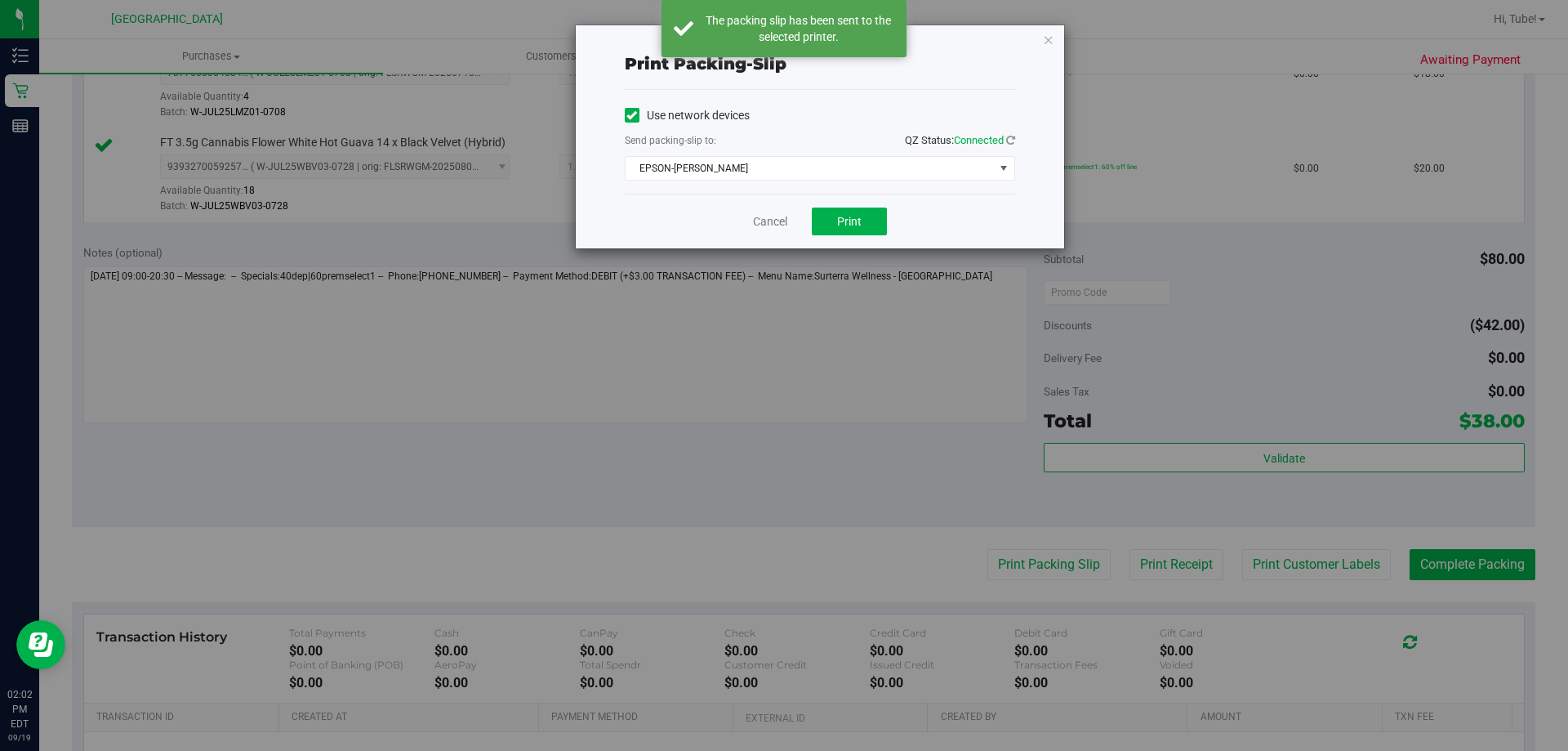
click at [1046, 51] on div "Print packing-slip Use network devices Send packing-slip to: QZ Status: Connect…" at bounding box center [820, 137] width 489 height 223
click at [1047, 45] on icon "button" at bounding box center [1049, 39] width 11 height 20
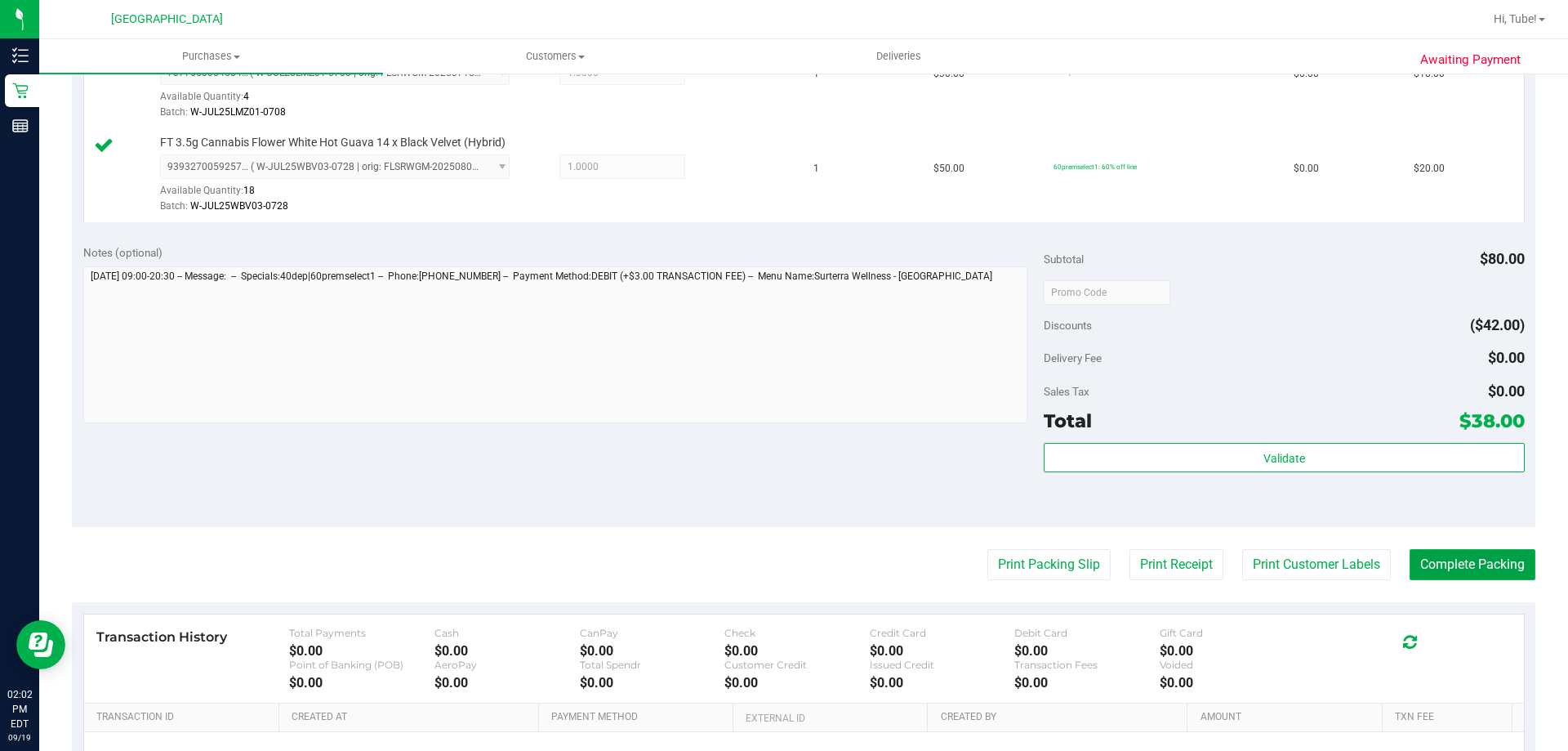
click at [1449, 562] on button "Complete Packing" at bounding box center [1473, 564] width 126 height 31
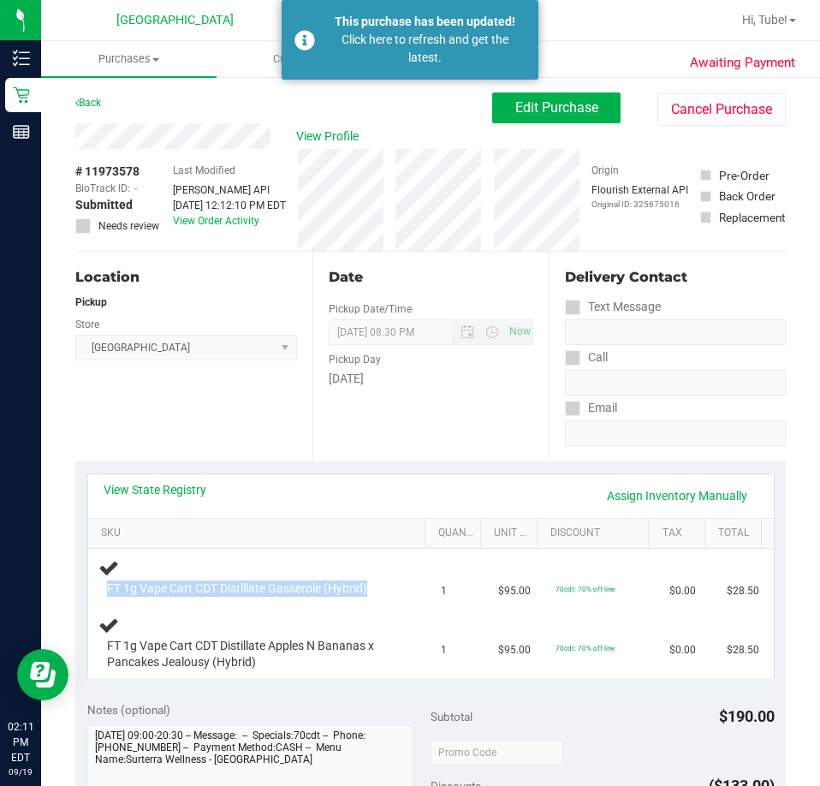
scroll to position [86, 0]
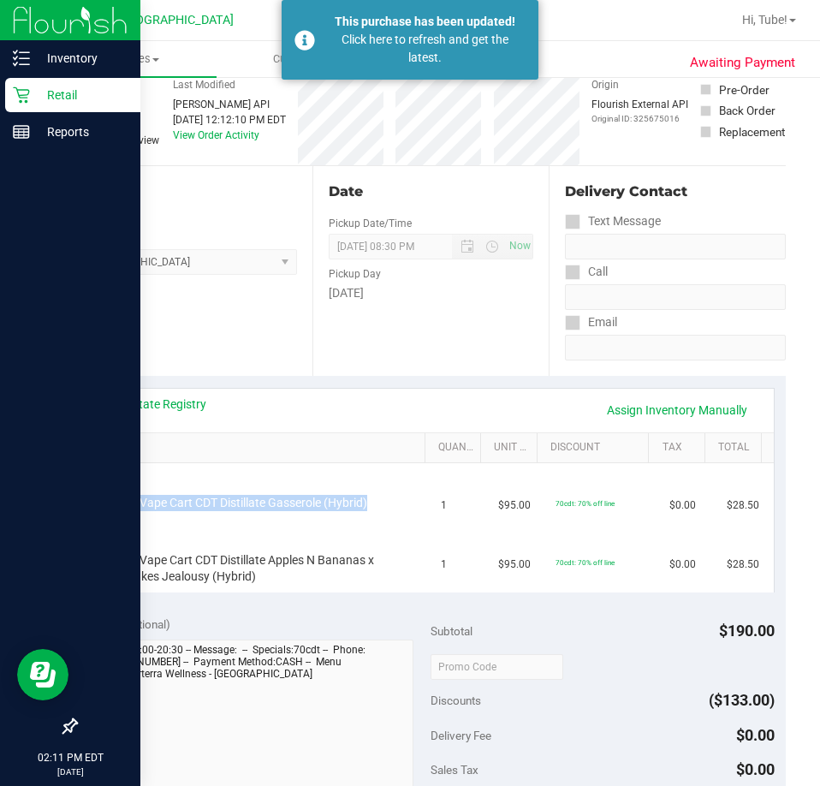
click at [72, 102] on p "Retail" at bounding box center [81, 95] width 103 height 21
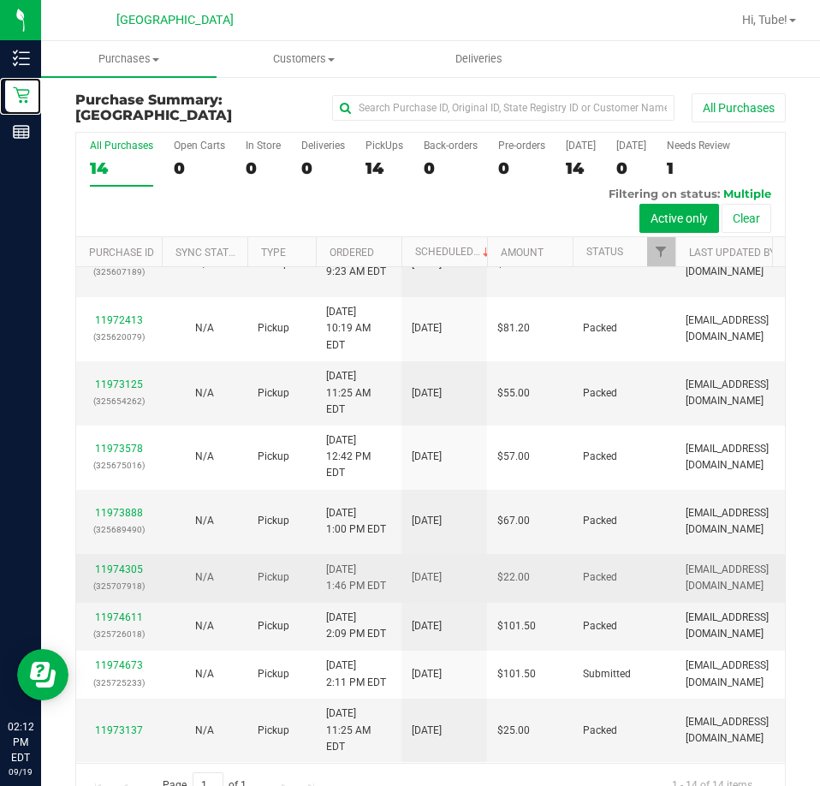
scroll to position [477, 0]
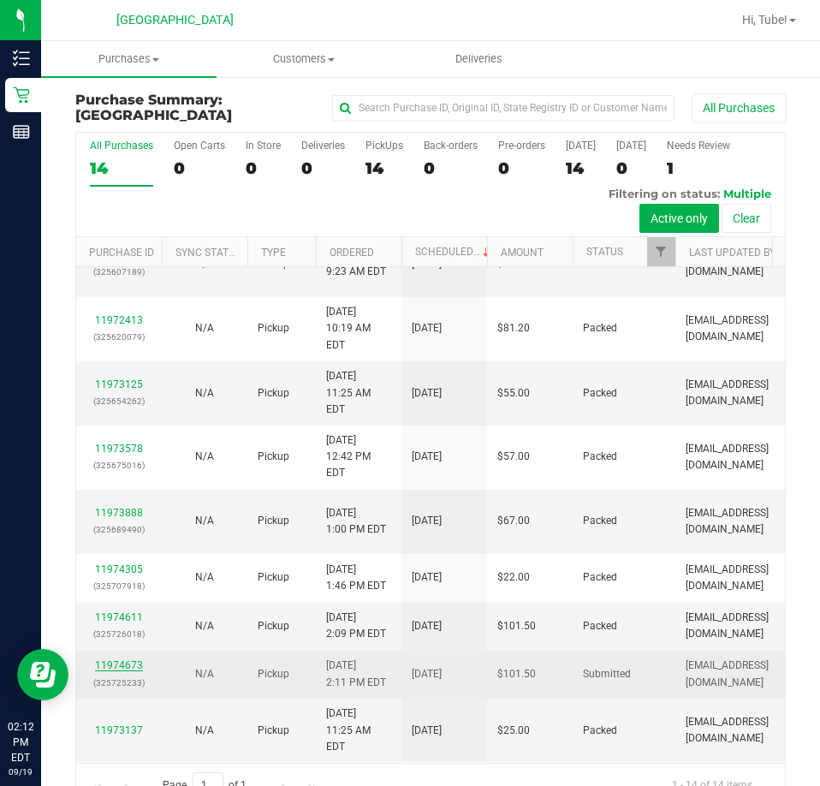
click at [101, 659] on link "11974673" at bounding box center [119, 665] width 48 height 12
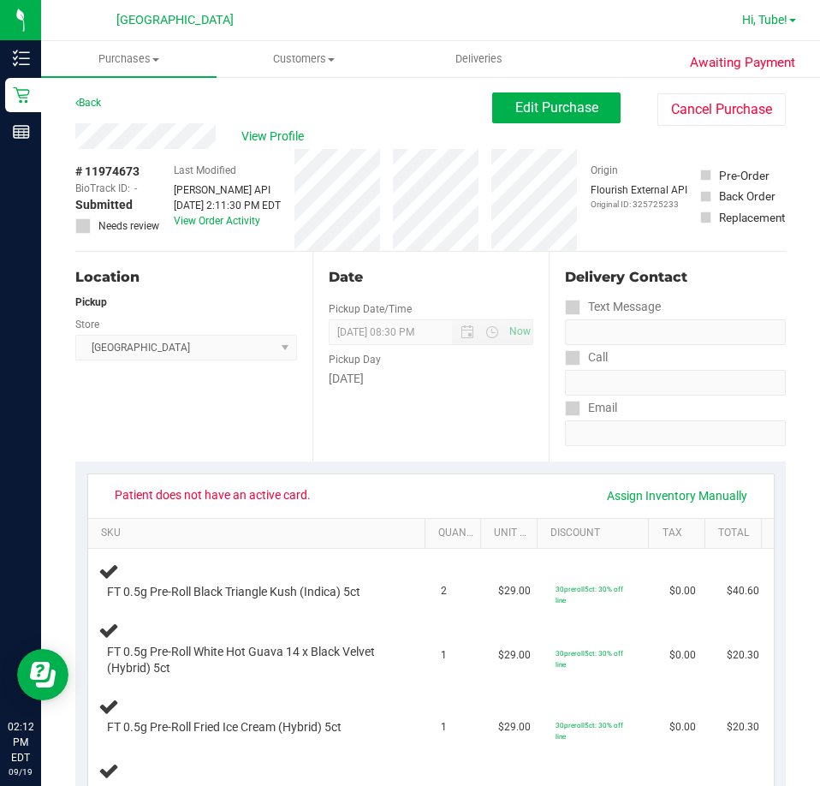
click at [770, 22] on span "Hi, Tube!" at bounding box center [764, 20] width 45 height 14
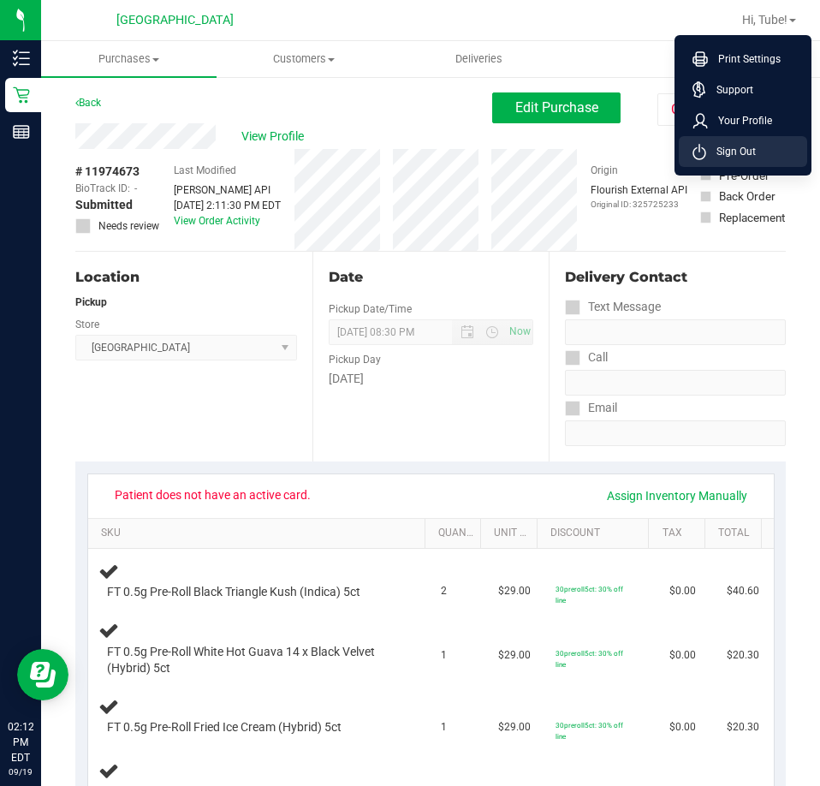
click at [733, 158] on span "Sign Out" at bounding box center [731, 151] width 50 height 17
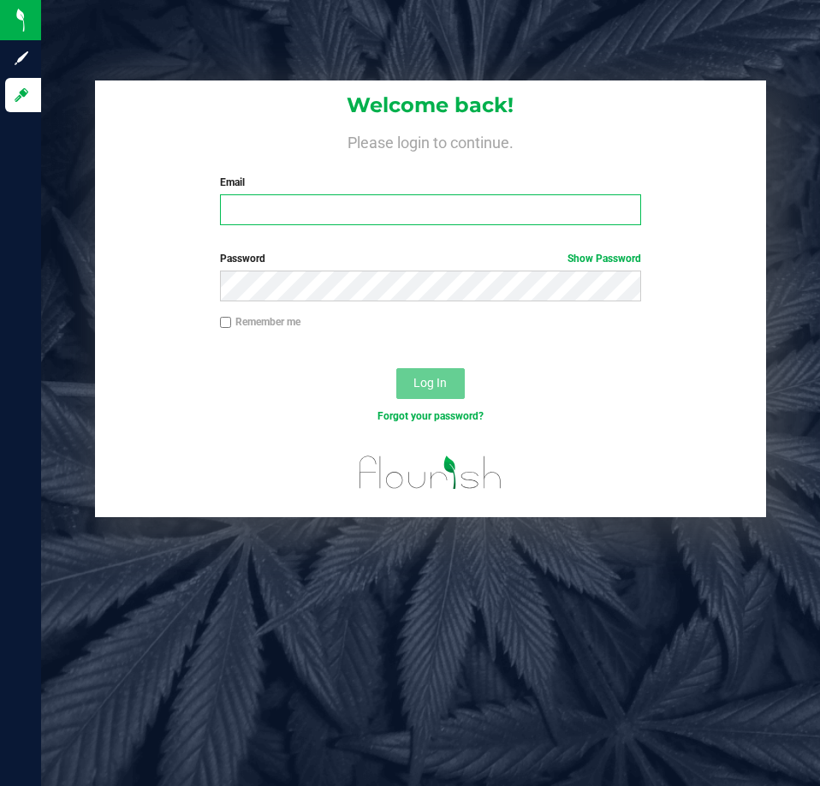
click at [285, 221] on input "Email" at bounding box center [430, 209] width 421 height 31
type input "[EMAIL_ADDRESS][DOMAIN_NAME]"
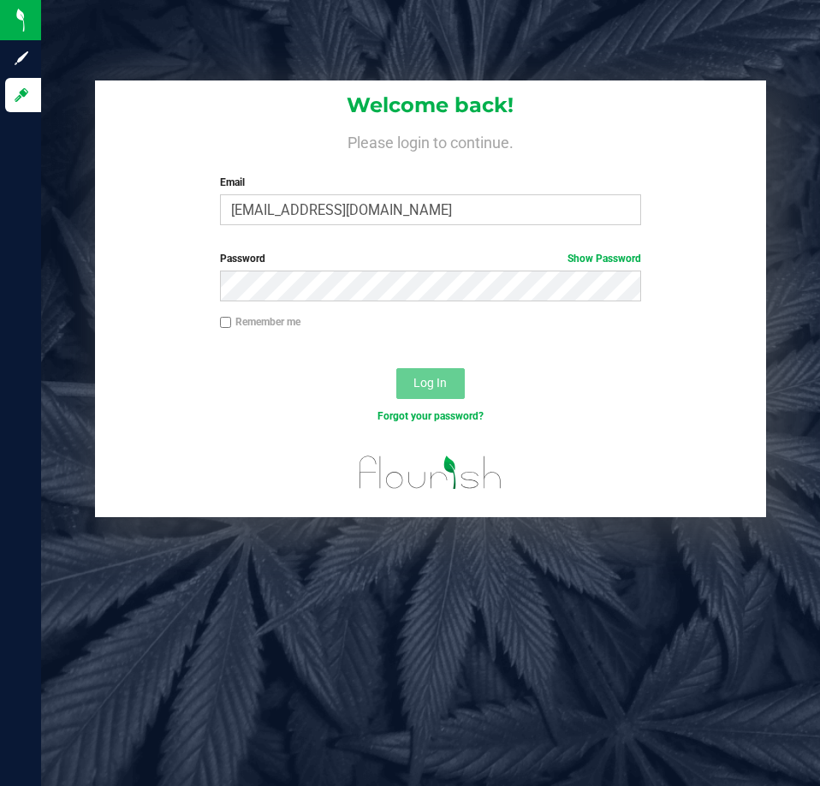
click at [346, 260] on label "Password Show Password" at bounding box center [430, 258] width 421 height 15
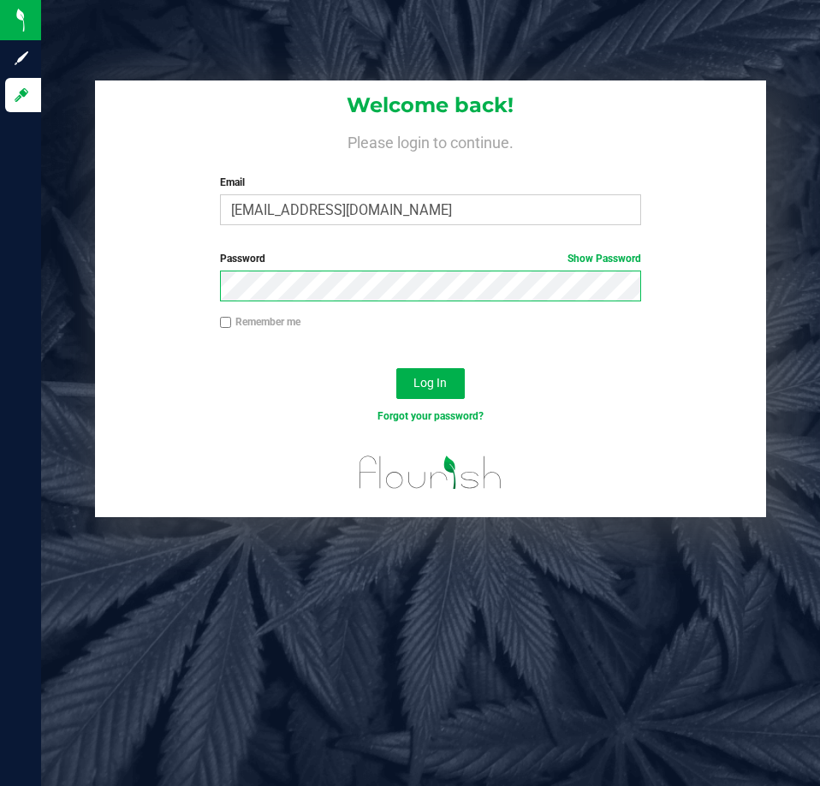
click at [396, 368] on button "Log In" at bounding box center [430, 383] width 68 height 31
